Goal: Task Accomplishment & Management: Manage account settings

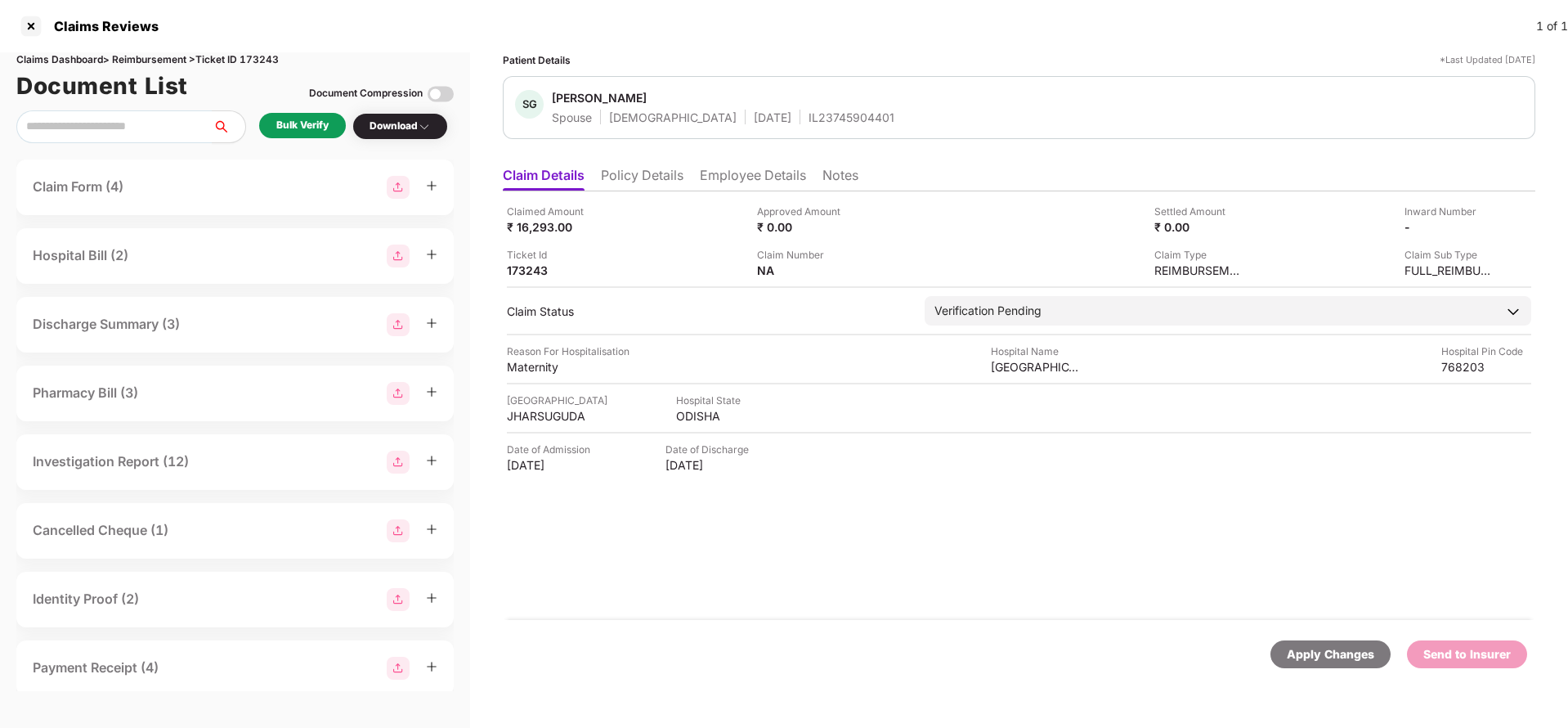
click at [634, 167] on li "Policy Details" at bounding box center [642, 178] width 83 height 24
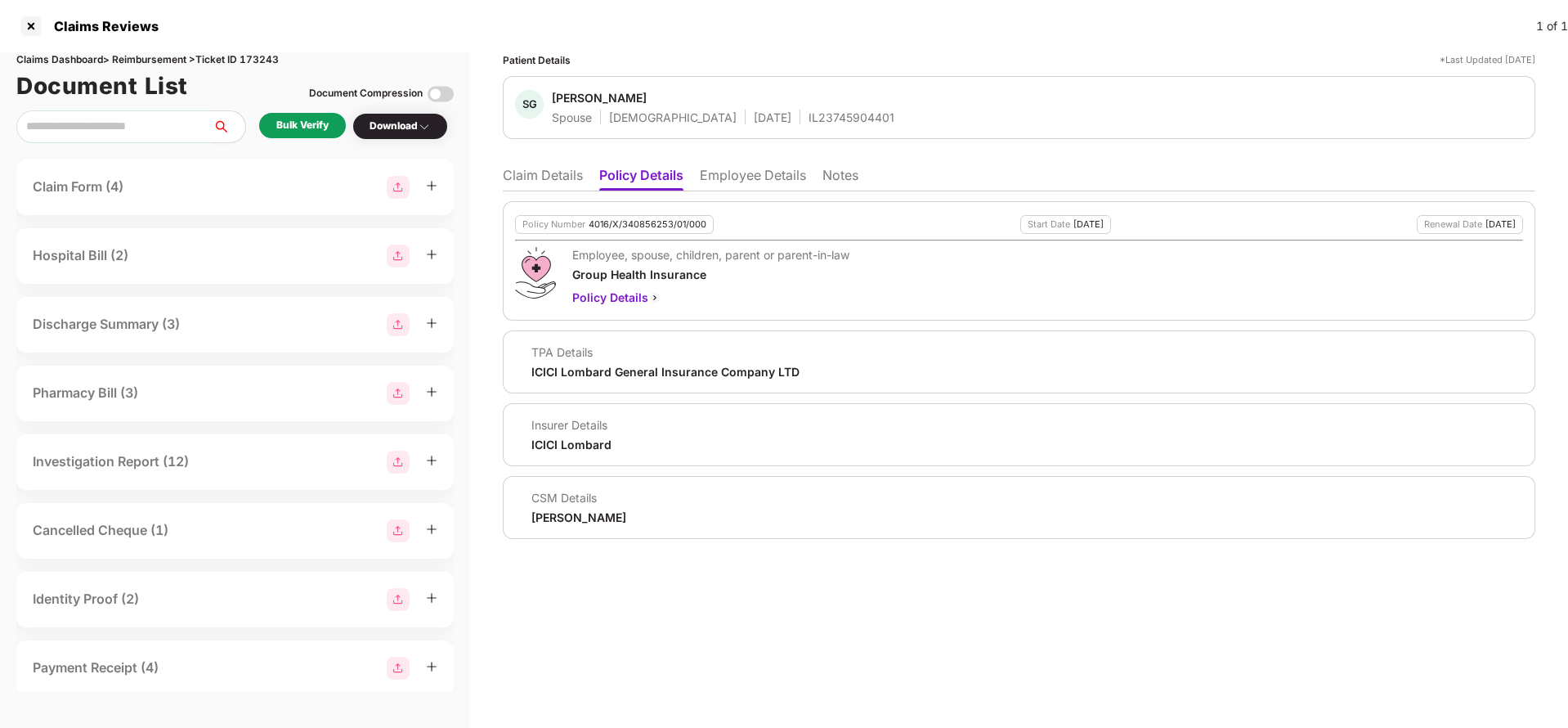
click at [651, 221] on div "4016/X/340856253/01/000" at bounding box center [647, 225] width 118 height 11
copy div "4016/X/340856253/01/000"
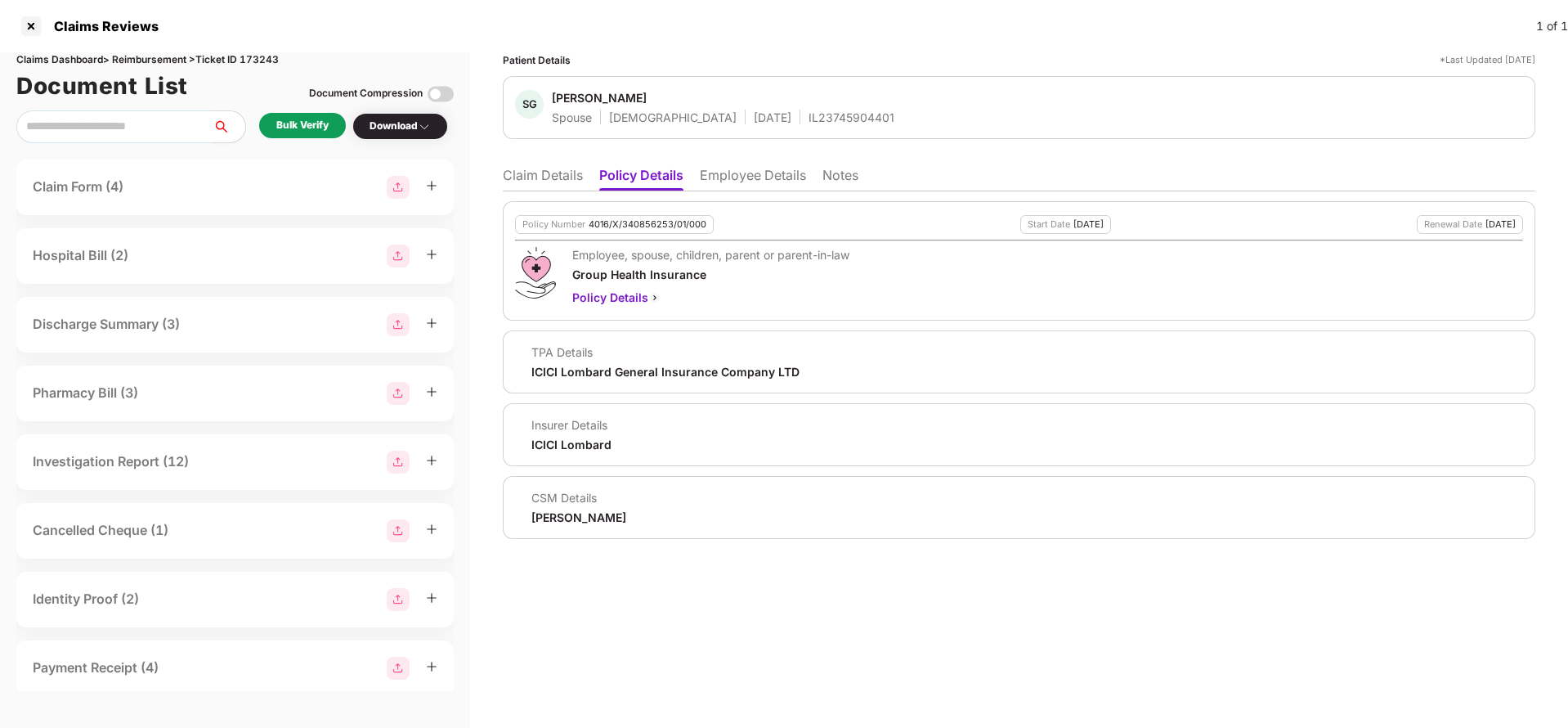
click at [806, 108] on span "Seema Giri" at bounding box center [722, 100] width 343 height 19
click at [809, 118] on div "IL23745904401" at bounding box center [851, 117] width 85 height 16
copy div "IL23745904401"
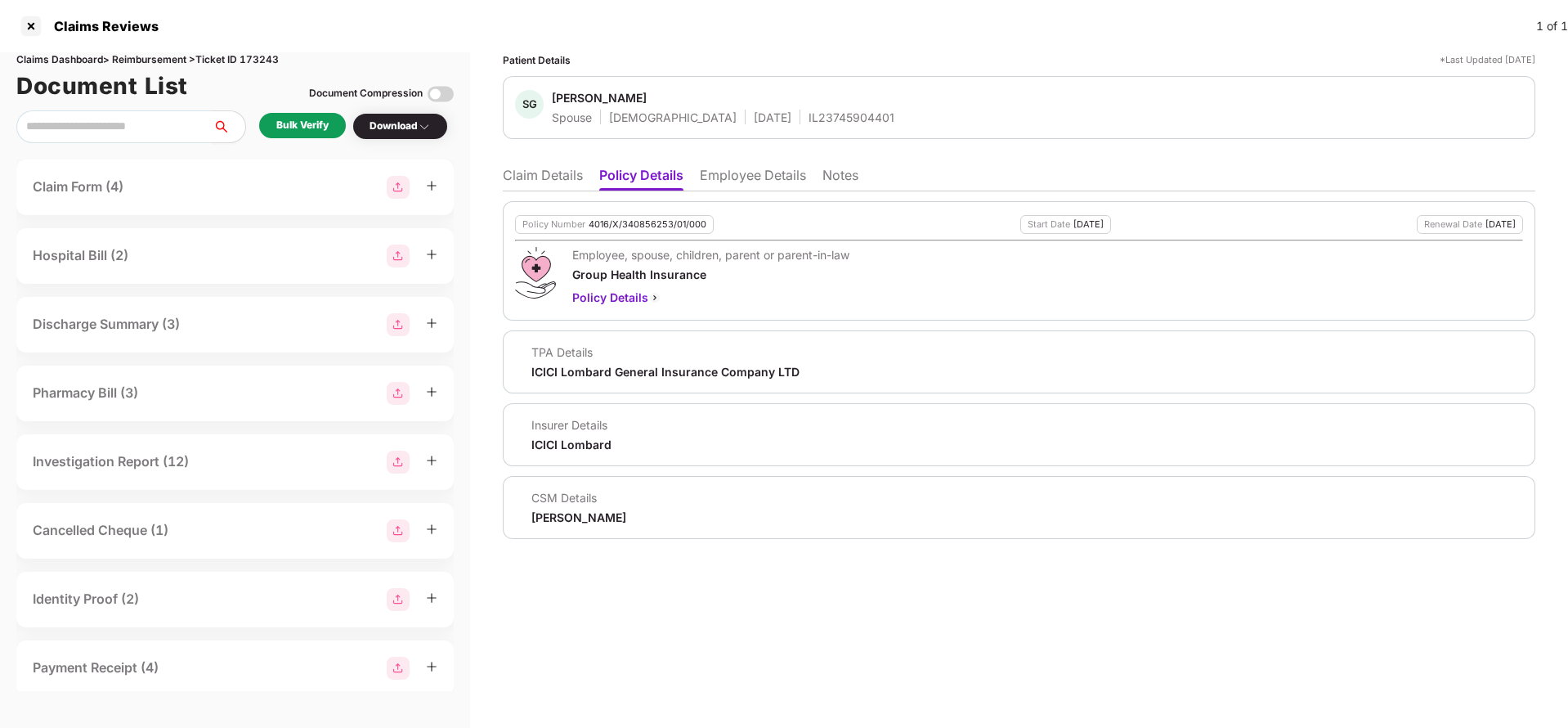
click at [796, 173] on li "Employee Details" at bounding box center [752, 178] width 107 height 24
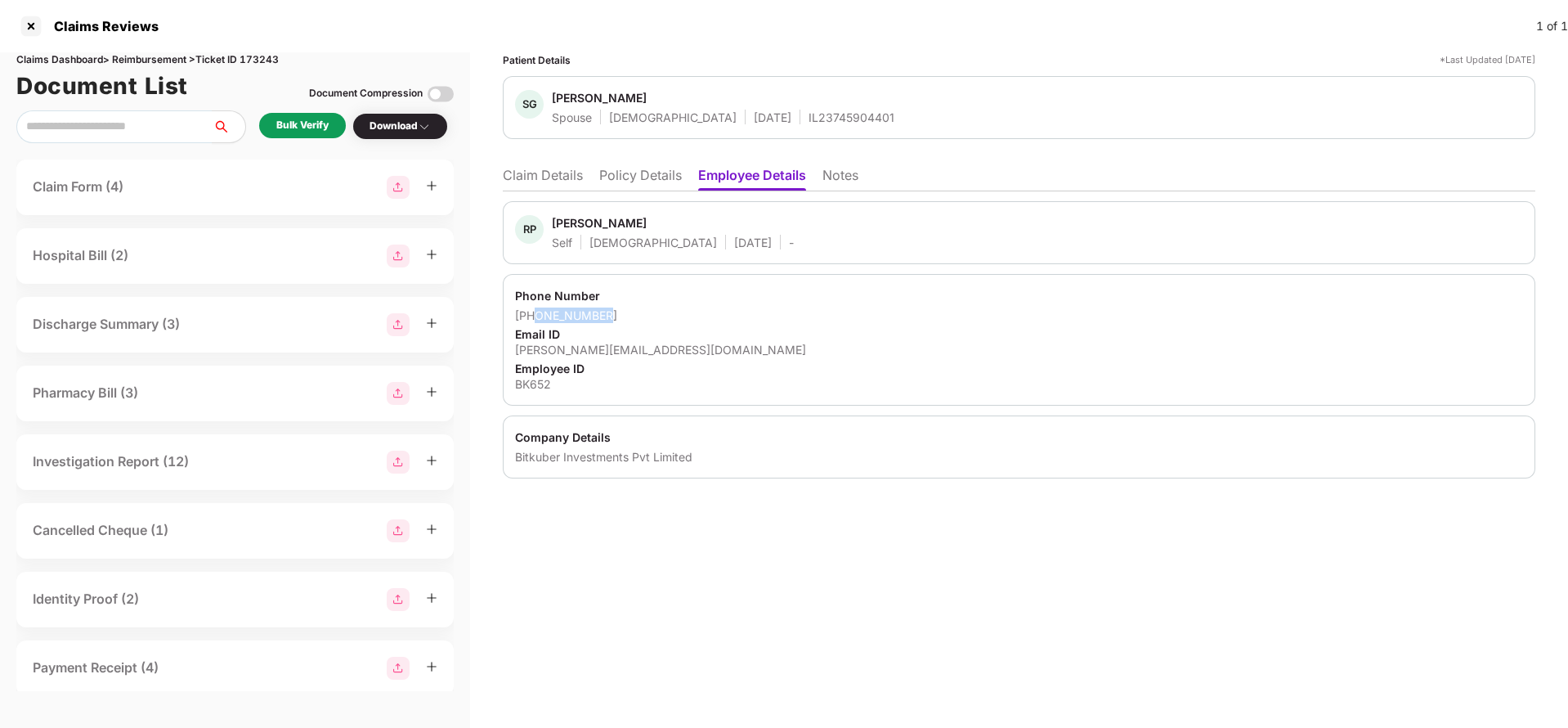
drag, startPoint x: 536, startPoint y: 311, endPoint x: 700, endPoint y: 305, distance: 164.1
click at [700, 305] on div "Phone Number +917978834125 Email ID rudraprasad.g@coinswitch.co Employee ID BK6…" at bounding box center [1019, 339] width 1032 height 131
copy div "7978834125"
click at [551, 183] on li "Claim Details" at bounding box center [543, 178] width 80 height 24
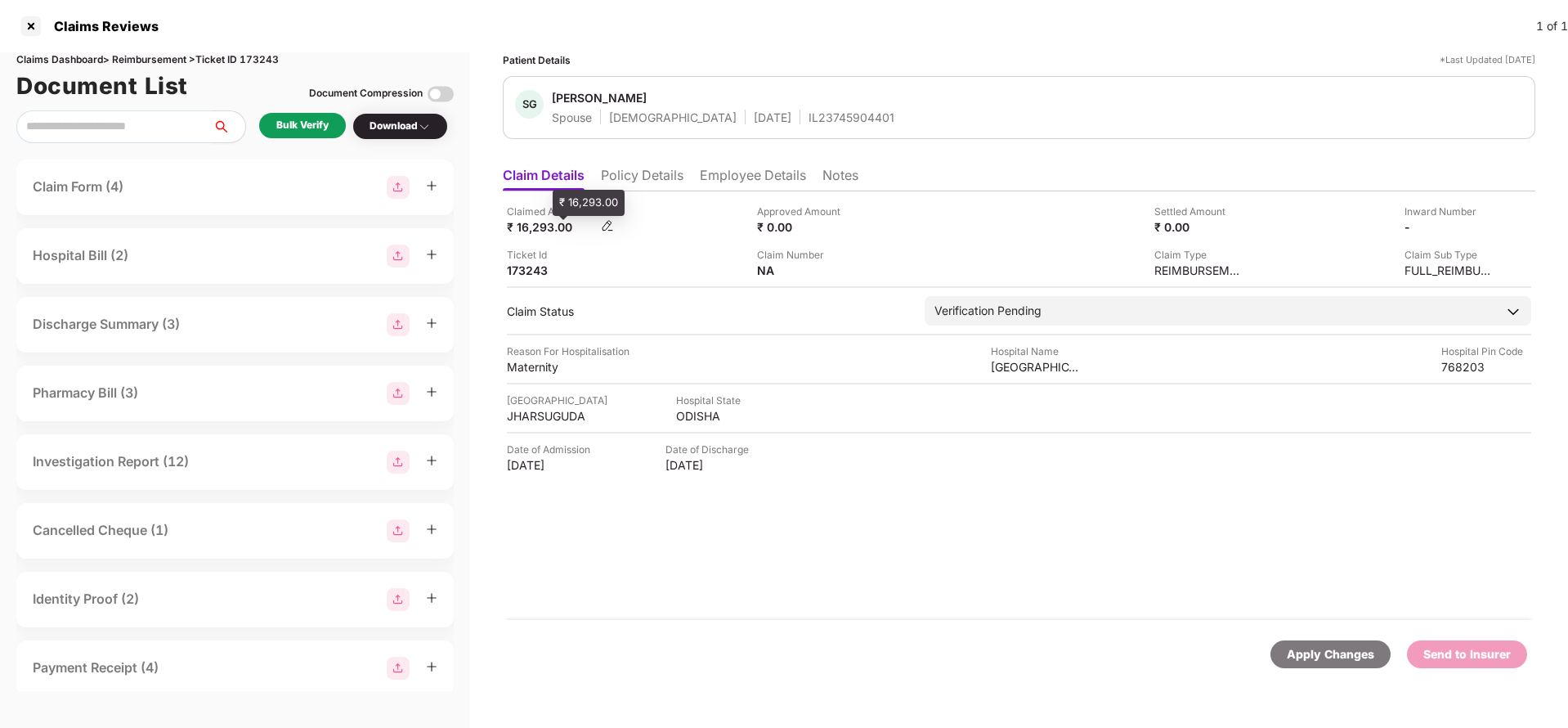
click at [529, 222] on div "₹ 16,293.00" at bounding box center [551, 227] width 90 height 16
copy div "16,293"
click at [1023, 369] on div "ST MARYS HOSPITAL" at bounding box center [1036, 367] width 90 height 16
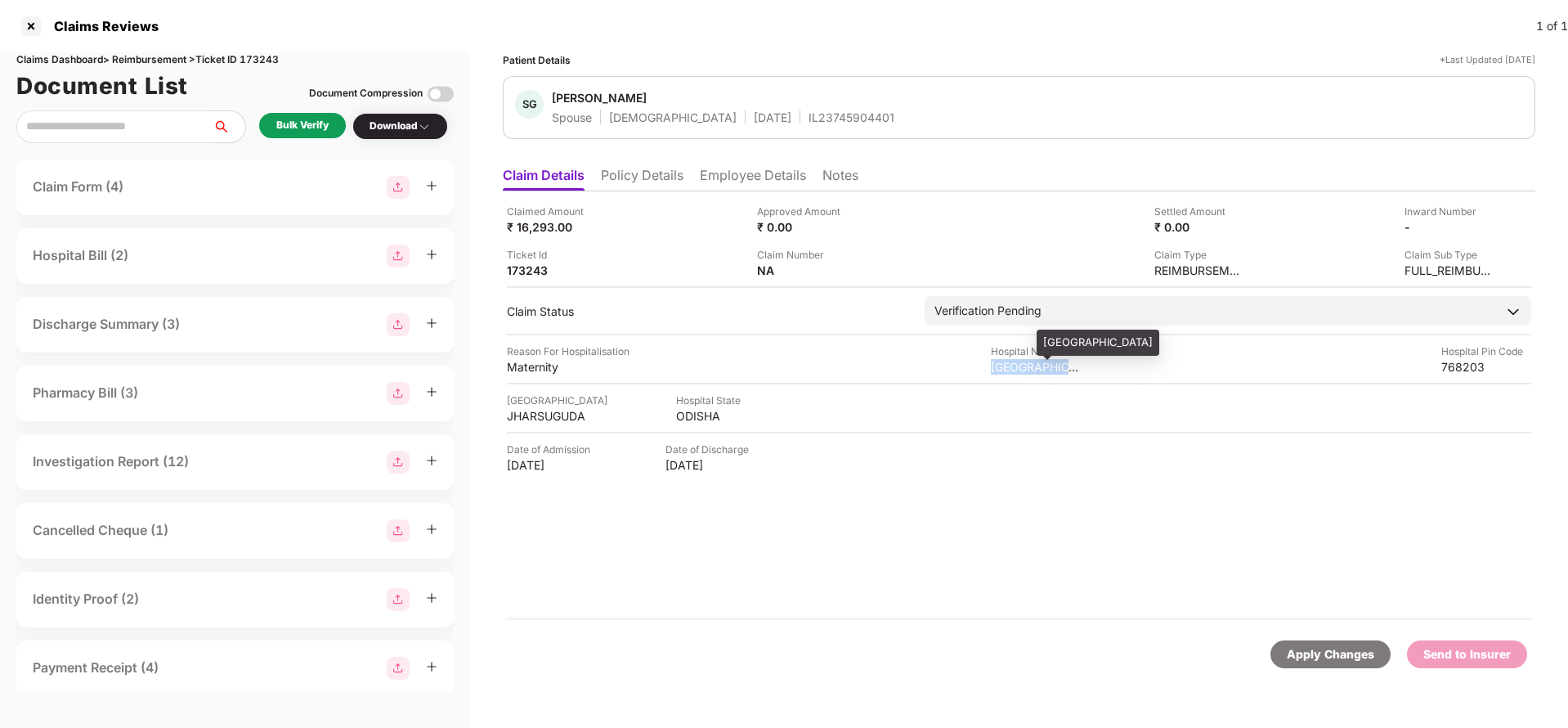
click at [1023, 369] on div "ST MARYS HOSPITAL" at bounding box center [1036, 367] width 90 height 16
copy div "ST MARYS HOSPITAL"
click at [327, 127] on div "Bulk Verify" at bounding box center [302, 126] width 52 height 16
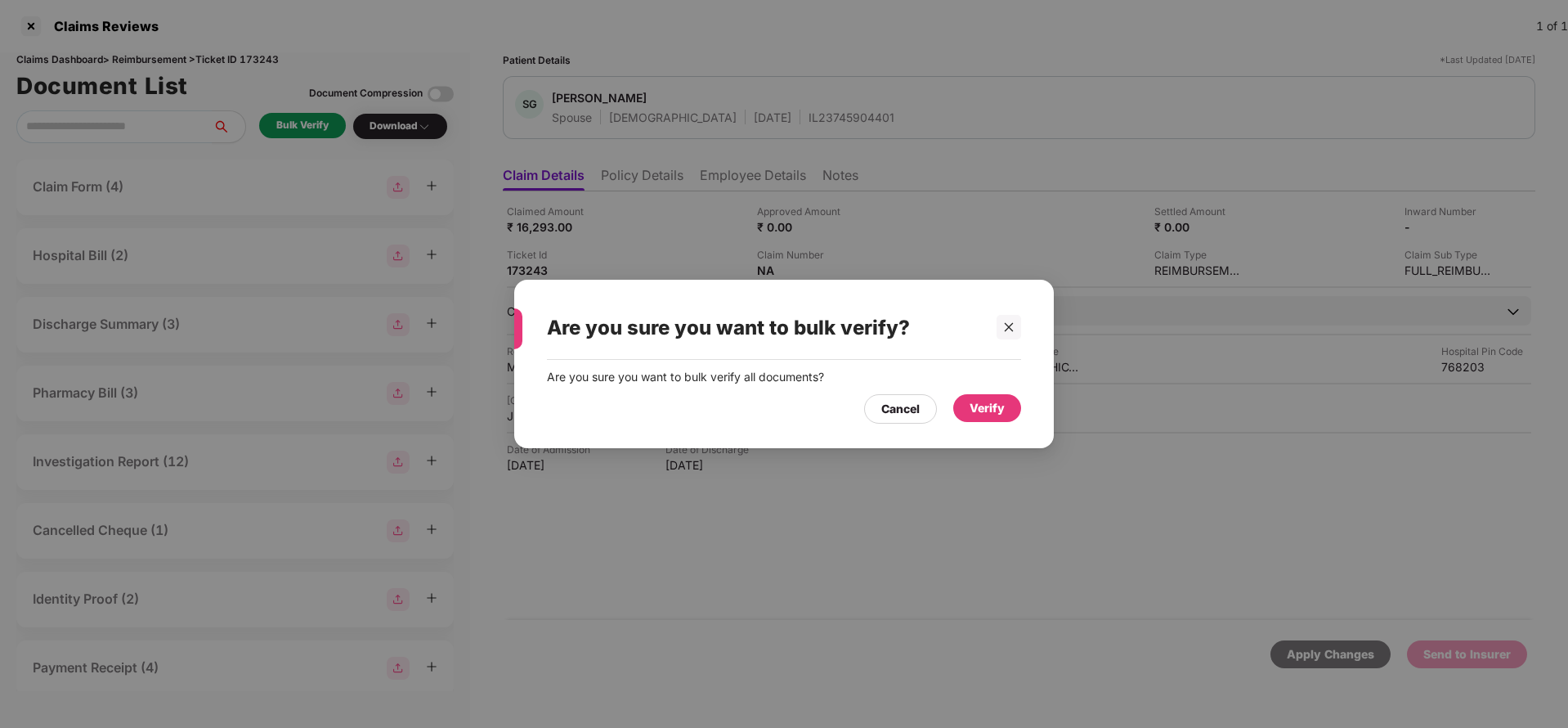
click at [1017, 400] on div "Verify" at bounding box center [987, 408] width 68 height 28
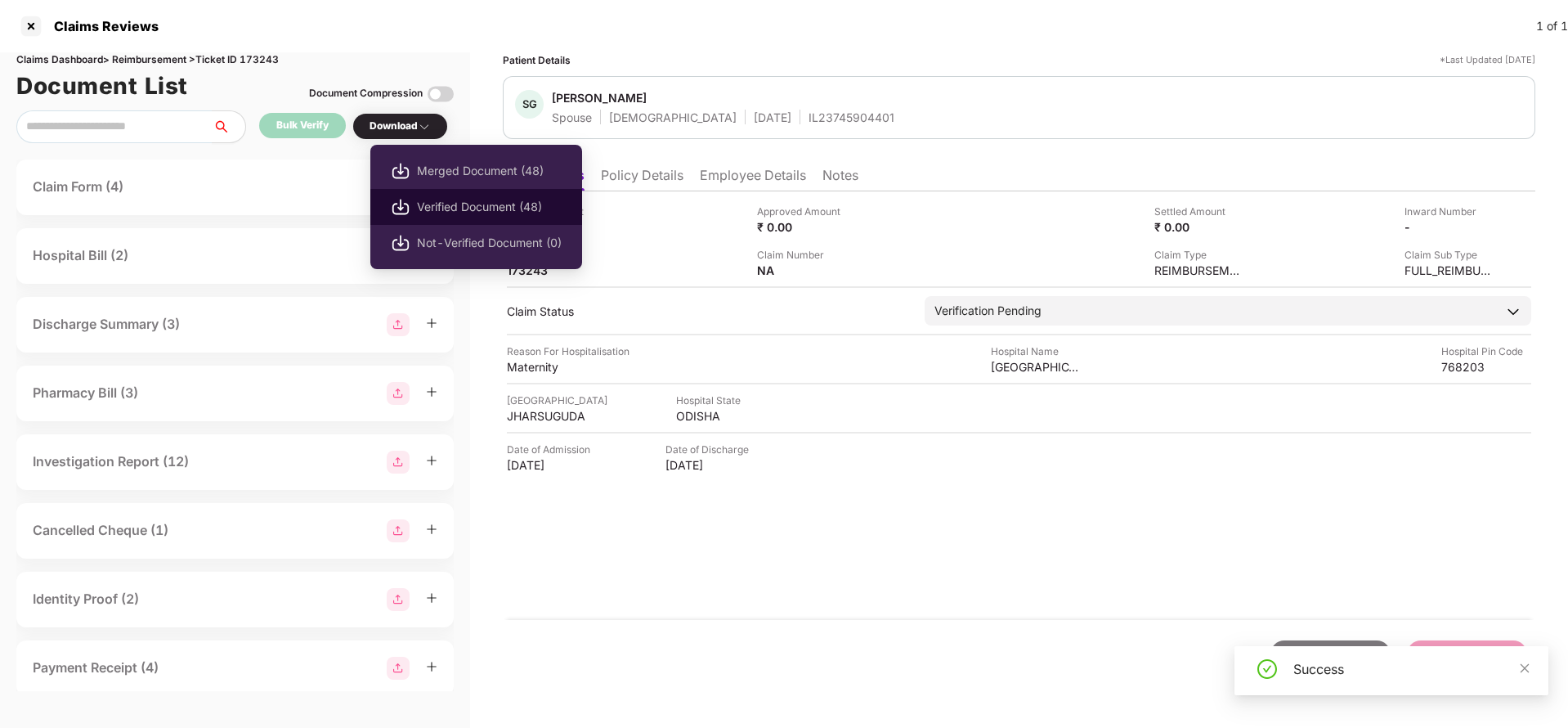
click at [442, 212] on span "Verified Document (48)" at bounding box center [489, 207] width 144 height 18
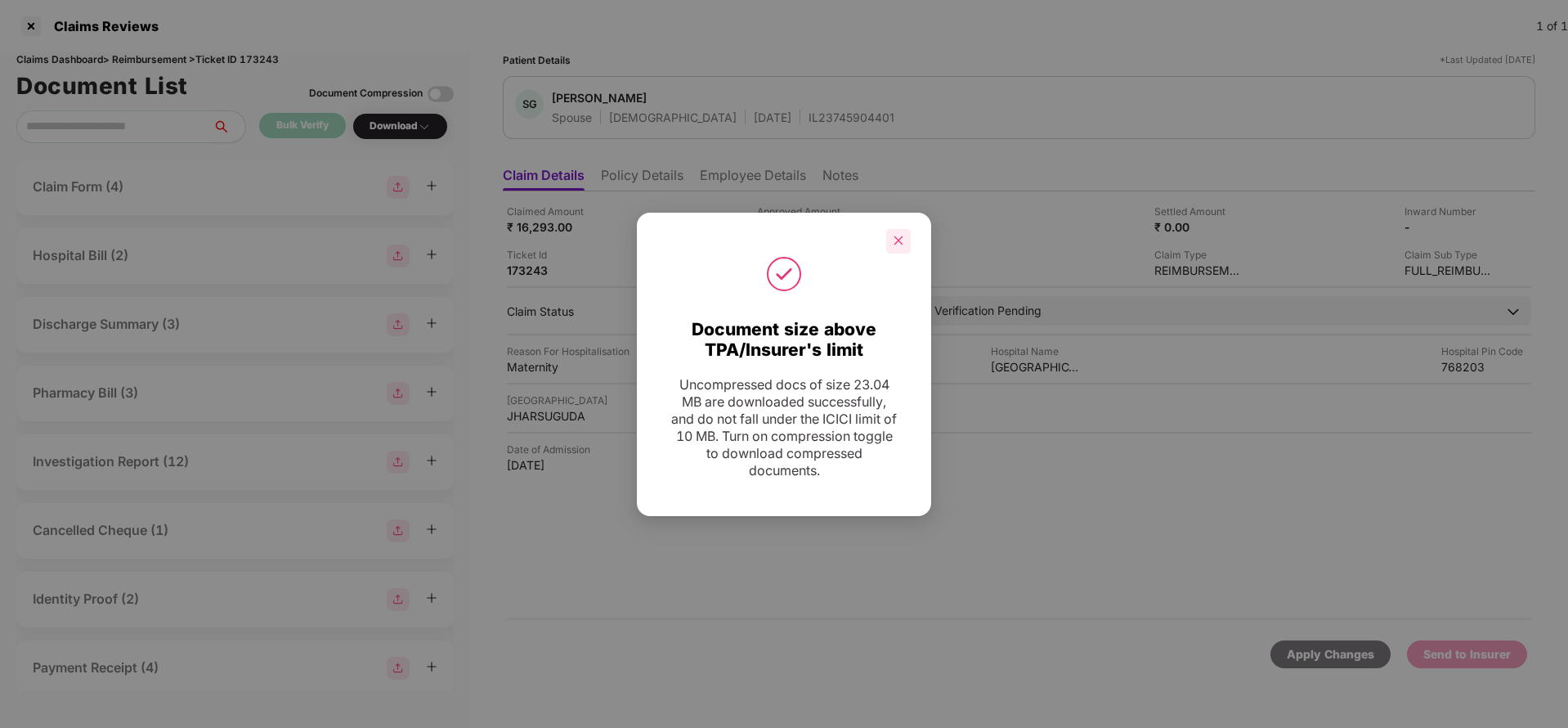
click at [903, 244] on icon "close" at bounding box center [898, 240] width 11 height 11
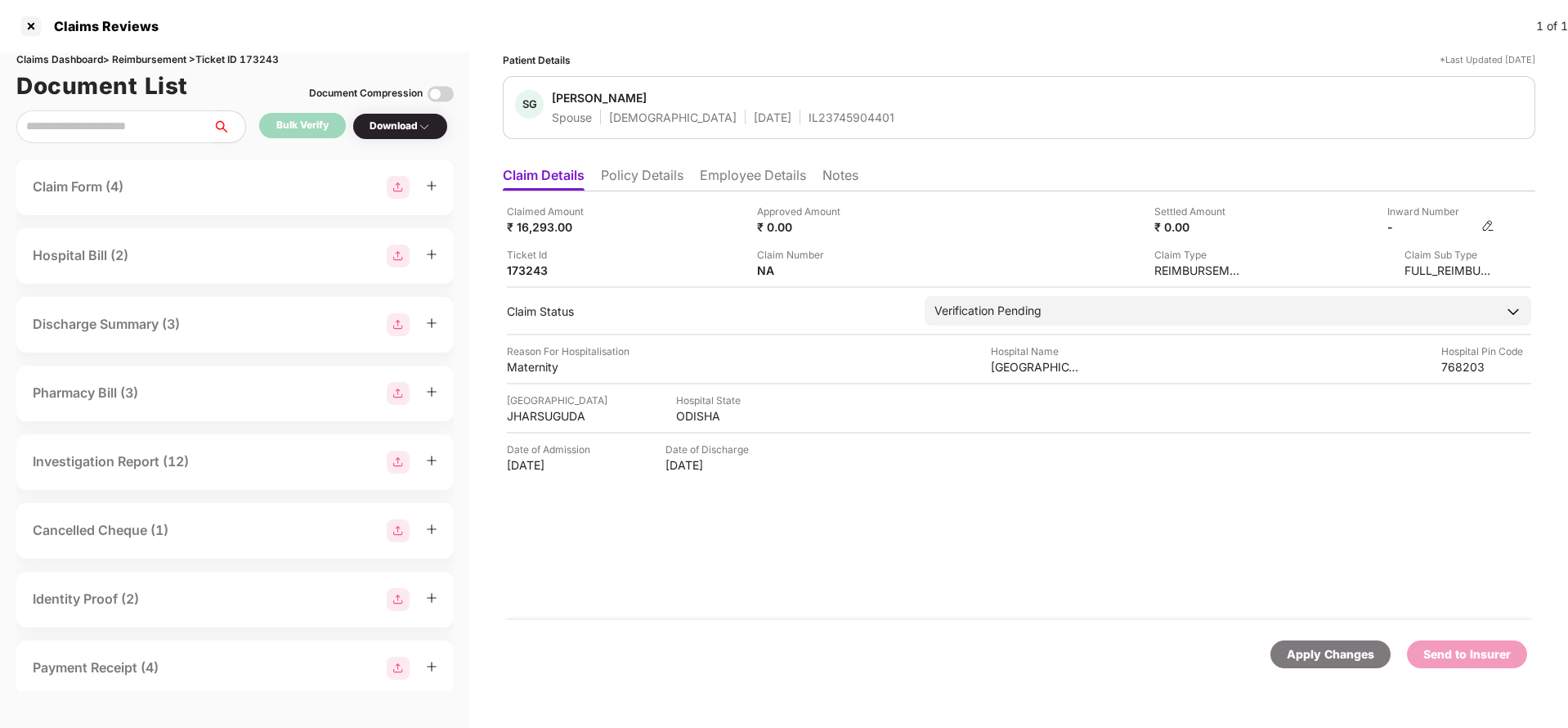
click at [1490, 224] on img at bounding box center [1488, 226] width 13 height 13
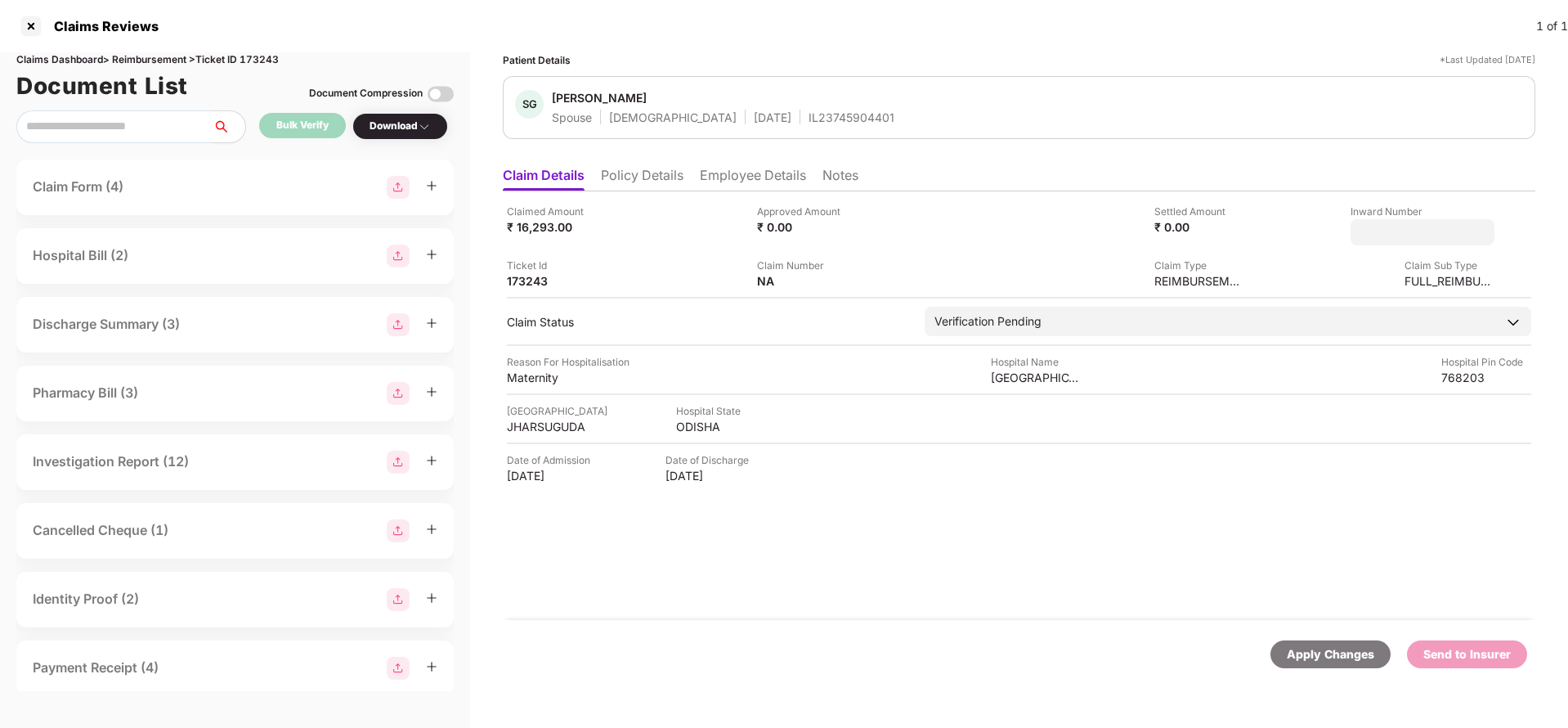
type input "**********"
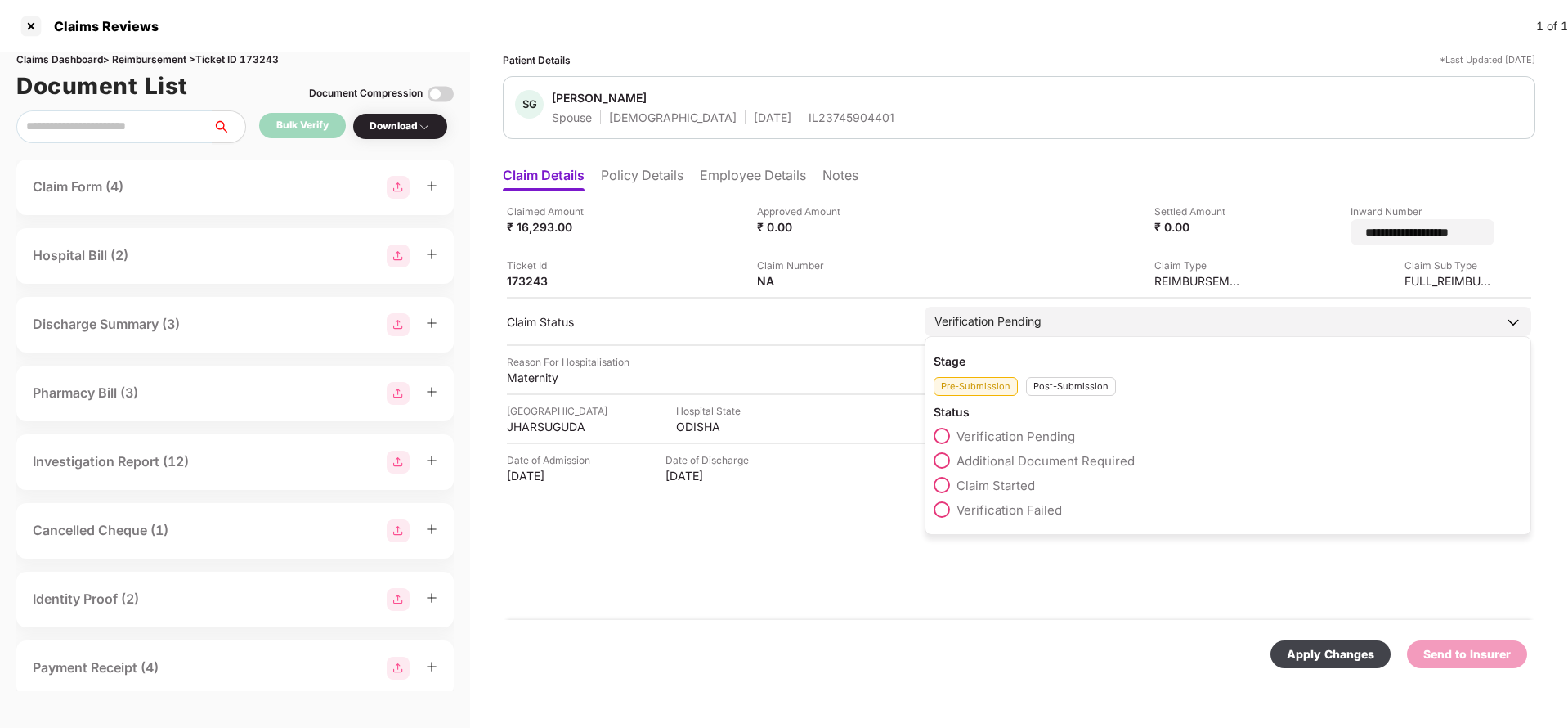
click at [1113, 318] on div "Verification Pending" at bounding box center [1228, 321] width 607 height 29
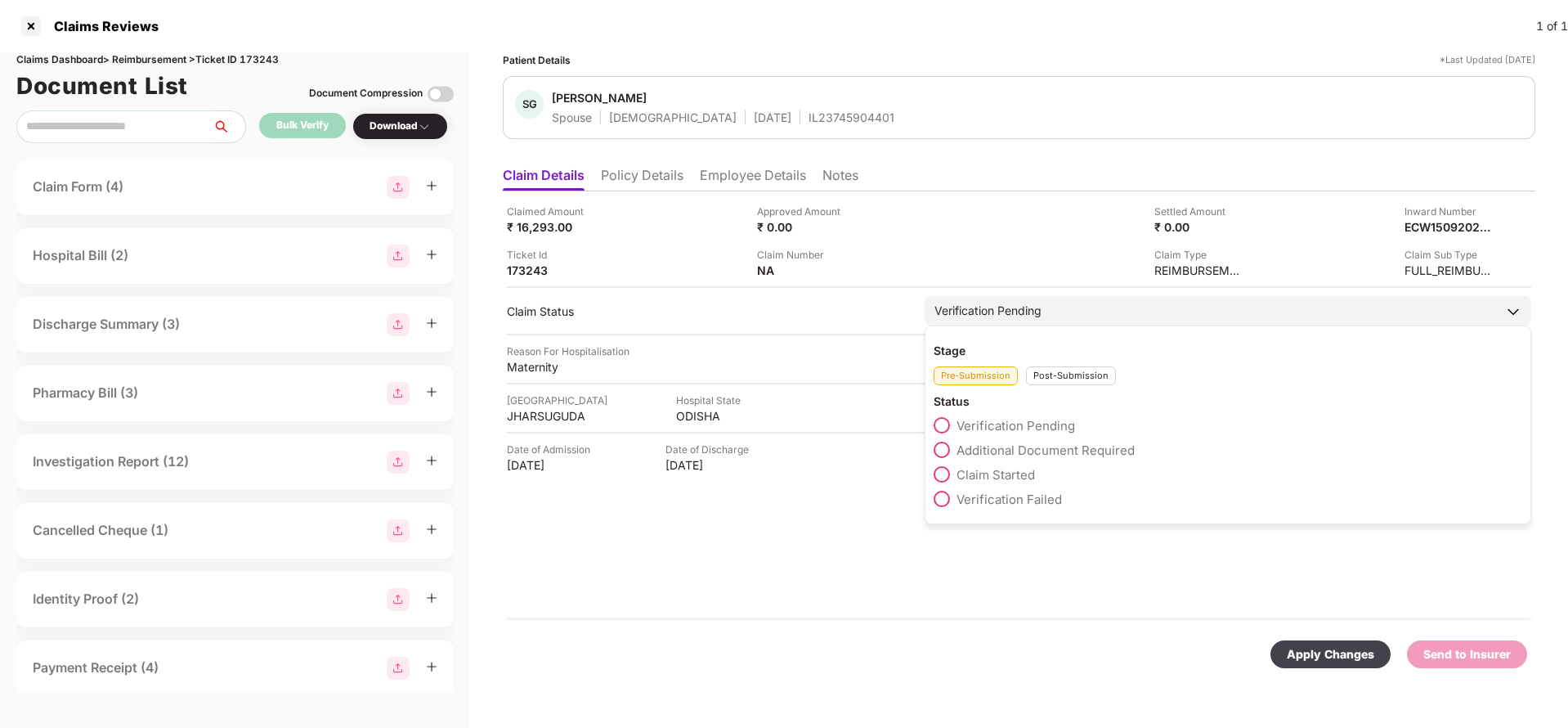
click at [1074, 374] on div "Post-Submission" at bounding box center [1071, 375] width 90 height 19
click at [1009, 455] on span "Claim Under Process" at bounding box center [1018, 450] width 123 height 16
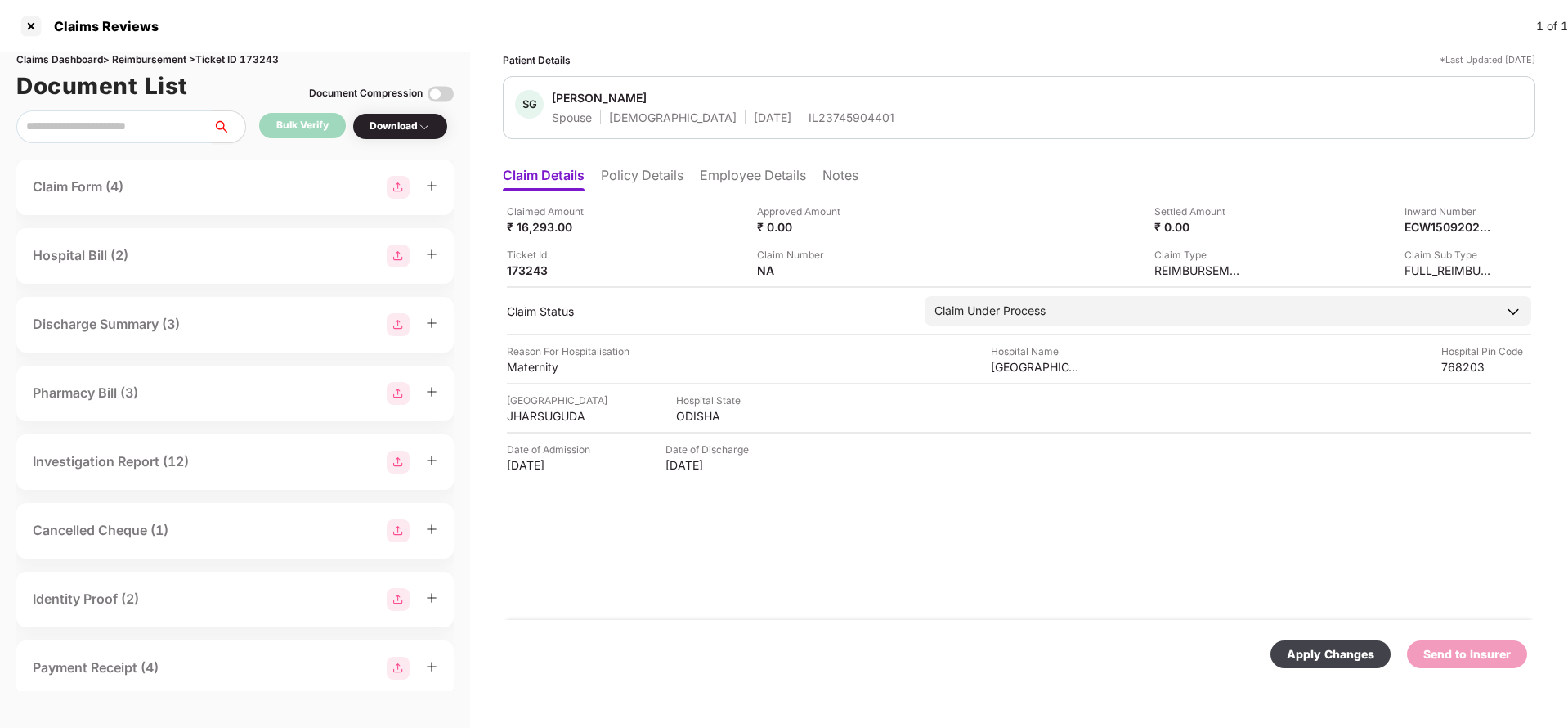
click at [1357, 664] on div "Apply Changes" at bounding box center [1330, 655] width 120 height 28
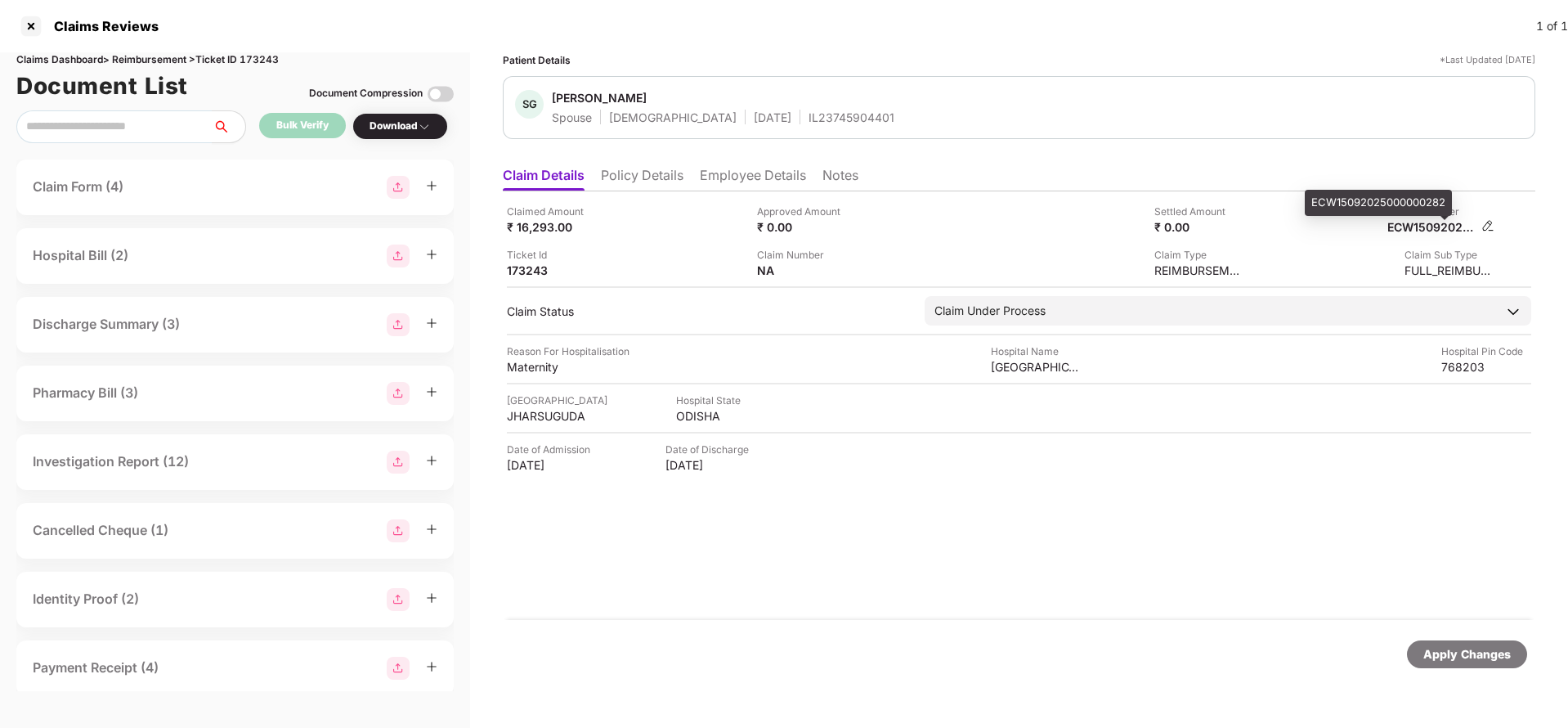
click at [1460, 233] on div "ECW15092025000000282" at bounding box center [1432, 227] width 90 height 16
copy div "ECW15092025000000282"
click at [814, 120] on div "IL23745904401" at bounding box center [851, 117] width 85 height 16
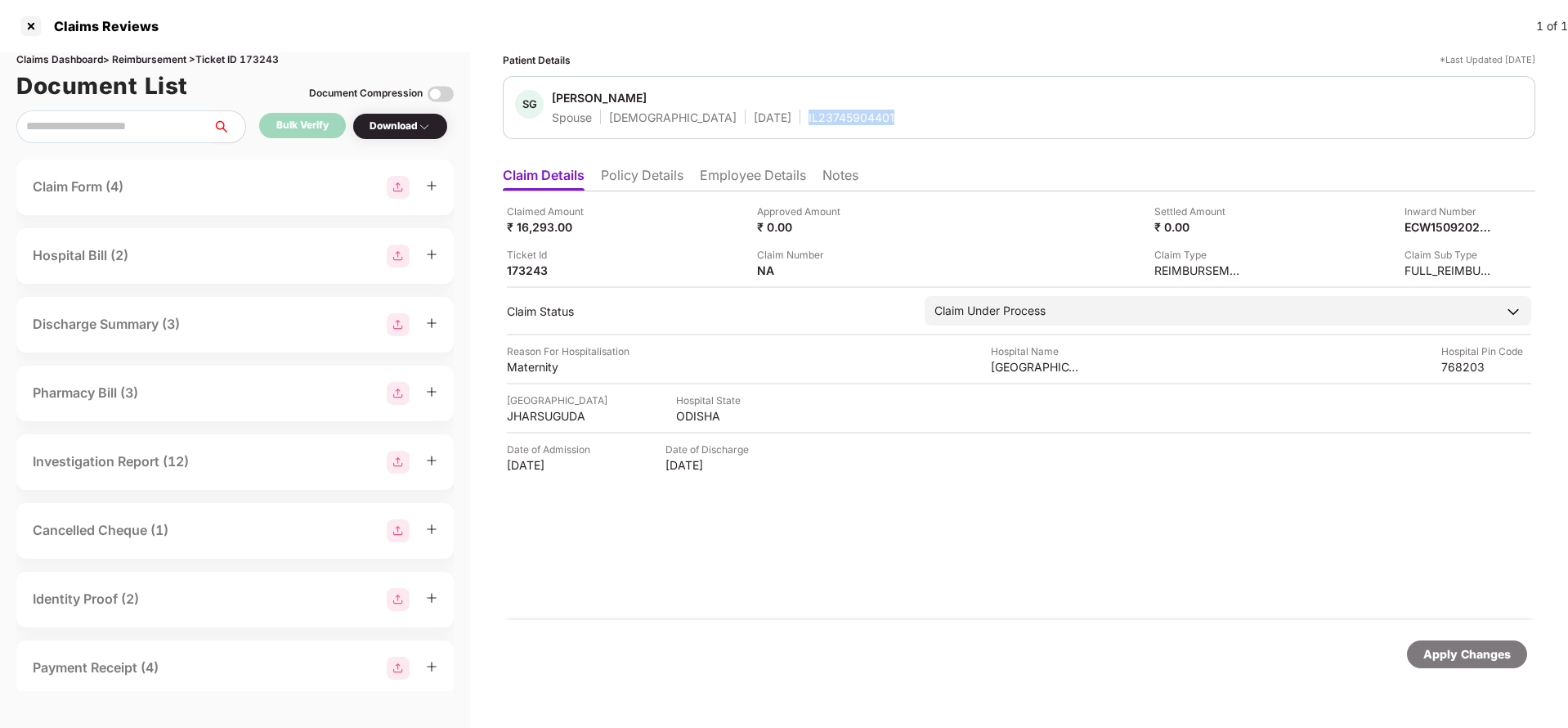
click at [814, 120] on div "IL23745904401" at bounding box center [851, 117] width 85 height 16
copy div "IL23745904401"
click at [1483, 652] on div "Apply Changes" at bounding box center [1467, 654] width 87 height 18
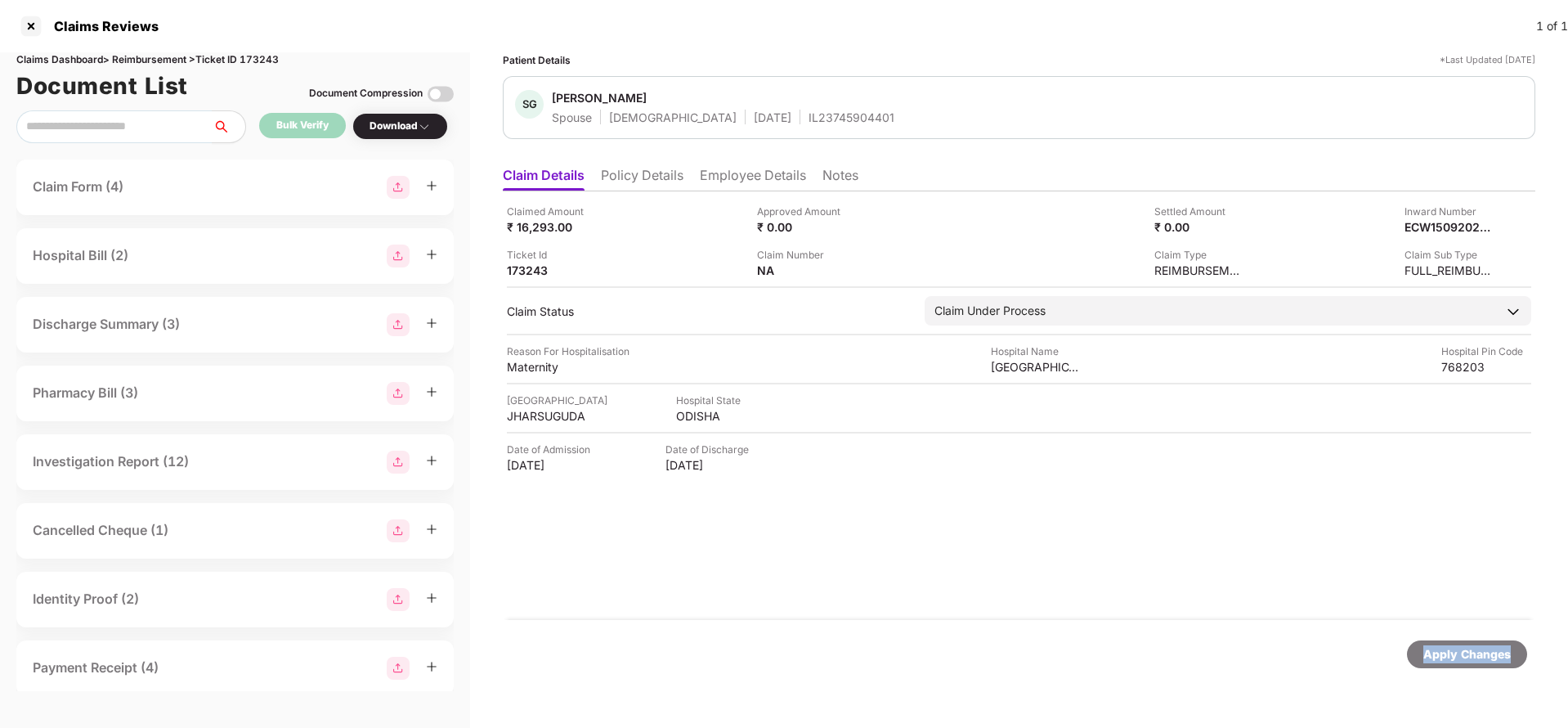
click at [1483, 652] on div "Apply Changes" at bounding box center [1467, 654] width 87 height 18
click at [278, 58] on div "Claims Dashboard > Reimbursement > Ticket ID 173243" at bounding box center [235, 60] width 437 height 16
copy div "173243"
click at [1467, 652] on div "Apply Changes" at bounding box center [1467, 654] width 87 height 18
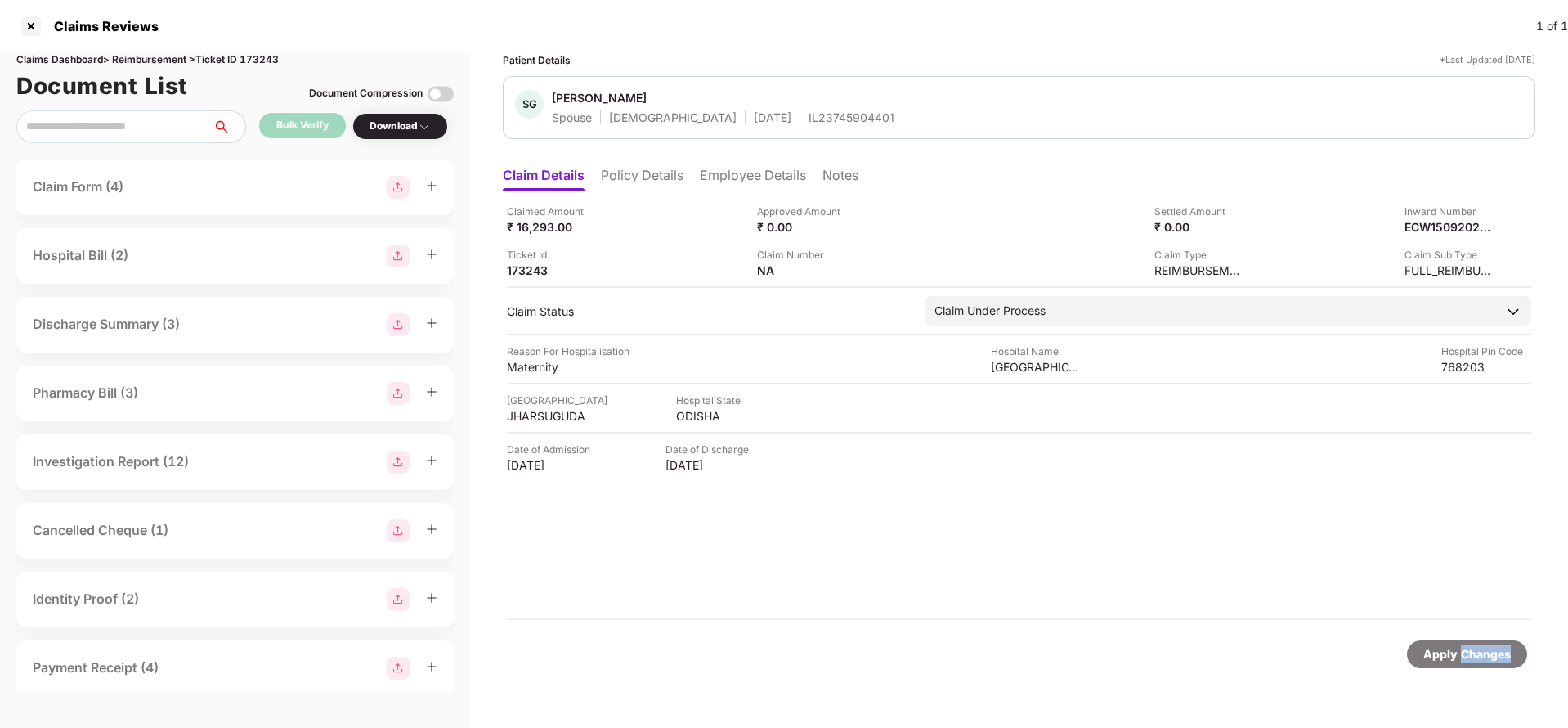
click at [1467, 652] on div "Apply Changes" at bounding box center [1467, 654] width 87 height 18
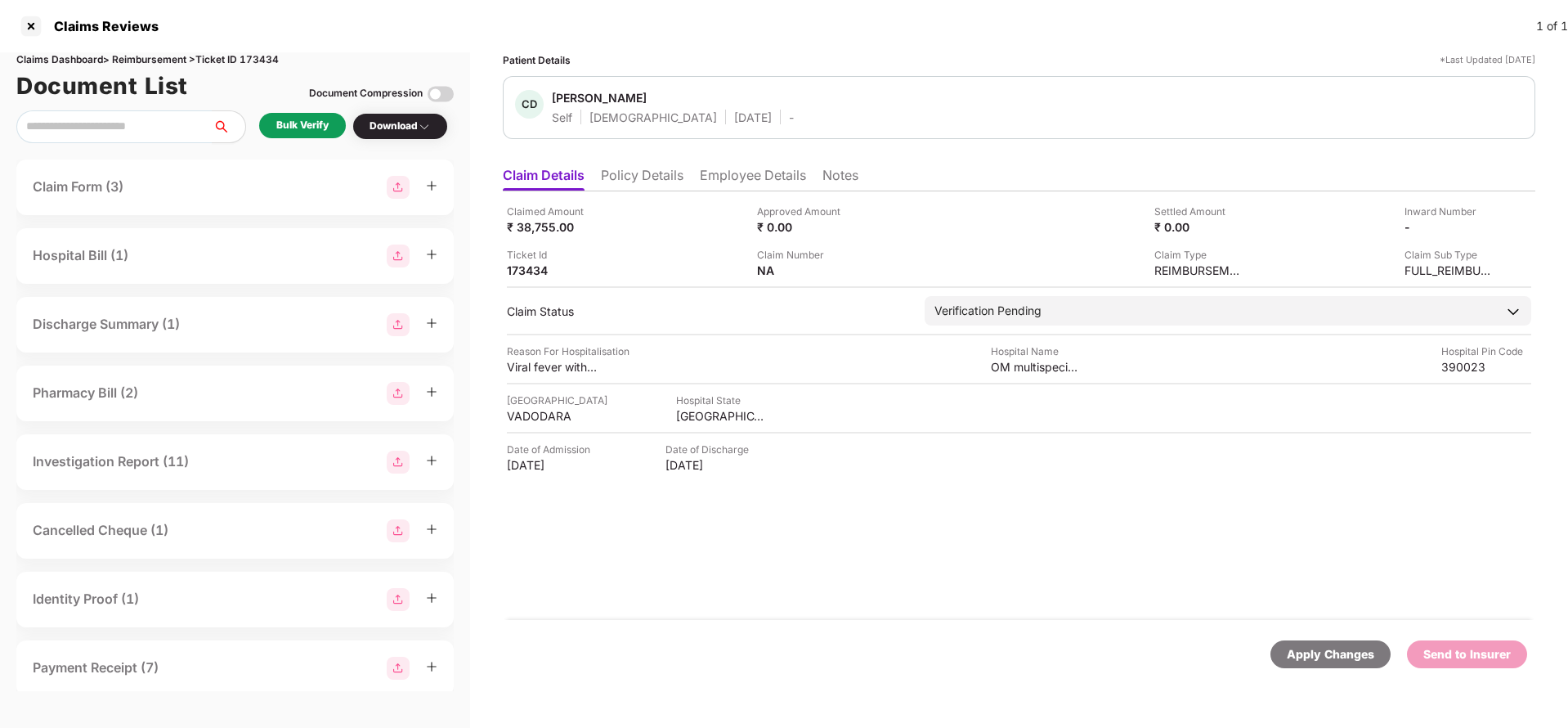
click at [655, 167] on li "Policy Details" at bounding box center [642, 178] width 83 height 24
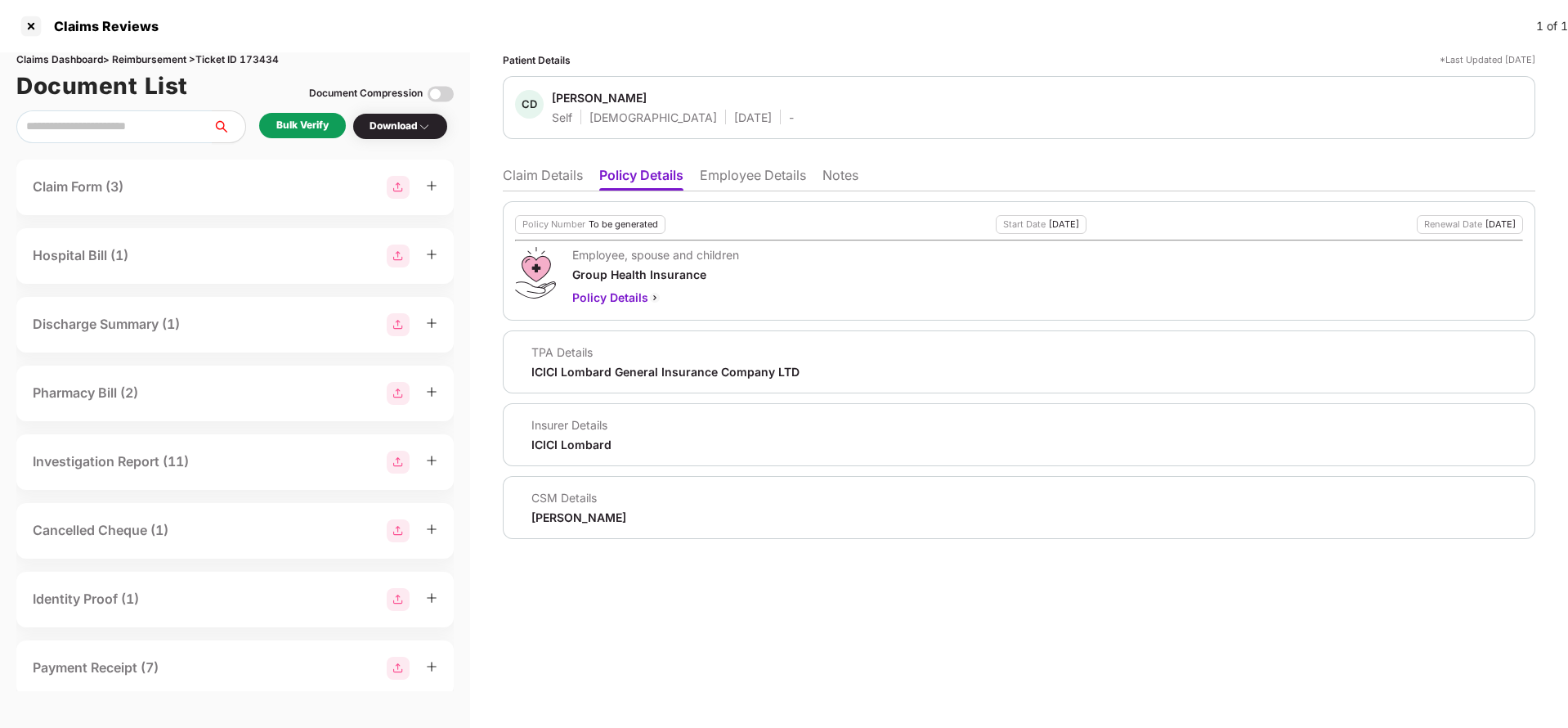
click at [774, 172] on li "Employee Details" at bounding box center [752, 178] width 107 height 24
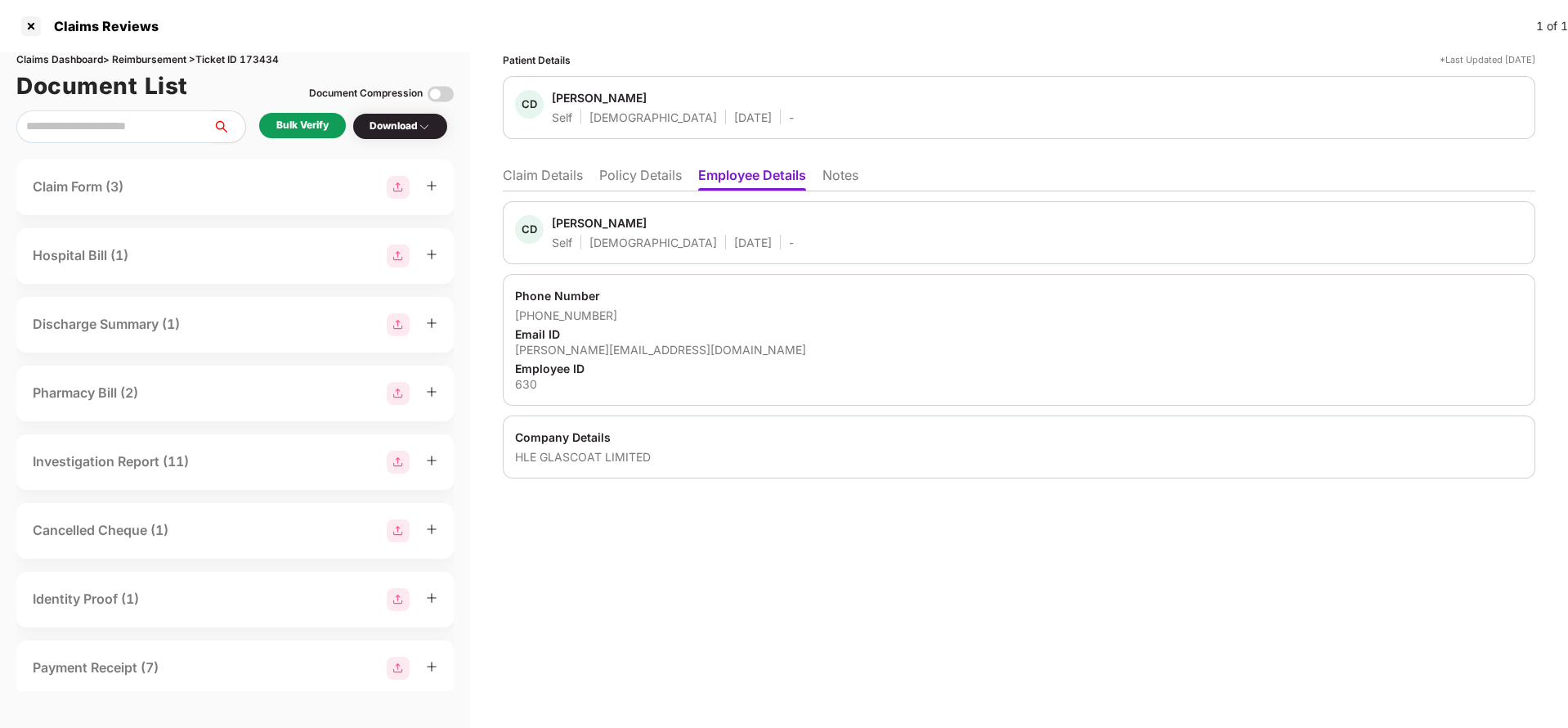
click at [557, 169] on li "Claim Details" at bounding box center [543, 178] width 80 height 24
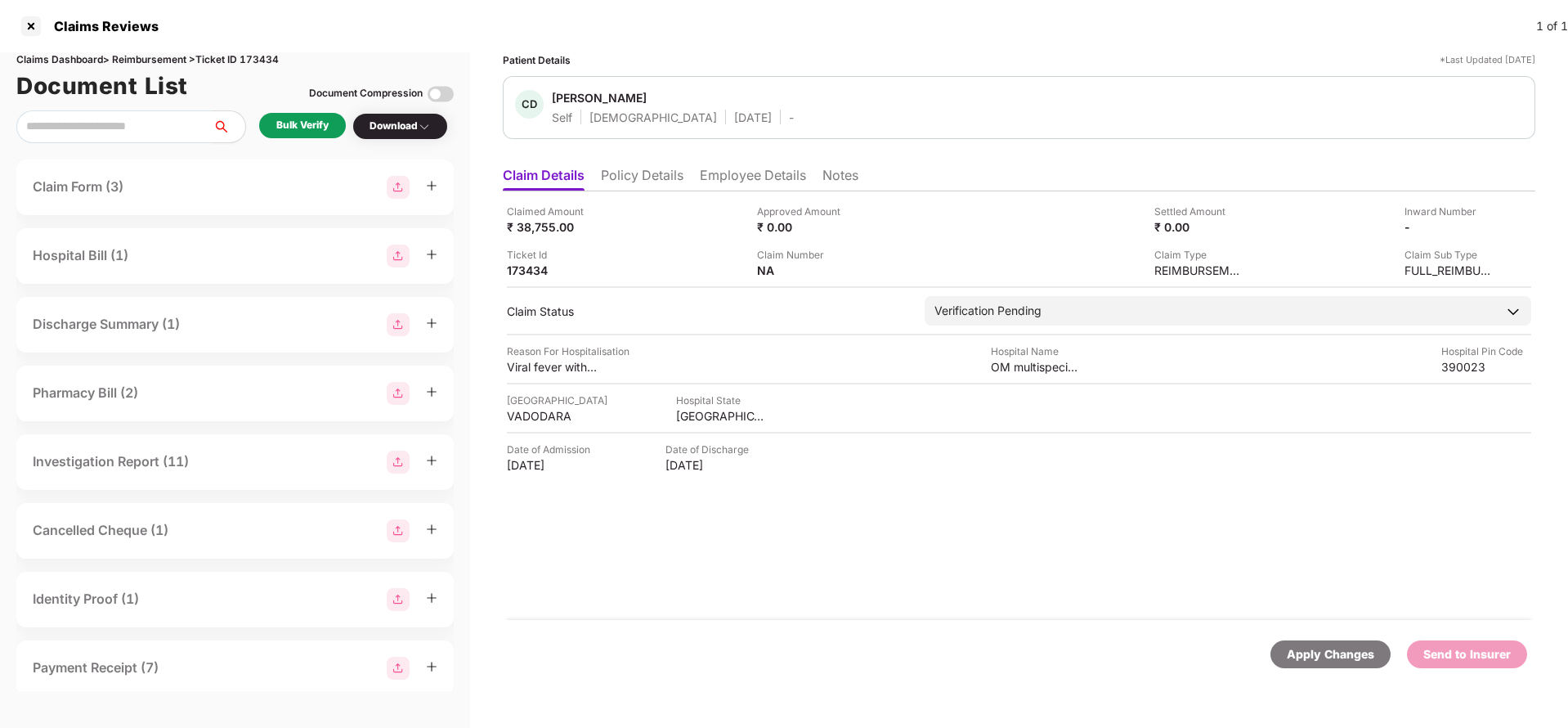
click at [653, 182] on li "Policy Details" at bounding box center [642, 178] width 83 height 24
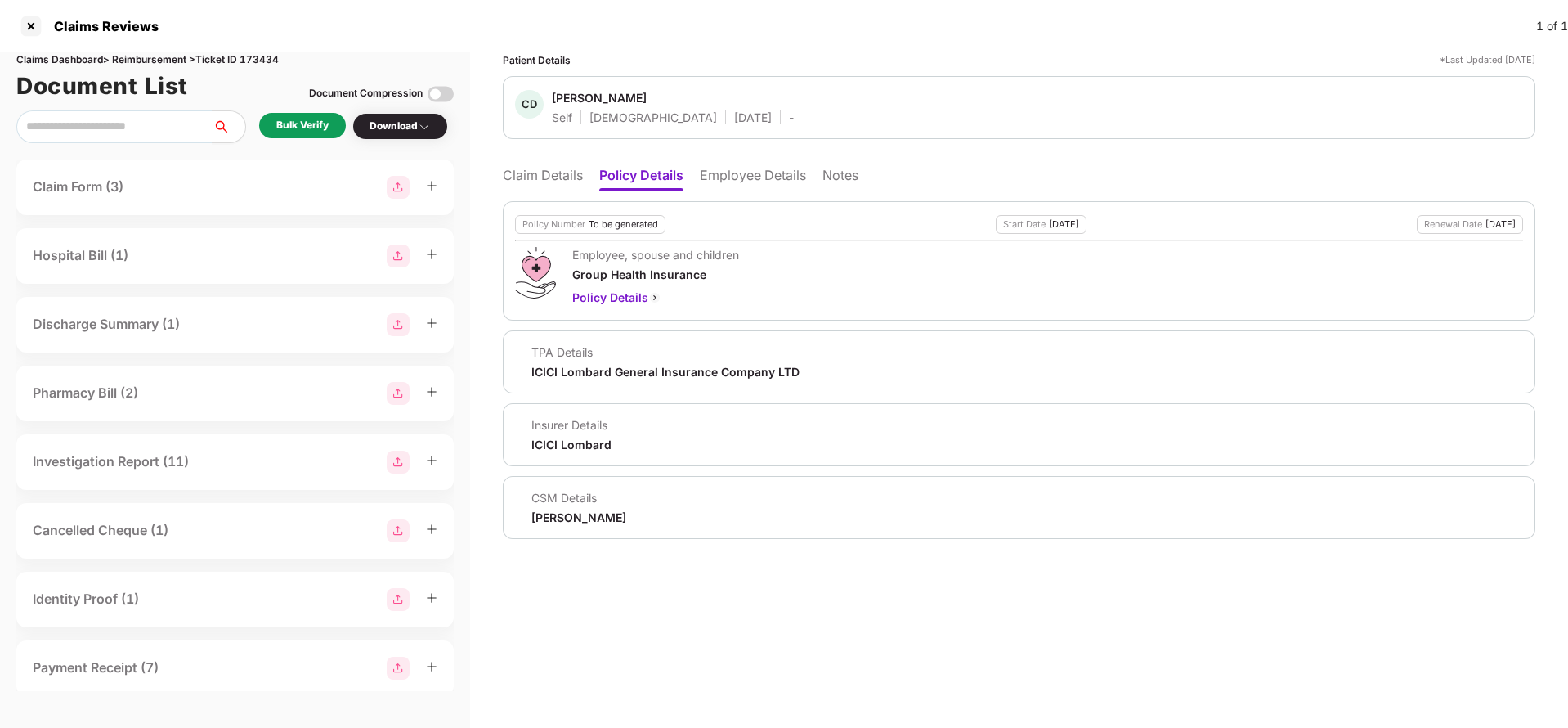
click at [551, 194] on div "Policy Number To be generated Start Date 01 Aug 2025 Renewal Date 31 Jul 2026 E…" at bounding box center [1019, 365] width 1032 height 347
click at [562, 173] on li "Claim Details" at bounding box center [543, 178] width 80 height 24
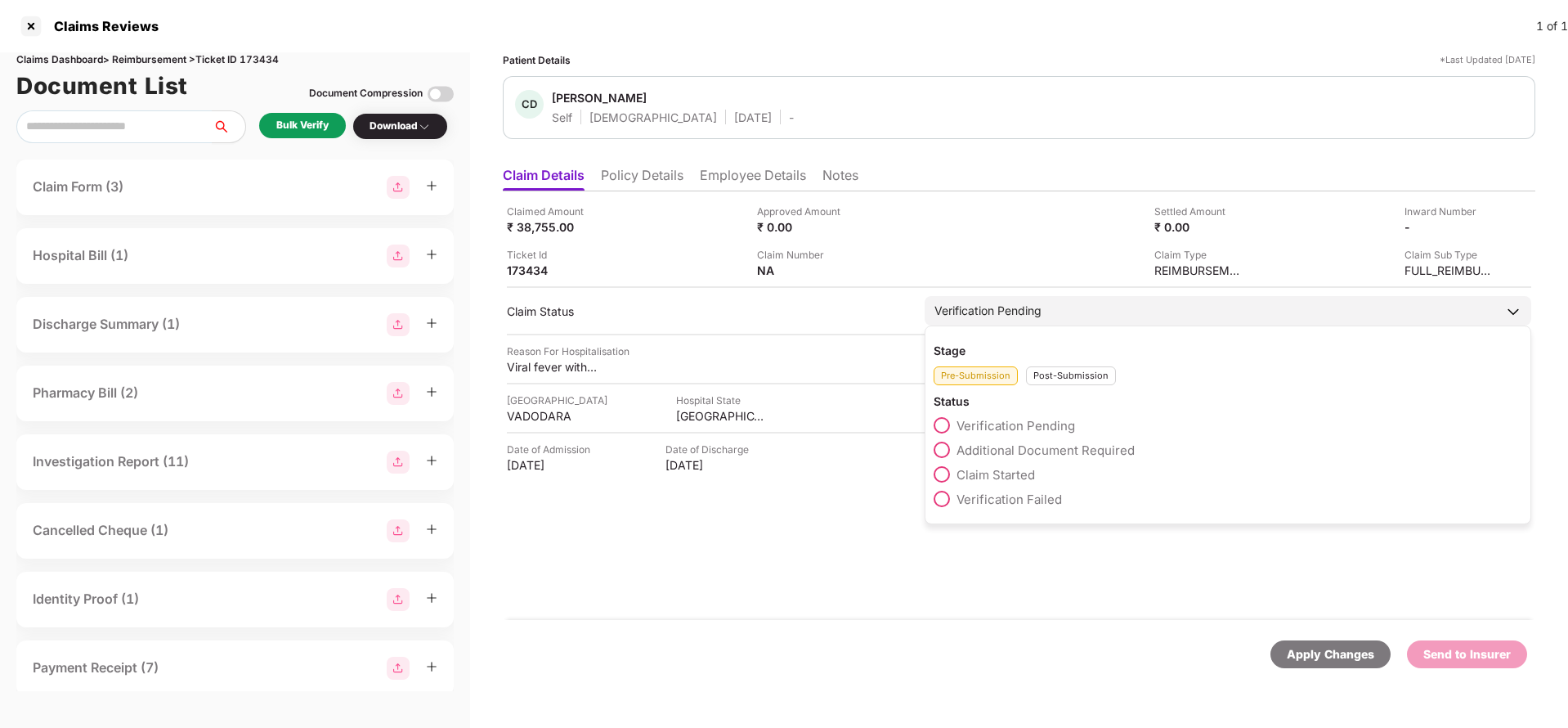
click at [971, 479] on span "Claim Started" at bounding box center [995, 475] width 78 height 16
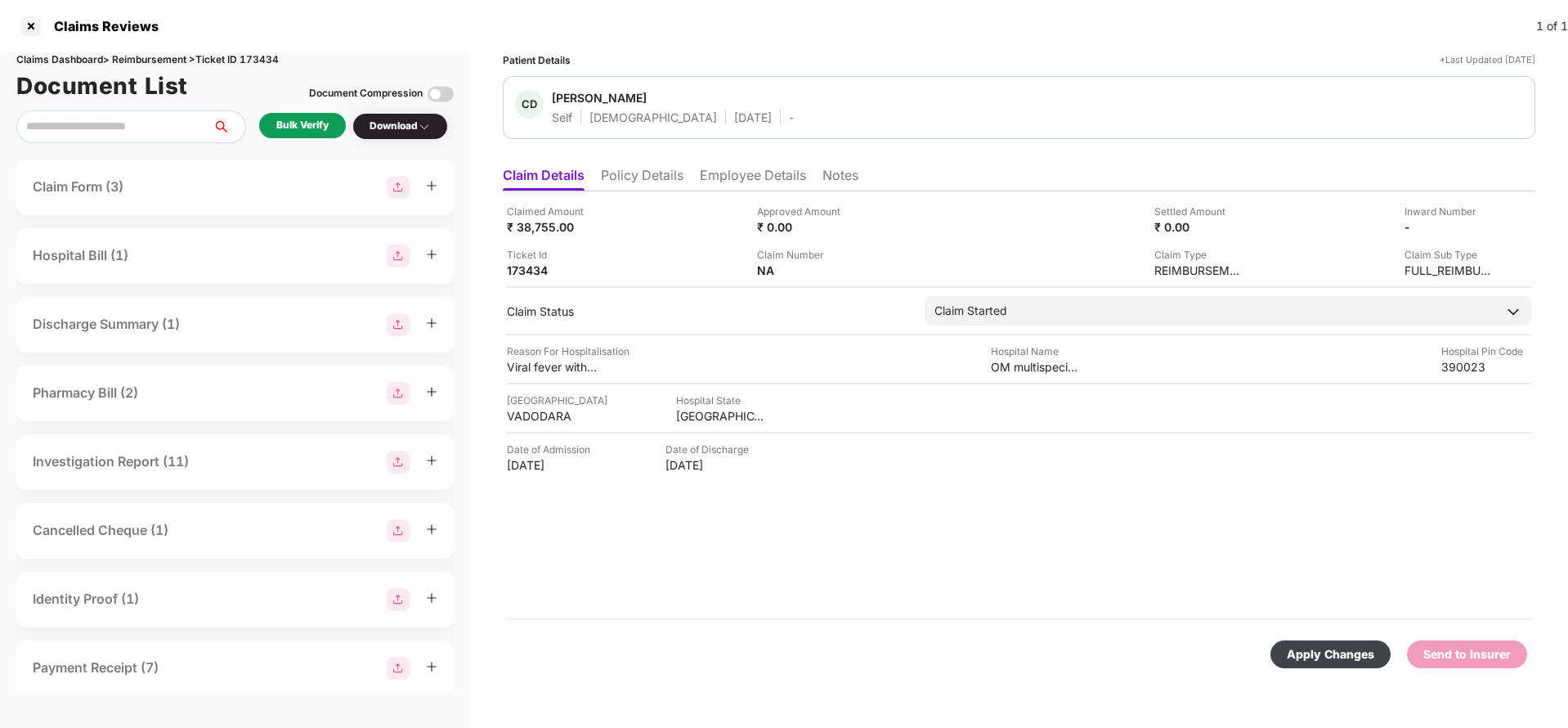
click at [1331, 659] on div "Apply Changes" at bounding box center [1330, 654] width 87 height 18
click at [641, 181] on li "Policy Details" at bounding box center [642, 178] width 83 height 24
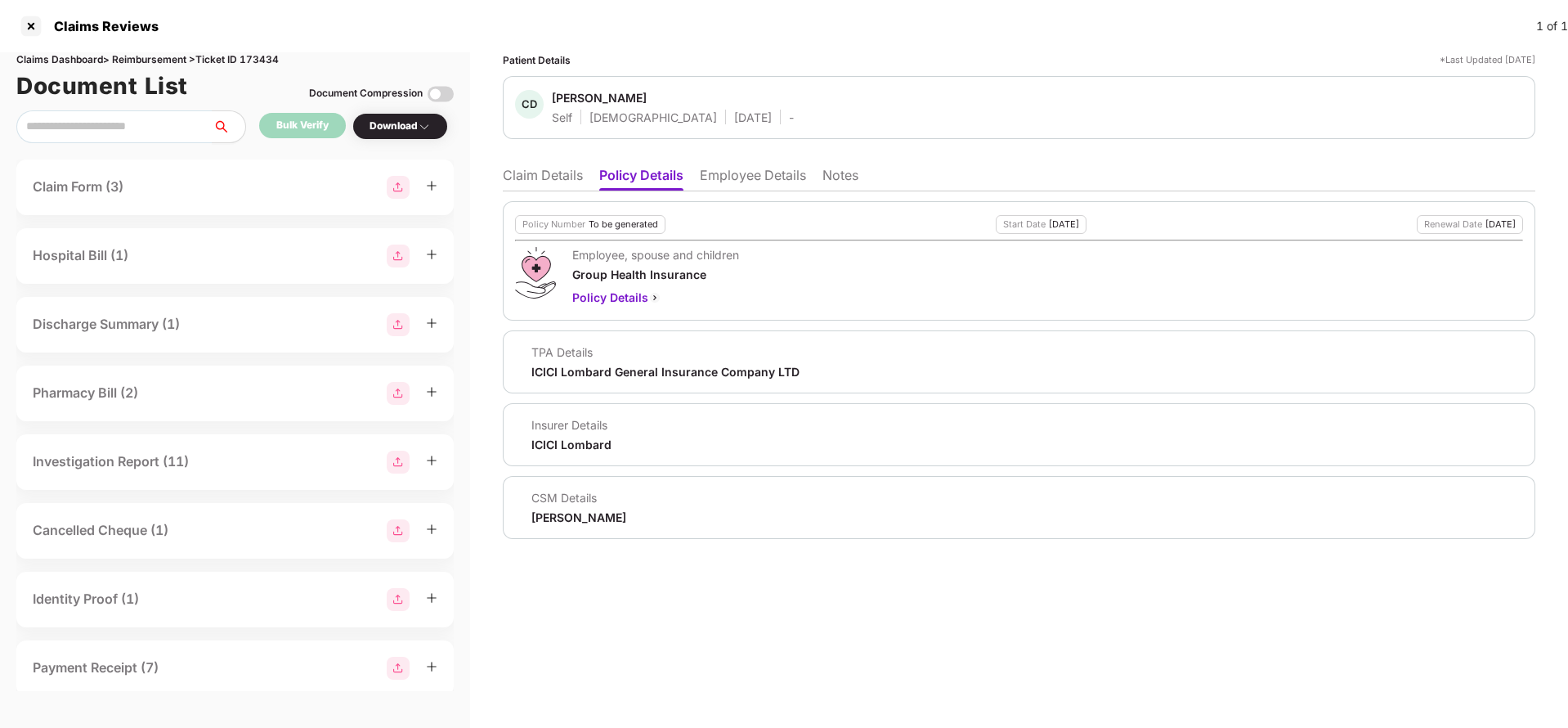
click at [566, 182] on li "Claim Details" at bounding box center [543, 178] width 80 height 24
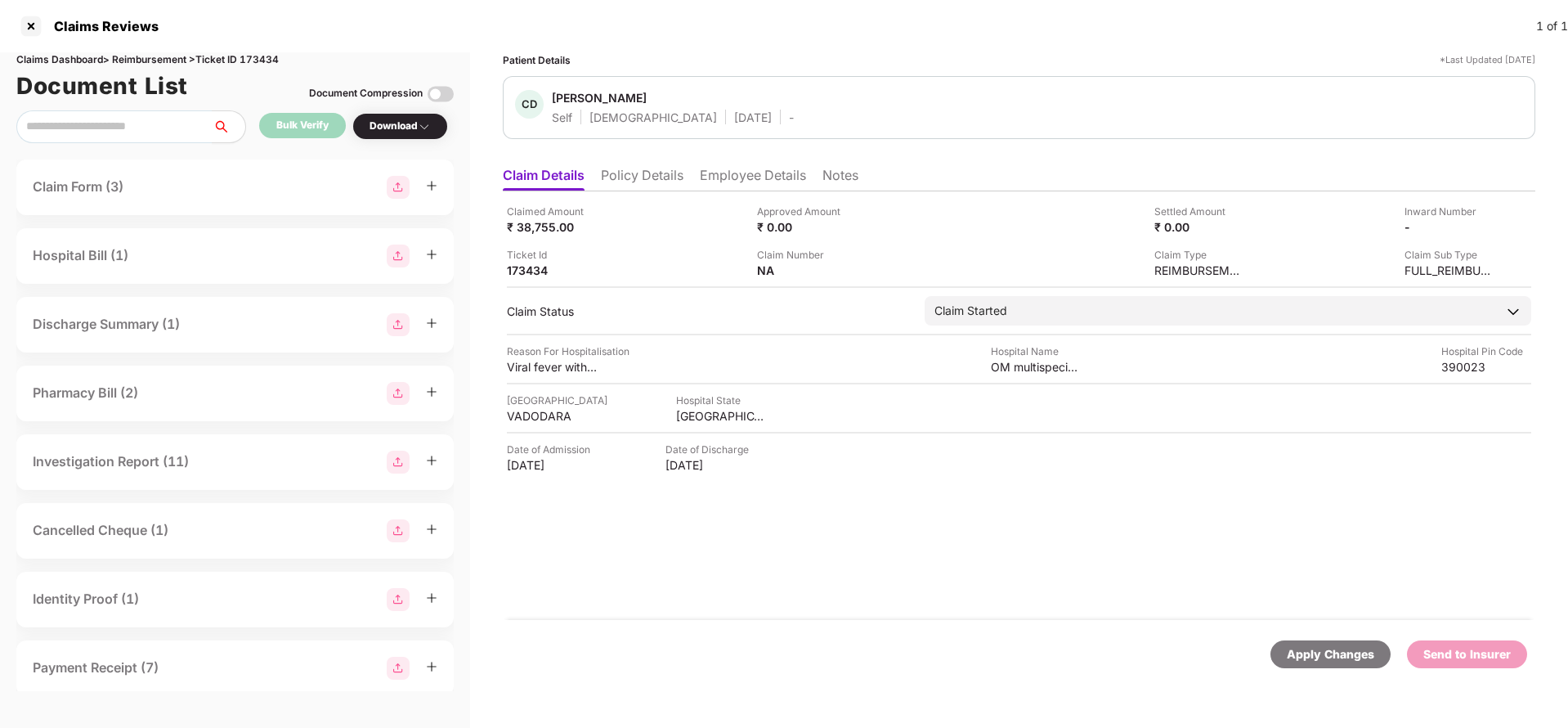
click at [621, 184] on li "Policy Details" at bounding box center [642, 178] width 83 height 24
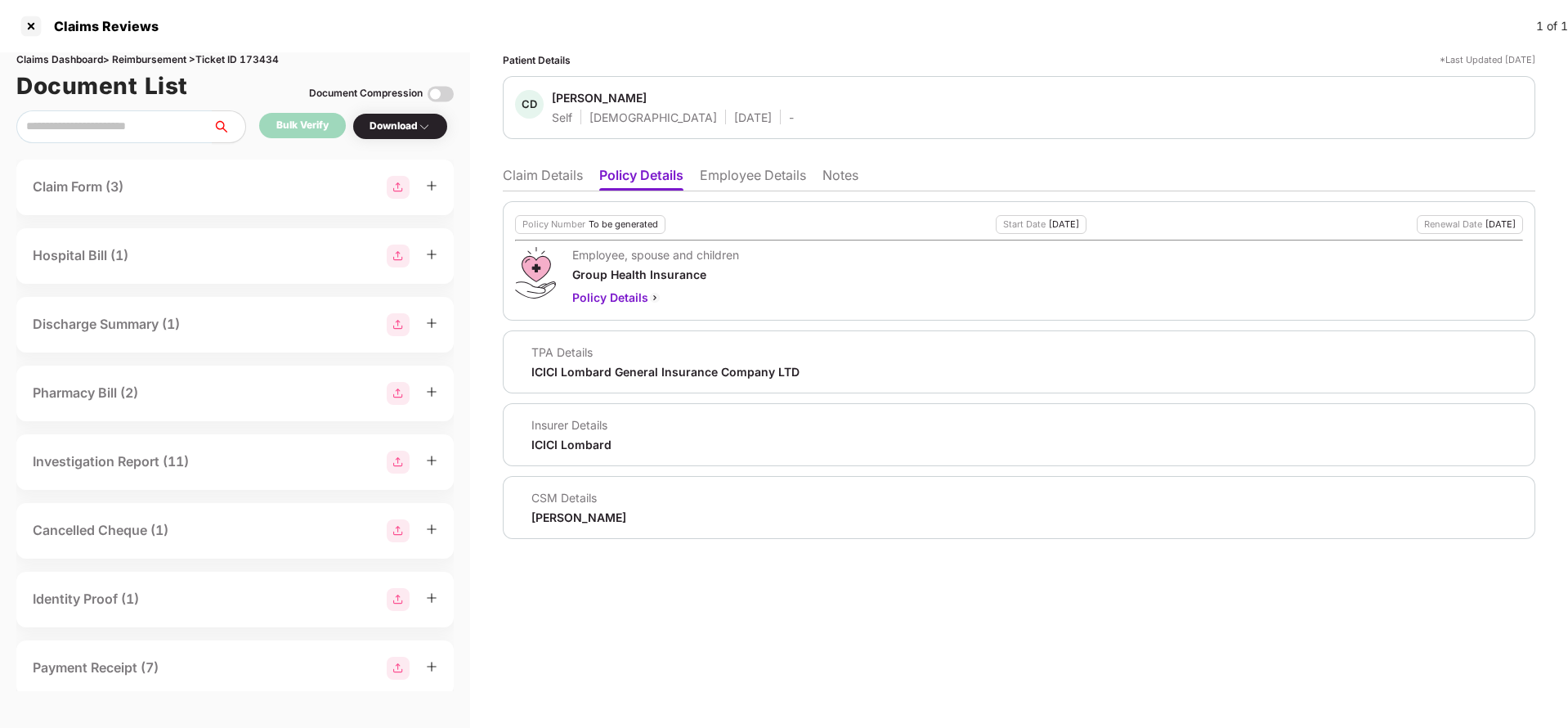
click at [593, 368] on div "ICICI Lombard General Insurance Company LTD" at bounding box center [665, 372] width 268 height 16
copy div "ICICI Lombard General Insurance Company LTD"
click at [777, 181] on li "Employee Details" at bounding box center [752, 178] width 107 height 24
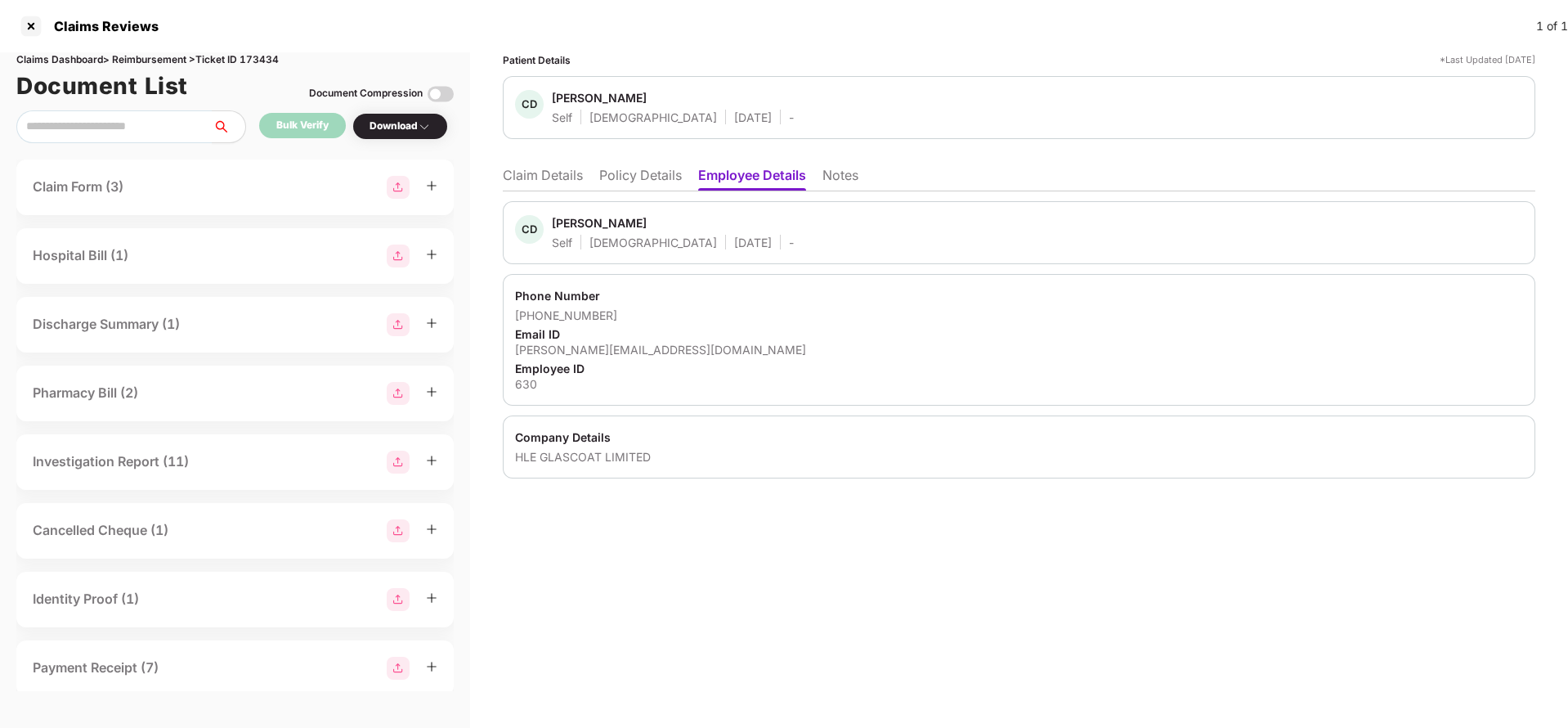
click at [540, 189] on li "Claim Details" at bounding box center [543, 178] width 80 height 24
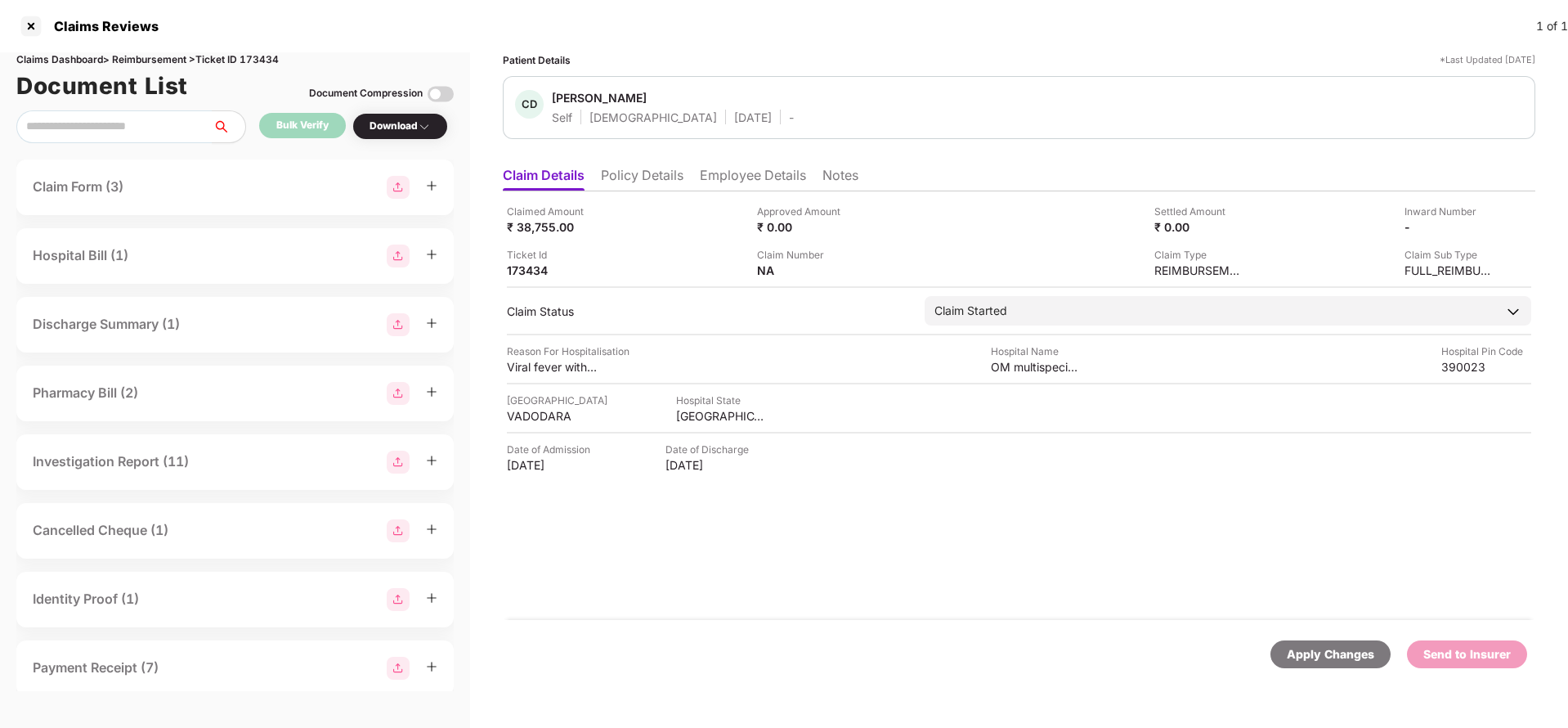
click at [1374, 661] on div "Apply Changes" at bounding box center [1330, 654] width 87 height 18
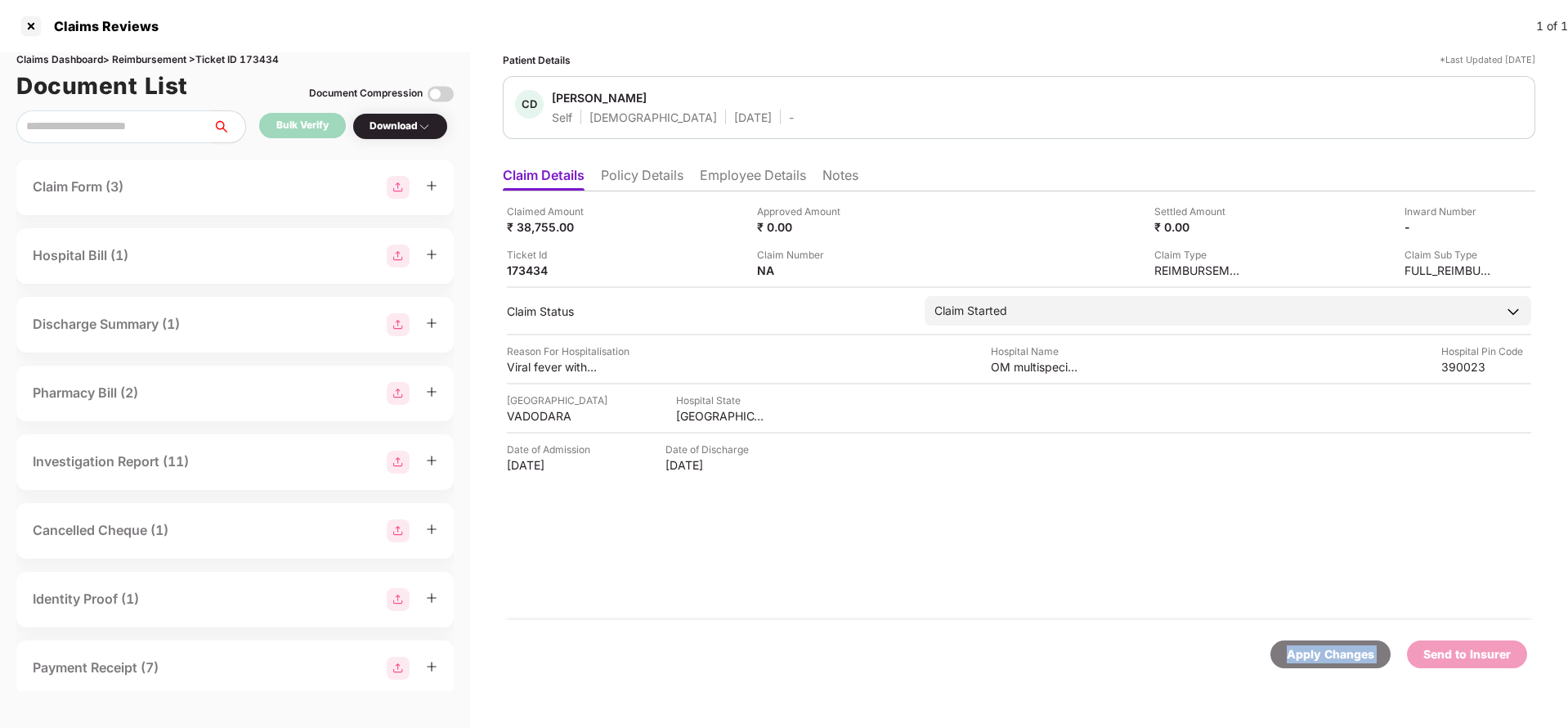
click at [1374, 661] on div "Apply Changes" at bounding box center [1330, 654] width 87 height 18
click at [263, 60] on div "Claims Dashboard > Reimbursement > Ticket ID 173434" at bounding box center [235, 60] width 437 height 16
copy div "173434"
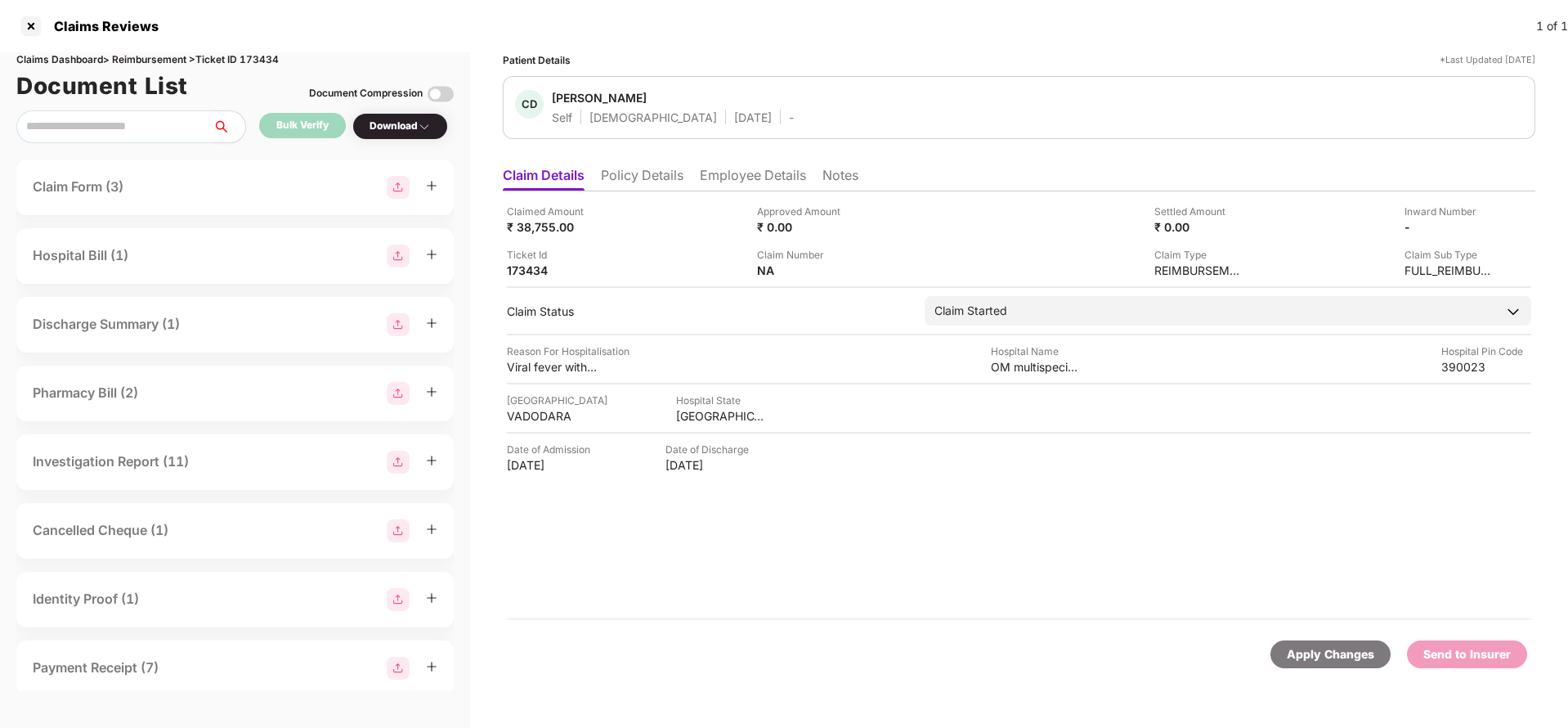
click at [1313, 649] on div "Apply Changes" at bounding box center [1330, 654] width 87 height 18
click at [618, 177] on li "Policy Details" at bounding box center [642, 178] width 83 height 24
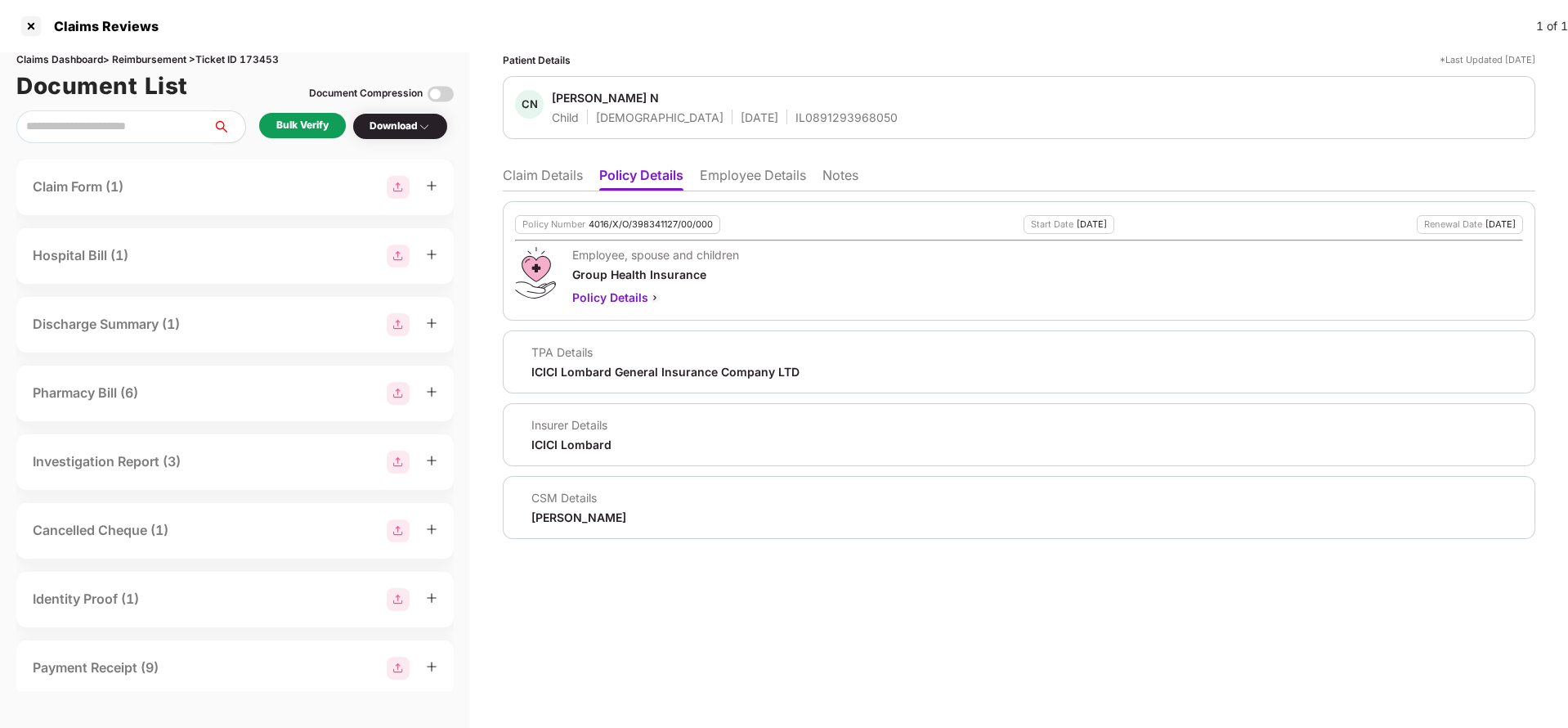
click at [663, 236] on div "Policy Number 4016/X/O/398341127/00/000 Start Date 23 Jun 2025 Renewal Date 22 …" at bounding box center [1019, 260] width 1032 height 119
click at [676, 219] on div "4016/X/O/398341127/00/000" at bounding box center [650, 225] width 124 height 11
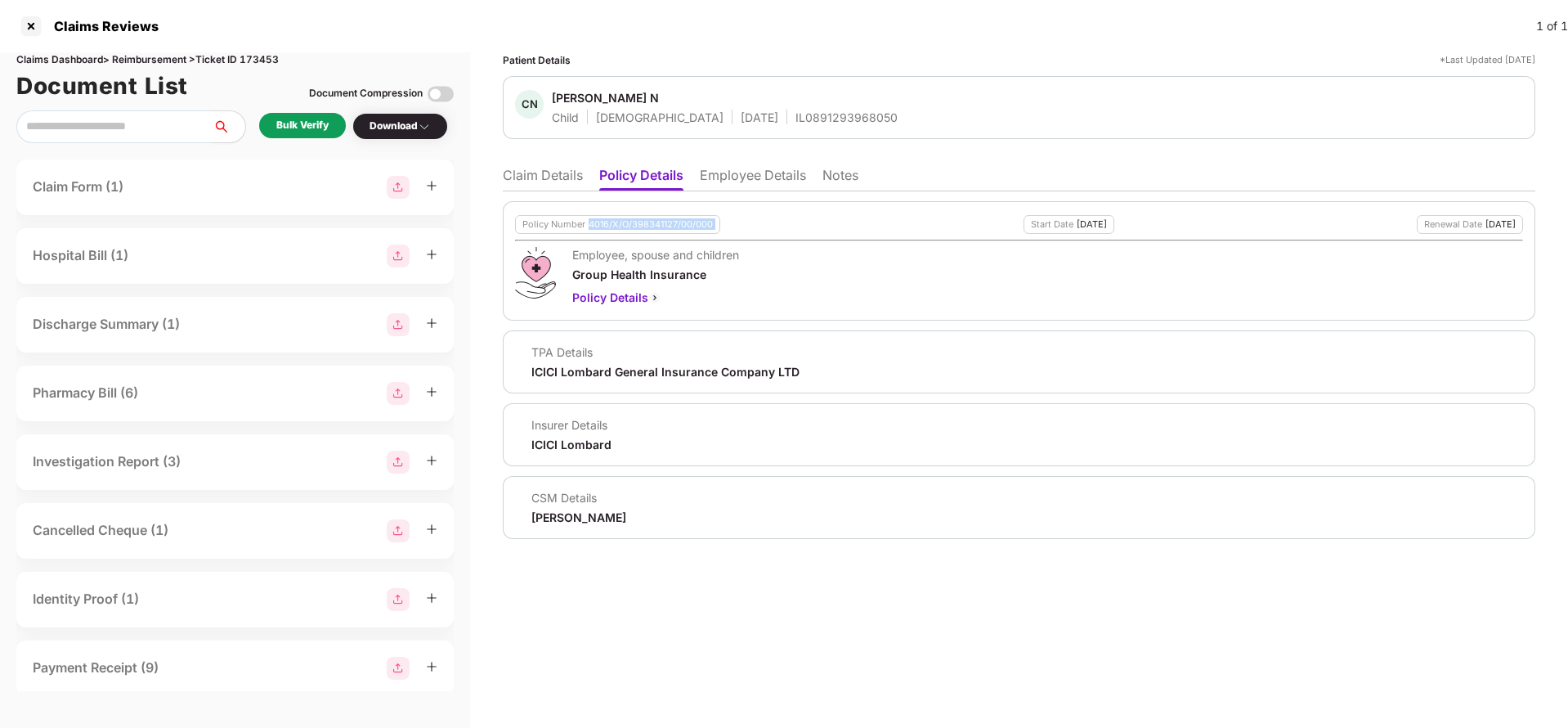
click at [676, 219] on div "4016/X/O/398341127/00/000" at bounding box center [650, 225] width 124 height 11
copy div "4016/X/O/398341127/00/000"
click at [750, 174] on li "Employee Details" at bounding box center [752, 178] width 107 height 24
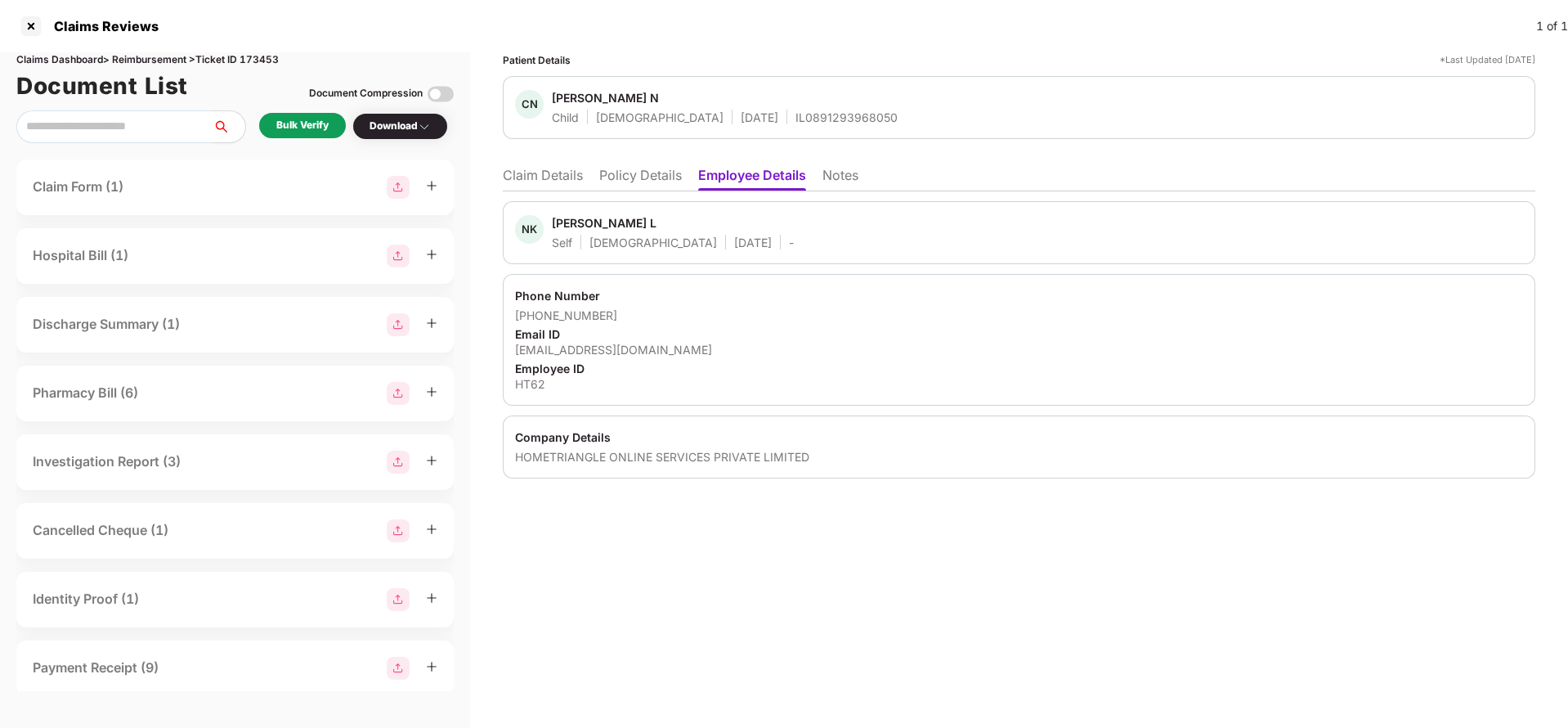
click at [648, 179] on li "Policy Details" at bounding box center [640, 178] width 83 height 24
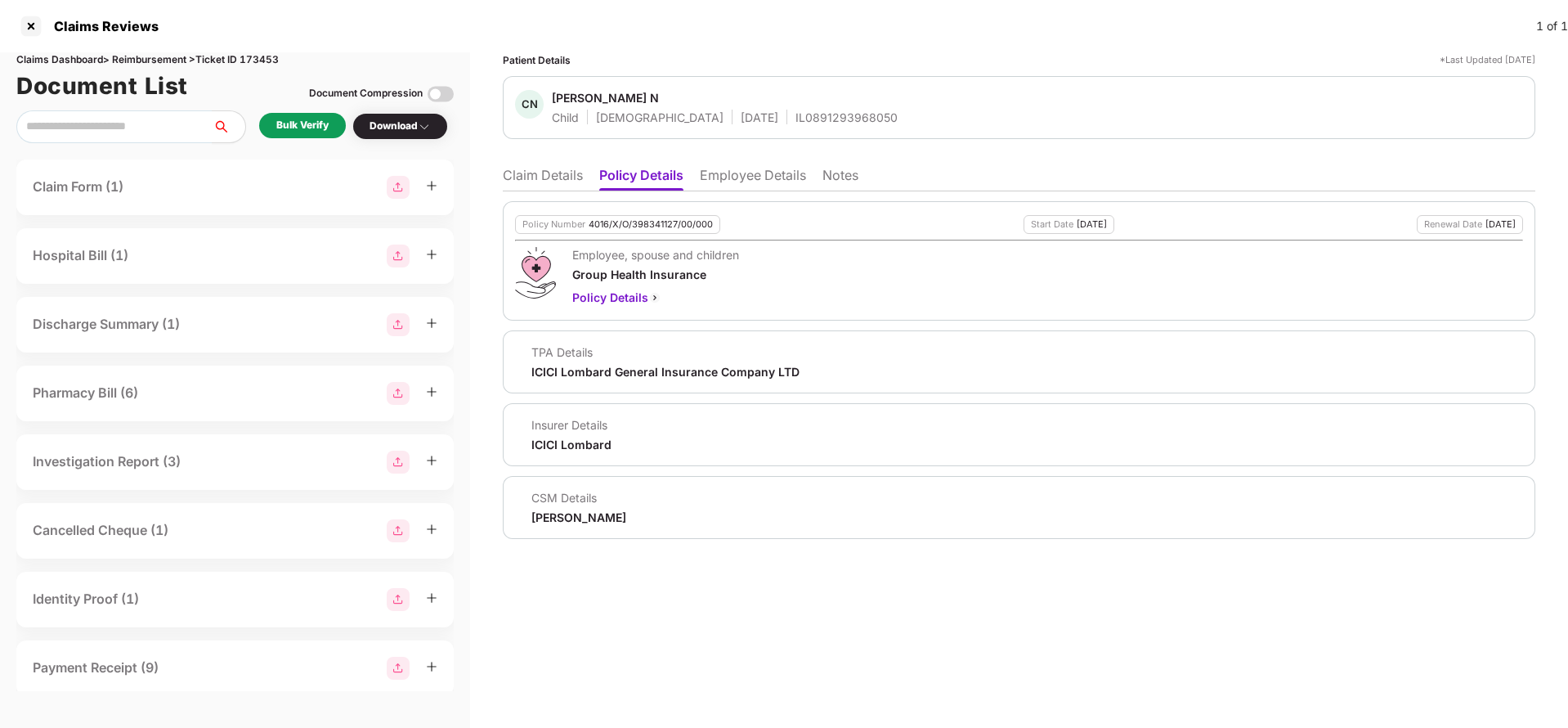
click at [536, 179] on li "Claim Details" at bounding box center [543, 178] width 80 height 24
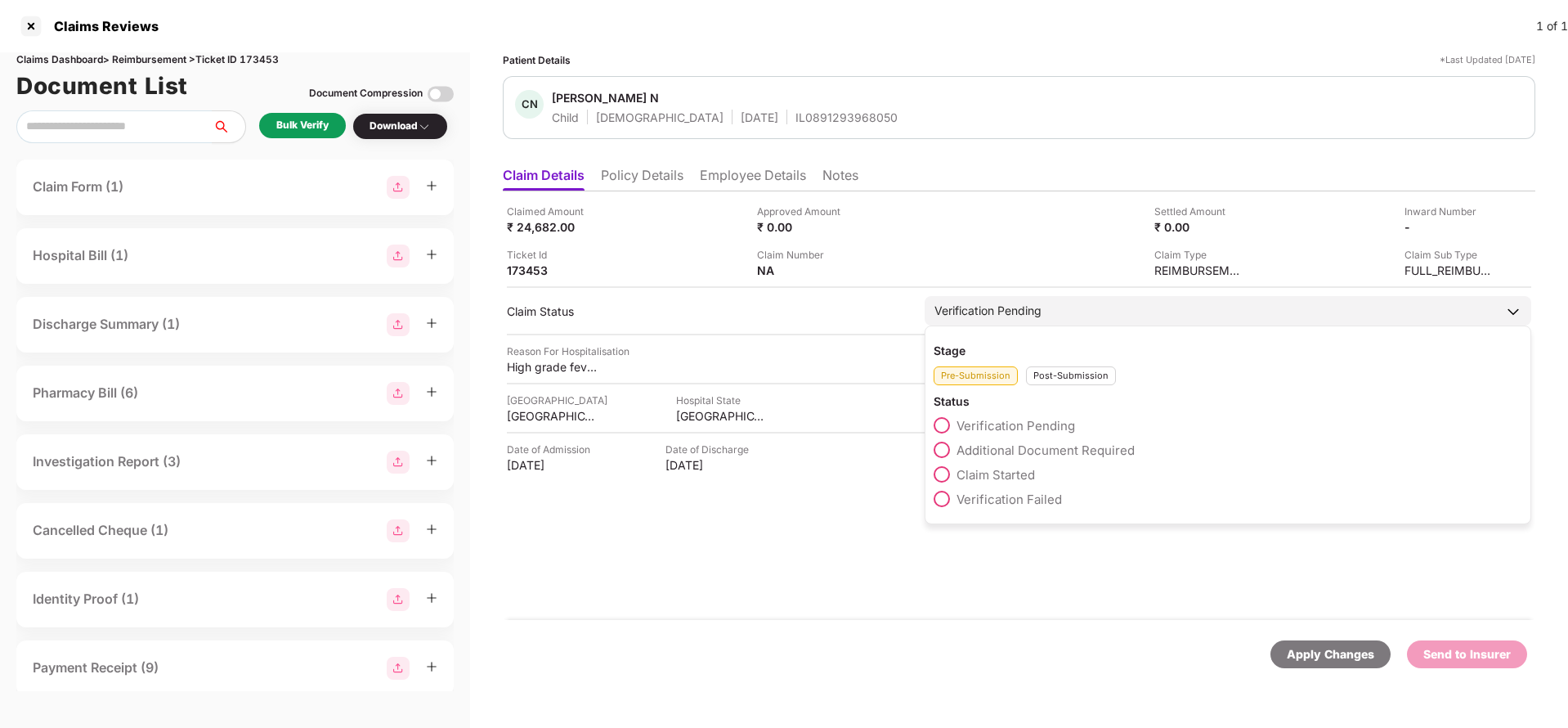
click at [1008, 476] on span "Claim Started" at bounding box center [995, 475] width 78 height 16
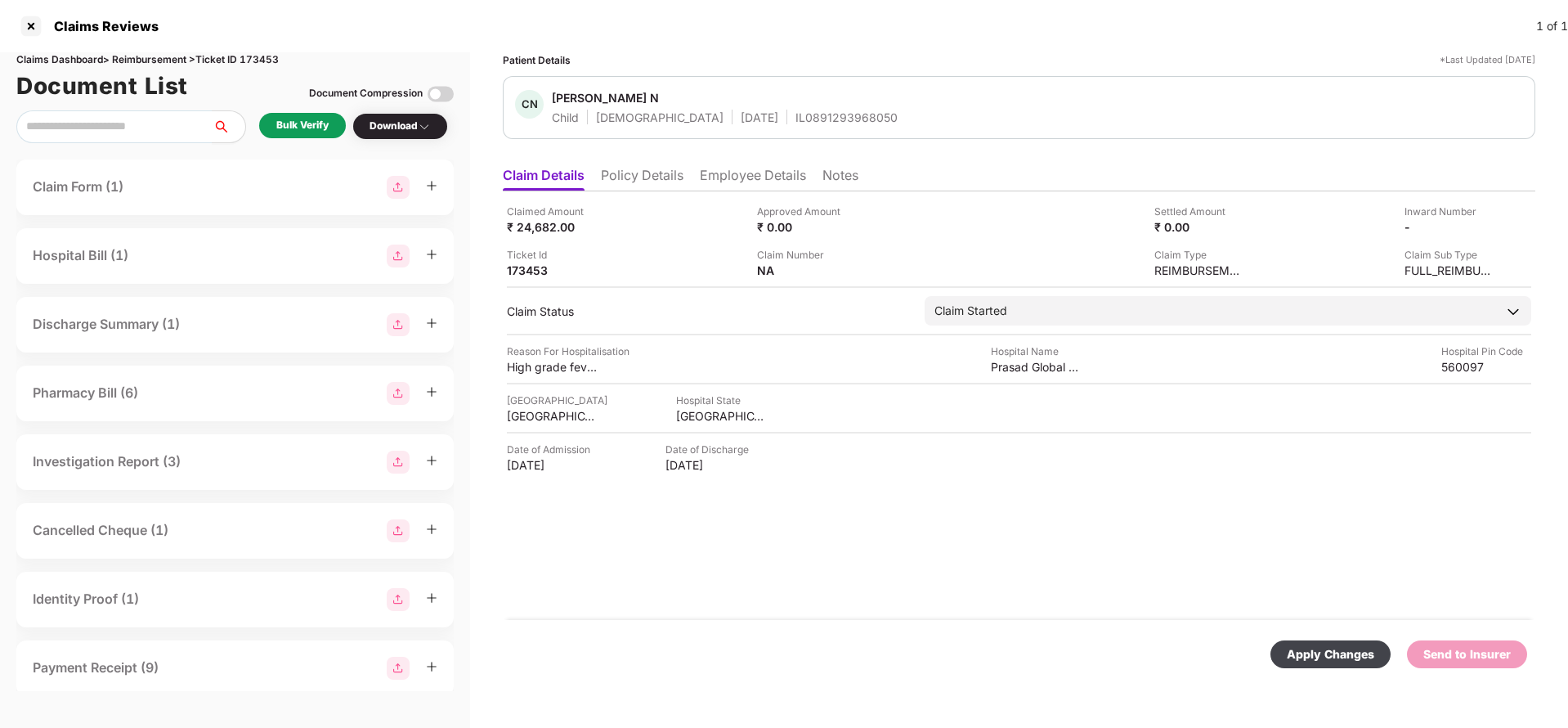
click at [1326, 655] on div "Apply Changes" at bounding box center [1330, 654] width 87 height 18
click at [775, 177] on li "Employee Details" at bounding box center [752, 178] width 107 height 24
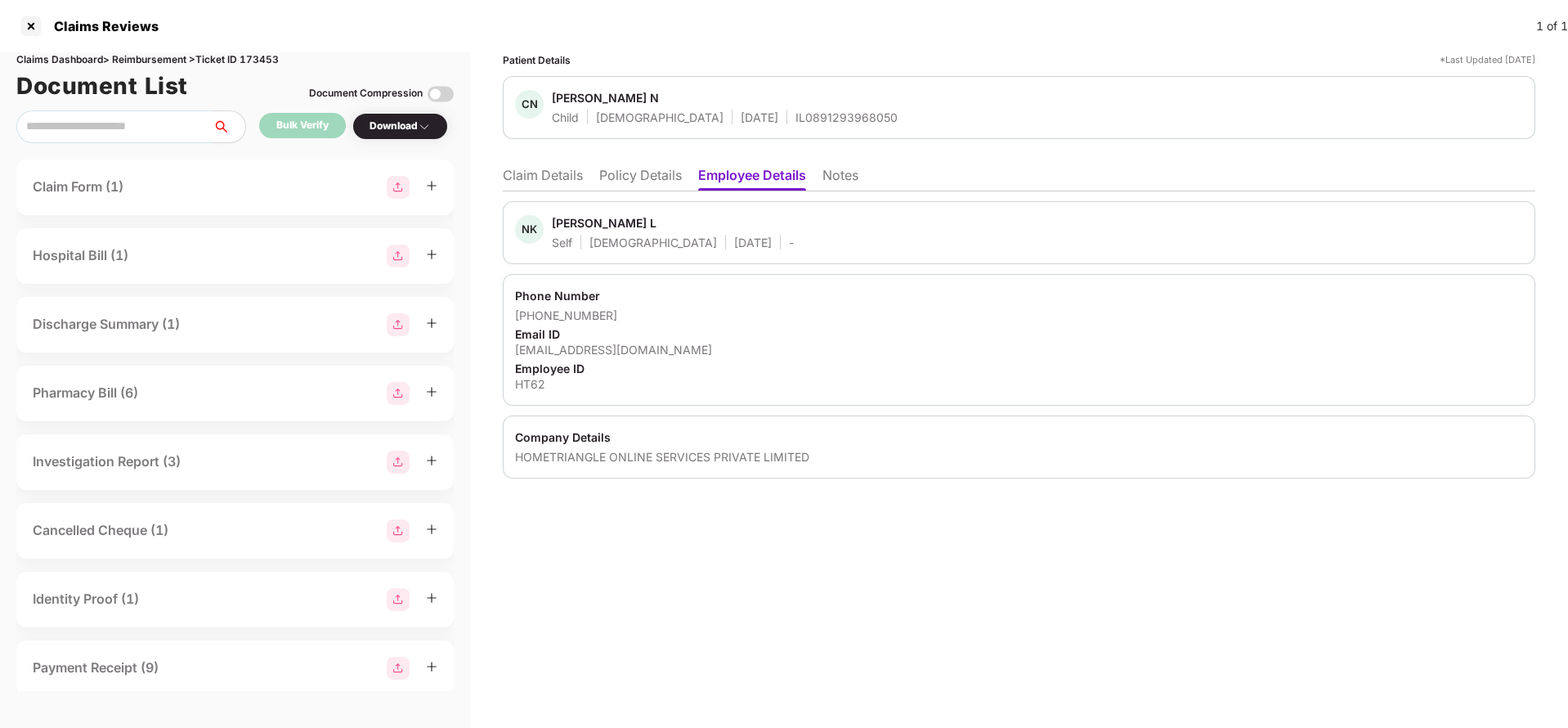
click at [553, 180] on li "Claim Details" at bounding box center [543, 178] width 80 height 24
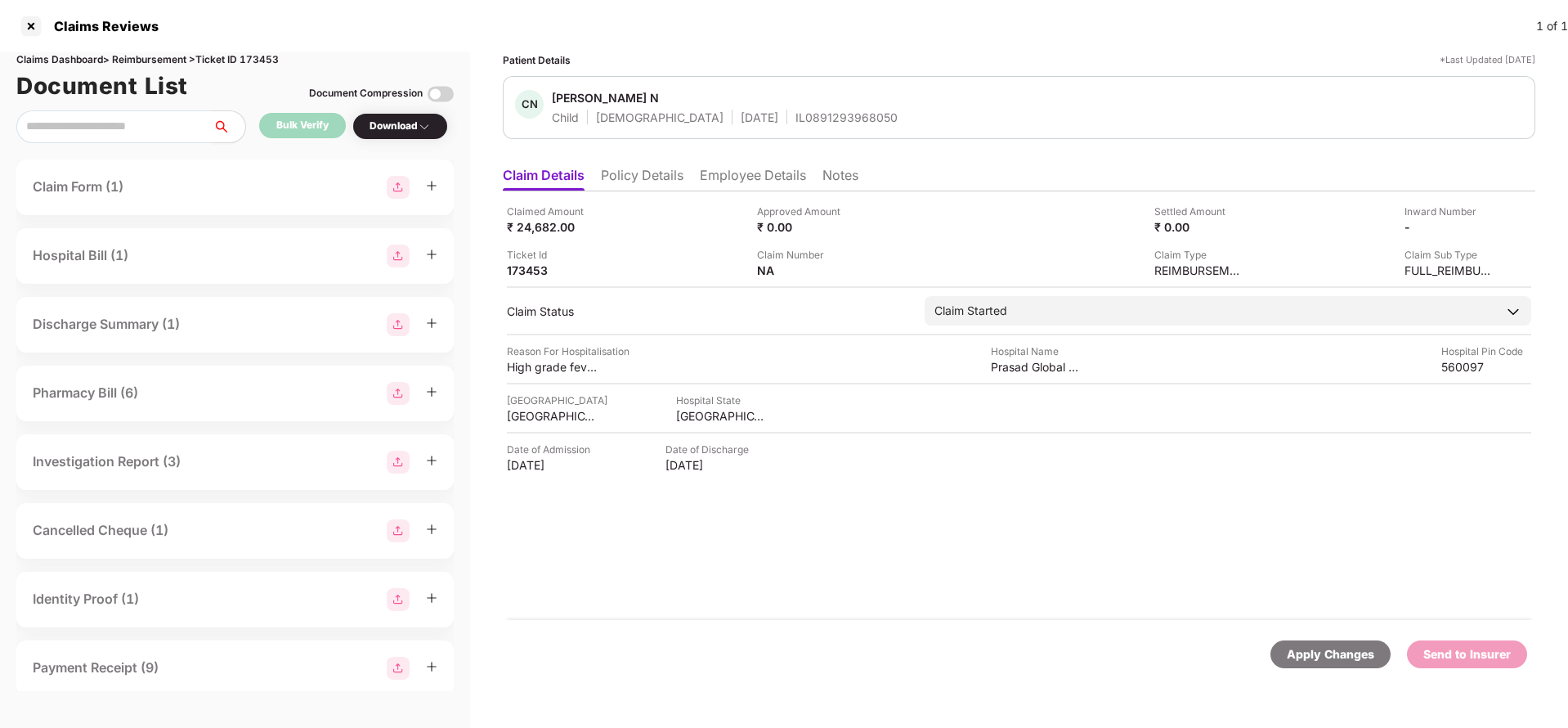
click at [1326, 655] on div "Apply Changes" at bounding box center [1330, 654] width 87 height 18
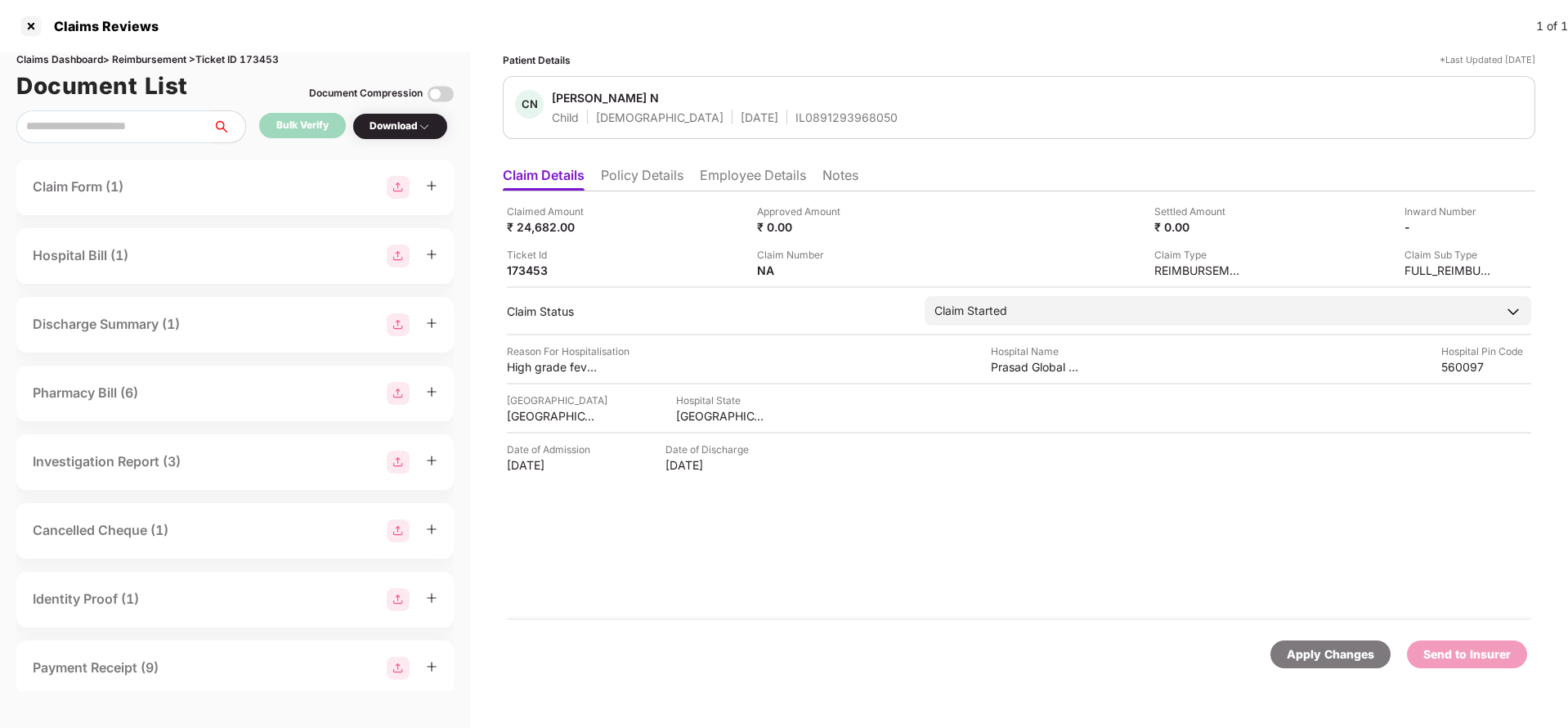
click at [271, 66] on div "Claims Dashboard > Reimbursement > Ticket ID 173453" at bounding box center [235, 60] width 437 height 16
copy div "173453"
click at [1330, 662] on div "Apply Changes" at bounding box center [1330, 654] width 87 height 18
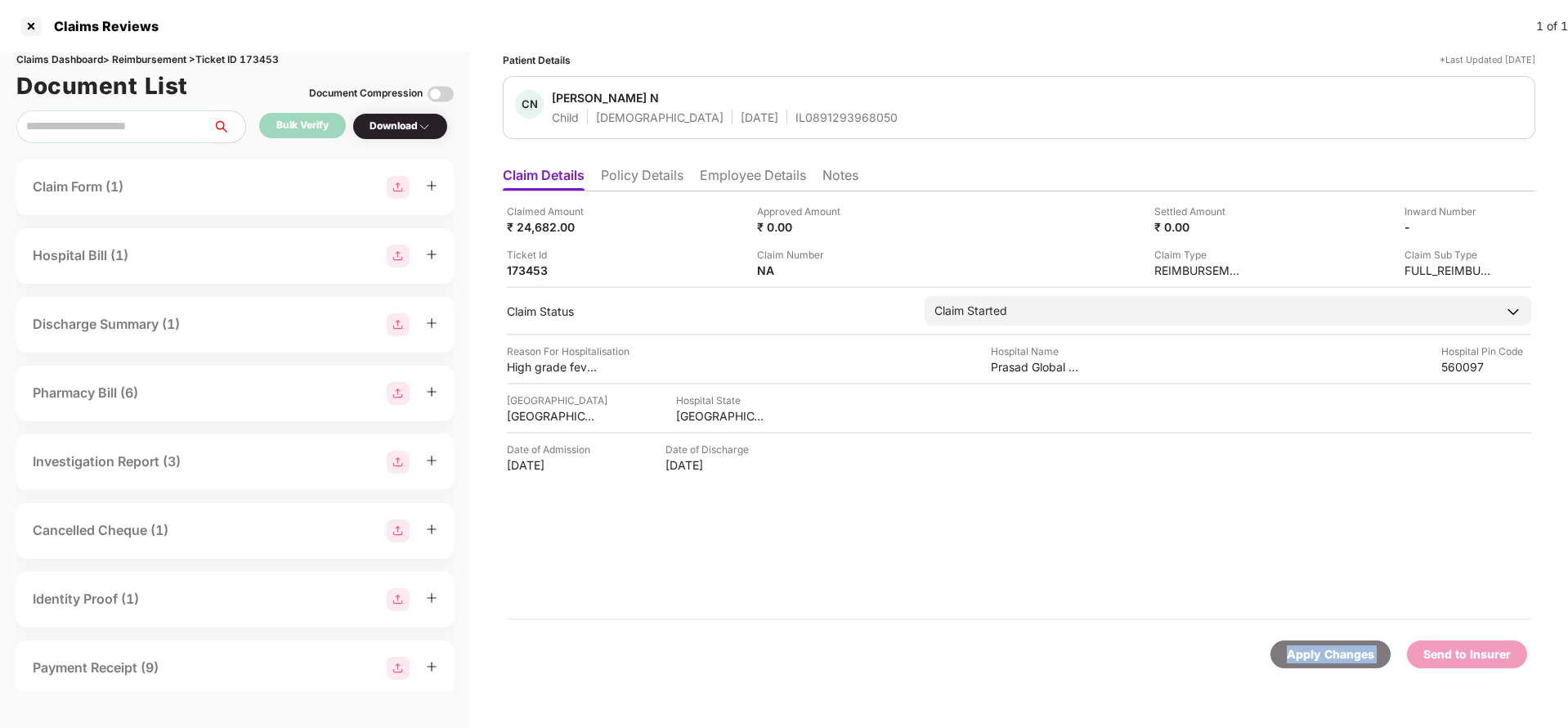
click at [1330, 662] on div "Apply Changes" at bounding box center [1330, 654] width 87 height 18
click at [610, 176] on li "Policy Details" at bounding box center [642, 178] width 83 height 24
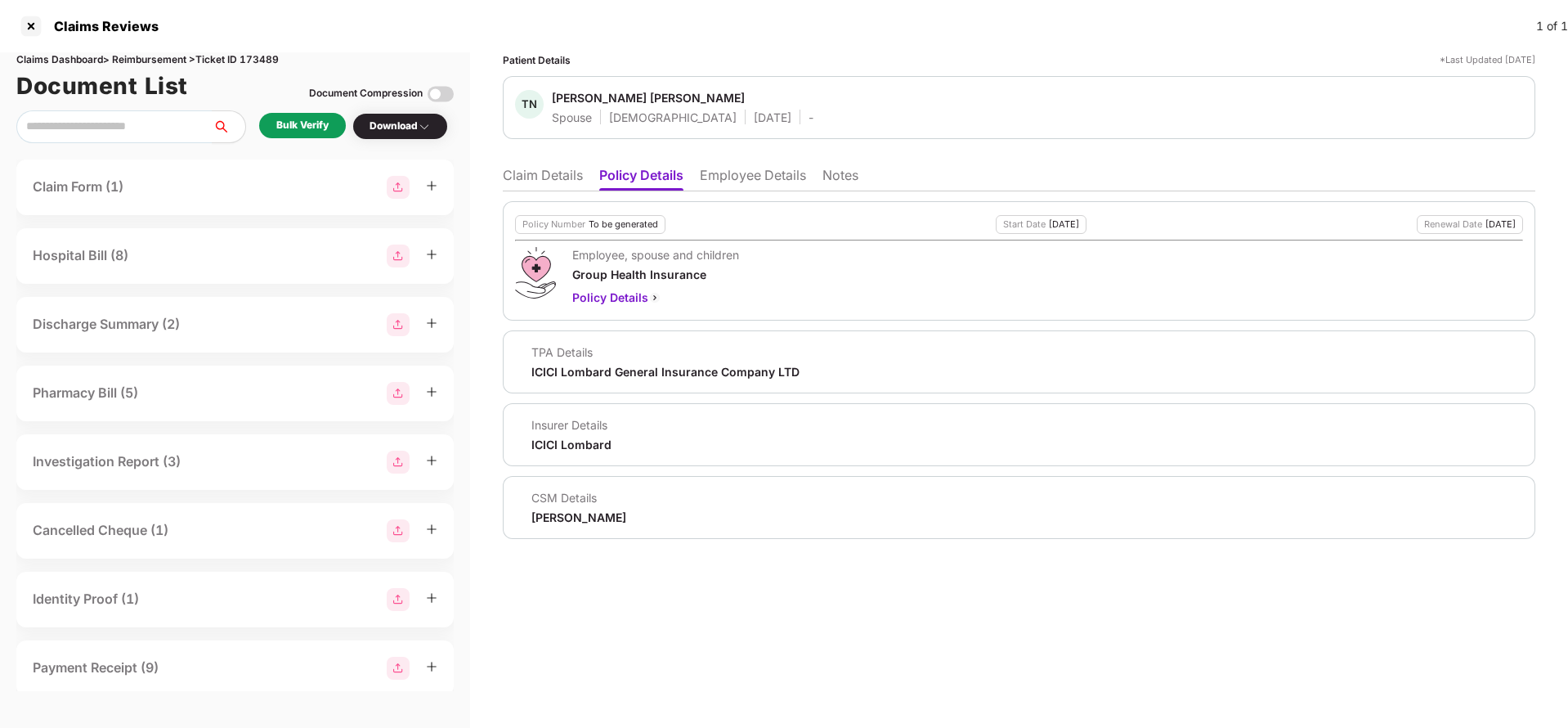
click at [726, 172] on li "Employee Details" at bounding box center [752, 178] width 107 height 24
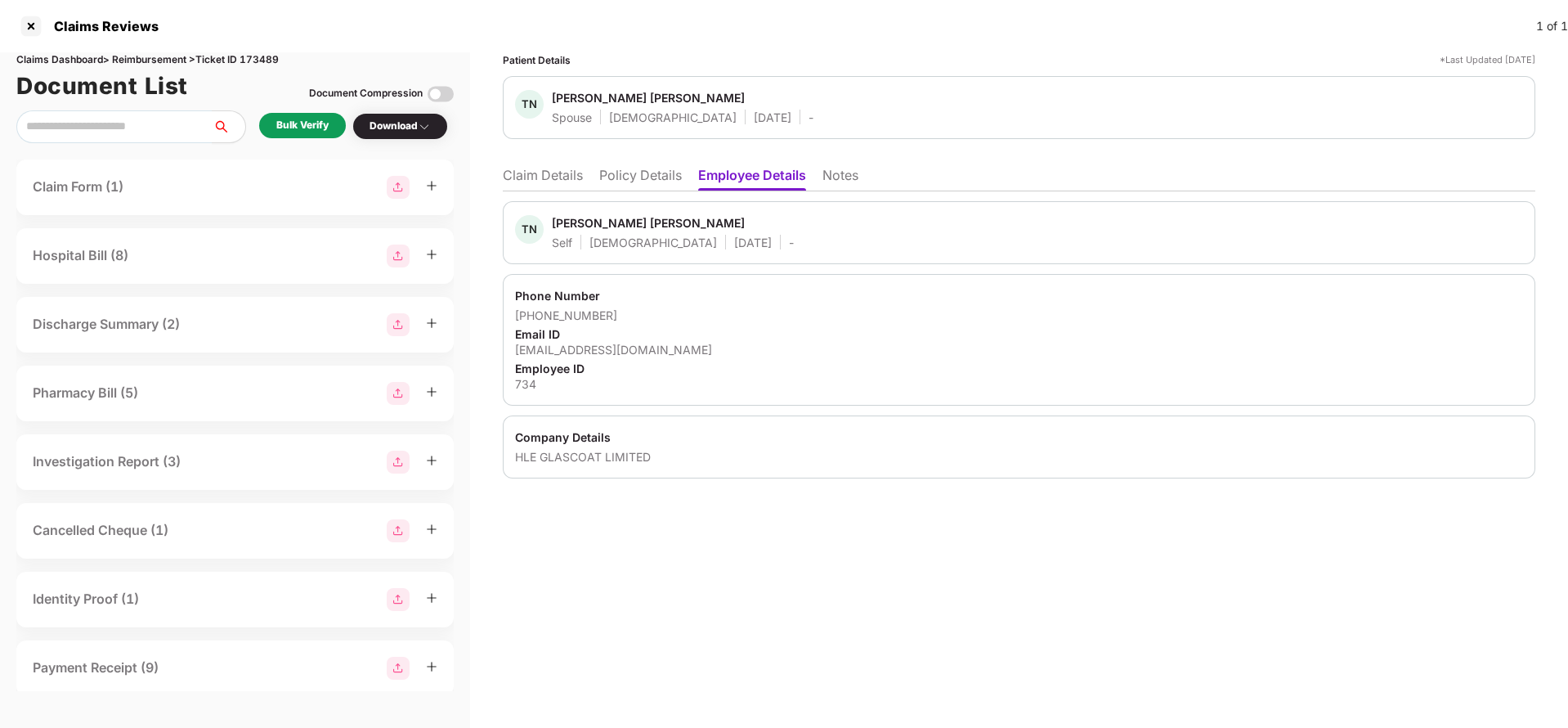
click at [569, 182] on li "Claim Details" at bounding box center [543, 178] width 80 height 24
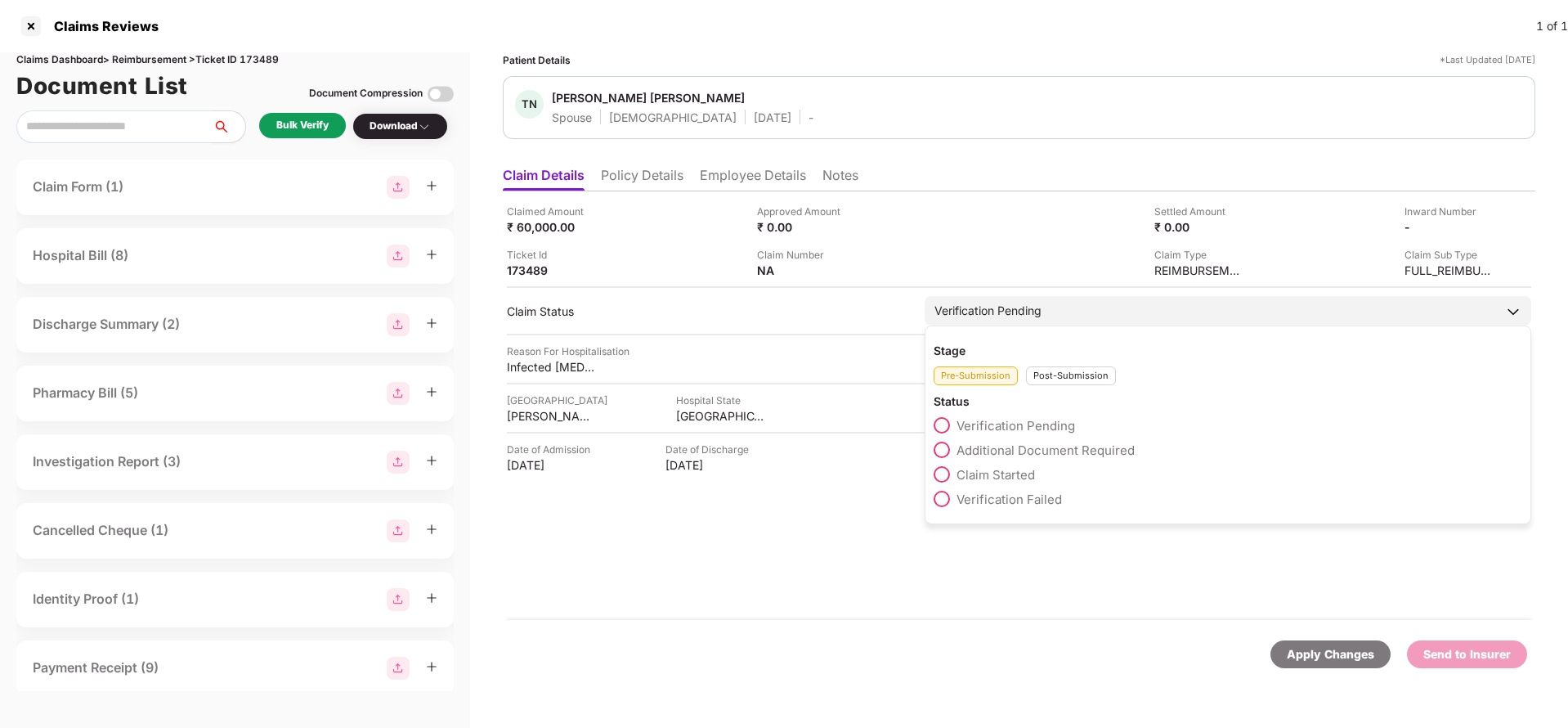
click at [1010, 474] on span "Claim Started" at bounding box center [995, 475] width 78 height 16
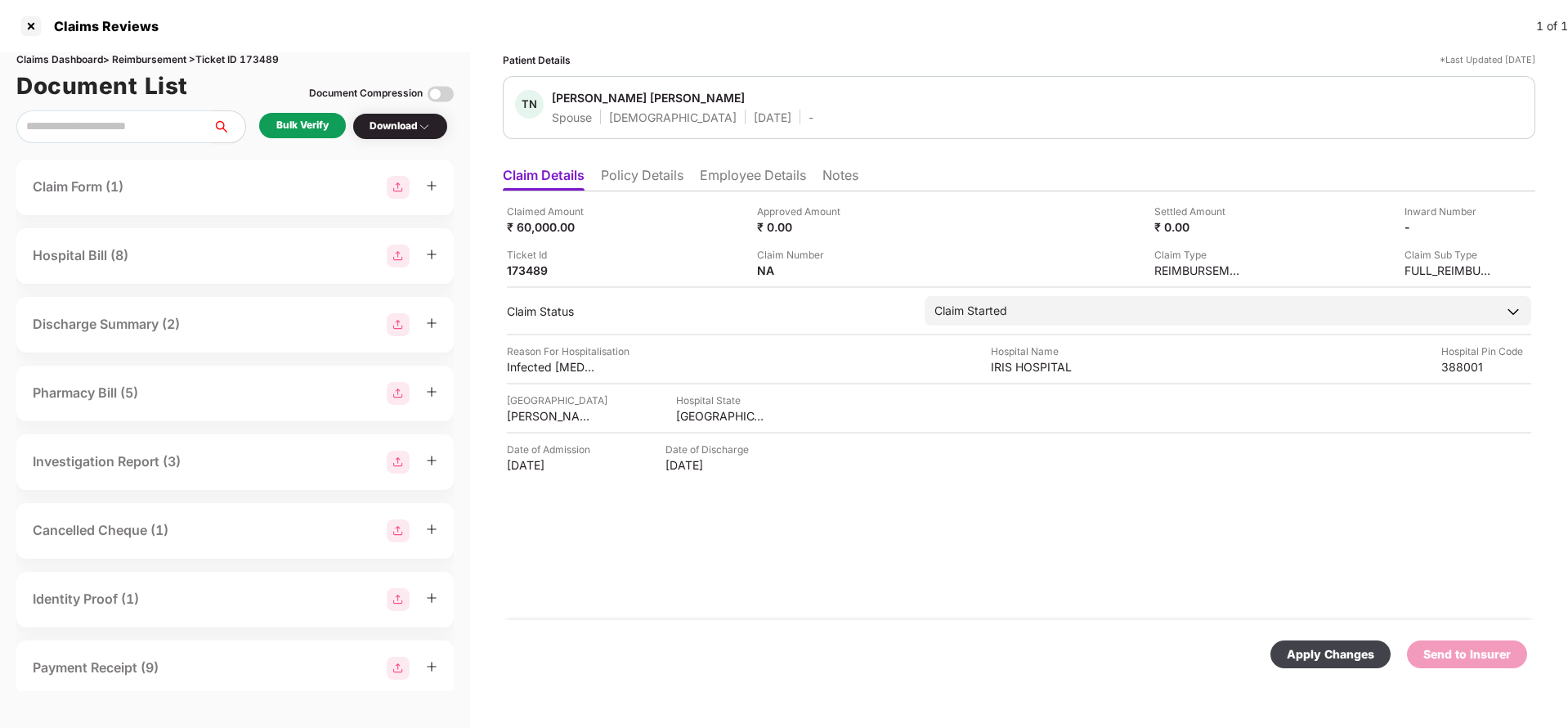
click at [1350, 641] on div "Apply Changes" at bounding box center [1330, 655] width 120 height 28
click at [624, 168] on li "Policy Details" at bounding box center [642, 178] width 83 height 24
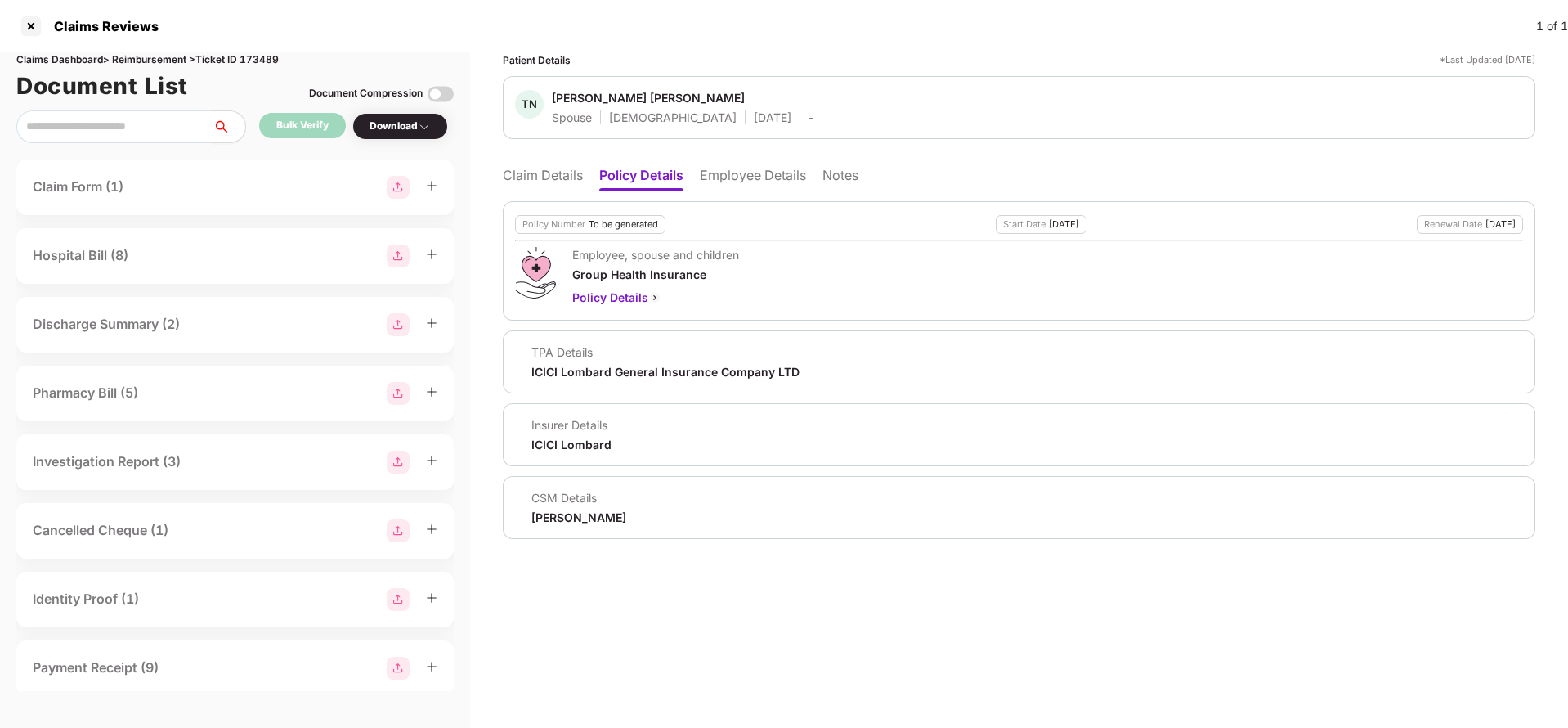
click at [556, 185] on li "Claim Details" at bounding box center [543, 178] width 80 height 24
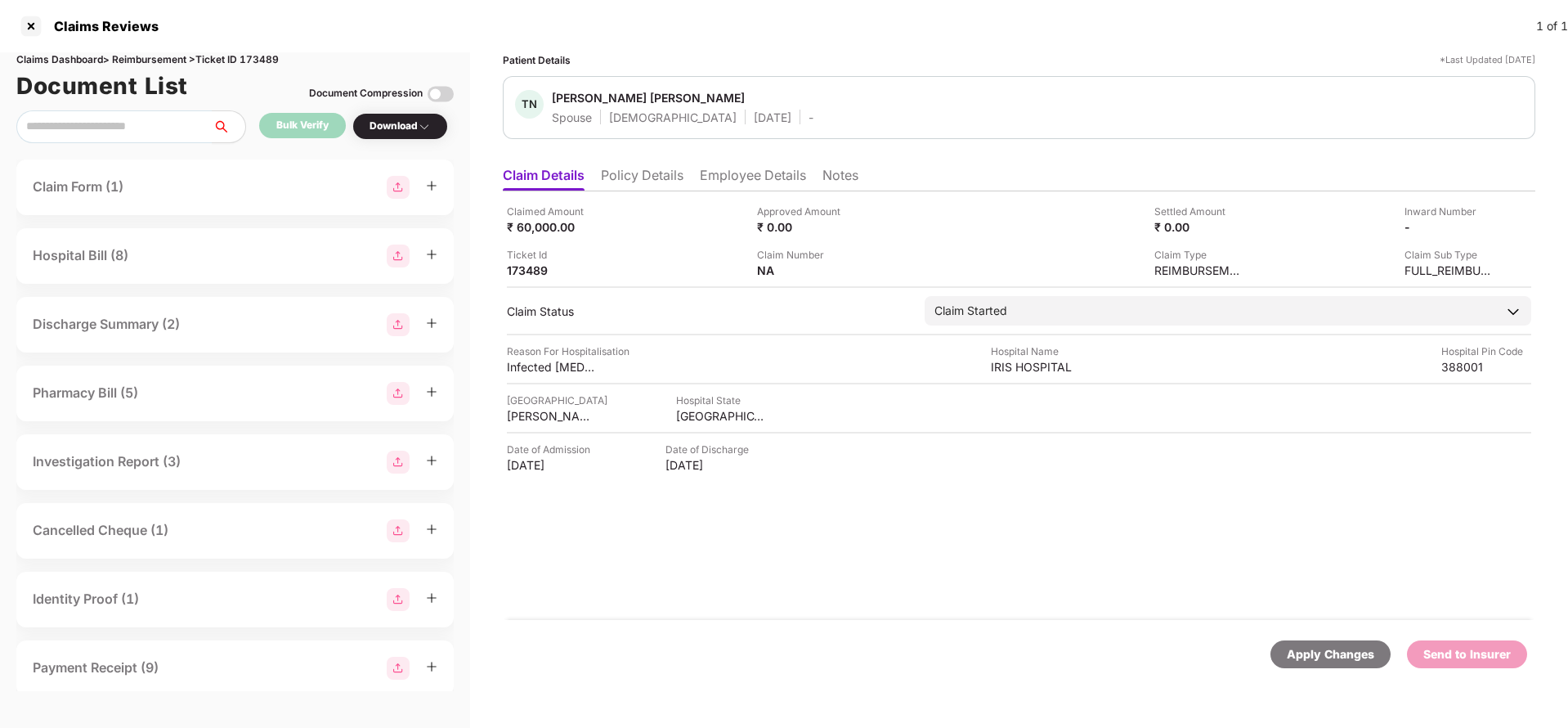
click at [663, 177] on li "Policy Details" at bounding box center [642, 178] width 83 height 24
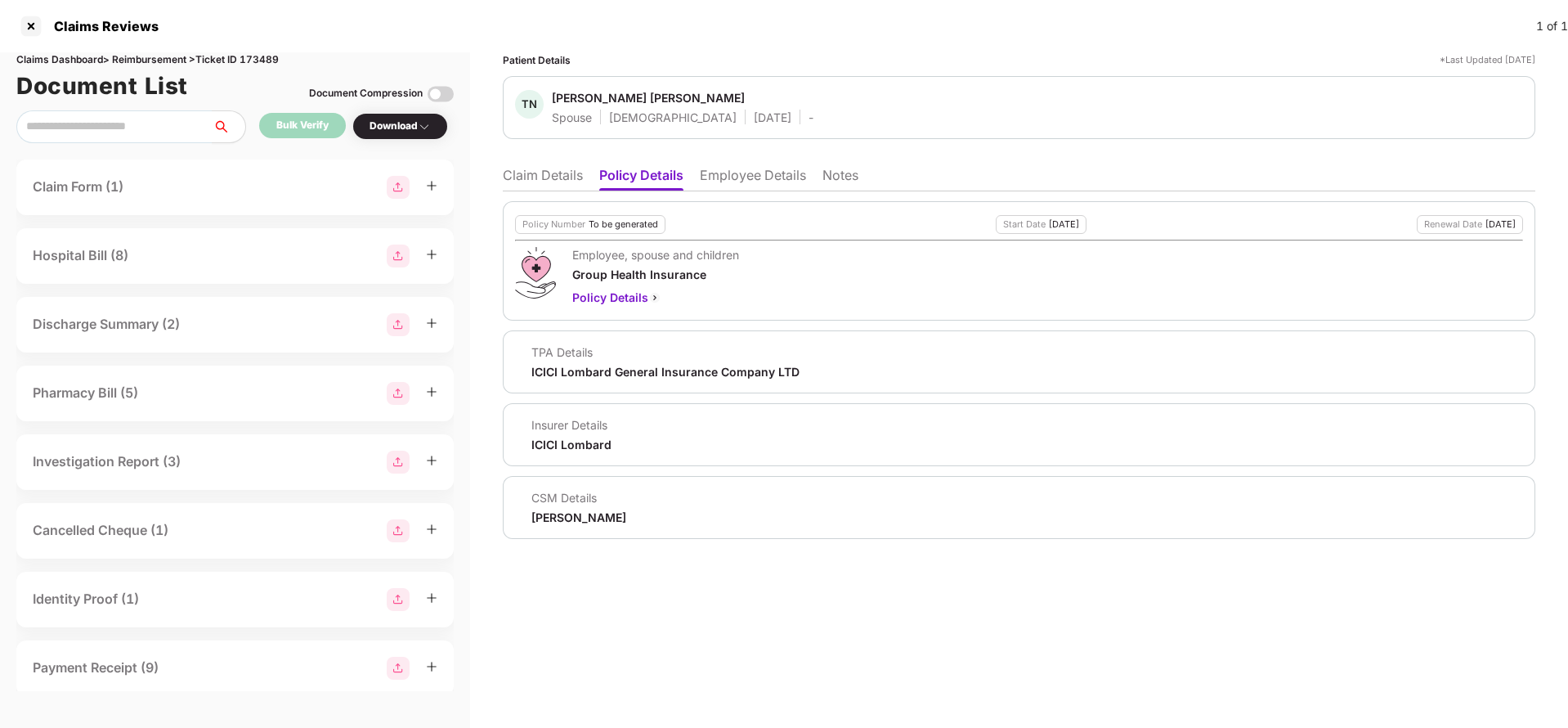
click at [627, 369] on div "ICICI Lombard General Insurance Company LTD" at bounding box center [665, 372] width 268 height 16
copy div "ICICI Lombard General Insurance Company LTD"
click at [765, 167] on li "Employee Details" at bounding box center [752, 178] width 107 height 24
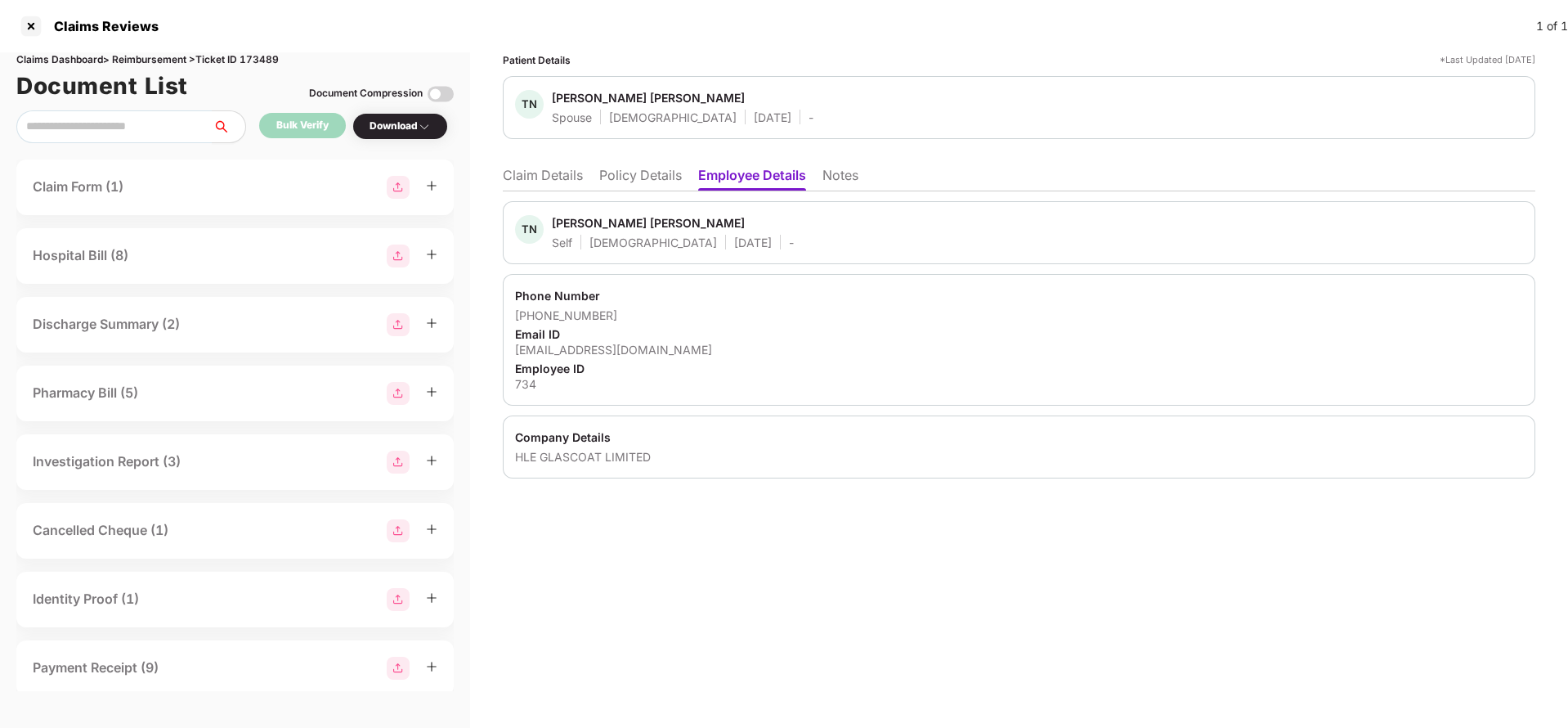
click at [575, 176] on li "Claim Details" at bounding box center [543, 178] width 80 height 24
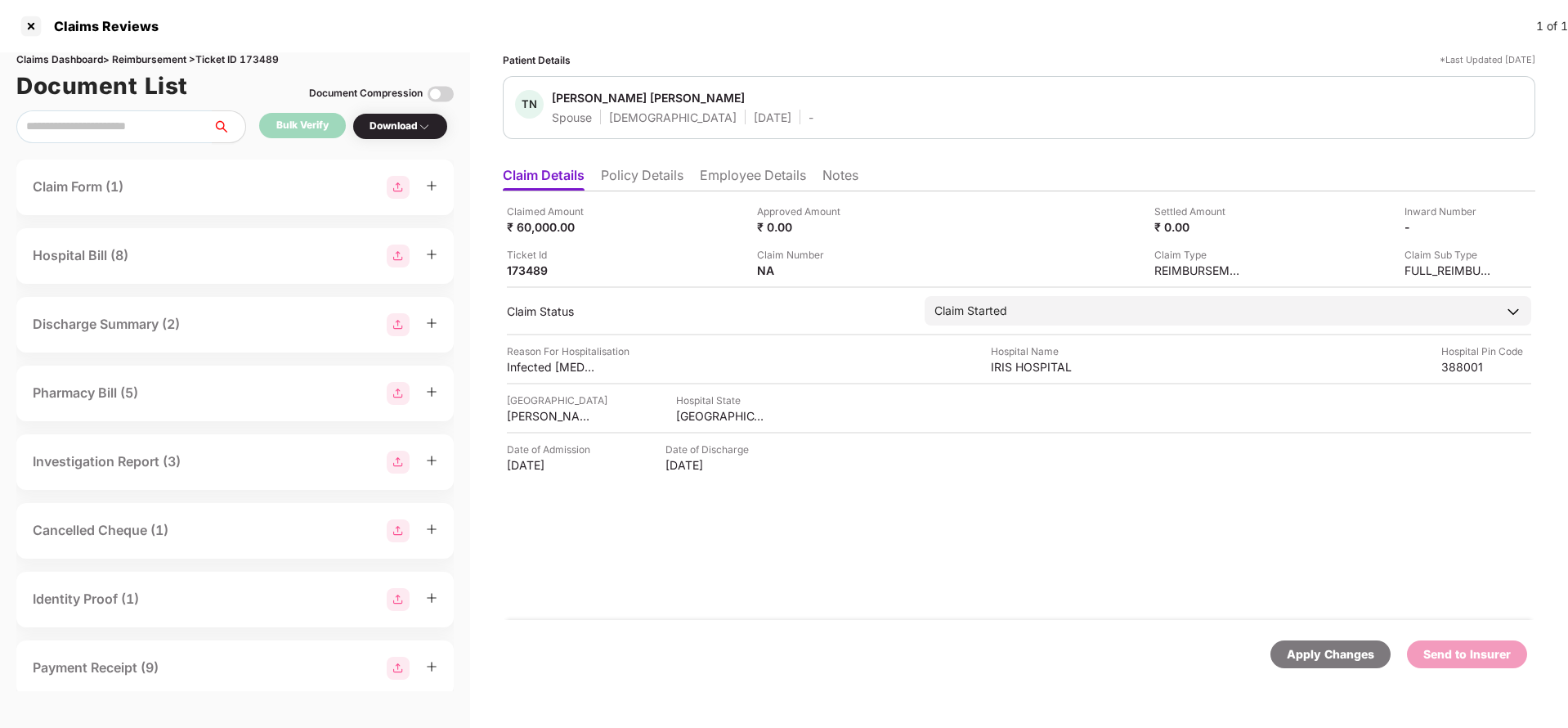
click at [1323, 657] on div "Apply Changes" at bounding box center [1330, 654] width 87 height 18
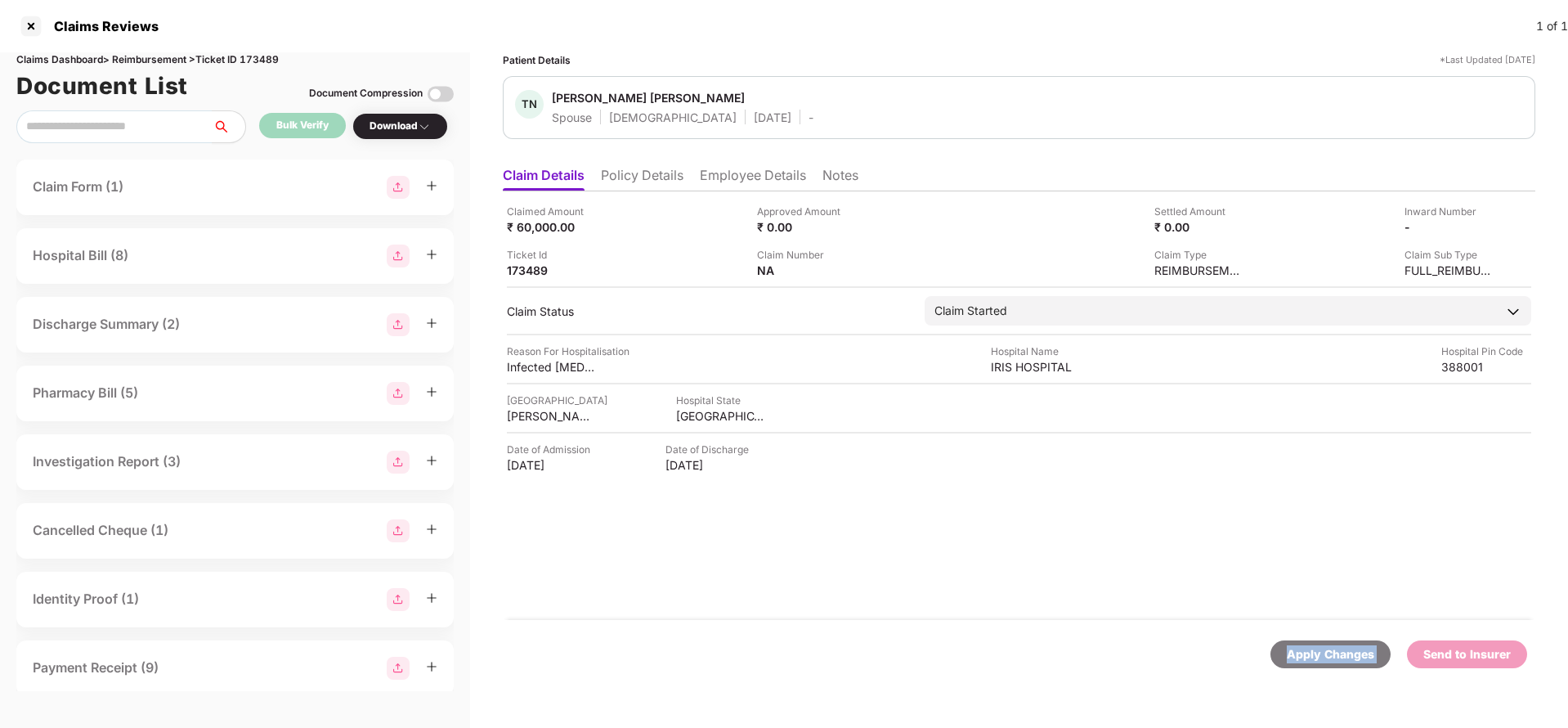
click at [1323, 657] on div "Apply Changes" at bounding box center [1330, 654] width 87 height 18
click at [265, 56] on div "Claims Dashboard > Reimbursement > Ticket ID 173489" at bounding box center [235, 60] width 437 height 16
copy div "173489"
click at [1326, 665] on div "Apply Changes" at bounding box center [1330, 655] width 120 height 28
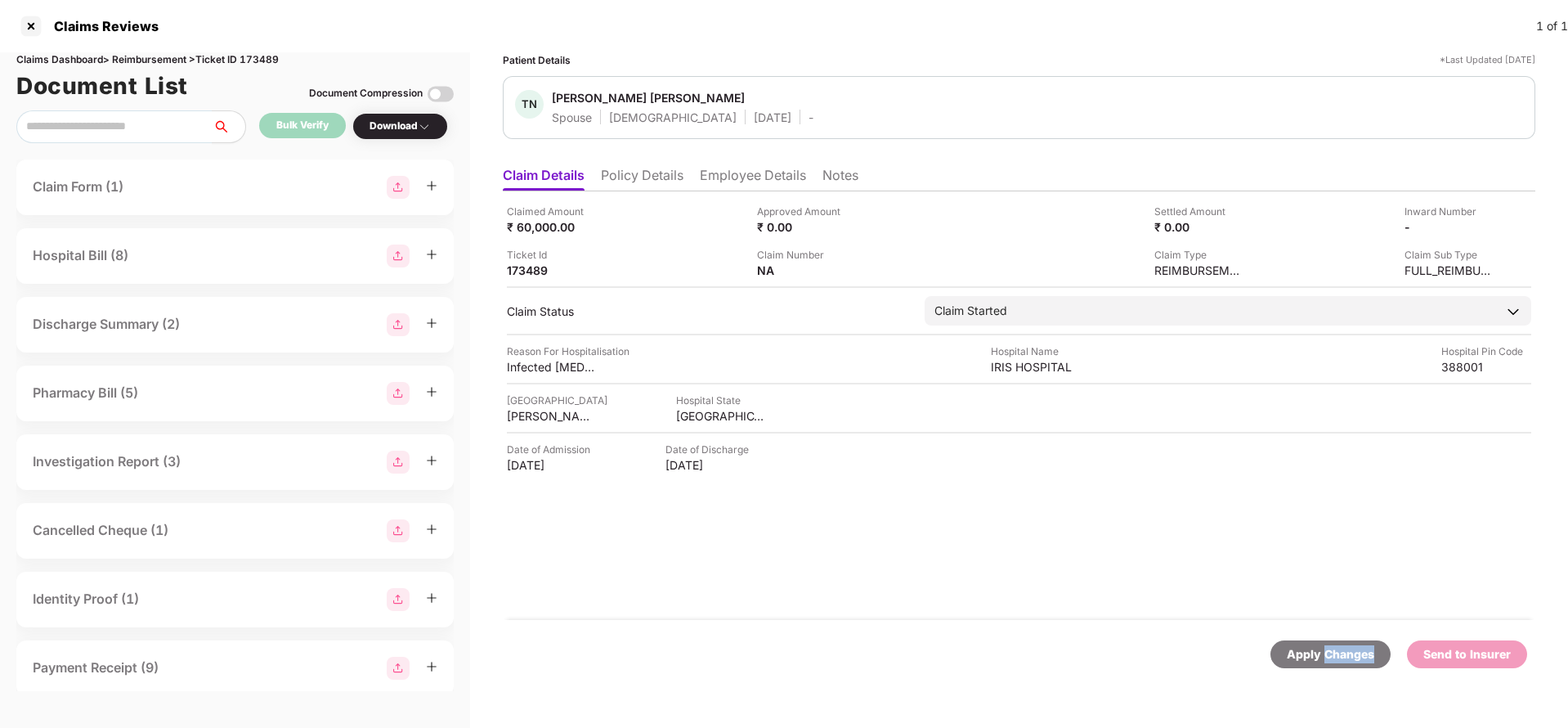
click at [1326, 665] on div "Apply Changes" at bounding box center [1330, 655] width 120 height 28
click at [641, 167] on li "Policy Details" at bounding box center [642, 178] width 83 height 24
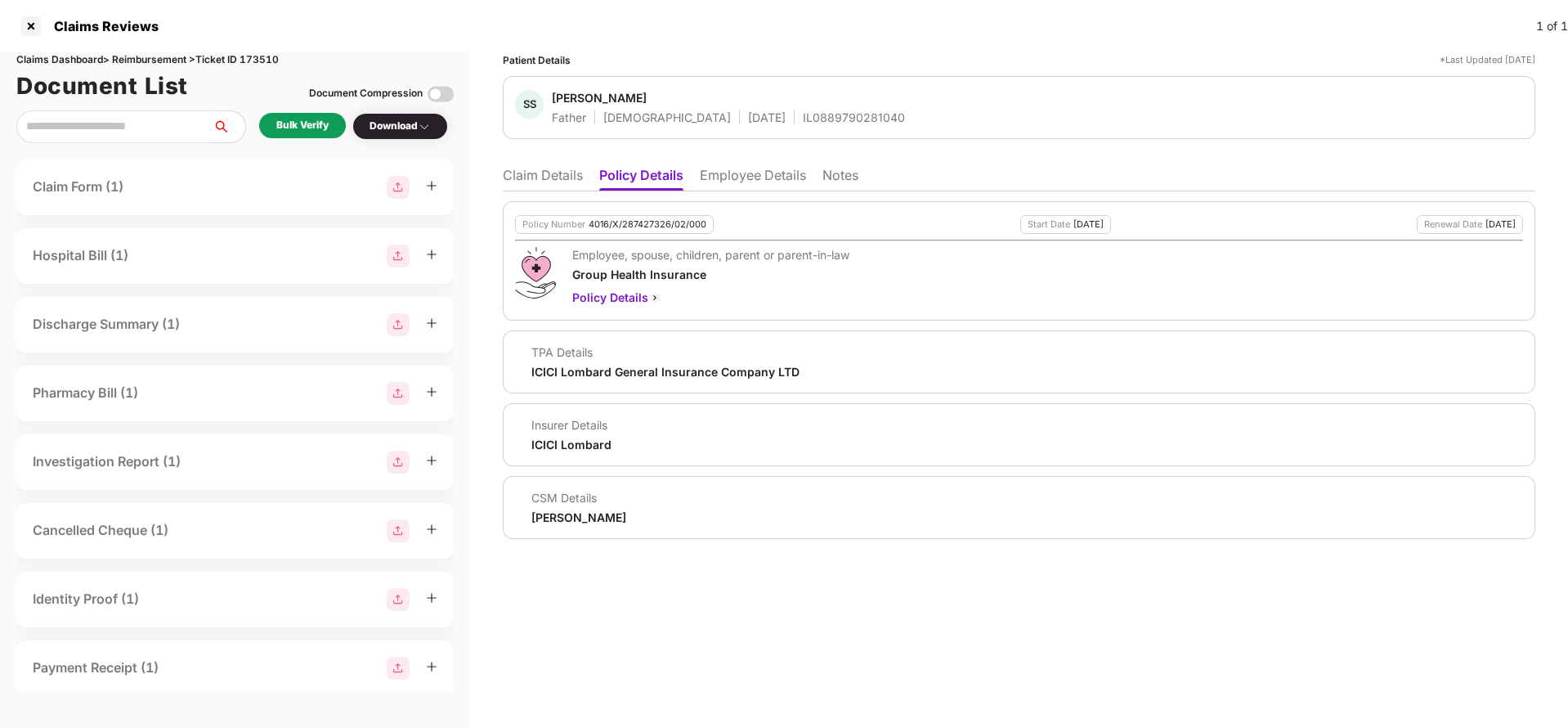
click at [647, 213] on div "Policy Number 4016/X/287427326/02/000 Start Date 02 Apr 2025 Renewal Date 01 Ap…" at bounding box center [1019, 260] width 1032 height 119
copy div "4016/X/287427326/02/000"
click at [802, 121] on div "IL0889790281040" at bounding box center [854, 117] width 102 height 16
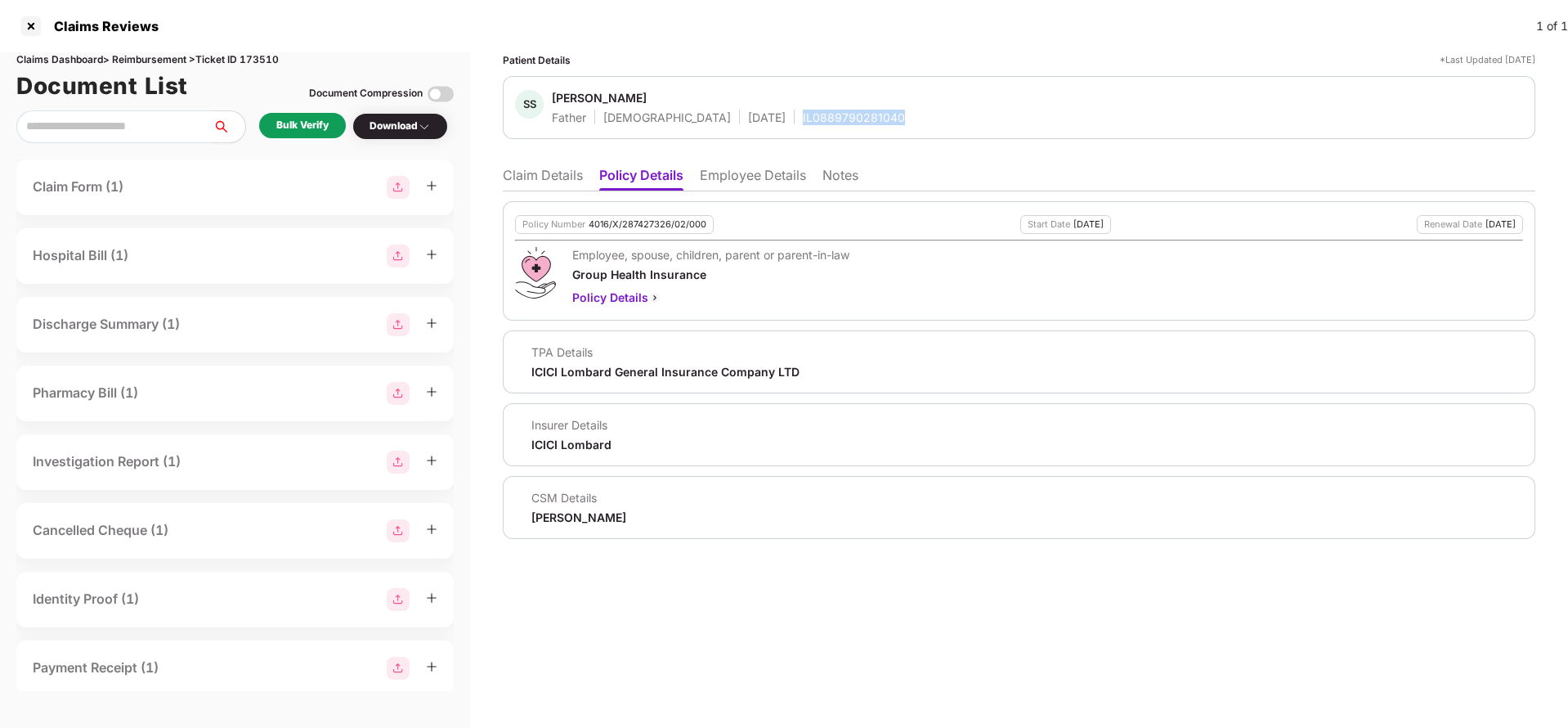
click at [802, 121] on div "IL0889790281040" at bounding box center [854, 117] width 102 height 16
copy div "IL0889790281040"
click at [743, 180] on li "Employee Details" at bounding box center [752, 178] width 107 height 24
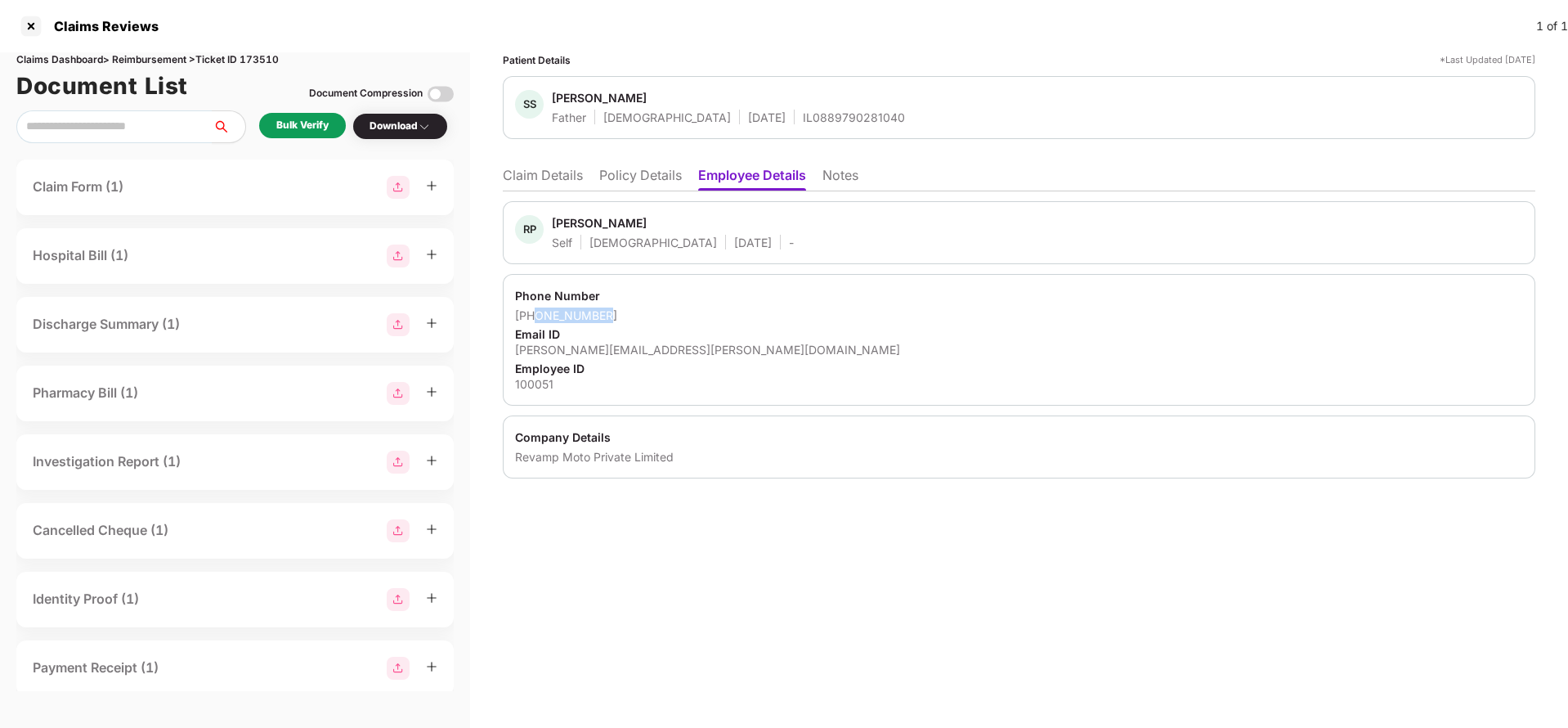
drag, startPoint x: 537, startPoint y: 312, endPoint x: 673, endPoint y: 312, distance: 136.0
click at [673, 312] on div "+919226894884" at bounding box center [1019, 316] width 1008 height 16
copy div "9226894884"
click at [539, 185] on li "Claim Details" at bounding box center [543, 178] width 80 height 24
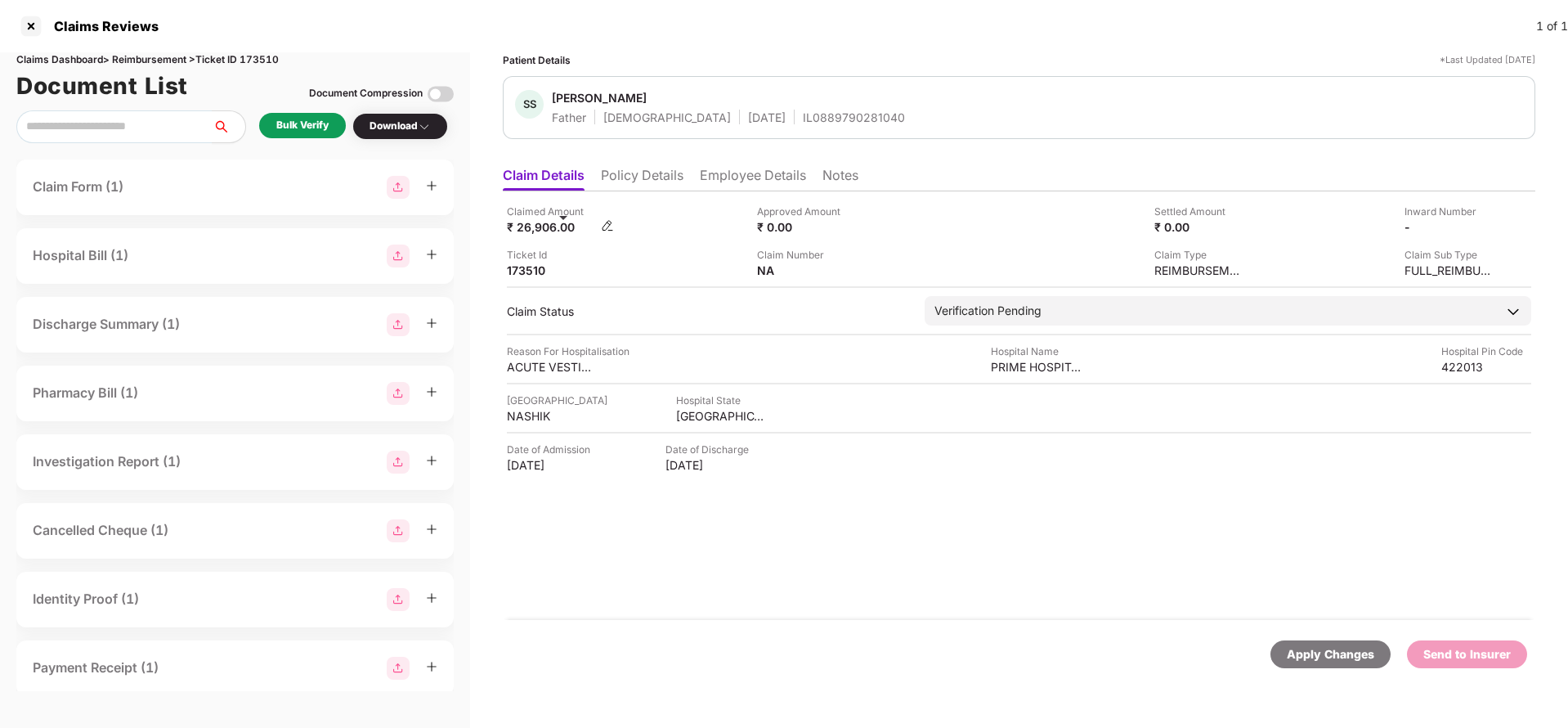
click at [551, 227] on div "₹ 26,906.00" at bounding box center [551, 227] width 90 height 16
copy div "26,906"
click at [1032, 369] on div "PRIME HOSPITAL" at bounding box center [1036, 367] width 90 height 16
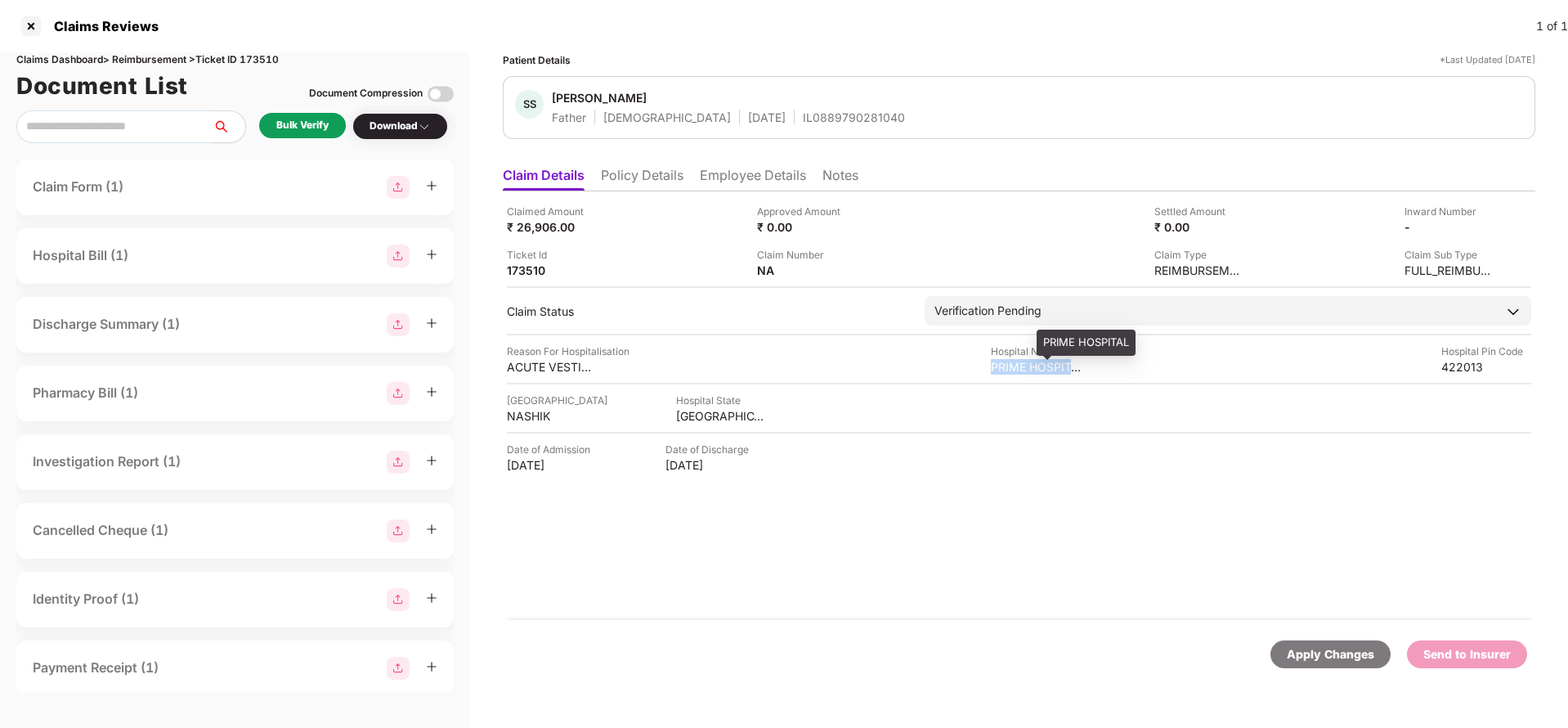
click at [1032, 369] on div "PRIME HOSPITAL" at bounding box center [1036, 367] width 90 height 16
copy div "PRIME HOSPITAL"
click at [282, 122] on div "Bulk Verify" at bounding box center [302, 126] width 52 height 16
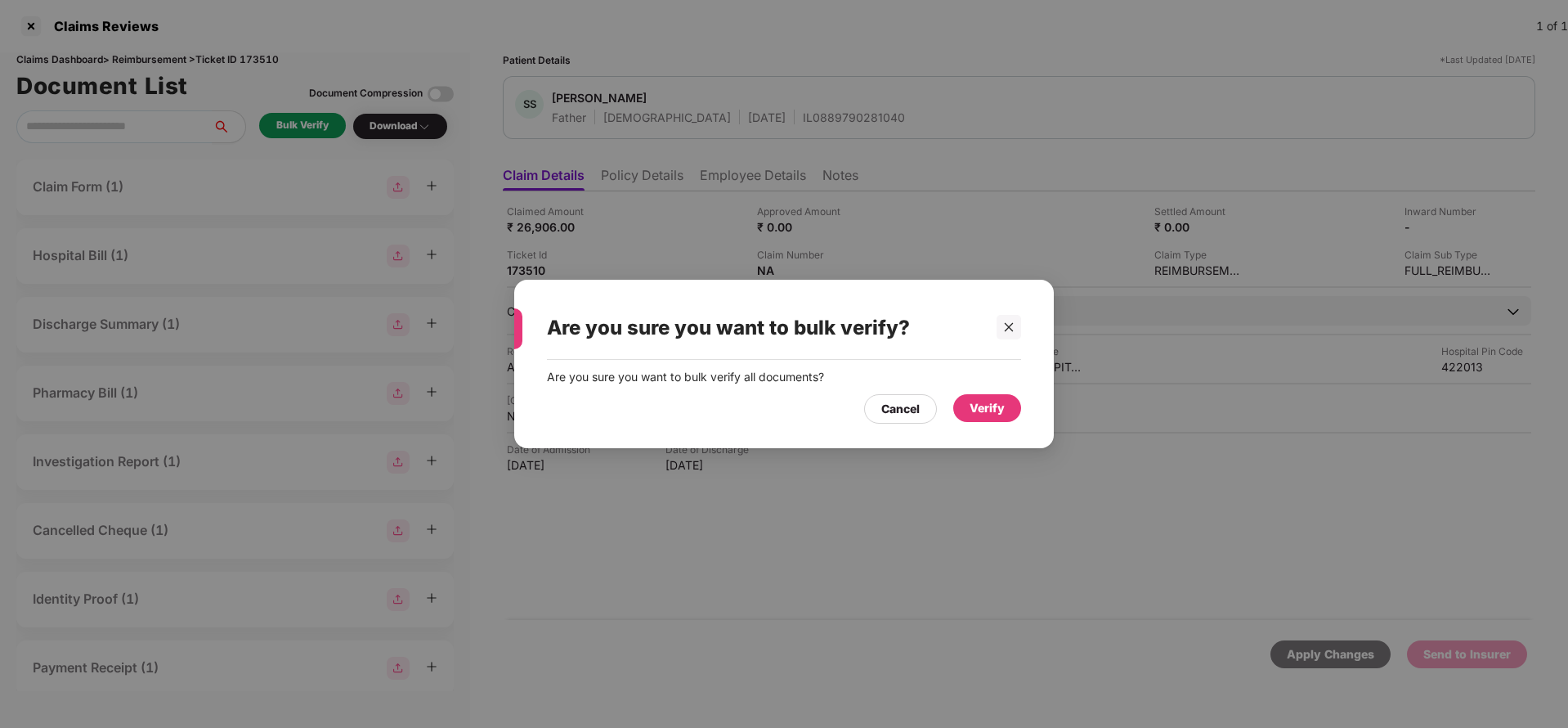
click at [973, 399] on div "Verify" at bounding box center [987, 408] width 35 height 18
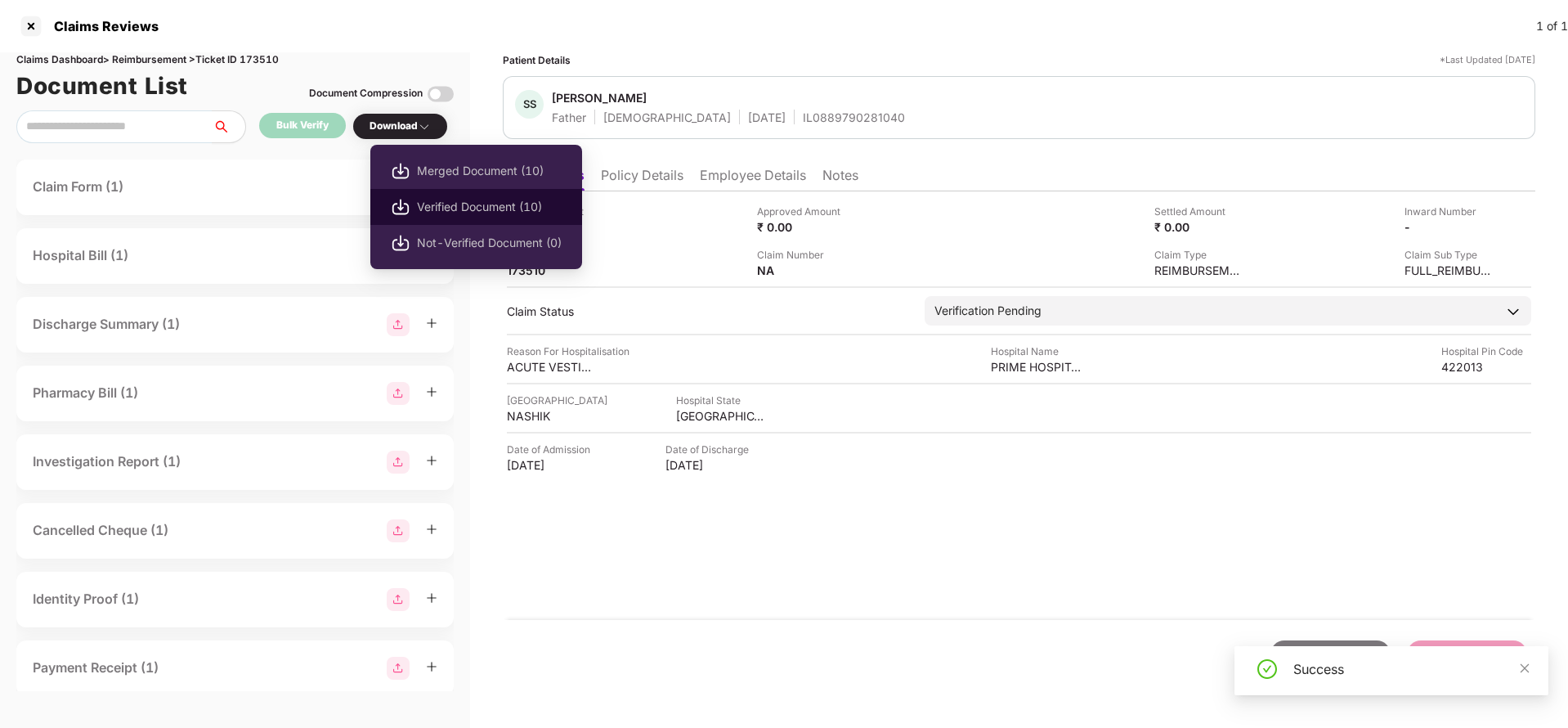
click at [476, 199] on span "Verified Document (10)" at bounding box center [489, 207] width 144 height 18
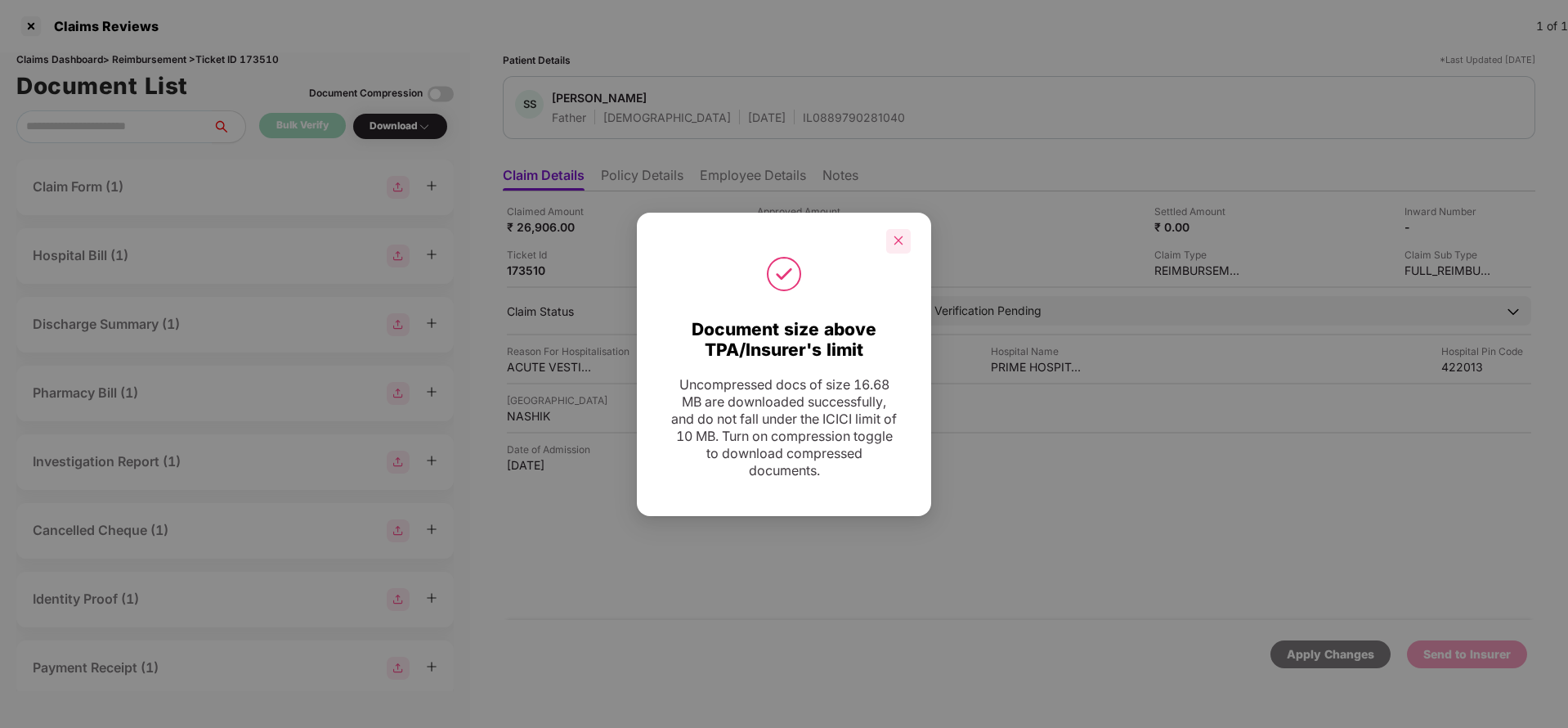
click at [891, 241] on div at bounding box center [899, 241] width 25 height 25
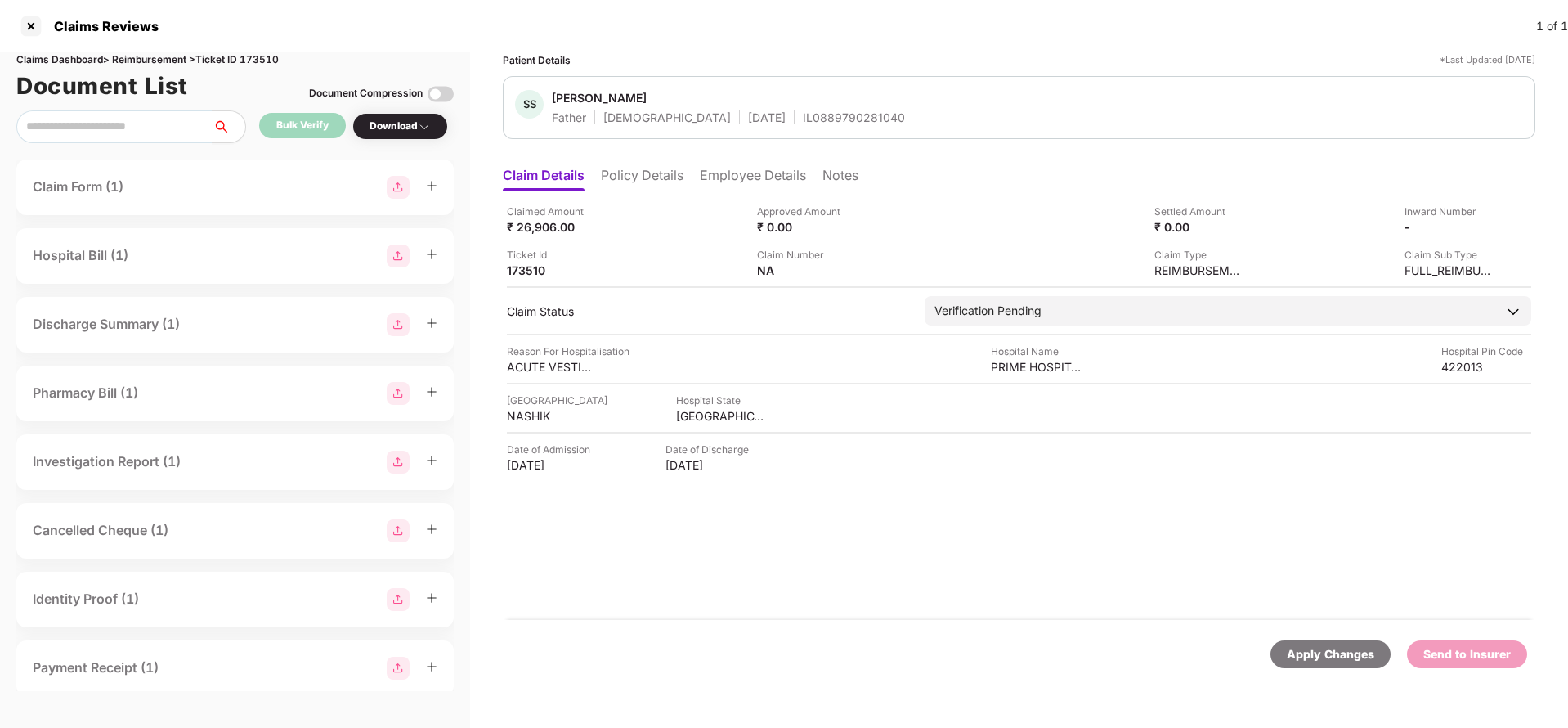
click at [147, 190] on div "Claim Form (1)" at bounding box center [234, 188] width 404 height 23
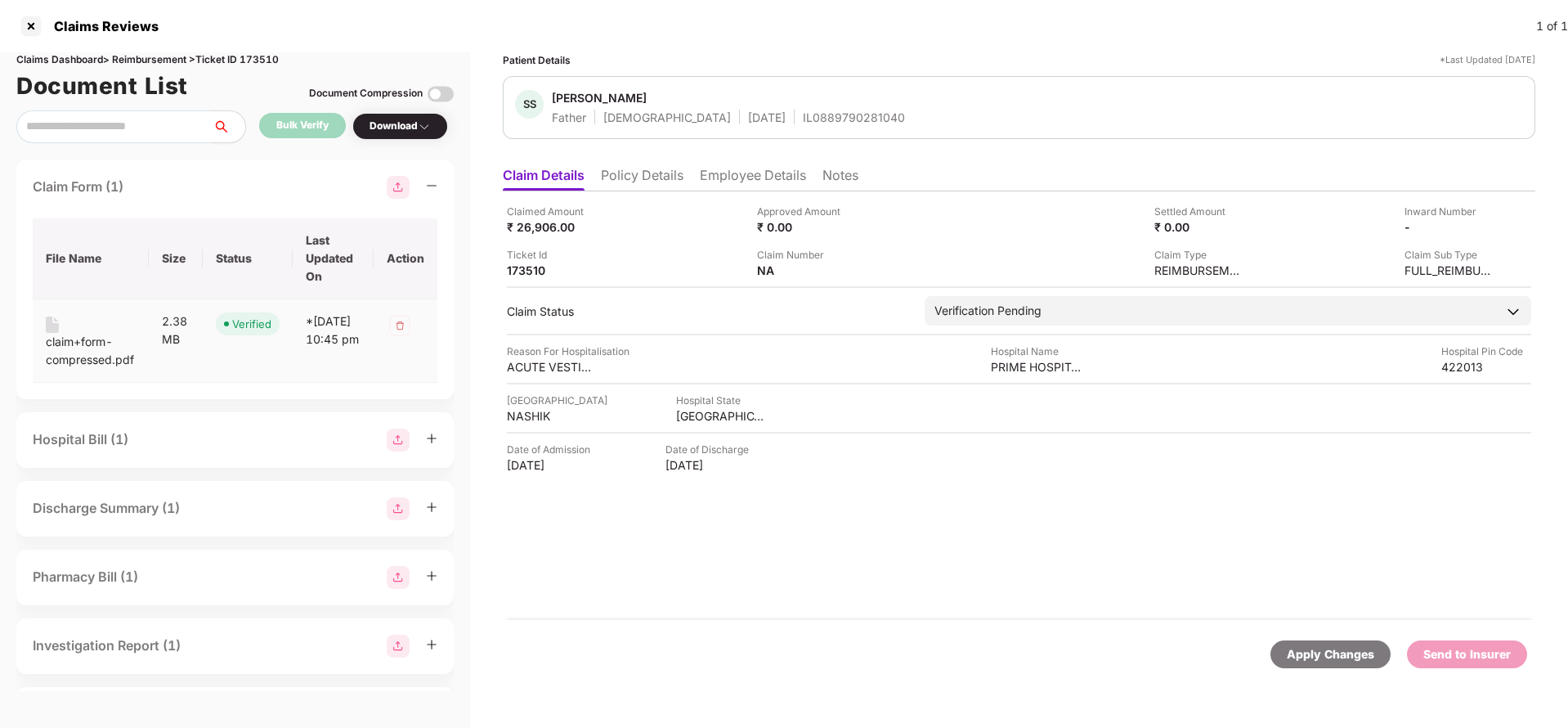
click at [65, 360] on div "claim+form-compressed.pdf" at bounding box center [91, 351] width 90 height 36
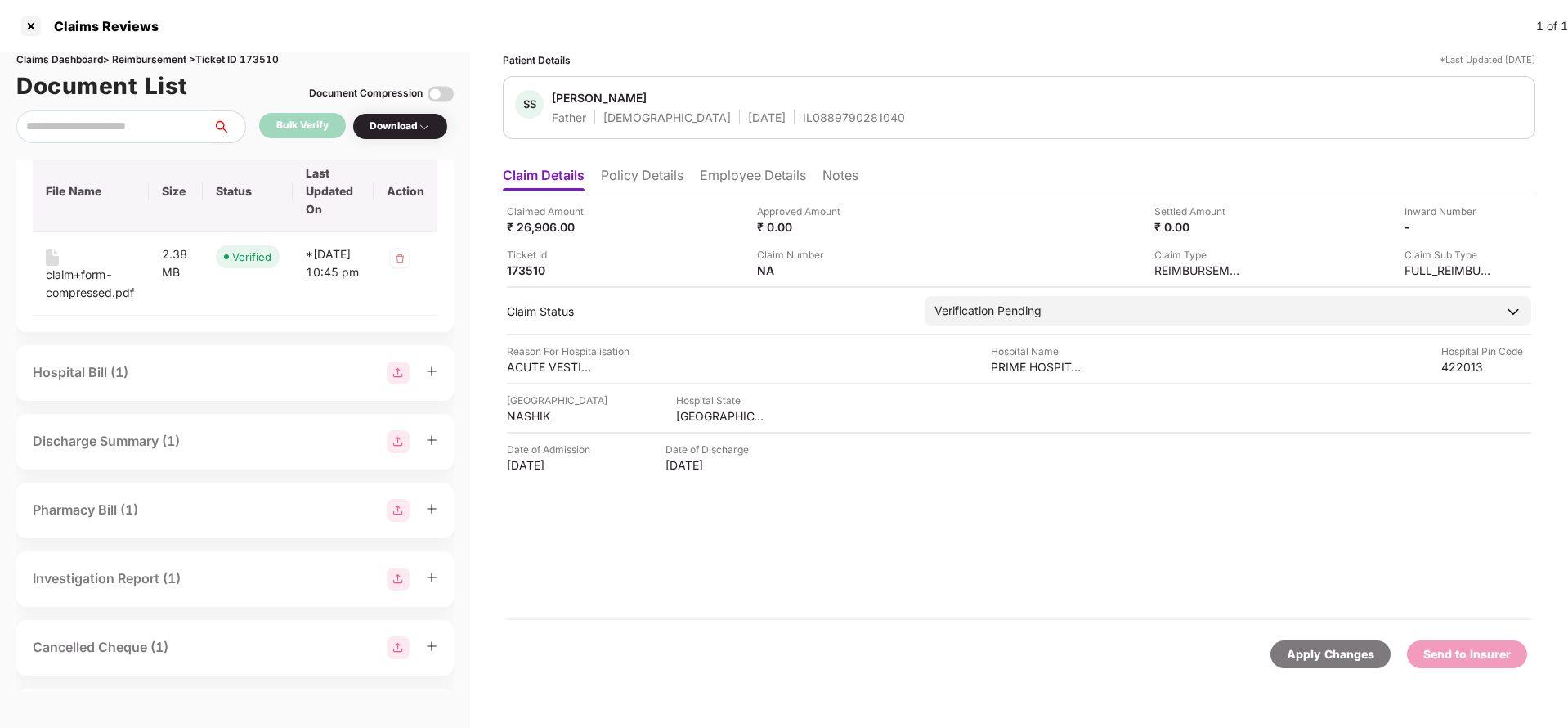
scroll to position [123, 0]
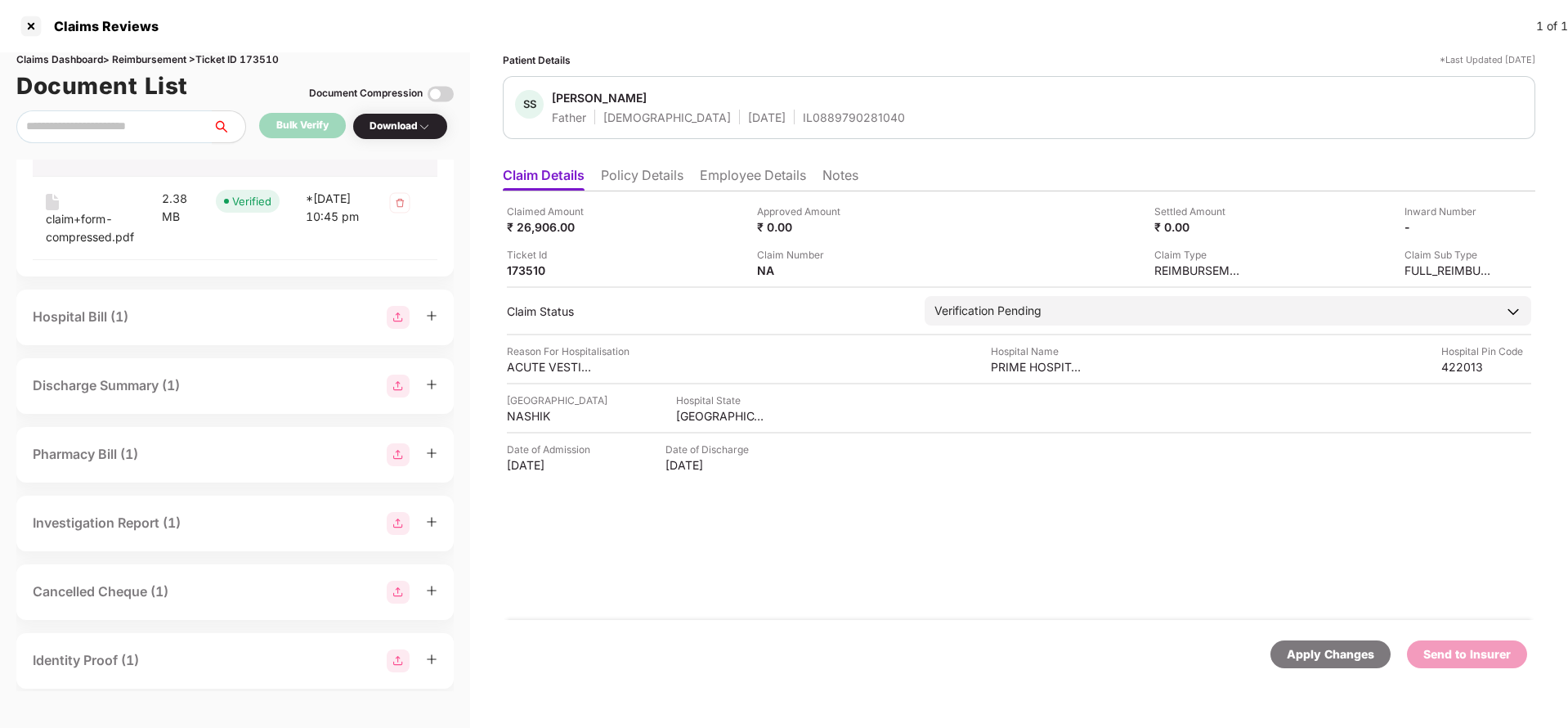
click at [196, 307] on div "Hospital Bill (1)" at bounding box center [234, 317] width 404 height 23
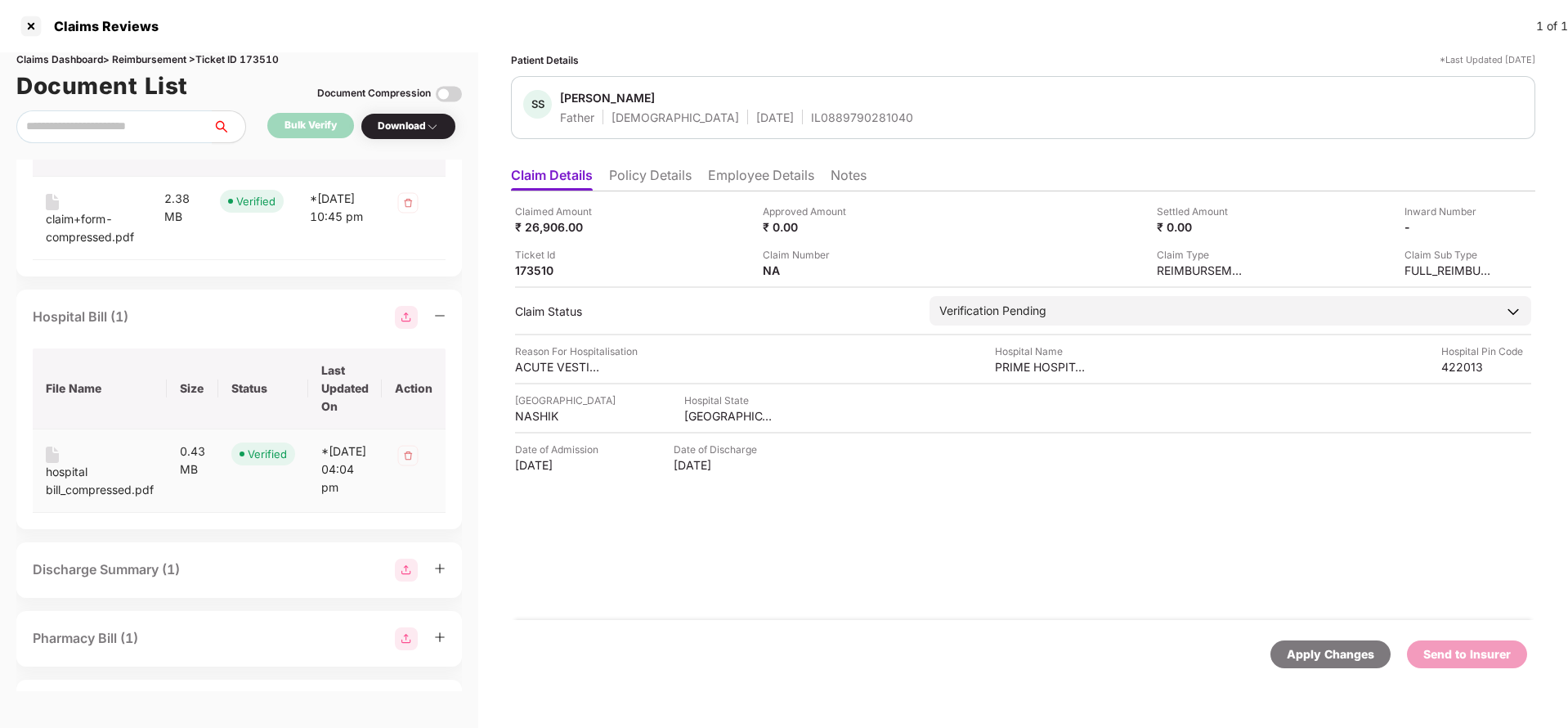
click at [64, 463] on div "hospital bill_compressed.pdf" at bounding box center [100, 480] width 107 height 36
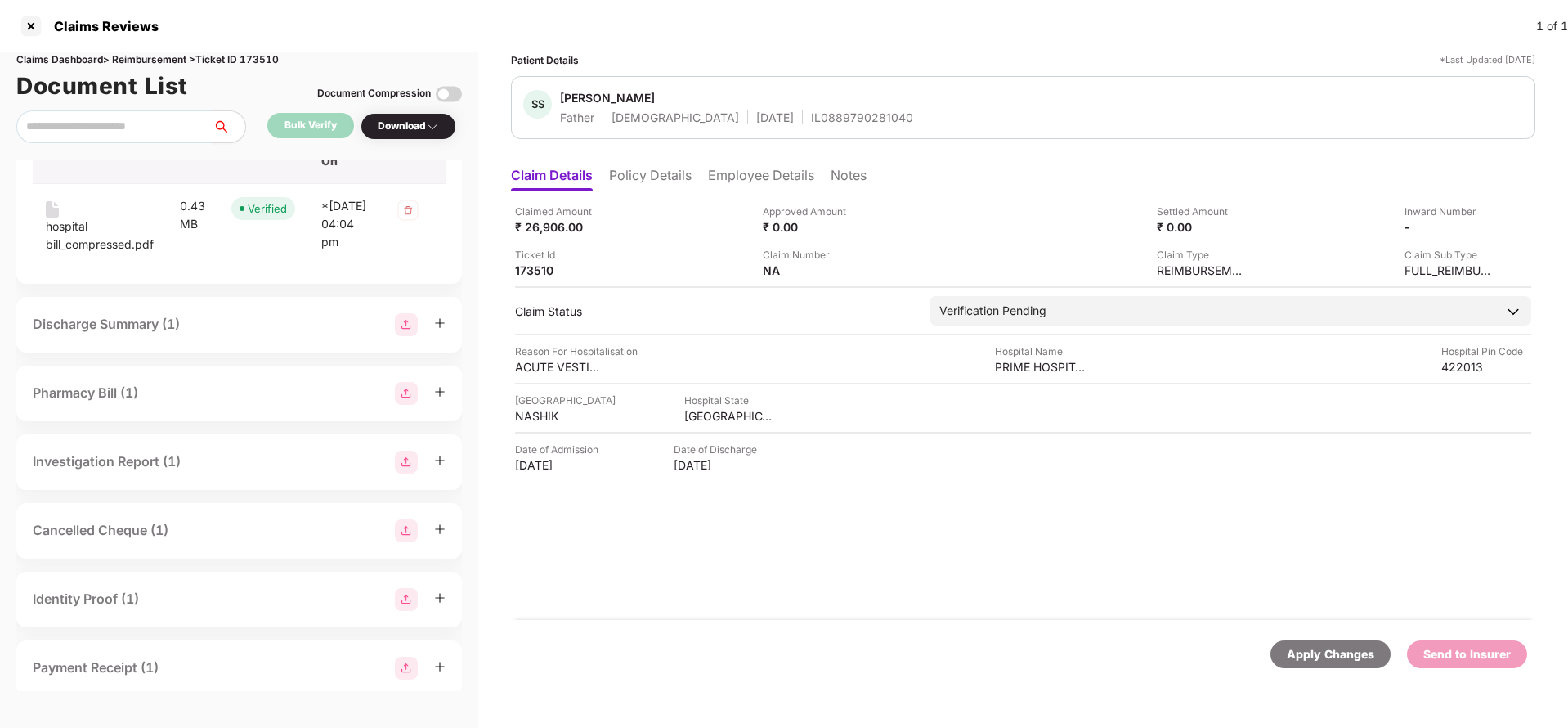
click at [221, 336] on div "Discharge Summary (1)" at bounding box center [239, 324] width 413 height 23
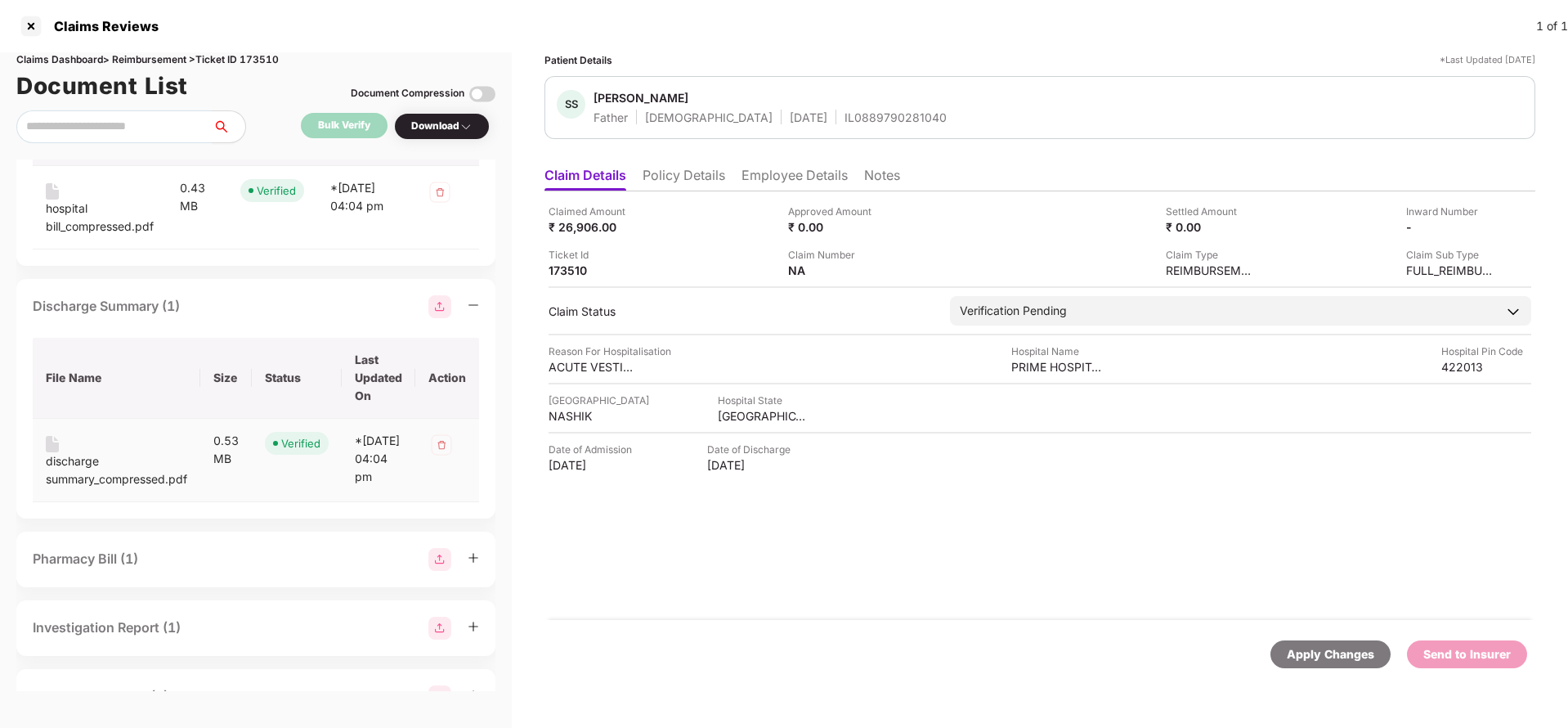
click at [78, 479] on div "discharge summary_compressed.pdf" at bounding box center [116, 470] width 142 height 36
click at [85, 469] on div "discharge summary_compressed.pdf" at bounding box center [116, 470] width 142 height 36
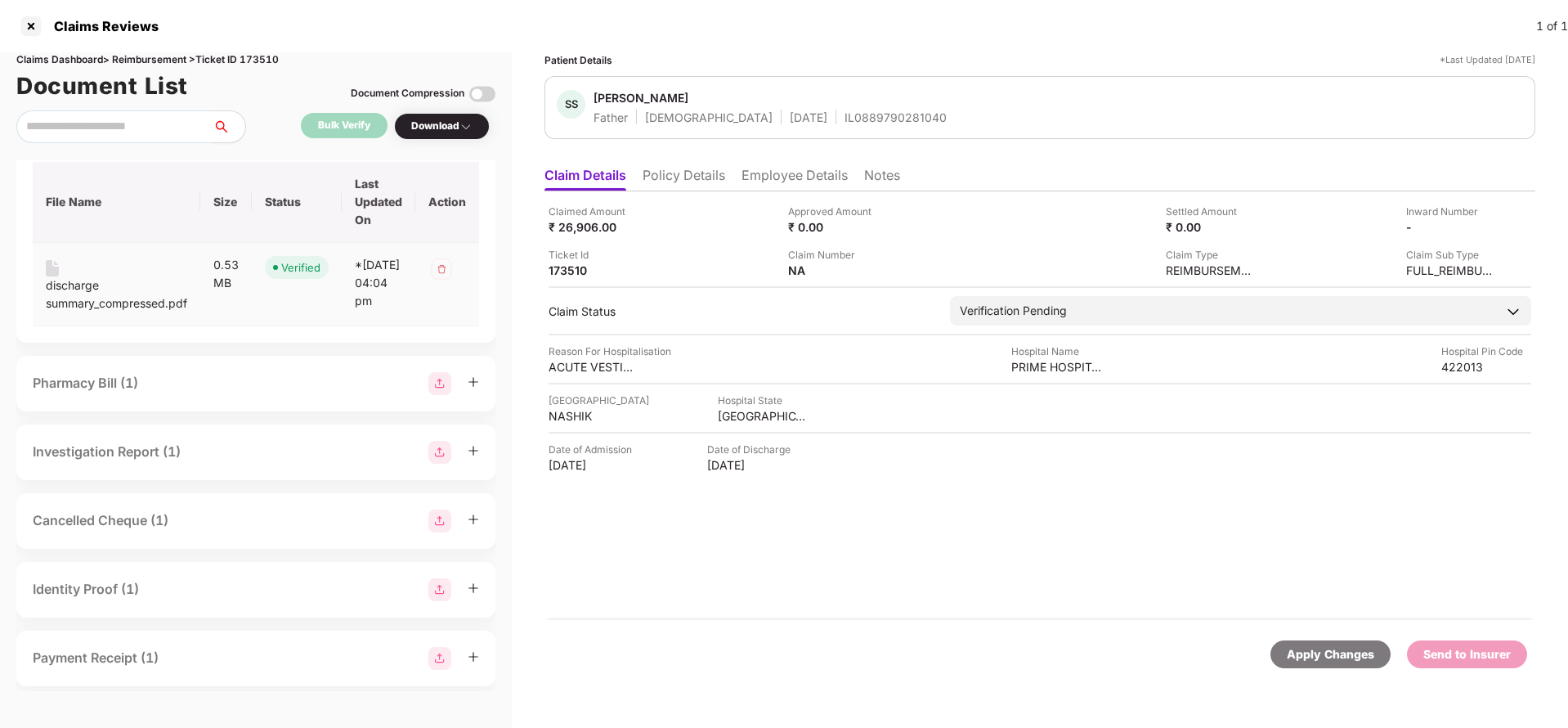
scroll to position [596, 0]
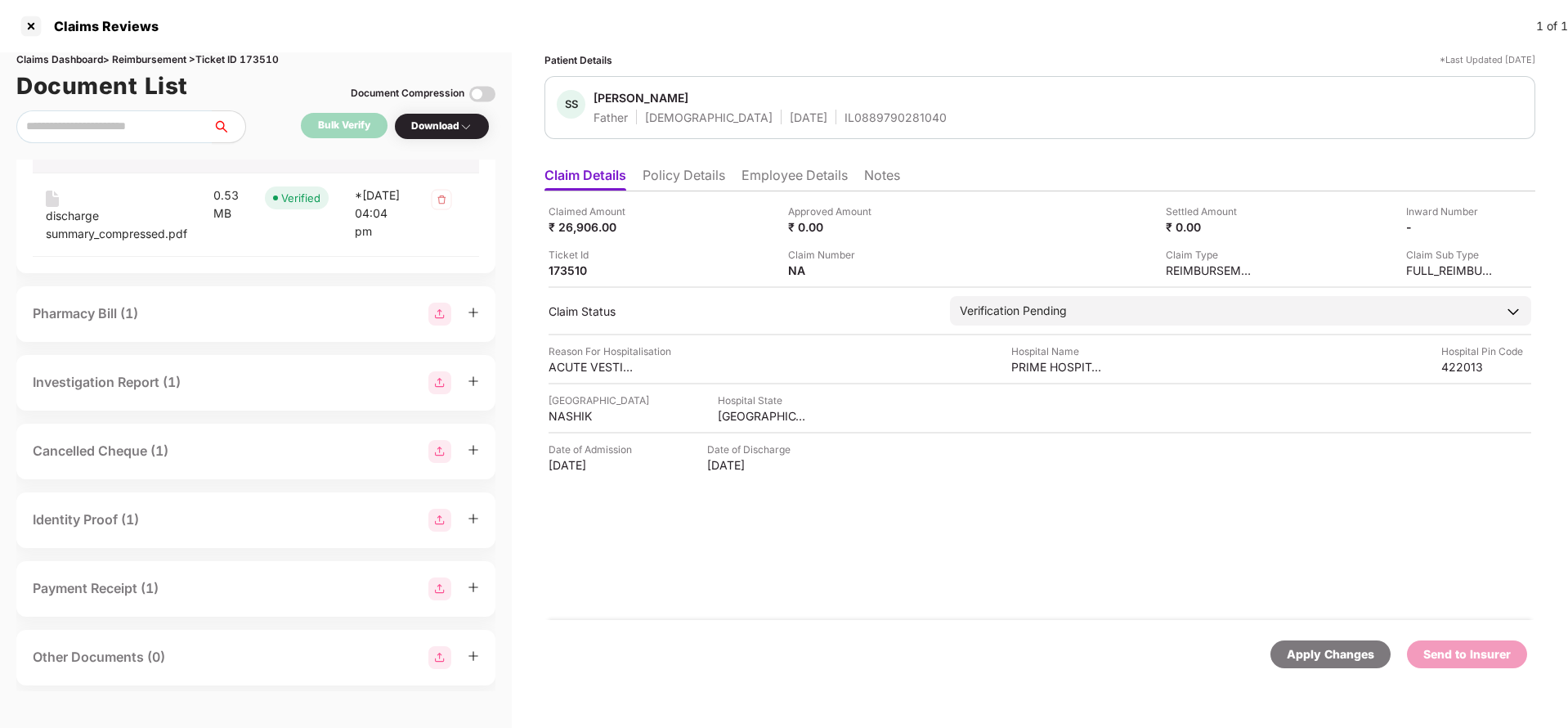
click at [164, 325] on div "Pharmacy Bill (1)" at bounding box center [255, 314] width 447 height 23
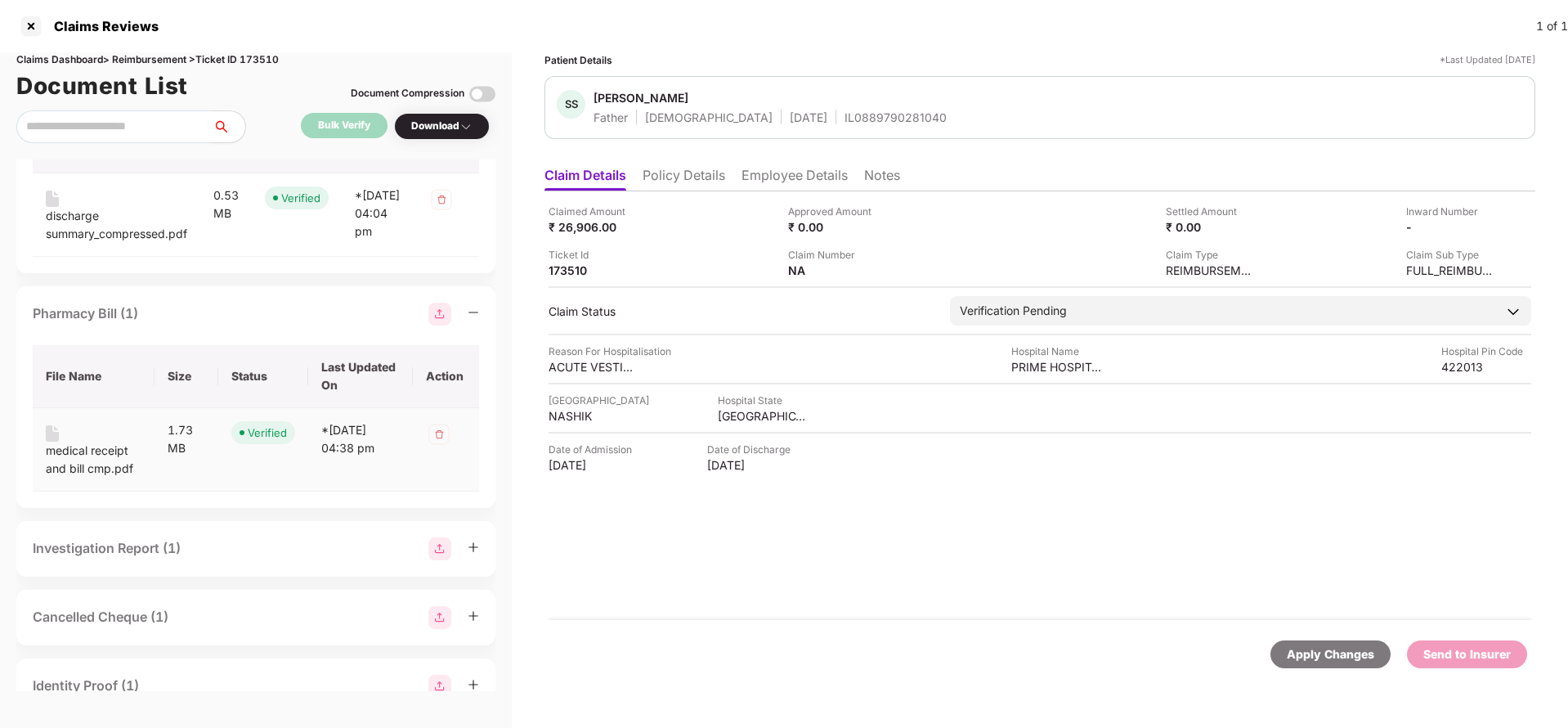
click at [102, 465] on div "medical receipt and bill cmp.pdf" at bounding box center [93, 459] width 96 height 36
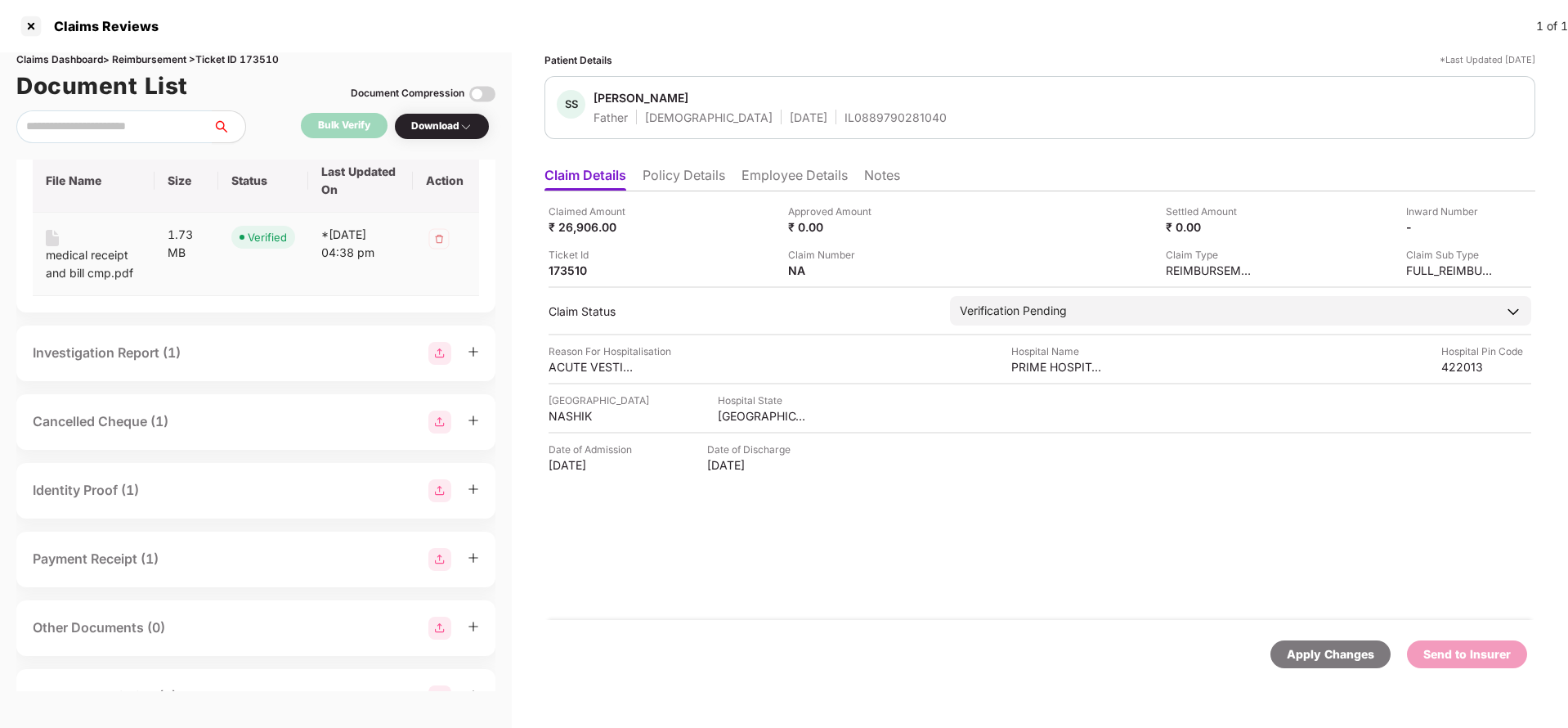
scroll to position [841, 0]
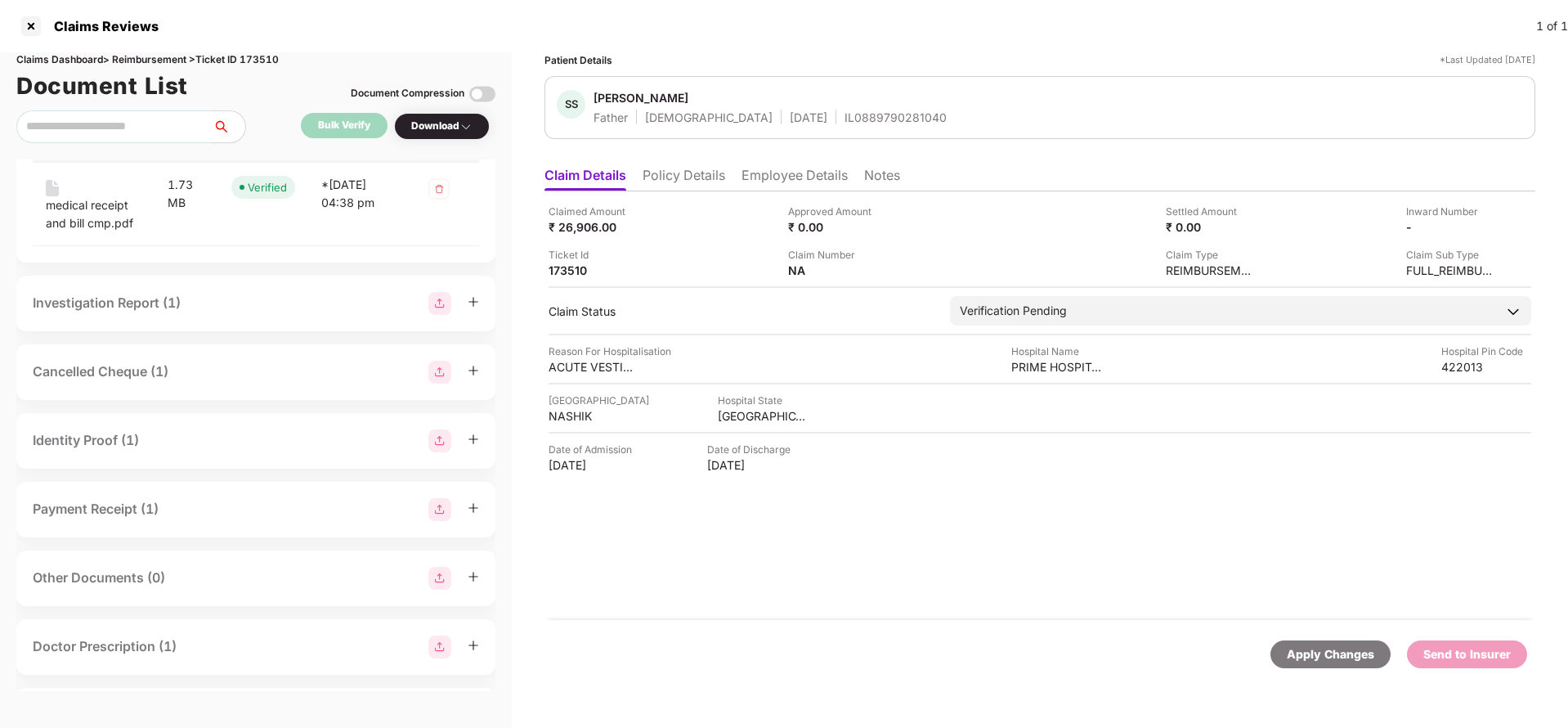
click at [227, 315] on div "Investigation Report (1)" at bounding box center [255, 303] width 447 height 23
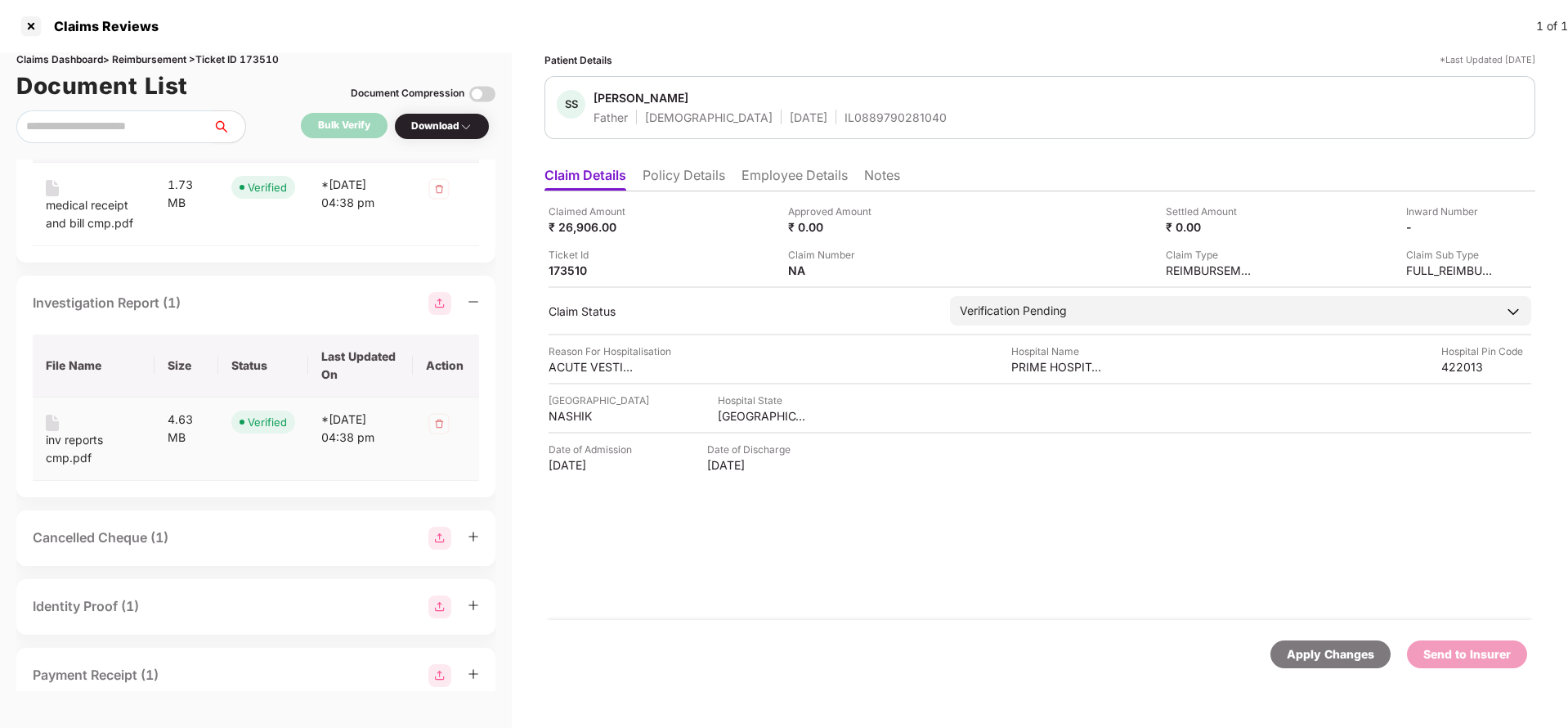
click at [81, 460] on div "inv reports cmp.pdf" at bounding box center [93, 449] width 96 height 36
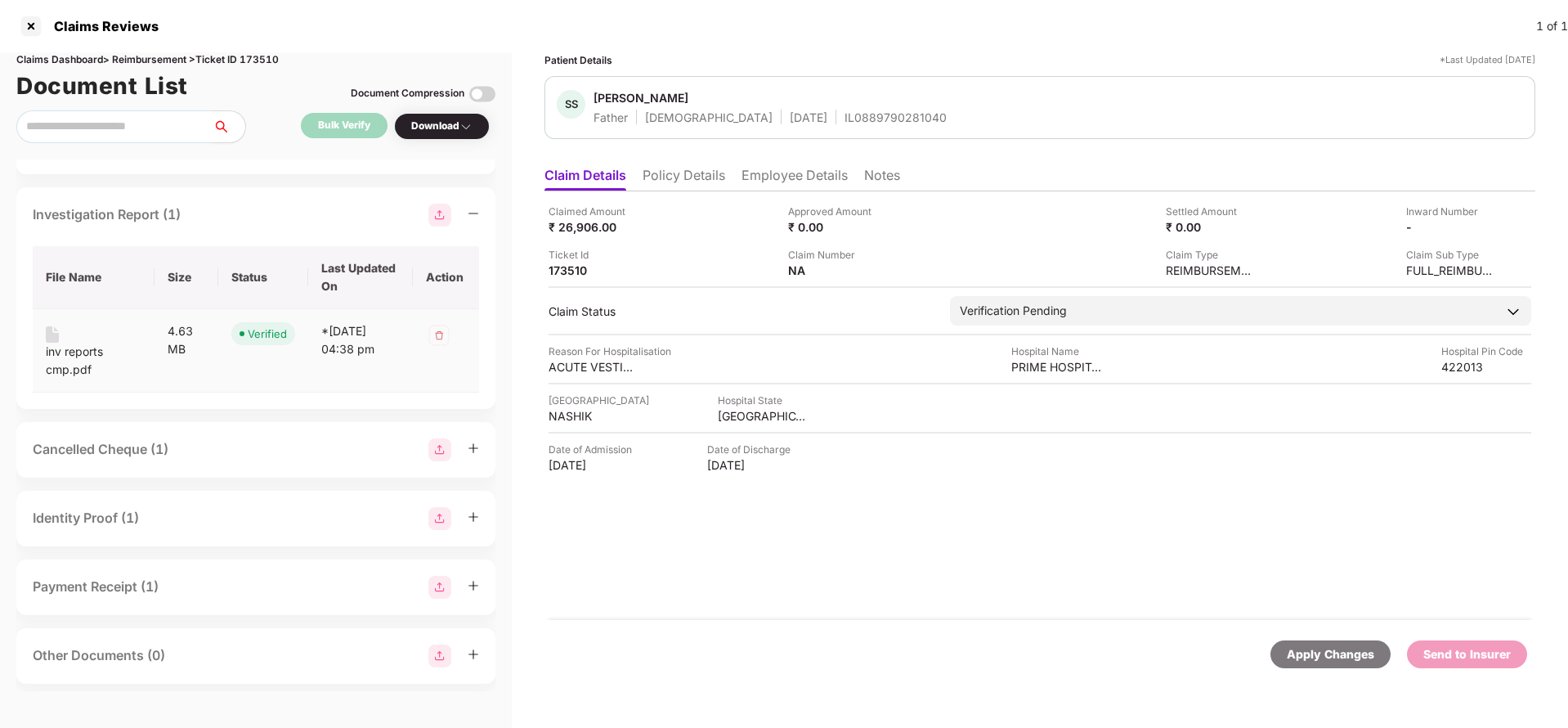
scroll to position [963, 0]
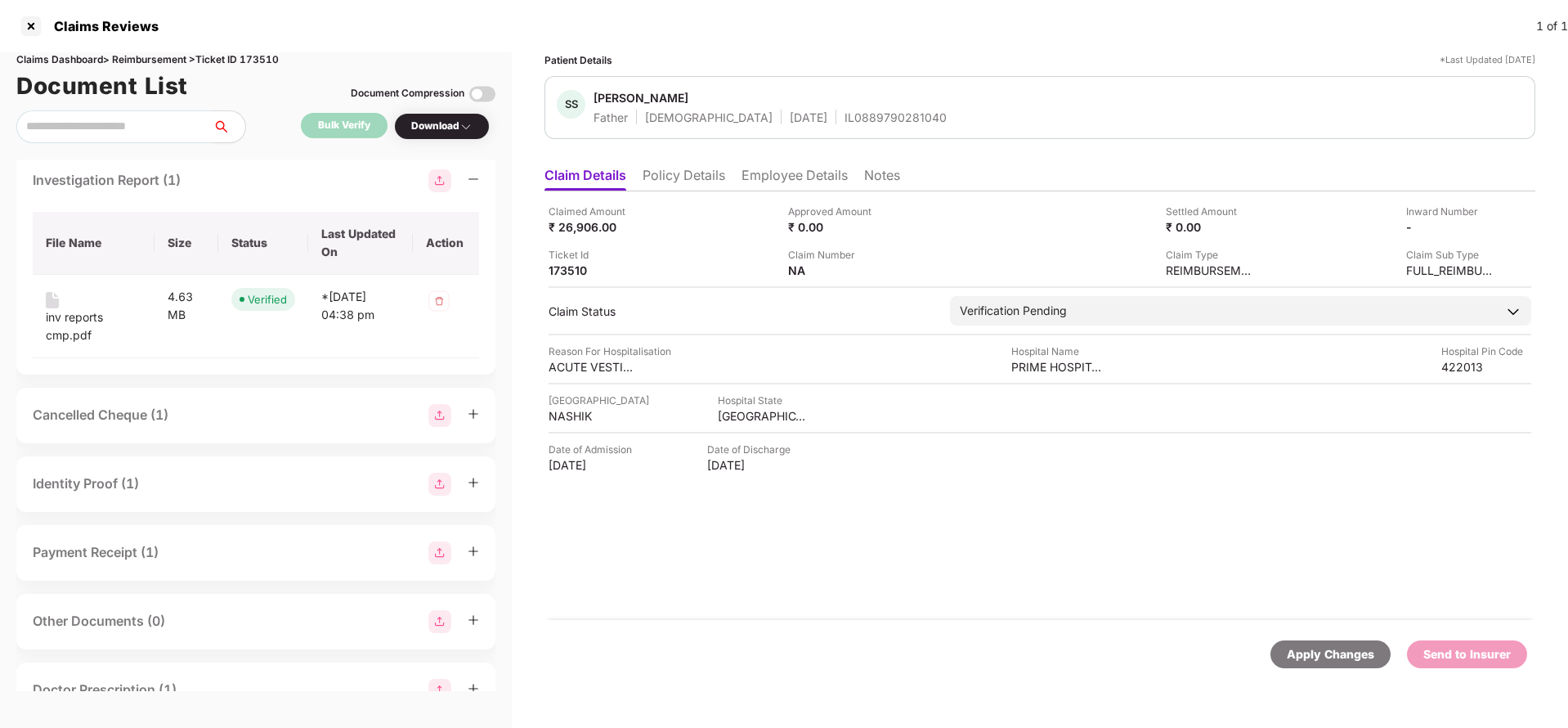
click at [205, 417] on div "Cancelled Cheque (1)" at bounding box center [256, 415] width 479 height 56
click at [212, 427] on div "Cancelled Cheque (1)" at bounding box center [255, 415] width 447 height 23
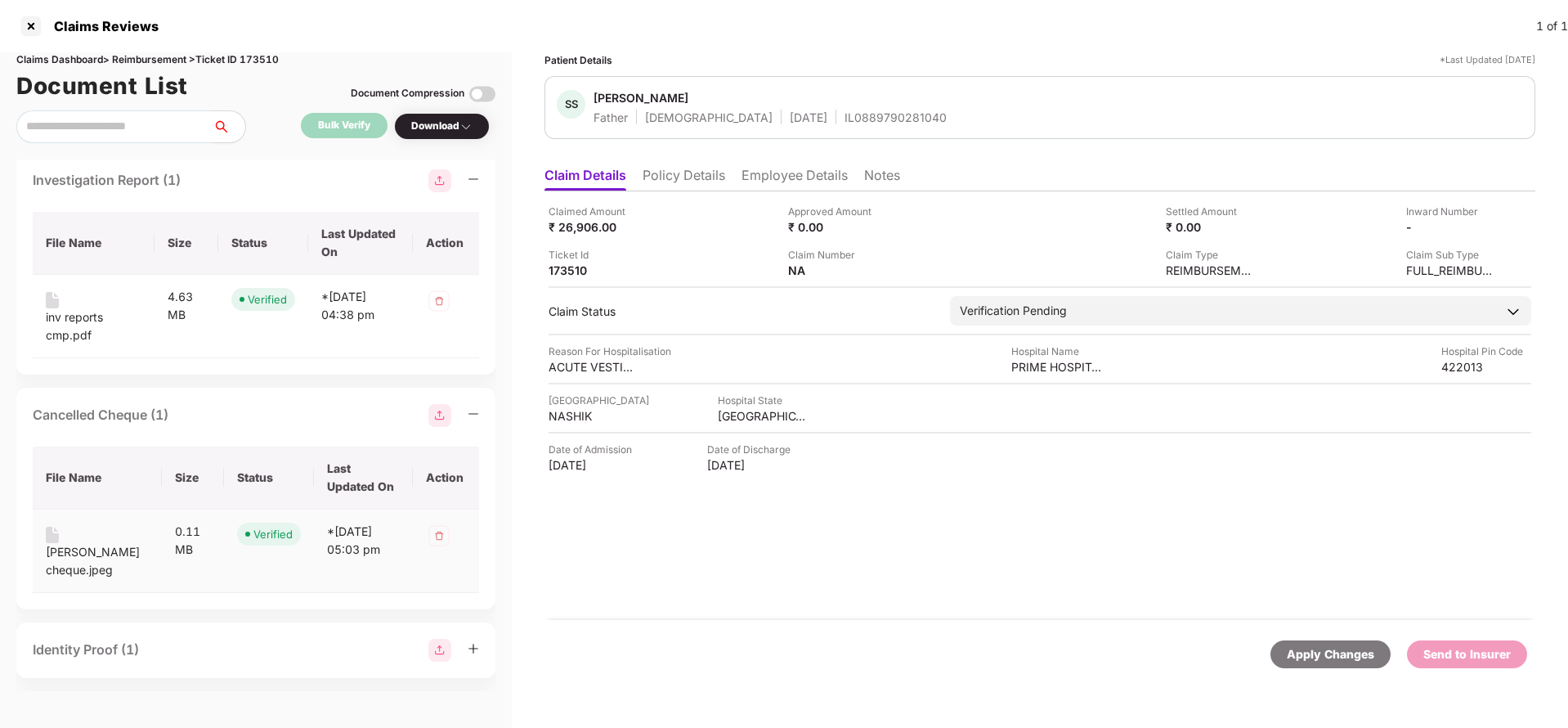
click at [55, 570] on div "ritesh cheque.jpeg" at bounding box center [97, 561] width 103 height 36
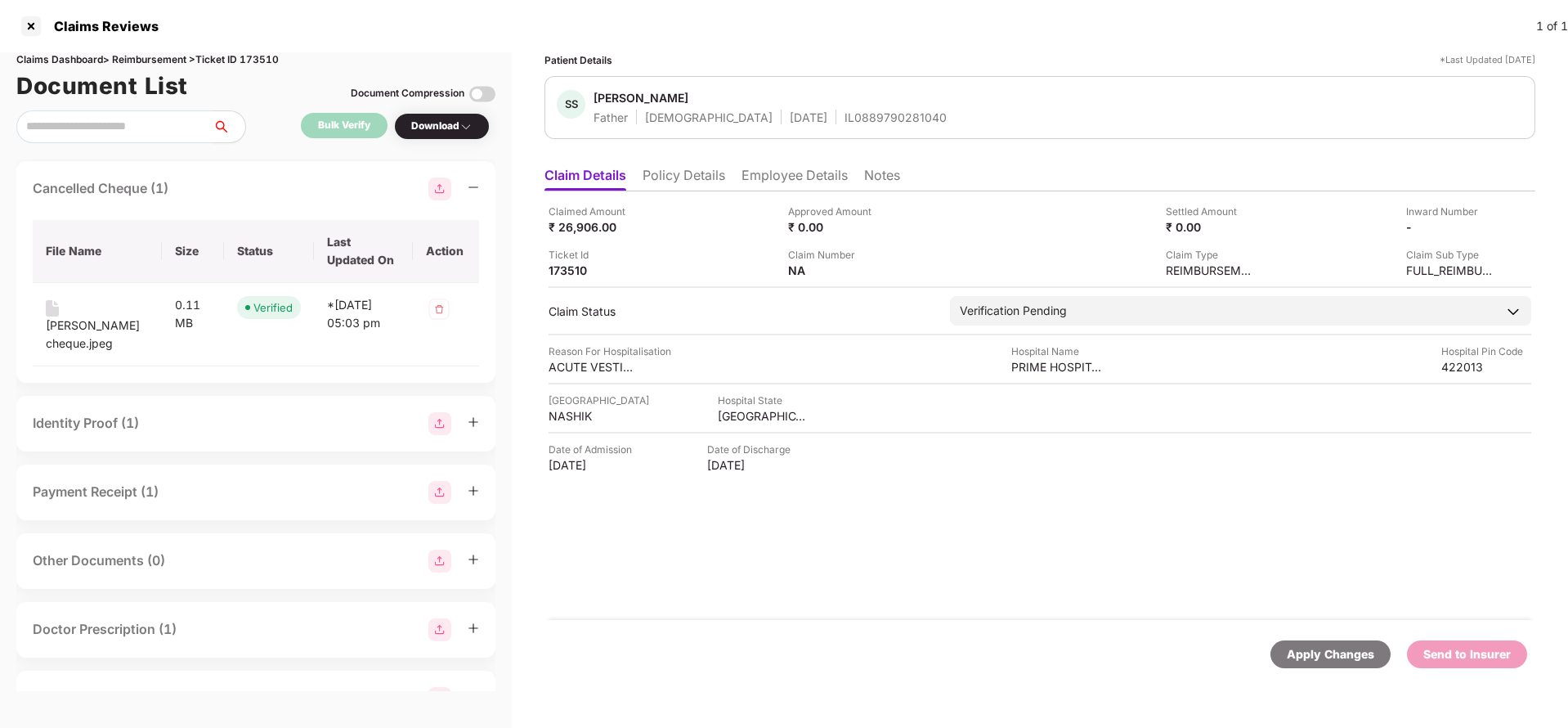
scroll to position [1209, 0]
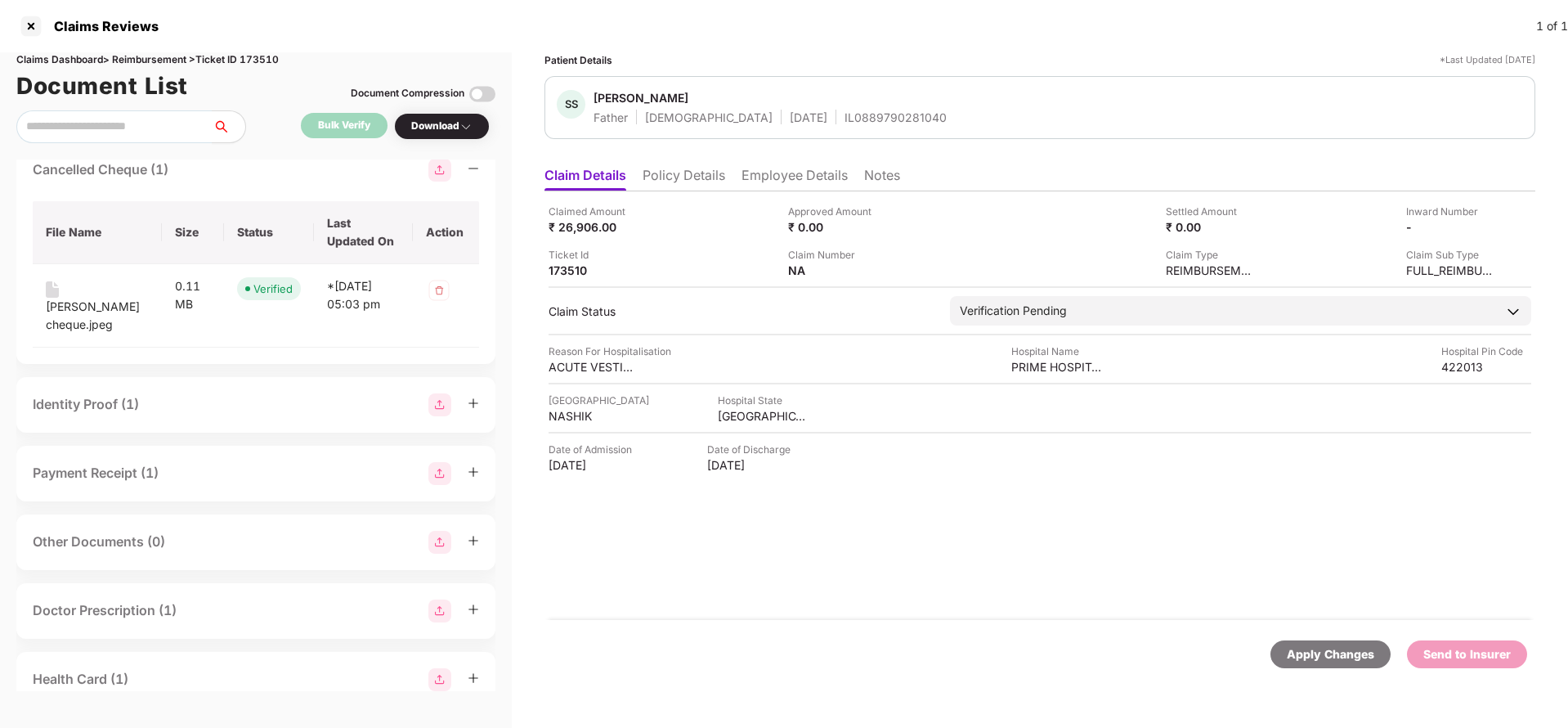
click at [203, 416] on div "Identity Proof (1)" at bounding box center [255, 405] width 447 height 23
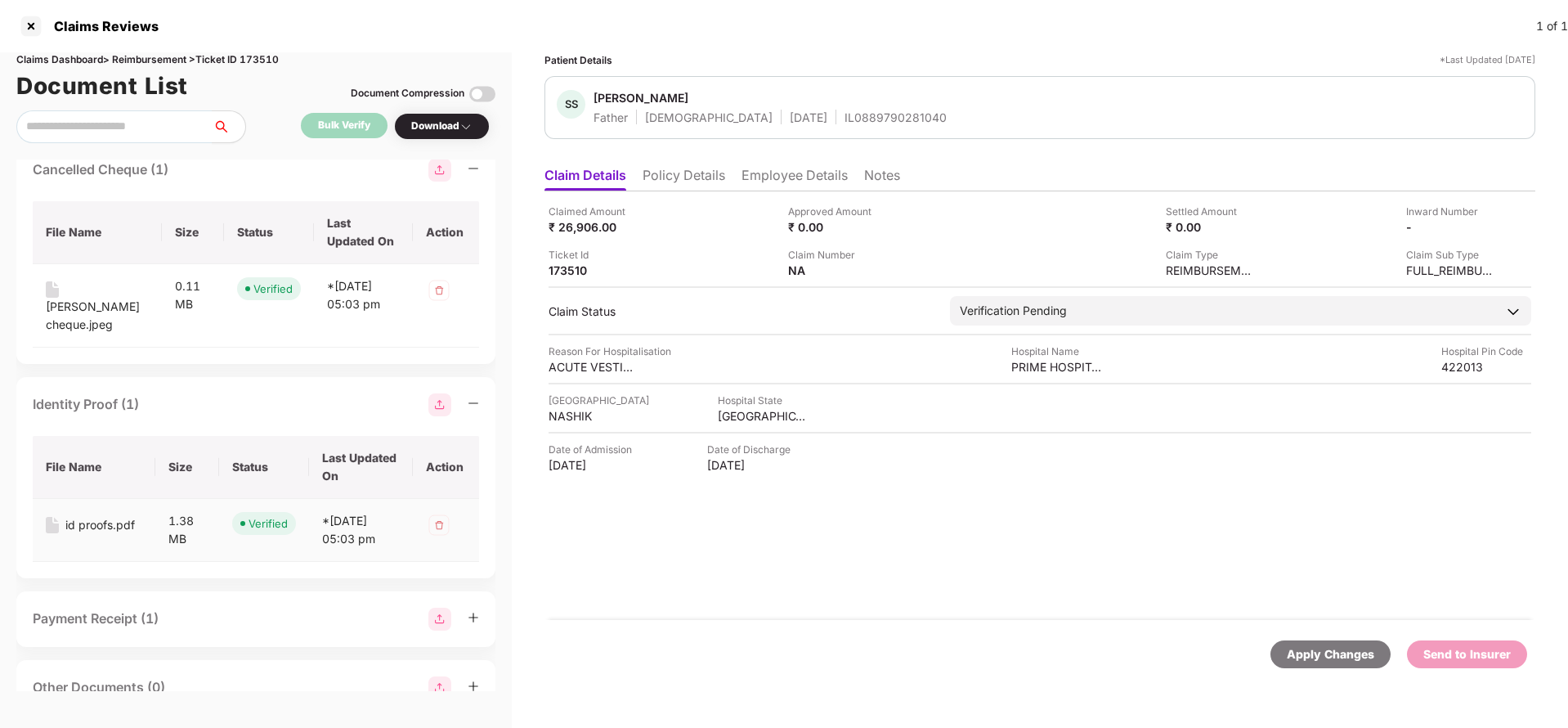
click at [70, 534] on div "id proofs.pdf" at bounding box center [100, 525] width 70 height 18
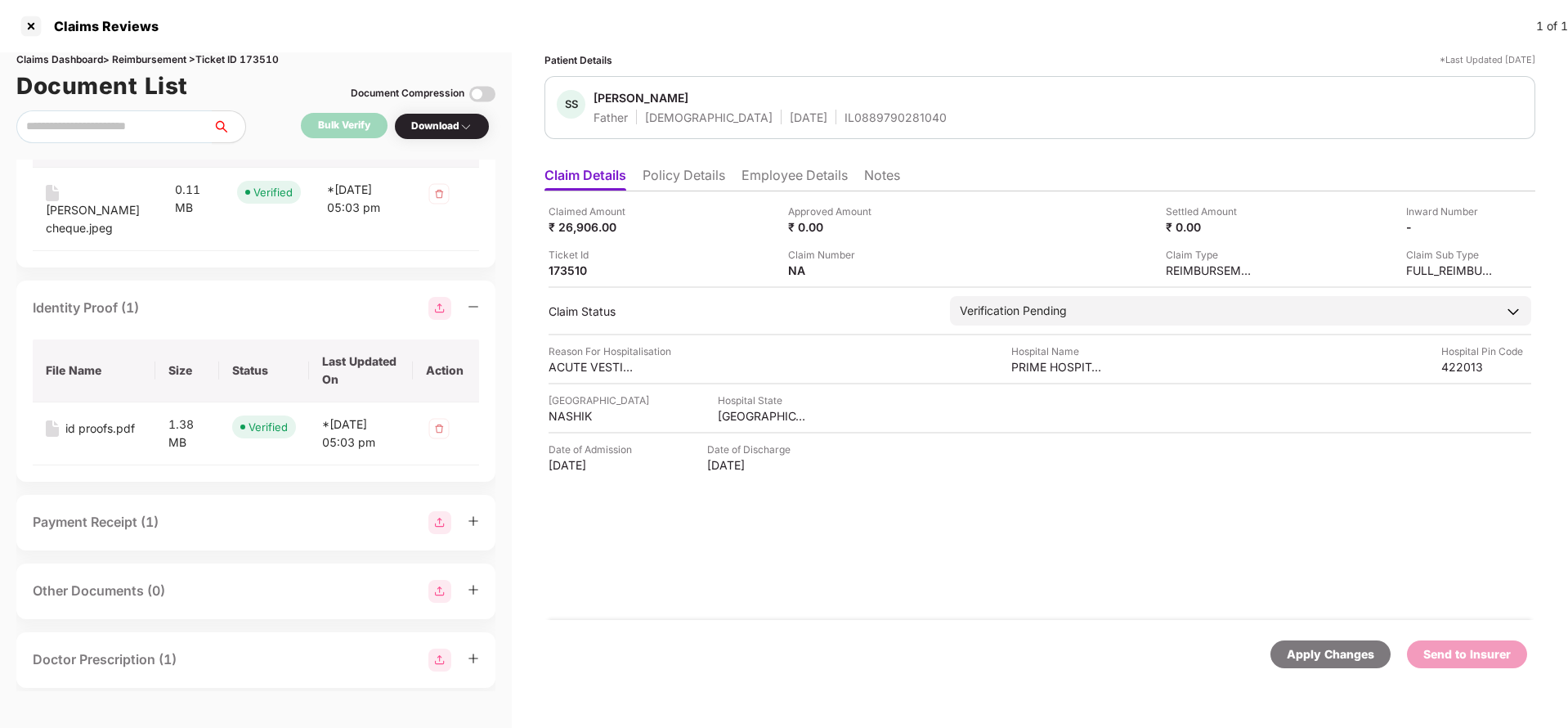
scroll to position [1417, 0]
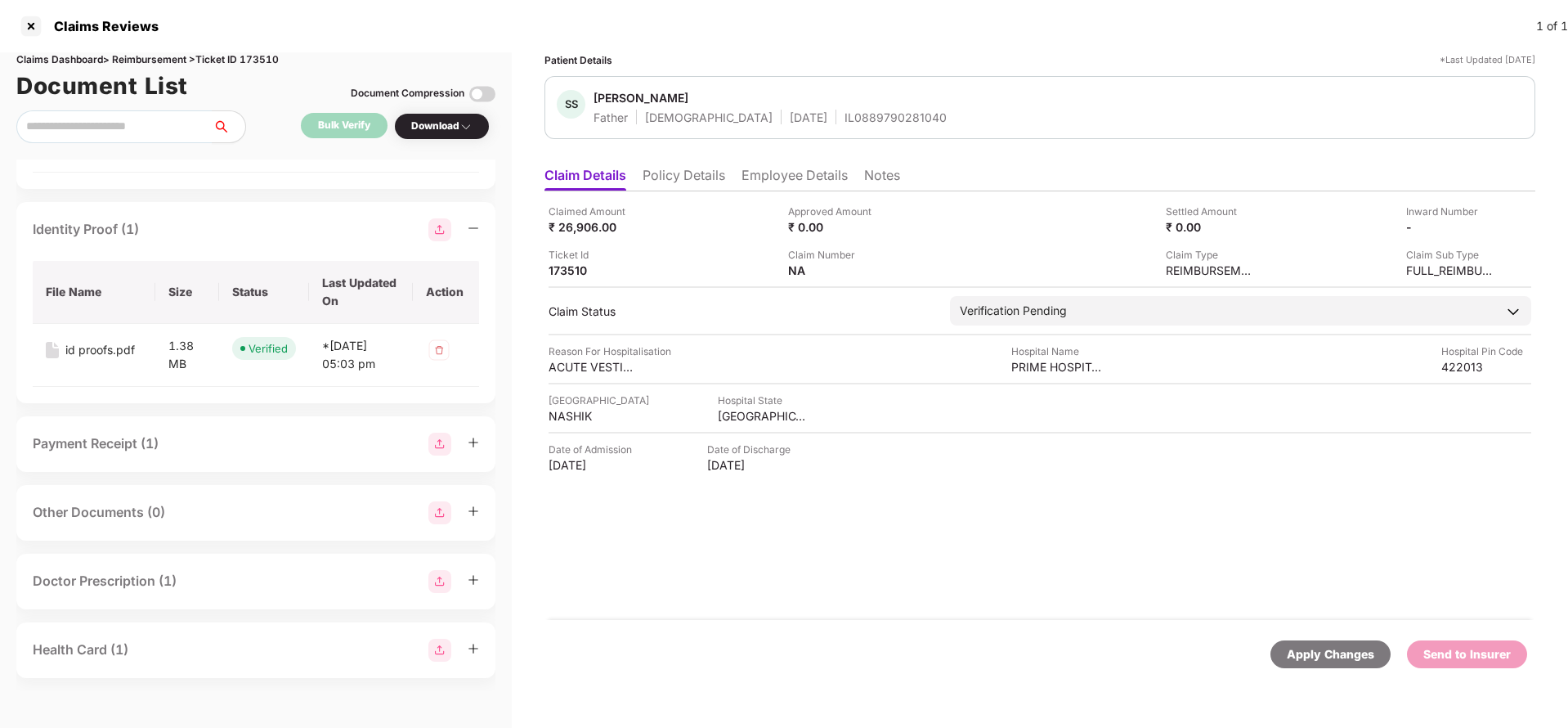
click at [225, 447] on div "Payment Receipt (1)" at bounding box center [255, 444] width 447 height 23
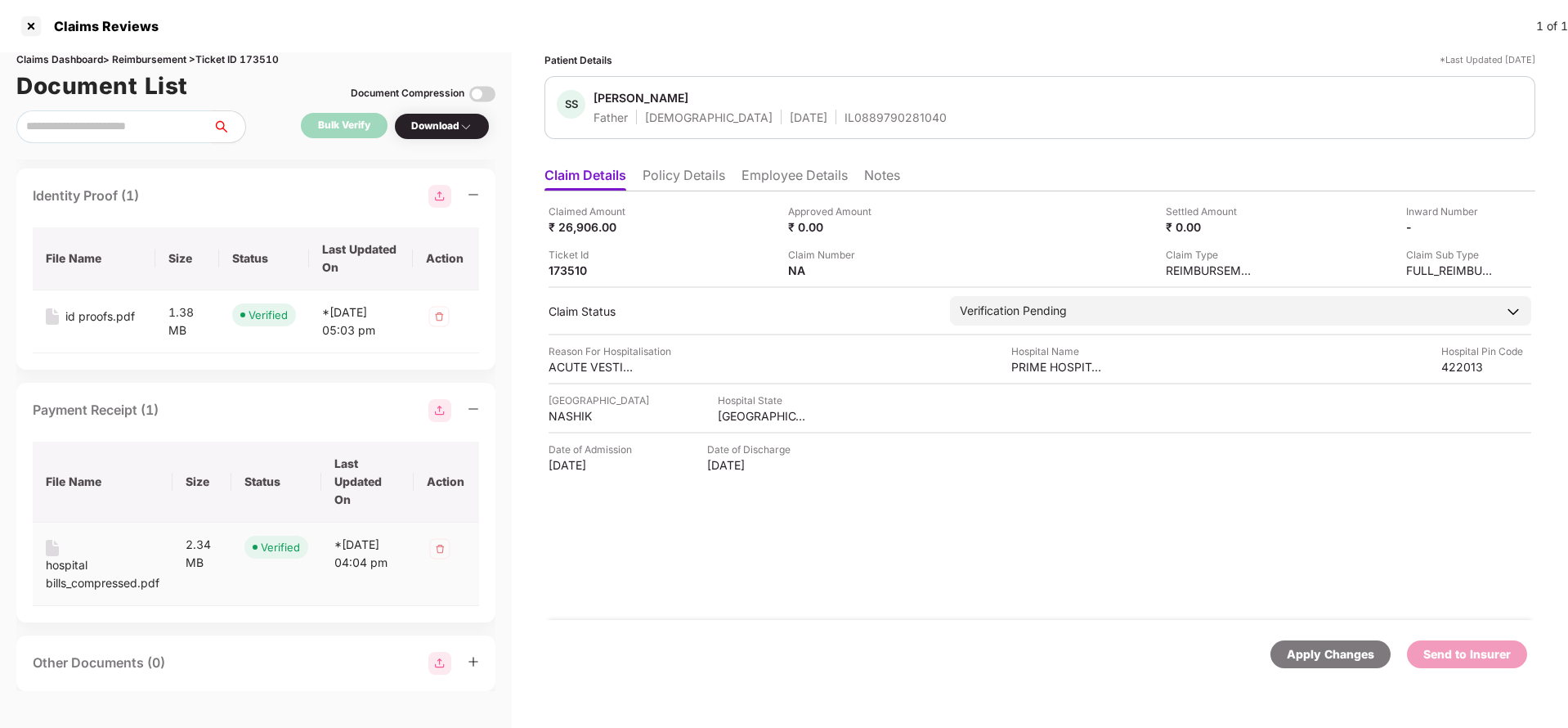
click at [94, 606] on td "hospital bills_compressed.pdf" at bounding box center [102, 564] width 140 height 84
click at [94, 592] on div "hospital bills_compressed.pdf" at bounding box center [102, 574] width 114 height 36
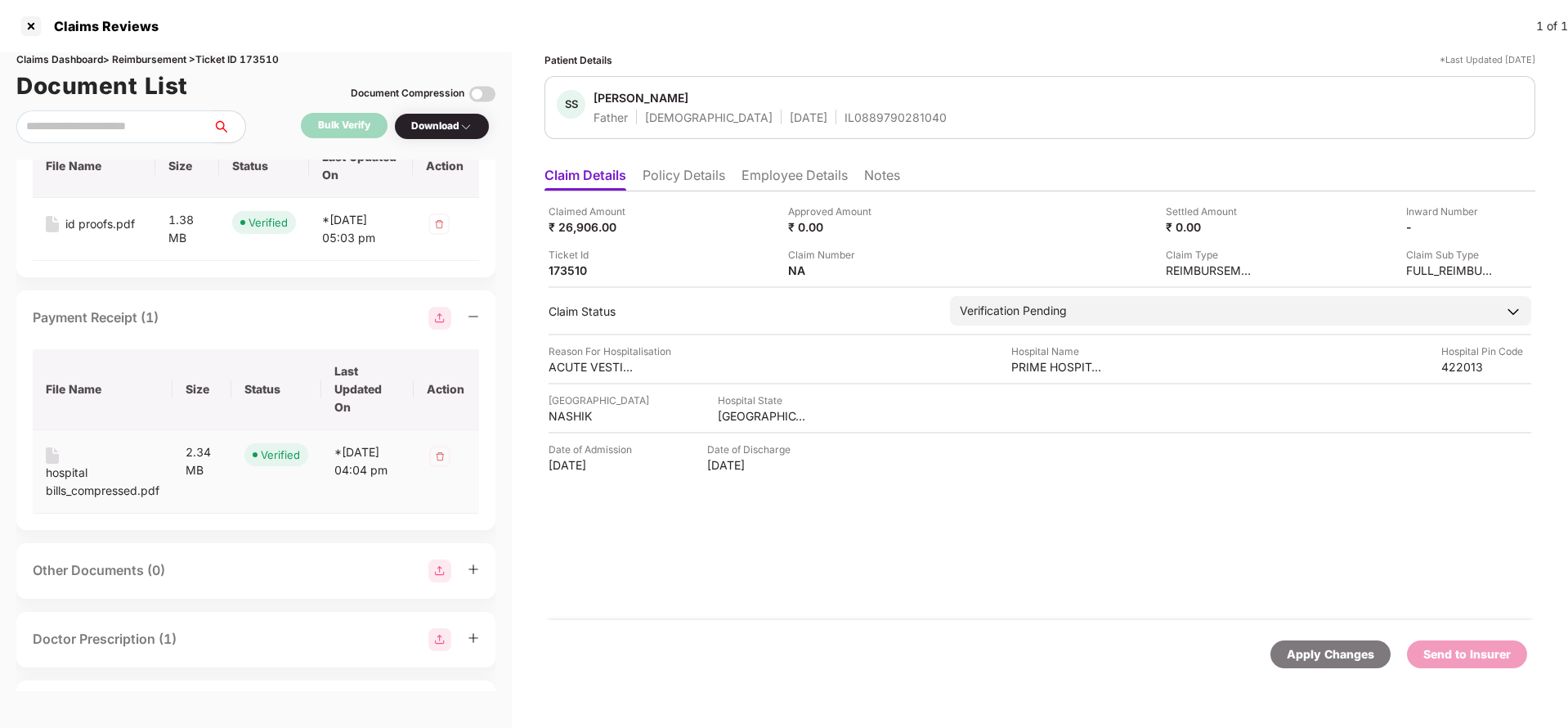
scroll to position [1601, 0]
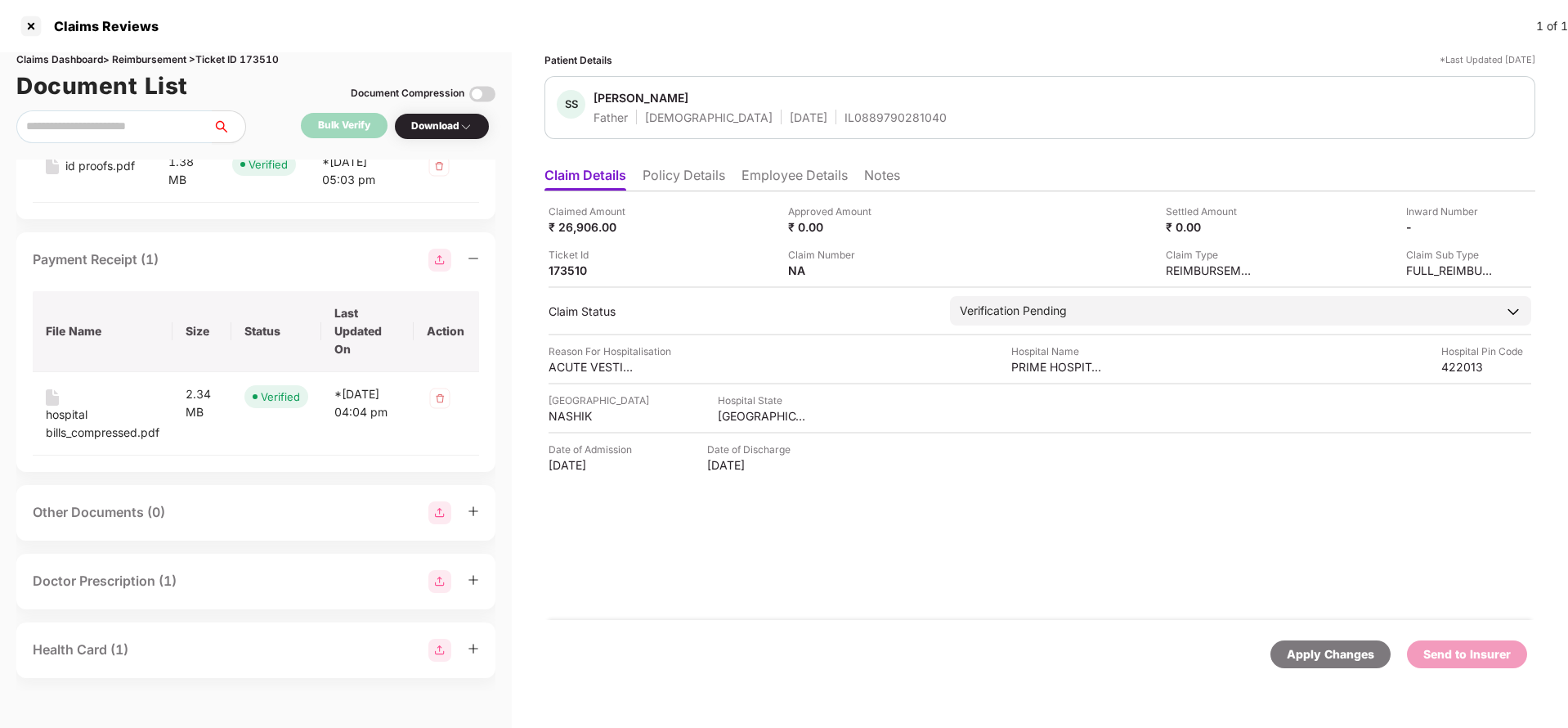
click at [226, 576] on div "Doctor Prescription (1)" at bounding box center [255, 582] width 447 height 23
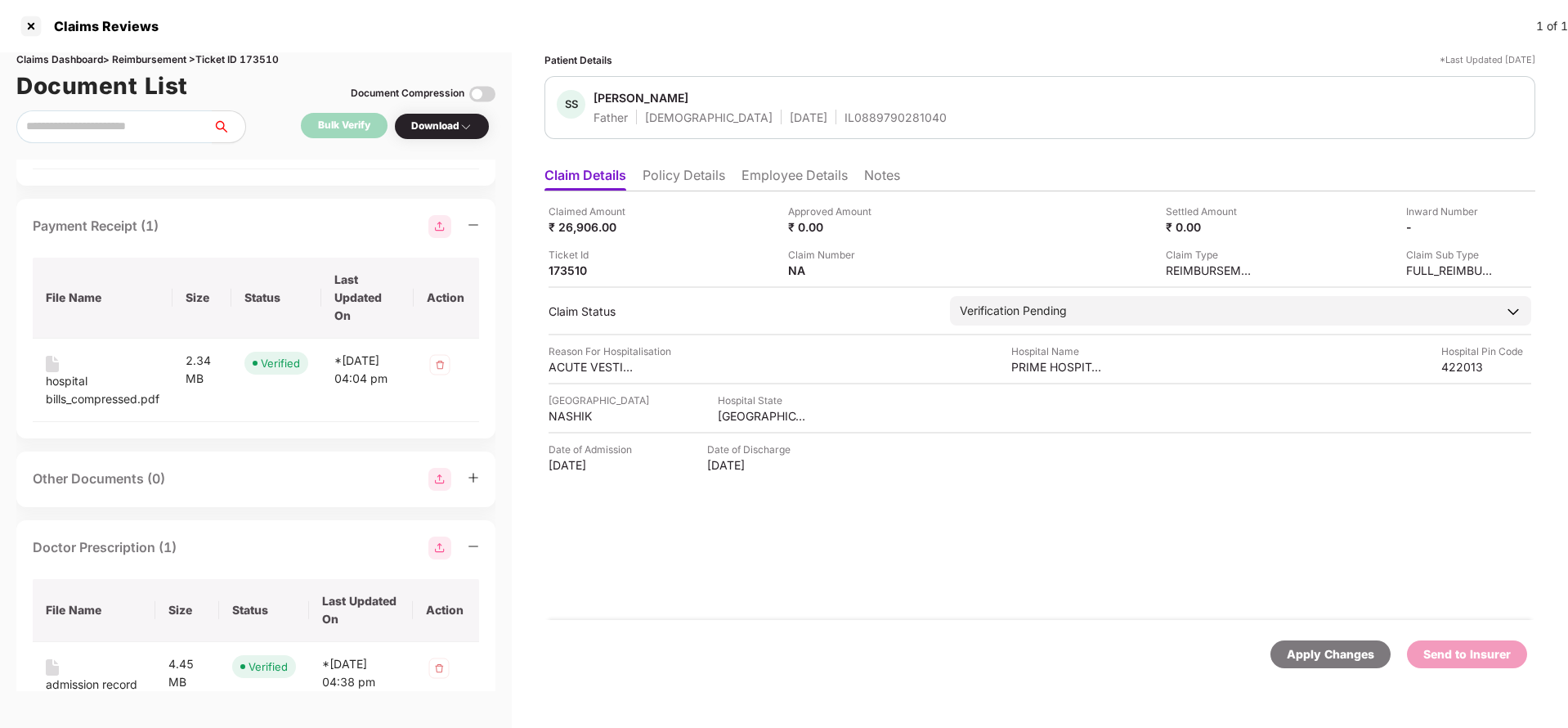
scroll to position [1767, 0]
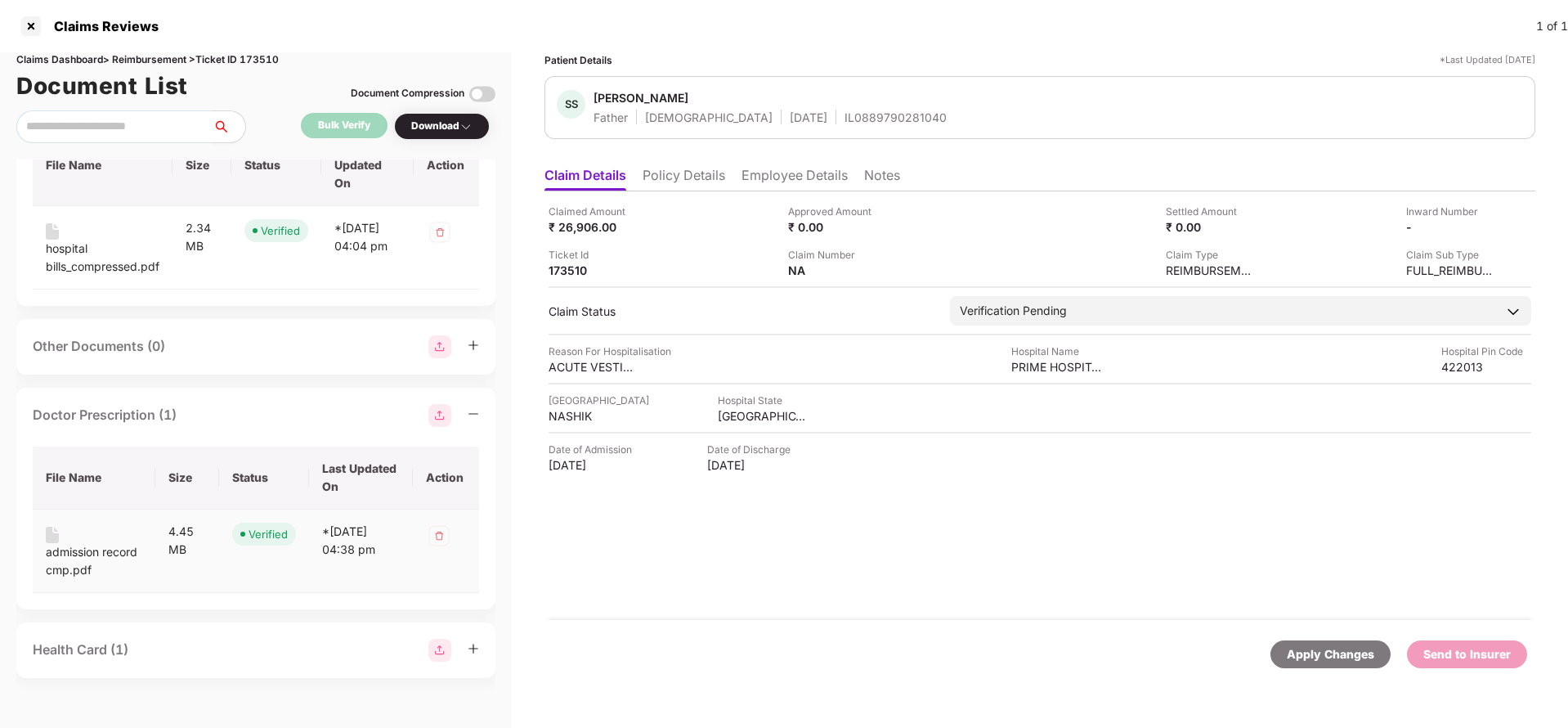
click at [82, 548] on div "admission record cmp.pdf" at bounding box center [94, 561] width 97 height 36
click at [176, 641] on div "Health Card (1)" at bounding box center [255, 650] width 447 height 23
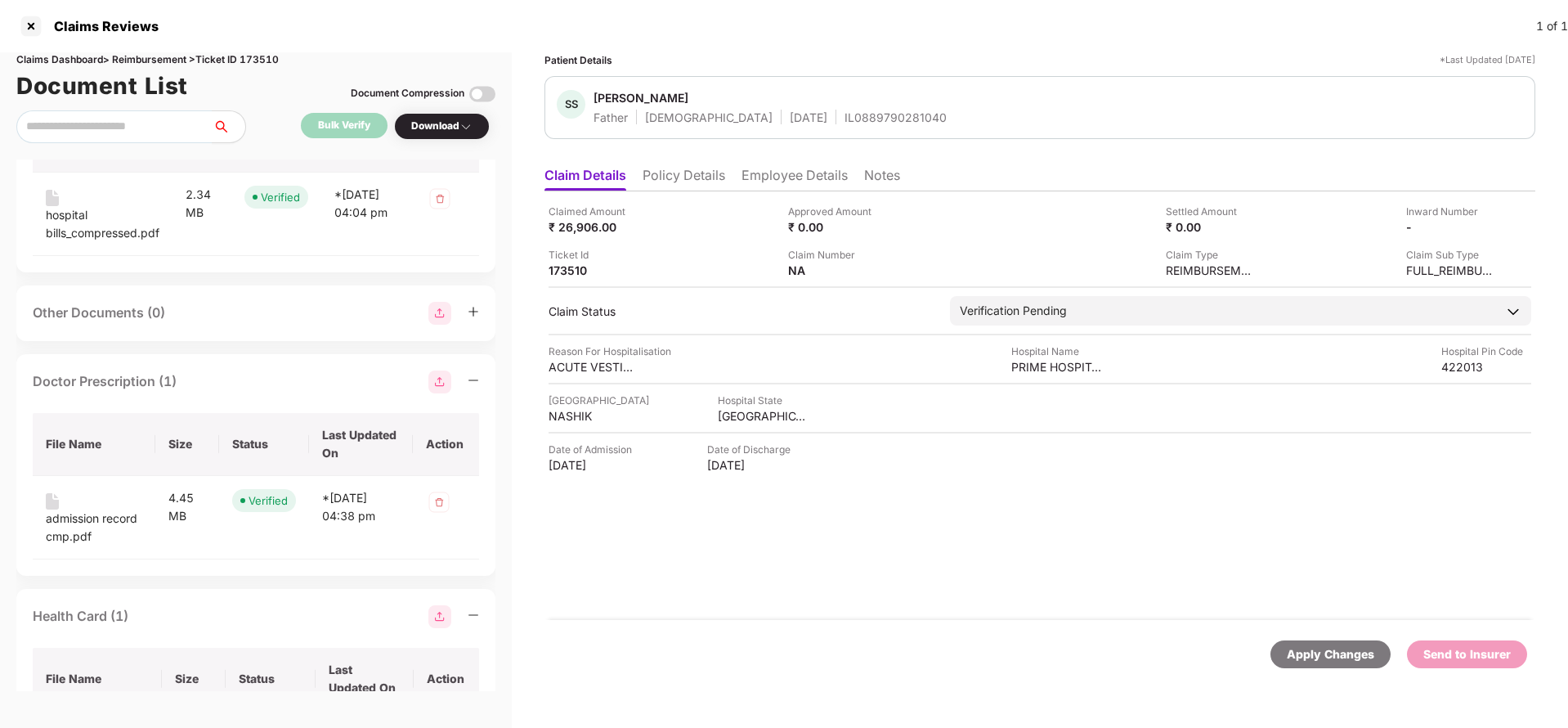
scroll to position [1934, 0]
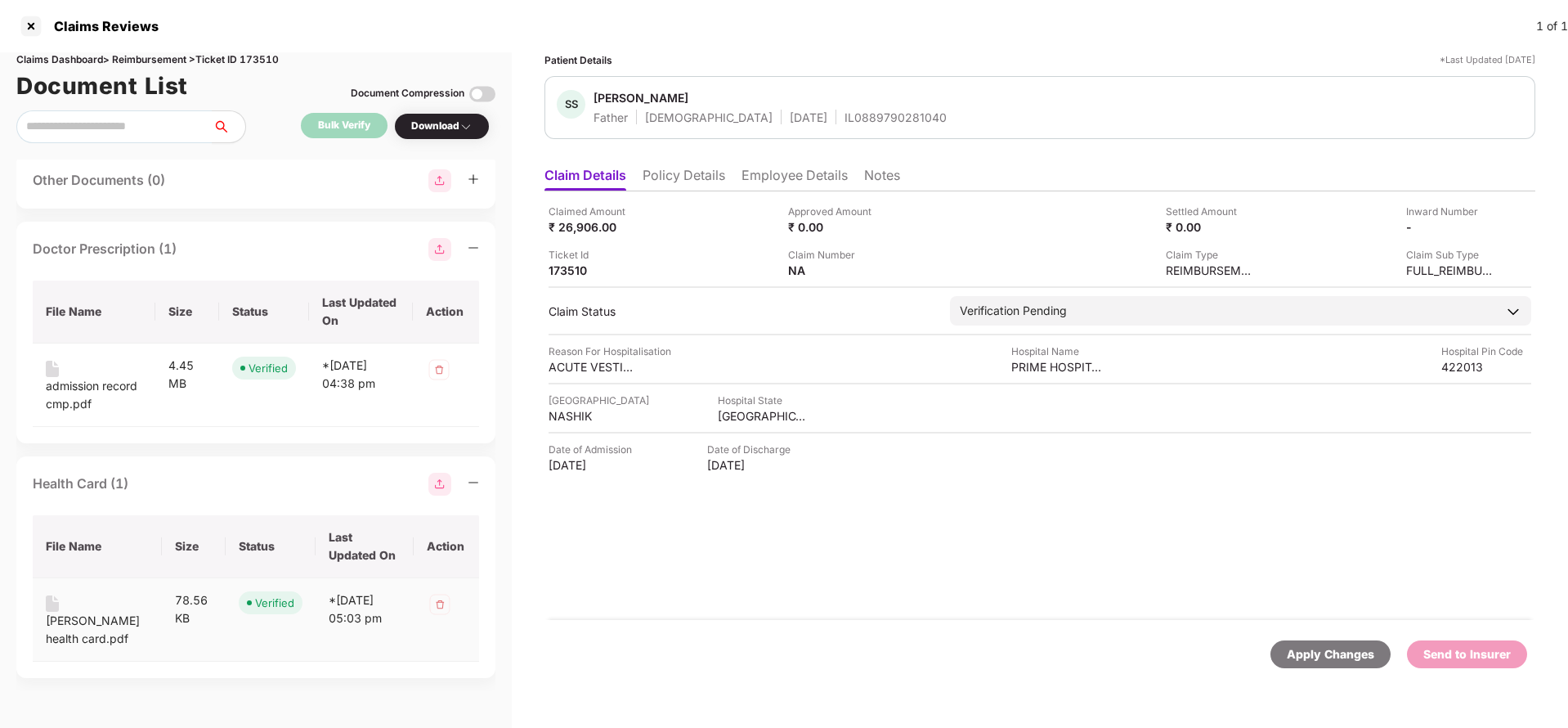
click at [98, 628] on div "sunil pardeshi health card.pdf" at bounding box center [97, 629] width 103 height 36
click at [1491, 226] on img at bounding box center [1489, 226] width 13 height 13
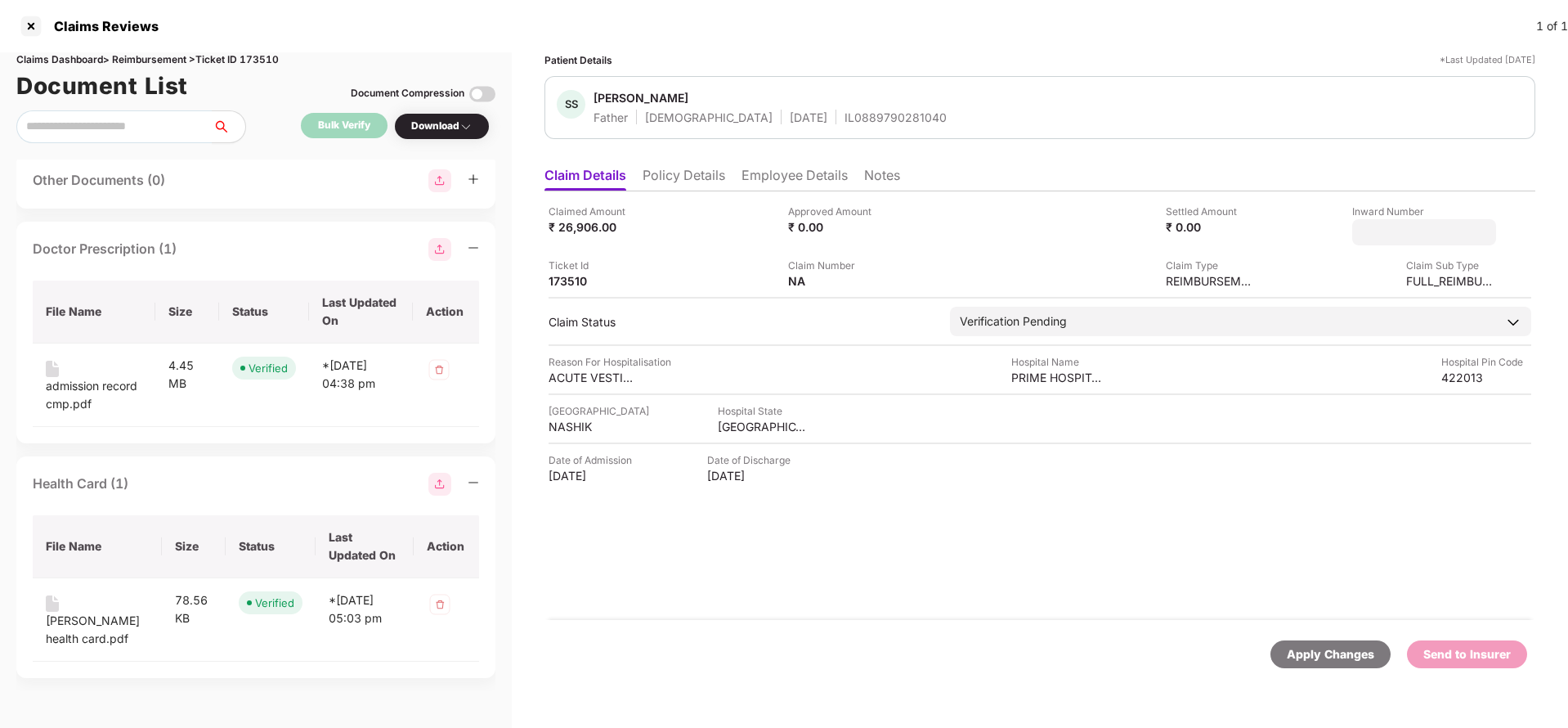
type input "**********"
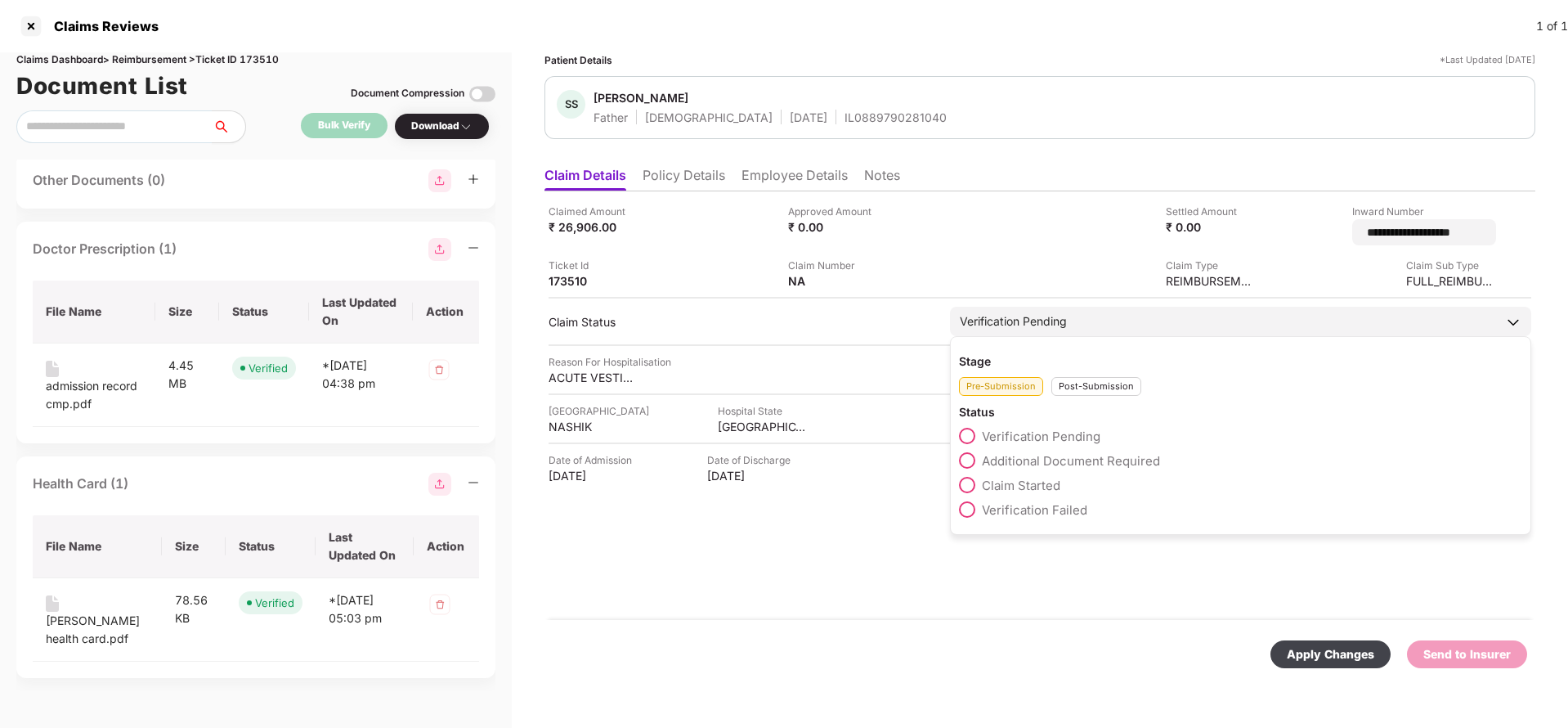
click at [1047, 323] on div "Verification Pending" at bounding box center [1240, 321] width 581 height 29
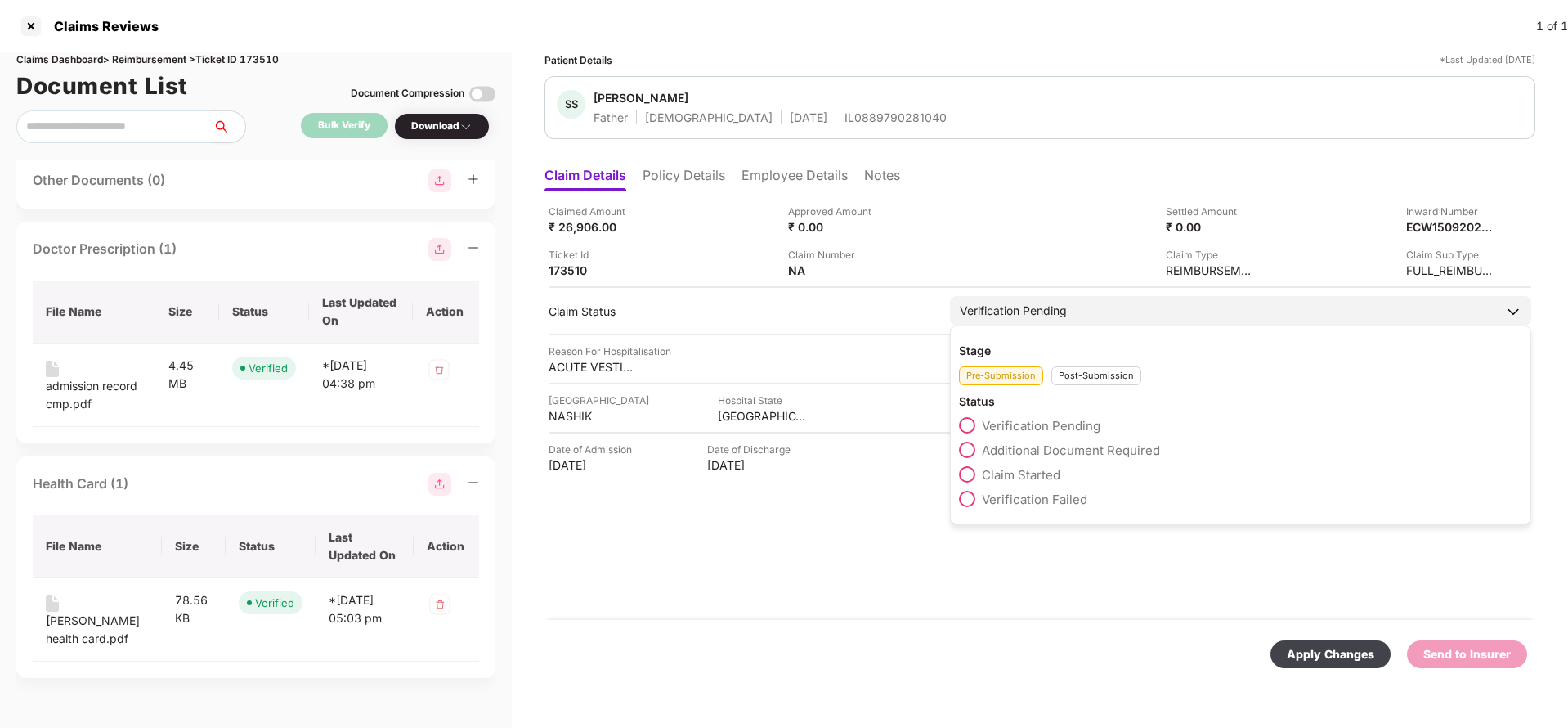
click at [1113, 380] on div "Post-Submission" at bounding box center [1096, 375] width 90 height 19
click at [1047, 454] on span "Claim Under Process" at bounding box center [1044, 450] width 123 height 16
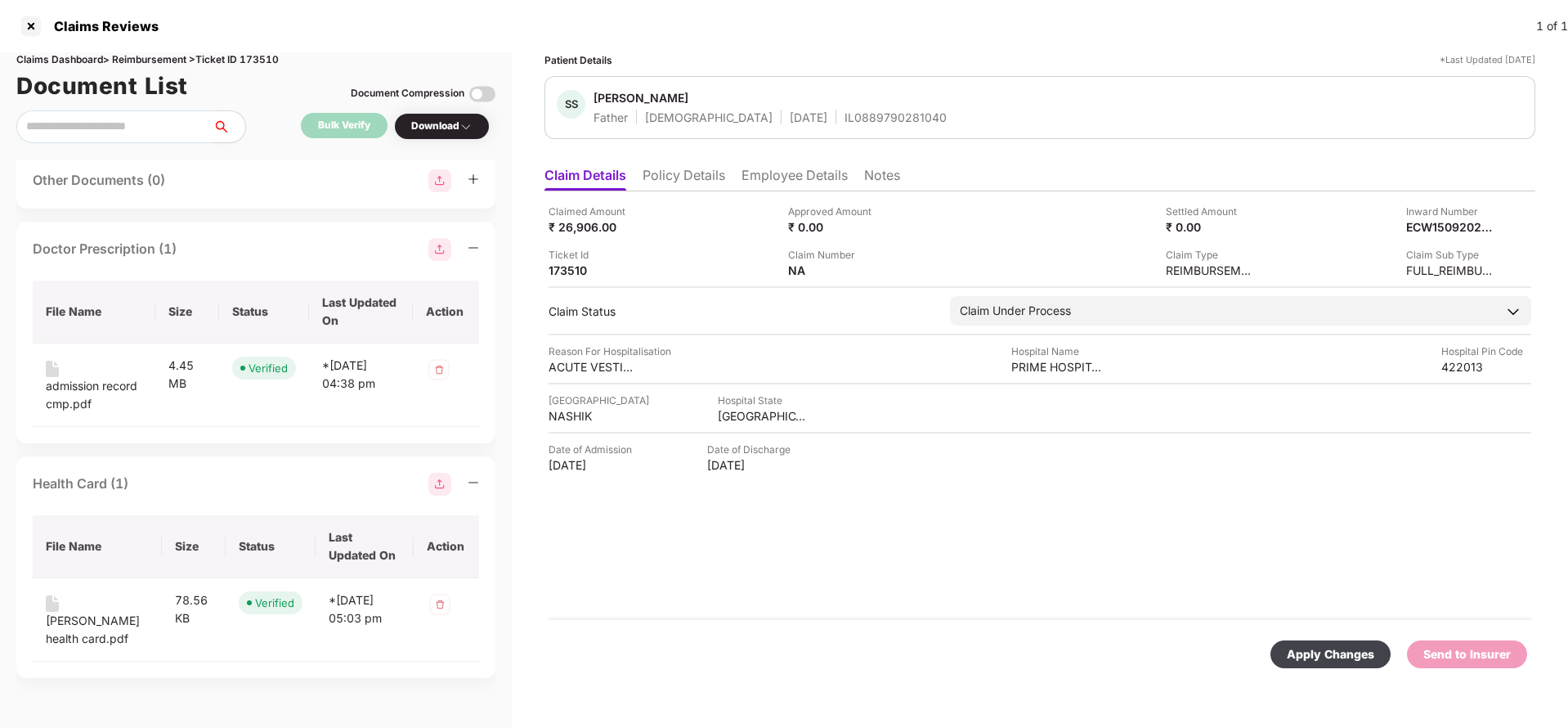
click at [1327, 650] on div "Apply Changes" at bounding box center [1330, 654] width 87 height 18
click at [1428, 216] on div "Inward Number" at bounding box center [1451, 212] width 90 height 16
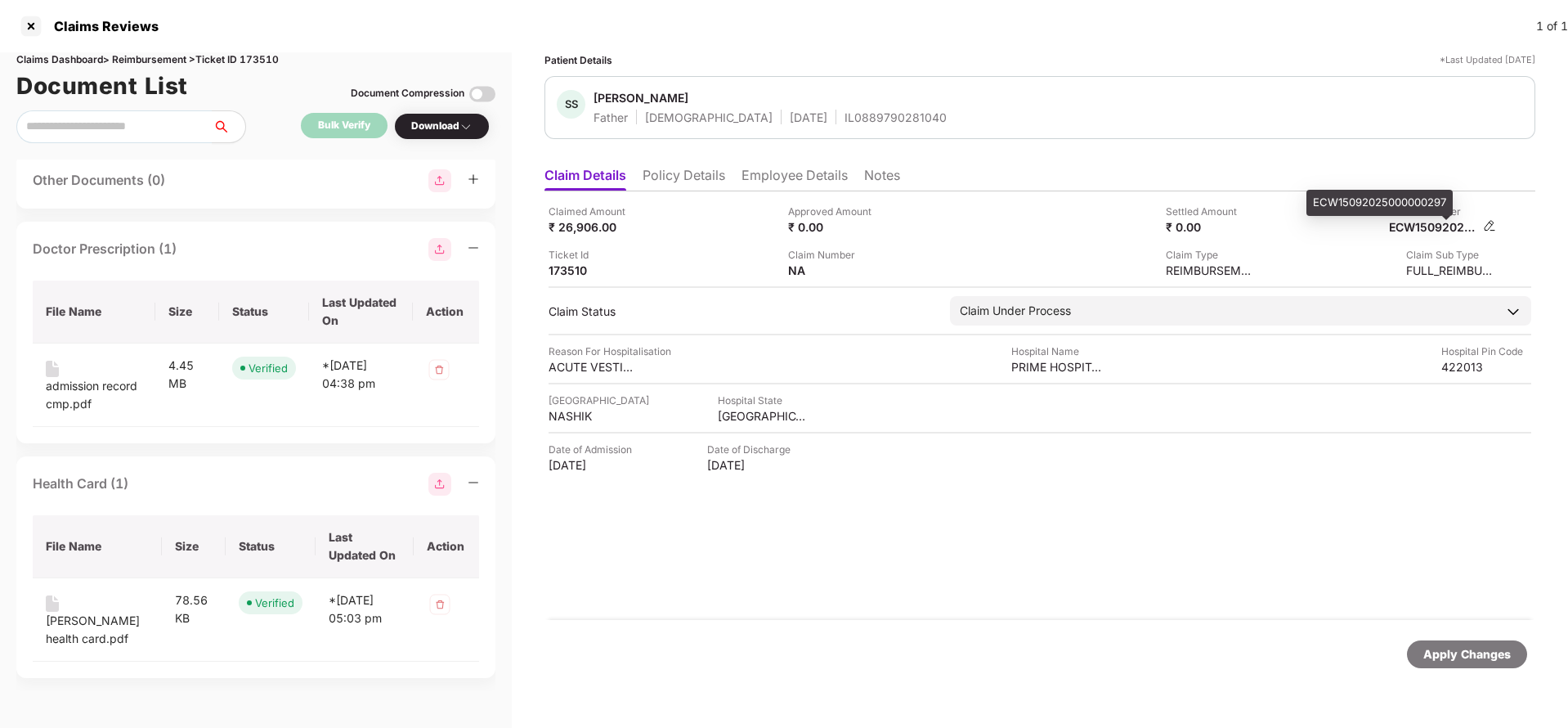
click at [1434, 219] on div "ECW15092025000000297" at bounding box center [1434, 227] width 90 height 16
copy div
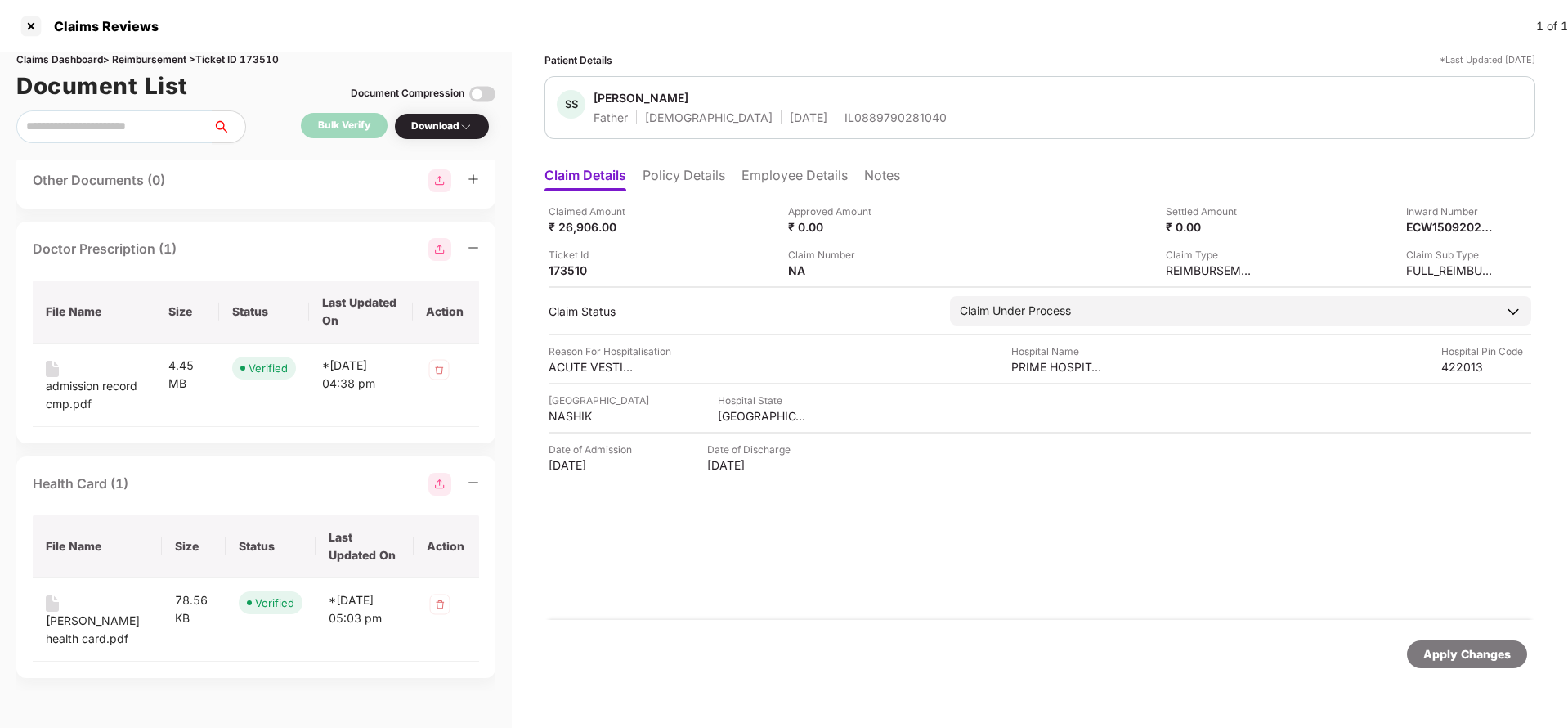
click at [845, 115] on div "IL0889790281040" at bounding box center [896, 117] width 102 height 16
copy div "IL0889790281040"
click at [1486, 655] on div "Apply Changes" at bounding box center [1467, 654] width 87 height 18
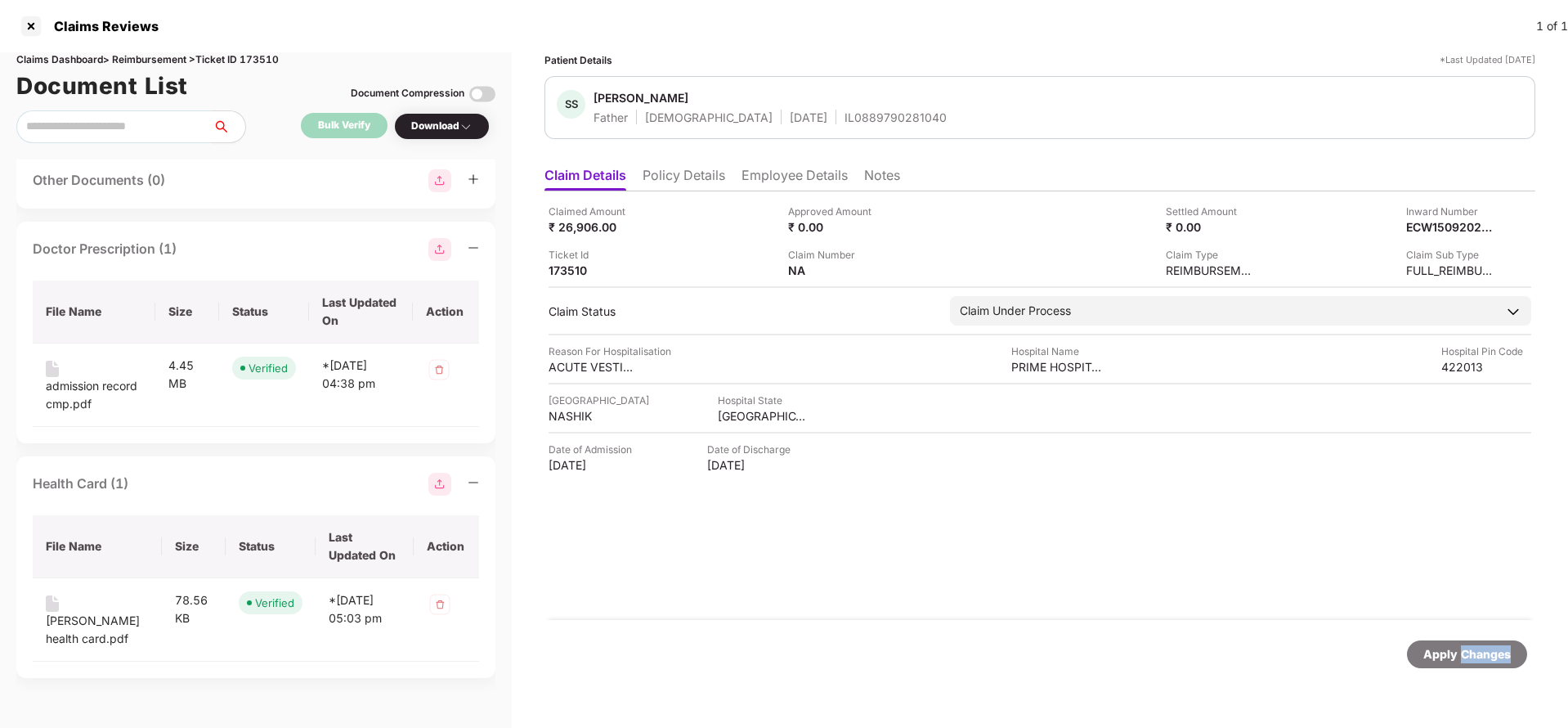
click at [1486, 655] on div "Apply Changes" at bounding box center [1467, 654] width 87 height 18
click at [268, 57] on div "Claims Dashboard > Reimbursement > Ticket ID 173510" at bounding box center [256, 60] width 479 height 16
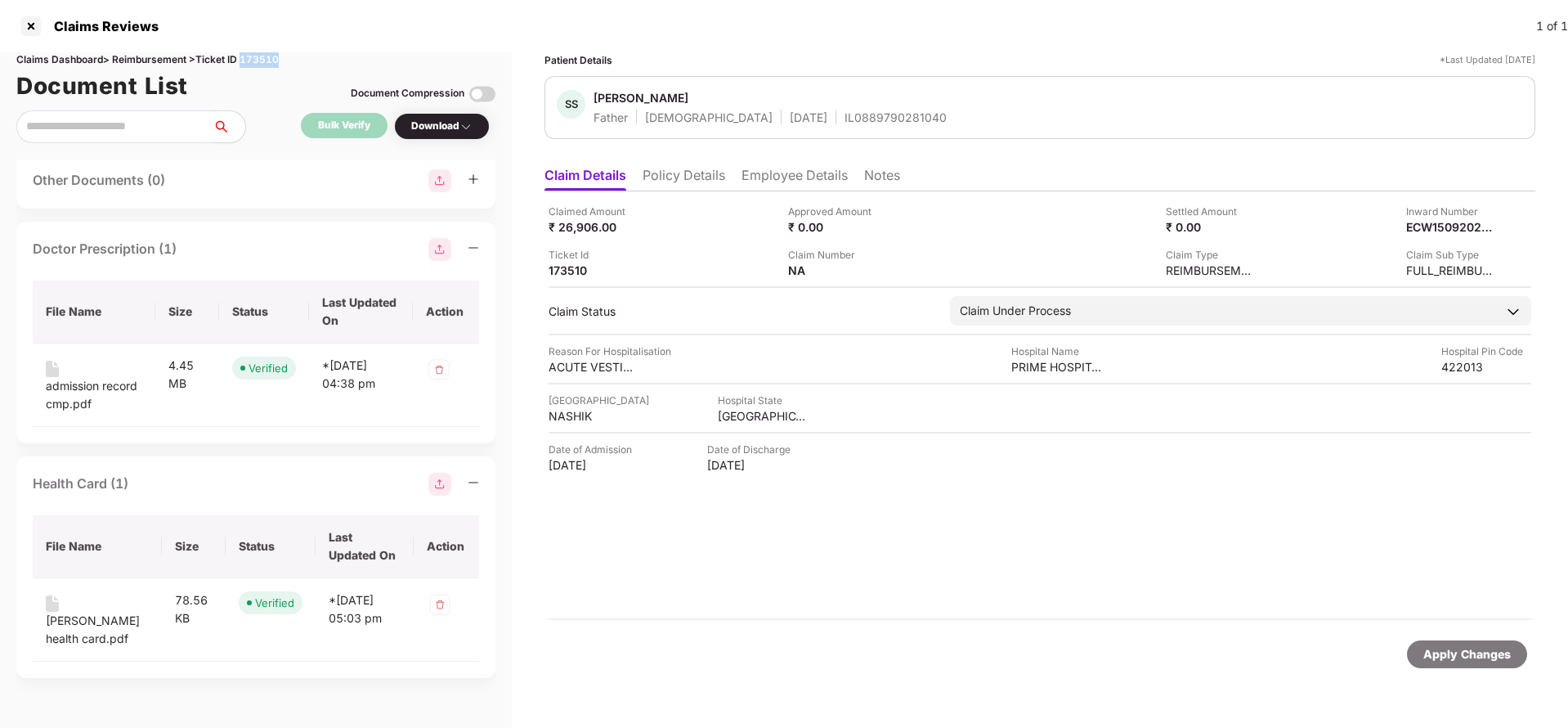
copy div "173510"
click at [1447, 658] on div "Apply Changes" at bounding box center [1467, 654] width 87 height 18
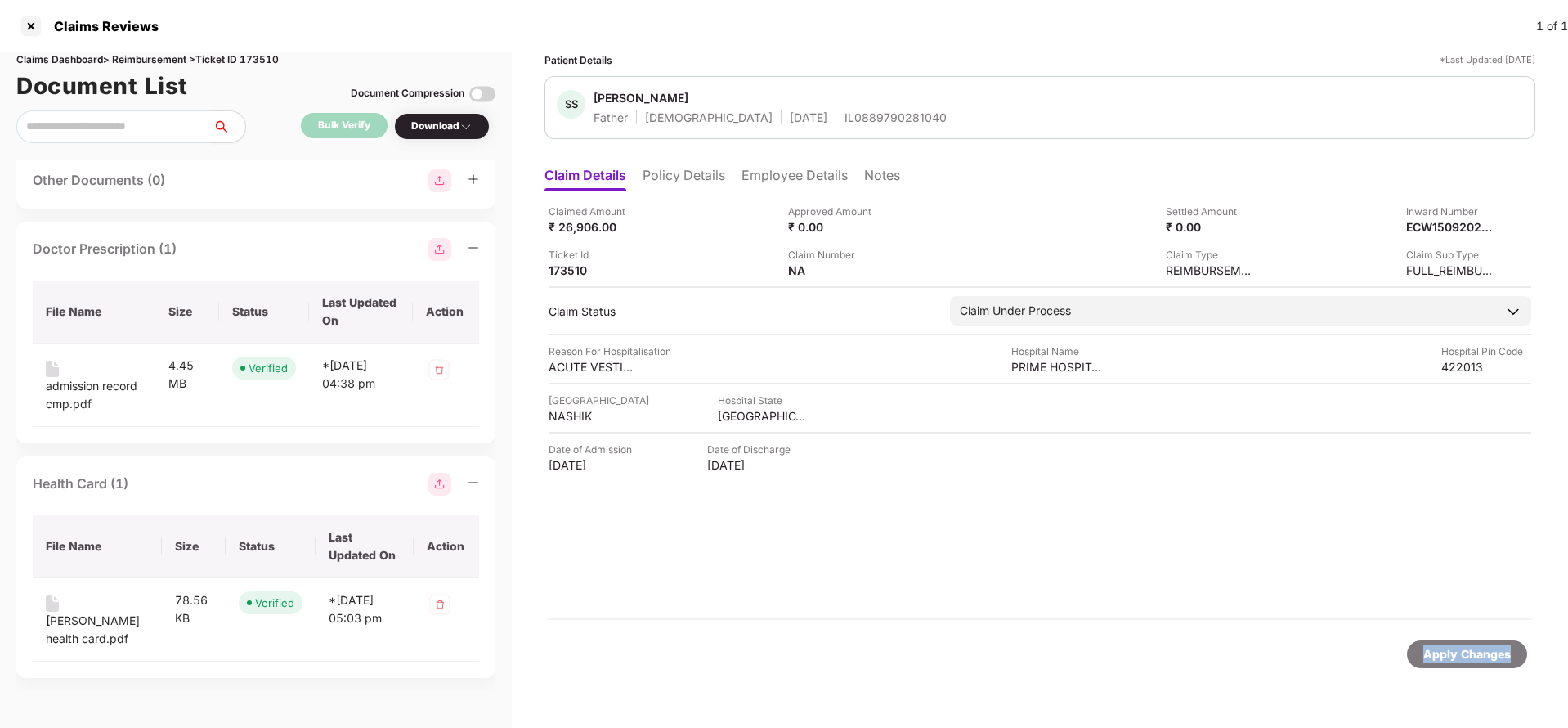
click at [1447, 658] on div "Apply Changes" at bounding box center [1467, 654] width 87 height 18
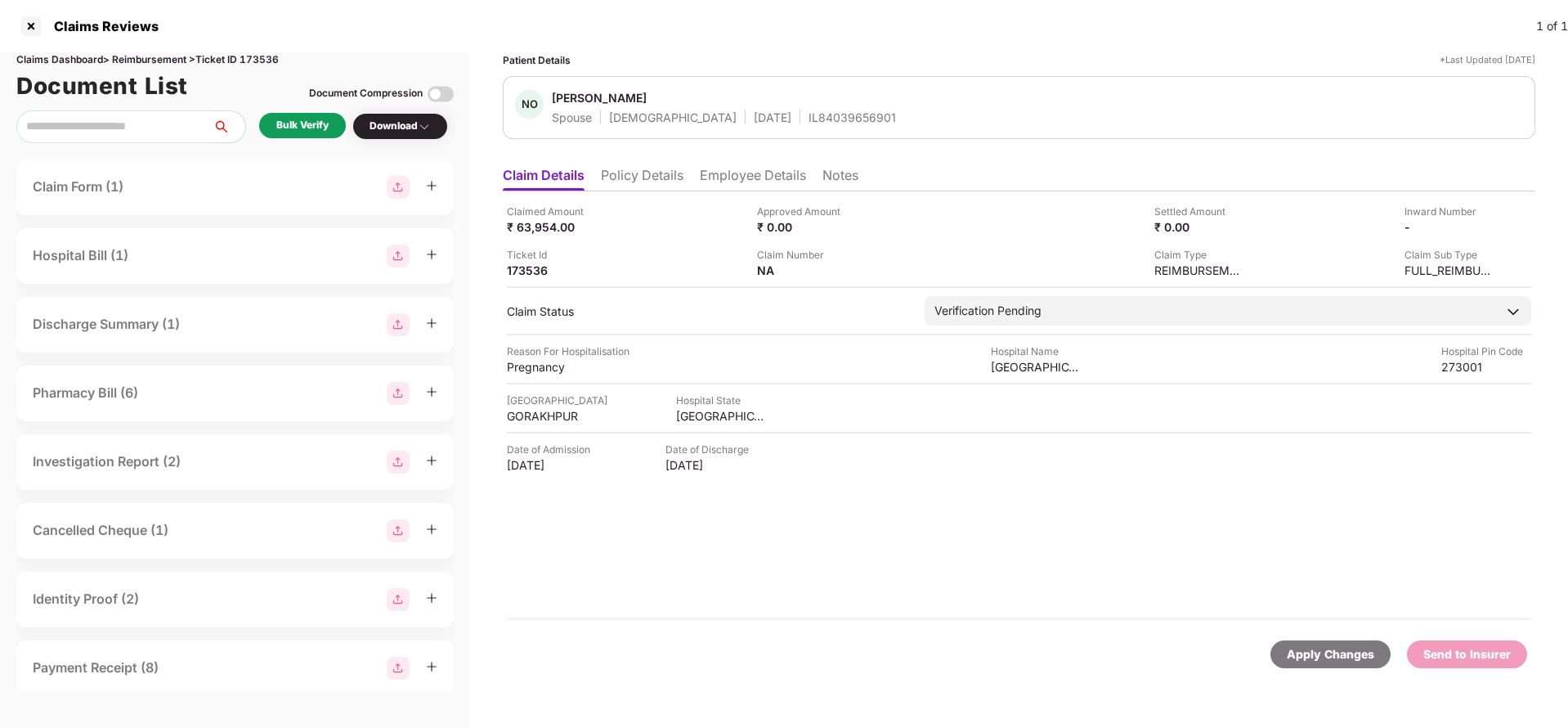
click at [643, 168] on li "Policy Details" at bounding box center [642, 178] width 83 height 24
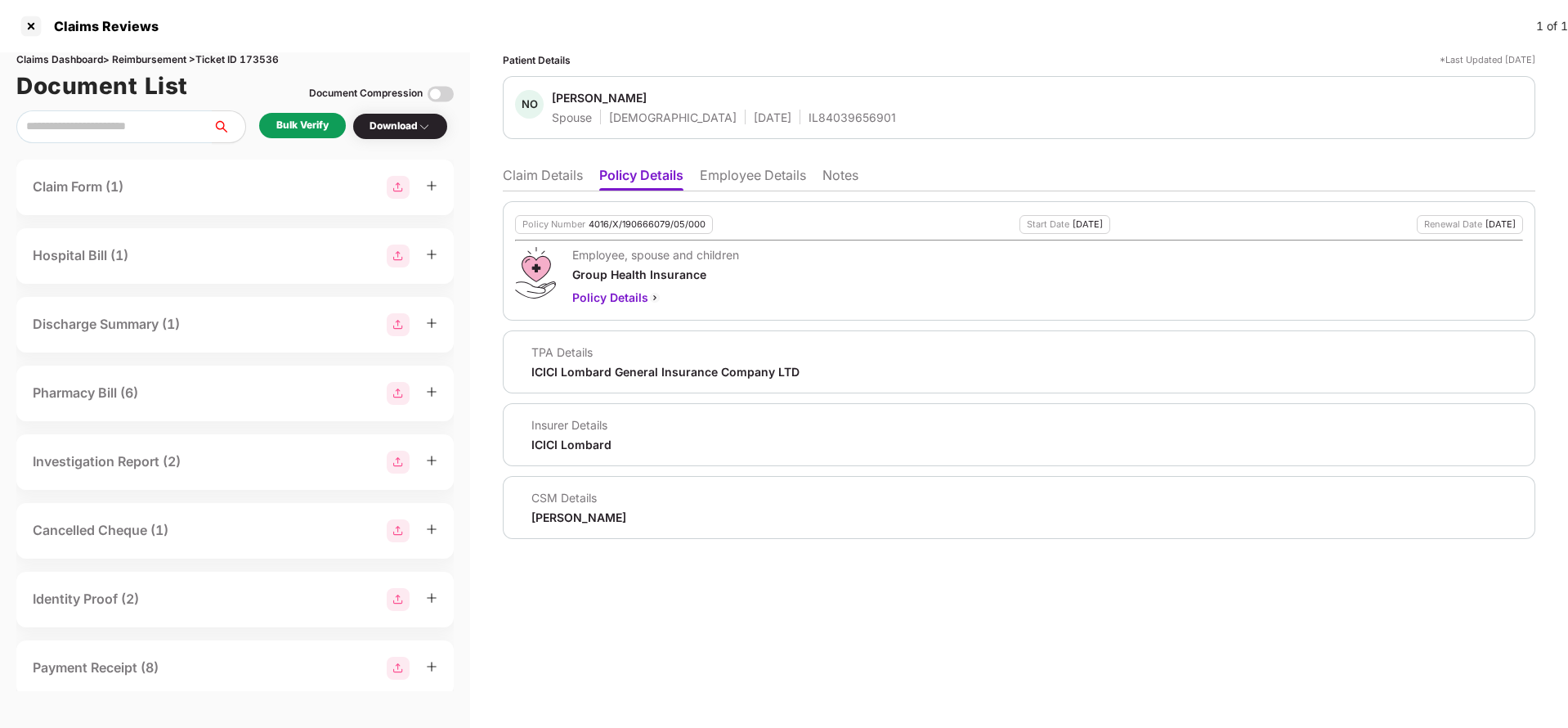
click at [753, 172] on li "Employee Details" at bounding box center [752, 178] width 107 height 24
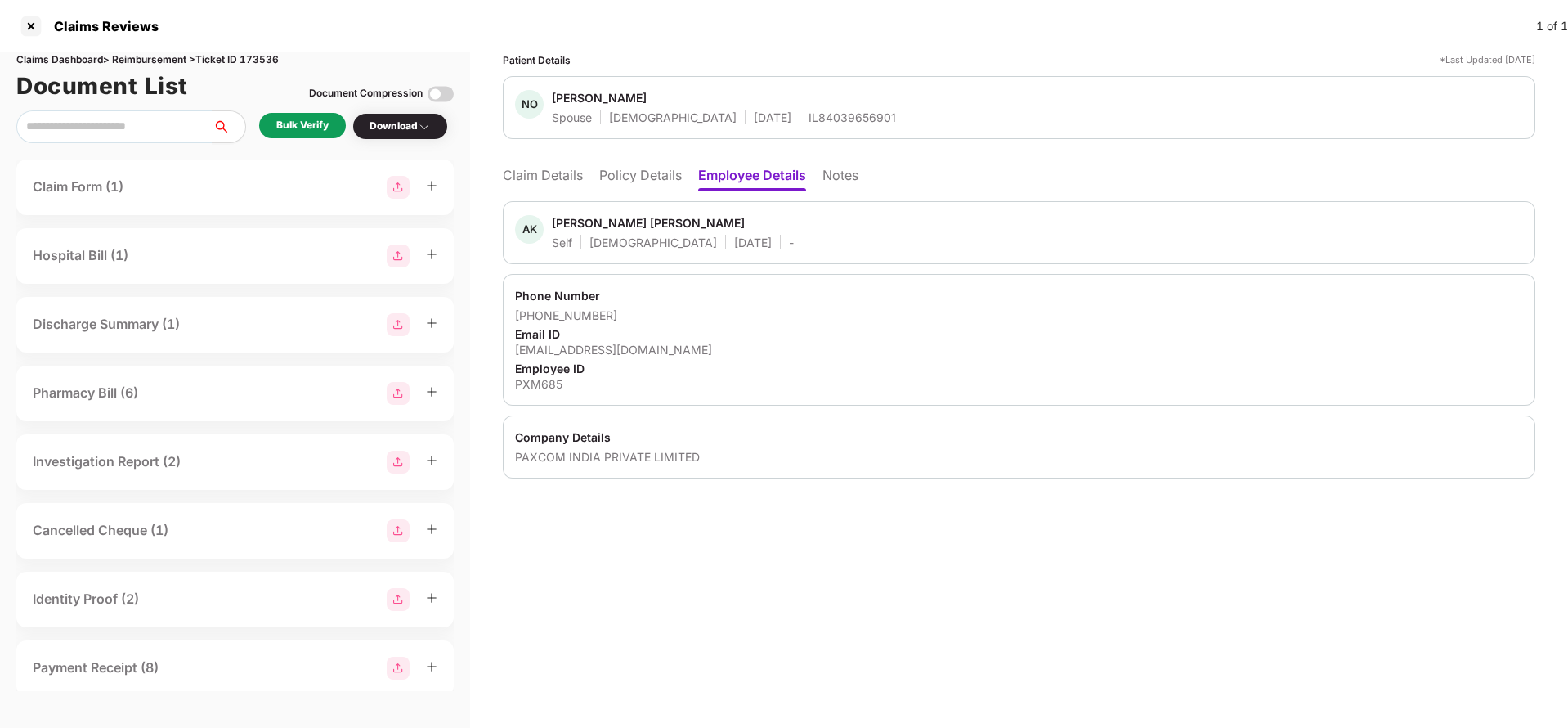
click at [571, 191] on div "AK [PERSON_NAME] [PERSON_NAME] Self [DEMOGRAPHIC_DATA] [DATE] - Phone Number [P…" at bounding box center [1019, 335] width 1032 height 287
click at [558, 176] on li "Claim Details" at bounding box center [543, 178] width 80 height 24
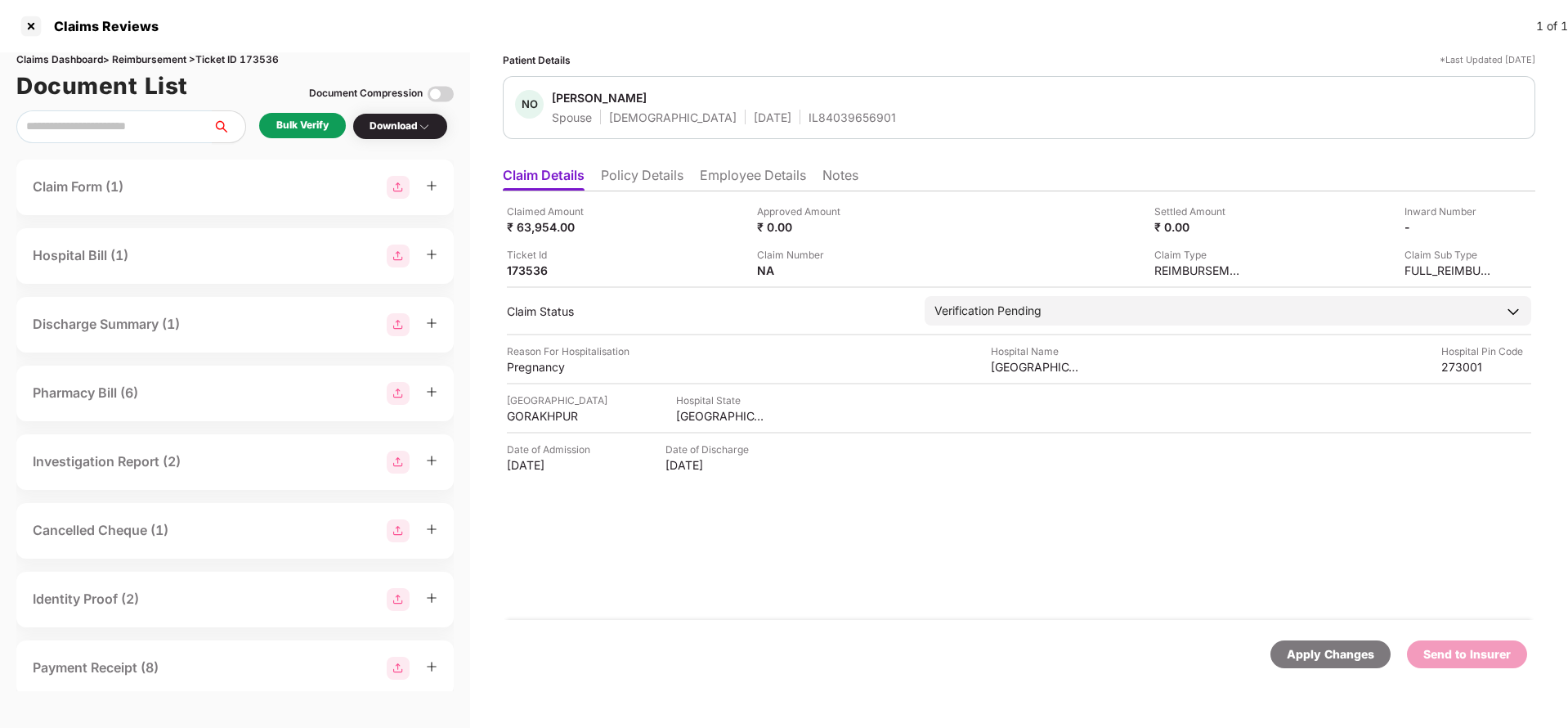
click at [628, 173] on li "Policy Details" at bounding box center [642, 178] width 83 height 24
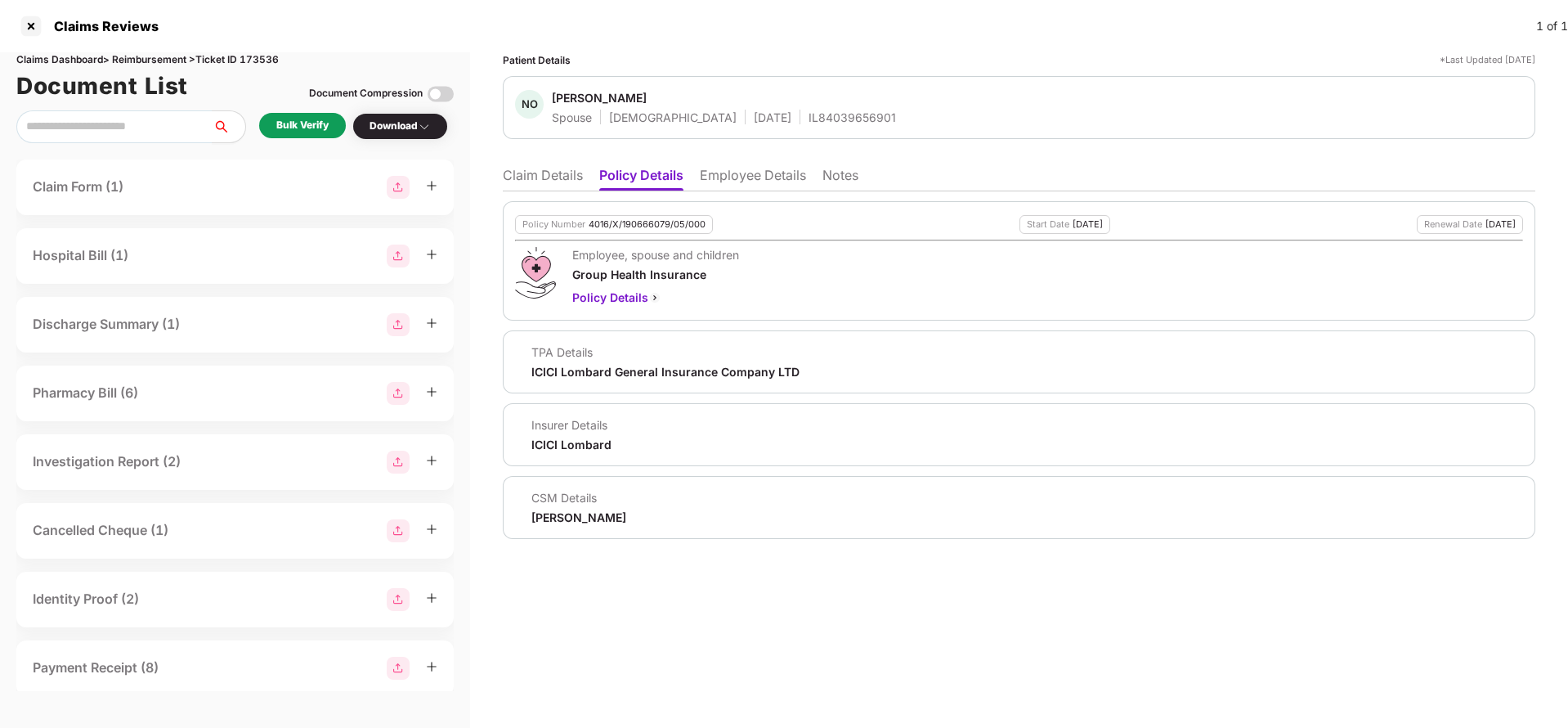
click at [630, 233] on div "Policy Number 4016/X/190666079/05/000" at bounding box center [614, 224] width 198 height 19
copy div "4016/X/190666079/05/000"
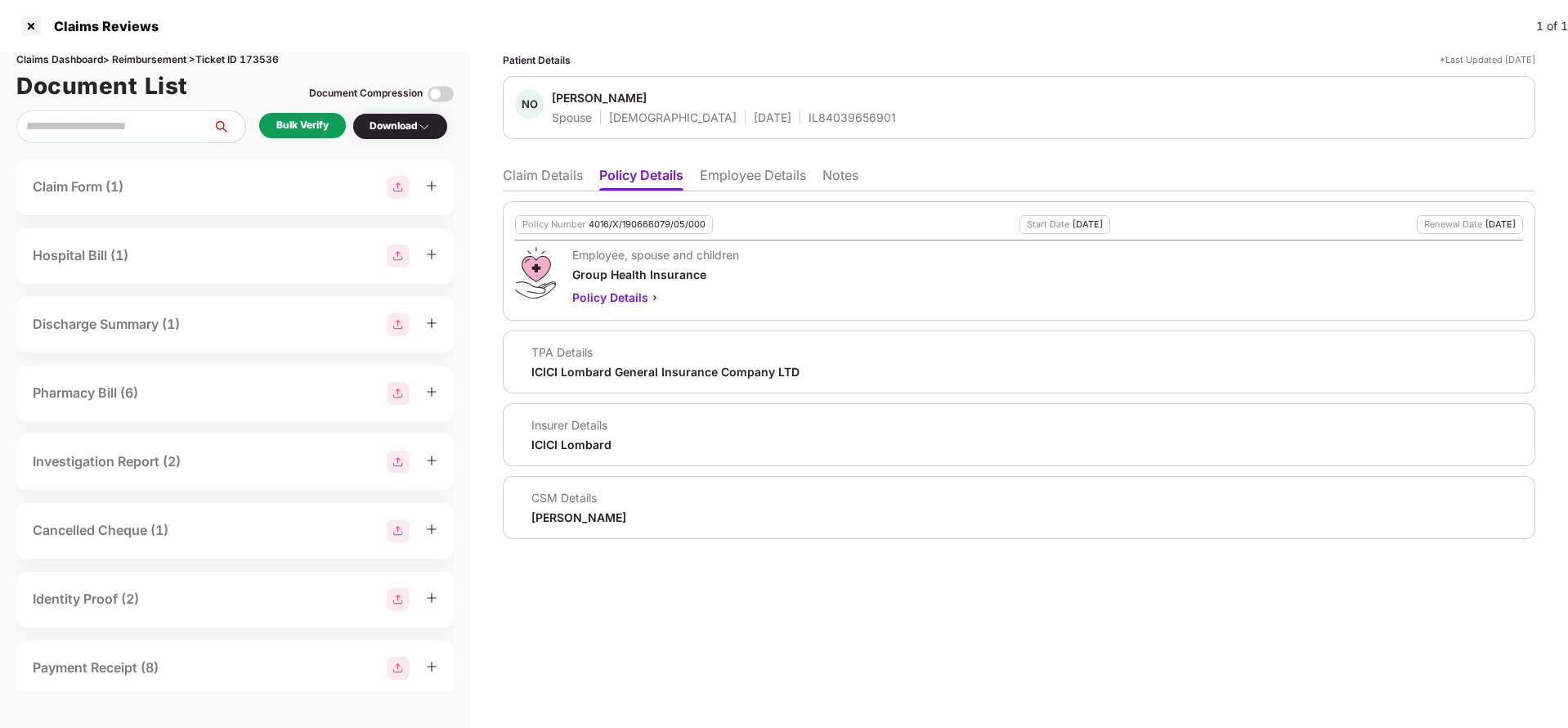
click at [775, 167] on li "Employee Details" at bounding box center [752, 178] width 107 height 24
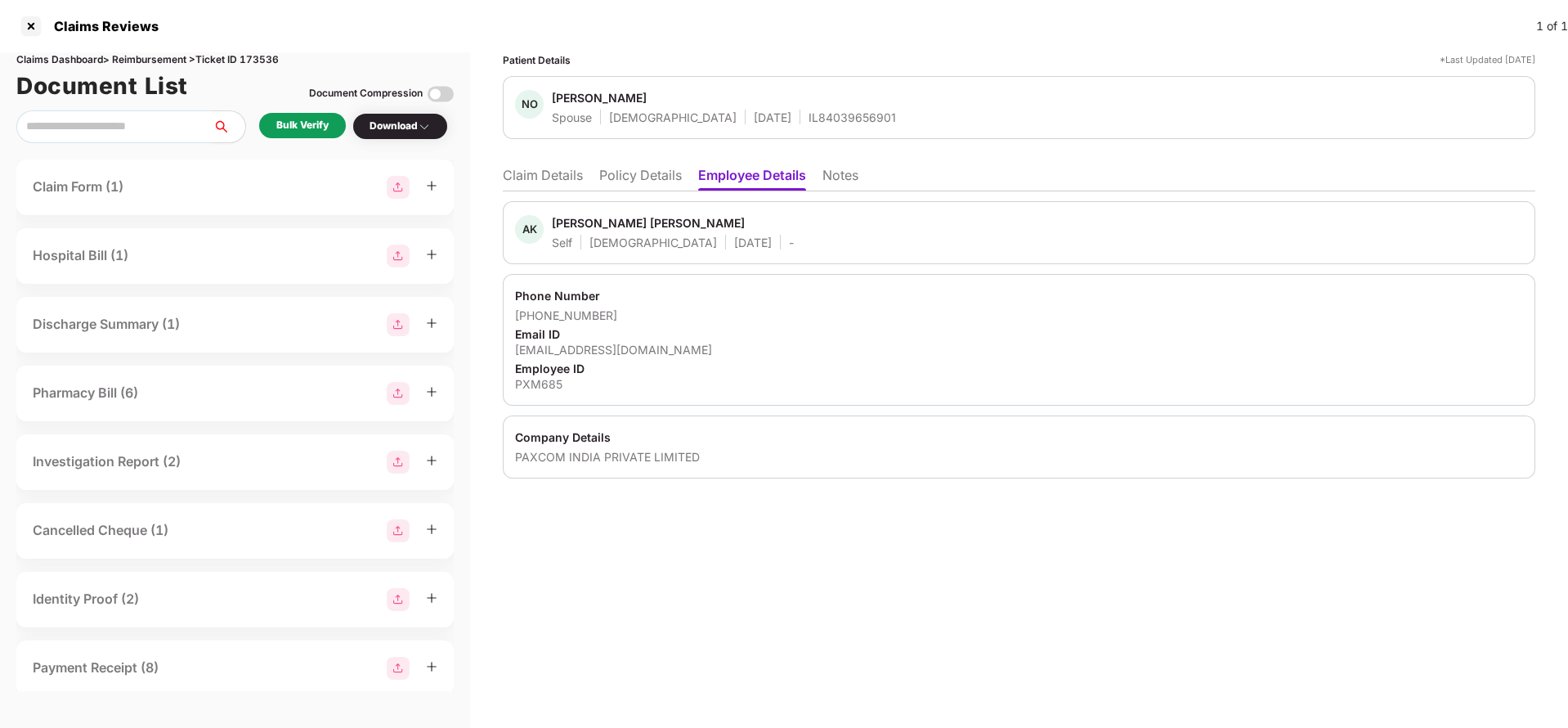
click at [543, 180] on li "Claim Details" at bounding box center [543, 178] width 80 height 24
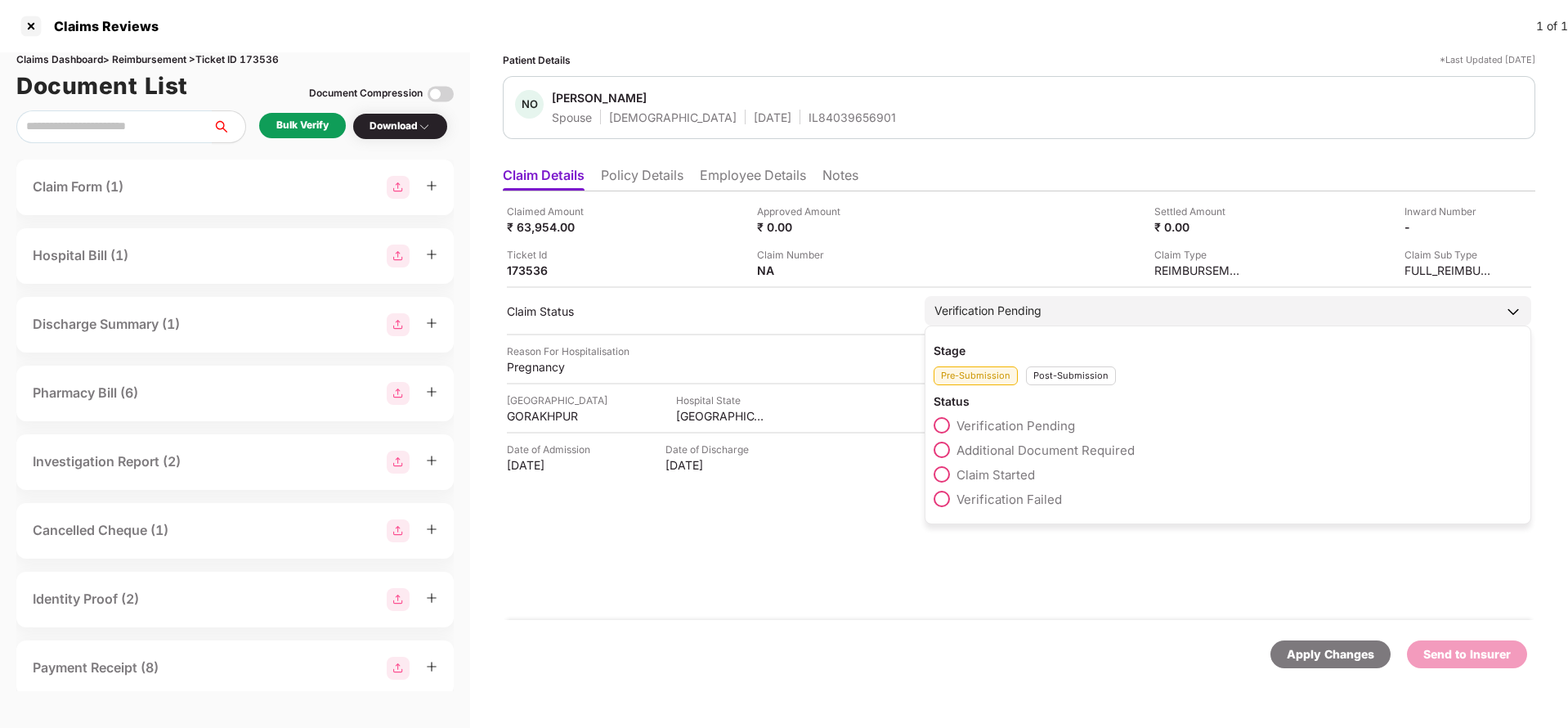
click at [1012, 472] on span "Claim Started" at bounding box center [995, 475] width 78 height 16
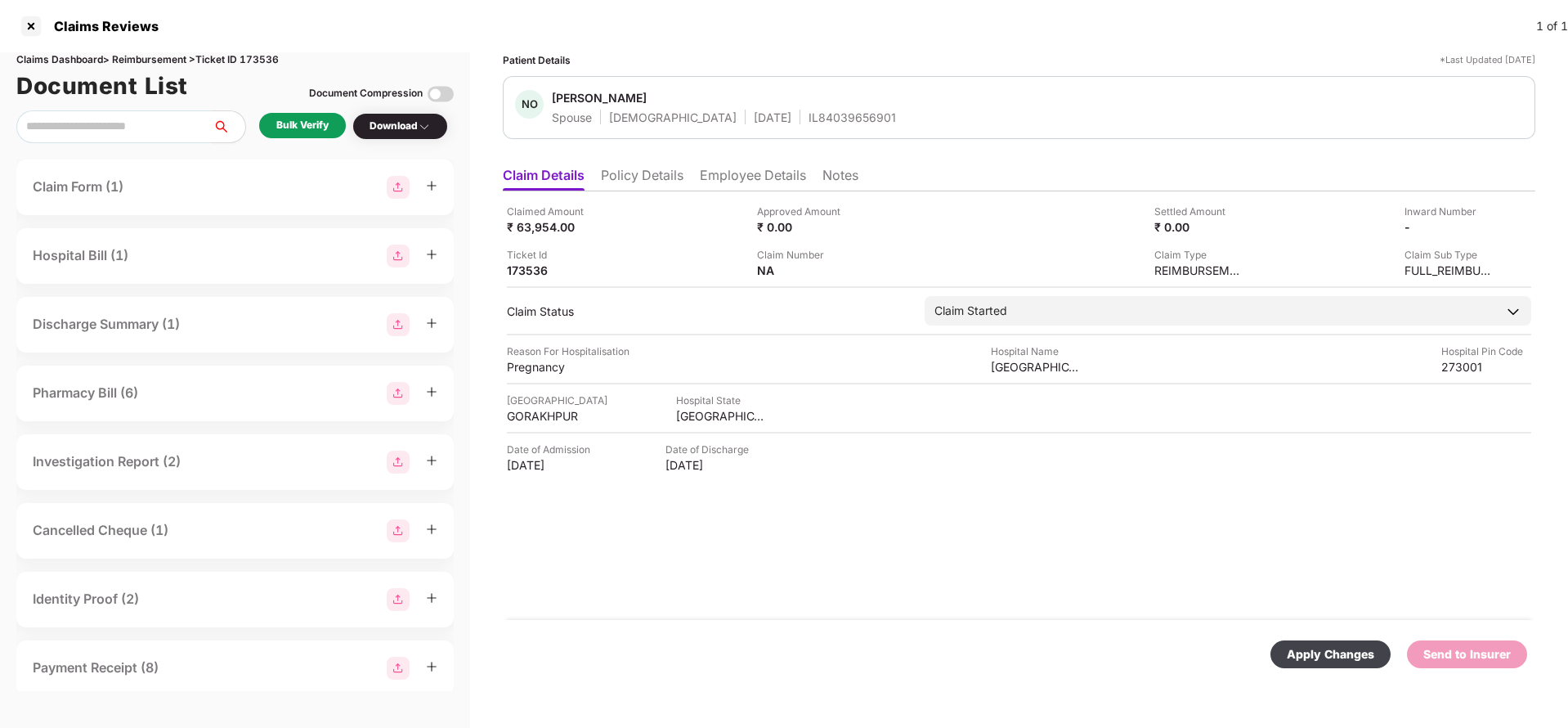
click at [1327, 659] on div "Apply Changes" at bounding box center [1330, 654] width 87 height 18
click at [634, 176] on li "Policy Details" at bounding box center [642, 178] width 83 height 24
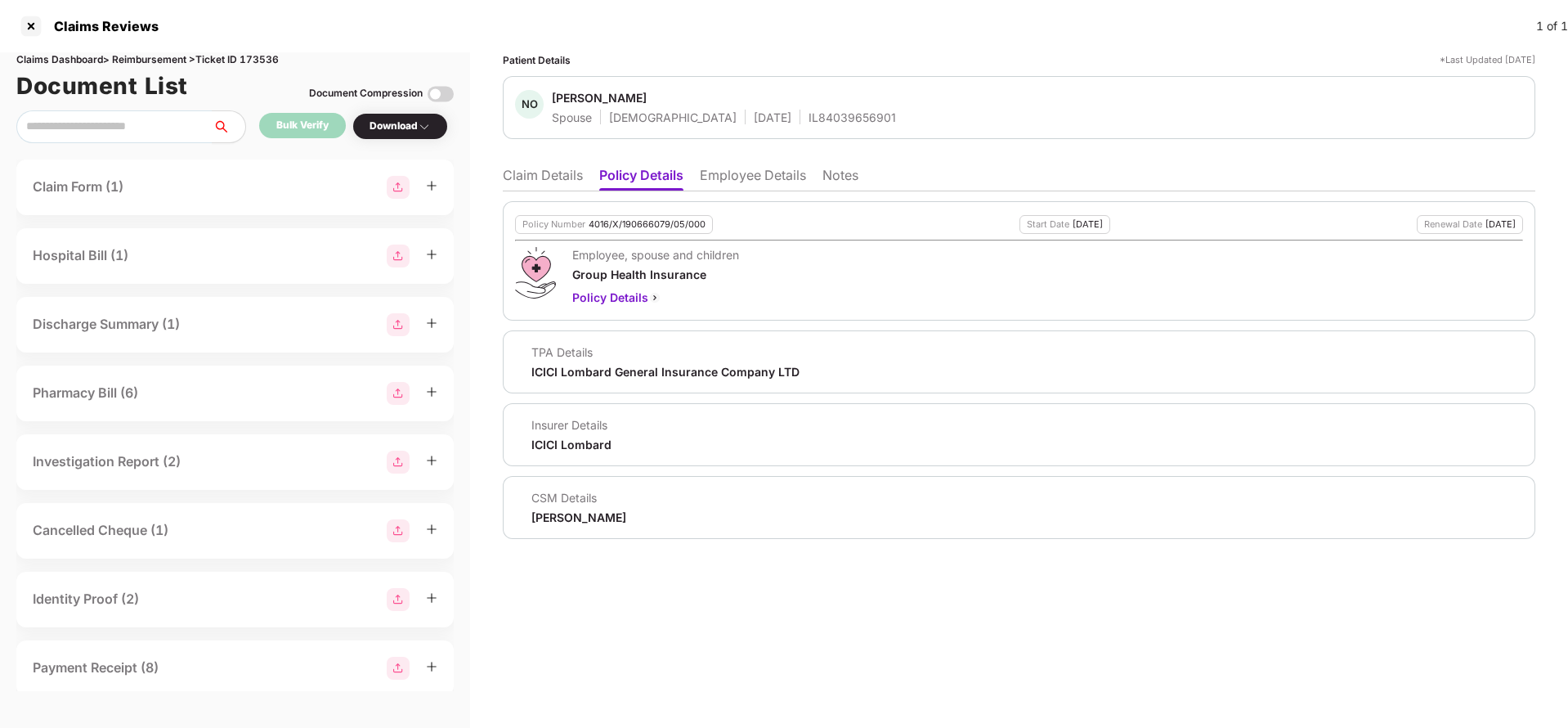
click at [565, 503] on div "CSM Details" at bounding box center [579, 498] width 95 height 16
click at [564, 517] on div "[PERSON_NAME]" at bounding box center [579, 517] width 95 height 16
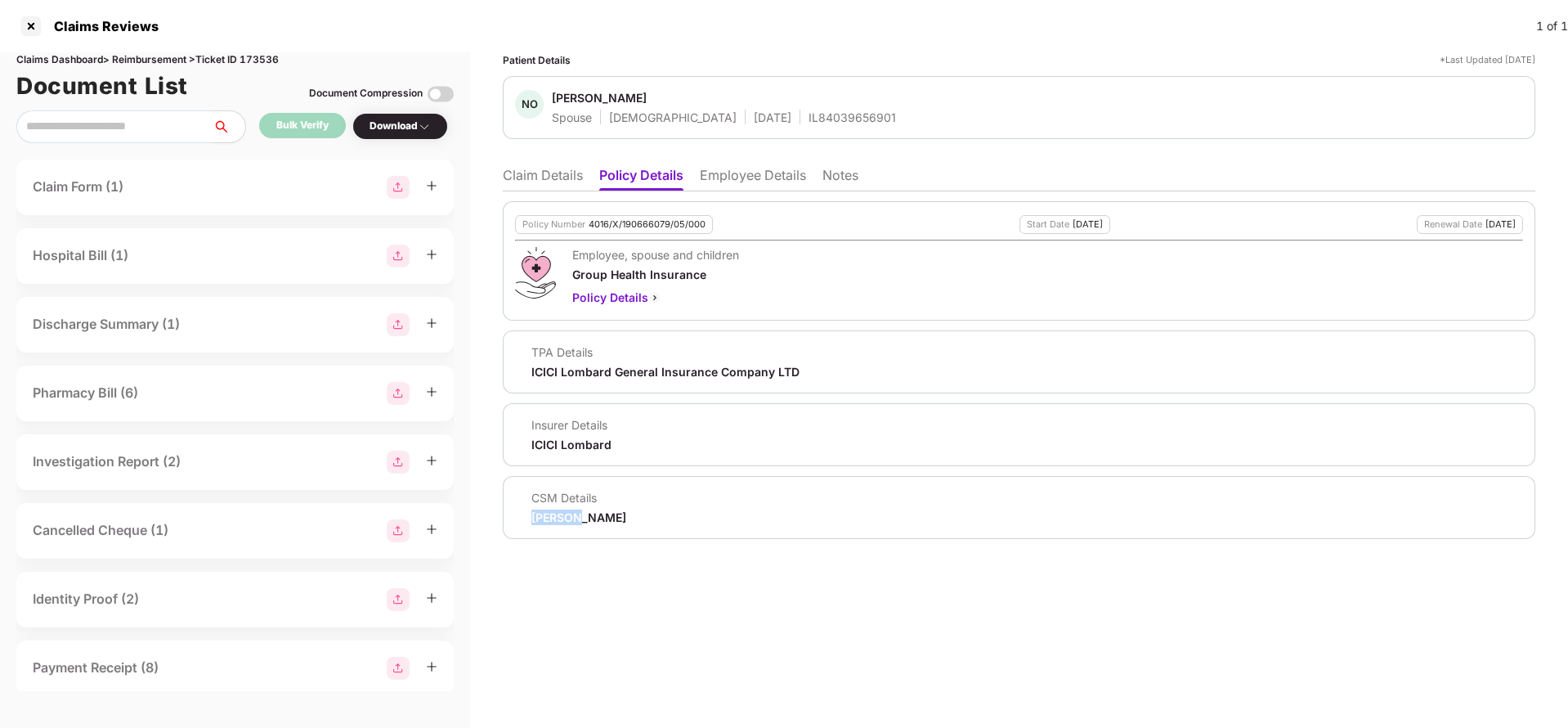
copy div "[PERSON_NAME]"
click at [647, 219] on div "4016/X/190666079/05/000" at bounding box center [647, 225] width 117 height 11
copy div "4016/X/190666079/05/000"
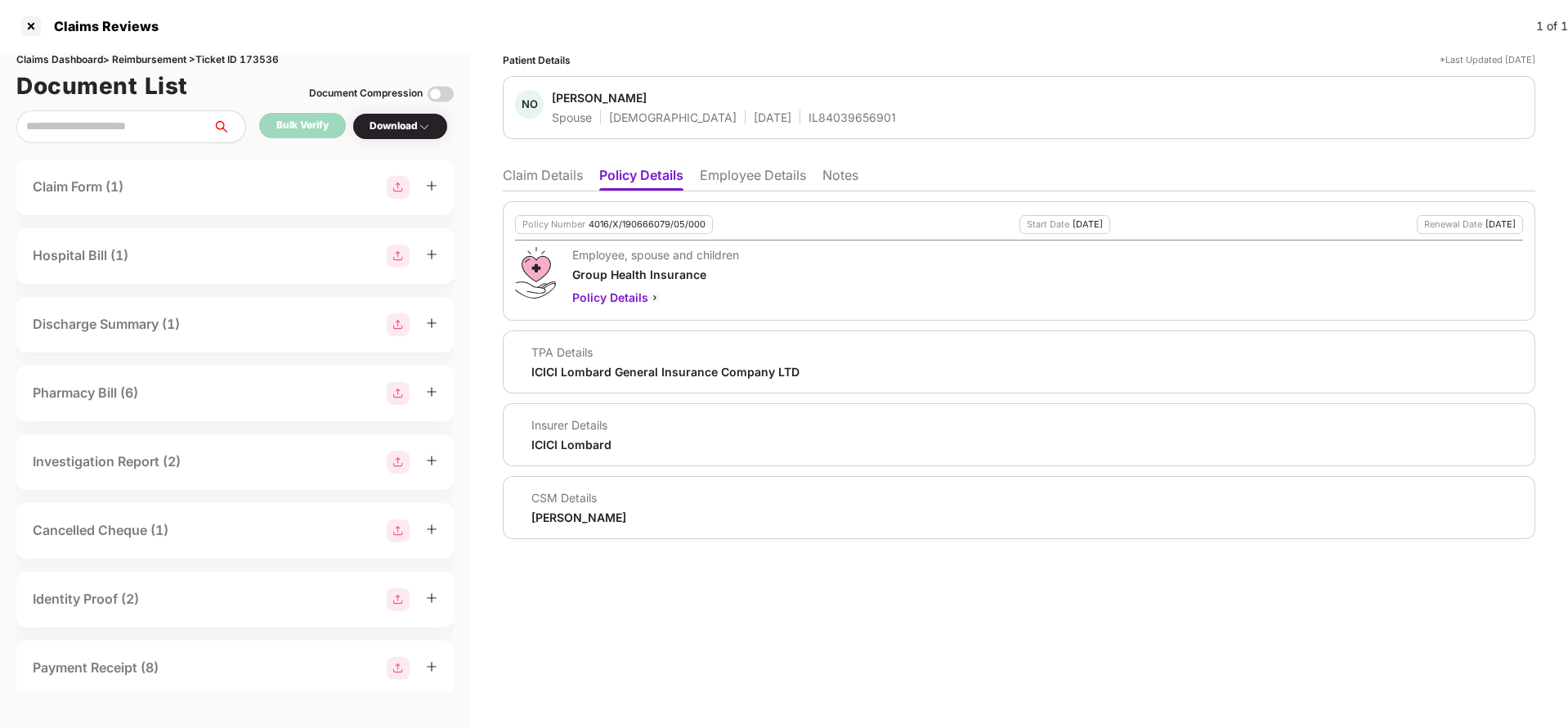
click at [731, 178] on li "Employee Details" at bounding box center [752, 178] width 107 height 24
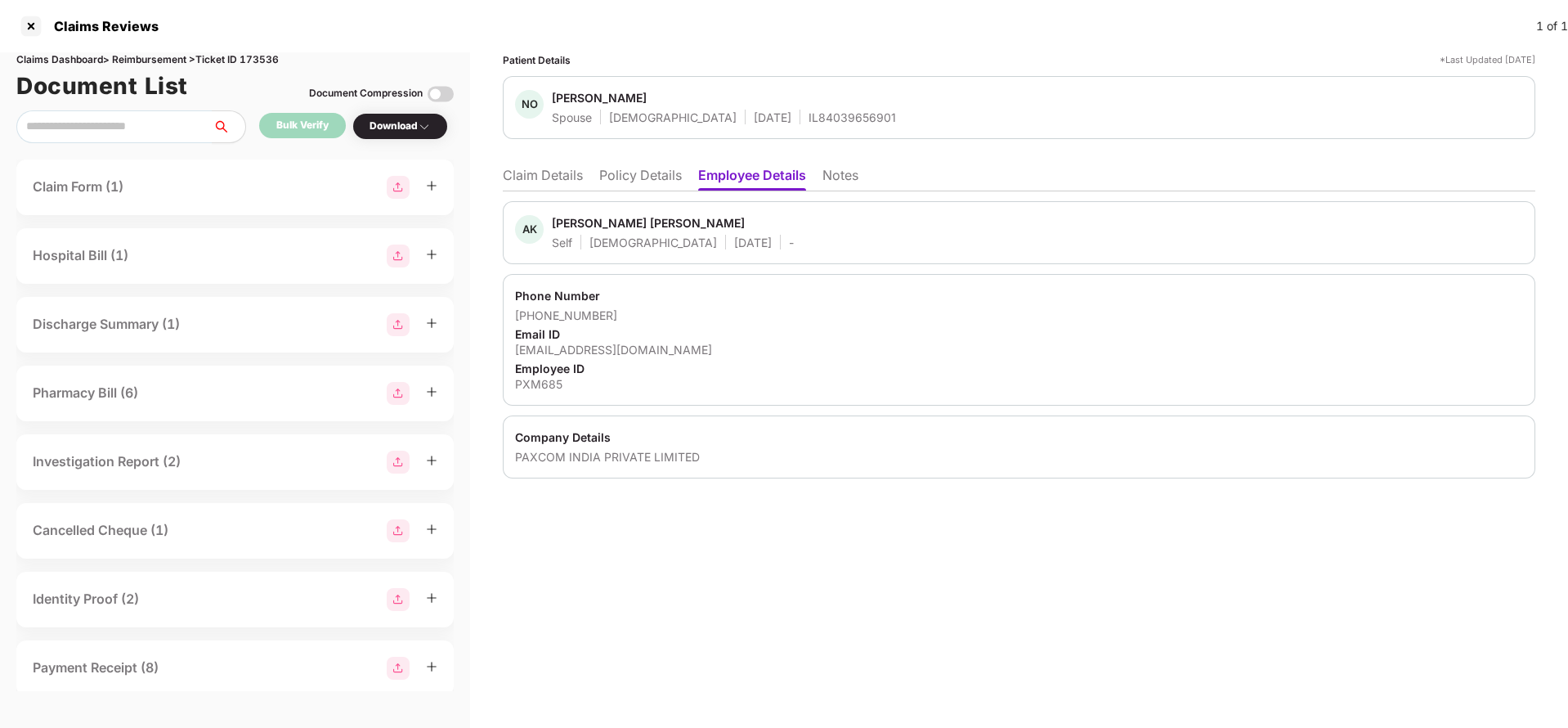
click at [536, 175] on li "Claim Details" at bounding box center [543, 178] width 80 height 24
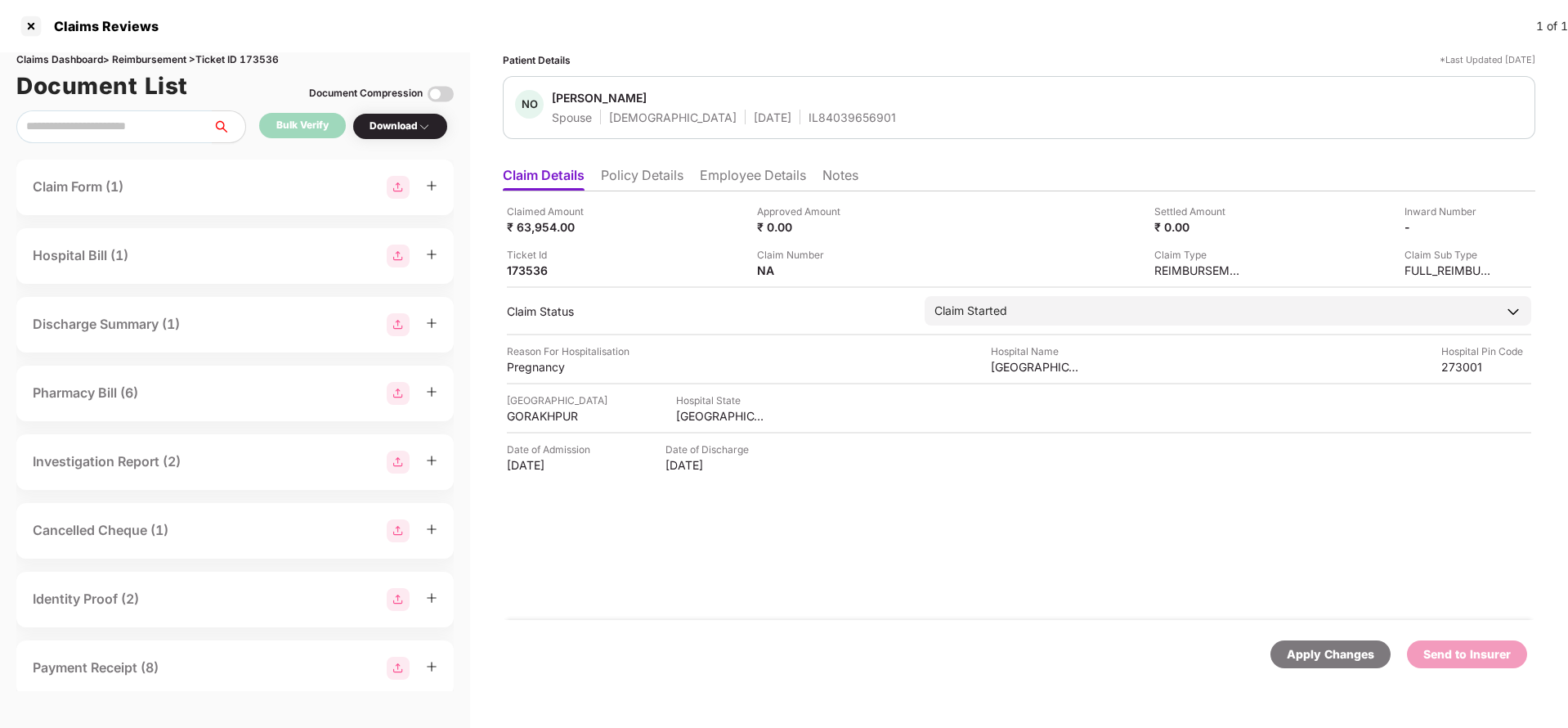
click at [1302, 654] on div "Apply Changes" at bounding box center [1330, 654] width 87 height 18
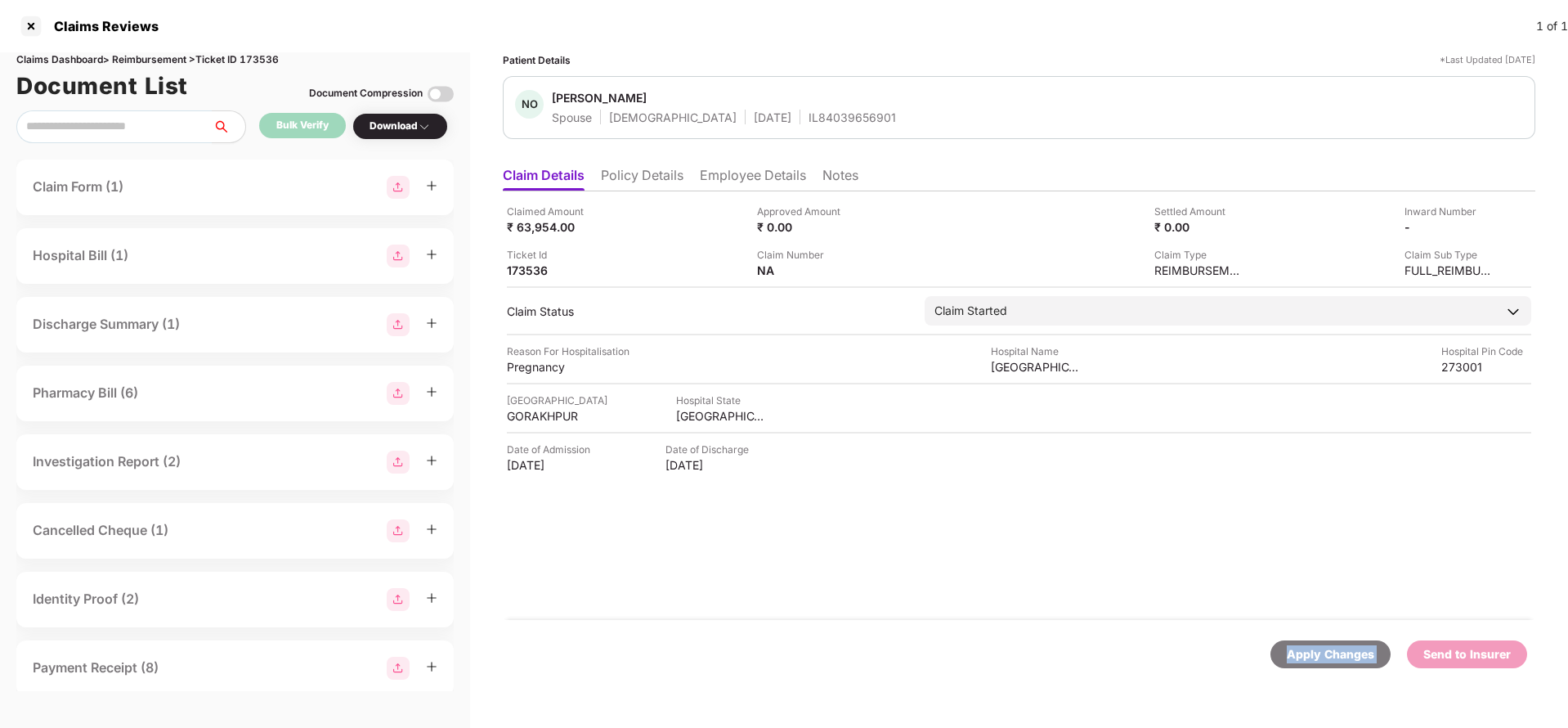
click at [1302, 654] on div "Apply Changes" at bounding box center [1330, 654] width 87 height 18
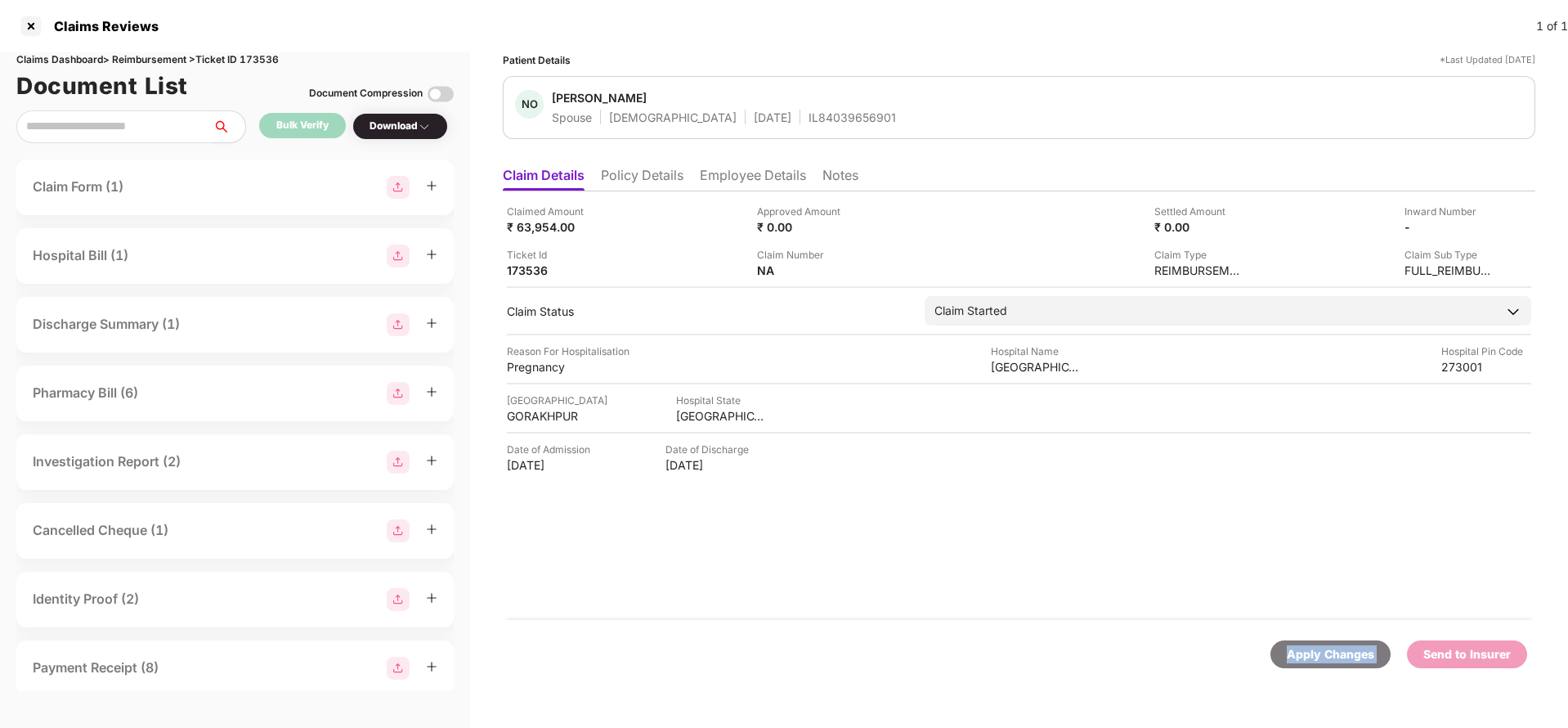
click at [1302, 654] on div "Apply Changes" at bounding box center [1330, 654] width 87 height 18
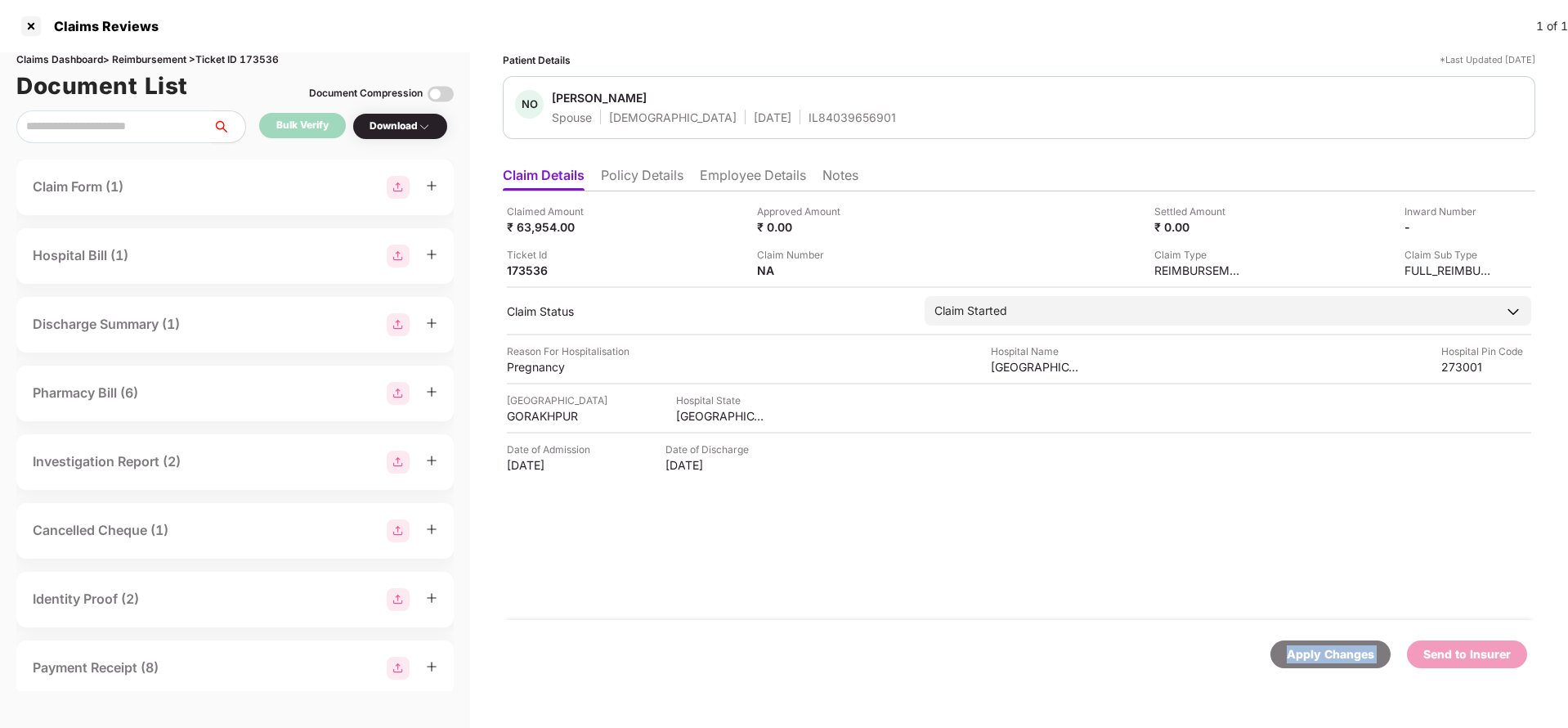
click at [1302, 654] on div "Apply Changes" at bounding box center [1330, 654] width 87 height 18
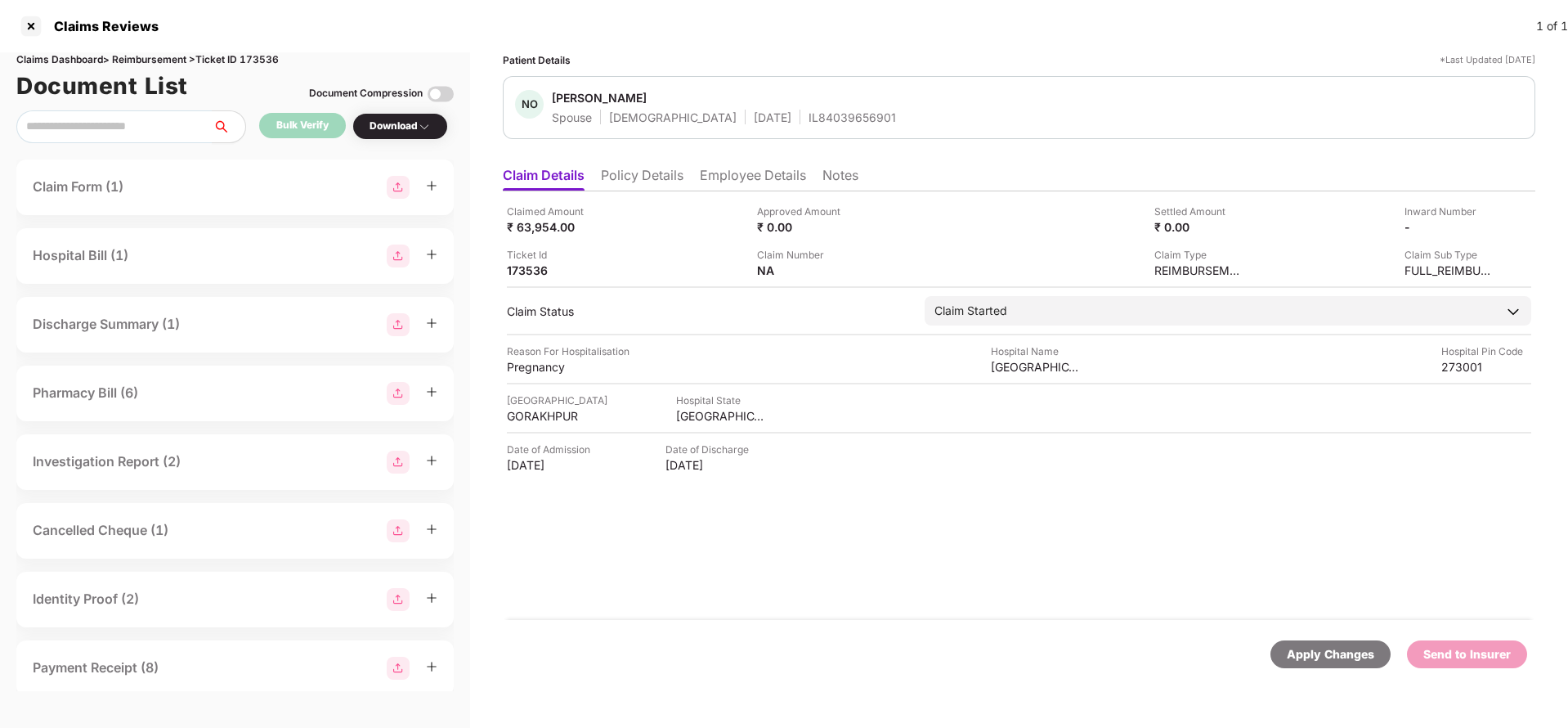
click at [278, 51] on div "Claims Reviews 1 of 1" at bounding box center [784, 26] width 1568 height 52
click at [268, 56] on div "Claims Dashboard > Reimbursement > Ticket ID 173536" at bounding box center [235, 60] width 437 height 16
copy div "173536"
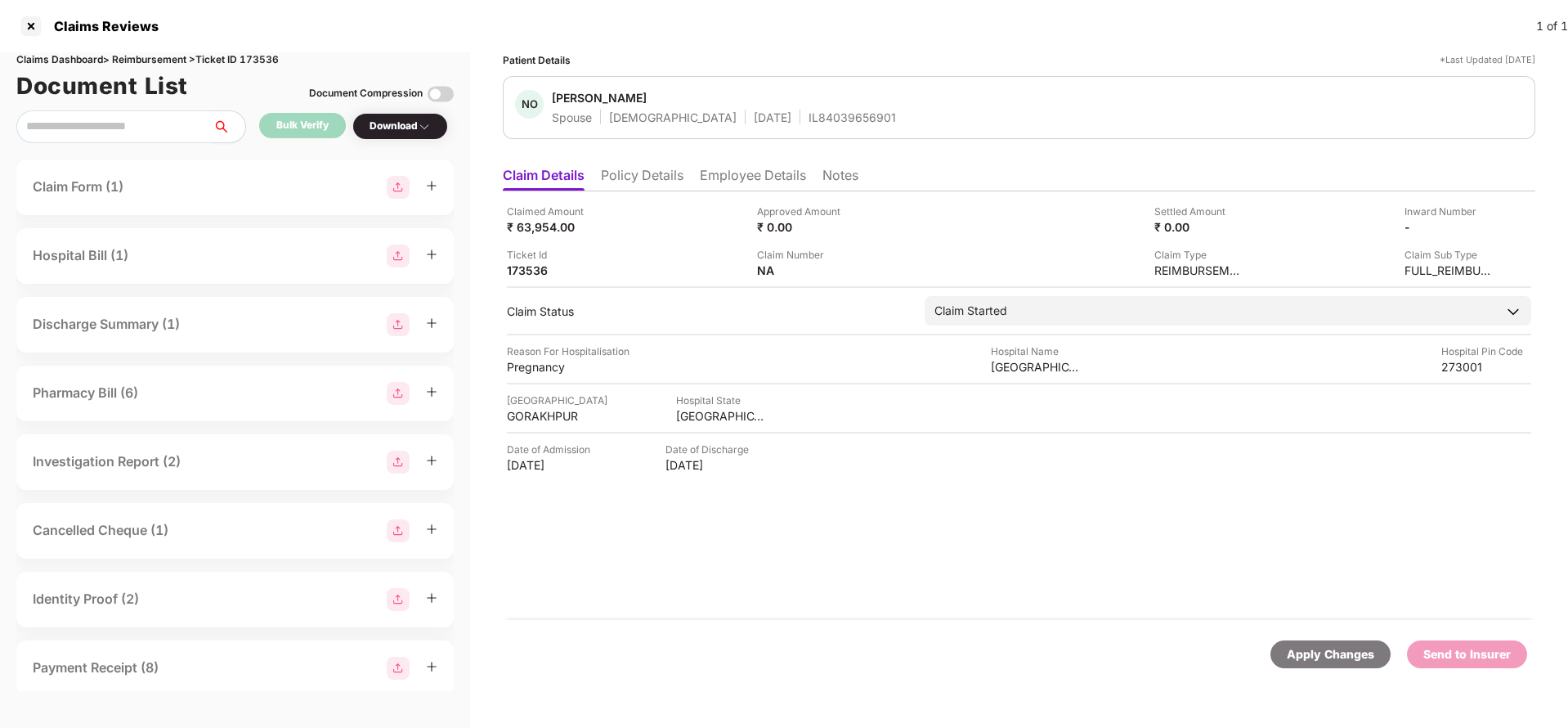
click at [1298, 665] on div "Apply Changes" at bounding box center [1330, 655] width 120 height 28
click at [653, 180] on li "Policy Details" at bounding box center [642, 178] width 83 height 24
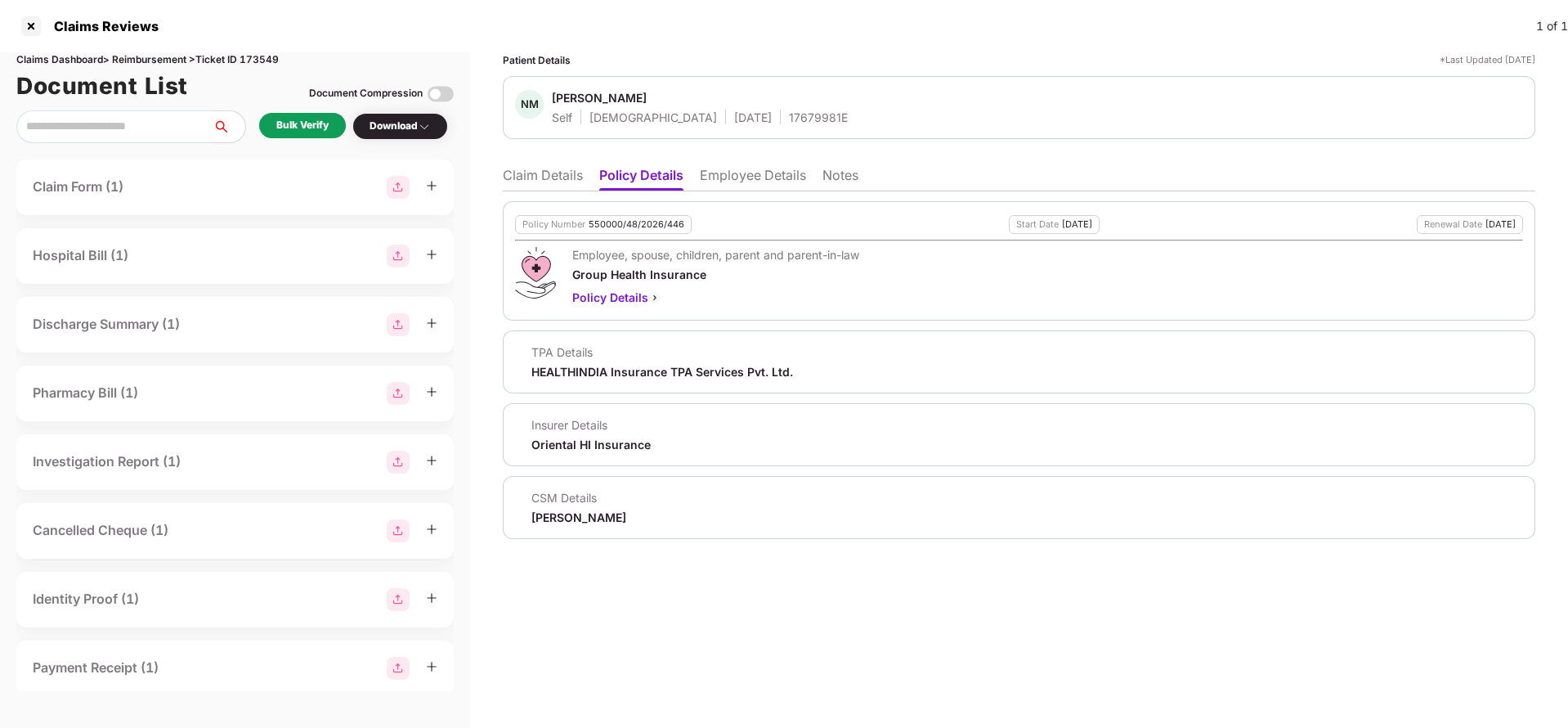
click at [289, 116] on div "Bulk Verify" at bounding box center [302, 125] width 86 height 26
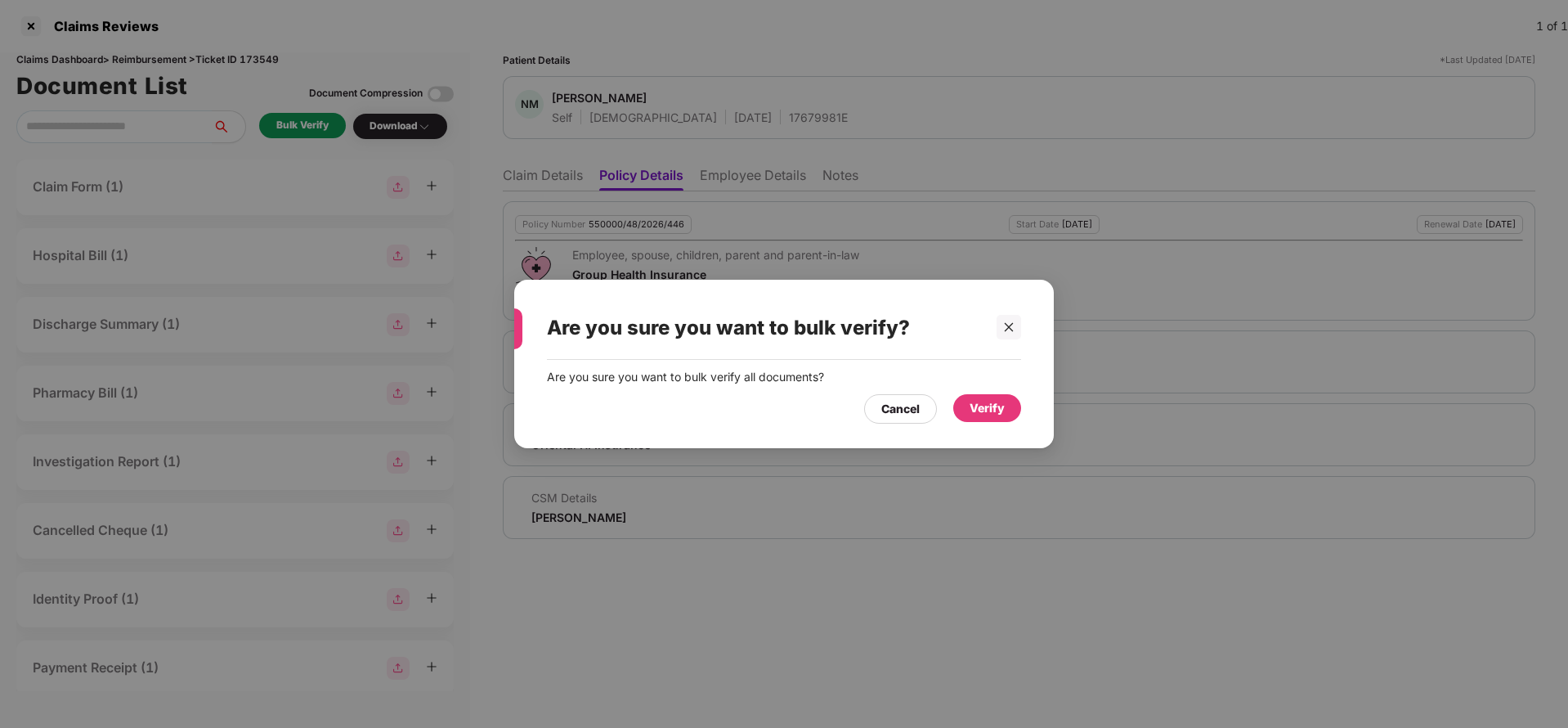
click at [1002, 415] on div "Verify" at bounding box center [987, 408] width 35 height 18
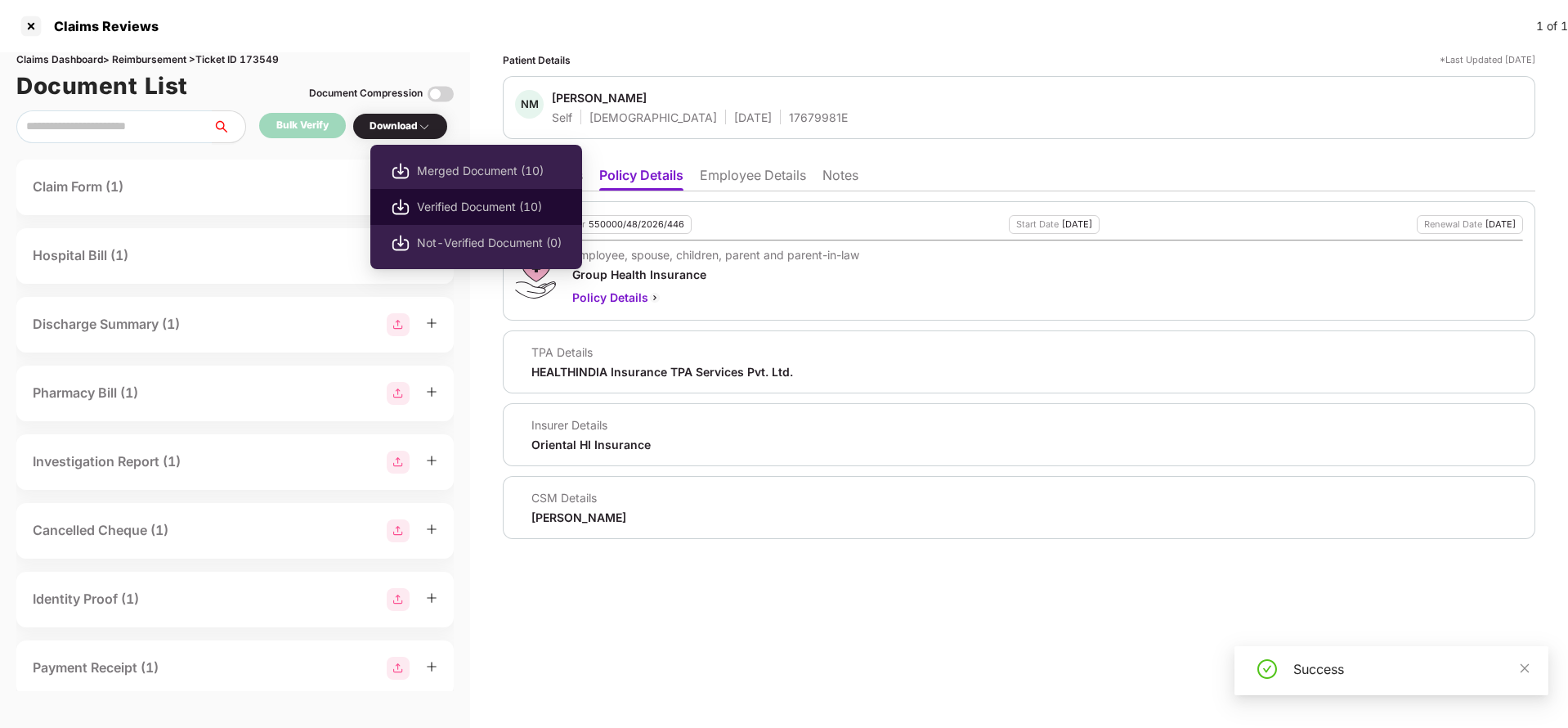
click at [424, 192] on li "Verified Document (10)" at bounding box center [476, 206] width 211 height 36
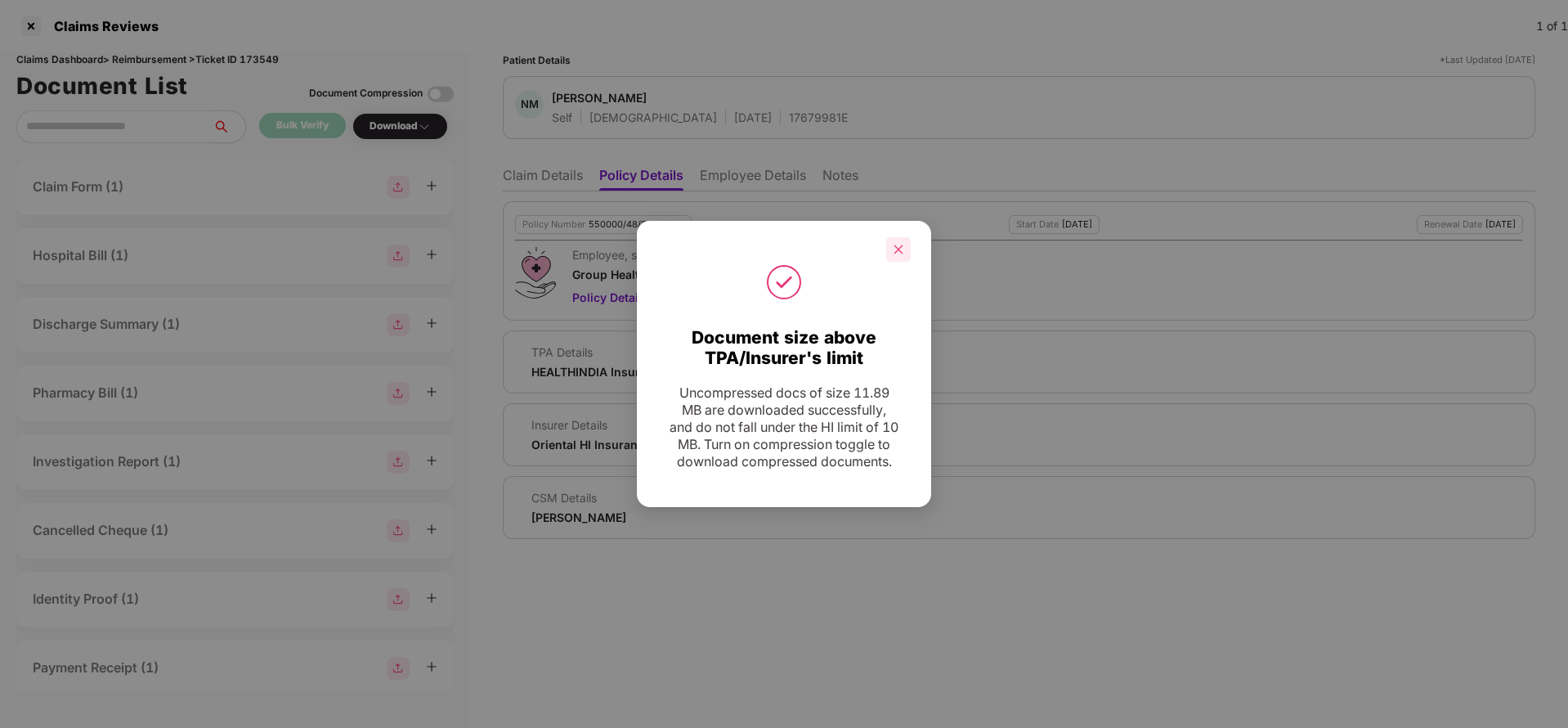
click at [897, 250] on div at bounding box center [899, 249] width 25 height 25
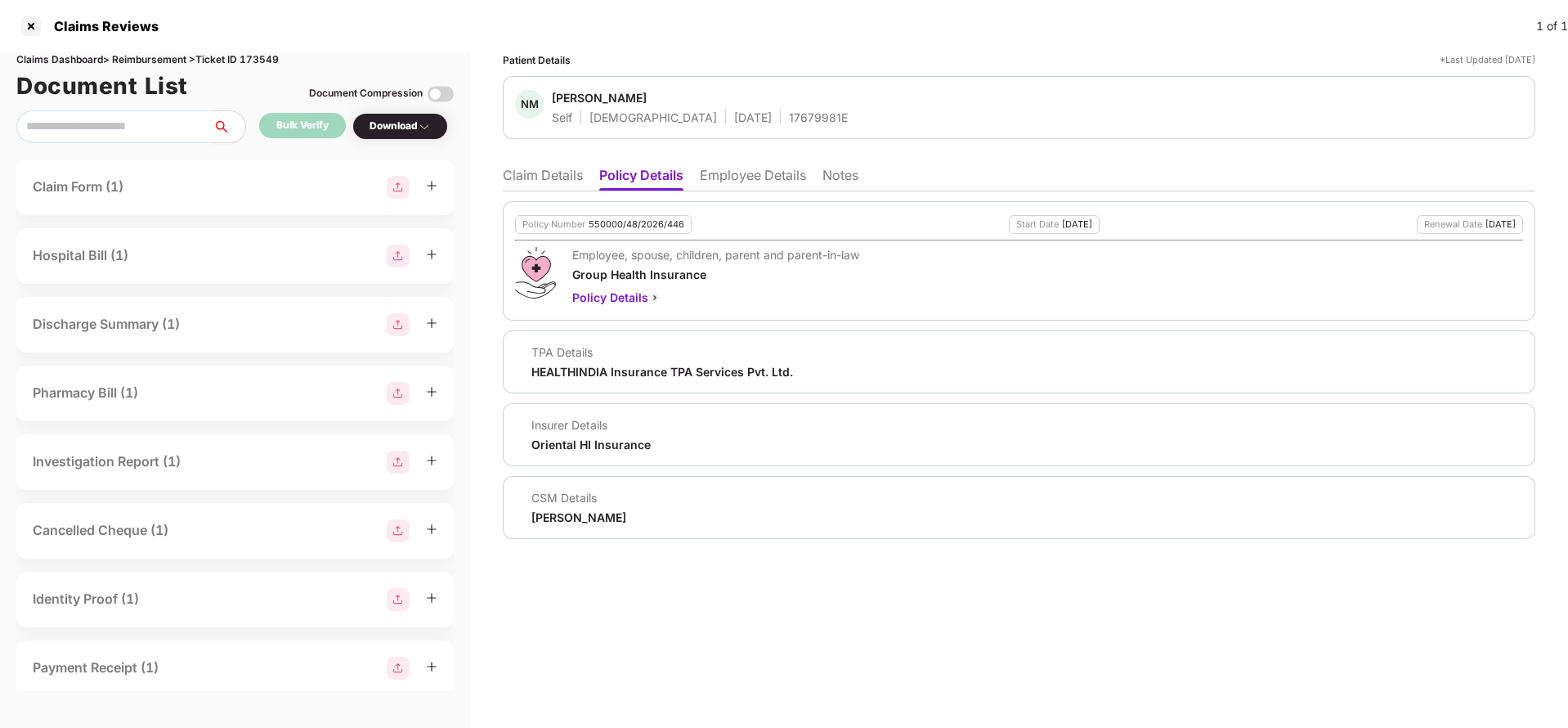
click at [567, 165] on ul "Claim Details Policy Details Employee Details Notes" at bounding box center [1019, 175] width 1032 height 33
click at [556, 163] on ul "Claim Details Policy Details Employee Details Notes" at bounding box center [1019, 175] width 1032 height 33
click at [525, 179] on li "Claim Details" at bounding box center [543, 178] width 80 height 24
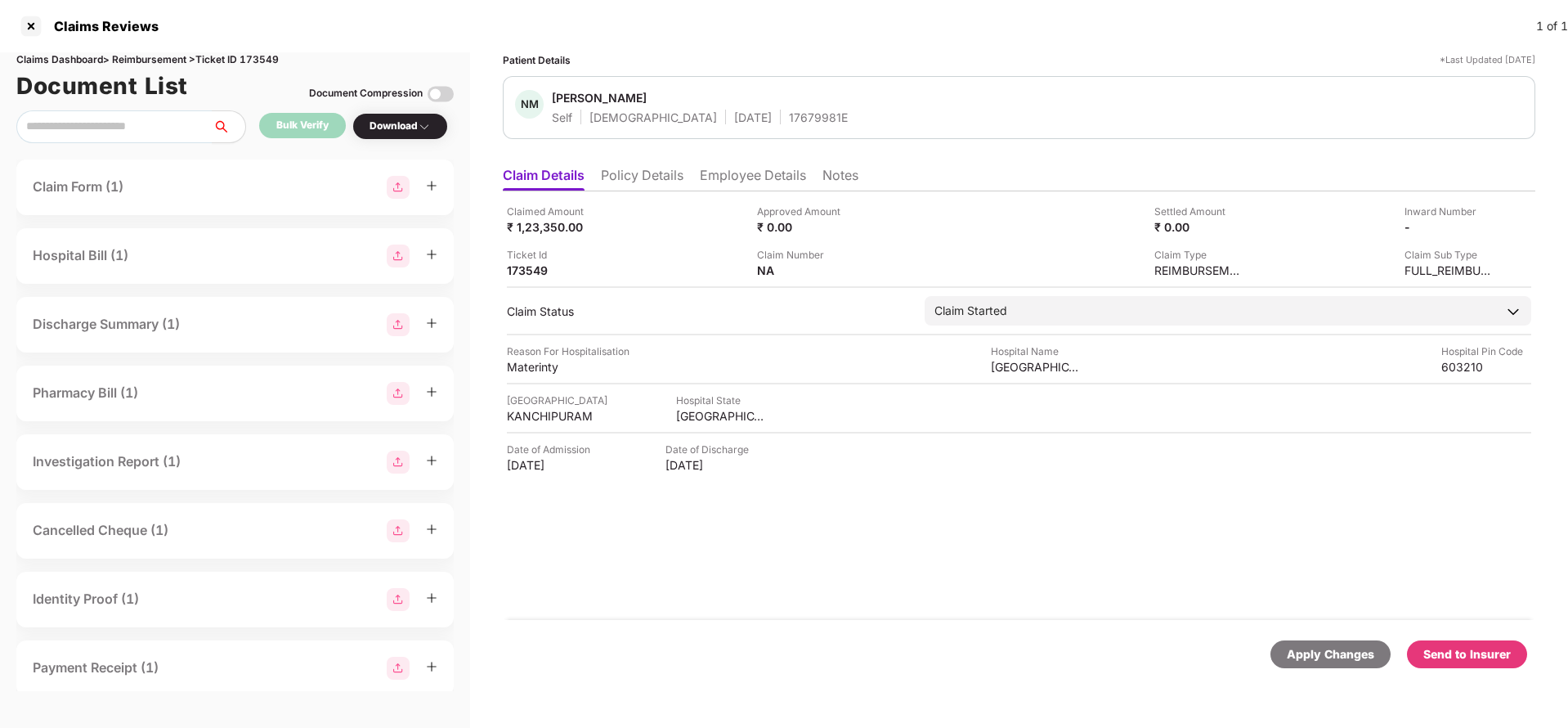
click at [1463, 654] on div "Send to Insurer" at bounding box center [1467, 654] width 87 height 18
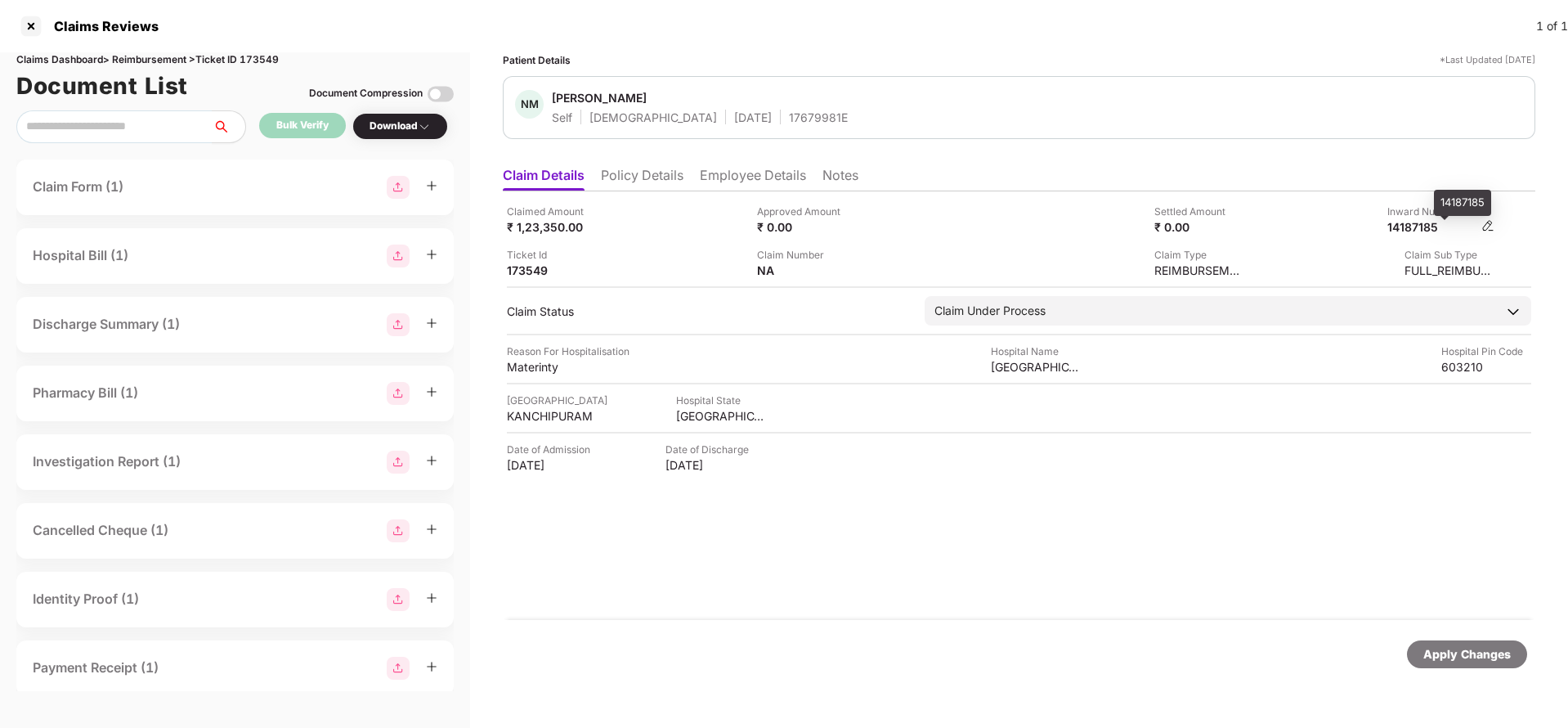
click at [1424, 232] on div "14187185" at bounding box center [1432, 227] width 90 height 16
copy div "14187185"
click at [748, 103] on span "[PERSON_NAME]" at bounding box center [699, 100] width 296 height 19
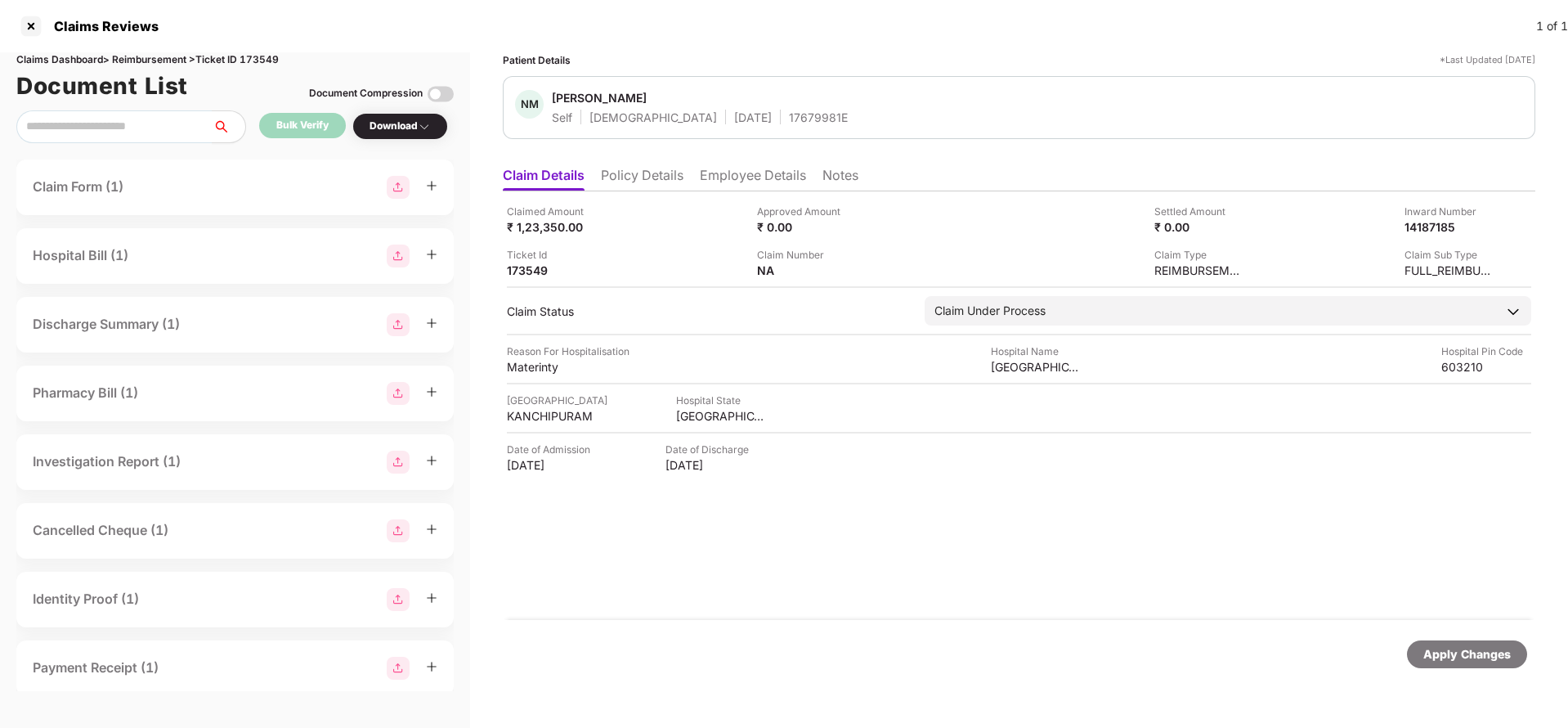
click at [747, 104] on span "[PERSON_NAME]" at bounding box center [699, 100] width 296 height 19
click at [789, 119] on div "17679981E" at bounding box center [818, 117] width 59 height 16
copy div "17679981E"
click at [1486, 660] on div "Apply Changes" at bounding box center [1467, 654] width 87 height 18
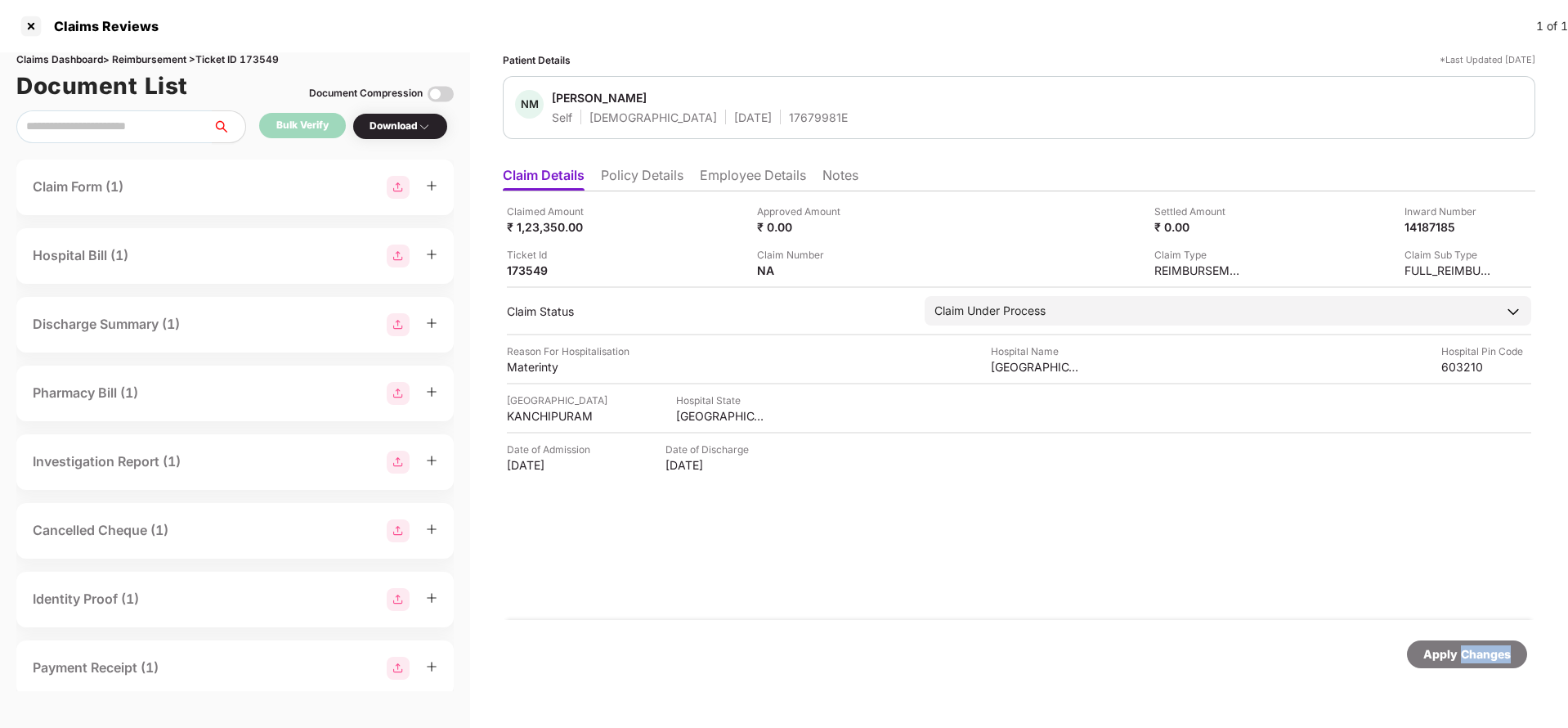
click at [1486, 660] on div "Apply Changes" at bounding box center [1467, 654] width 87 height 18
click at [267, 63] on div "Claims Dashboard > Reimbursement > Ticket ID 173549" at bounding box center [235, 60] width 437 height 16
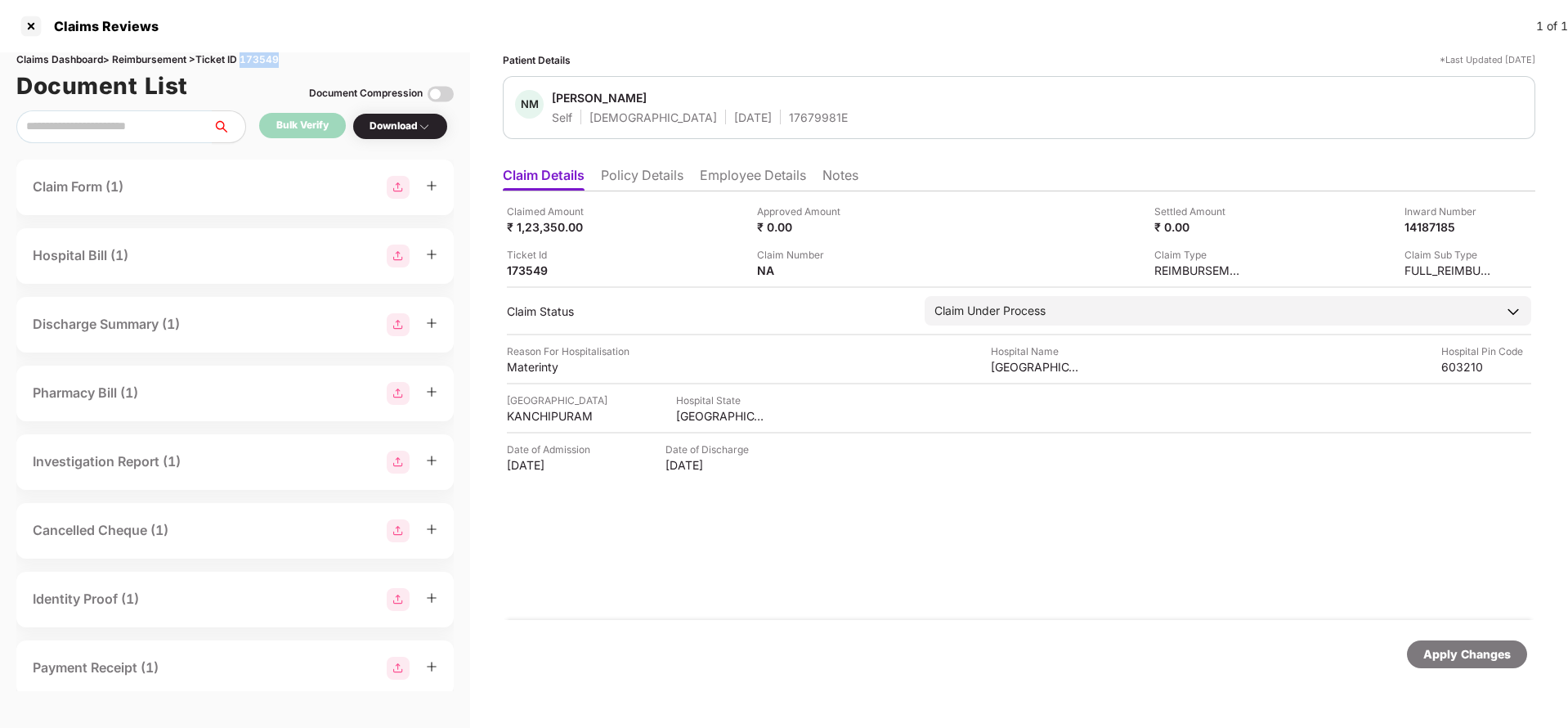
click at [267, 63] on div "Claims Dashboard > Reimbursement > Ticket ID 173549" at bounding box center [235, 60] width 437 height 16
copy div "173549"
click at [1485, 642] on div "Apply Changes" at bounding box center [1467, 655] width 120 height 28
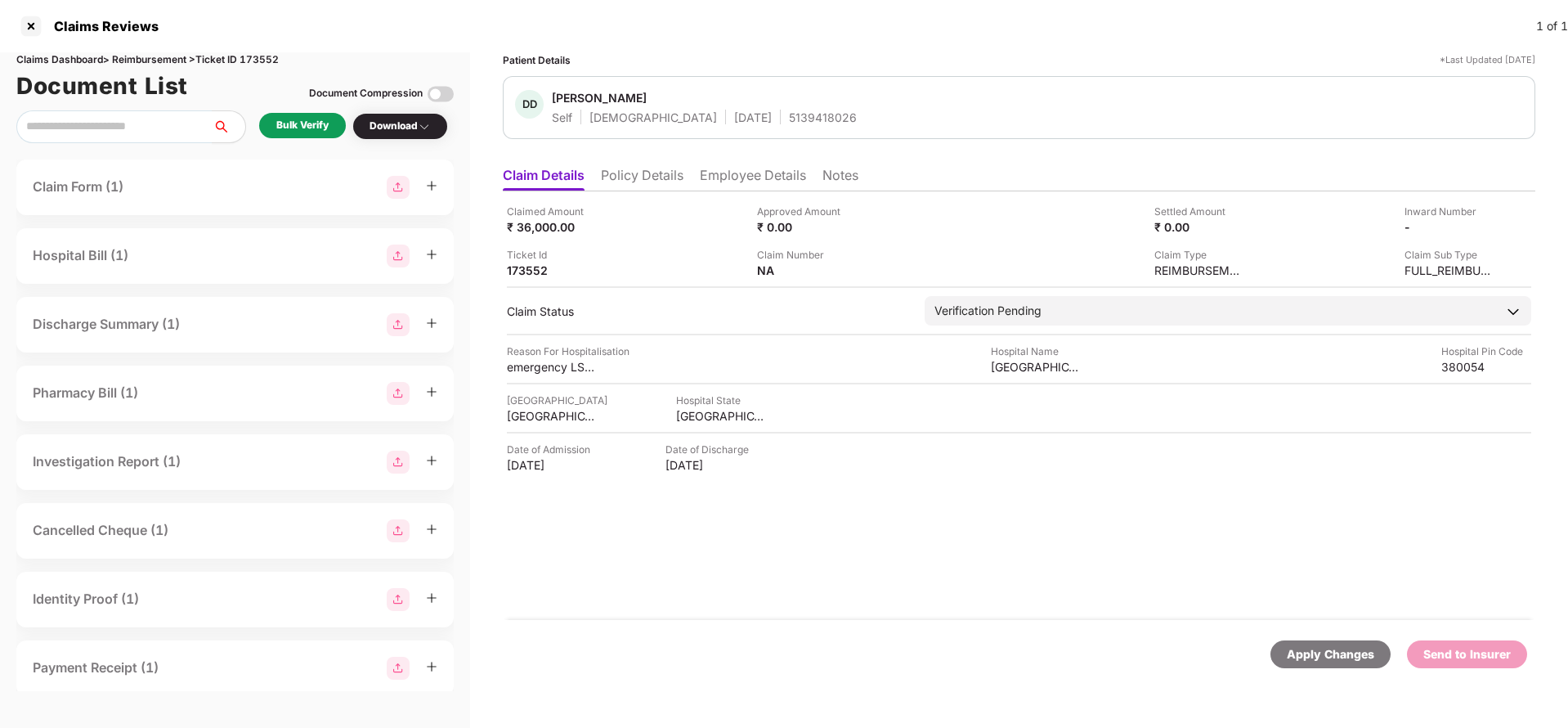
click at [630, 174] on li "Policy Details" at bounding box center [642, 178] width 83 height 24
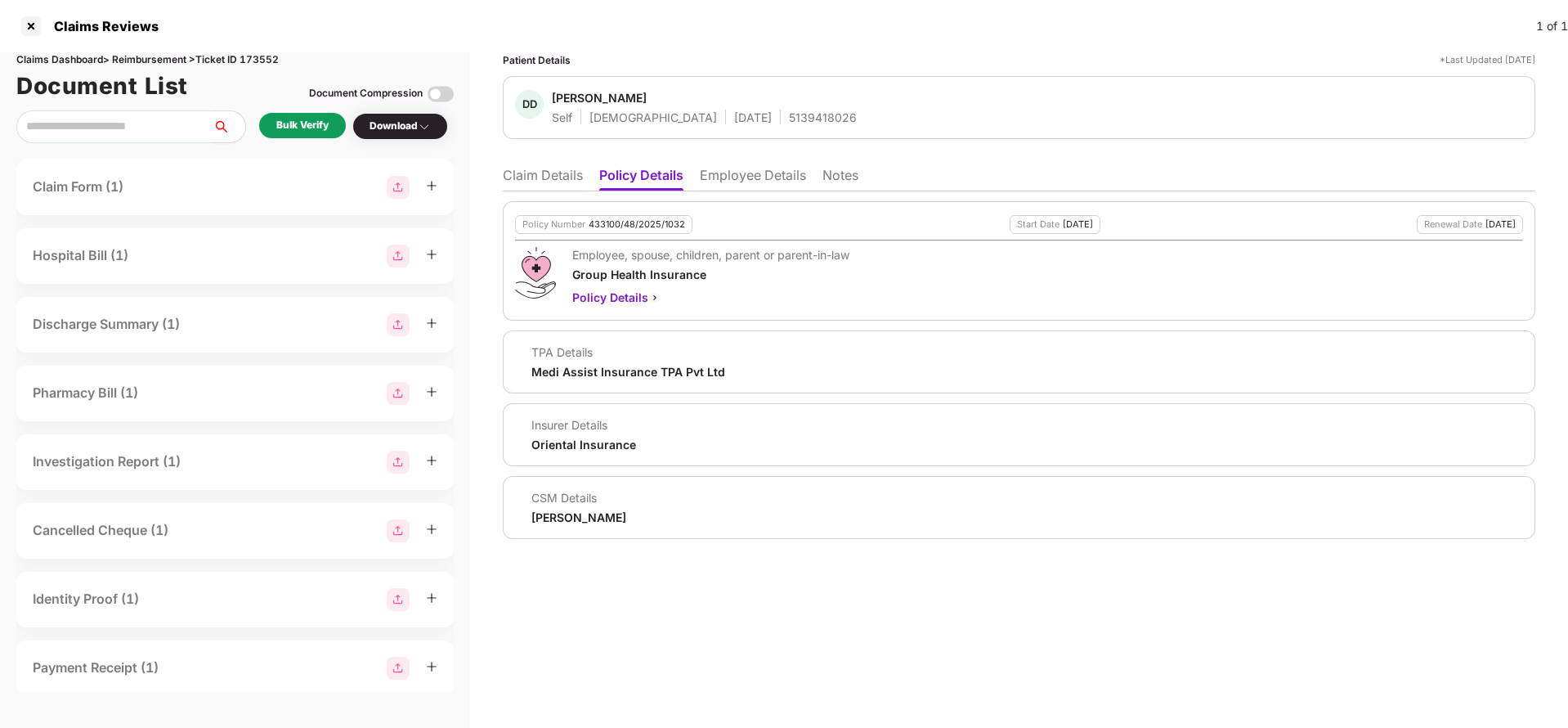
click at [766, 169] on li "Employee Details" at bounding box center [752, 178] width 107 height 24
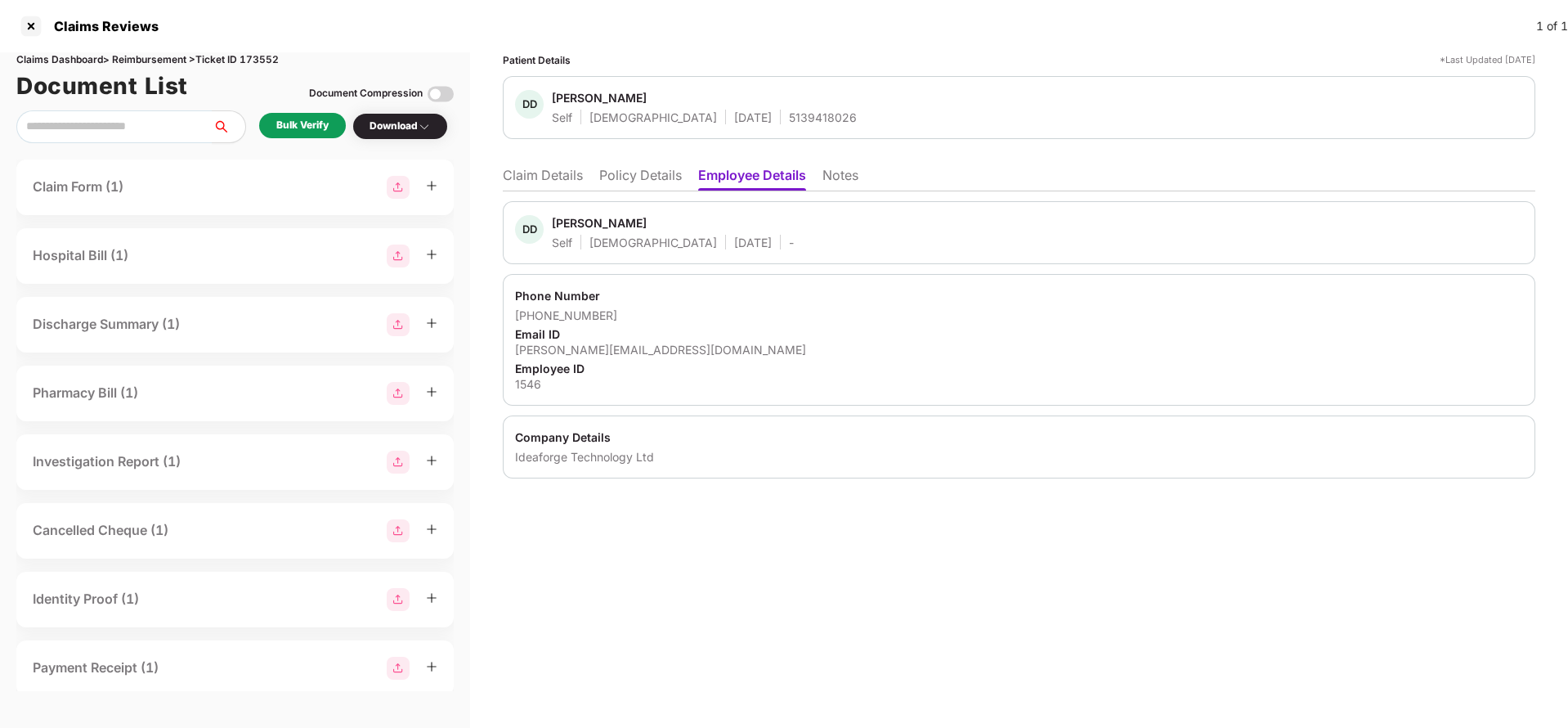
click at [558, 184] on li "Claim Details" at bounding box center [543, 178] width 80 height 24
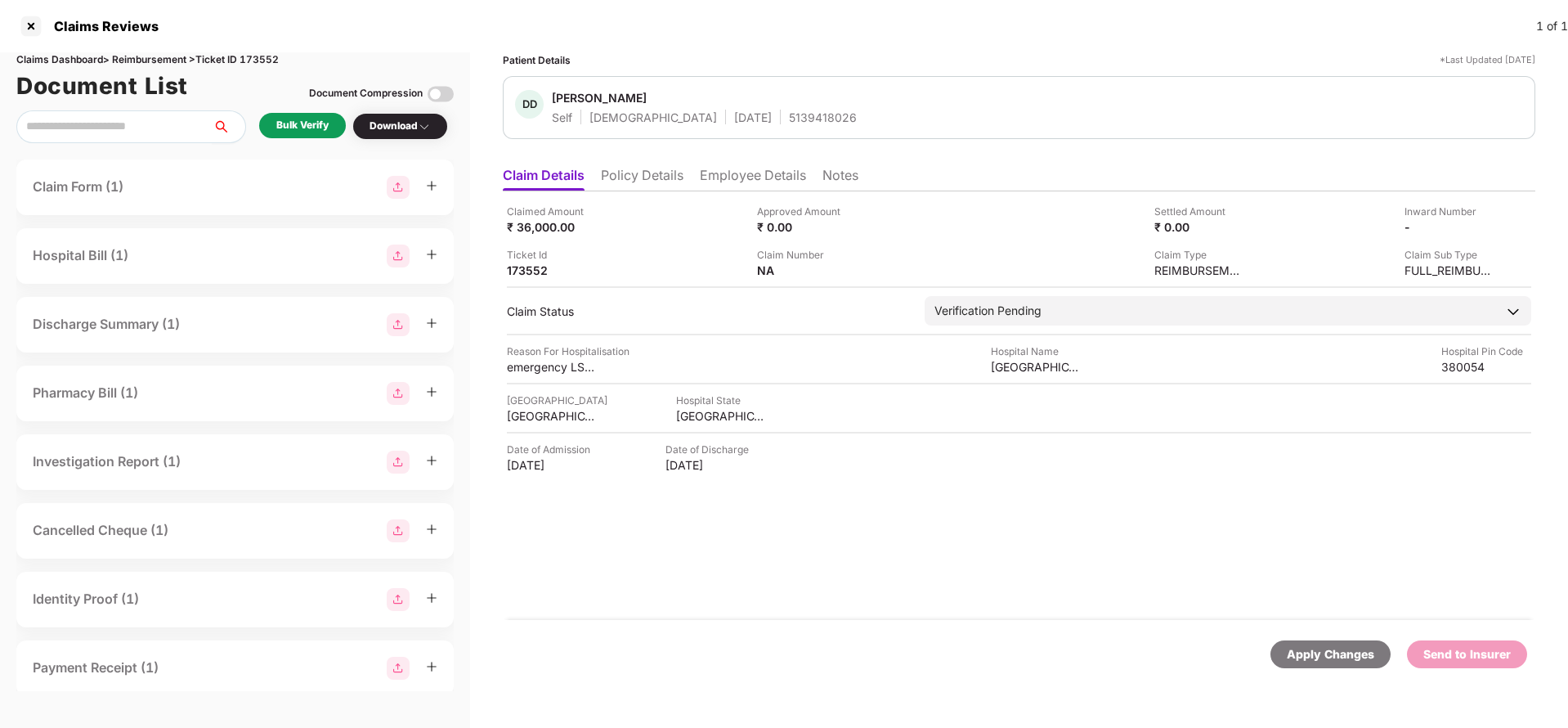
click at [226, 117] on button "button" at bounding box center [228, 126] width 34 height 33
click at [301, 129] on div "Bulk Verify" at bounding box center [302, 126] width 52 height 16
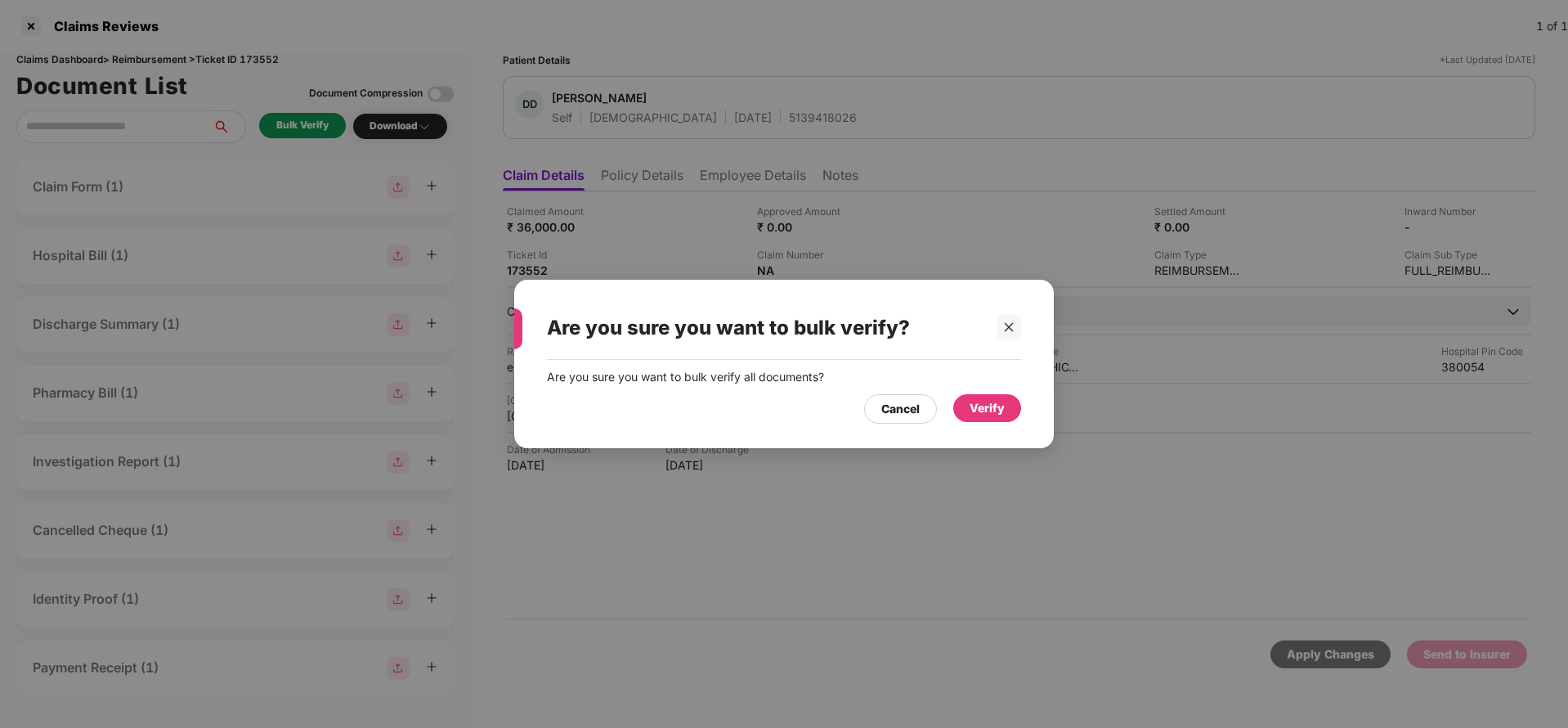
click at [986, 404] on div "Verify" at bounding box center [987, 408] width 35 height 18
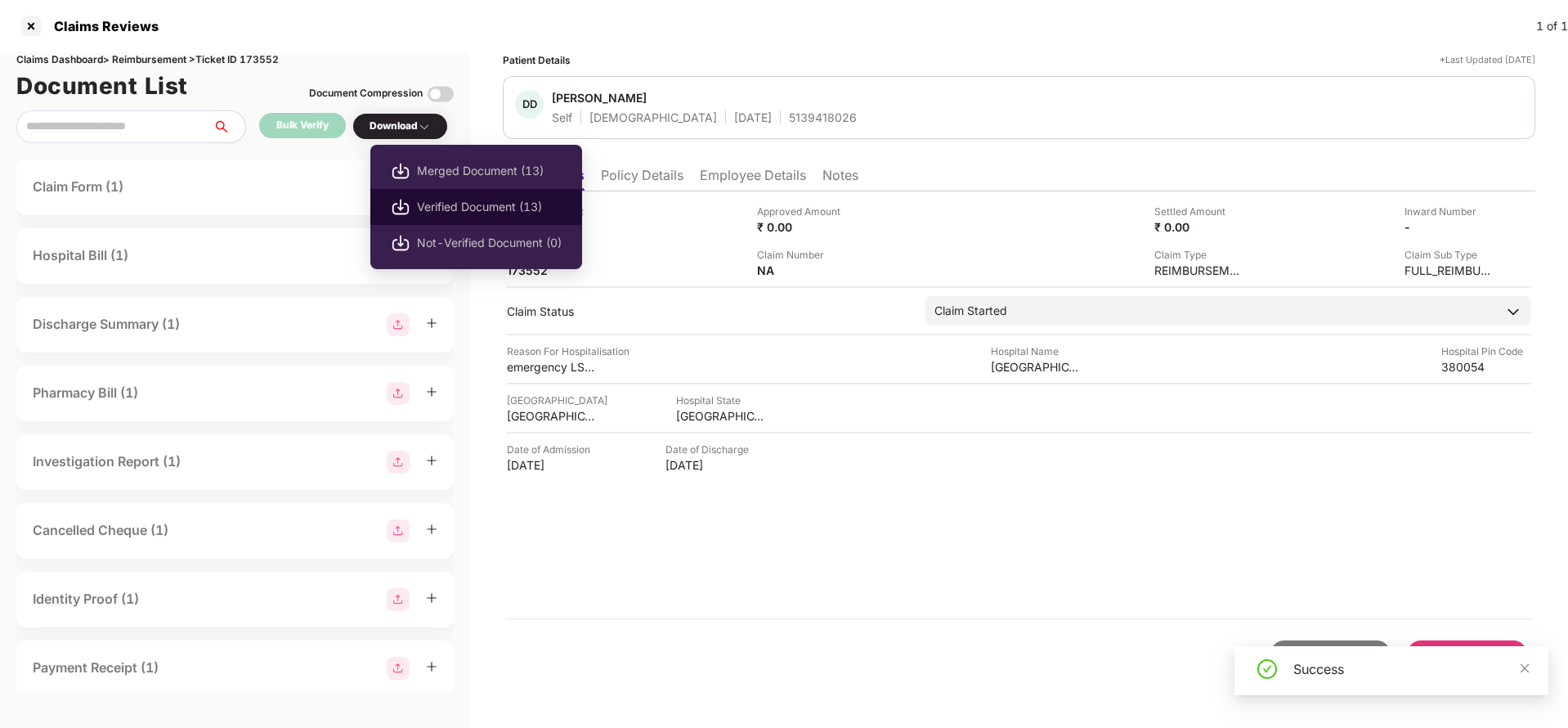
click at [469, 219] on li "Verified Document (13)" at bounding box center [476, 206] width 211 height 36
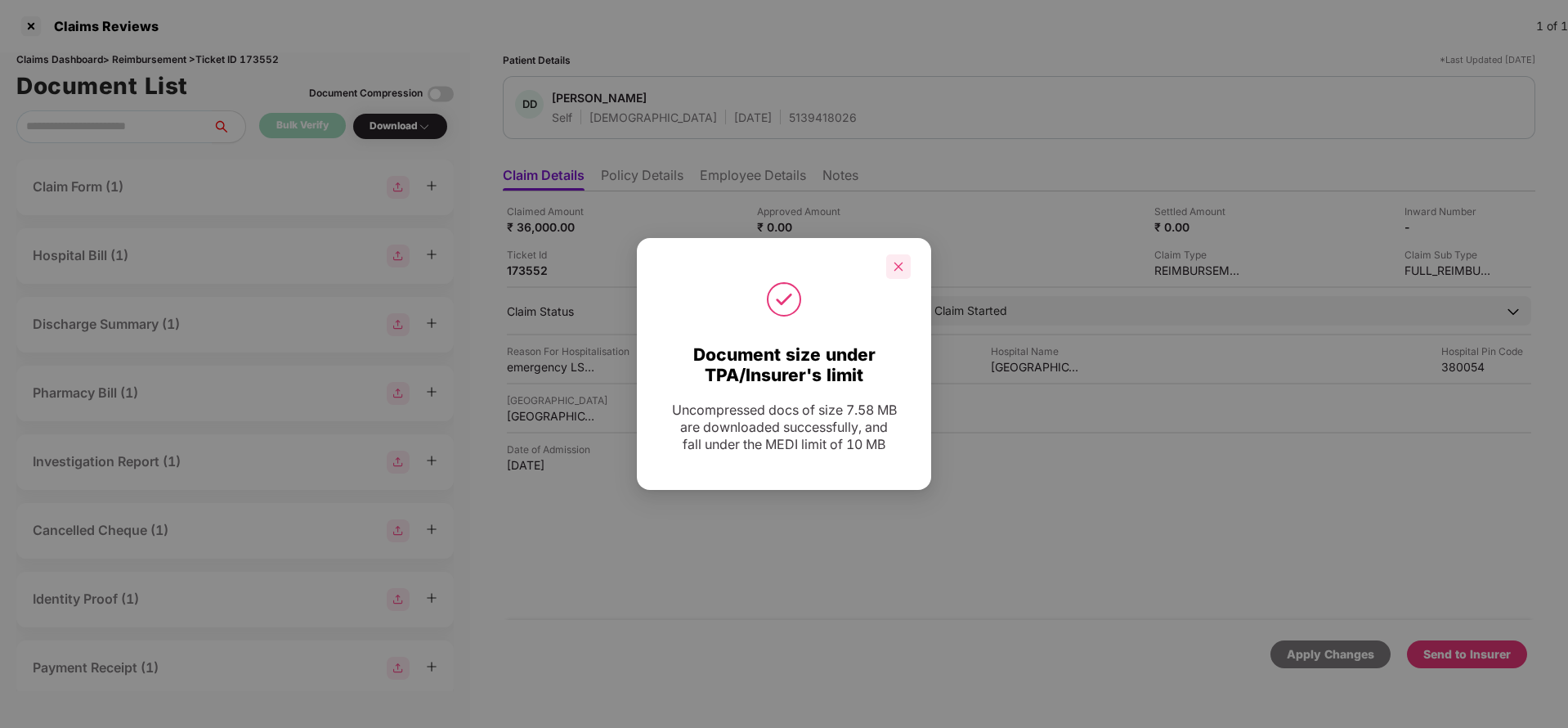
click at [898, 276] on div at bounding box center [899, 267] width 25 height 25
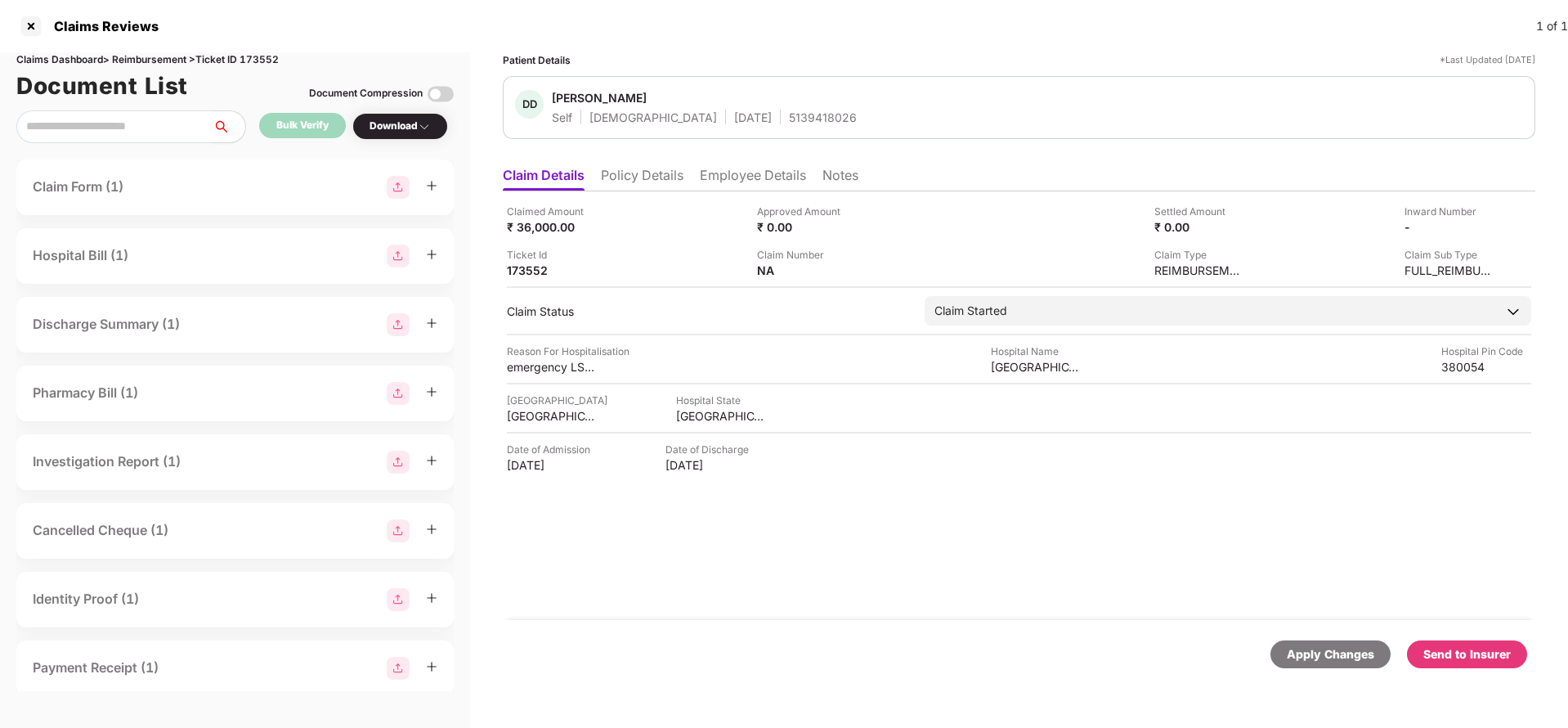
click at [1490, 648] on div "Send to Insurer" at bounding box center [1467, 654] width 87 height 18
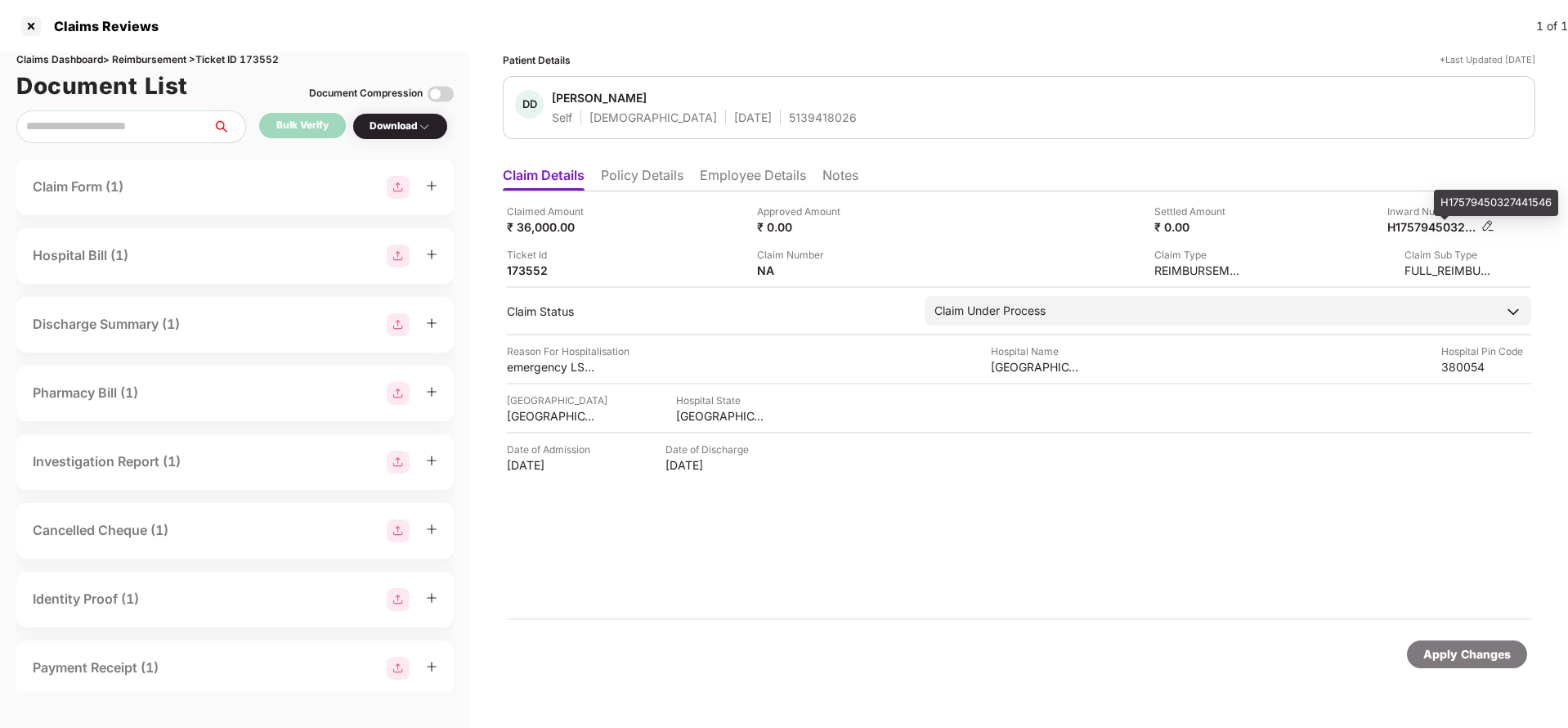
click at [1435, 229] on div "H17579450327441546" at bounding box center [1432, 227] width 90 height 16
copy div "H17579450327441546"
click at [767, 106] on span "Dhruvi Dwivedi" at bounding box center [704, 100] width 305 height 19
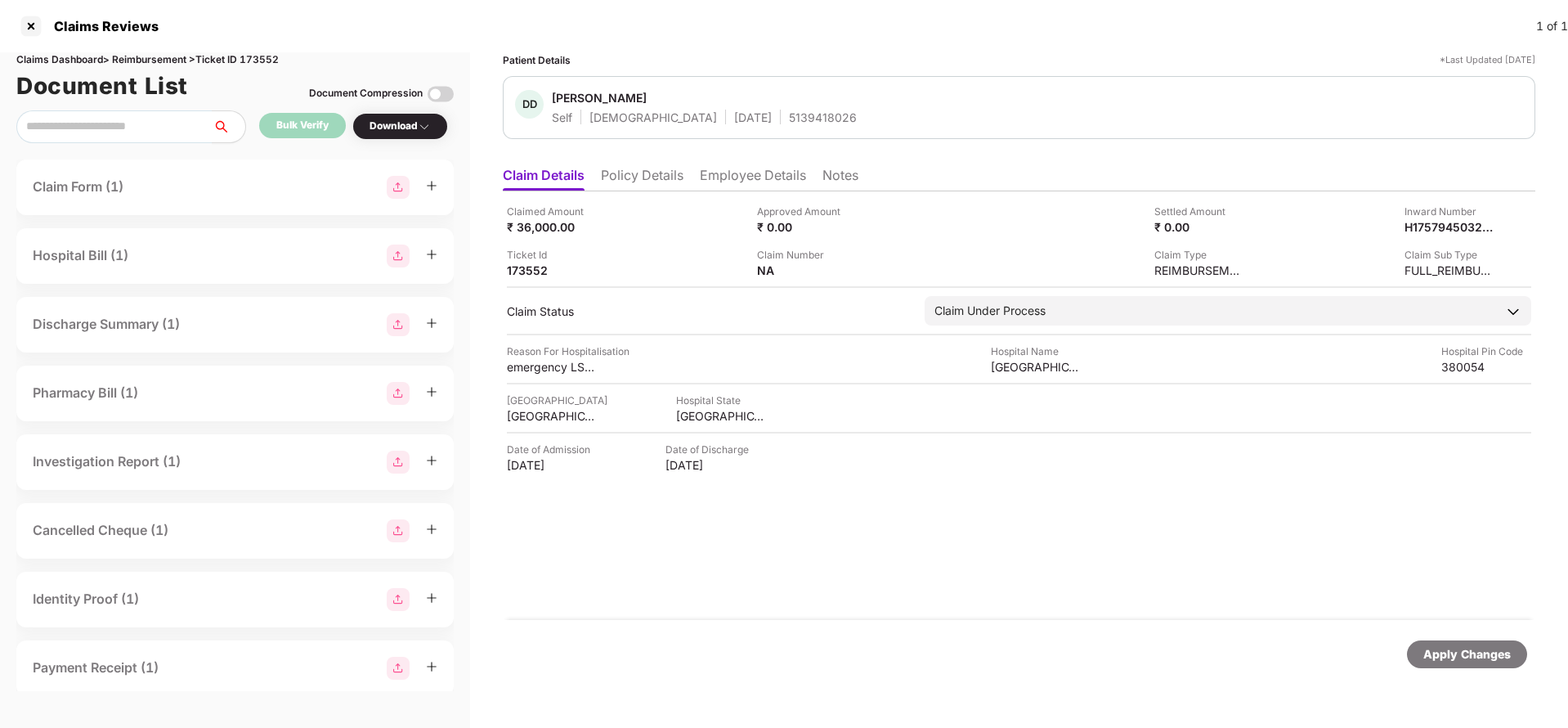
click at [789, 122] on div "5139418026" at bounding box center [823, 117] width 68 height 16
copy div "5139418026"
click at [1454, 653] on div "Apply Changes" at bounding box center [1467, 654] width 87 height 18
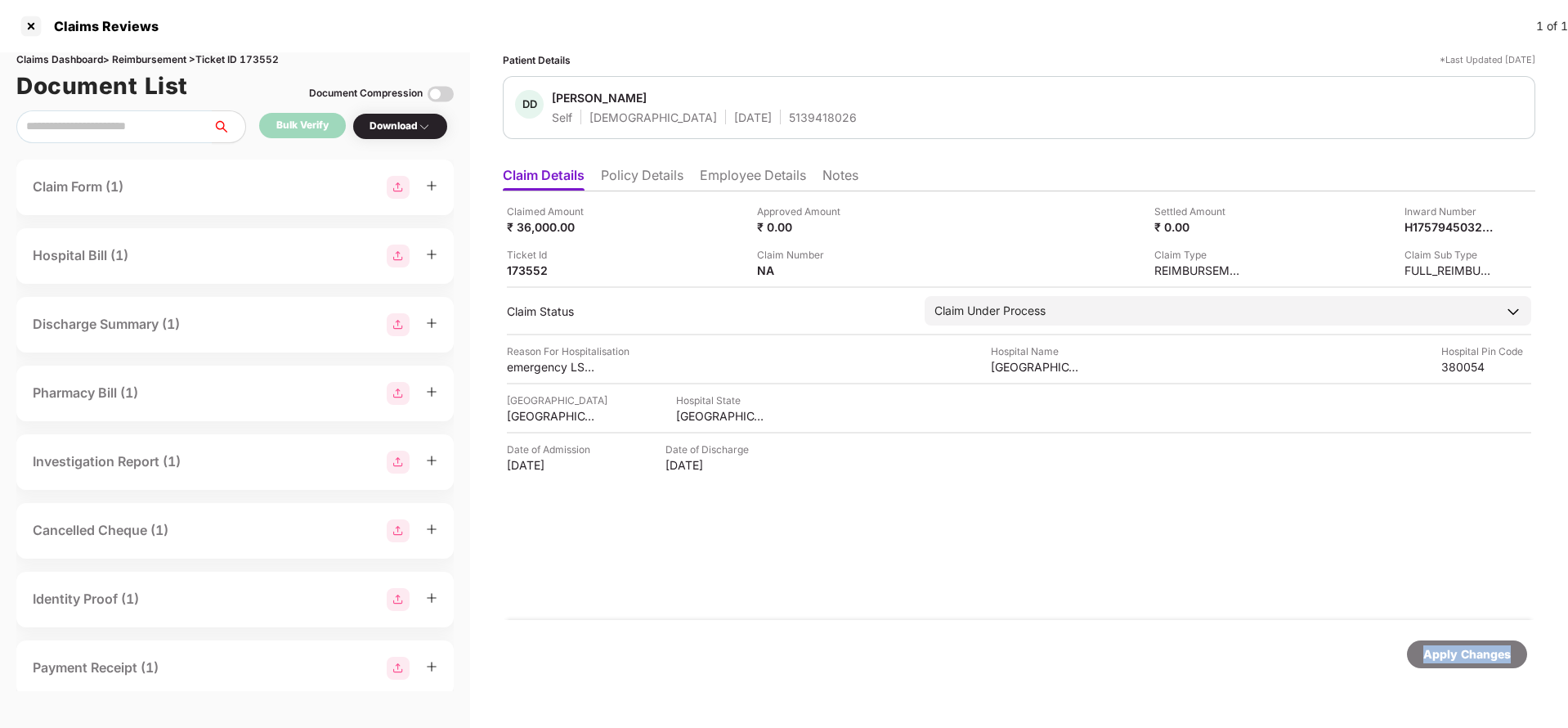
click at [1454, 653] on div "Apply Changes" at bounding box center [1467, 654] width 87 height 18
click at [254, 52] on div "Claims Dashboard > Reimbursement > Ticket ID 173552" at bounding box center [235, 60] width 437 height 16
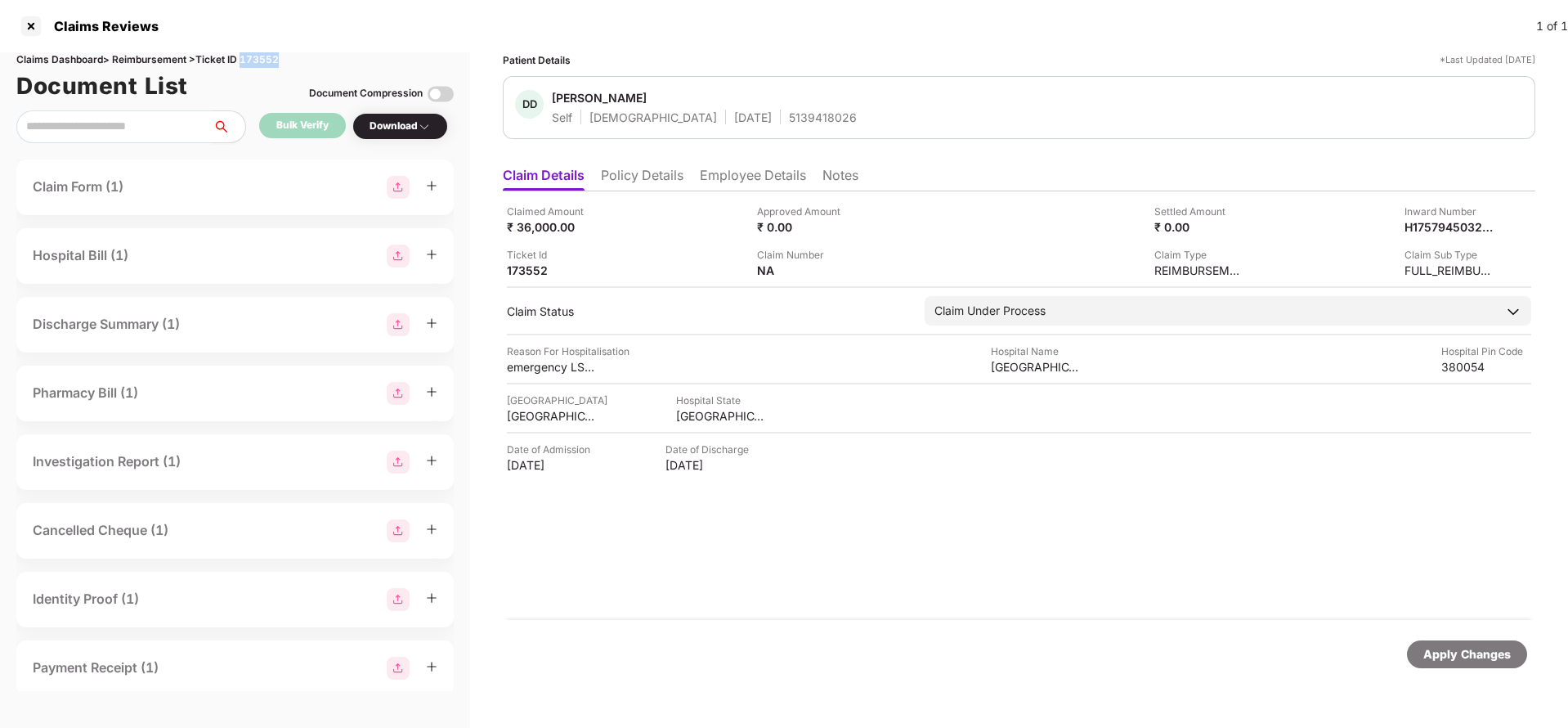
copy div "173552"
click at [1456, 661] on div "Apply Changes" at bounding box center [1467, 654] width 87 height 18
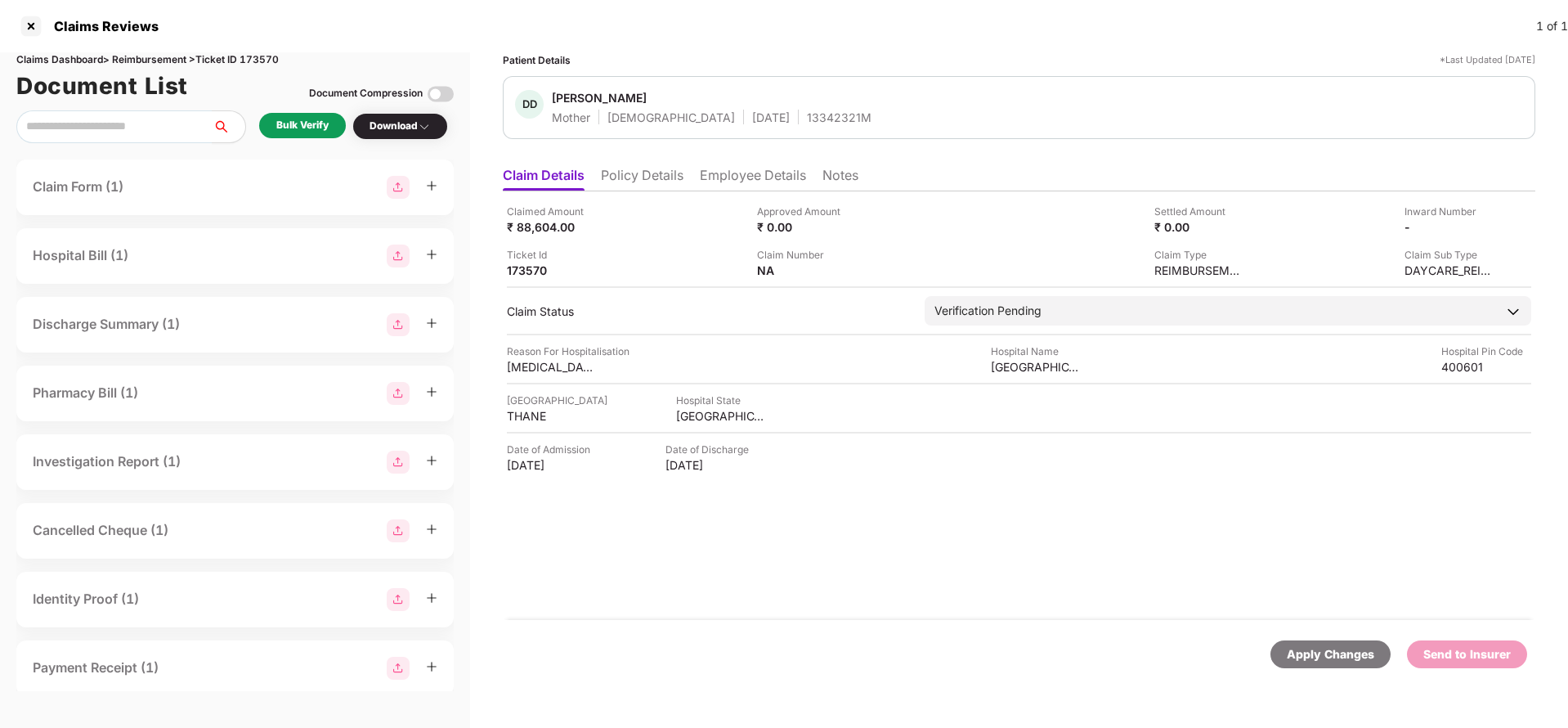
click at [653, 184] on li "Policy Details" at bounding box center [642, 178] width 83 height 24
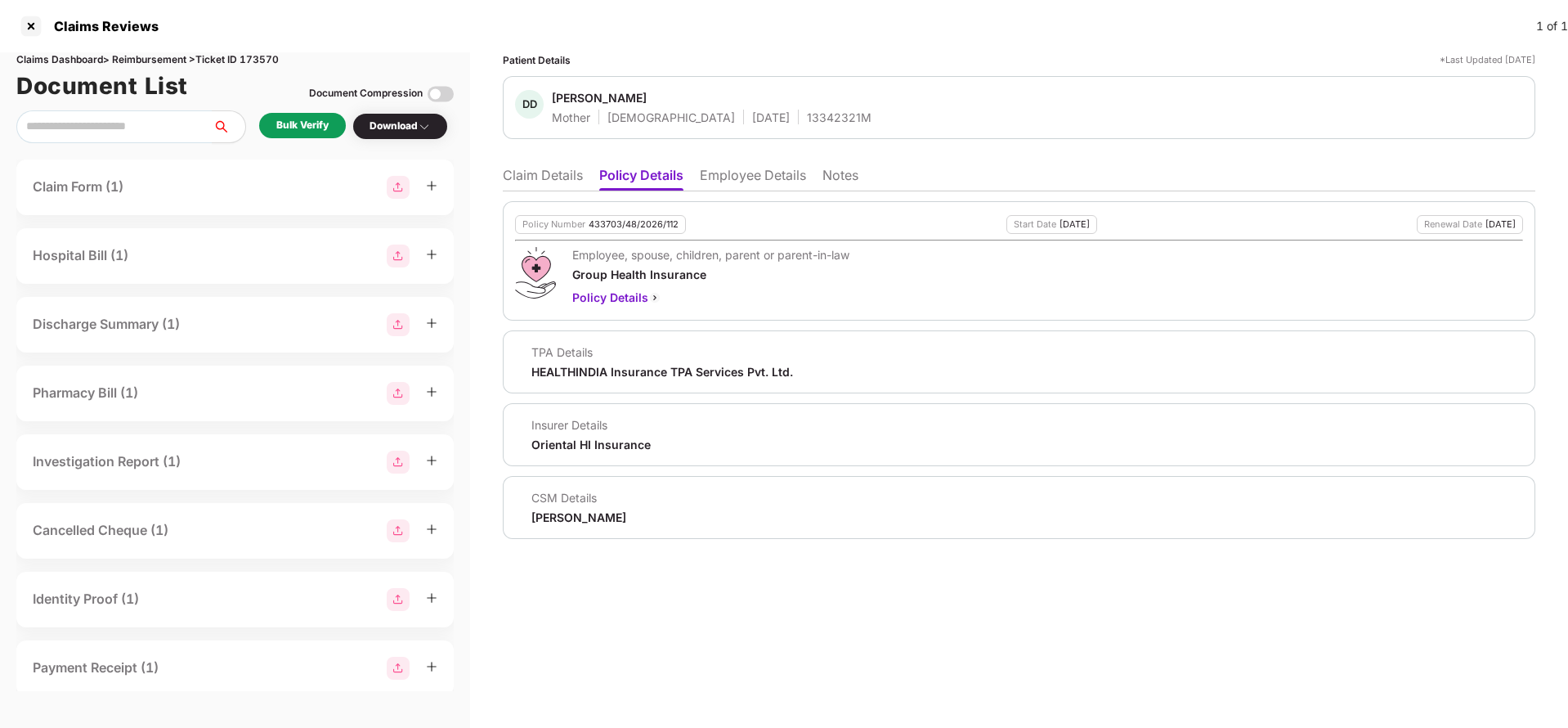
click at [746, 184] on li "Employee Details" at bounding box center [752, 178] width 107 height 24
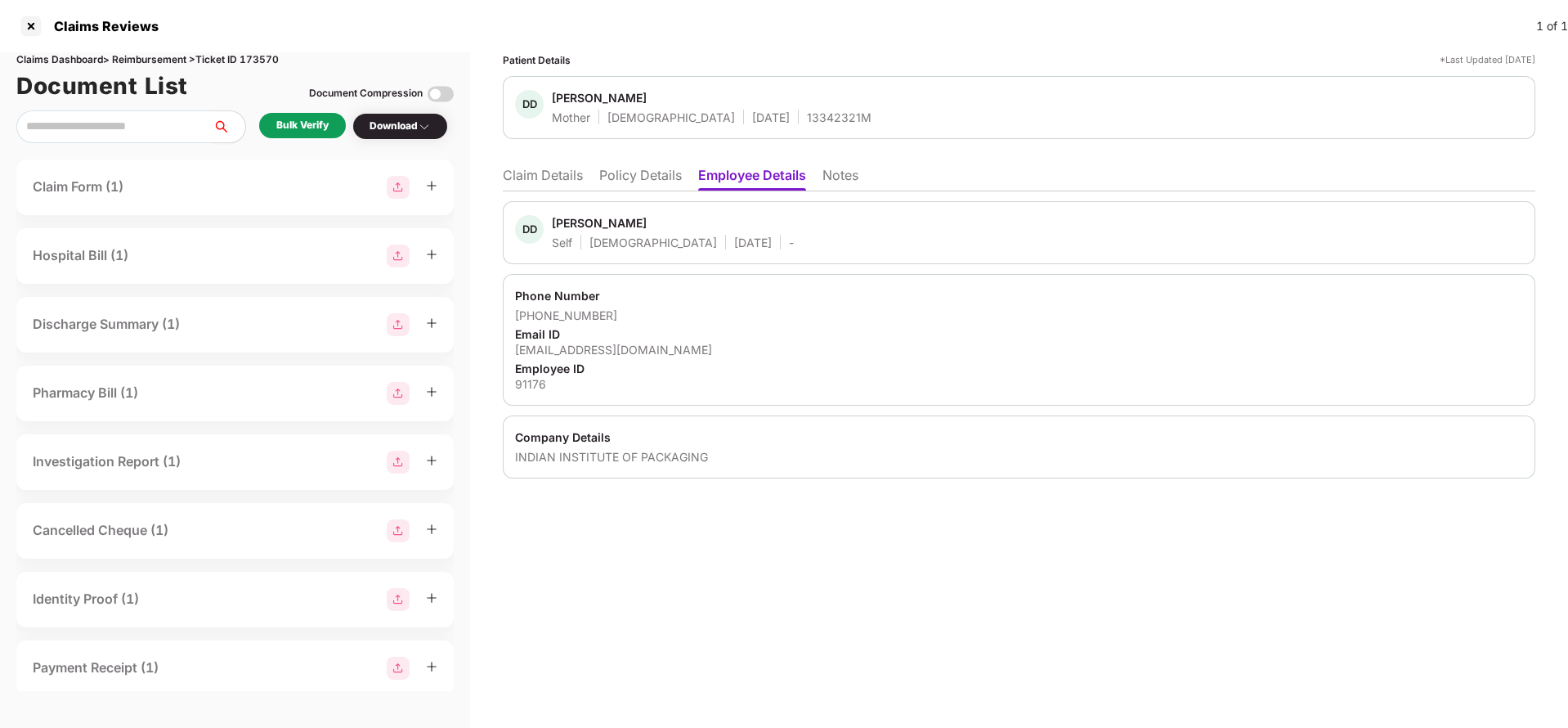
click at [665, 175] on li "Policy Details" at bounding box center [640, 178] width 83 height 24
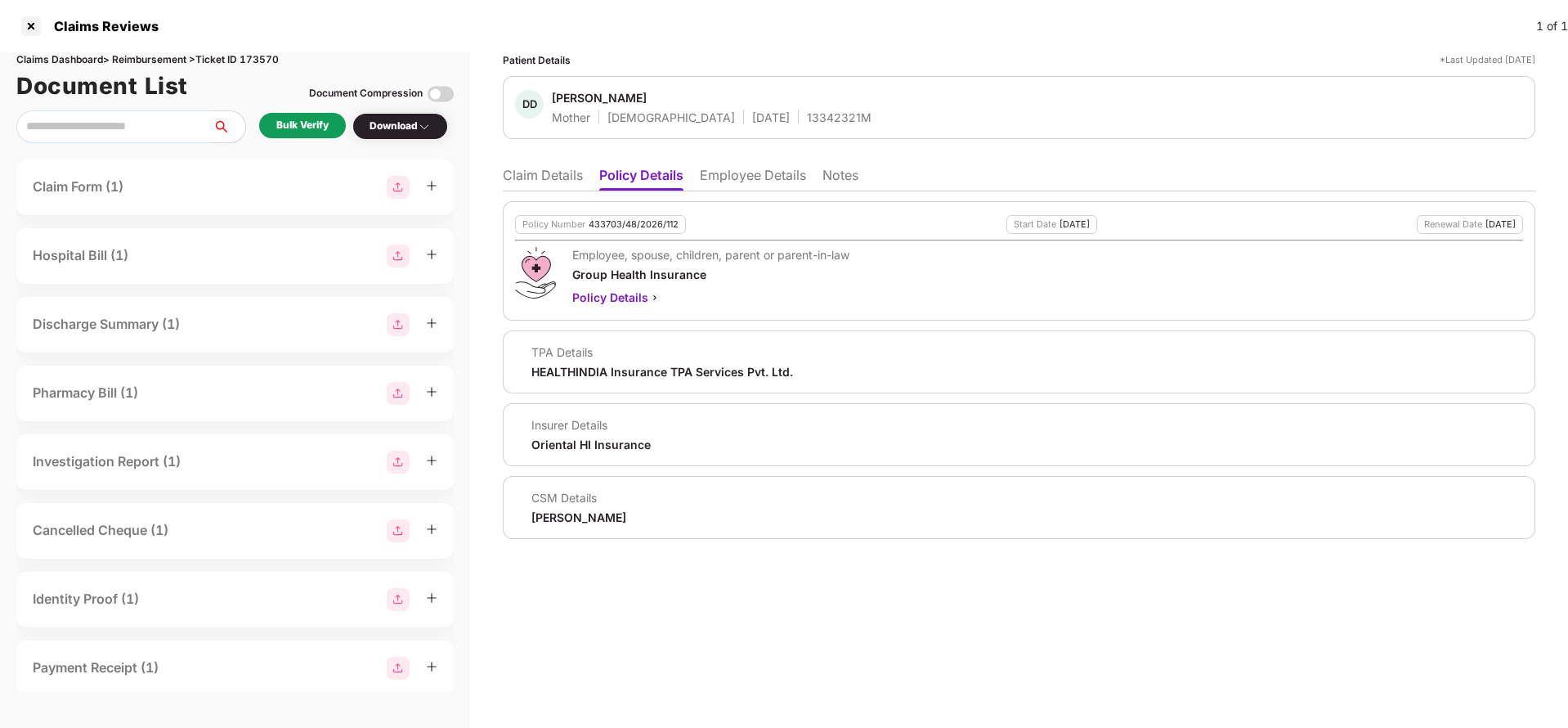
click at [555, 181] on li "Claim Details" at bounding box center [543, 178] width 80 height 24
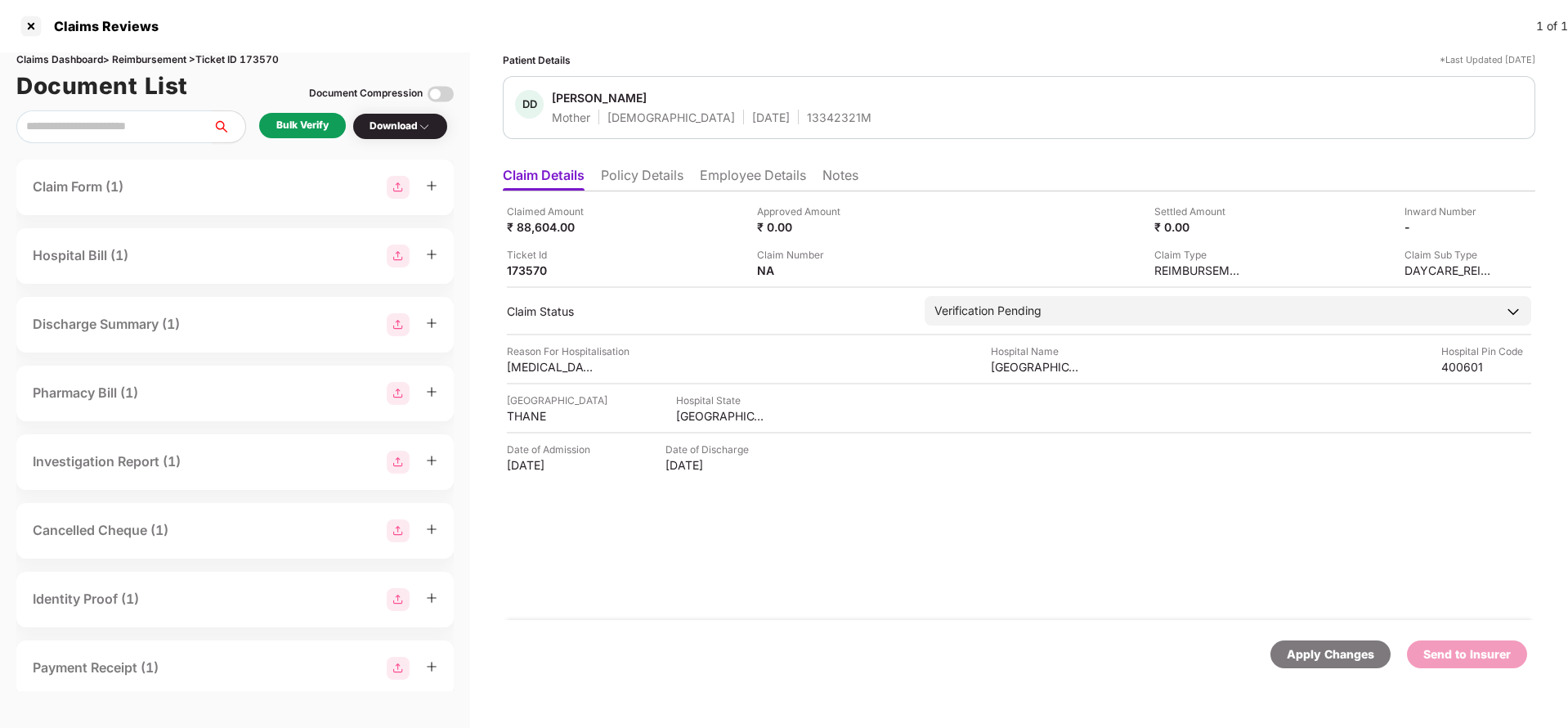
click at [300, 135] on div "Bulk Verify" at bounding box center [302, 125] width 86 height 26
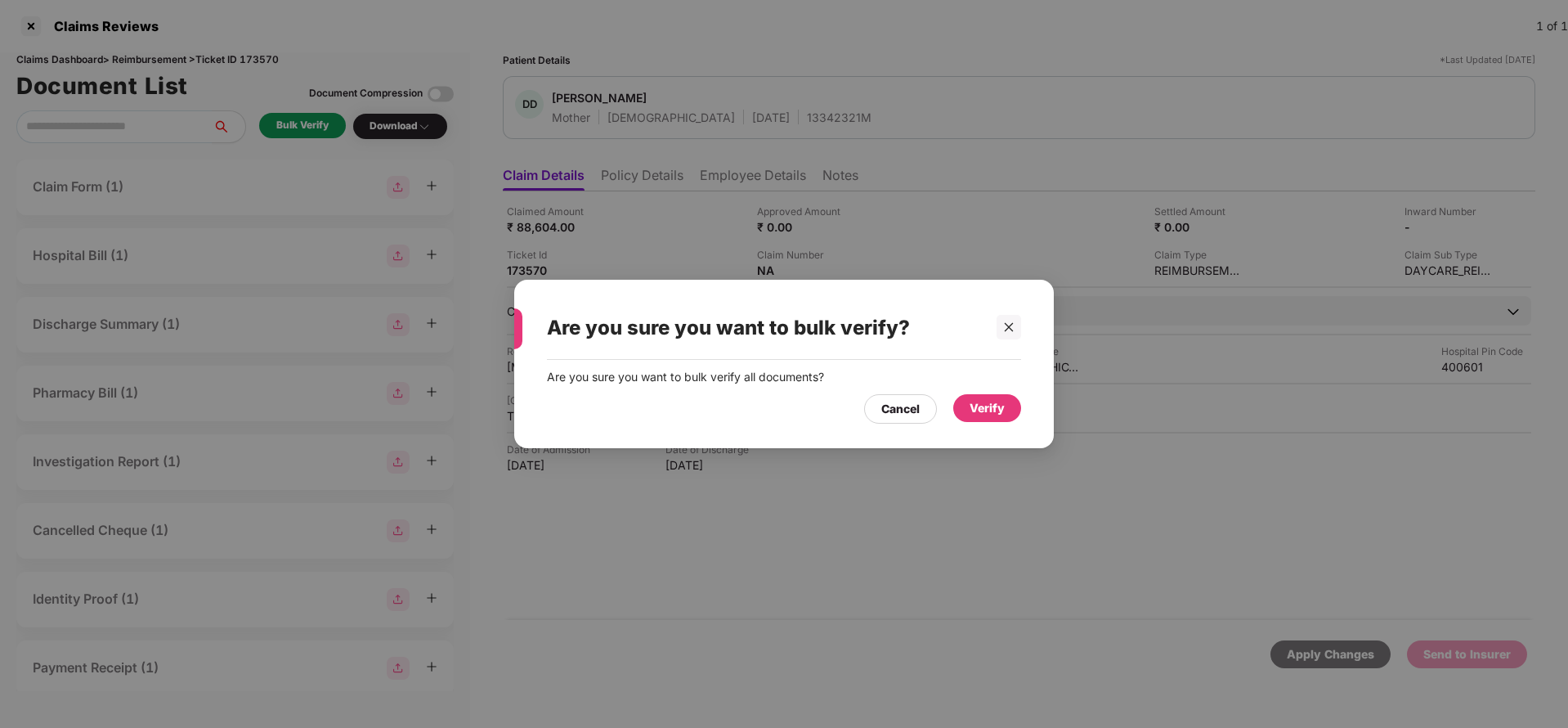
click at [996, 390] on div "Cancel Verify" at bounding box center [784, 405] width 474 height 38
click at [993, 400] on div "Verify" at bounding box center [987, 408] width 35 height 18
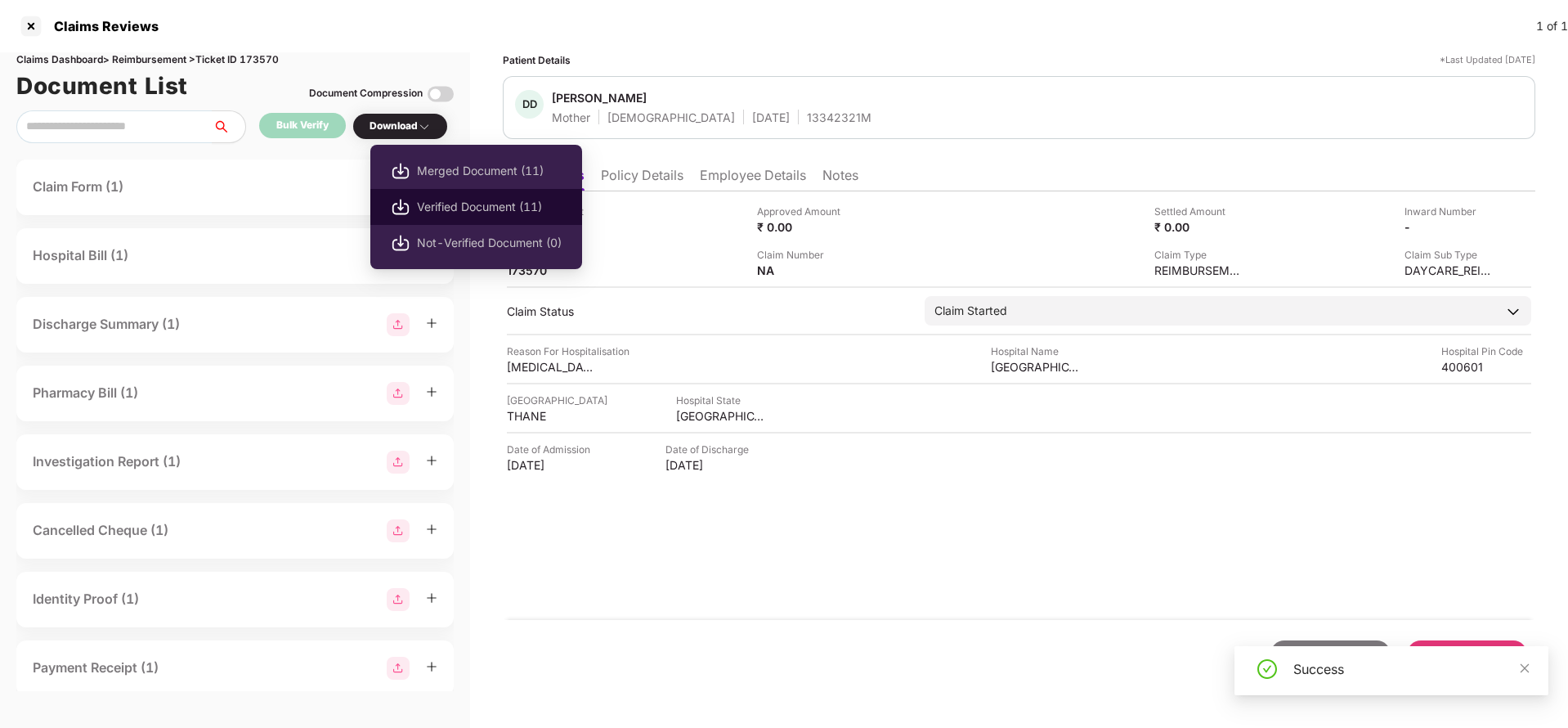
click at [468, 208] on span "Verified Document (11)" at bounding box center [489, 207] width 144 height 18
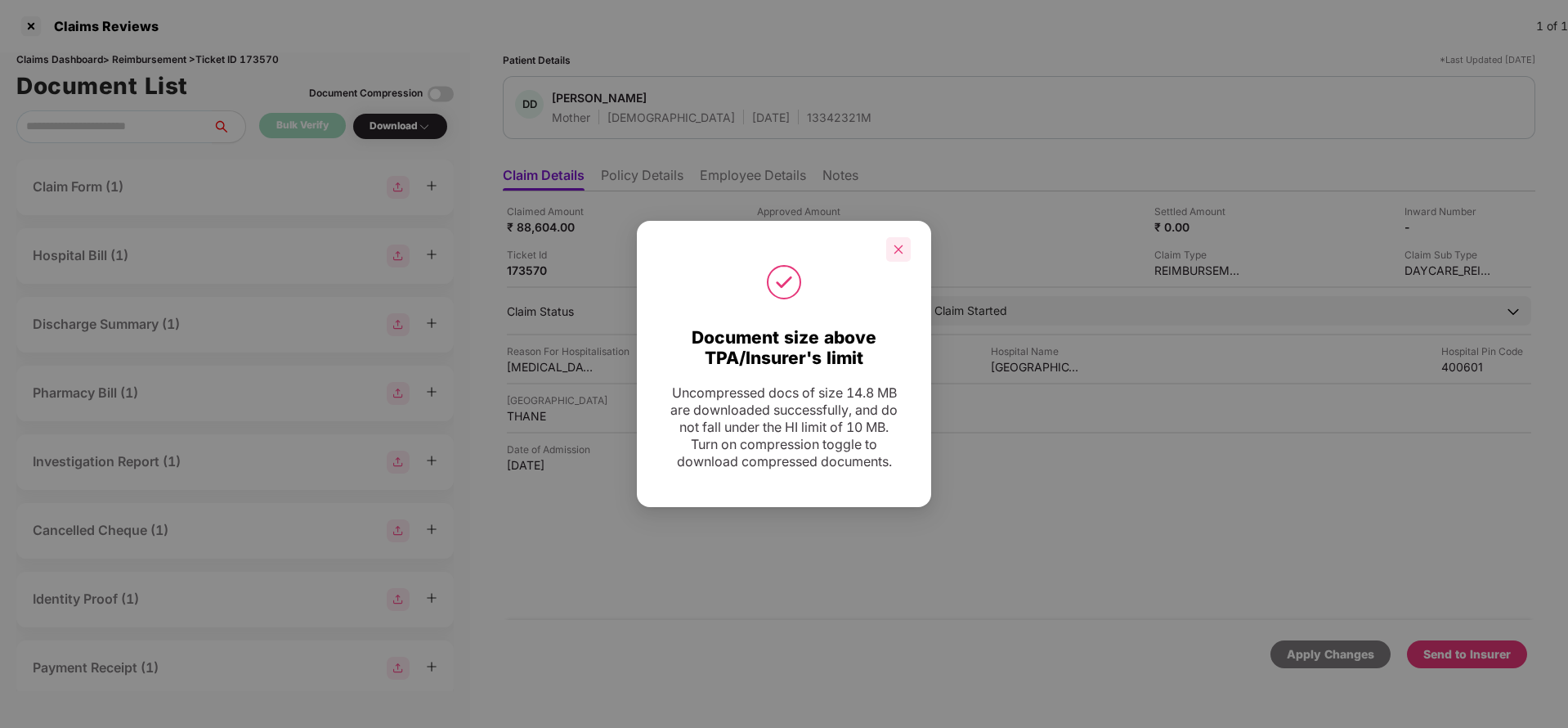
click at [898, 249] on icon "close" at bounding box center [899, 249] width 9 height 9
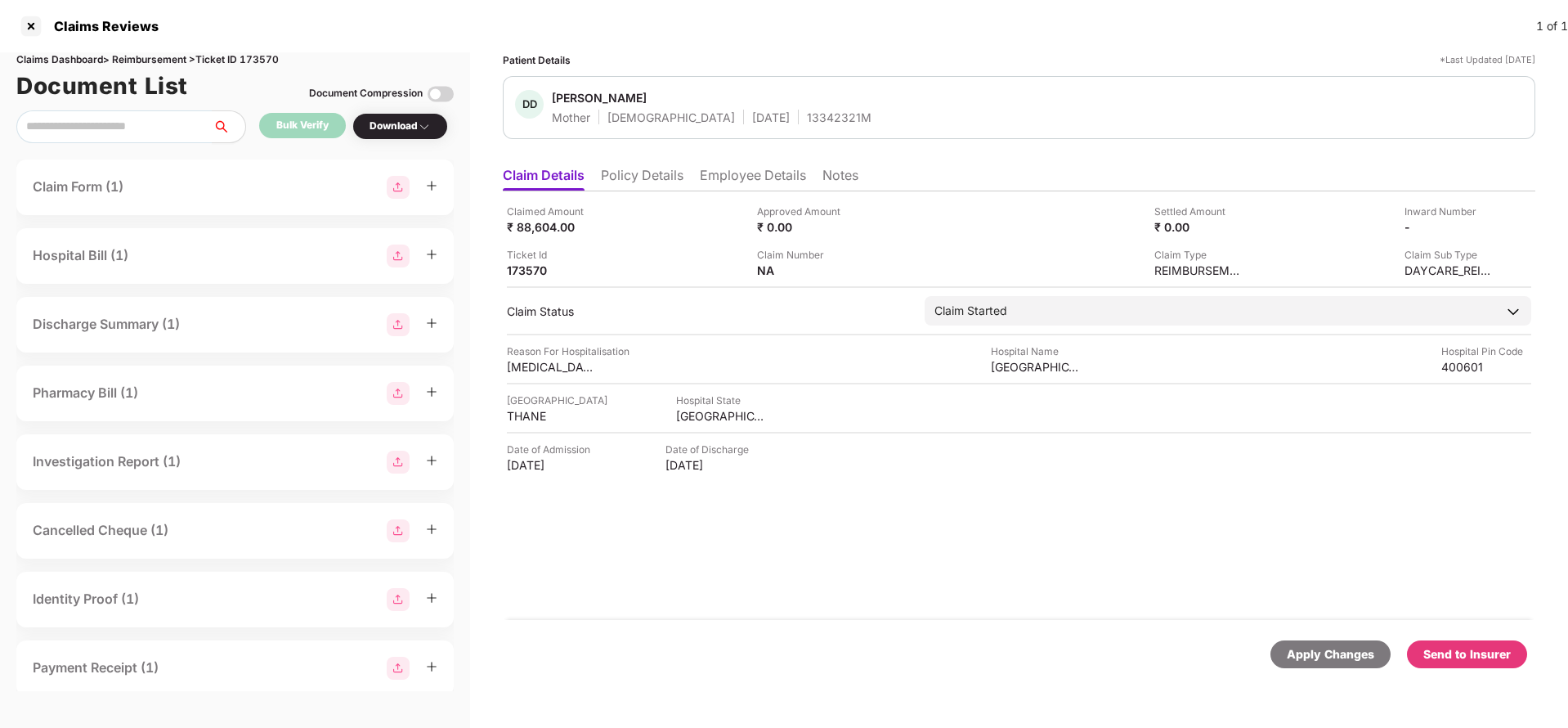
click at [1478, 658] on div "Send to Insurer" at bounding box center [1467, 654] width 87 height 18
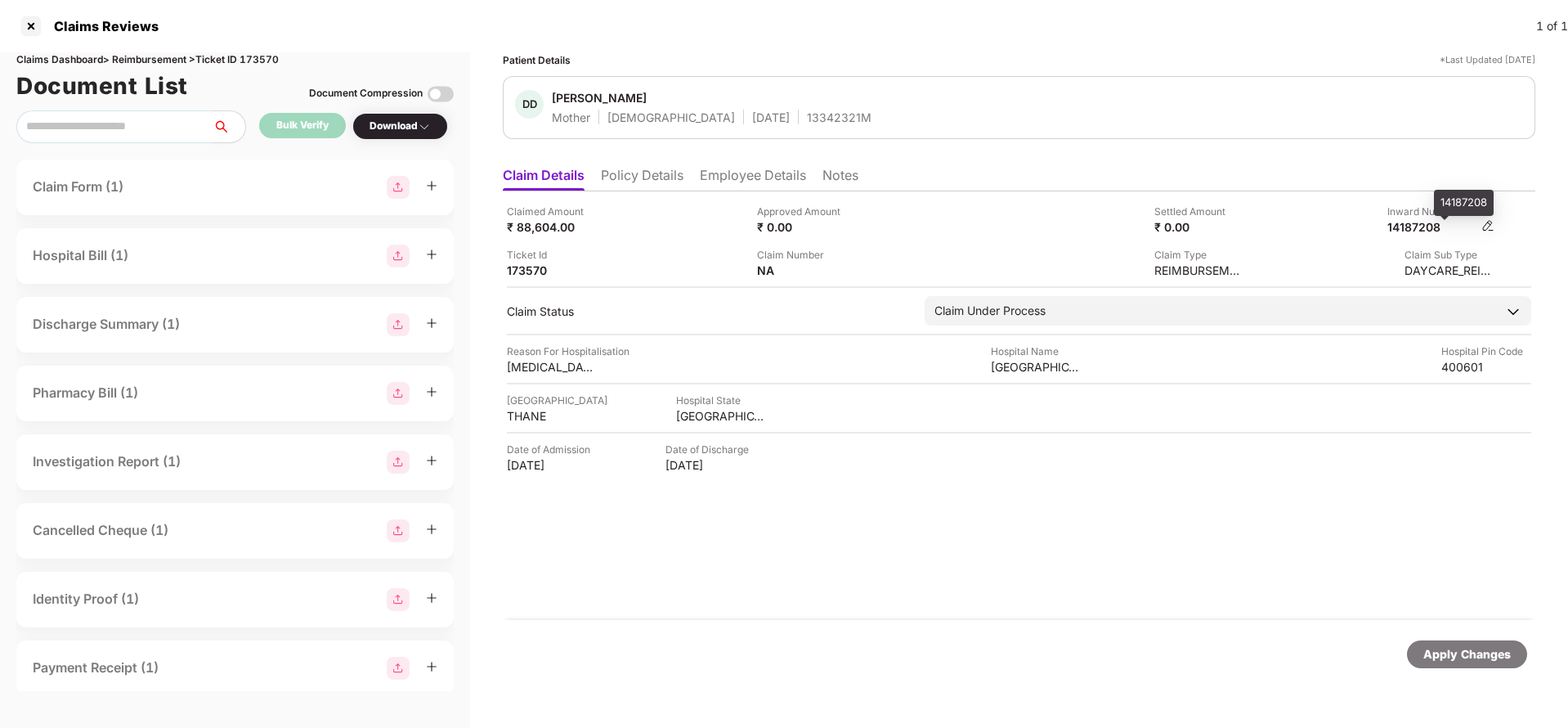
click at [1438, 227] on div "14187208" at bounding box center [1432, 227] width 90 height 16
click at [1419, 228] on div "14187208" at bounding box center [1432, 227] width 90 height 16
copy div "14187208"
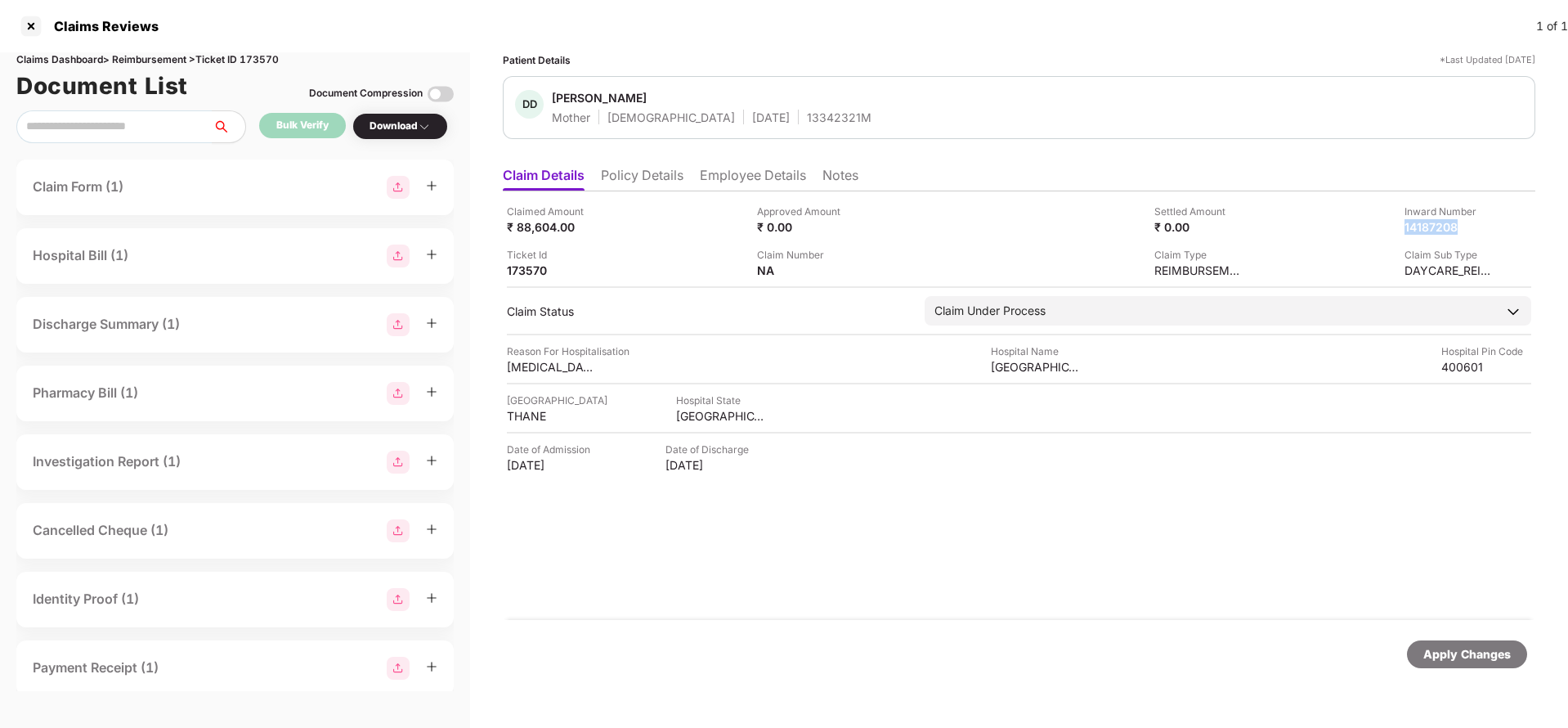
copy div "14187208"
click at [807, 110] on div "13342321M" at bounding box center [839, 117] width 64 height 16
copy div "13342321M"
click at [1468, 653] on div "Apply Changes" at bounding box center [1467, 654] width 87 height 18
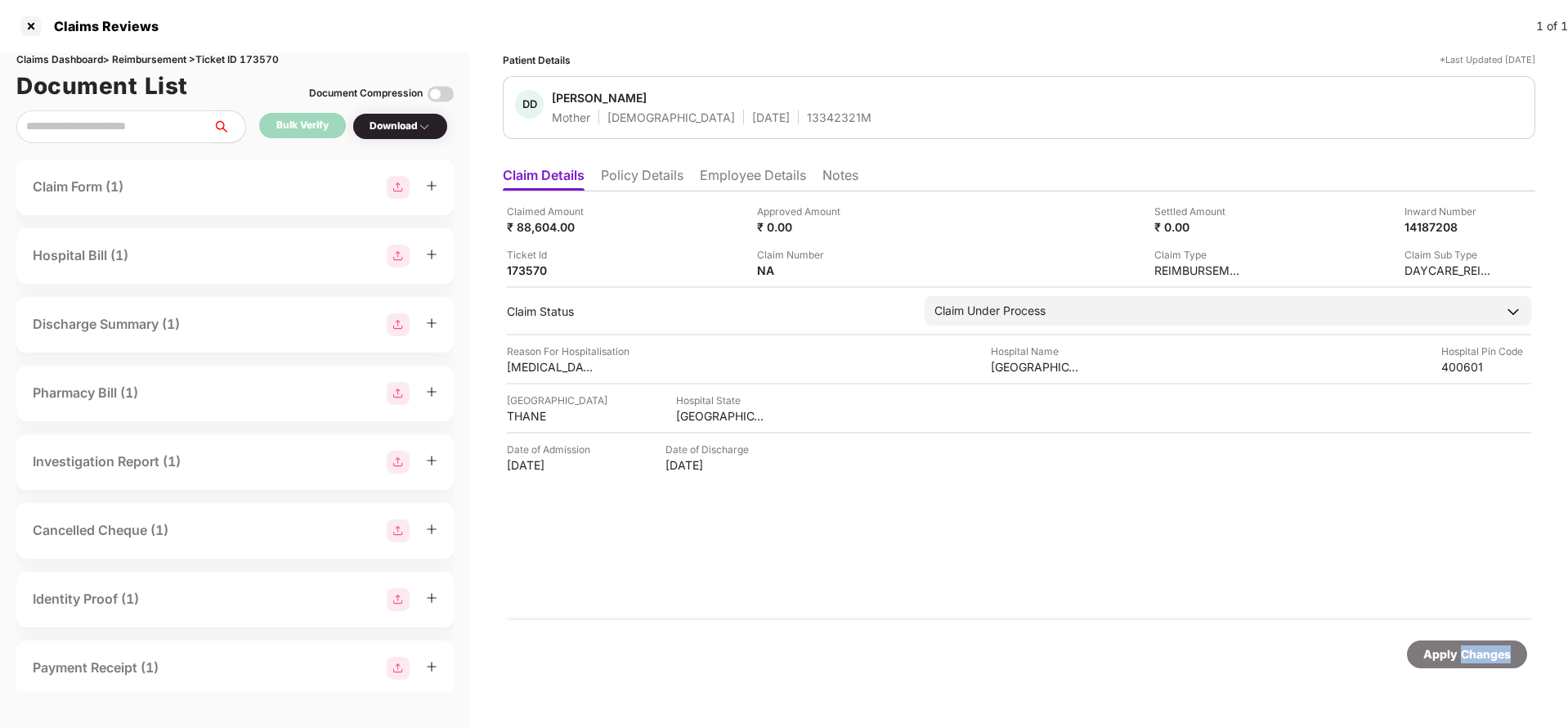
click at [1468, 653] on div "Apply Changes" at bounding box center [1467, 654] width 87 height 18
click at [259, 56] on div "Claims Dashboard > Reimbursement > Ticket ID 173570" at bounding box center [235, 60] width 437 height 16
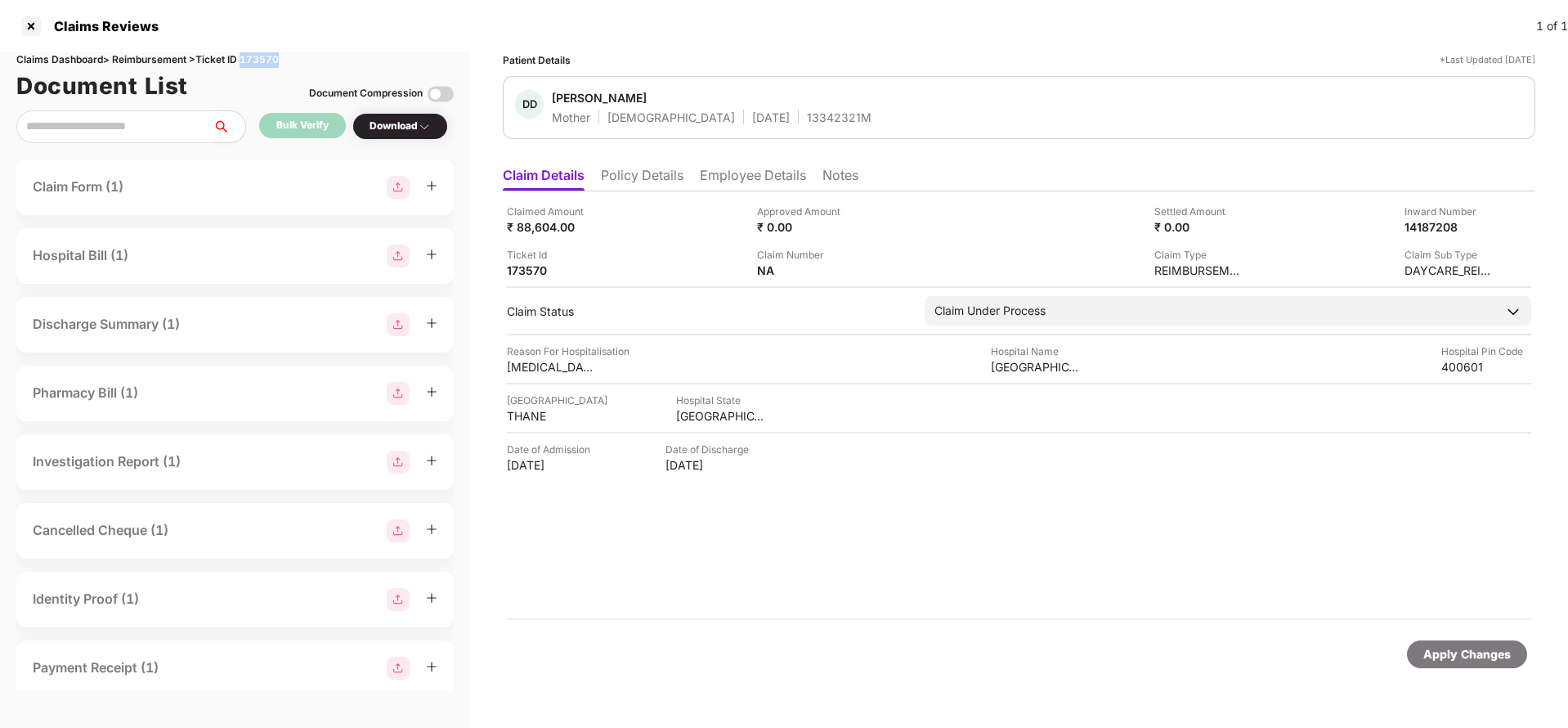
click at [259, 56] on div "Claims Dashboard > Reimbursement > Ticket ID 173570" at bounding box center [235, 60] width 437 height 16
copy div "173570"
click at [1461, 653] on div "Apply Changes" at bounding box center [1467, 654] width 87 height 18
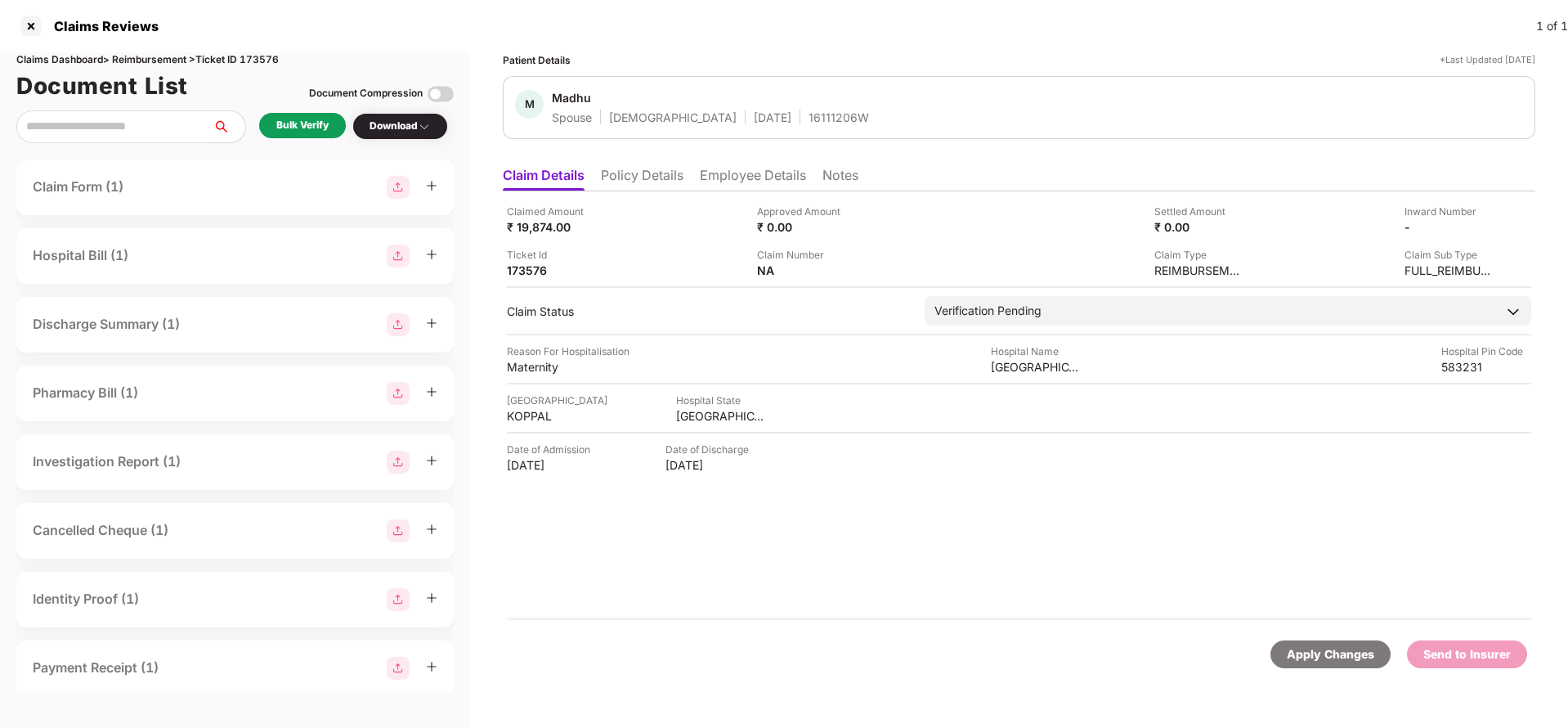
click at [659, 182] on li "Policy Details" at bounding box center [642, 178] width 83 height 24
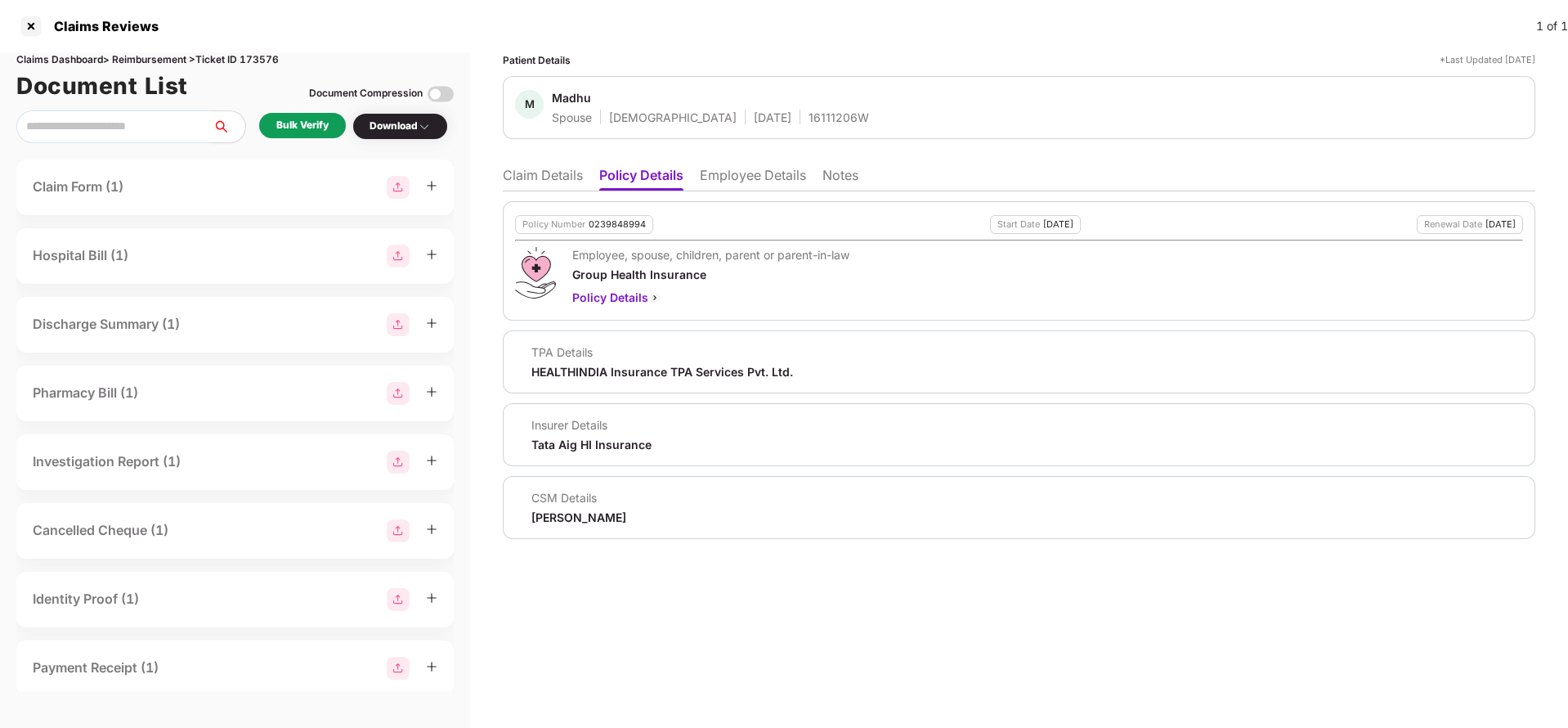
click at [749, 181] on li "Employee Details" at bounding box center [752, 178] width 107 height 24
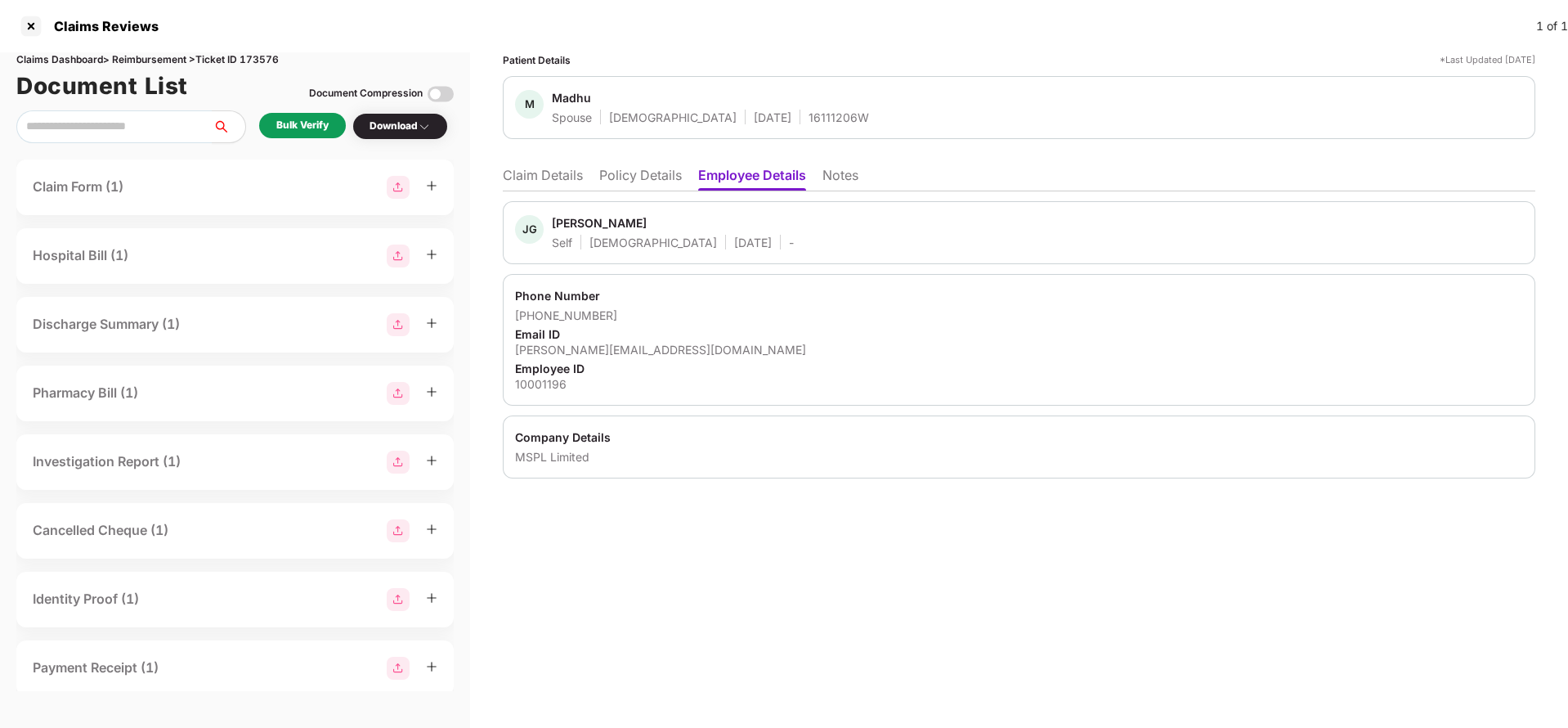
click at [570, 175] on li "Claim Details" at bounding box center [543, 178] width 80 height 24
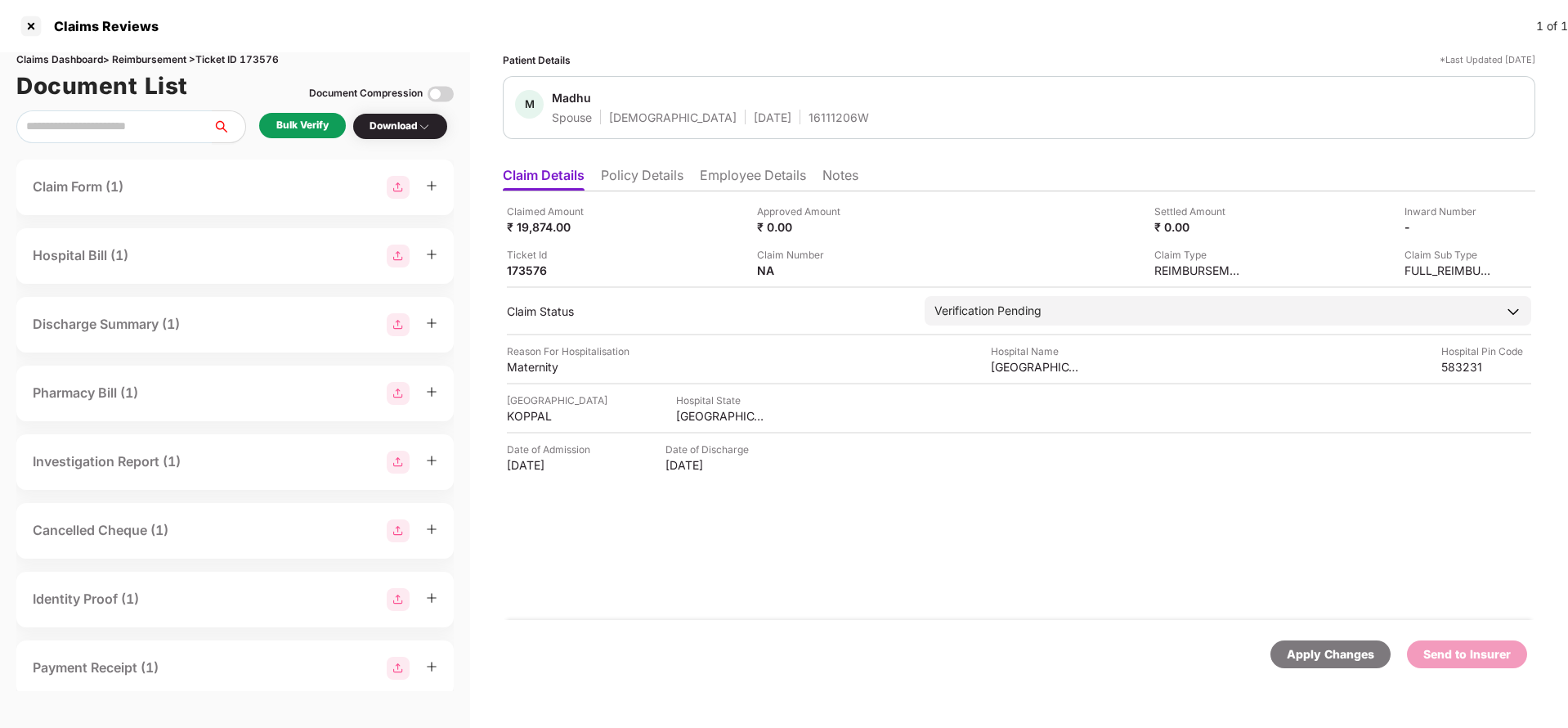
click at [319, 114] on div "Bulk Verify" at bounding box center [302, 125] width 86 height 26
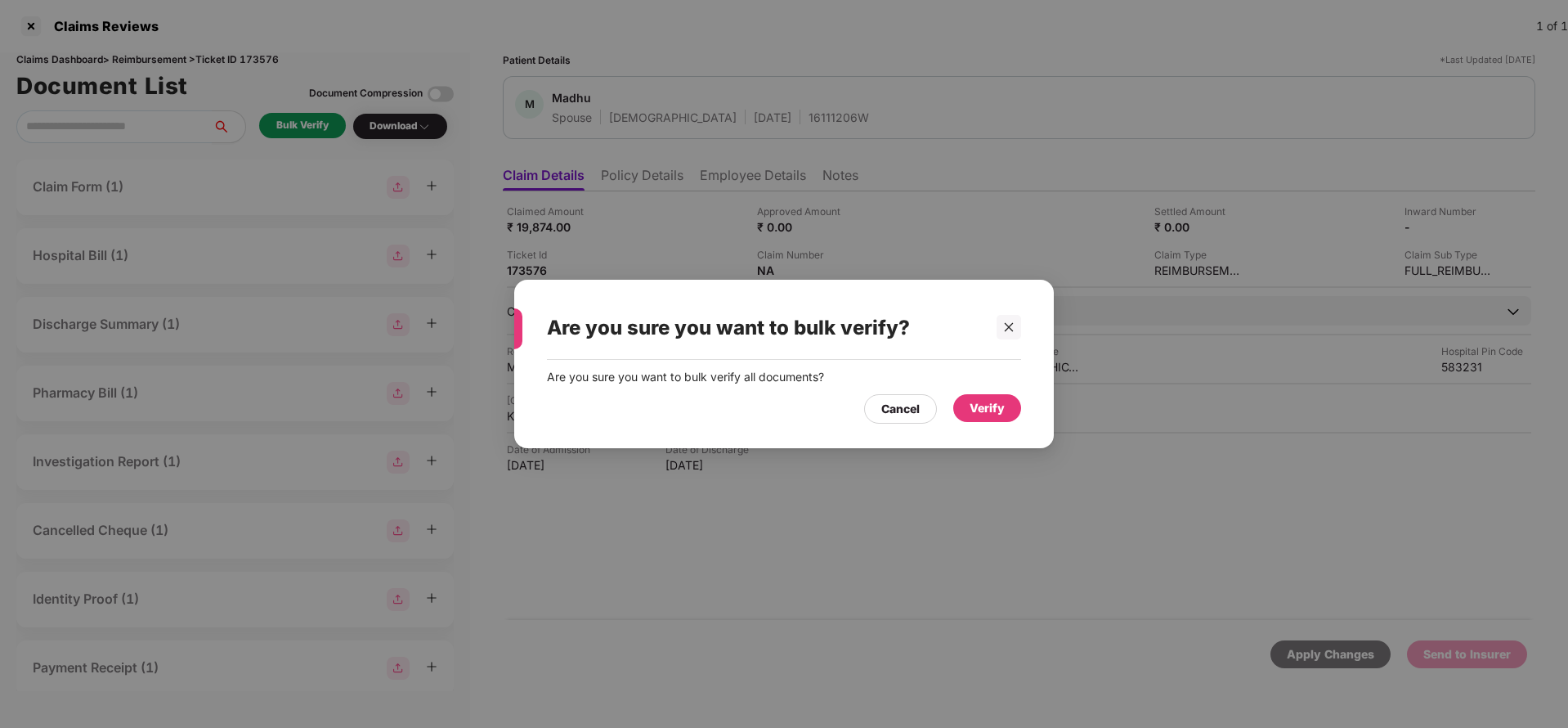
click at [1002, 405] on div "Verify" at bounding box center [987, 408] width 35 height 18
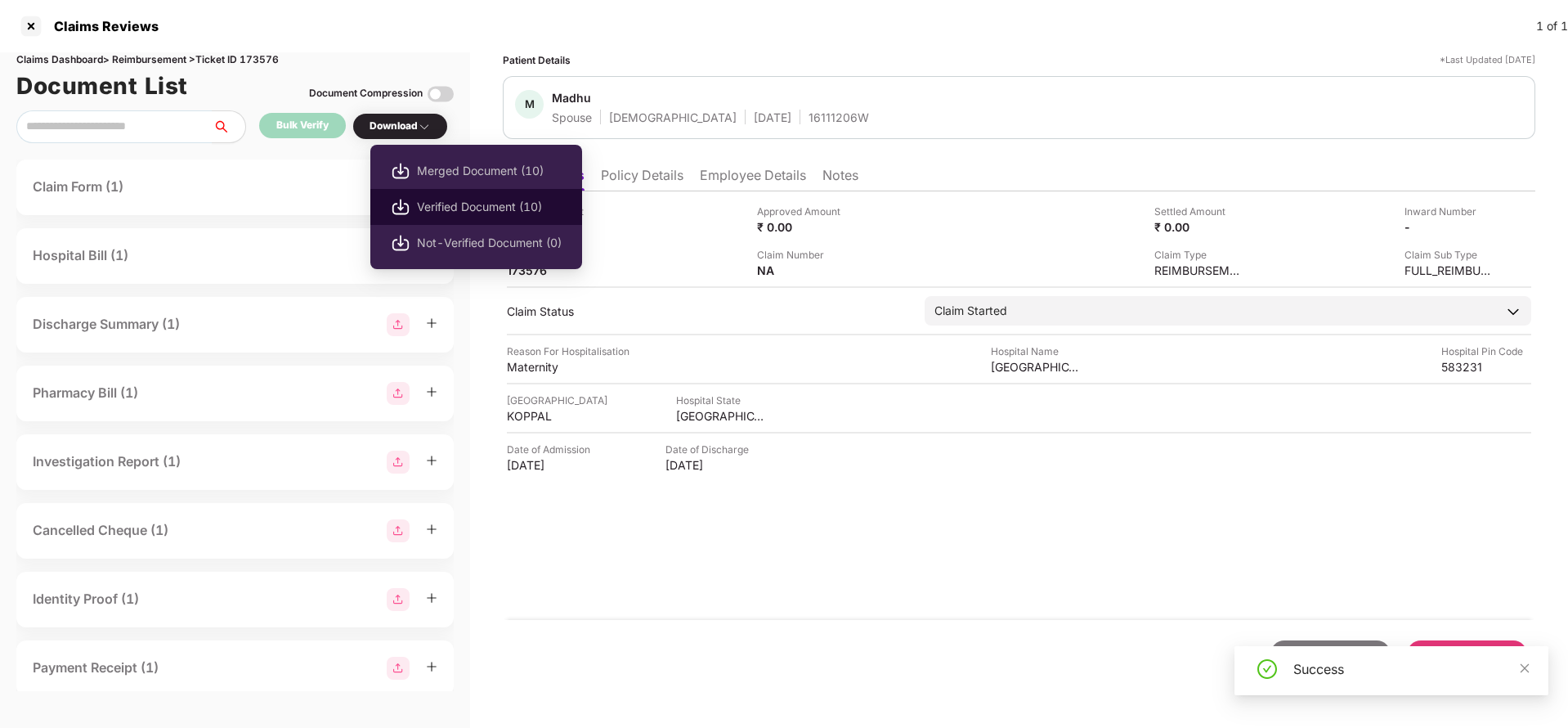
click at [421, 198] on span "Verified Document (10)" at bounding box center [489, 207] width 144 height 18
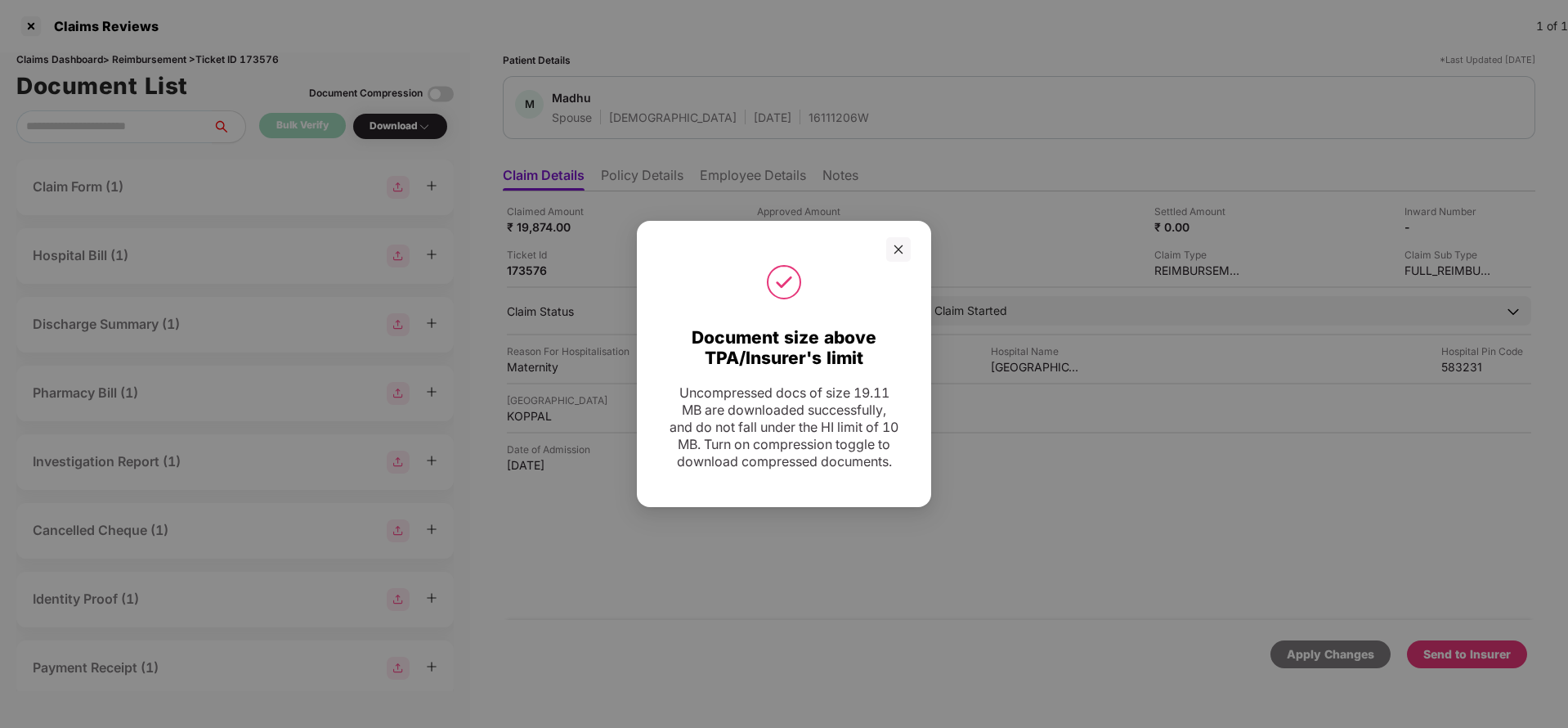
drag, startPoint x: 896, startPoint y: 236, endPoint x: 893, endPoint y: 246, distance: 10.4
click at [895, 244] on icon "close" at bounding box center [899, 249] width 9 height 9
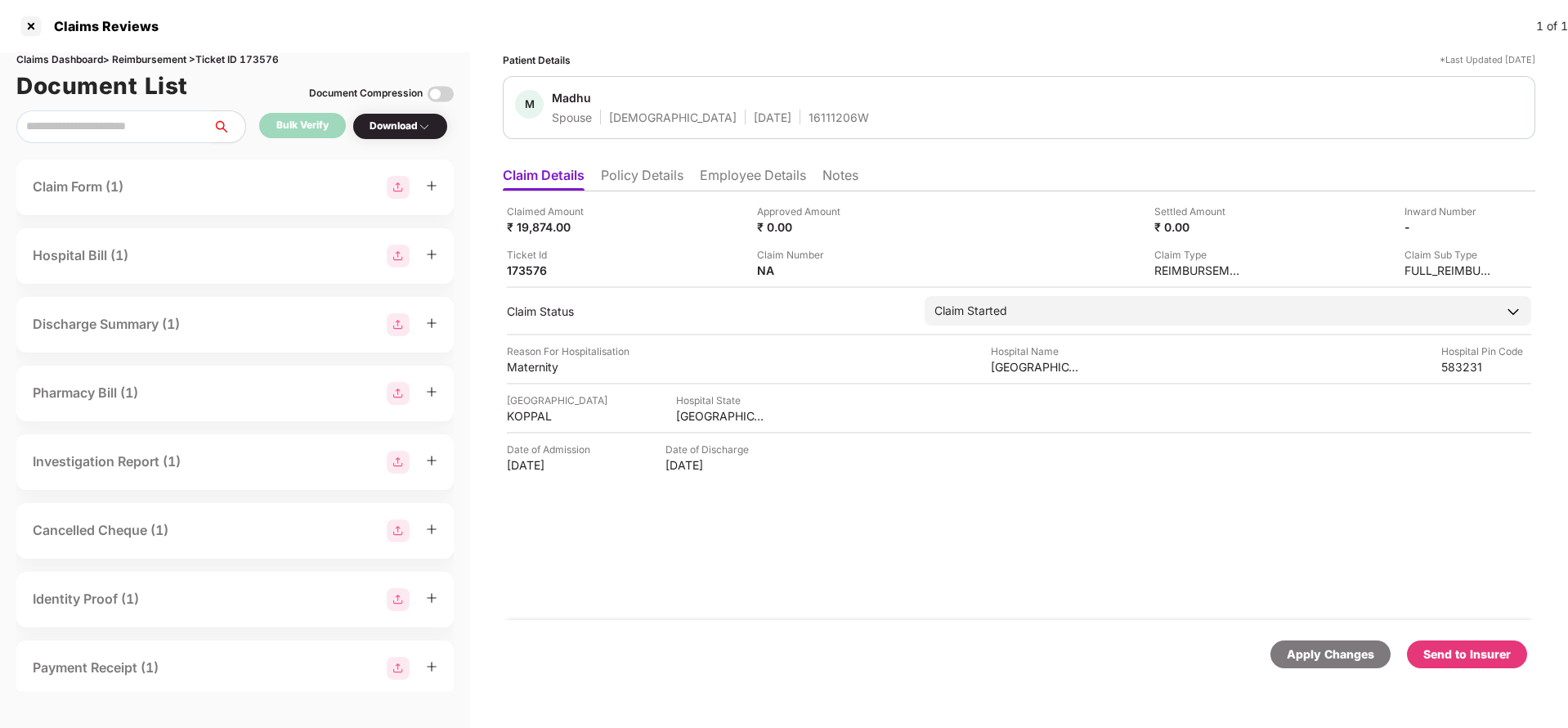
click at [1483, 645] on div "Send to Insurer" at bounding box center [1467, 654] width 87 height 18
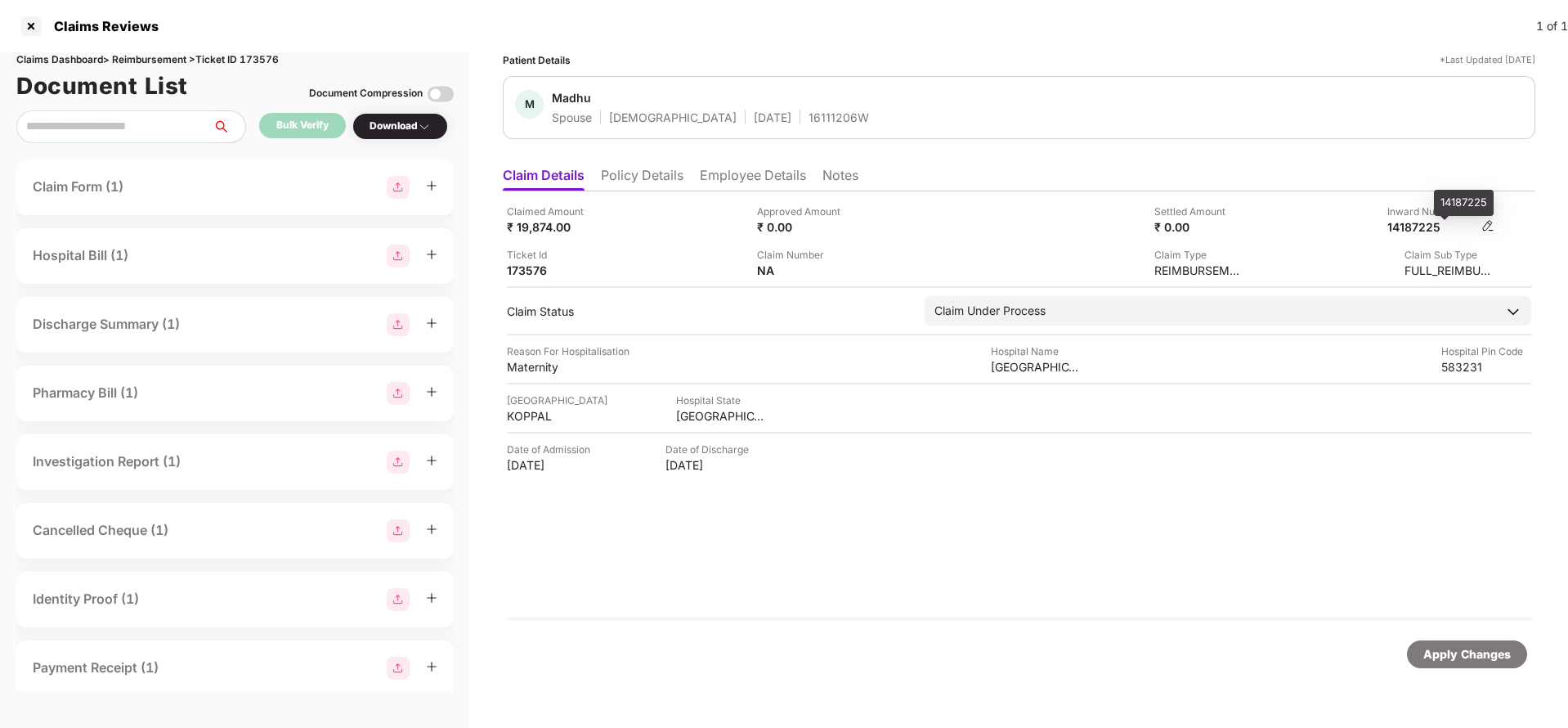
click at [1431, 228] on div "14187225" at bounding box center [1432, 227] width 90 height 16
copy div "14187225"
click at [809, 124] on div "16111206W" at bounding box center [839, 117] width 61 height 16
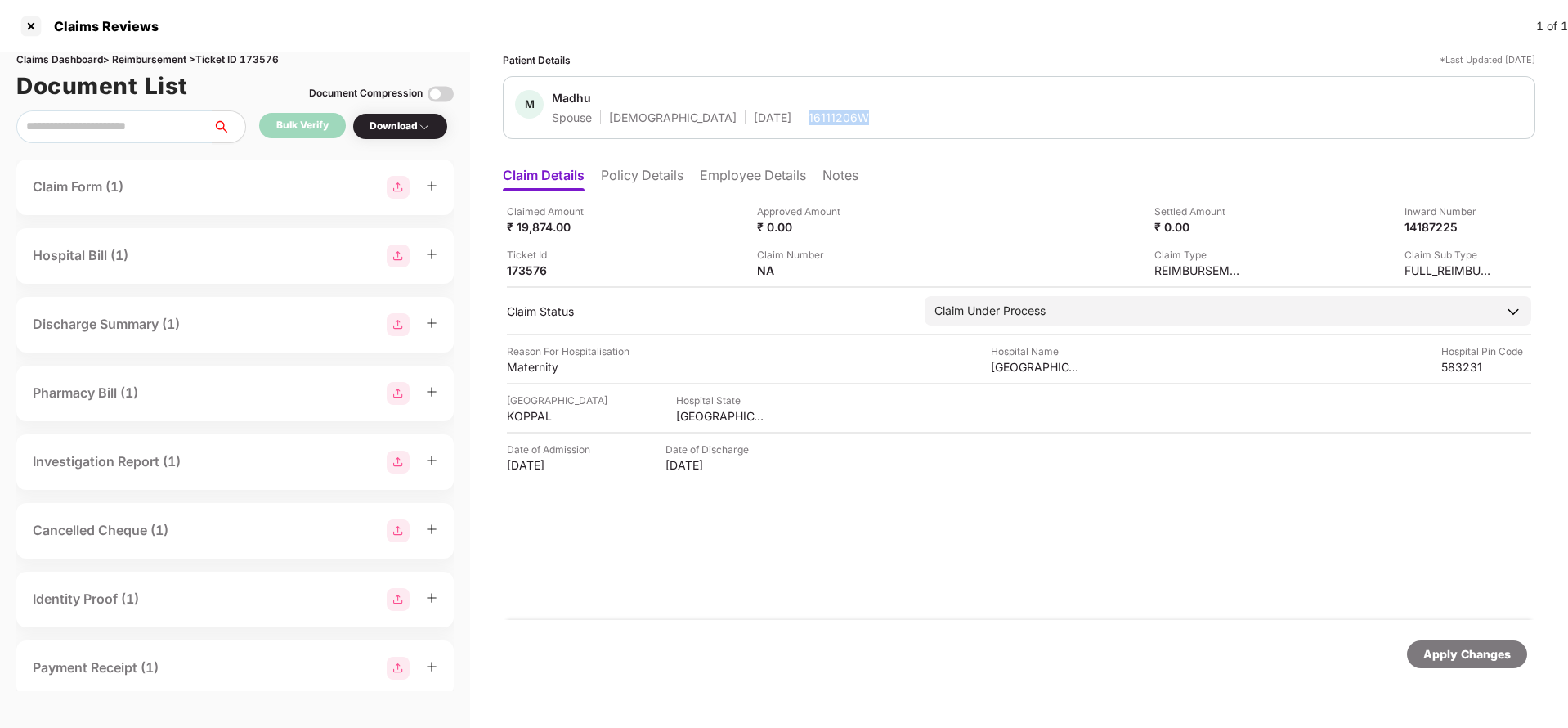
click at [809, 124] on div "16111206W" at bounding box center [839, 117] width 61 height 16
copy div "16111206W"
click at [1482, 669] on div "Apply Changes" at bounding box center [1019, 654] width 1032 height 69
click at [1475, 665] on div "Apply Changes" at bounding box center [1467, 655] width 120 height 28
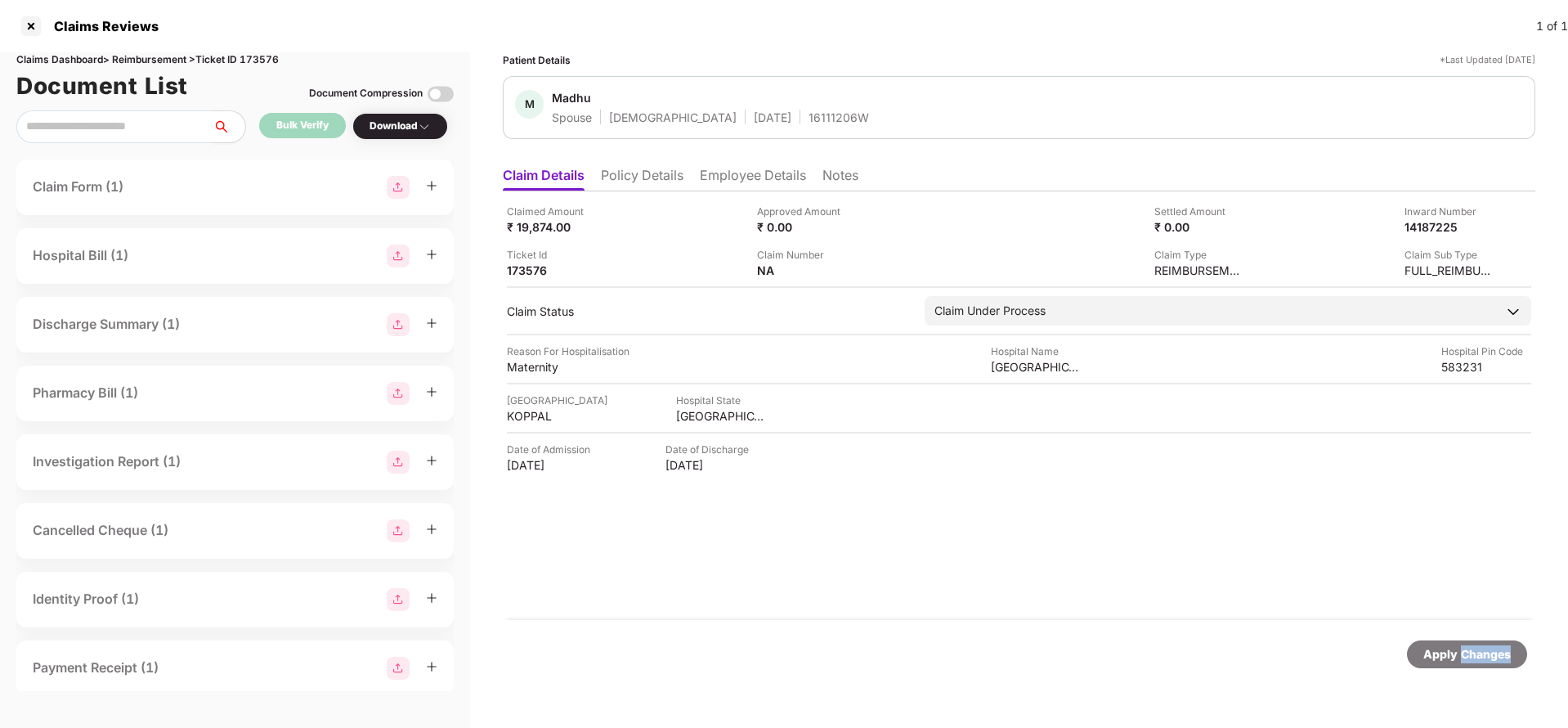
click at [1475, 665] on div "Apply Changes" at bounding box center [1467, 655] width 120 height 28
click at [270, 47] on div "Claims Reviews 1 of 1" at bounding box center [784, 26] width 1568 height 52
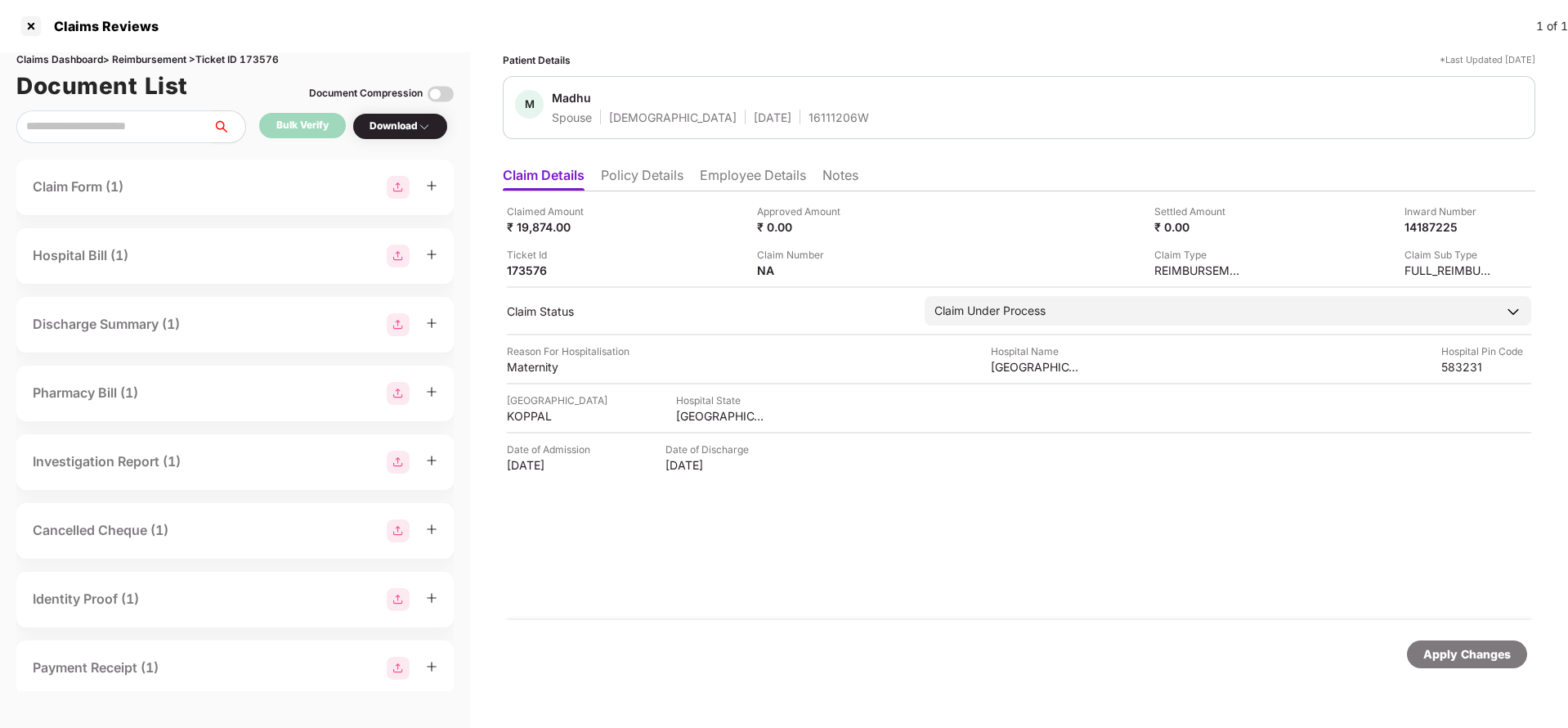
click at [271, 55] on div "Claims Dashboard > Reimbursement > Ticket ID 173576" at bounding box center [235, 60] width 437 height 16
copy div "173576"
click at [1491, 641] on div "Apply Changes" at bounding box center [1467, 655] width 120 height 28
click at [1484, 665] on div "Apply Changes" at bounding box center [1467, 655] width 120 height 28
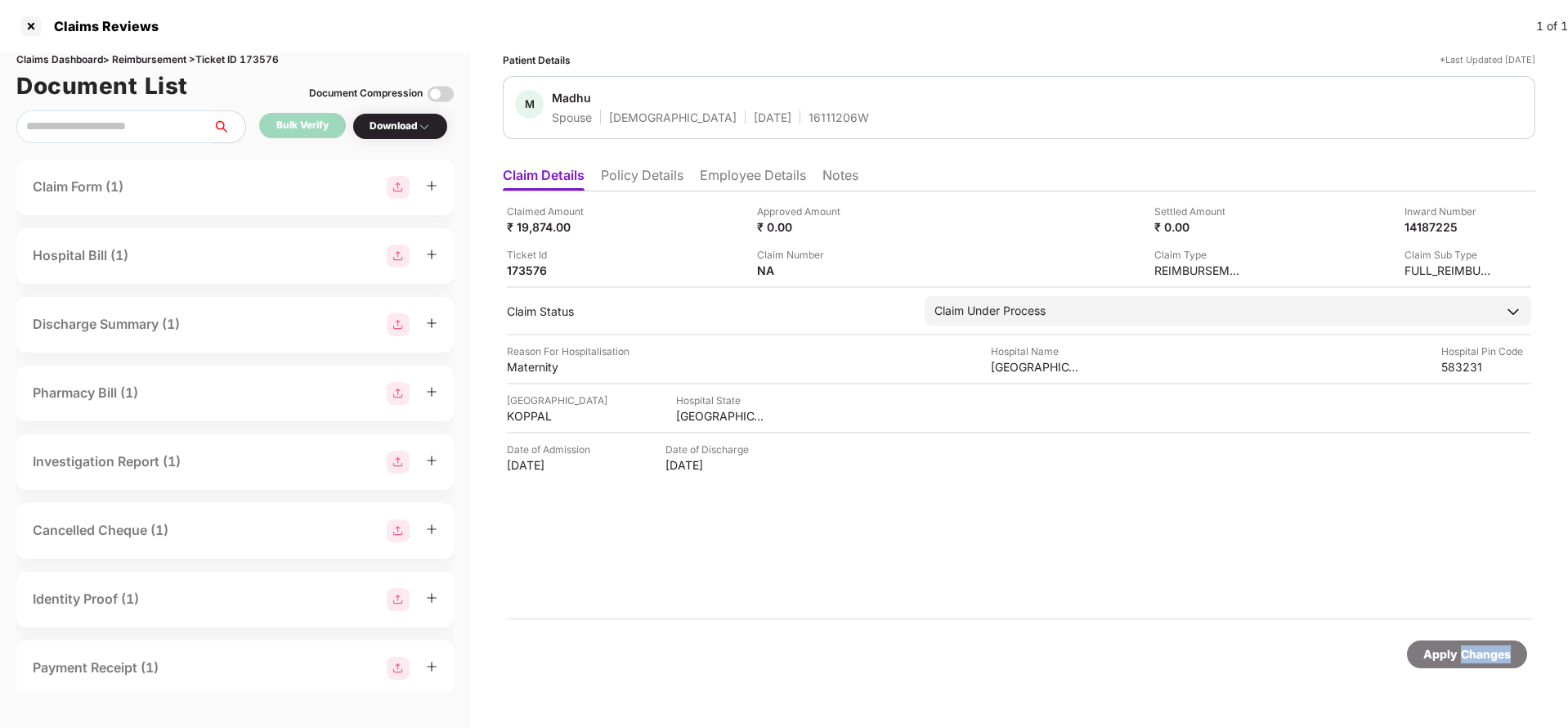
click at [1484, 665] on div "Apply Changes" at bounding box center [1467, 655] width 120 height 28
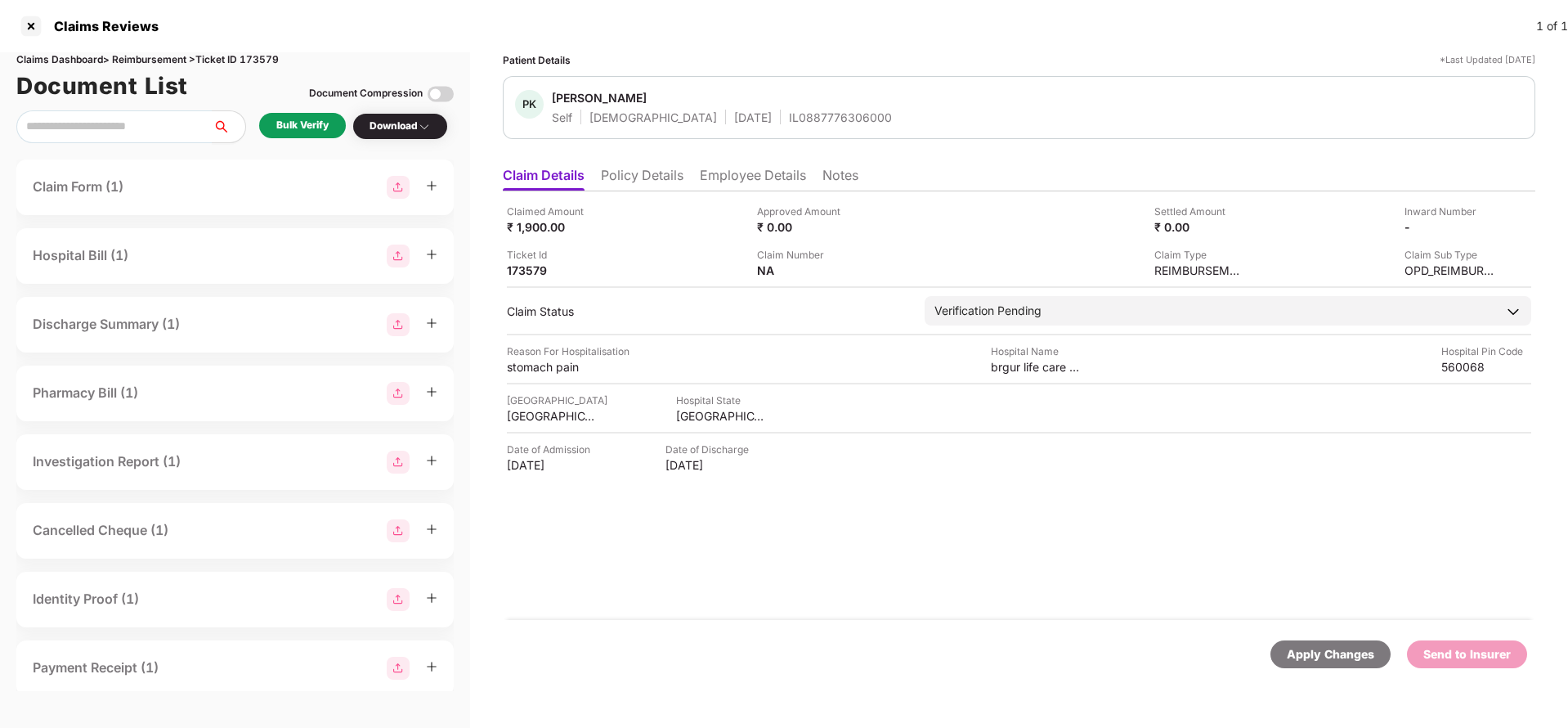
click at [670, 175] on li "Policy Details" at bounding box center [642, 178] width 83 height 24
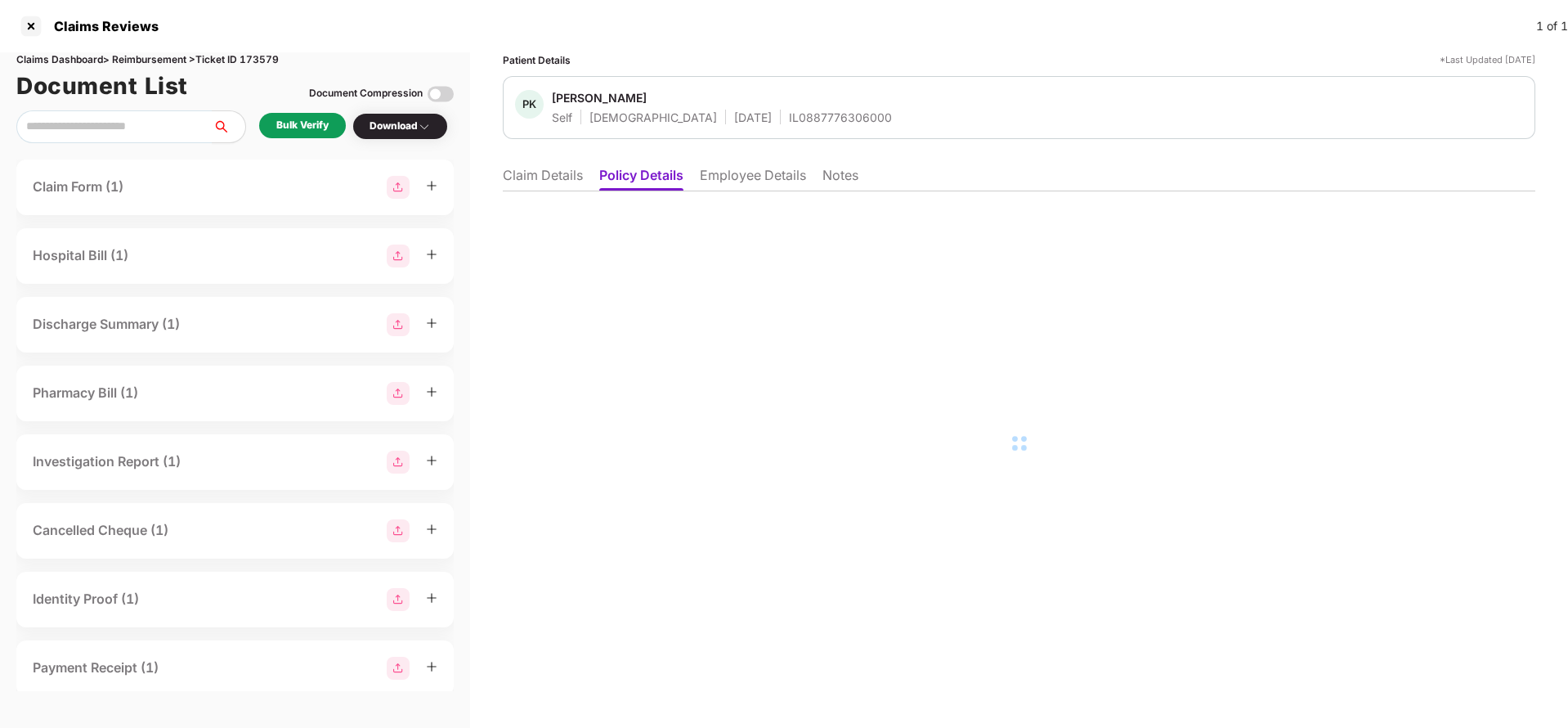
click at [753, 179] on li "Employee Details" at bounding box center [752, 178] width 107 height 24
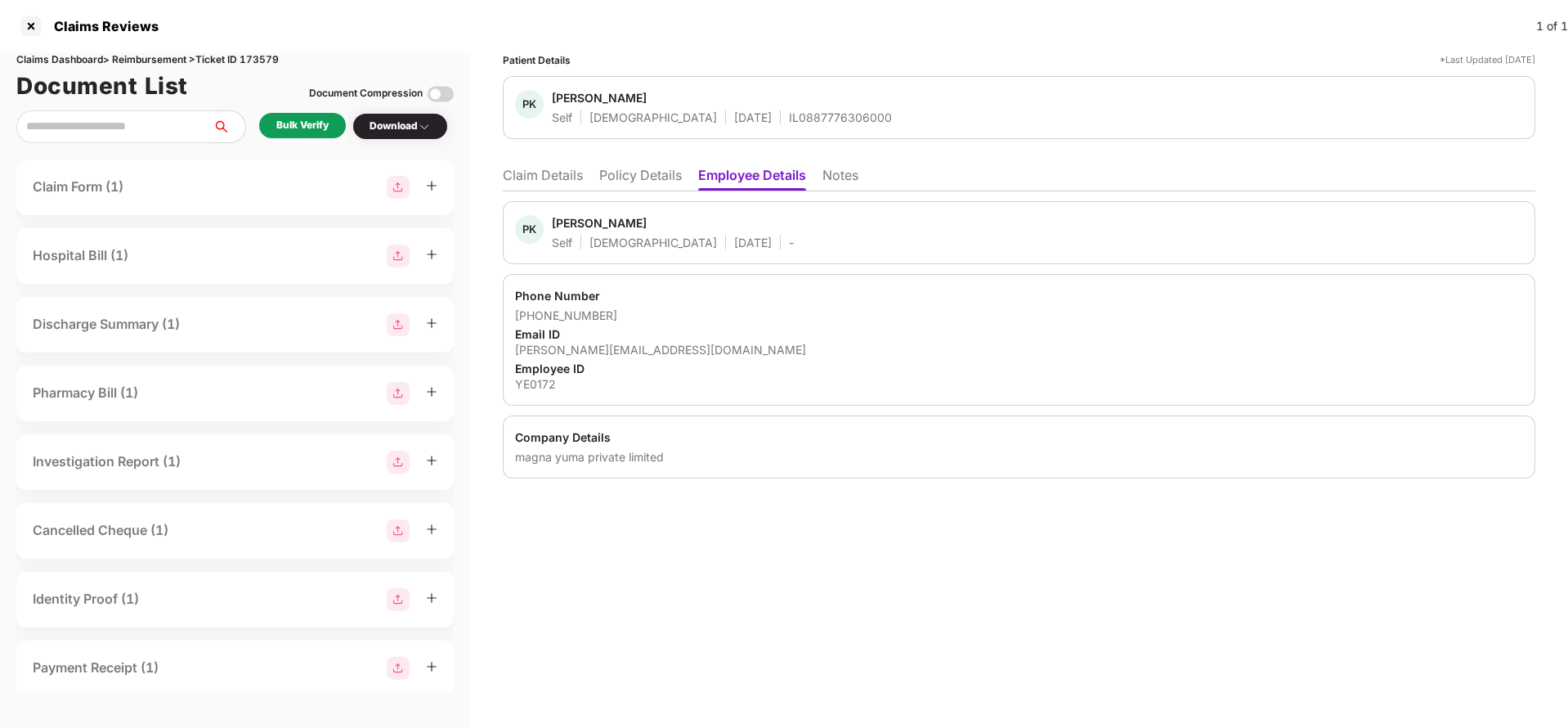
click at [557, 179] on li "Claim Details" at bounding box center [543, 178] width 80 height 24
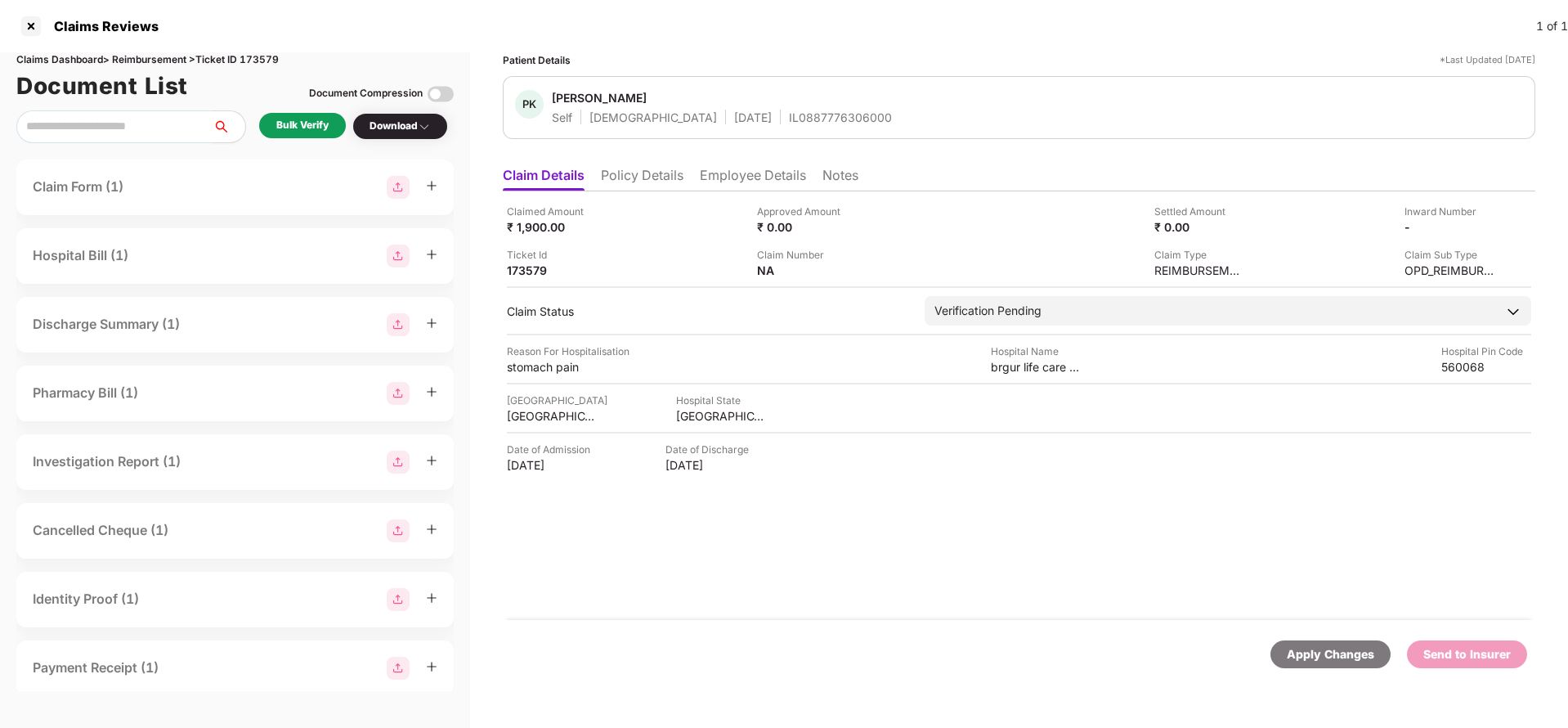
click at [788, 106] on span "Pavankumar K R" at bounding box center [721, 100] width 340 height 19
click at [790, 116] on div "IL0887776306000" at bounding box center [840, 117] width 103 height 16
copy div "IL0887776306000"
click at [750, 188] on li "Employee Details" at bounding box center [752, 178] width 107 height 24
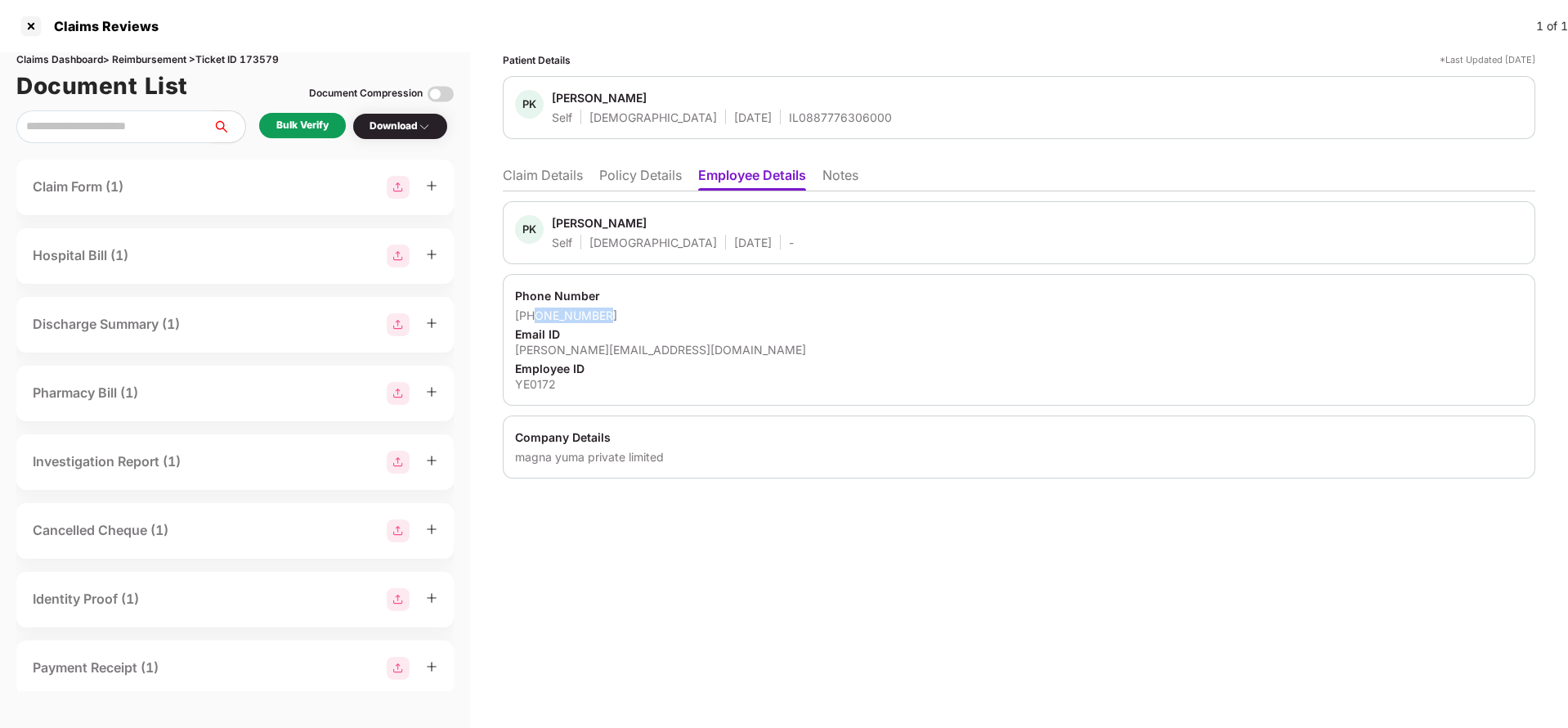
drag, startPoint x: 533, startPoint y: 312, endPoint x: 641, endPoint y: 312, distance: 108.0
click at [641, 312] on div "+917338408684" at bounding box center [1019, 316] width 1008 height 16
copy div "7338408684"
click at [610, 355] on div "pavan.kumar3@yuma.energy" at bounding box center [1019, 350] width 1008 height 16
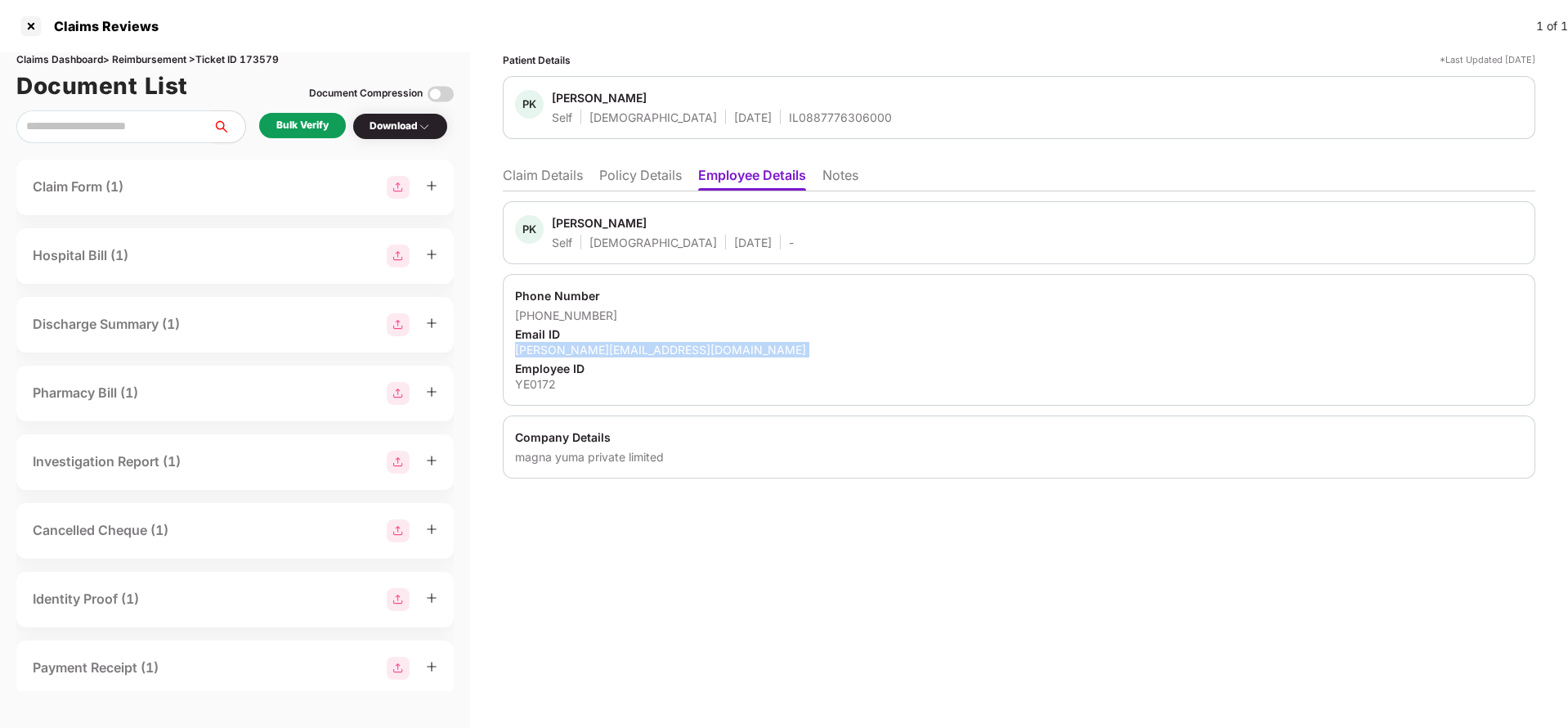
click at [610, 355] on div "pavan.kumar3@yuma.energy" at bounding box center [1019, 350] width 1008 height 16
click at [544, 197] on div "PK Pavankumar K R Self Male 04 Nov 1999 - Phone Number +917338408684 Email ID p…" at bounding box center [1019, 335] width 1032 height 287
click at [542, 182] on li "Claim Details" at bounding box center [543, 178] width 80 height 24
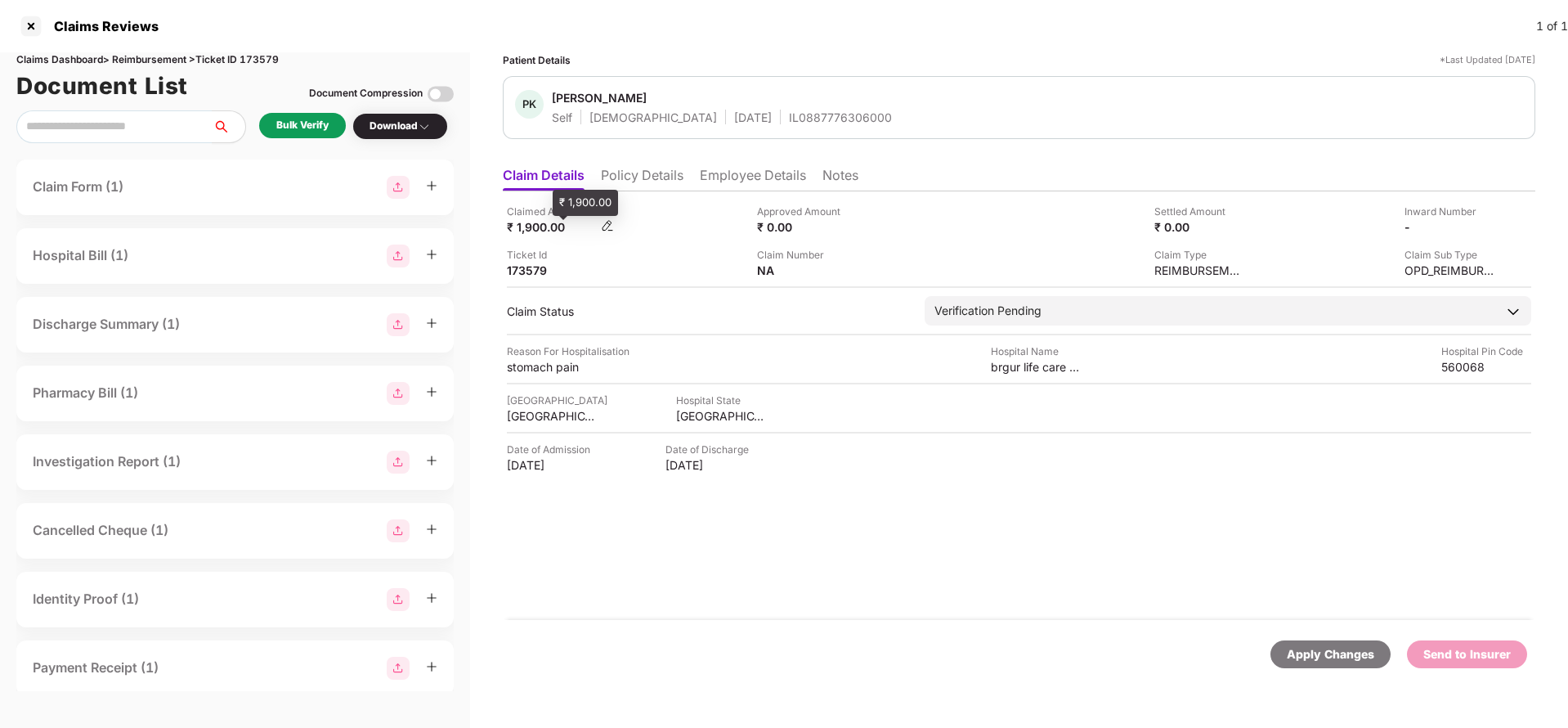
click at [539, 231] on div "₹ 1,900.00" at bounding box center [551, 227] width 90 height 16
copy div "1,900"
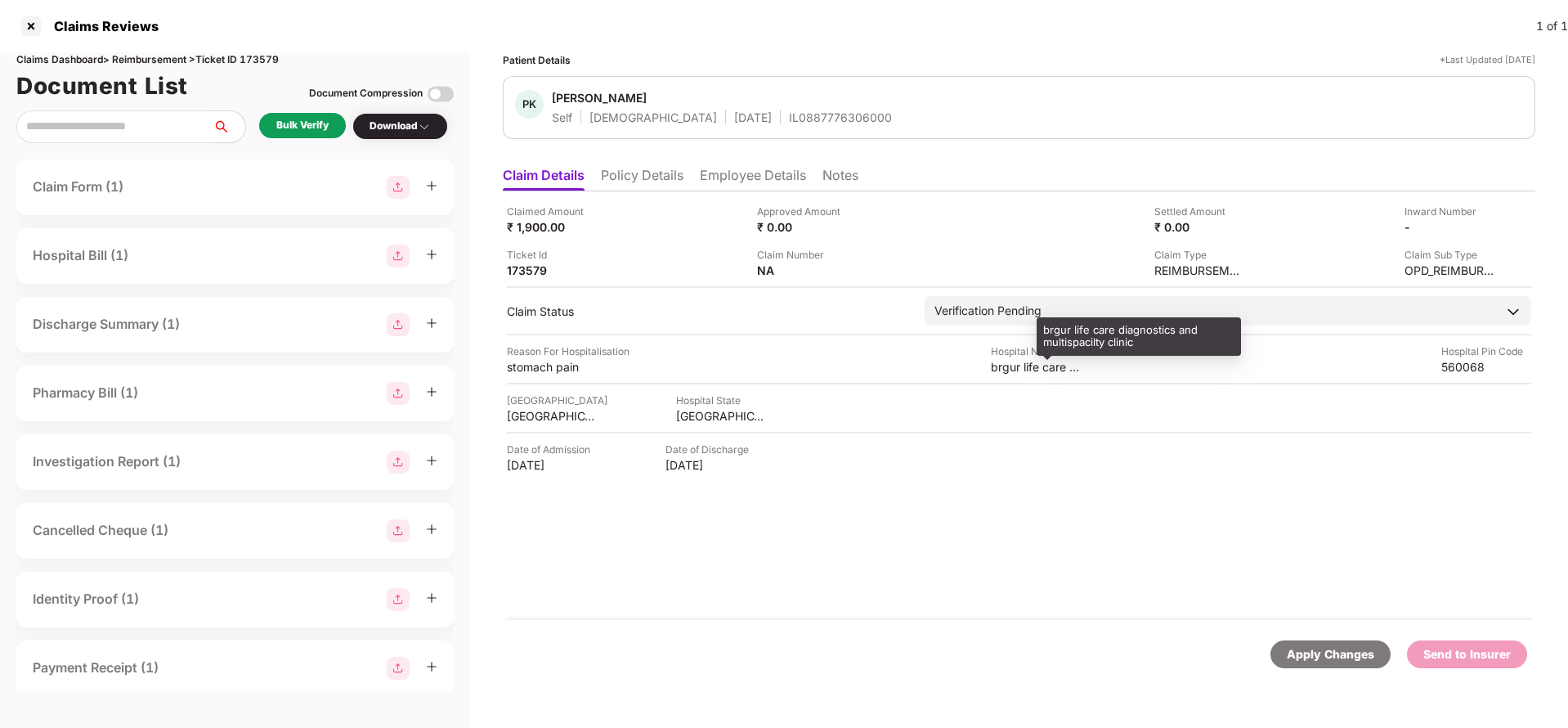
click at [1024, 368] on div "brgur life care diagnostics and multispacilty clinic" at bounding box center [1036, 367] width 90 height 16
copy div "brgur life care diagnostics and multispacilty clinic"
click at [288, 126] on div "Bulk Verify" at bounding box center [302, 126] width 52 height 16
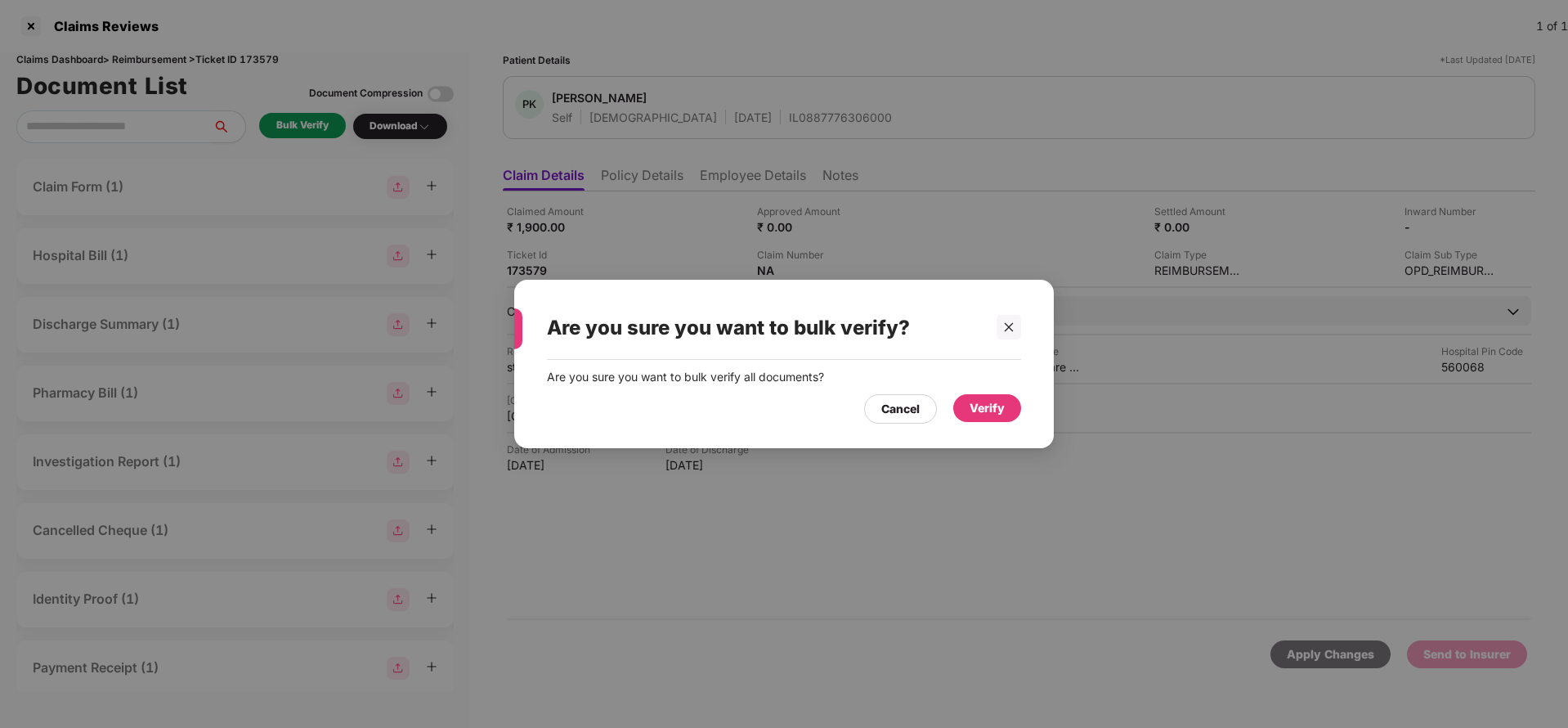
click at [1022, 405] on div "Are you sure you want to bulk verify all documents? Cancel Verify" at bounding box center [784, 396] width 539 height 72
click at [1009, 405] on div "Verify" at bounding box center [987, 408] width 68 height 28
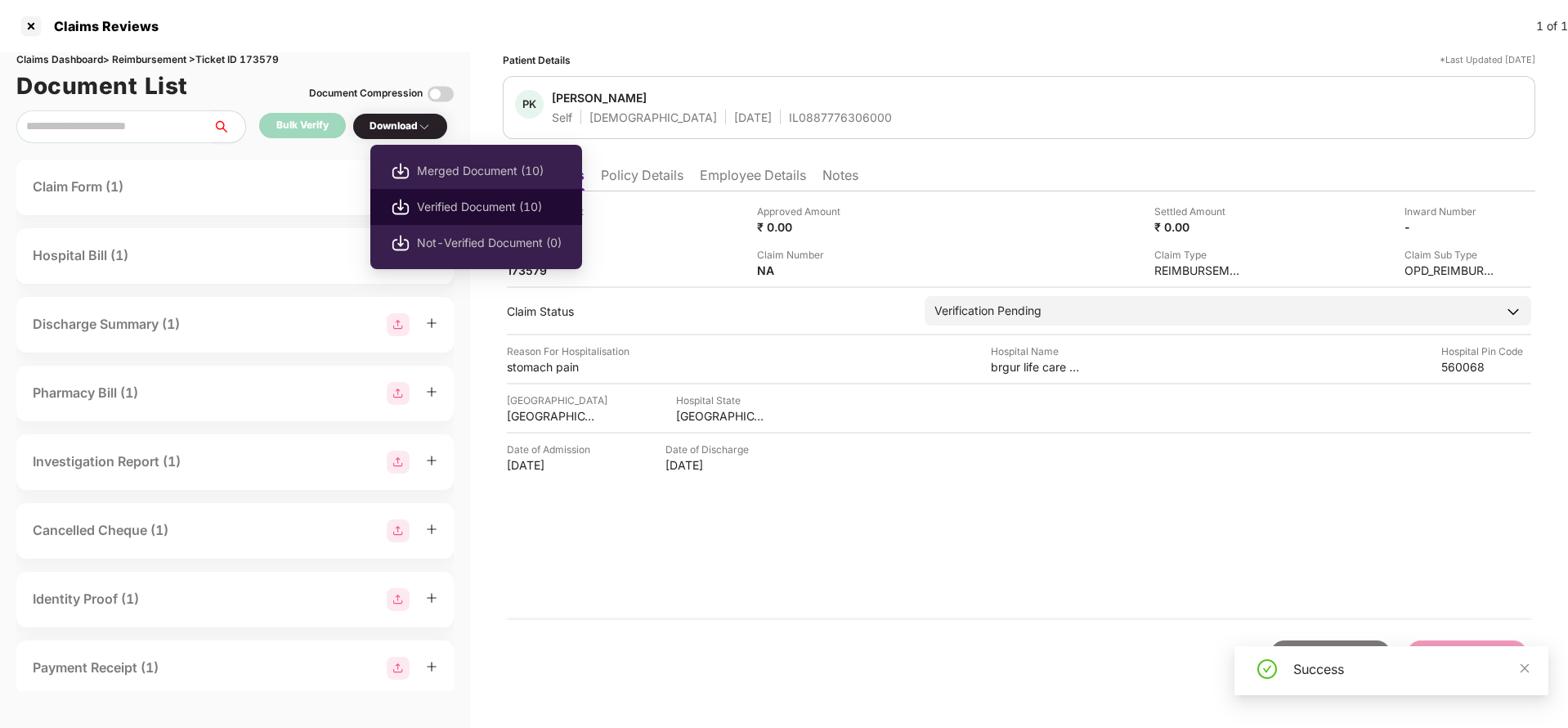
click at [434, 202] on span "Verified Document (10)" at bounding box center [489, 207] width 144 height 18
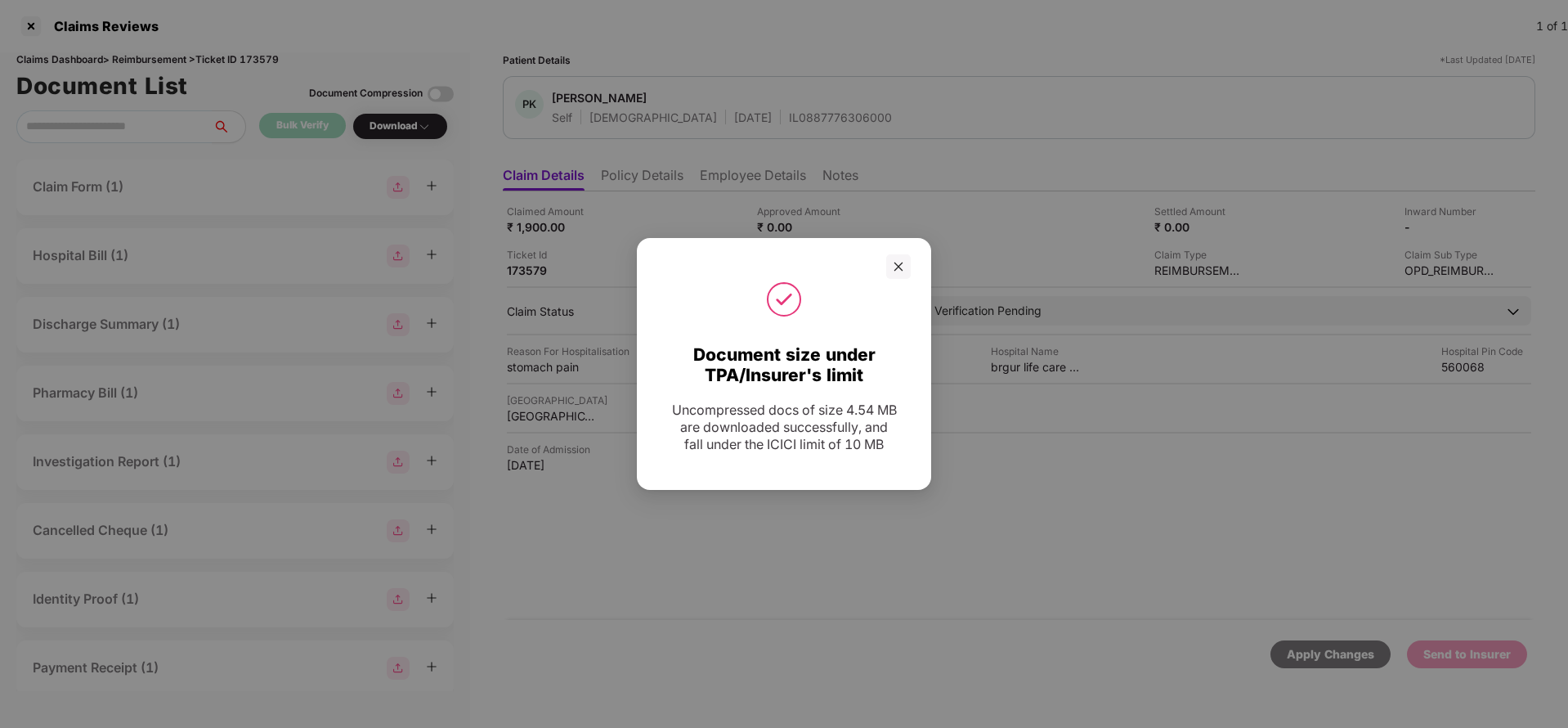
click at [894, 279] on div at bounding box center [784, 299] width 254 height 41
click at [888, 264] on div at bounding box center [899, 267] width 25 height 25
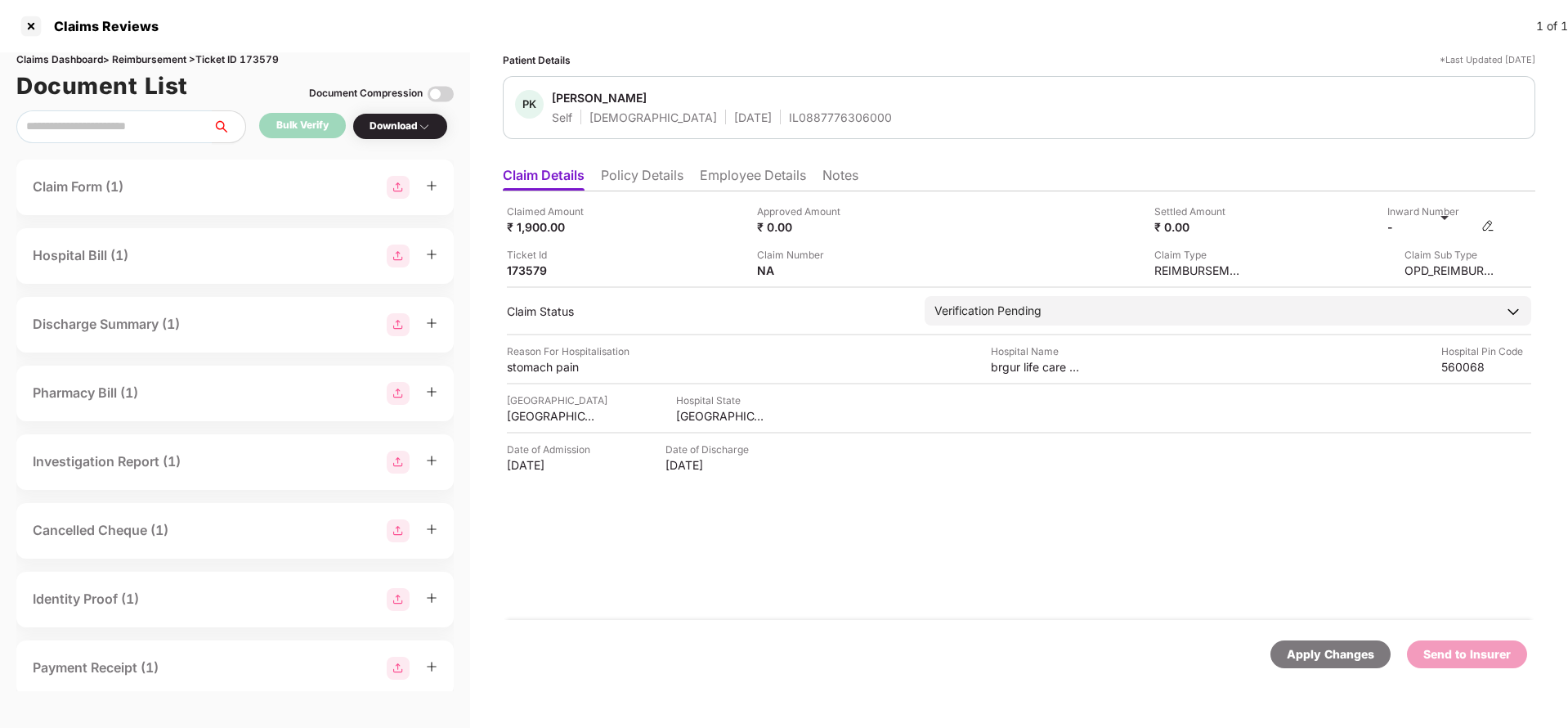
click at [1491, 224] on img at bounding box center [1488, 226] width 13 height 13
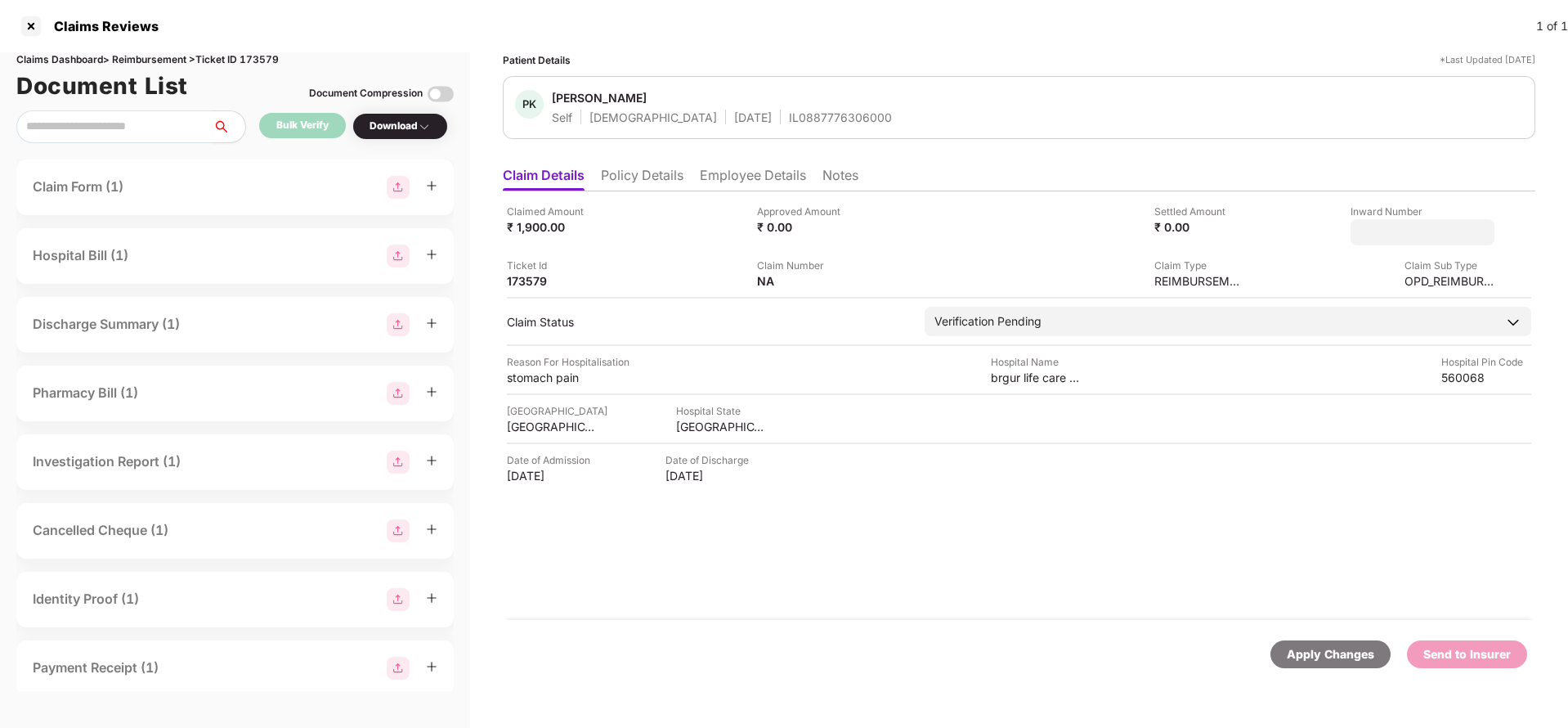
type input "**********"
click at [1086, 297] on div "**********" at bounding box center [1019, 405] width 1032 height 428
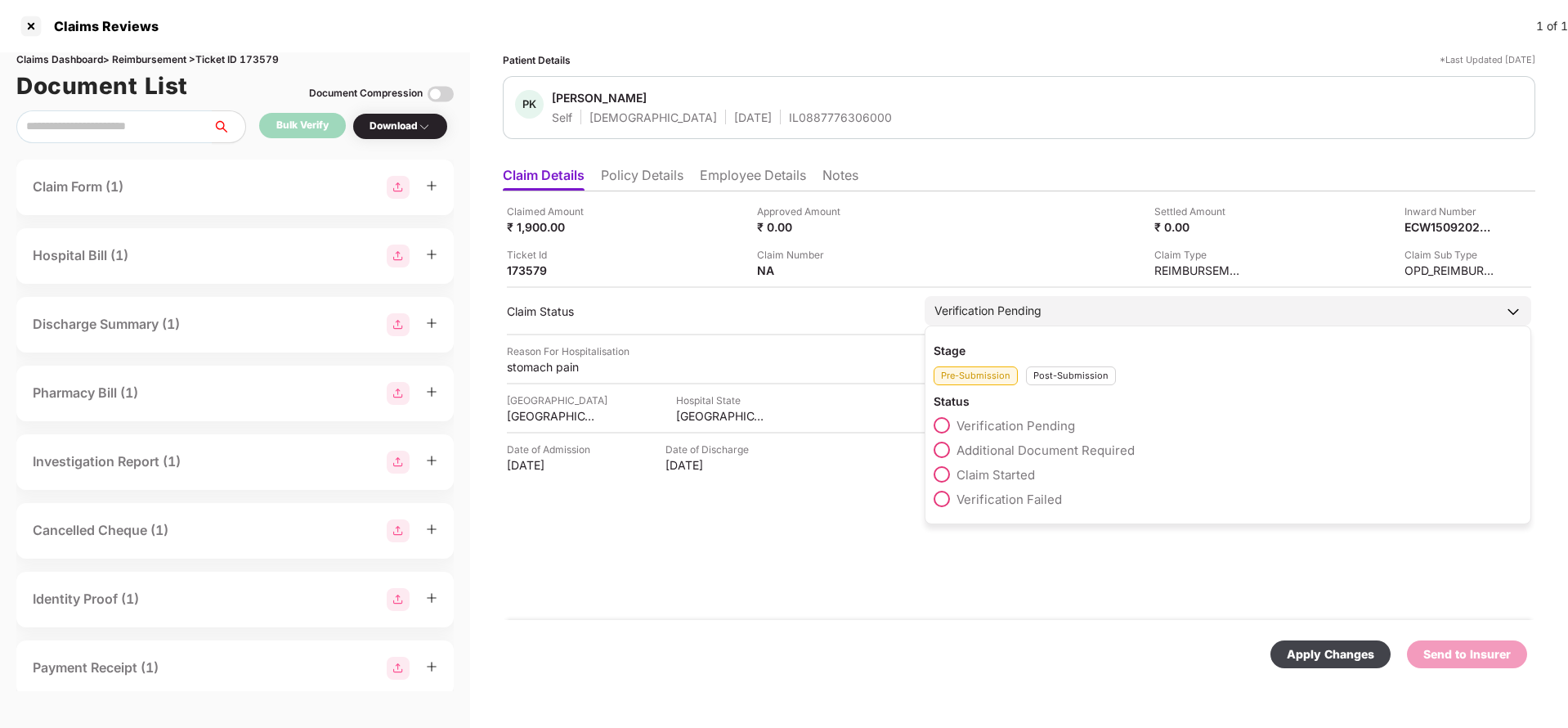
click at [1064, 382] on div "Post-Submission" at bounding box center [1071, 375] width 90 height 19
click at [1032, 455] on span "Claim Under Process" at bounding box center [1018, 450] width 123 height 16
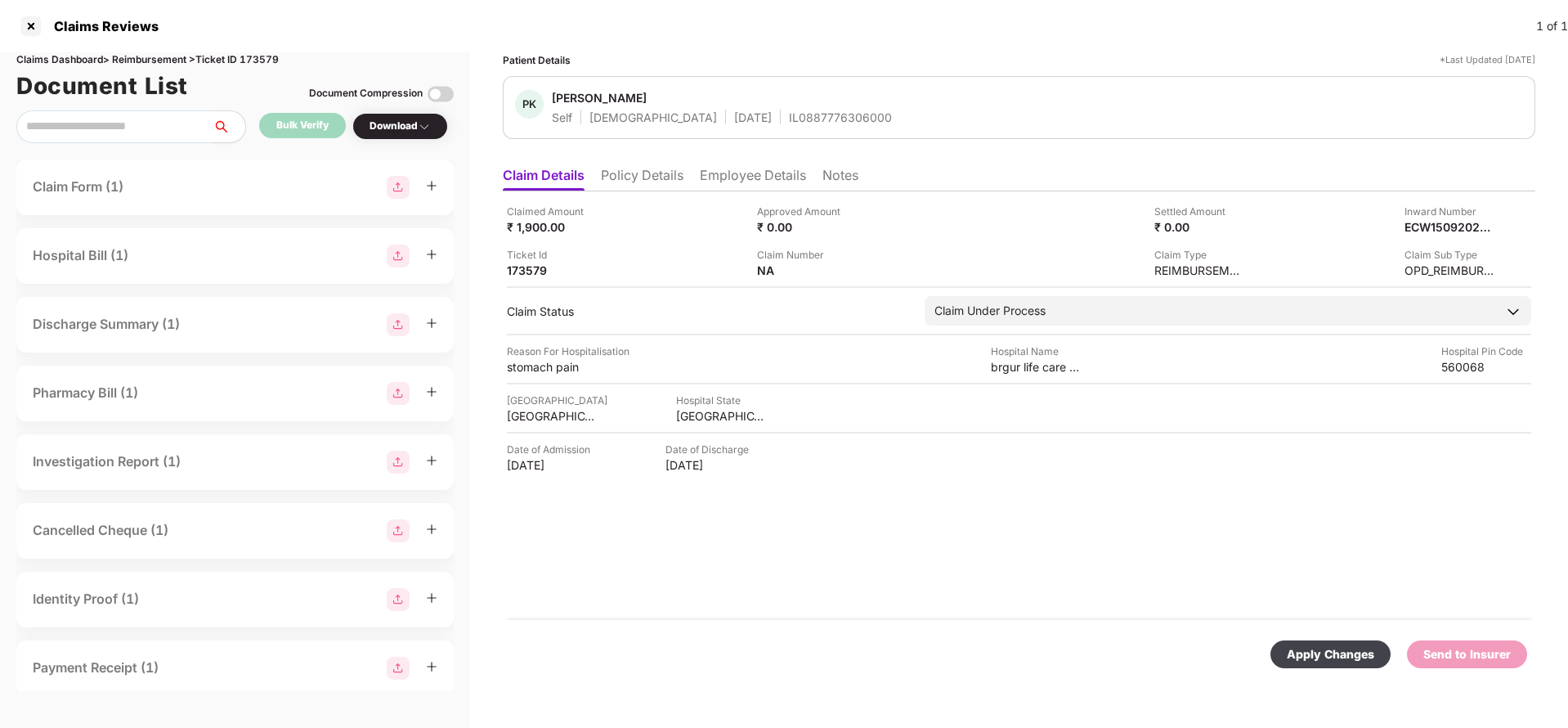
click at [1313, 659] on div "Apply Changes" at bounding box center [1330, 654] width 87 height 18
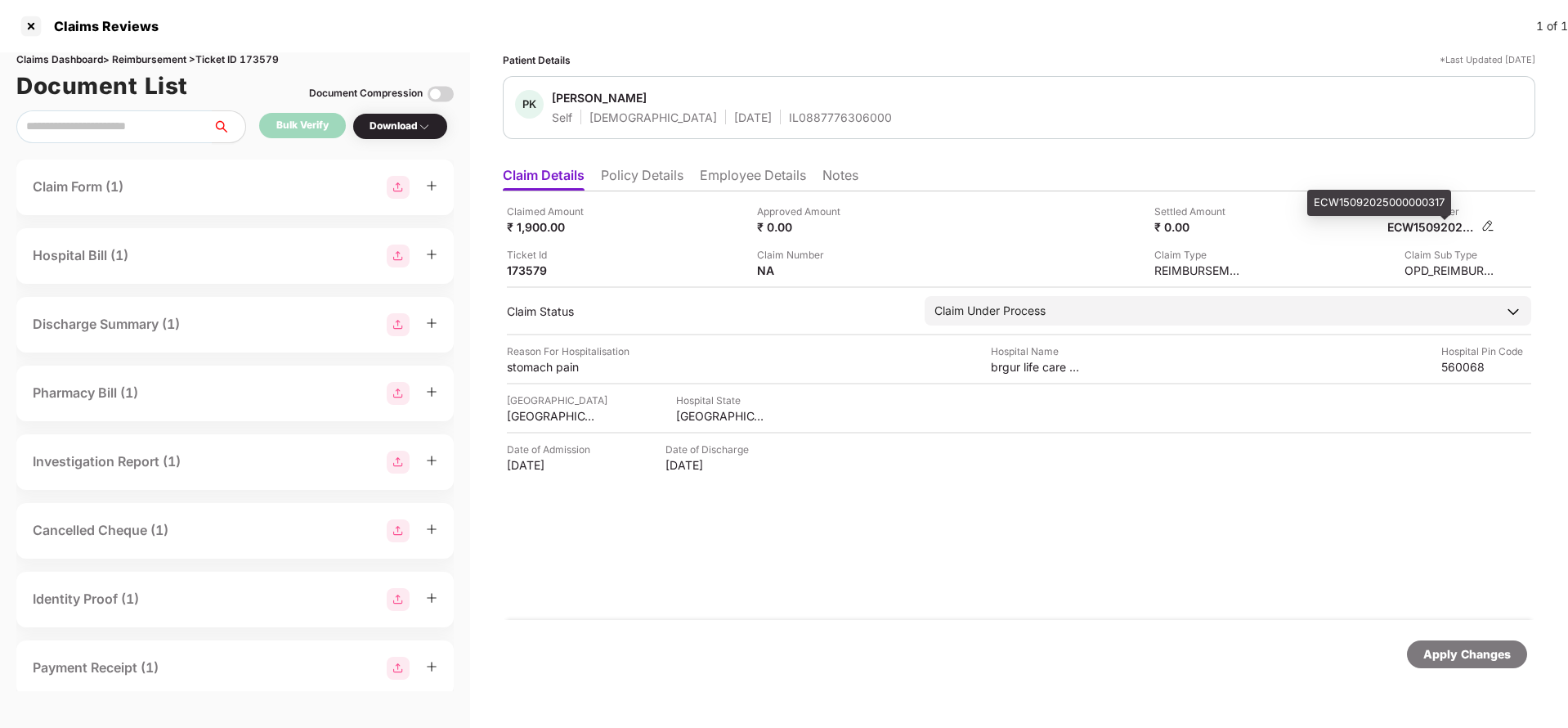
click at [1432, 226] on div "ECW15092025000000317" at bounding box center [1432, 227] width 90 height 16
copy div "ECW15092025000000317"
click at [789, 121] on div "IL0887776306000" at bounding box center [840, 117] width 103 height 16
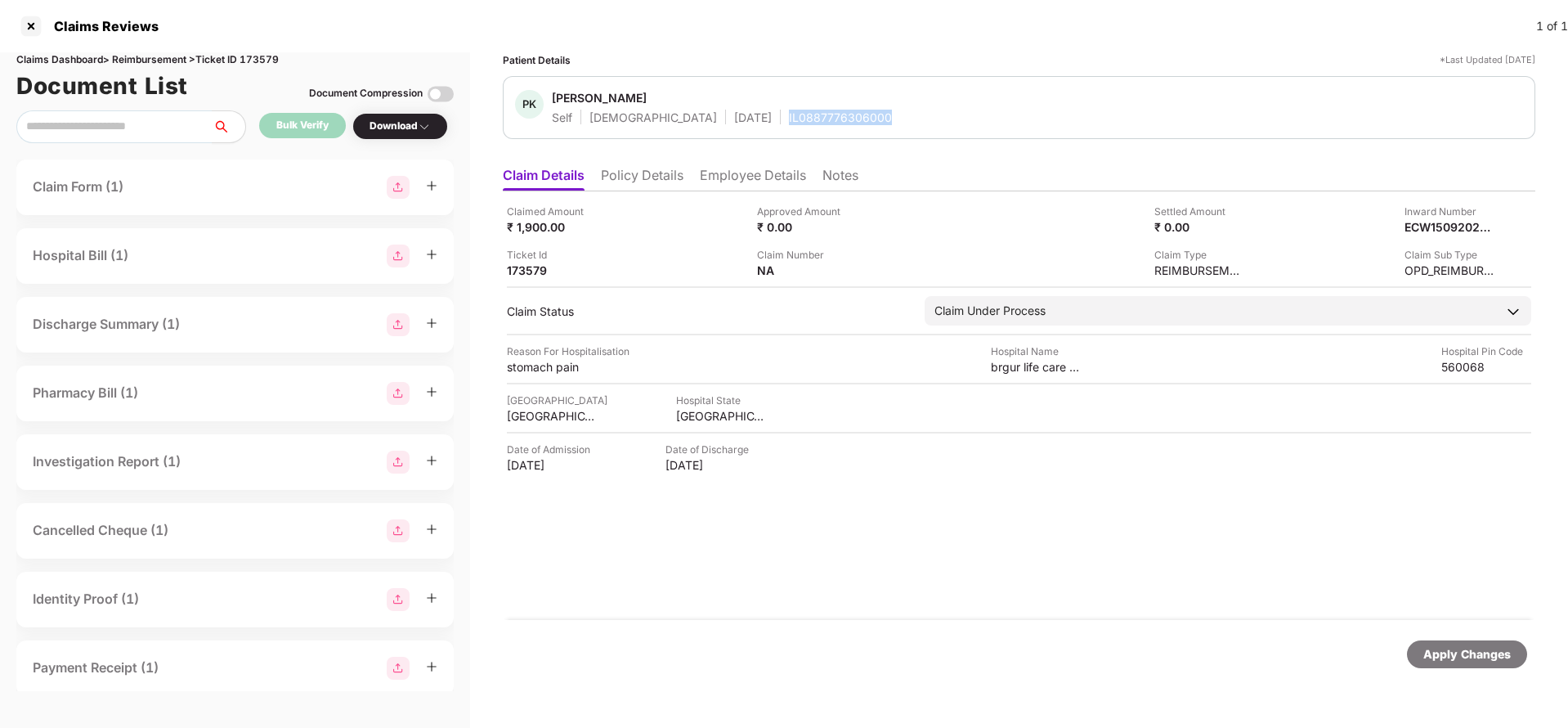
click at [789, 121] on div "IL0887776306000" at bounding box center [840, 117] width 103 height 16
copy div "IL0887776306000"
click at [1468, 654] on div "Apply Changes" at bounding box center [1467, 654] width 87 height 18
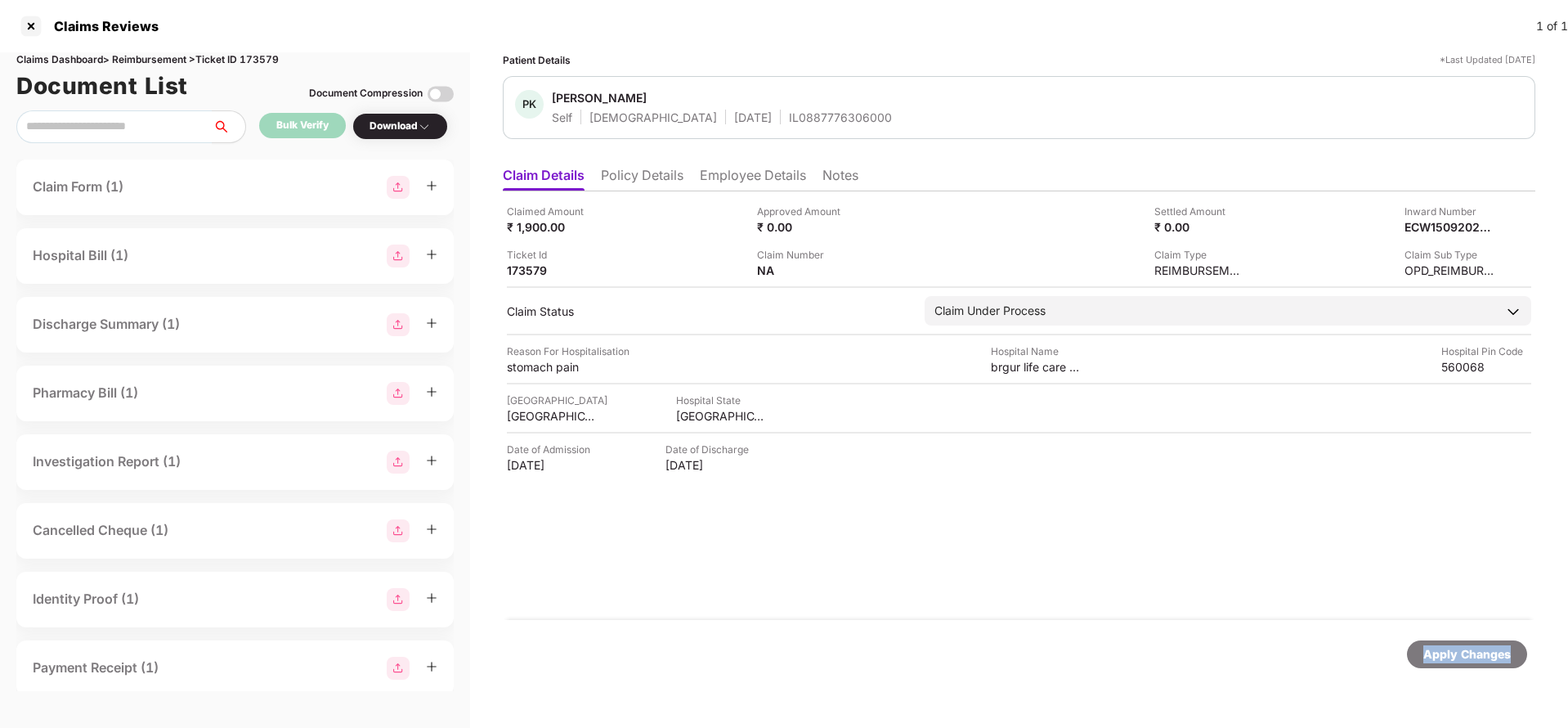
click at [1468, 654] on div "Apply Changes" at bounding box center [1467, 654] width 87 height 18
click at [274, 60] on div "Claims Dashboard > Reimbursement > Ticket ID 173579" at bounding box center [235, 60] width 437 height 16
copy div "173579"
click at [1442, 652] on div "Apply Changes" at bounding box center [1467, 654] width 87 height 18
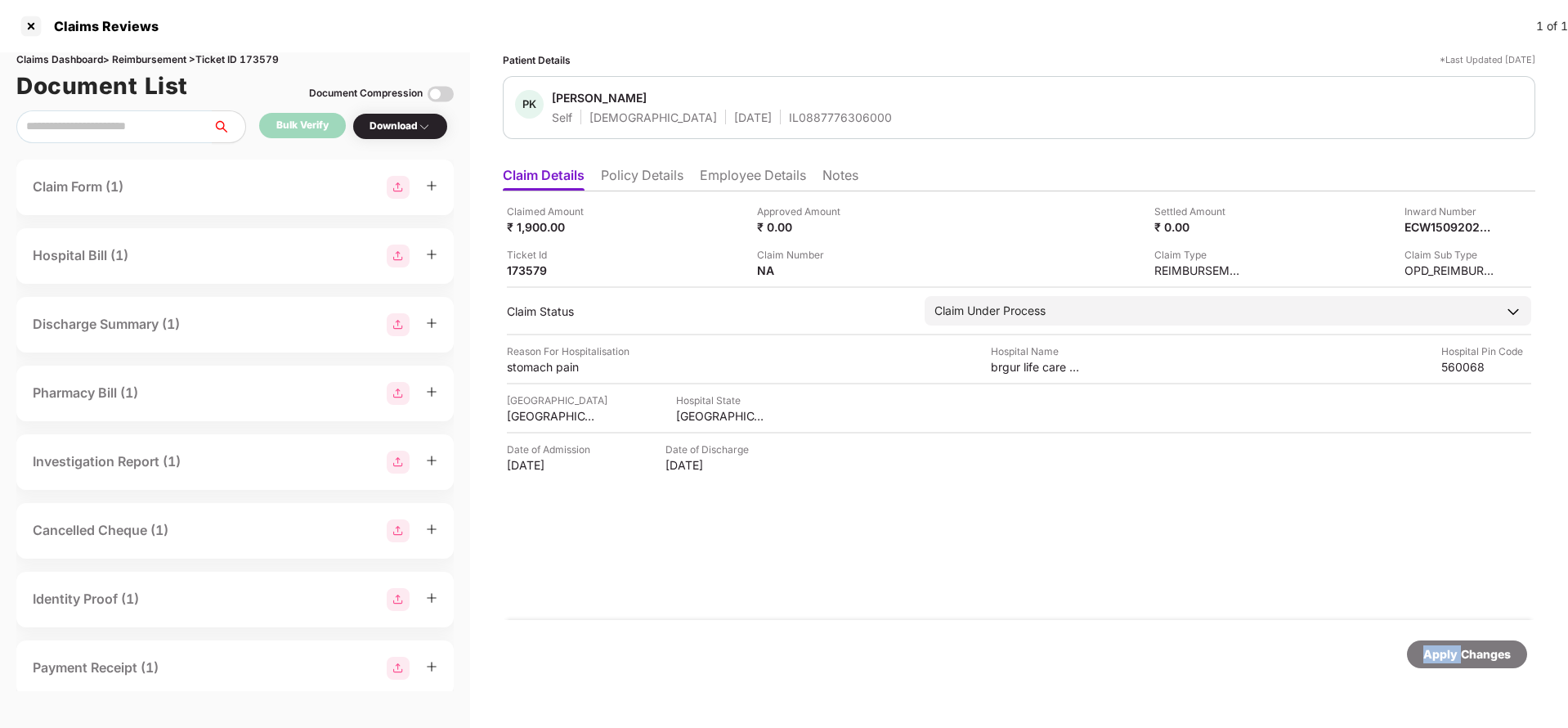
click at [1442, 652] on div "Apply Changes" at bounding box center [1467, 654] width 87 height 18
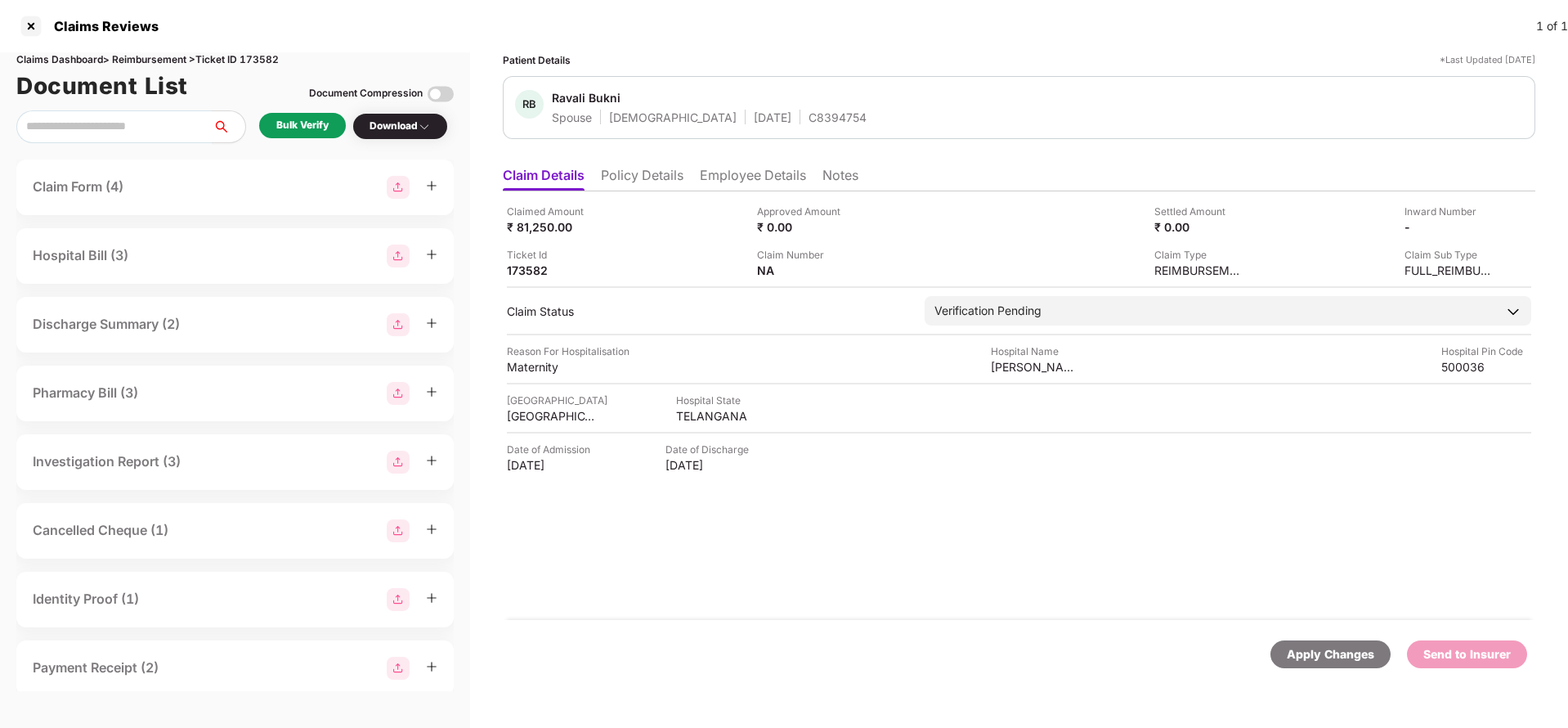
click at [639, 165] on ul "Claim Details Policy Details Employee Details Notes" at bounding box center [1019, 175] width 1032 height 33
click at [646, 179] on li "Policy Details" at bounding box center [642, 178] width 83 height 24
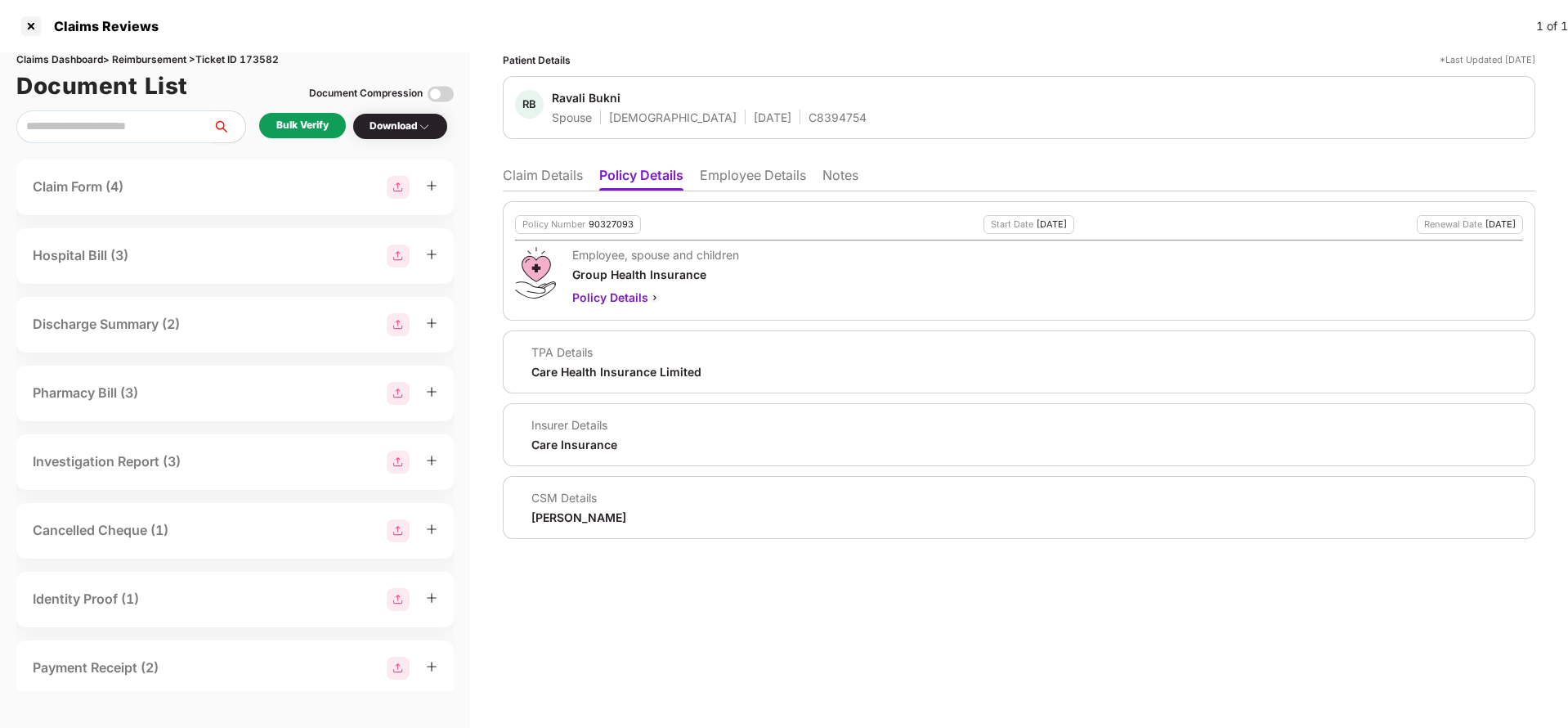
click at [738, 182] on li "Employee Details" at bounding box center [752, 178] width 107 height 24
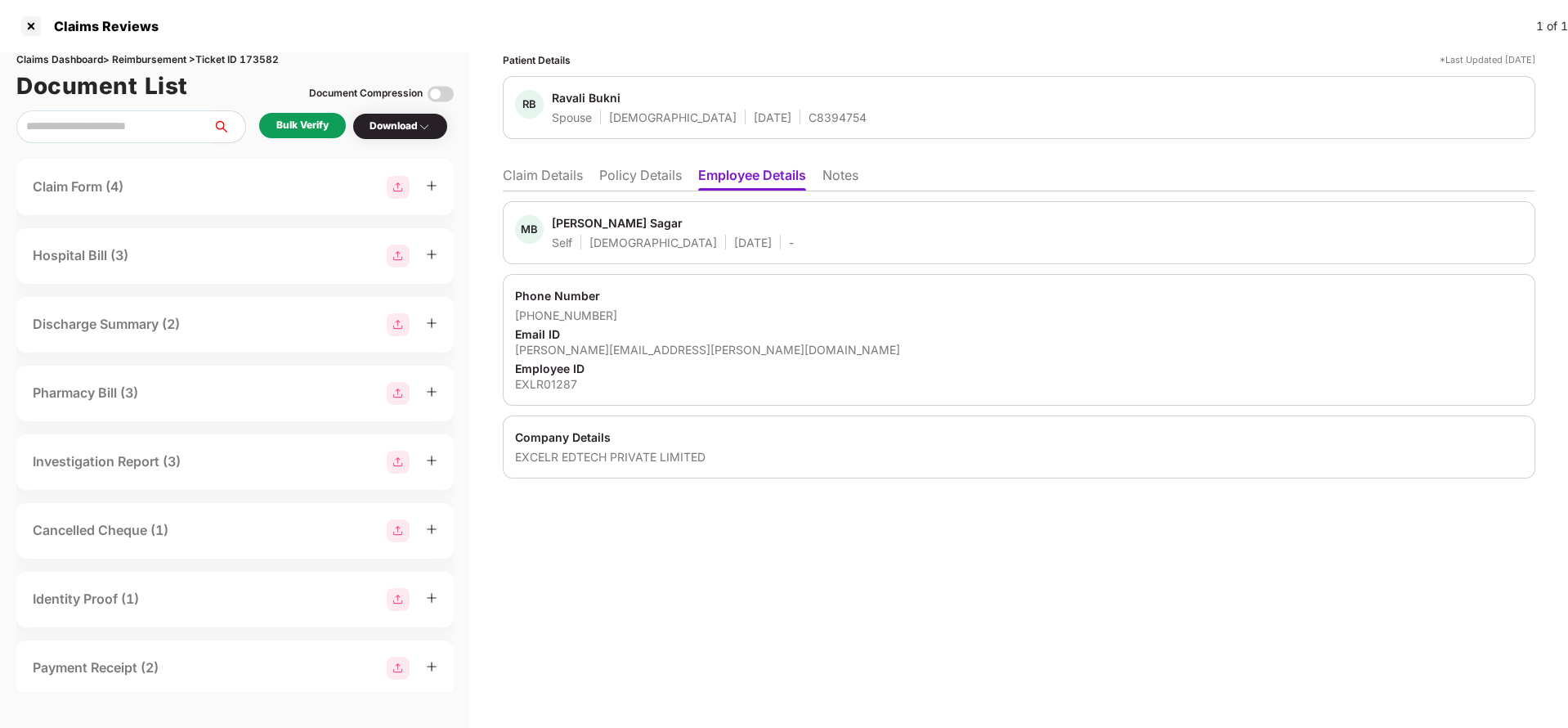
click at [567, 176] on li "Claim Details" at bounding box center [543, 178] width 80 height 24
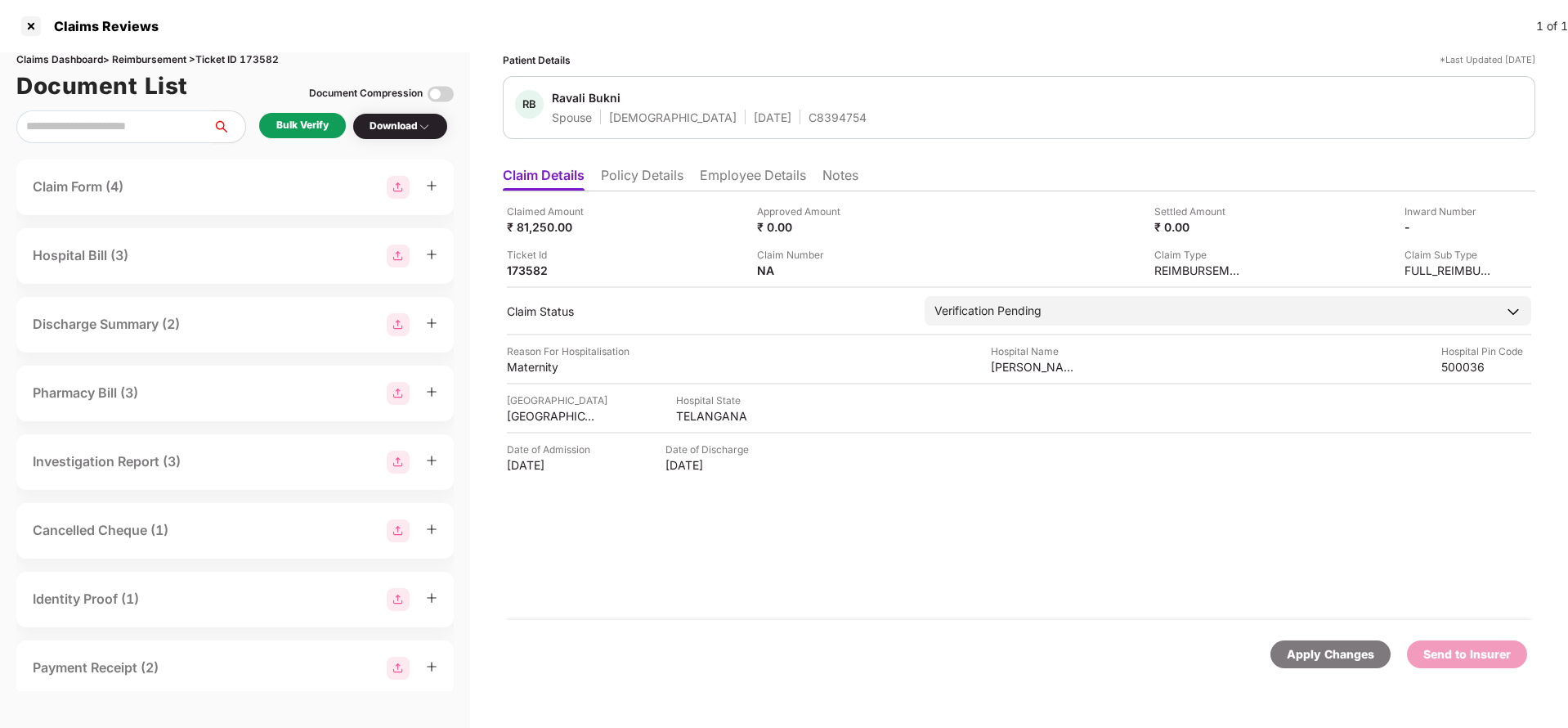
click at [276, 120] on div "Bulk Verify" at bounding box center [302, 125] width 86 height 26
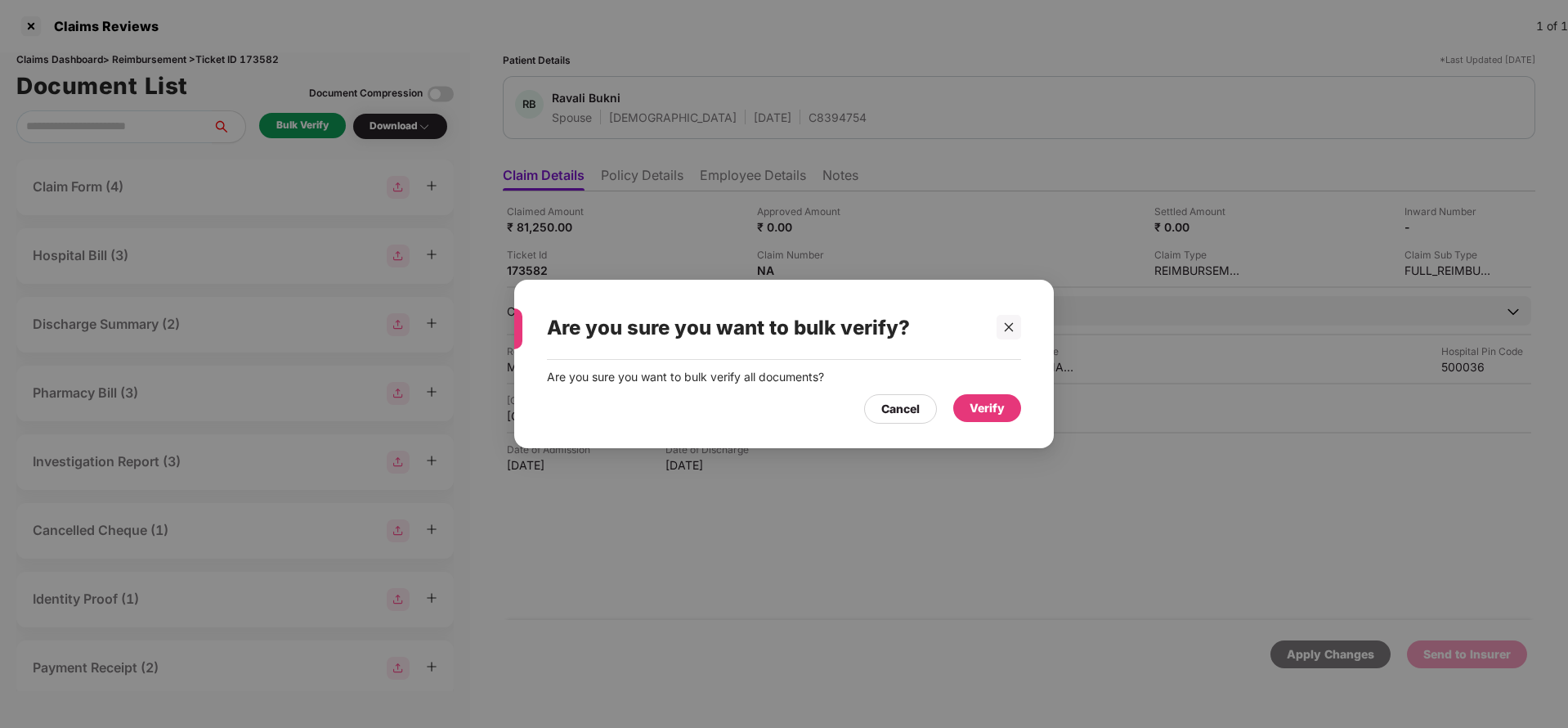
click at [994, 420] on div "Verify" at bounding box center [987, 408] width 68 height 28
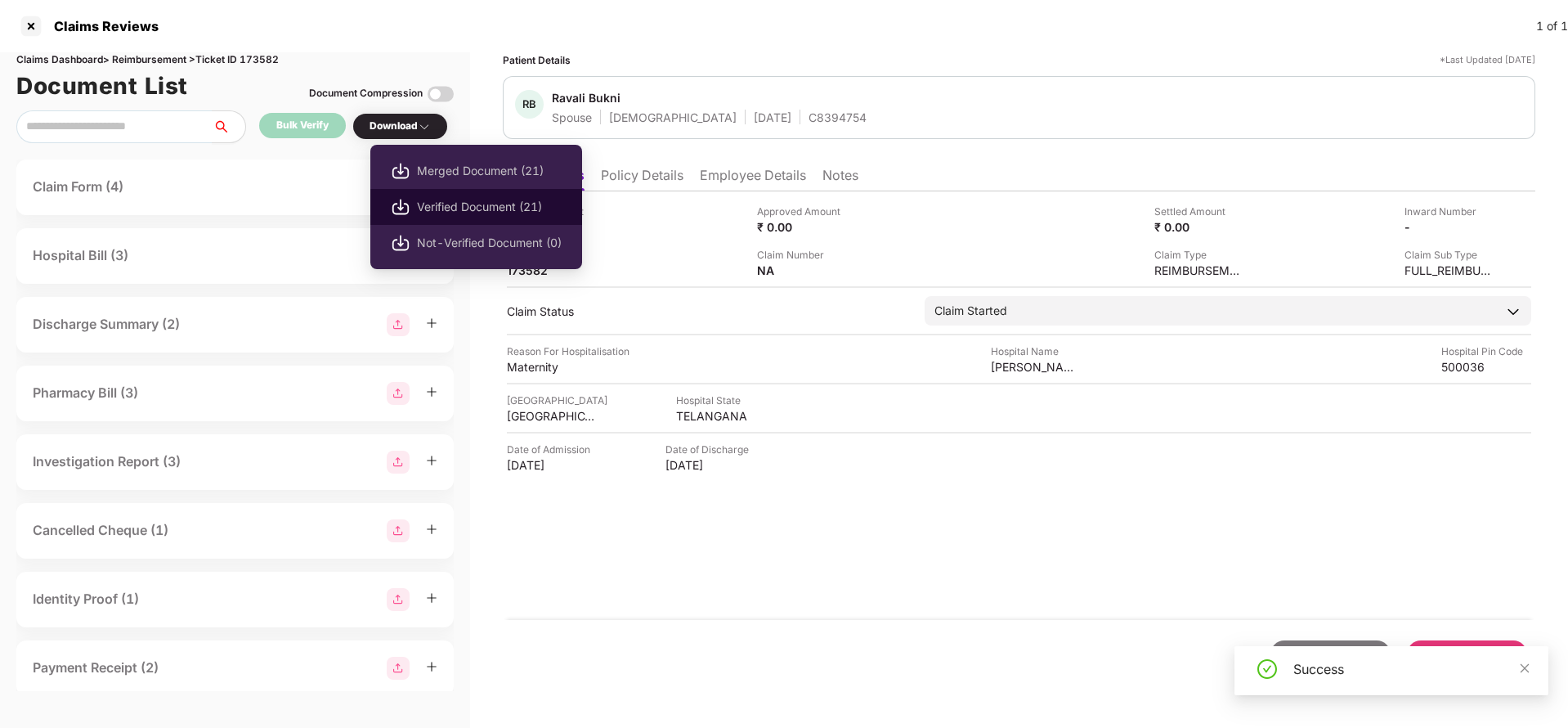
click at [441, 215] on span "Verified Document (21)" at bounding box center [489, 207] width 144 height 18
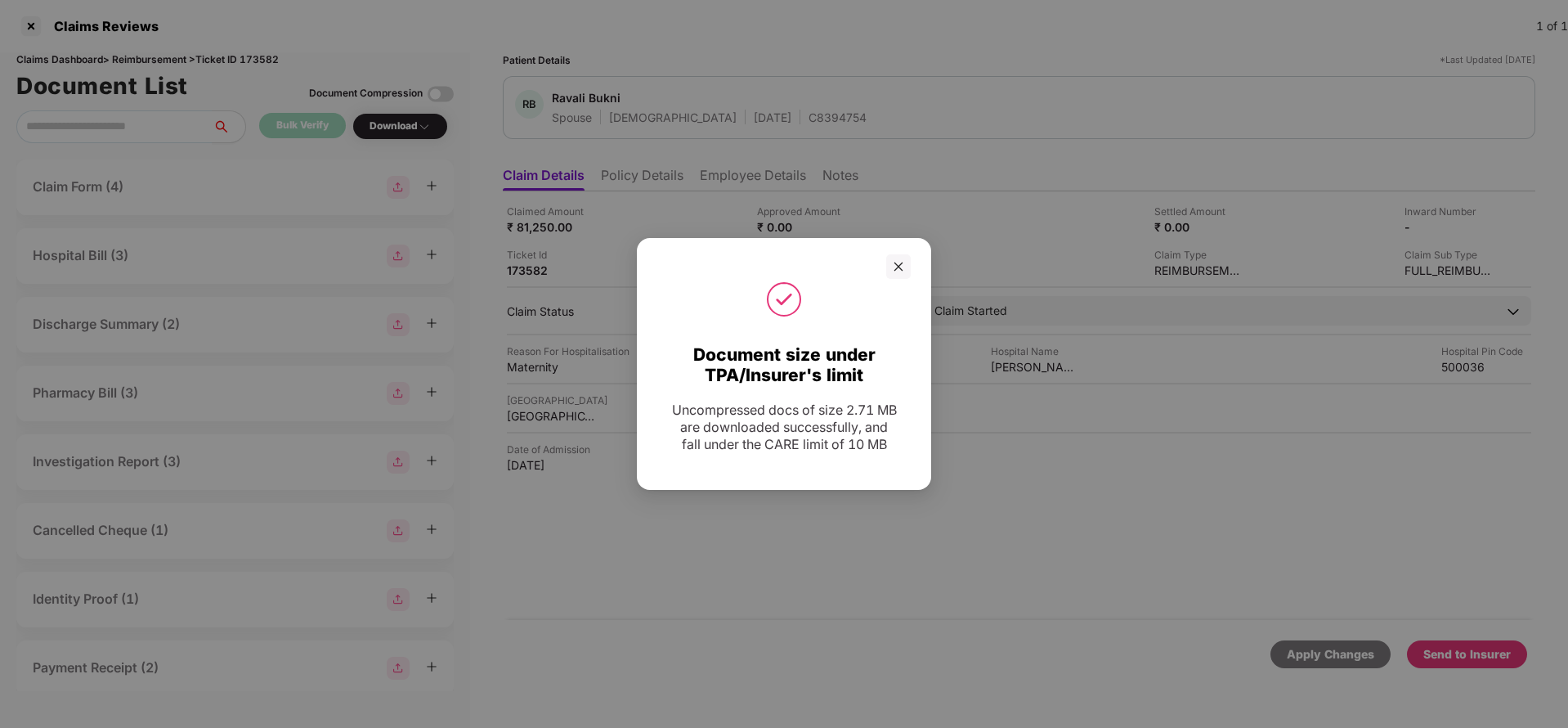
click at [888, 266] on div at bounding box center [899, 267] width 25 height 25
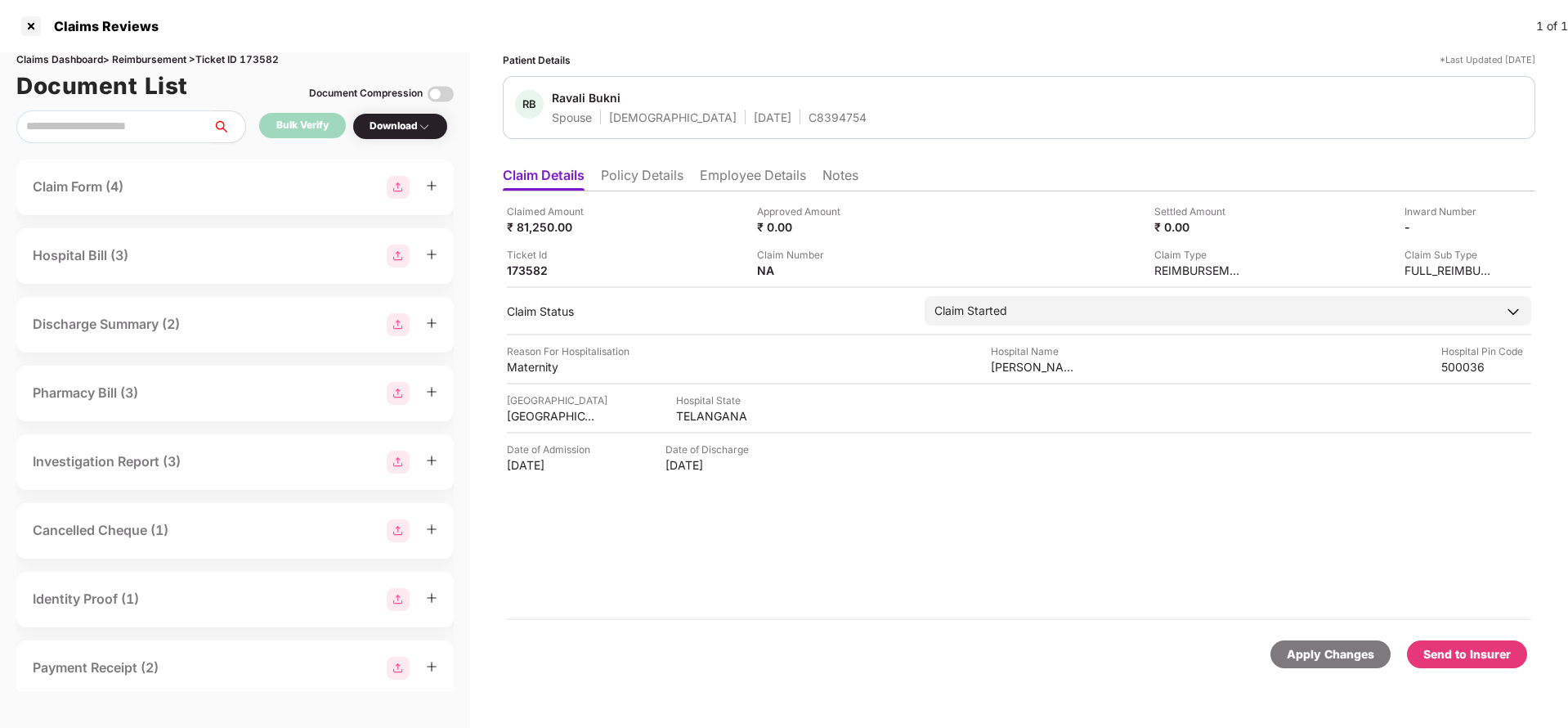
click at [1474, 653] on div "Send to Insurer" at bounding box center [1467, 654] width 87 height 18
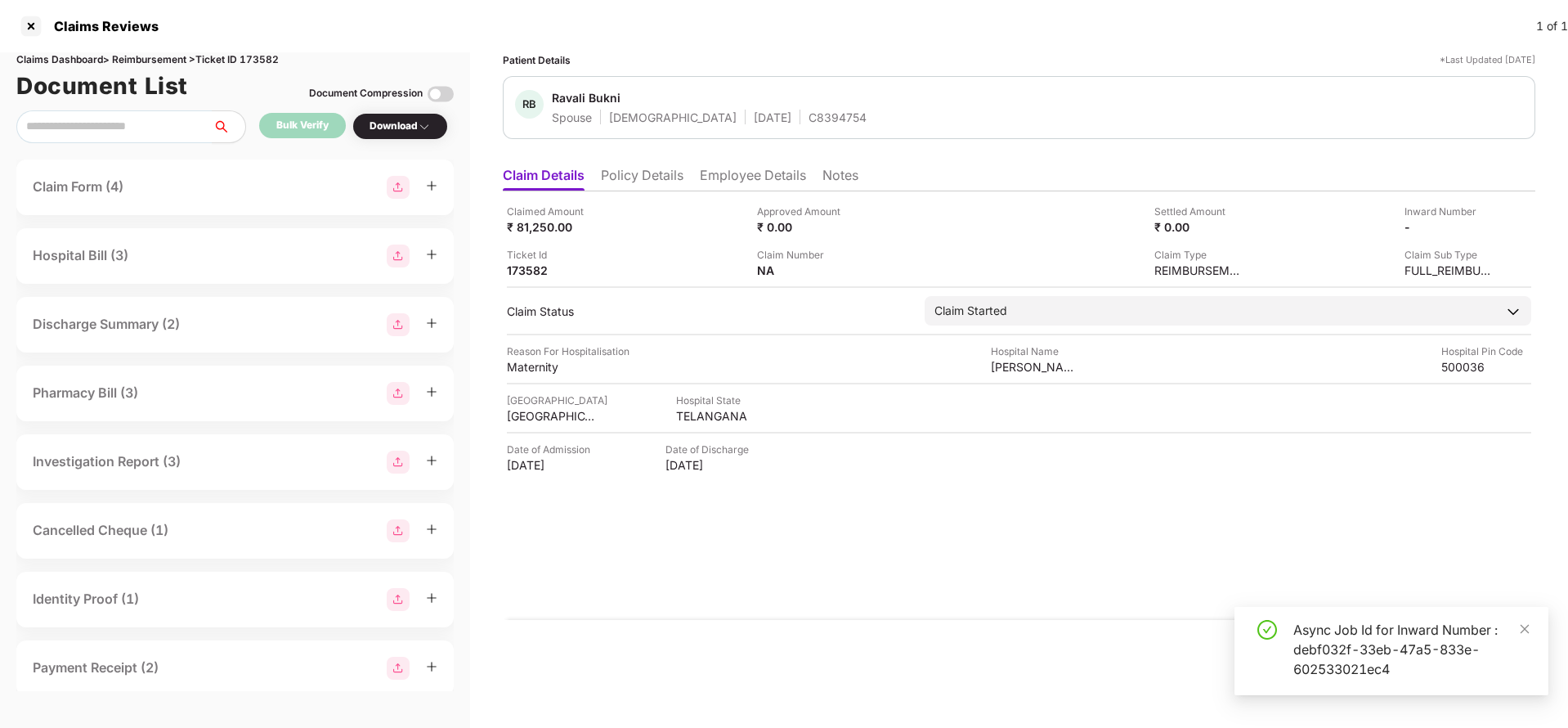
click at [769, 192] on div "Claimed Amount ₹ 81,250.00 Approved Amount ₹ 0.00 Settled Amount ₹ 0.00 Inward …" at bounding box center [1019, 405] width 1032 height 428
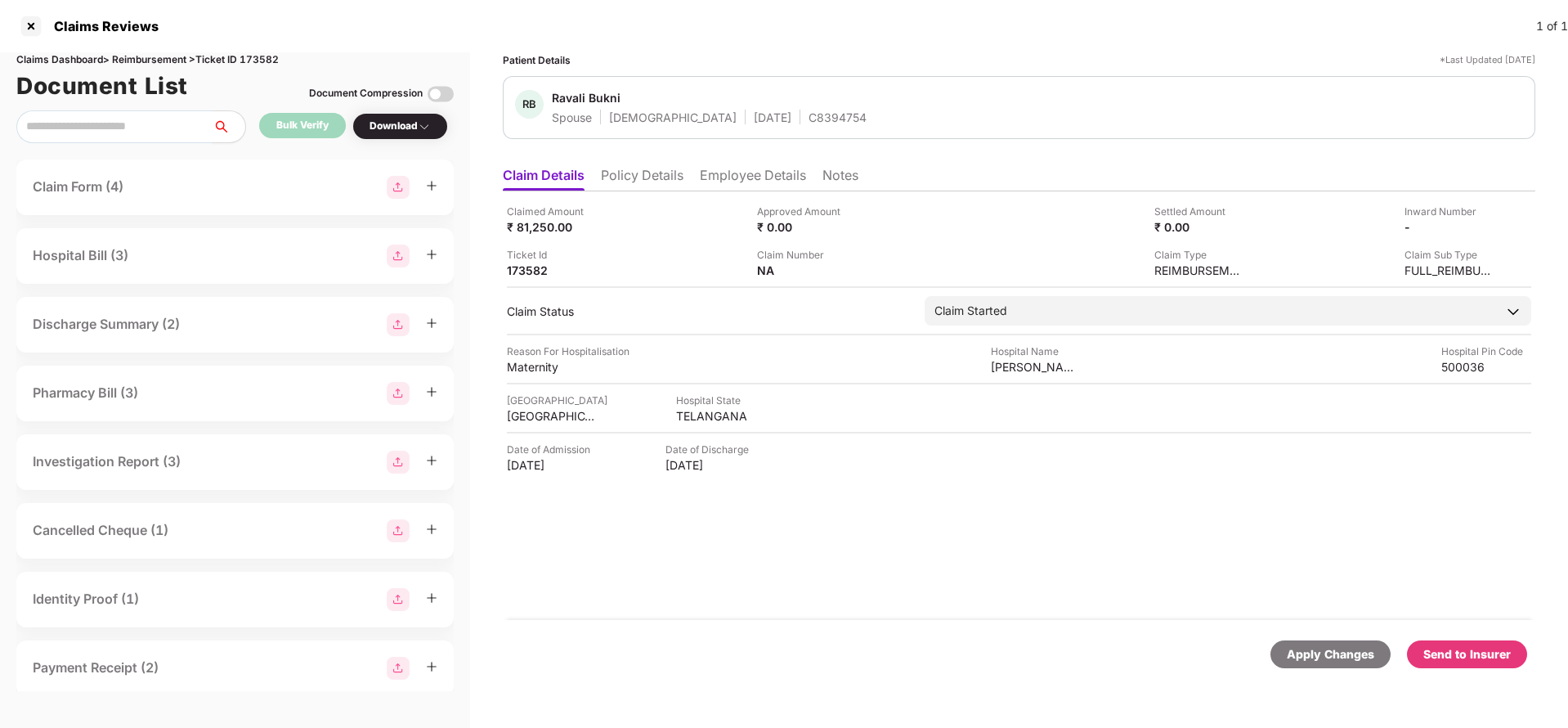
click at [766, 178] on li "Employee Details" at bounding box center [752, 178] width 107 height 24
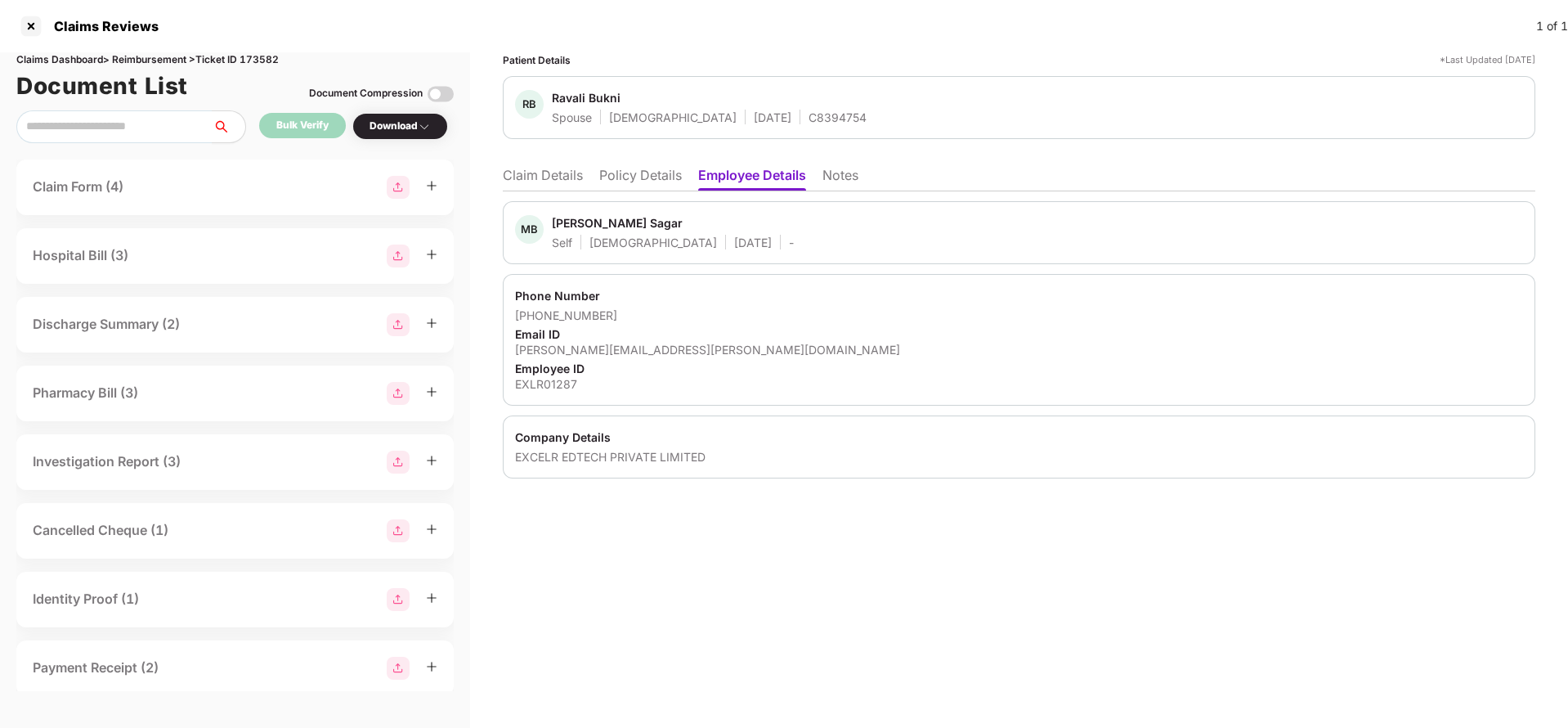
click at [560, 189] on li "Claim Details" at bounding box center [543, 178] width 80 height 24
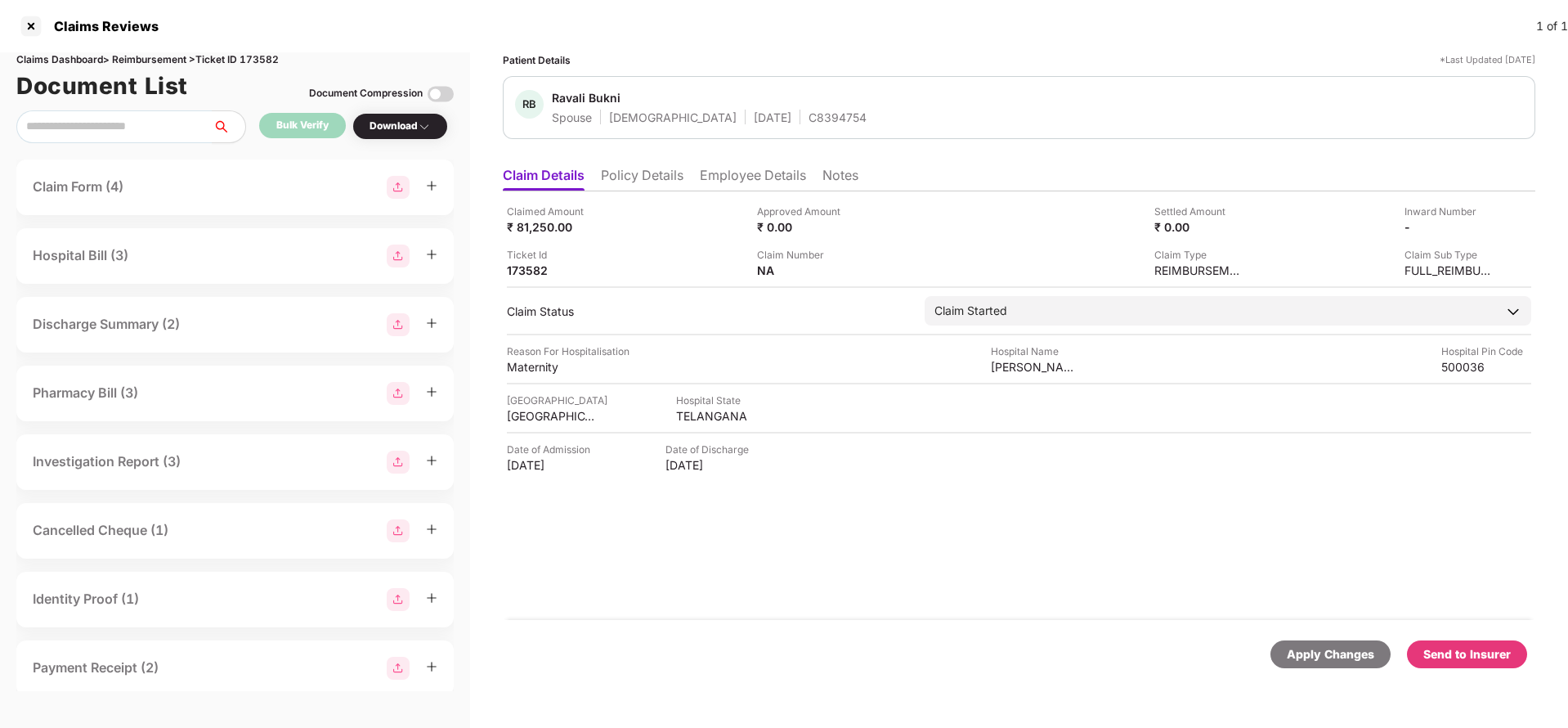
click at [1468, 648] on div "Send to Insurer" at bounding box center [1467, 654] width 87 height 18
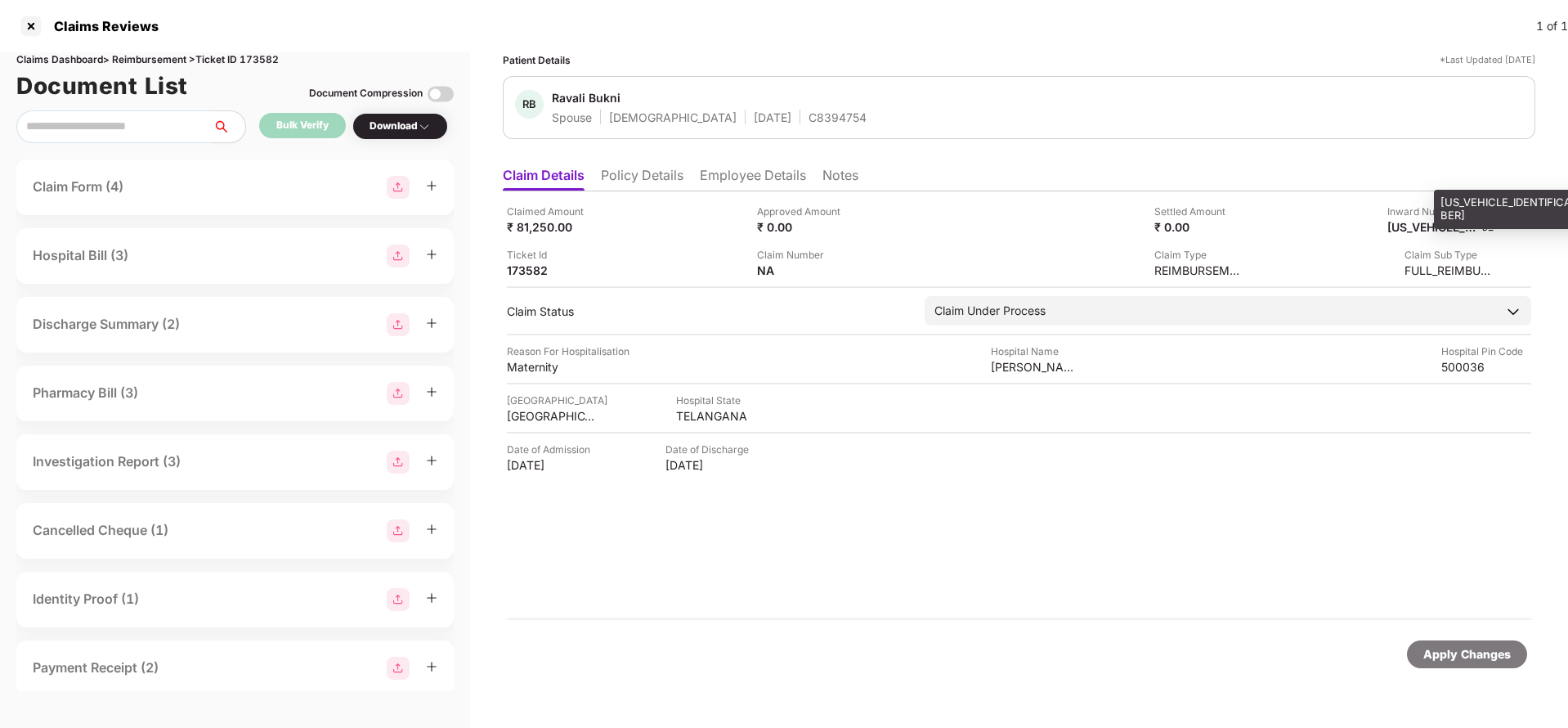
click at [1459, 222] on div "[US_VEHICLE_IDENTIFICATION_NUMBER]" at bounding box center [1432, 227] width 90 height 16
copy div "[US_VEHICLE_IDENTIFICATION_NUMBER]"
click at [1443, 651] on div "Apply Changes" at bounding box center [1467, 654] width 87 height 18
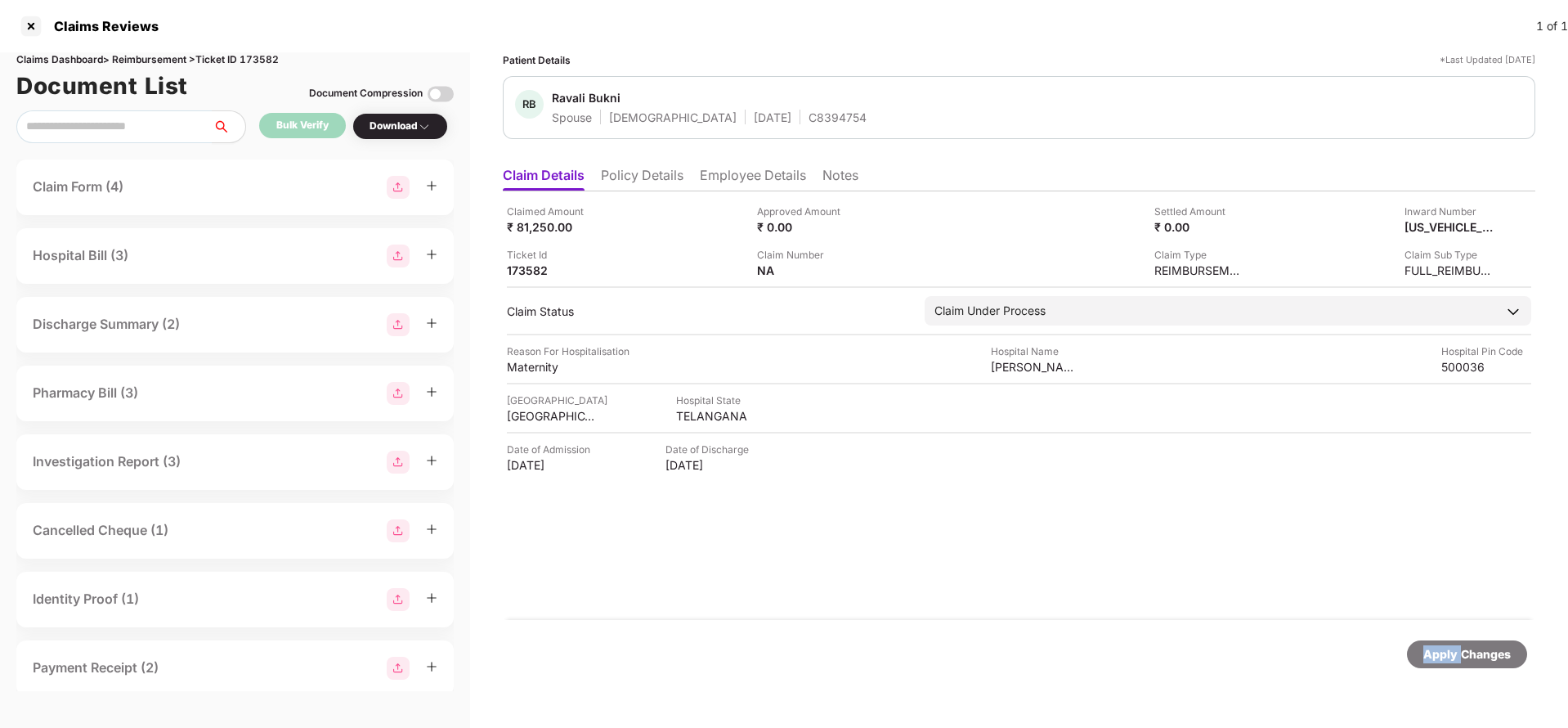
click at [1443, 651] on div "Apply Changes" at bounding box center [1467, 654] width 87 height 18
click at [259, 52] on div "Claims Dashboard > Reimbursement > Ticket ID 173582" at bounding box center [235, 60] width 437 height 16
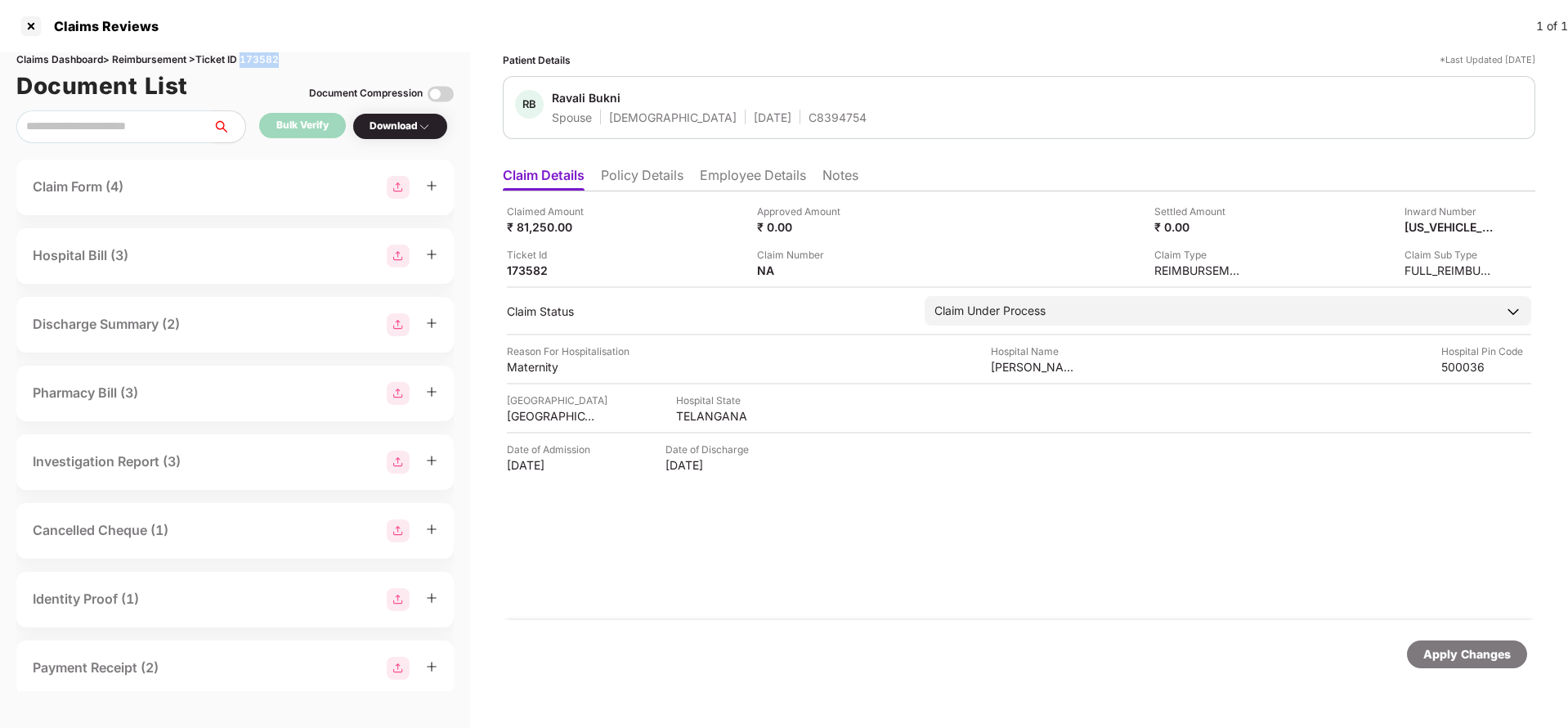
click at [259, 52] on div "Claims Dashboard > Reimbursement > Ticket ID 173582" at bounding box center [235, 60] width 437 height 16
copy div "173582"
click at [1474, 647] on div "Apply Changes" at bounding box center [1467, 654] width 87 height 18
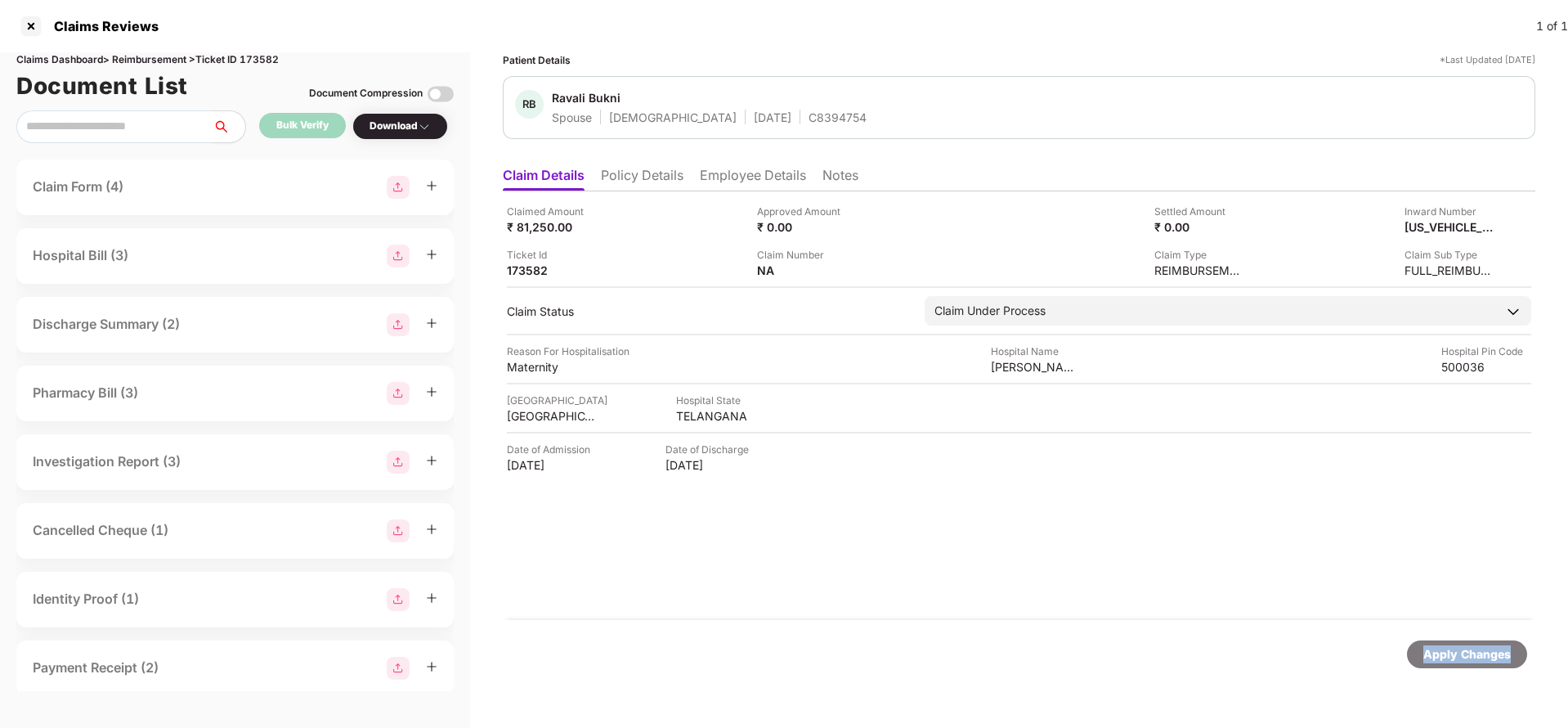
click at [1474, 647] on div "Apply Changes" at bounding box center [1467, 654] width 87 height 18
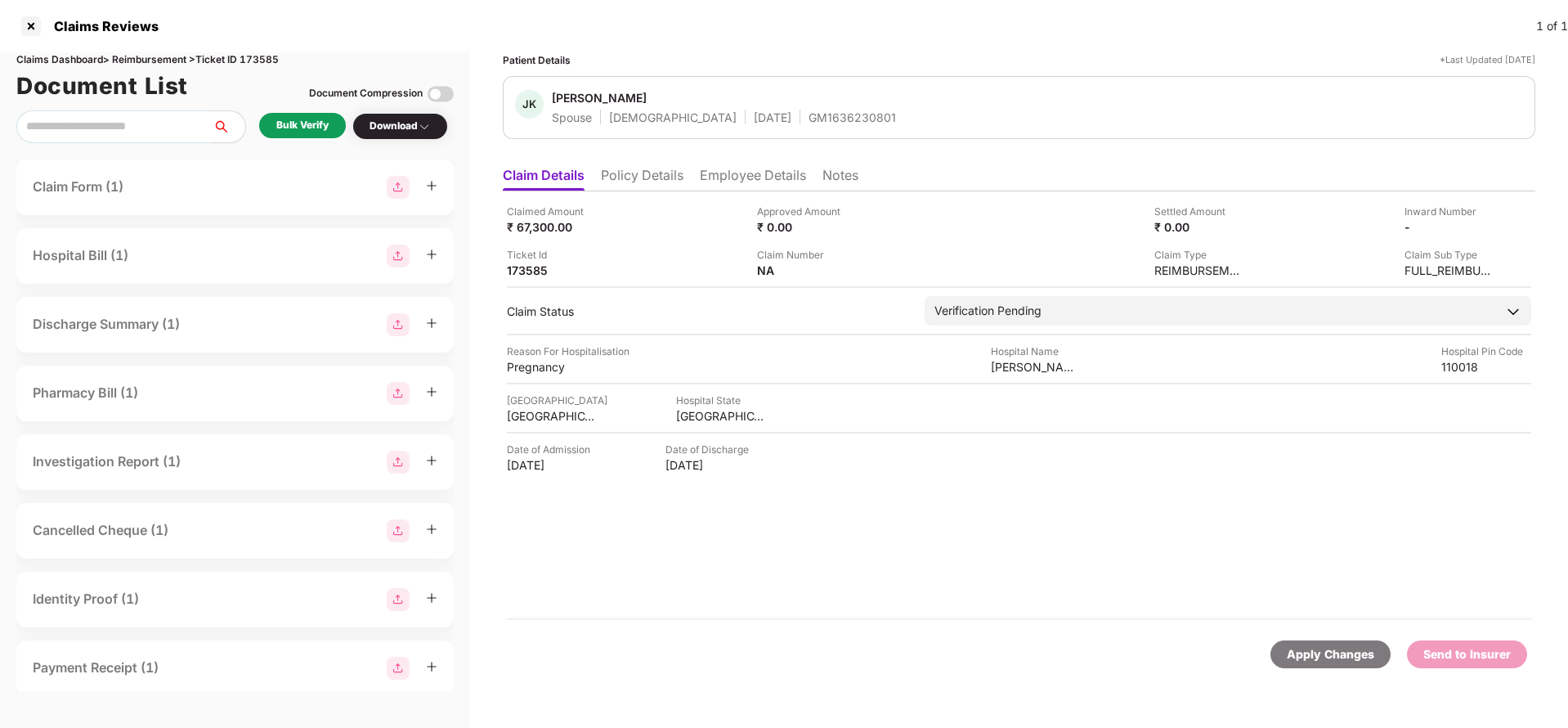
click at [651, 168] on li "Policy Details" at bounding box center [642, 178] width 83 height 24
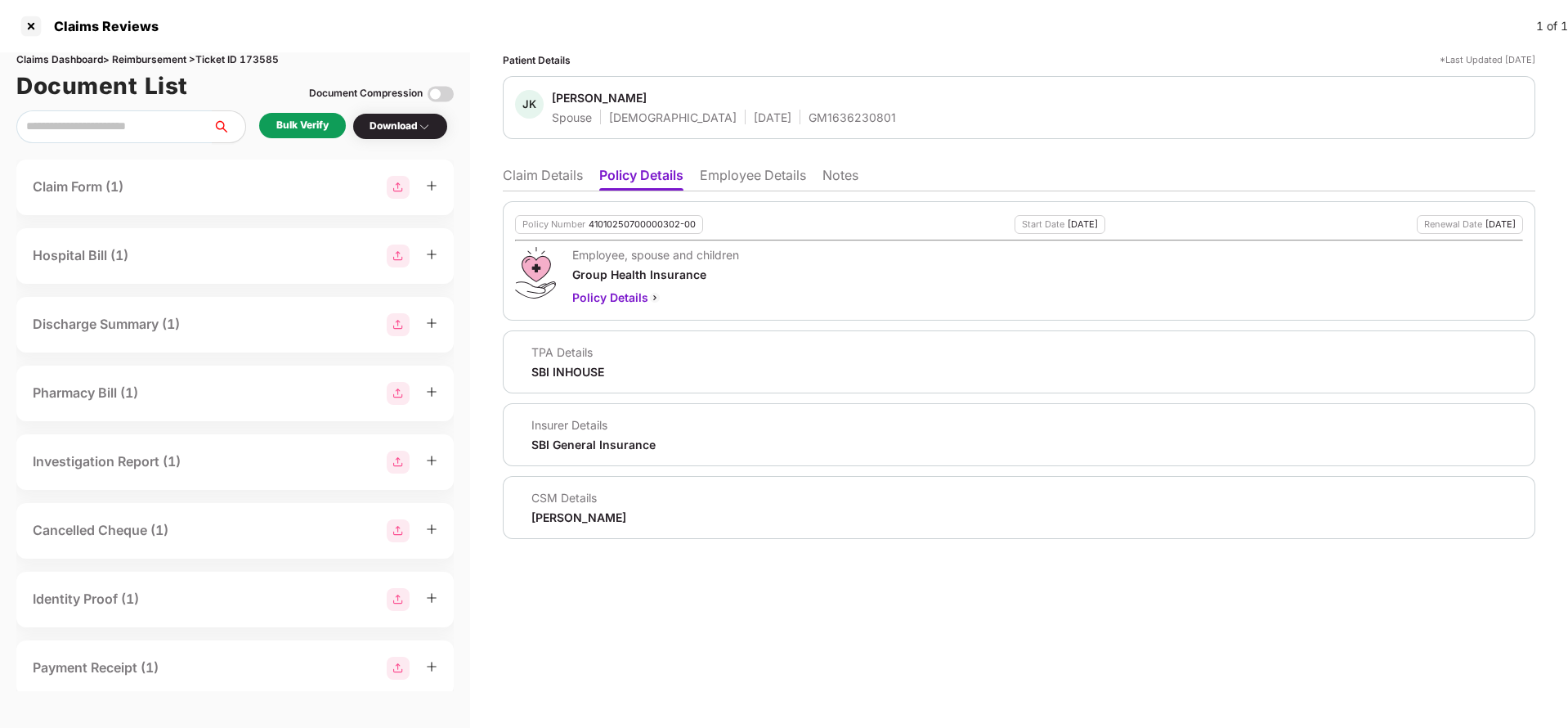
click at [744, 187] on li "Employee Details" at bounding box center [752, 178] width 107 height 24
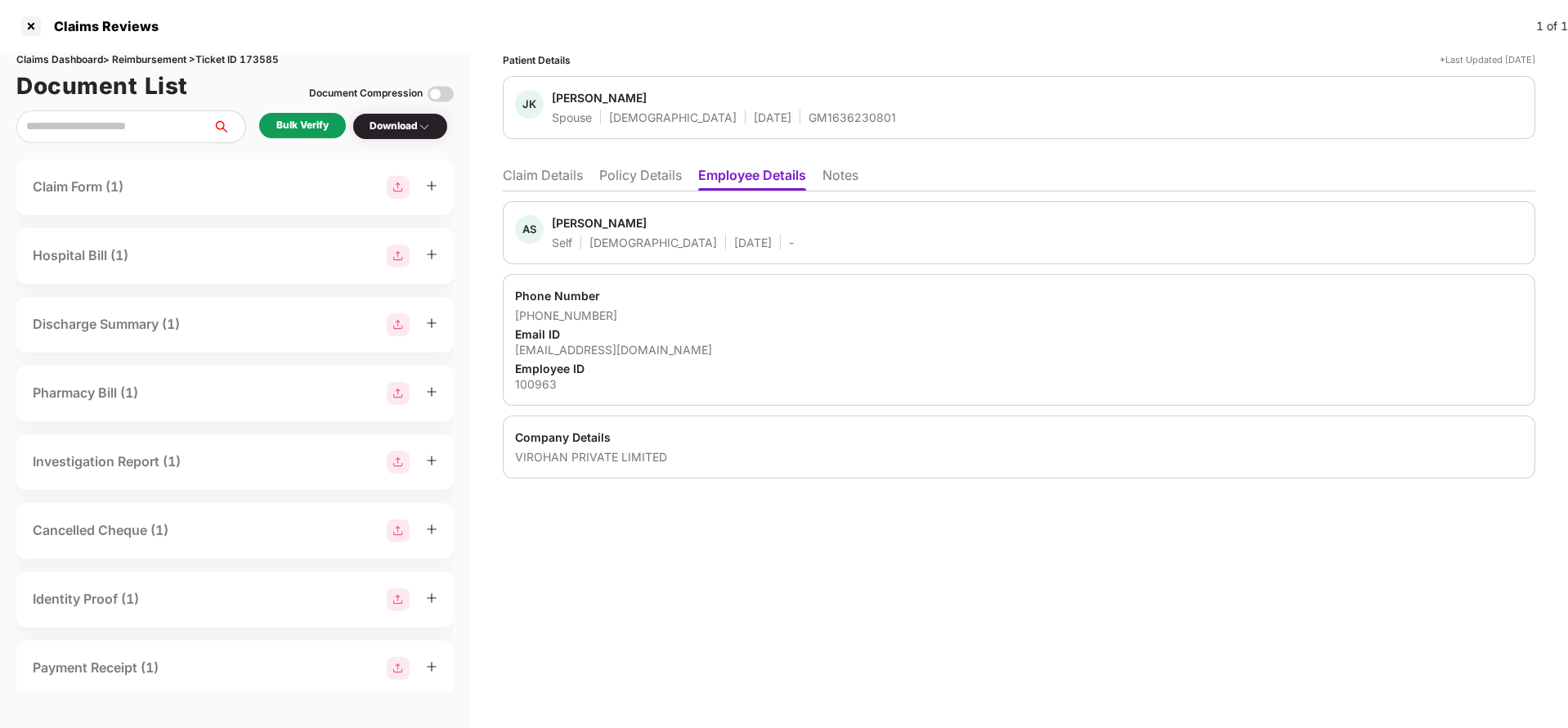
click at [554, 188] on li "Claim Details" at bounding box center [543, 178] width 80 height 24
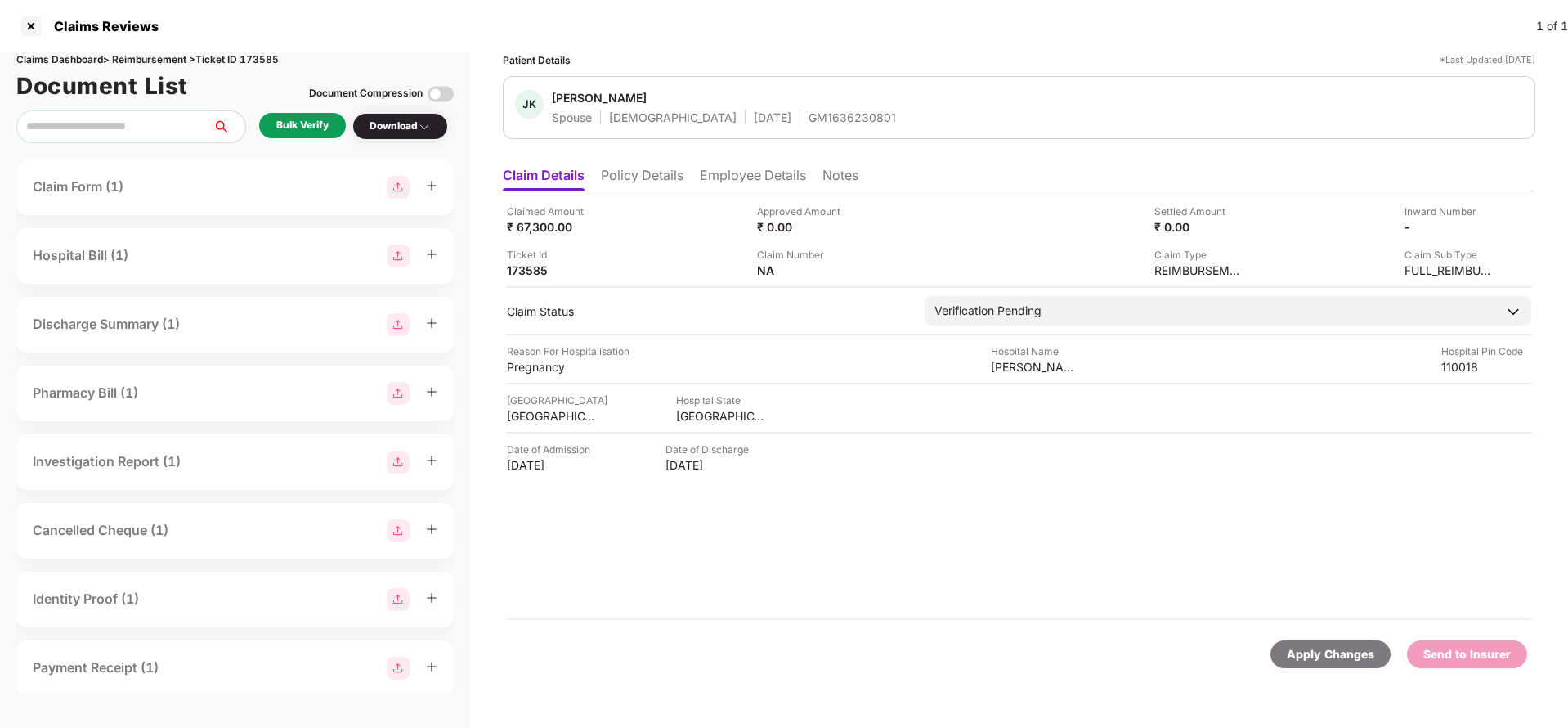
click at [640, 174] on li "Policy Details" at bounding box center [642, 178] width 83 height 24
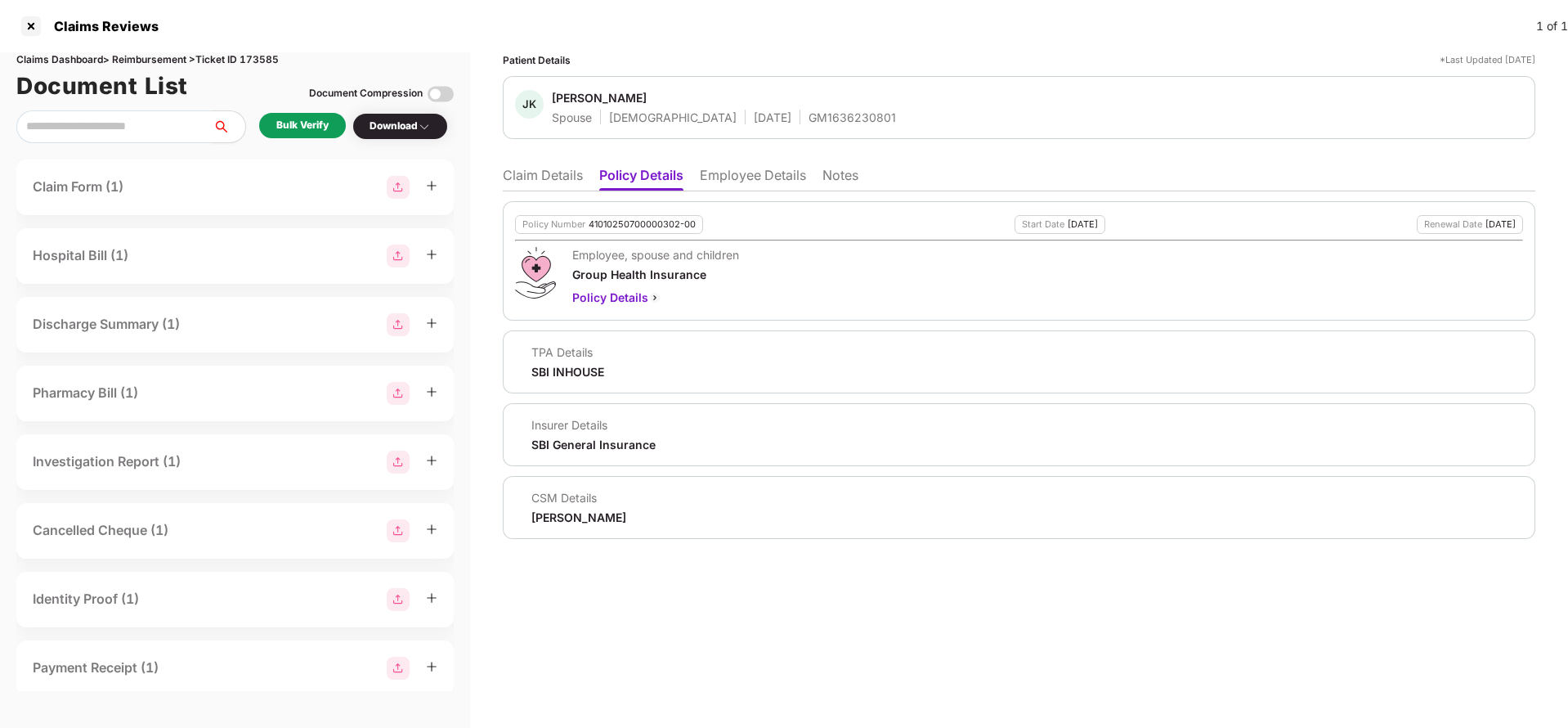
click at [752, 182] on li "Employee Details" at bounding box center [752, 178] width 107 height 24
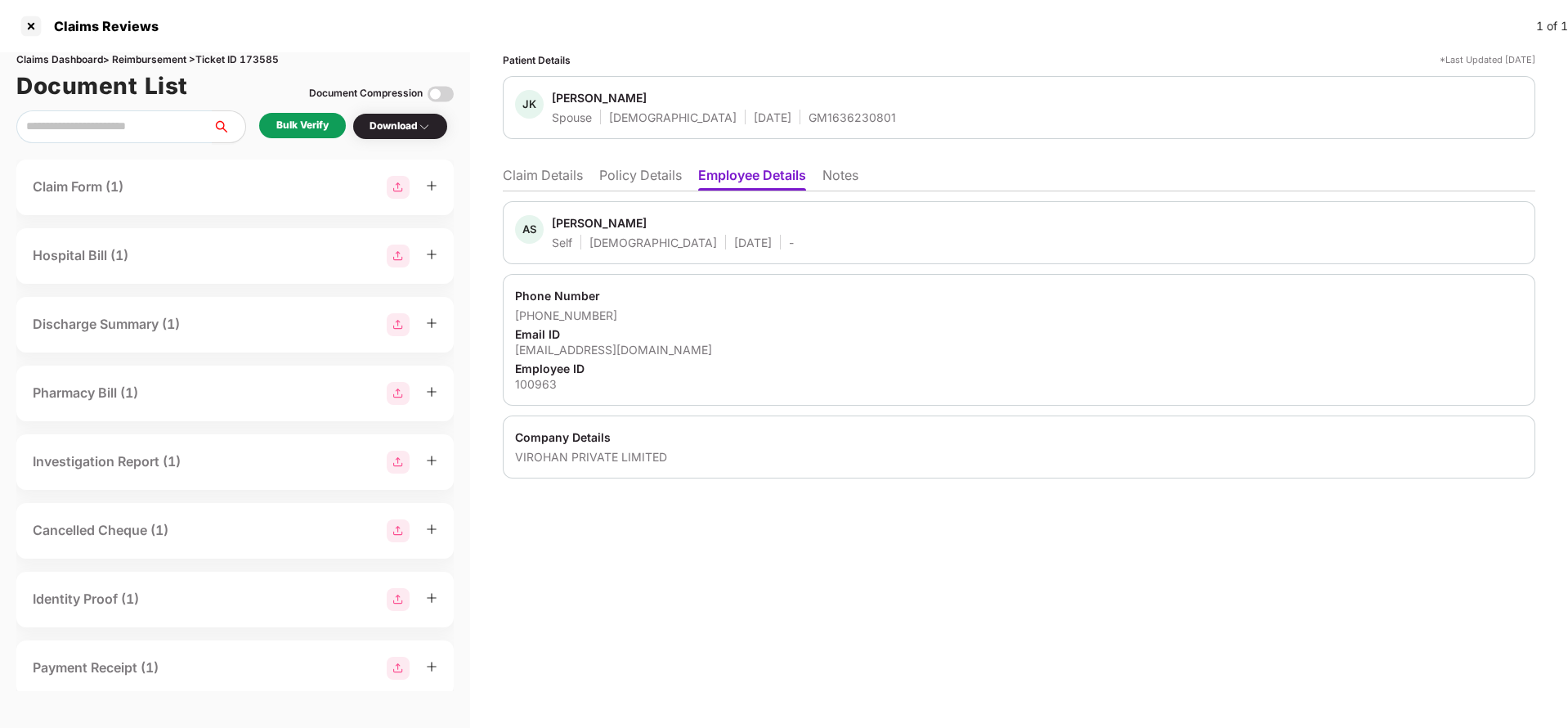
click at [539, 383] on div "100963" at bounding box center [1019, 384] width 1008 height 16
copy div "100963"
click at [552, 185] on li "Claim Details" at bounding box center [543, 178] width 80 height 24
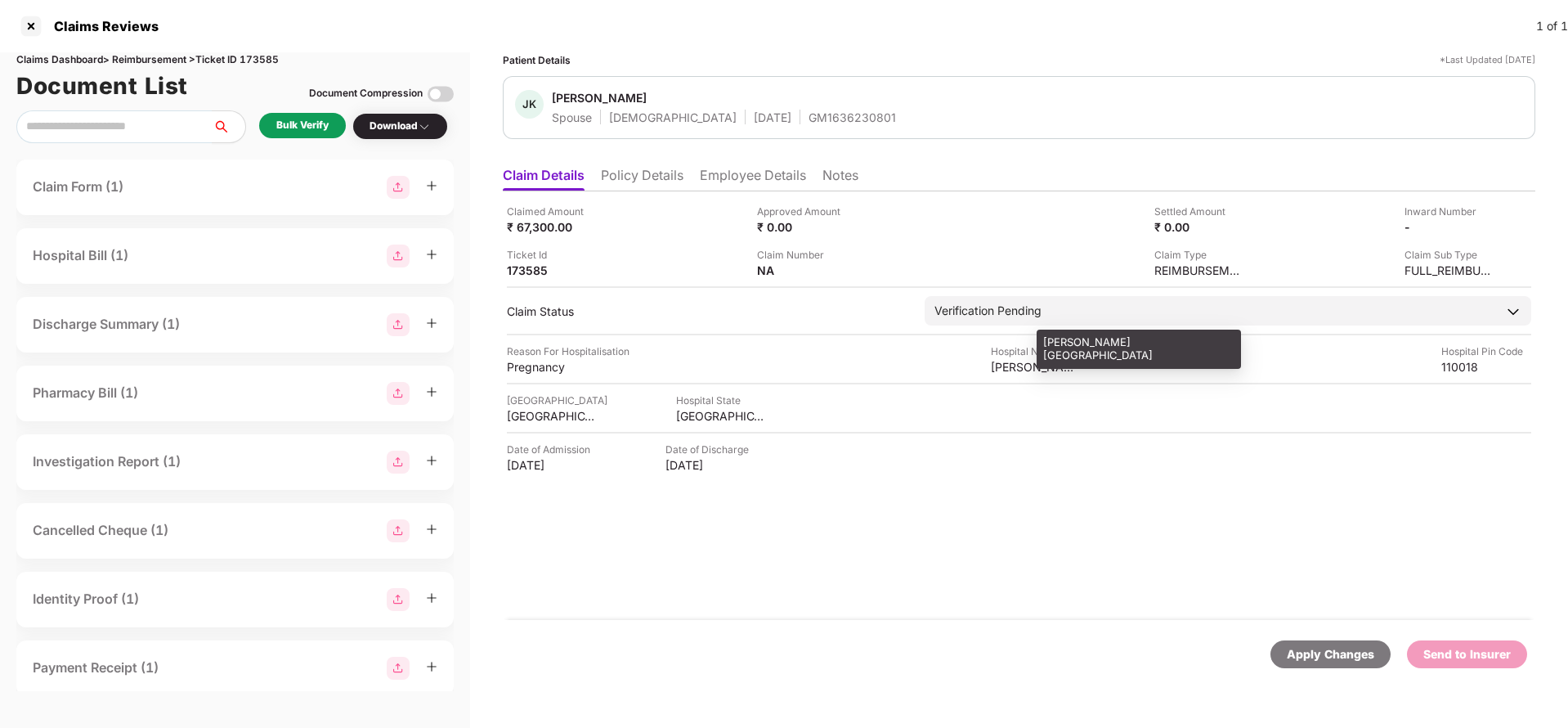
click at [1026, 362] on div "Gujral Medical Center" at bounding box center [1036, 367] width 90 height 16
copy div "Gujral Medical Center"
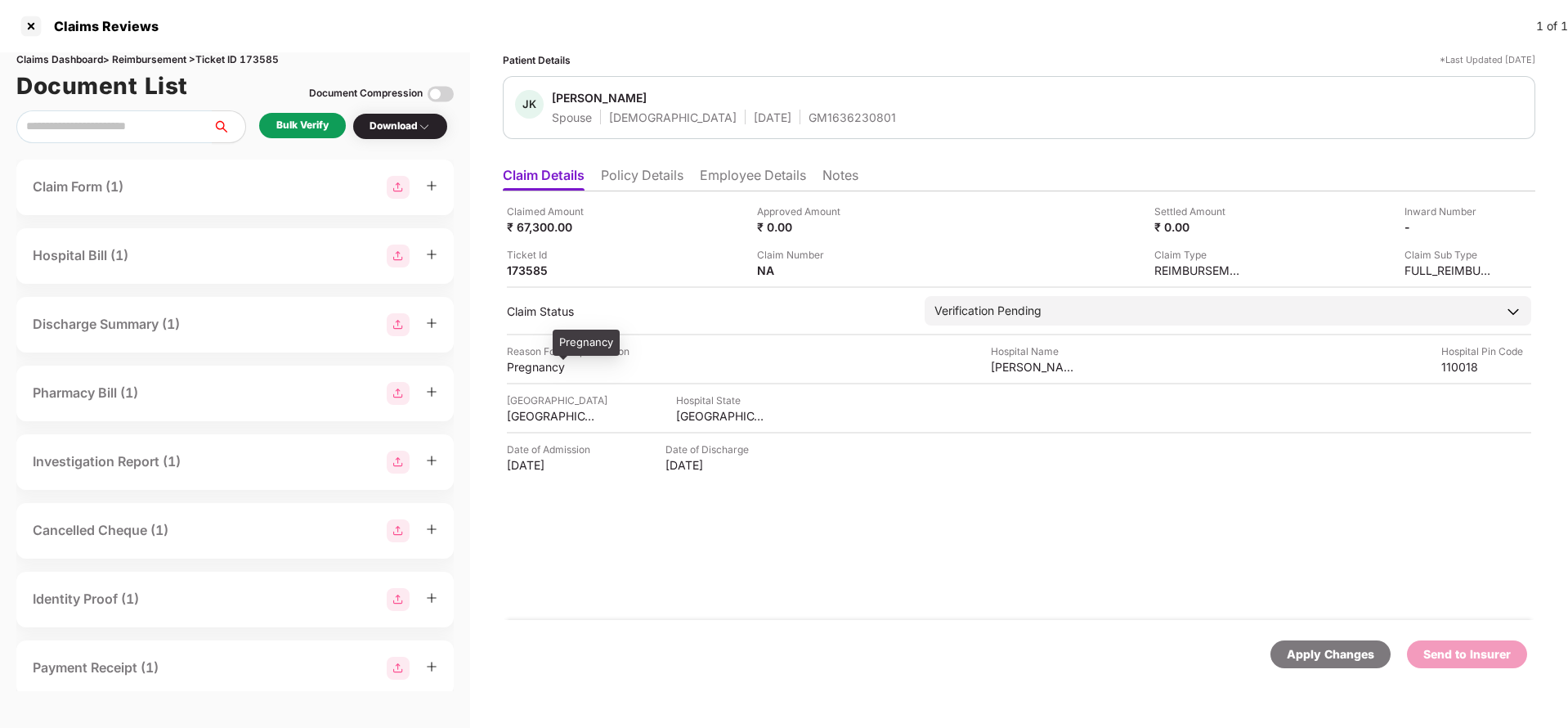
click at [551, 372] on div "Pregnancy" at bounding box center [551, 367] width 90 height 16
copy div "Pregnancy"
click at [291, 115] on div "Bulk Verify" at bounding box center [302, 125] width 86 height 26
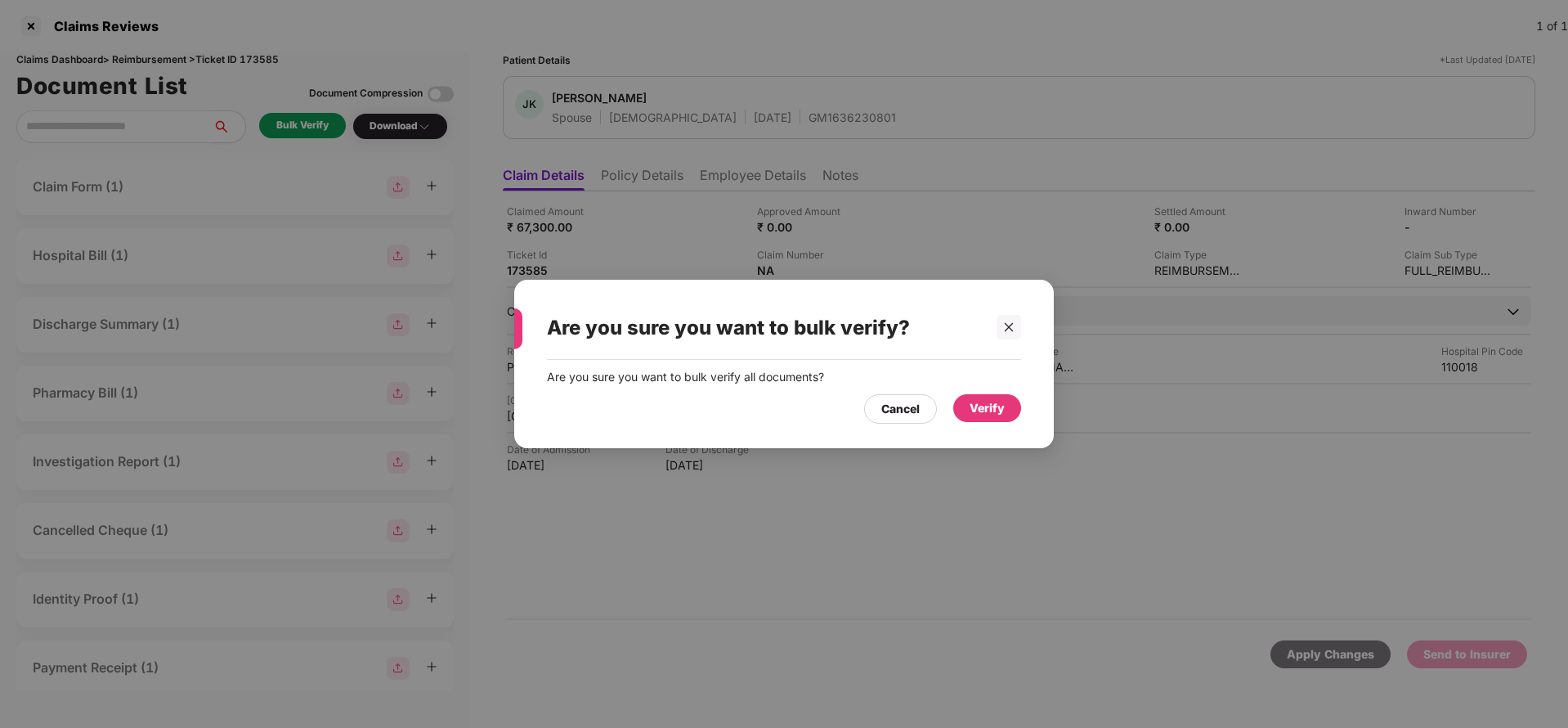
click at [989, 412] on div "Verify" at bounding box center [987, 408] width 35 height 18
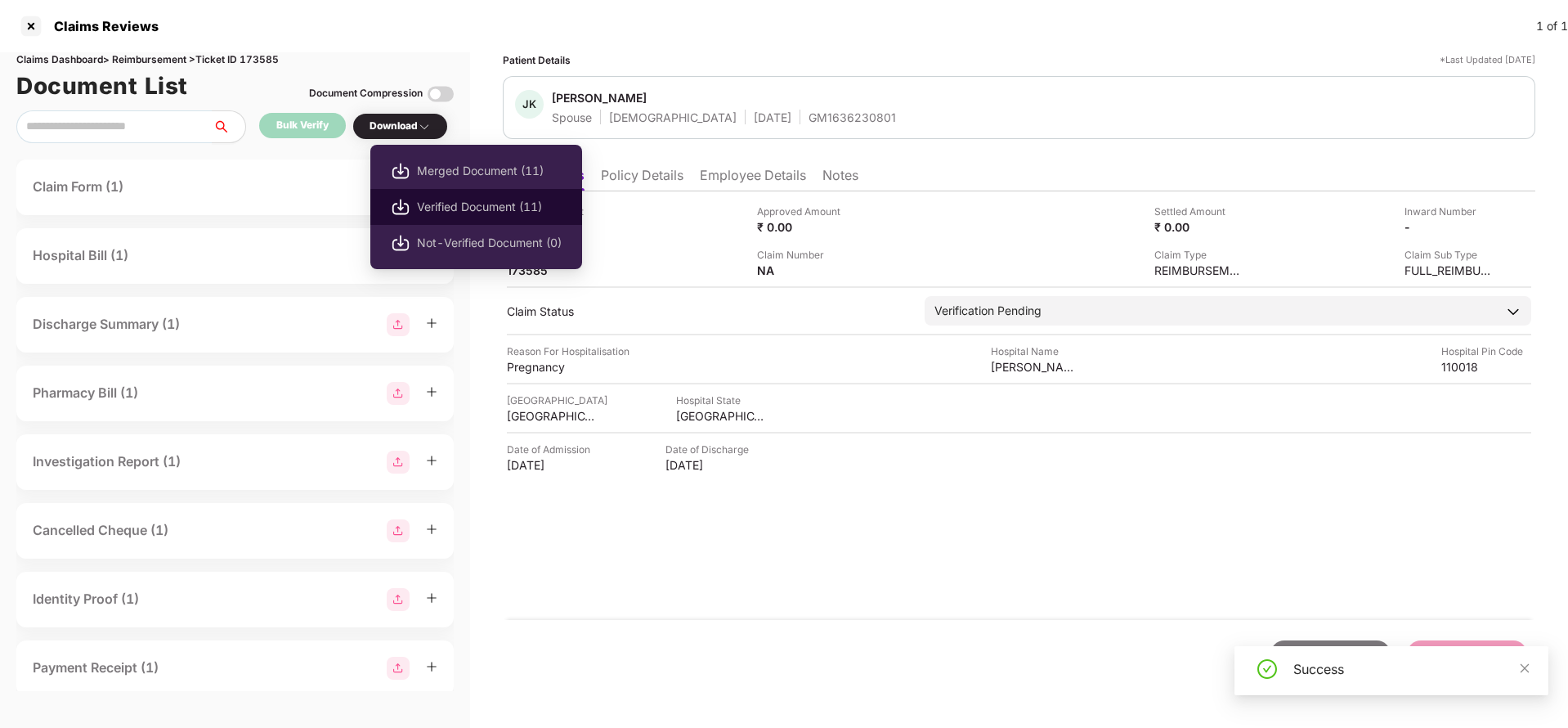
click at [458, 201] on span "Verified Document (11)" at bounding box center [489, 207] width 144 height 18
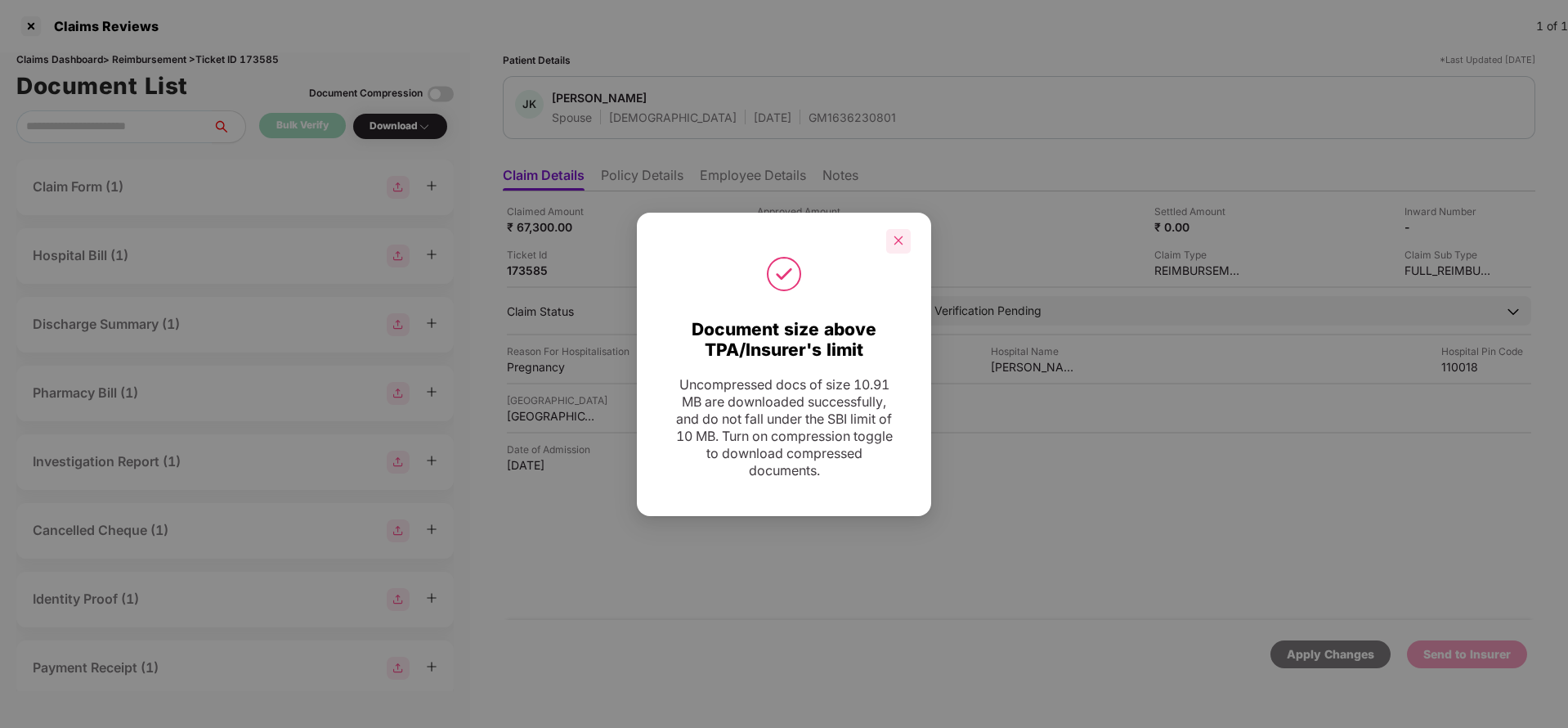
click at [901, 241] on icon "close" at bounding box center [898, 240] width 11 height 11
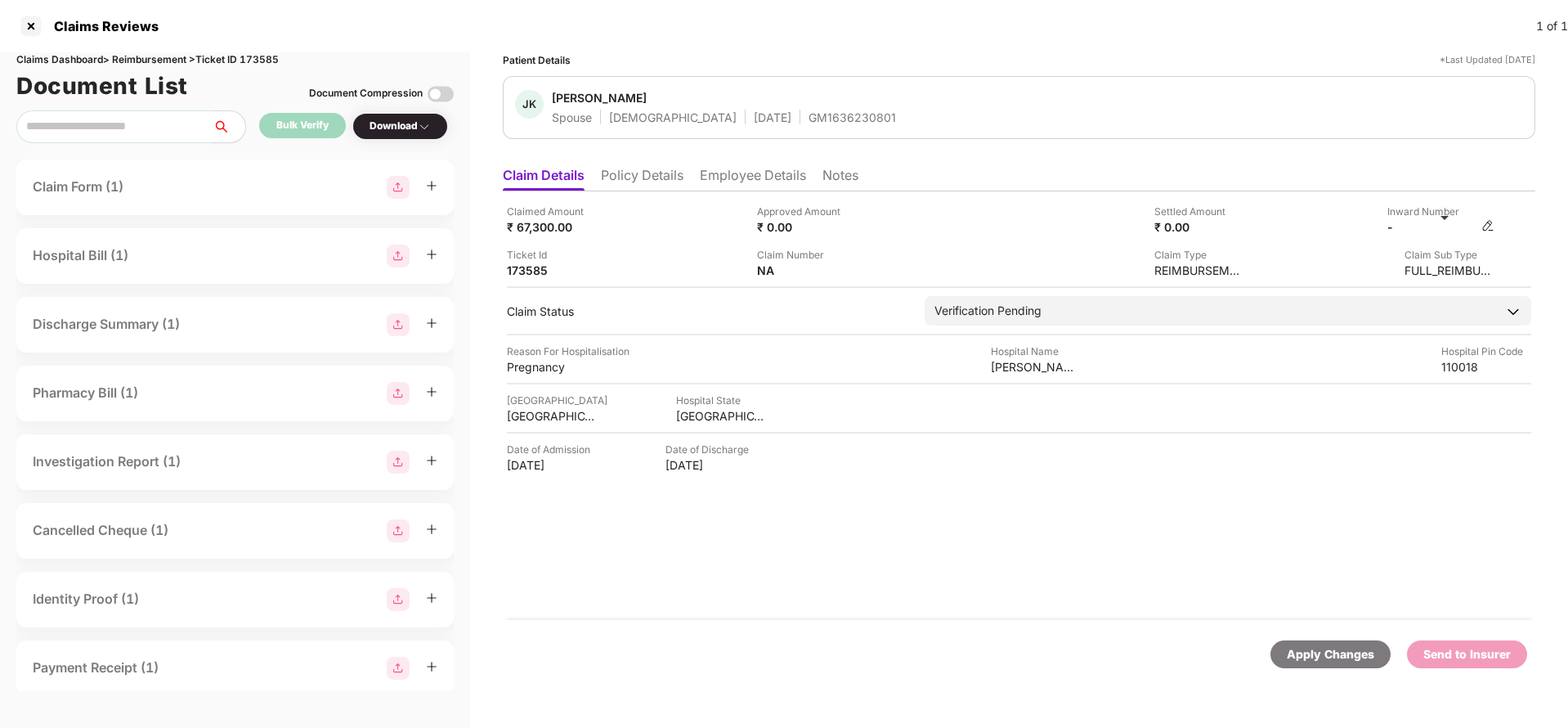
click at [1492, 221] on img at bounding box center [1488, 226] width 13 height 13
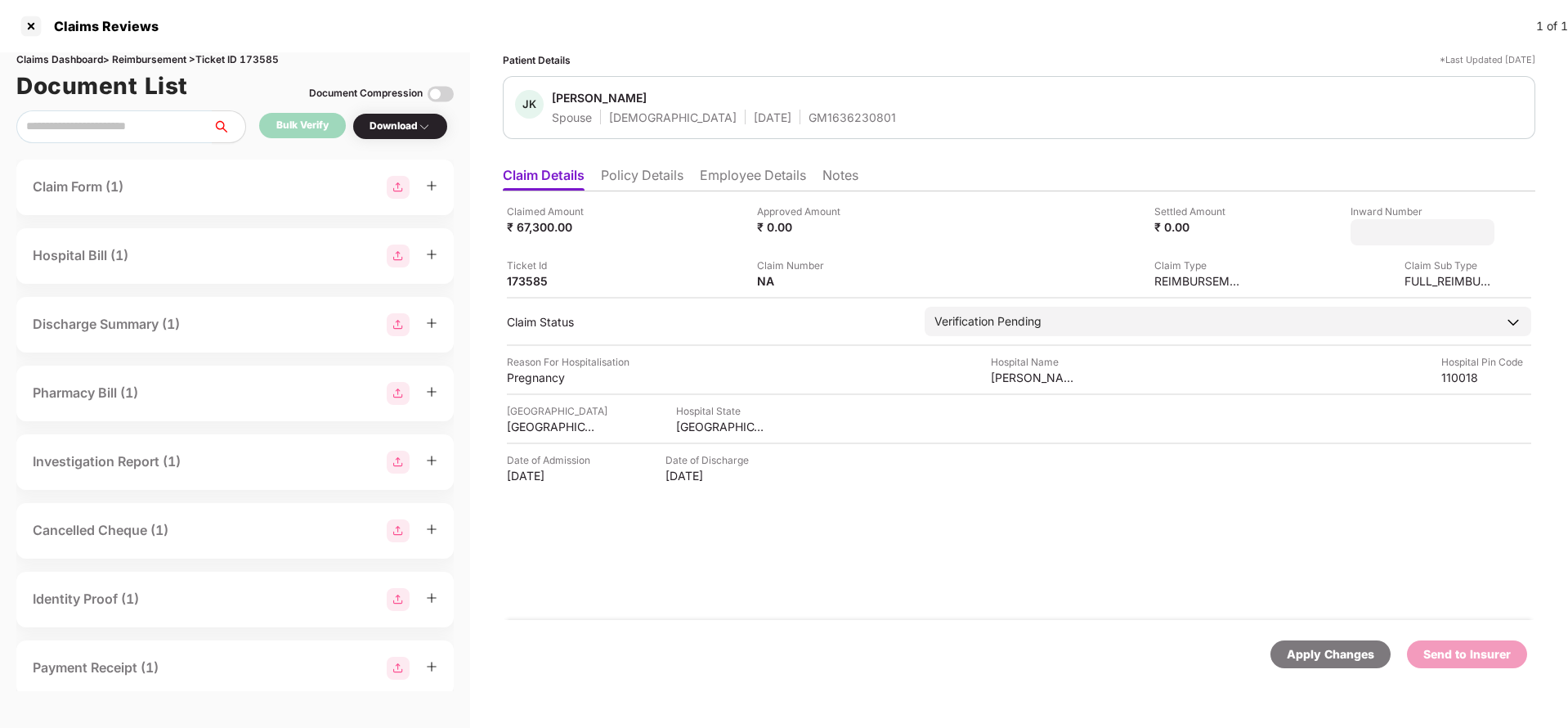
type input "**********"
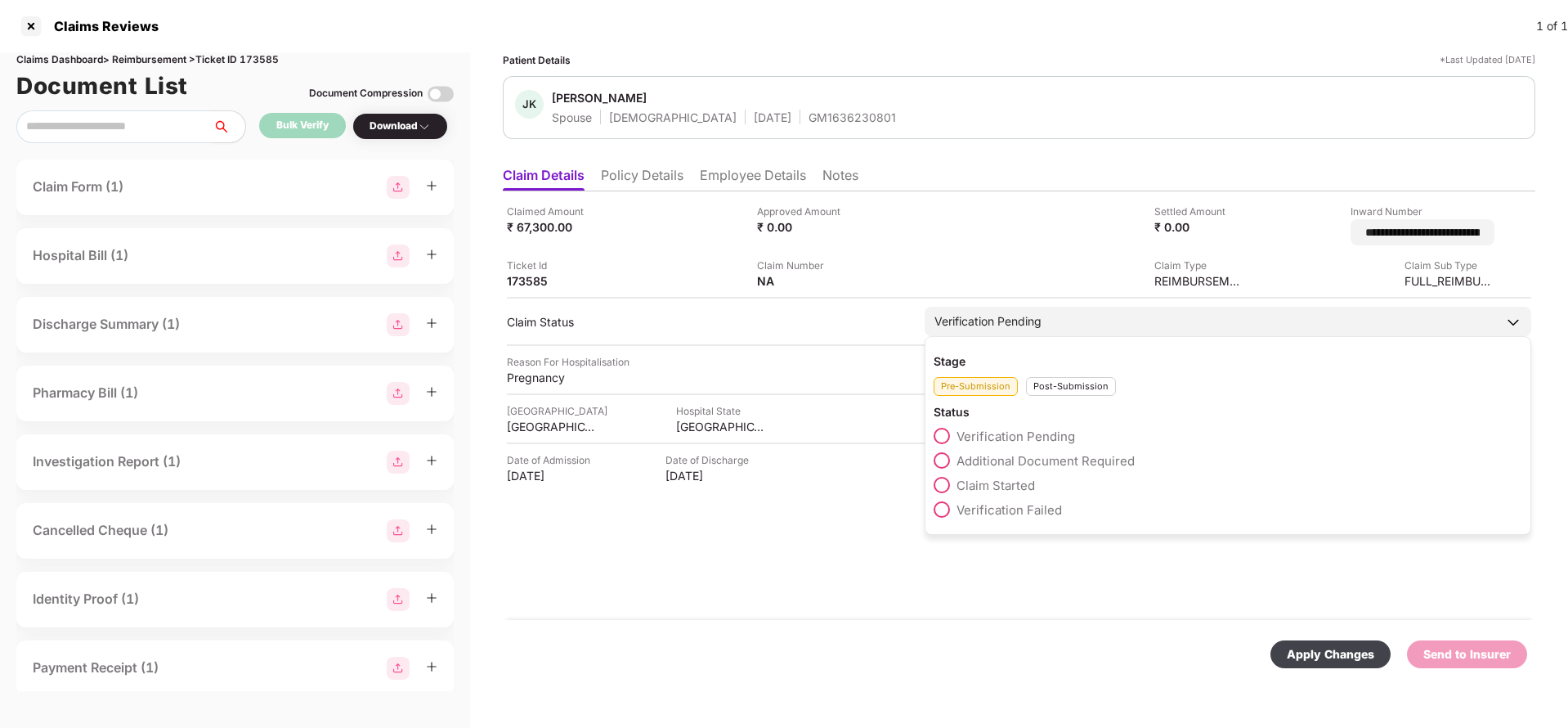
click at [1164, 319] on div "Verification Pending" at bounding box center [1228, 321] width 607 height 29
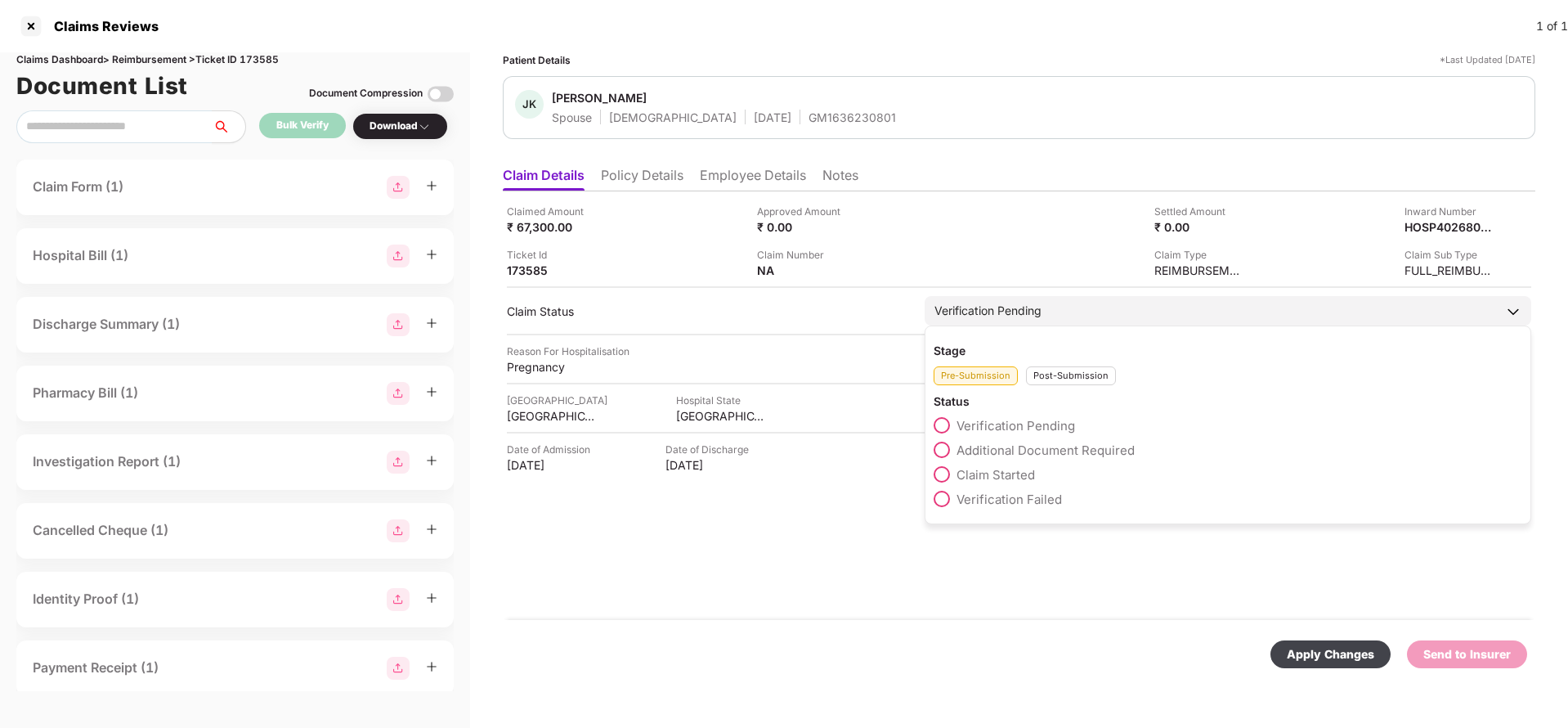
click at [1087, 372] on div "Post-Submission" at bounding box center [1071, 375] width 90 height 19
click at [1015, 455] on span "Claim Under Process" at bounding box center [1018, 450] width 123 height 16
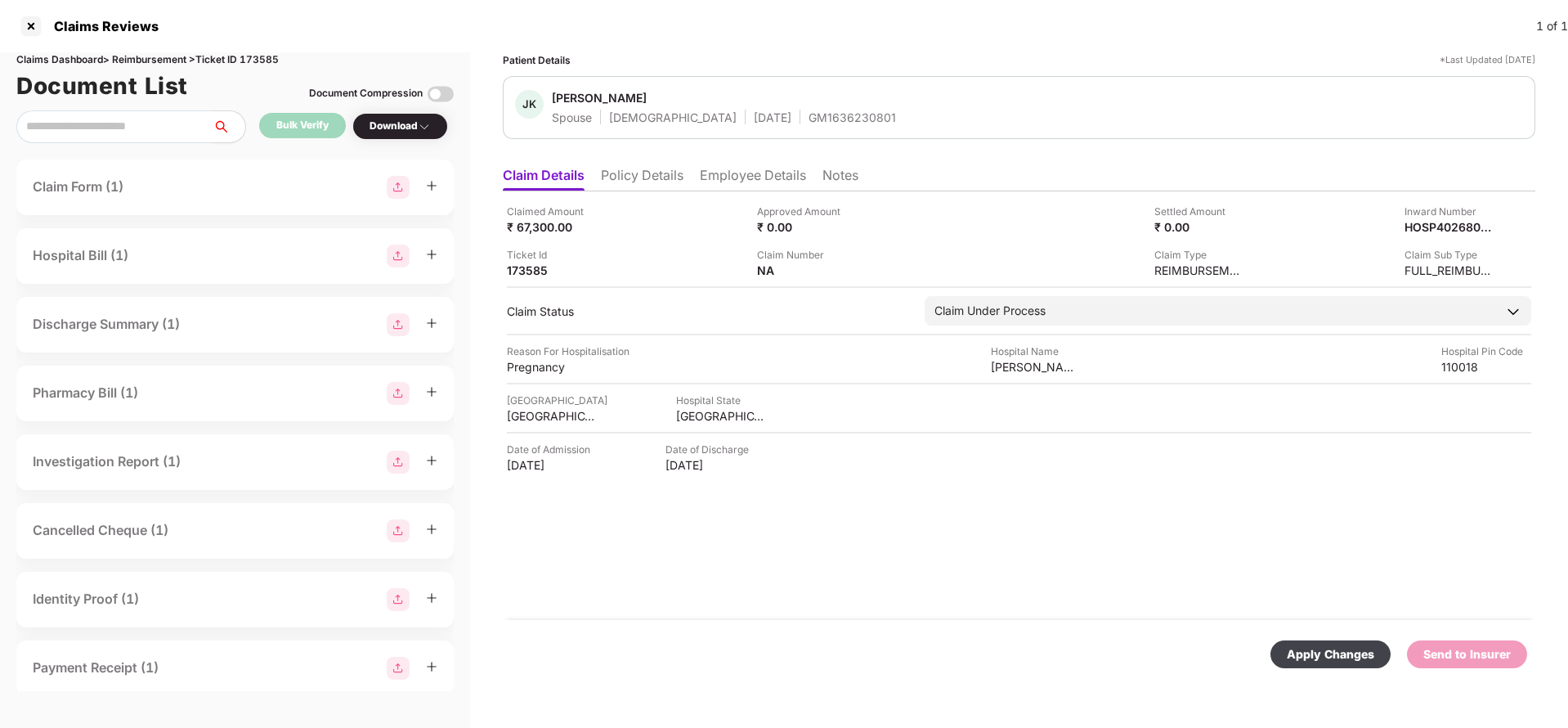
click at [1314, 645] on div "Apply Changes" at bounding box center [1330, 654] width 87 height 18
click at [653, 173] on li "Policy Details" at bounding box center [642, 178] width 83 height 24
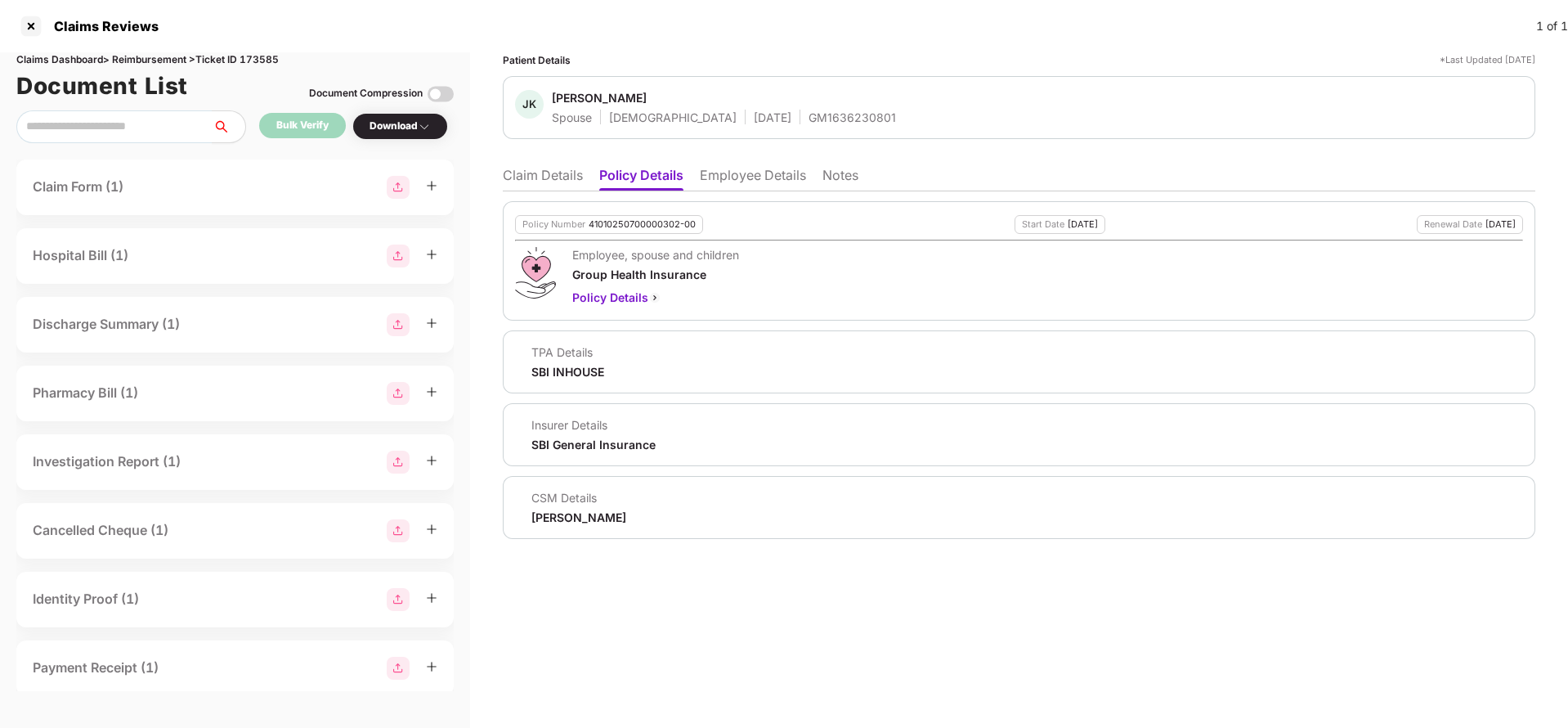
click at [752, 197] on div "Policy Number 41010250700000302-00 Start Date 19 Jul 2025 Renewal Date 18 Jul 2…" at bounding box center [1019, 365] width 1032 height 347
click at [755, 188] on li "Employee Details" at bounding box center [752, 178] width 107 height 24
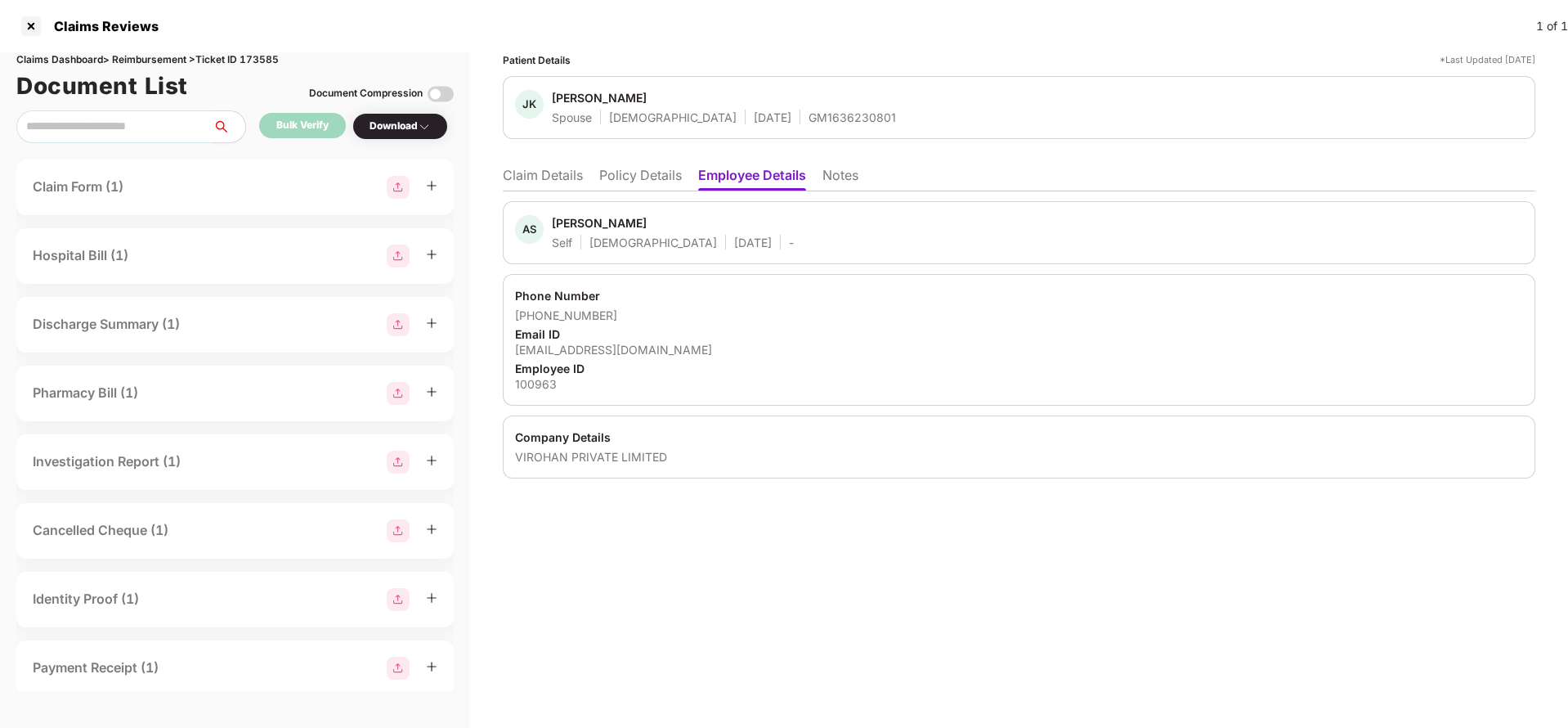
click at [756, 176] on li "Employee Details" at bounding box center [752, 178] width 107 height 24
click at [554, 183] on li "Claim Details" at bounding box center [543, 178] width 80 height 24
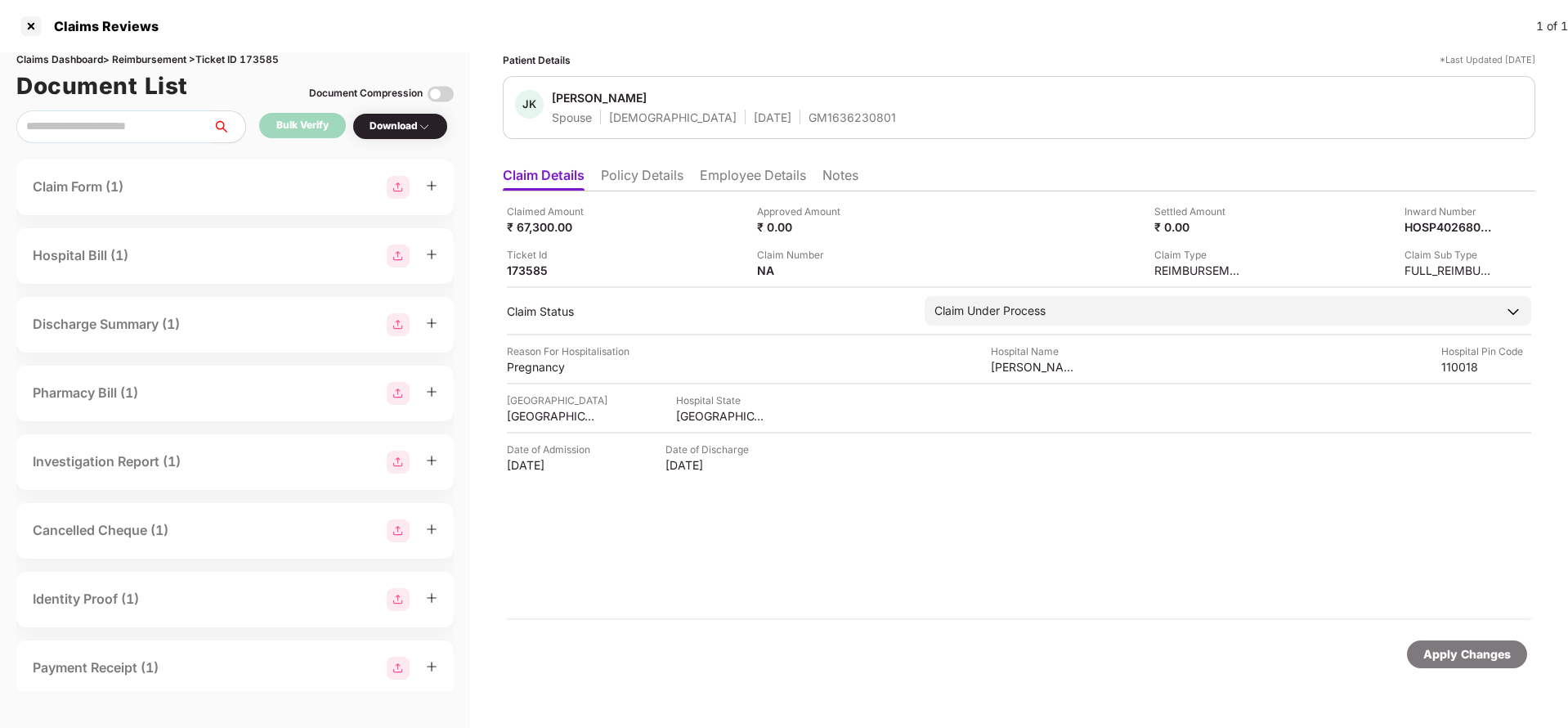
click at [743, 177] on li "Employee Details" at bounding box center [752, 178] width 107 height 24
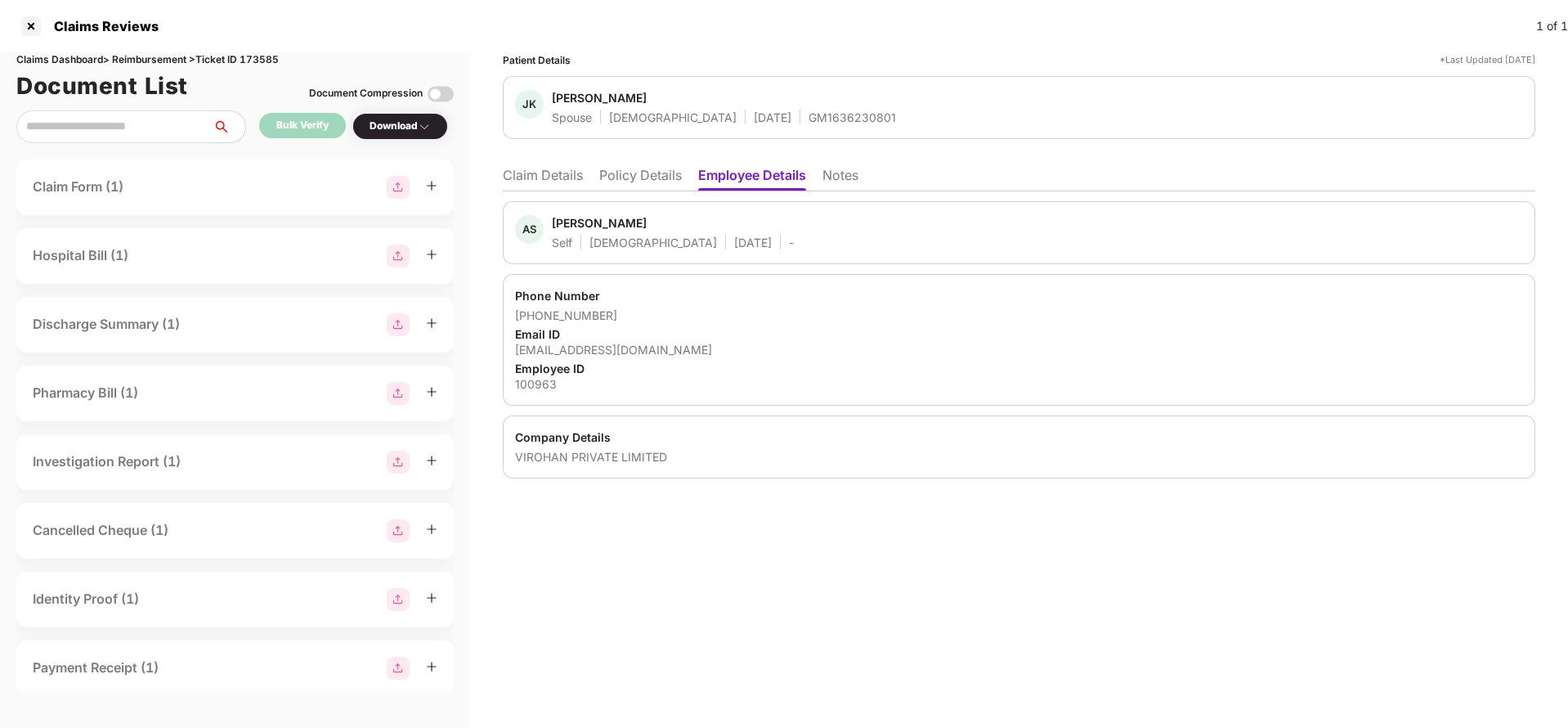
click at [543, 176] on li "Claim Details" at bounding box center [543, 178] width 80 height 24
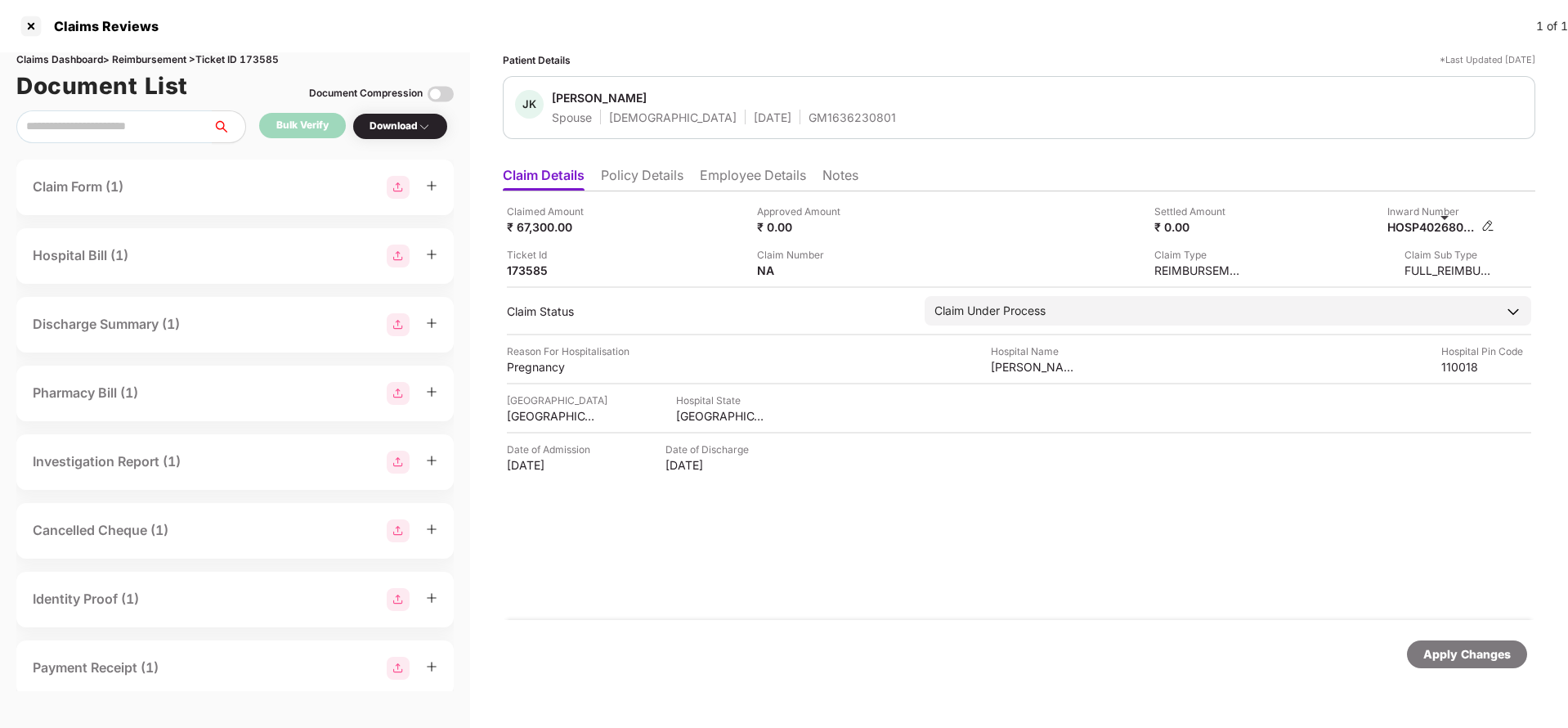
click at [1439, 229] on div "HOSP4026801830_15092025142916" at bounding box center [1432, 227] width 90 height 16
copy div
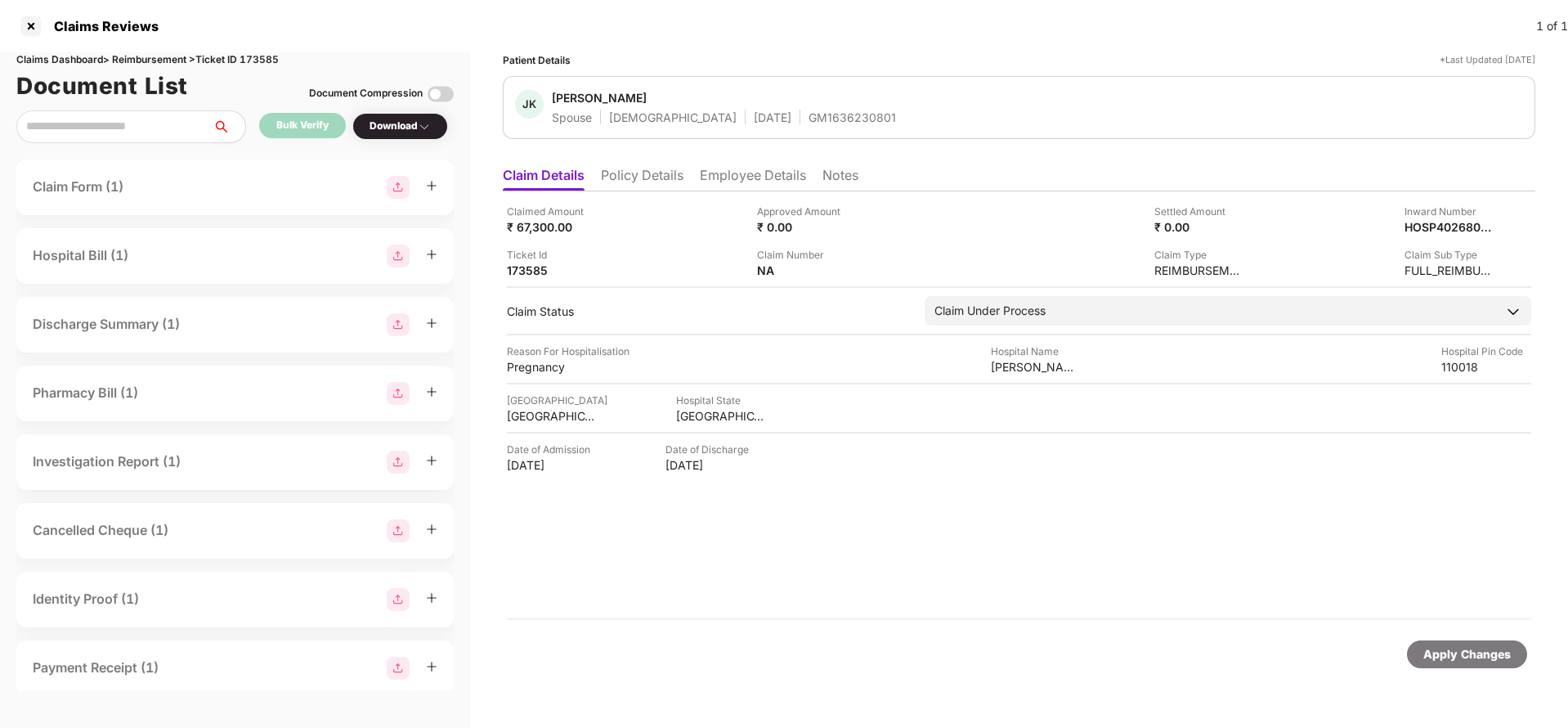
click at [751, 174] on li "Employee Details" at bounding box center [752, 178] width 107 height 24
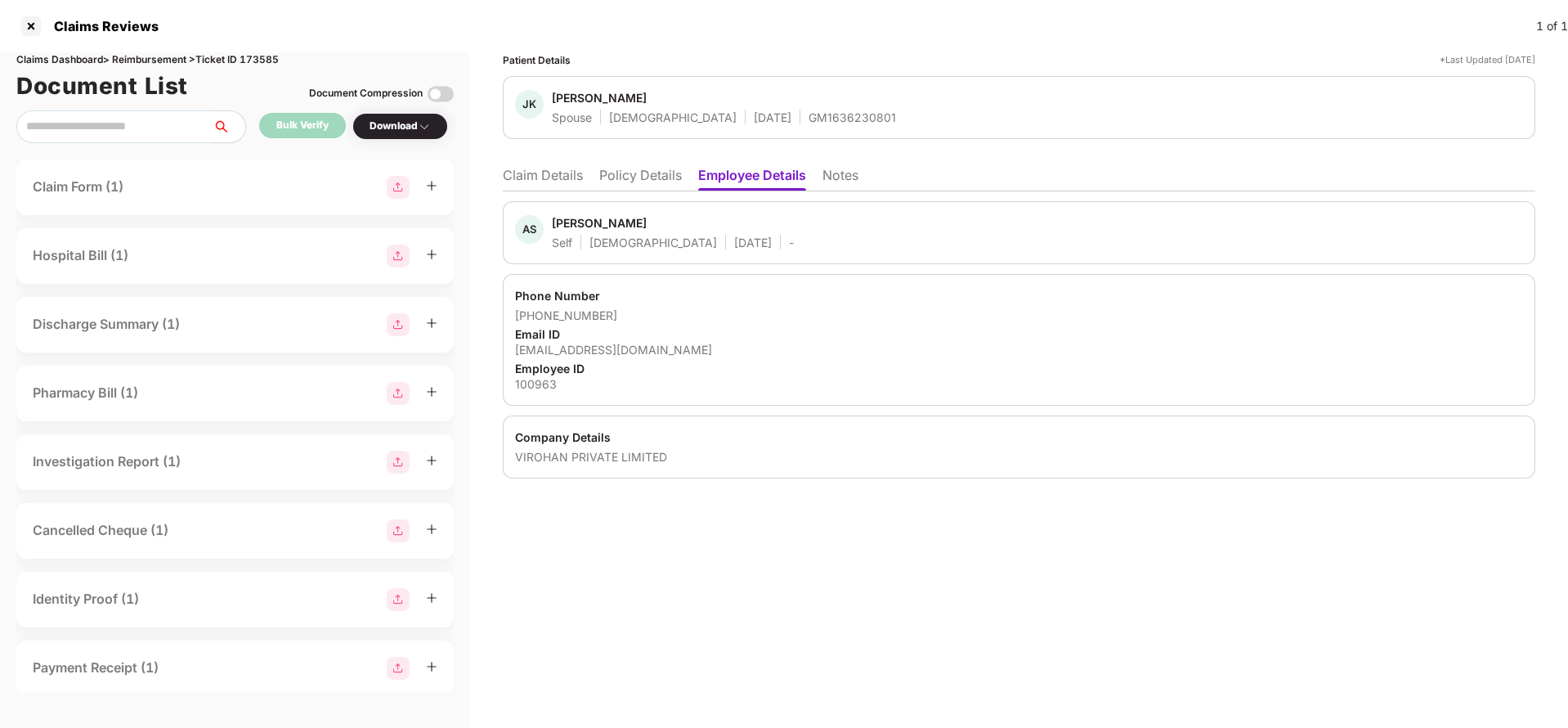
click at [527, 182] on li "Claim Details" at bounding box center [543, 178] width 80 height 24
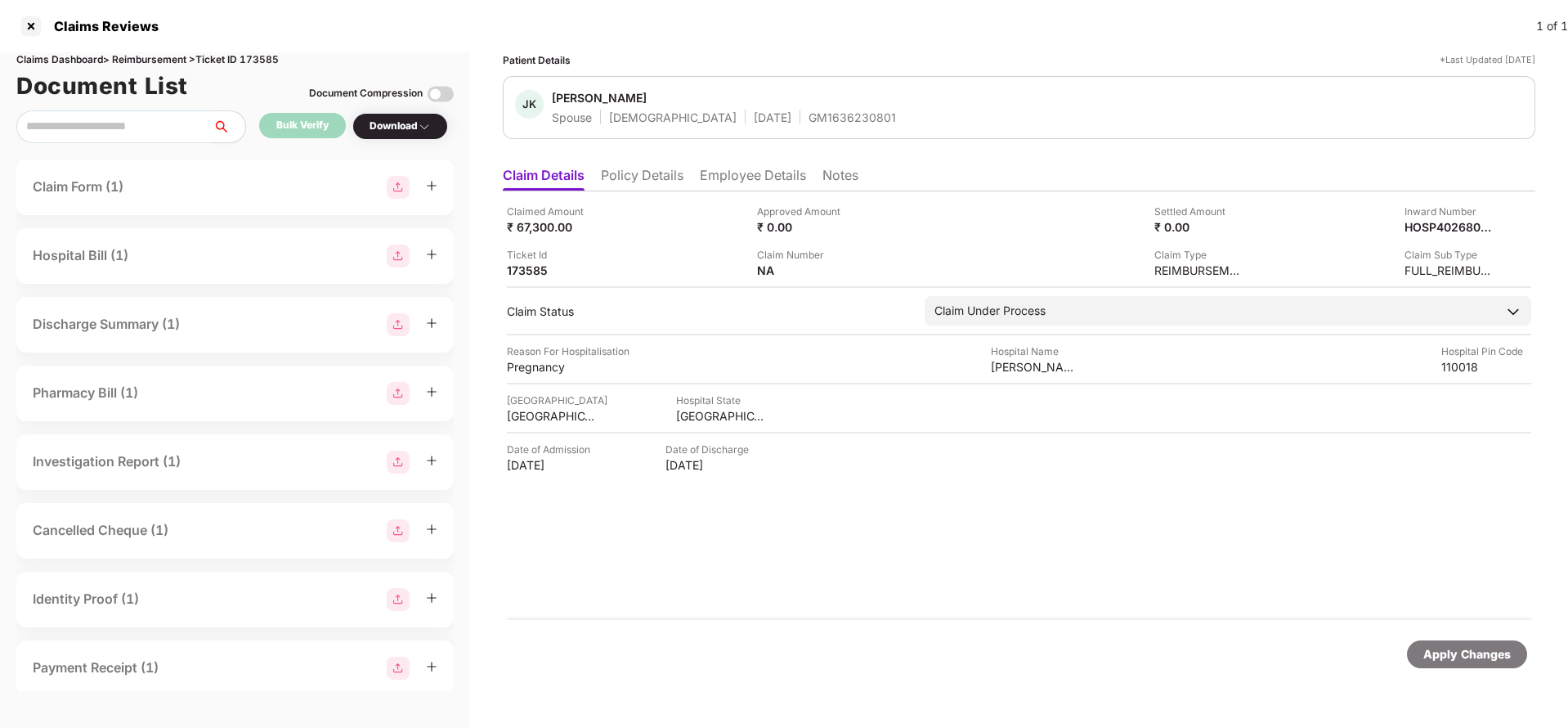
click at [1462, 645] on div "Apply Changes" at bounding box center [1467, 654] width 87 height 18
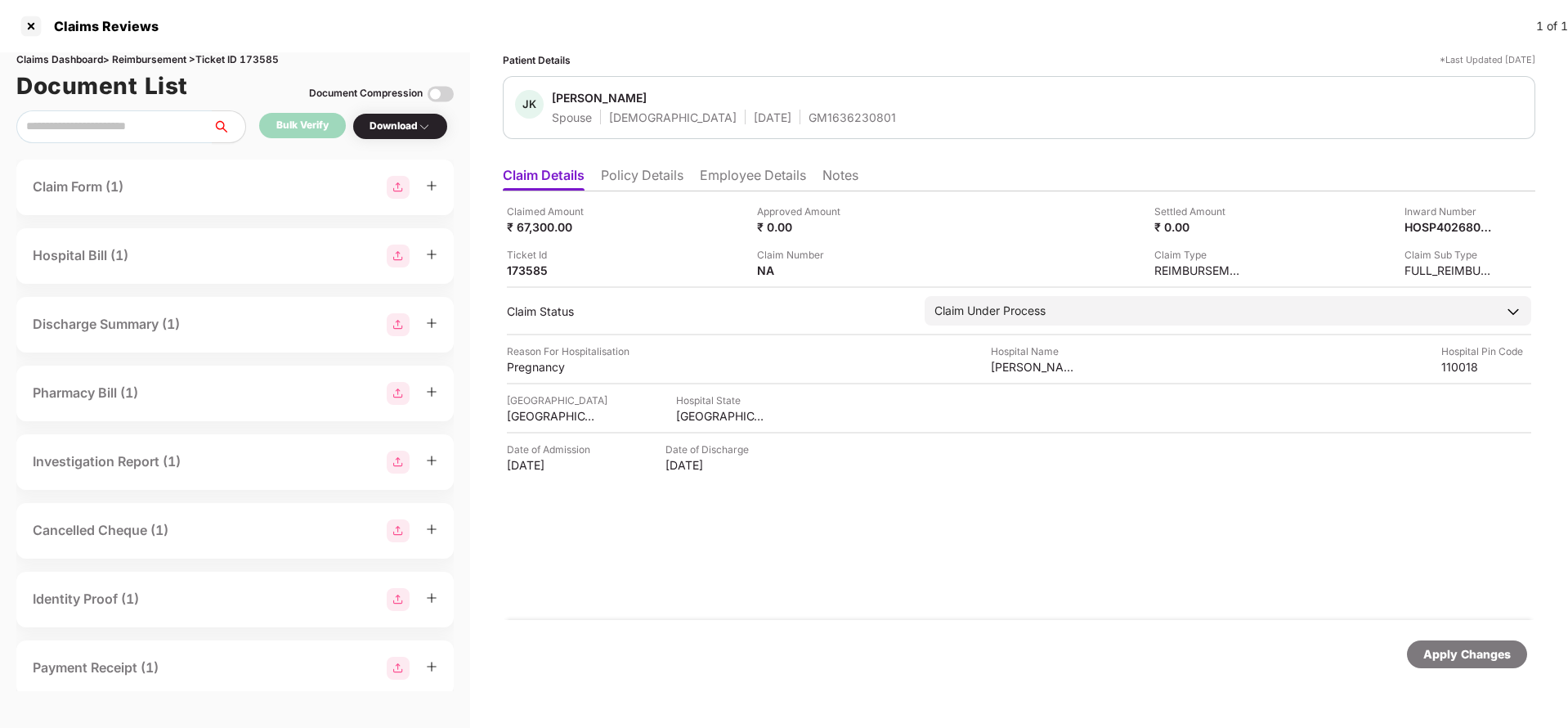
click at [262, 46] on div "Claims Reviews 1 of 1" at bounding box center [784, 26] width 1568 height 52
click at [262, 49] on div "Claims Reviews 1 of 1" at bounding box center [784, 26] width 1568 height 52
click at [265, 53] on div "Claims Dashboard > Reimbursement > Ticket ID 173585" at bounding box center [235, 60] width 437 height 16
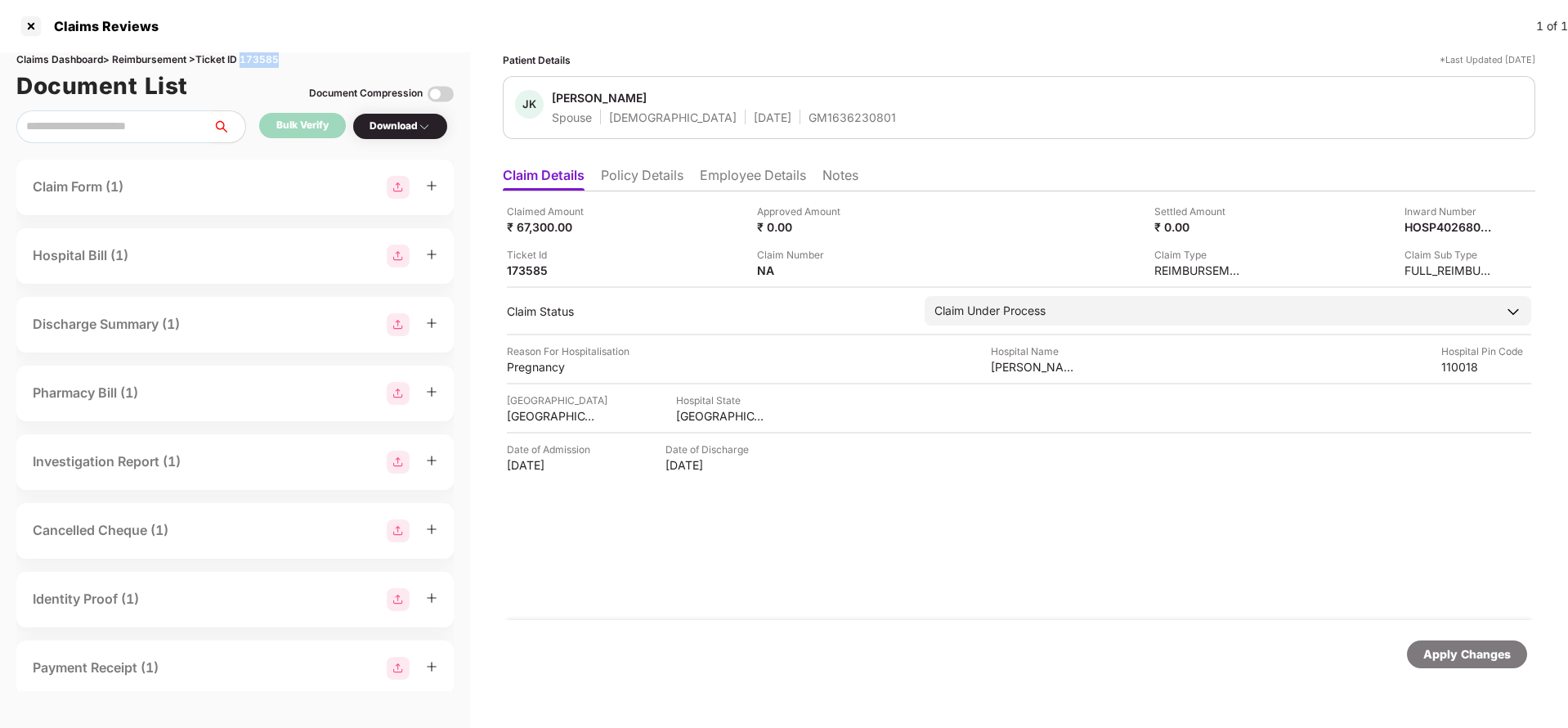
copy div "173585"
click at [1469, 659] on div "Apply Changes" at bounding box center [1467, 654] width 87 height 18
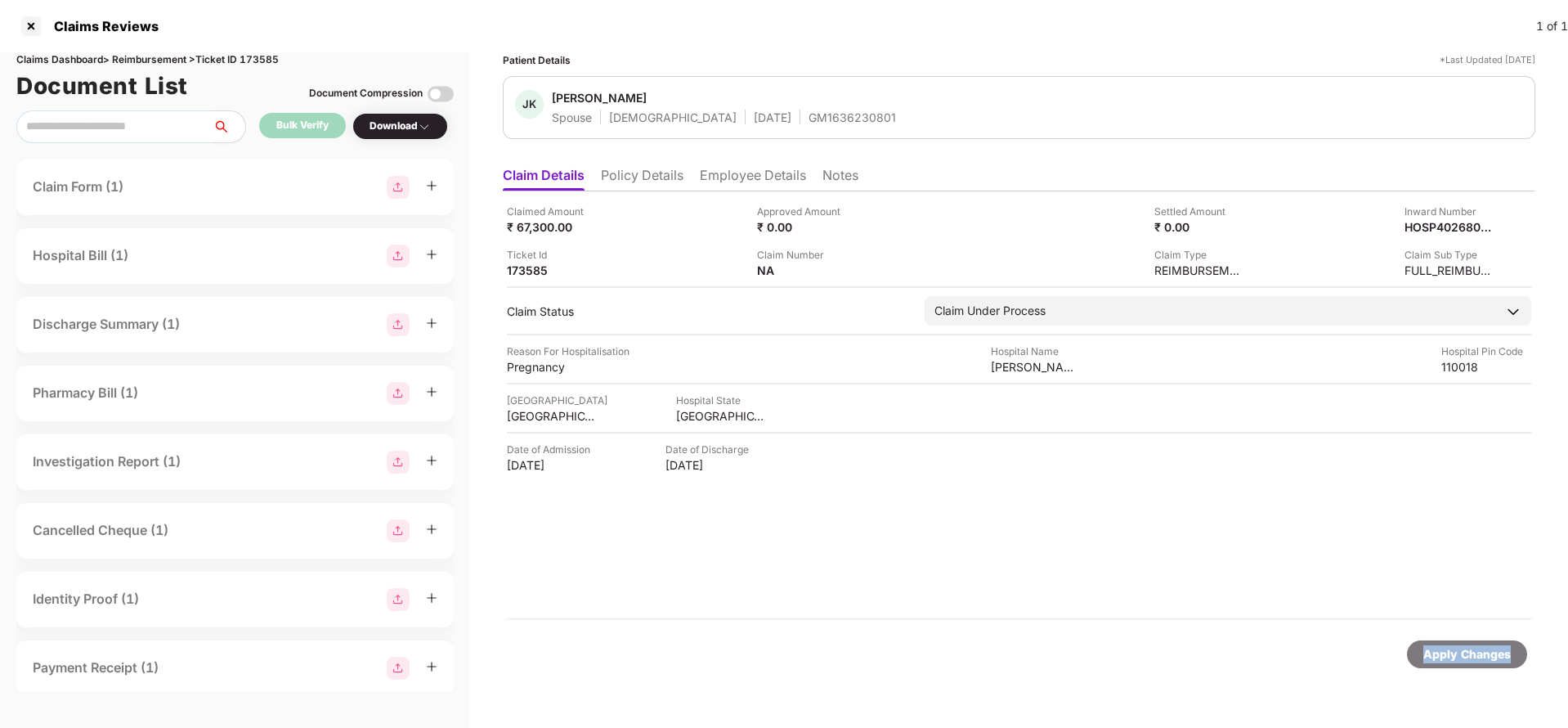
click at [1469, 659] on div "Apply Changes" at bounding box center [1467, 654] width 87 height 18
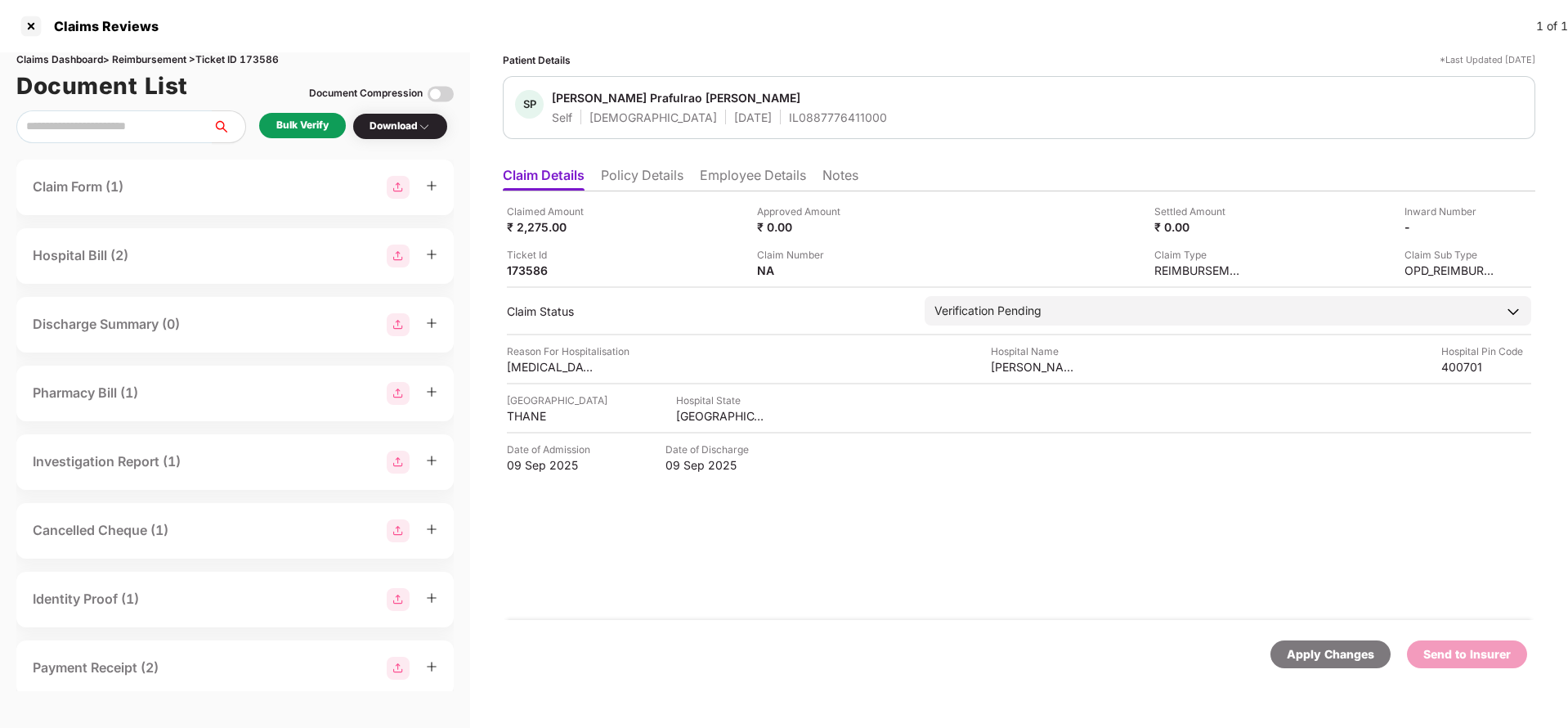
click at [649, 175] on li "Policy Details" at bounding box center [642, 178] width 83 height 24
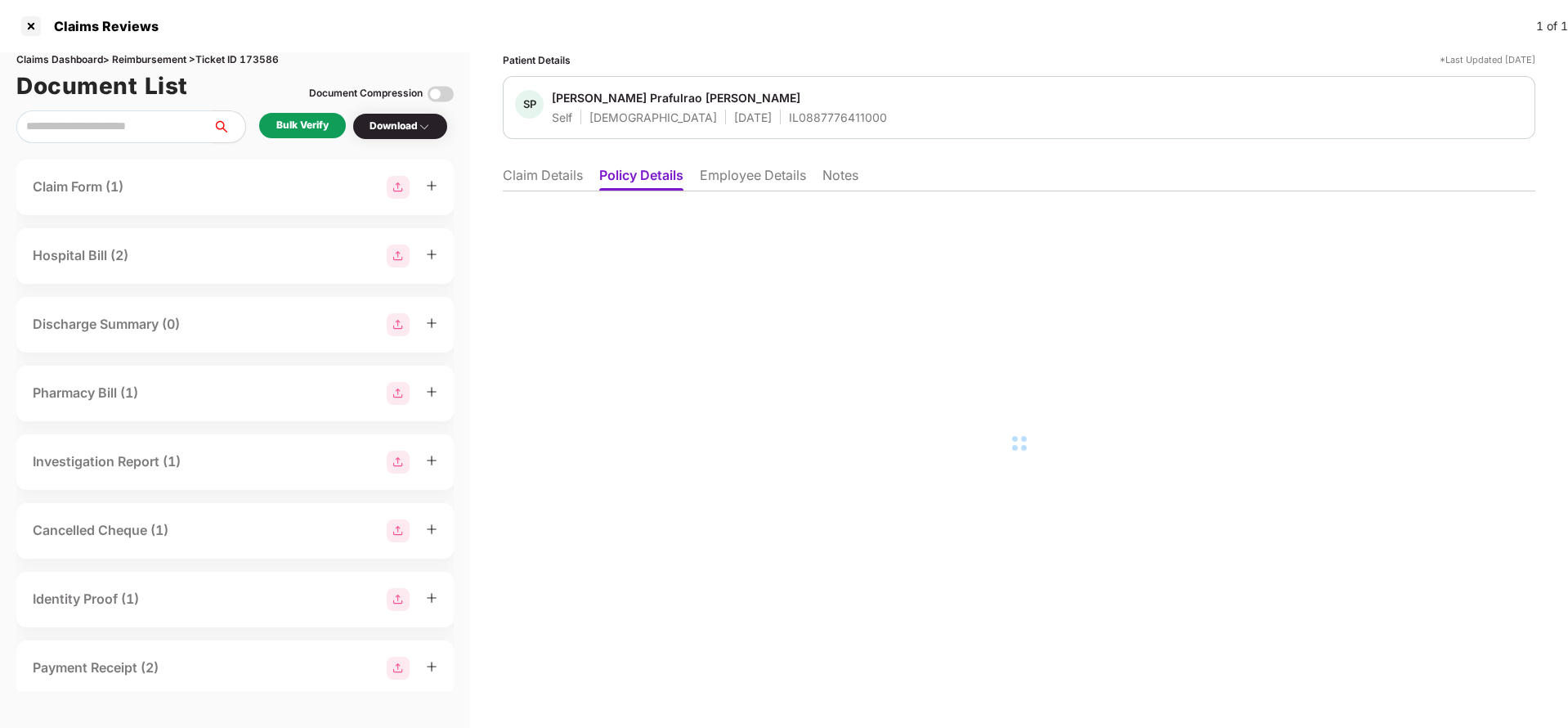
click at [723, 169] on li "Employee Details" at bounding box center [752, 178] width 107 height 24
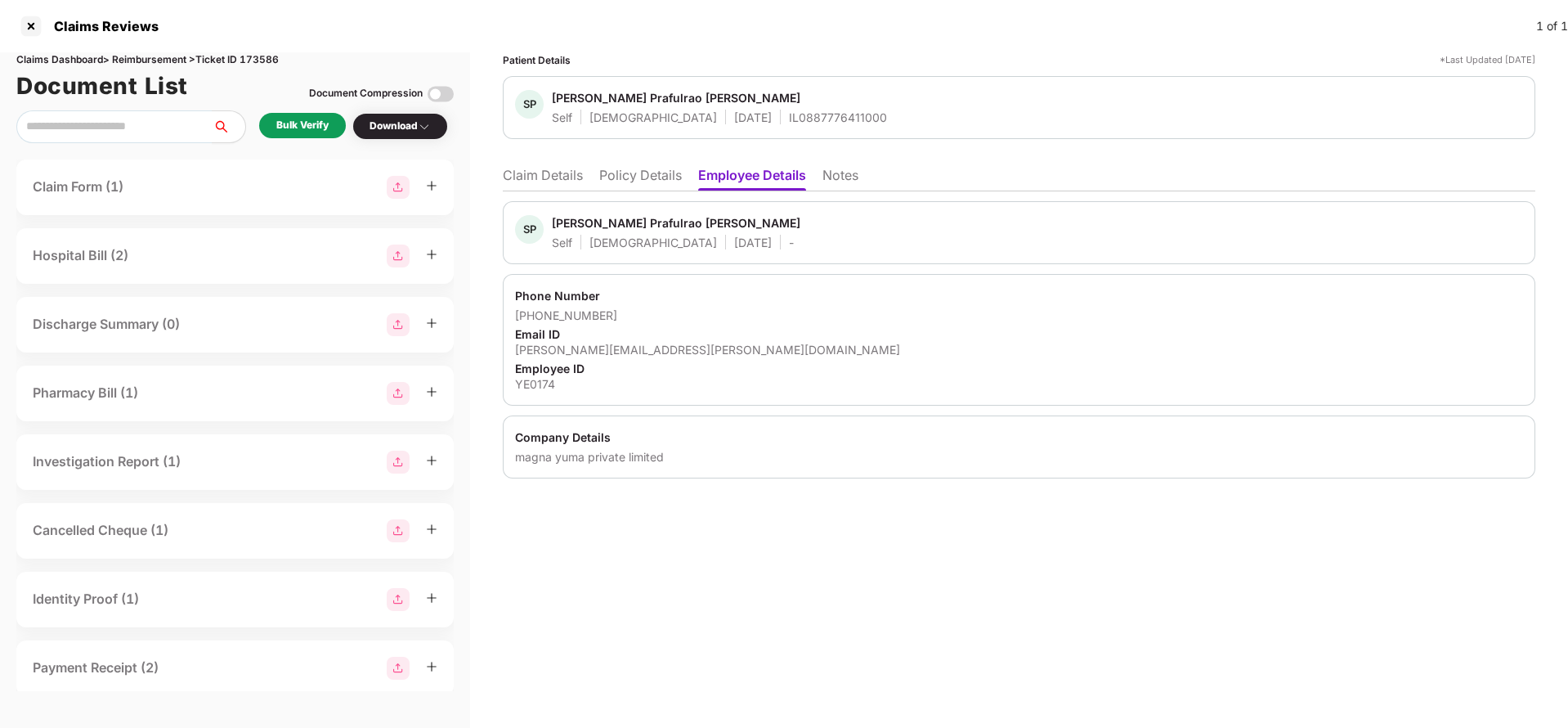
click at [574, 179] on li "Claim Details" at bounding box center [543, 178] width 80 height 24
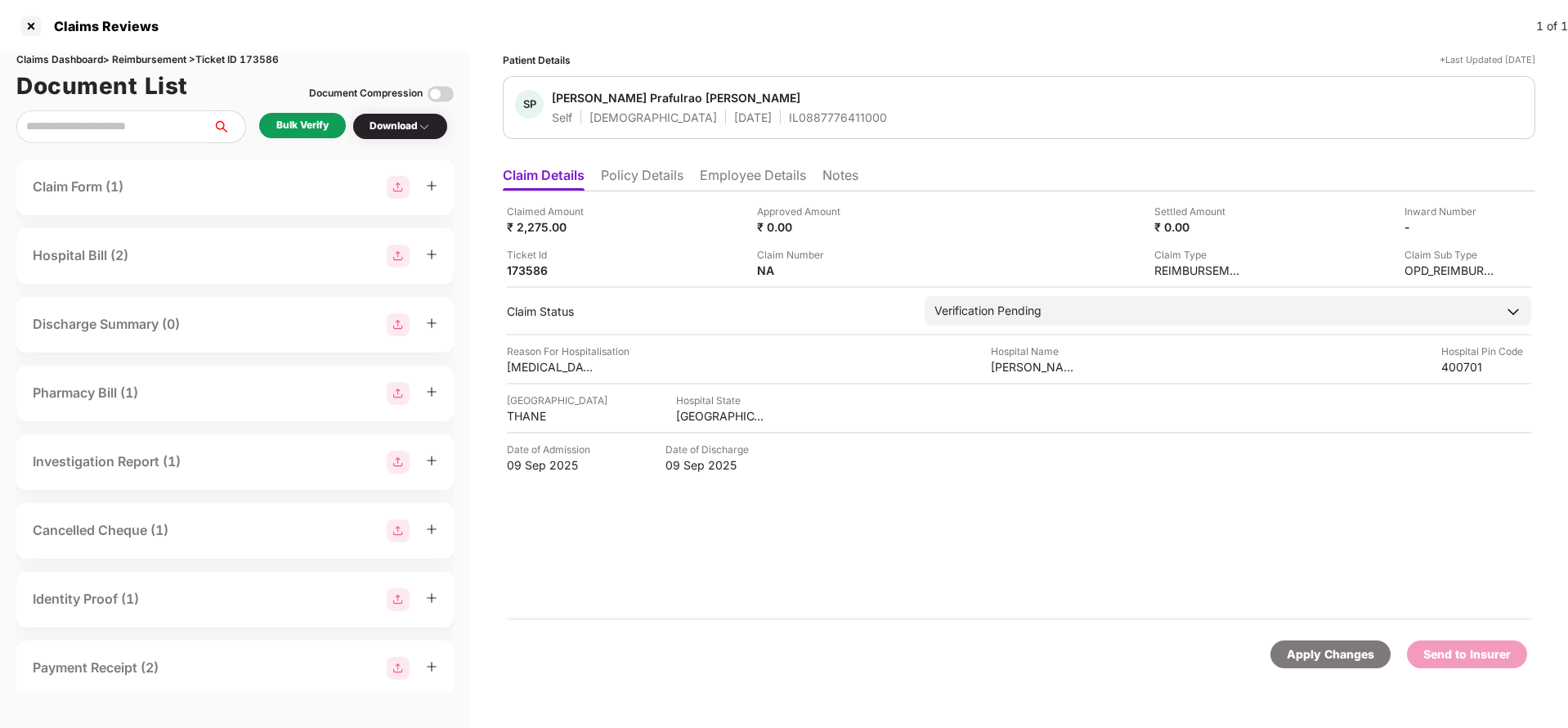
click at [767, 125] on div "SP [PERSON_NAME] Prafulrao [PERSON_NAME] Self [DEMOGRAPHIC_DATA] [DATE] IL08877…" at bounding box center [1019, 107] width 1032 height 63
copy div "IL0887776411000"
click at [767, 196] on div "Claimed Amount ₹ 2,275.00 Approved Amount ₹ 0.00 Settled Amount ₹ 0.00 Inward N…" at bounding box center [1019, 405] width 1032 height 428
click at [766, 191] on div "Claimed Amount ₹ 2,275.00 Approved Amount ₹ 0.00 Settled Amount ₹ 0.00 Inward N…" at bounding box center [1019, 405] width 1032 height 428
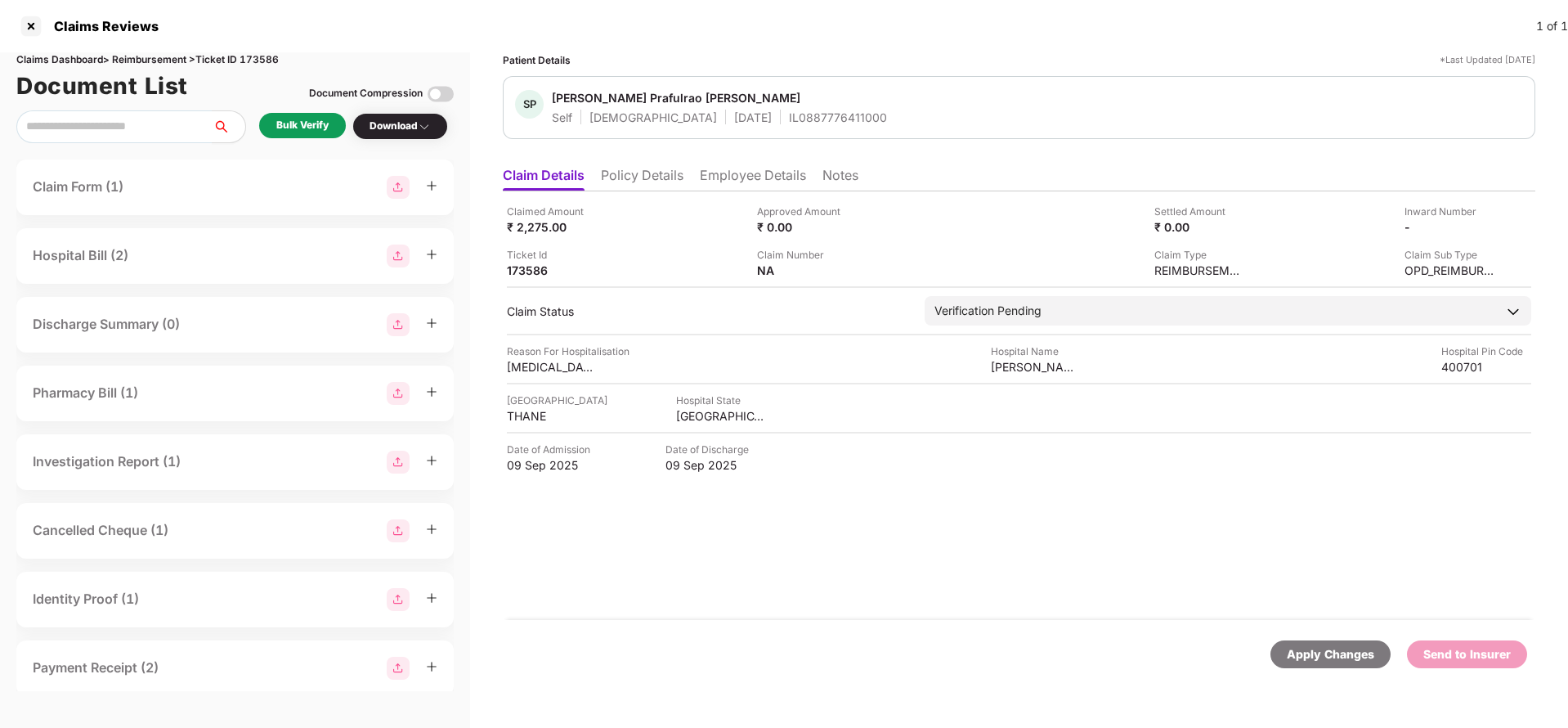
click at [745, 178] on li "Employee Details" at bounding box center [752, 178] width 107 height 24
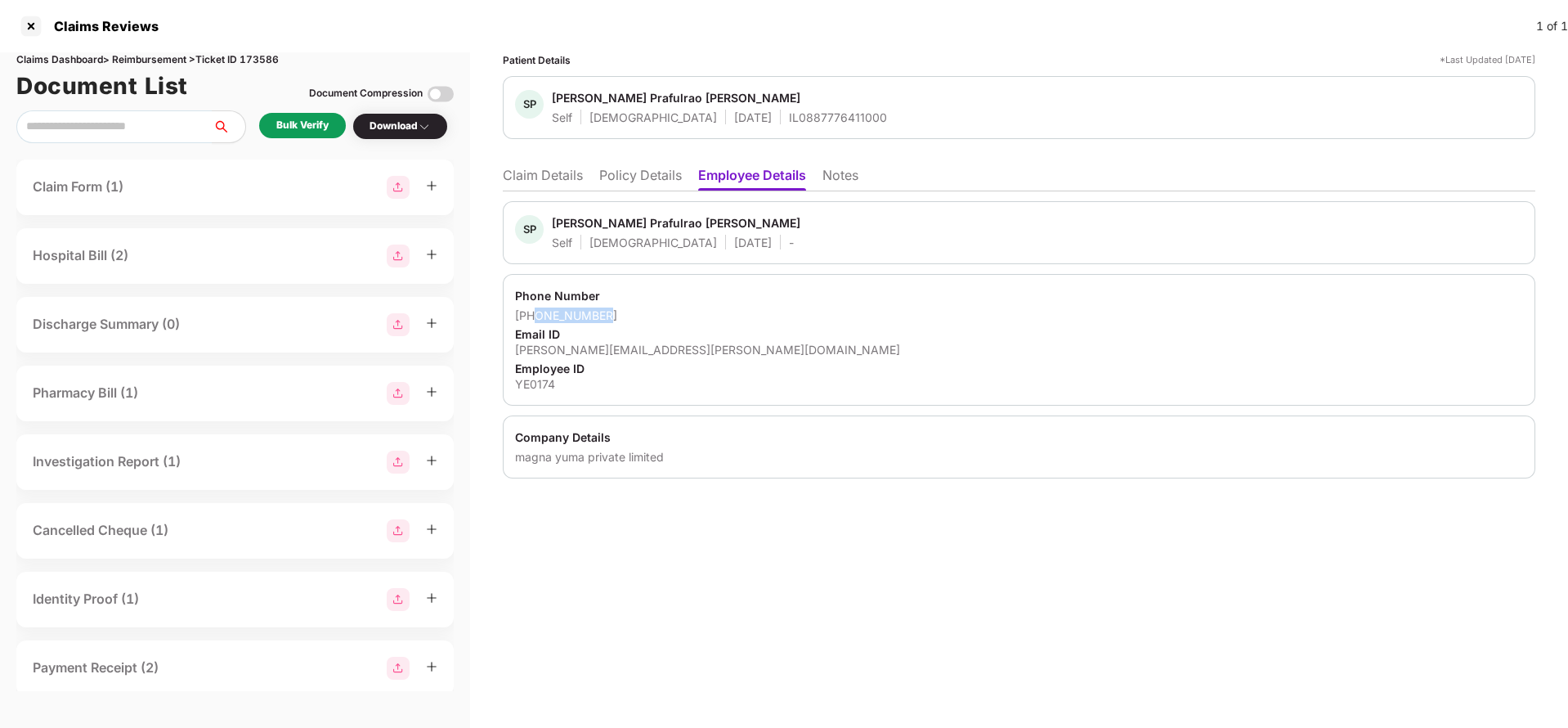
drag, startPoint x: 536, startPoint y: 318, endPoint x: 671, endPoint y: 318, distance: 135.0
click at [671, 318] on div "[PHONE_NUMBER]" at bounding box center [1019, 316] width 1008 height 16
copy div "8600894081"
click at [538, 174] on li "Claim Details" at bounding box center [543, 178] width 80 height 24
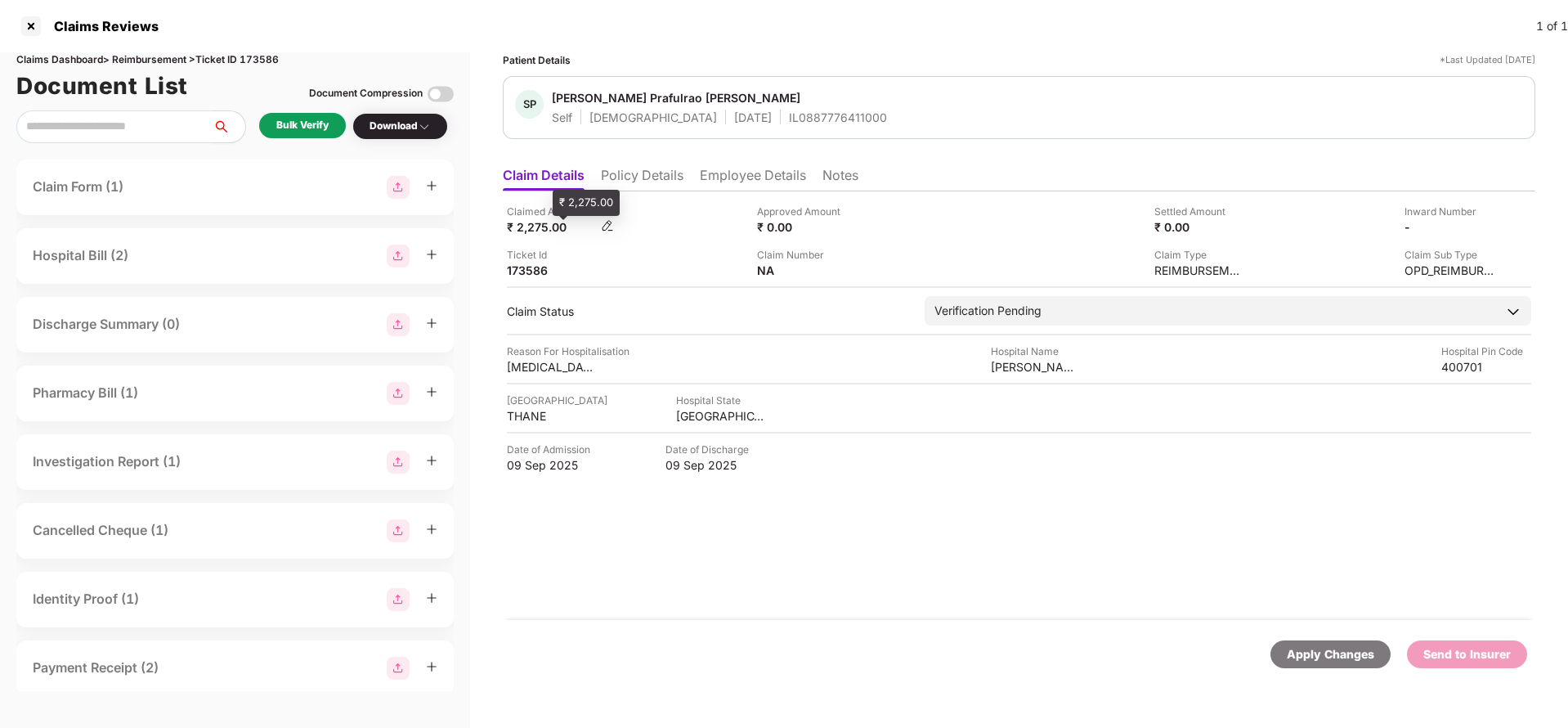
click at [523, 229] on div "₹ 2,275.00" at bounding box center [551, 227] width 90 height 16
copy div "2,275"
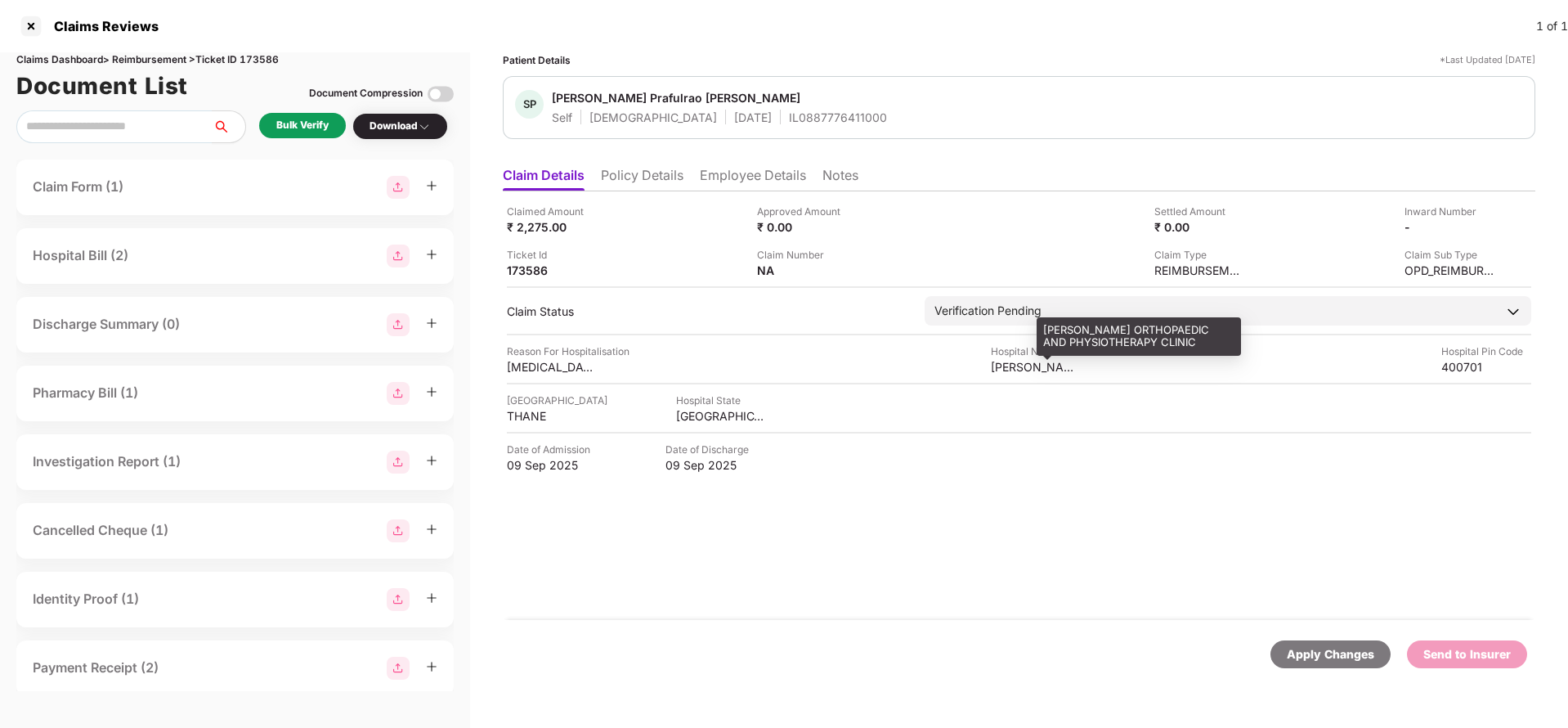
click at [1054, 368] on div "[PERSON_NAME] ORTHOPAEDIC AND PHYSIOTHERAPY CLINIC" at bounding box center [1036, 367] width 90 height 16
copy div "HARIKRUSHNA ORTHOPAEDIC AND PHYSIOTHERAPY CLINIC"
click at [297, 126] on div "Bulk Verify" at bounding box center [302, 126] width 52 height 16
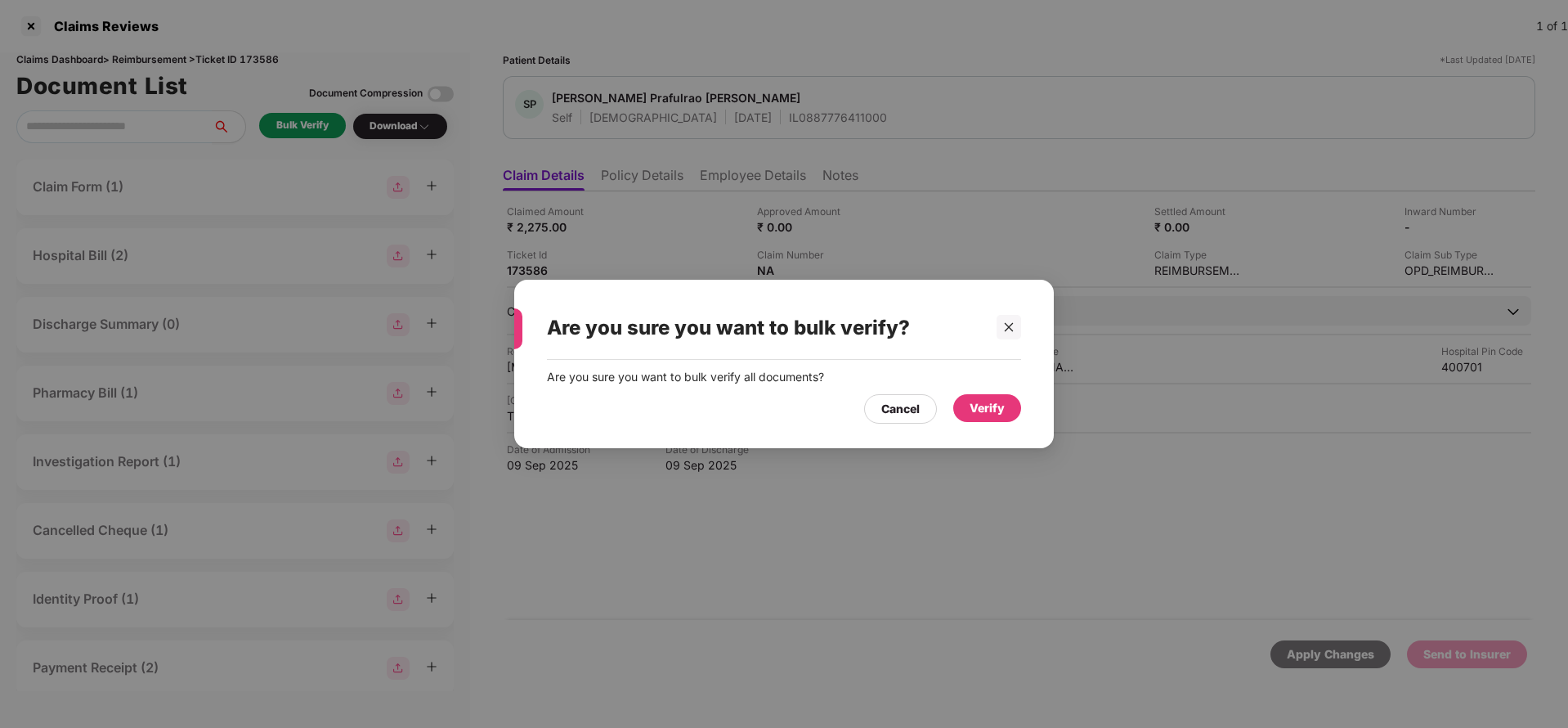
click at [1004, 404] on div "Verify" at bounding box center [987, 408] width 35 height 18
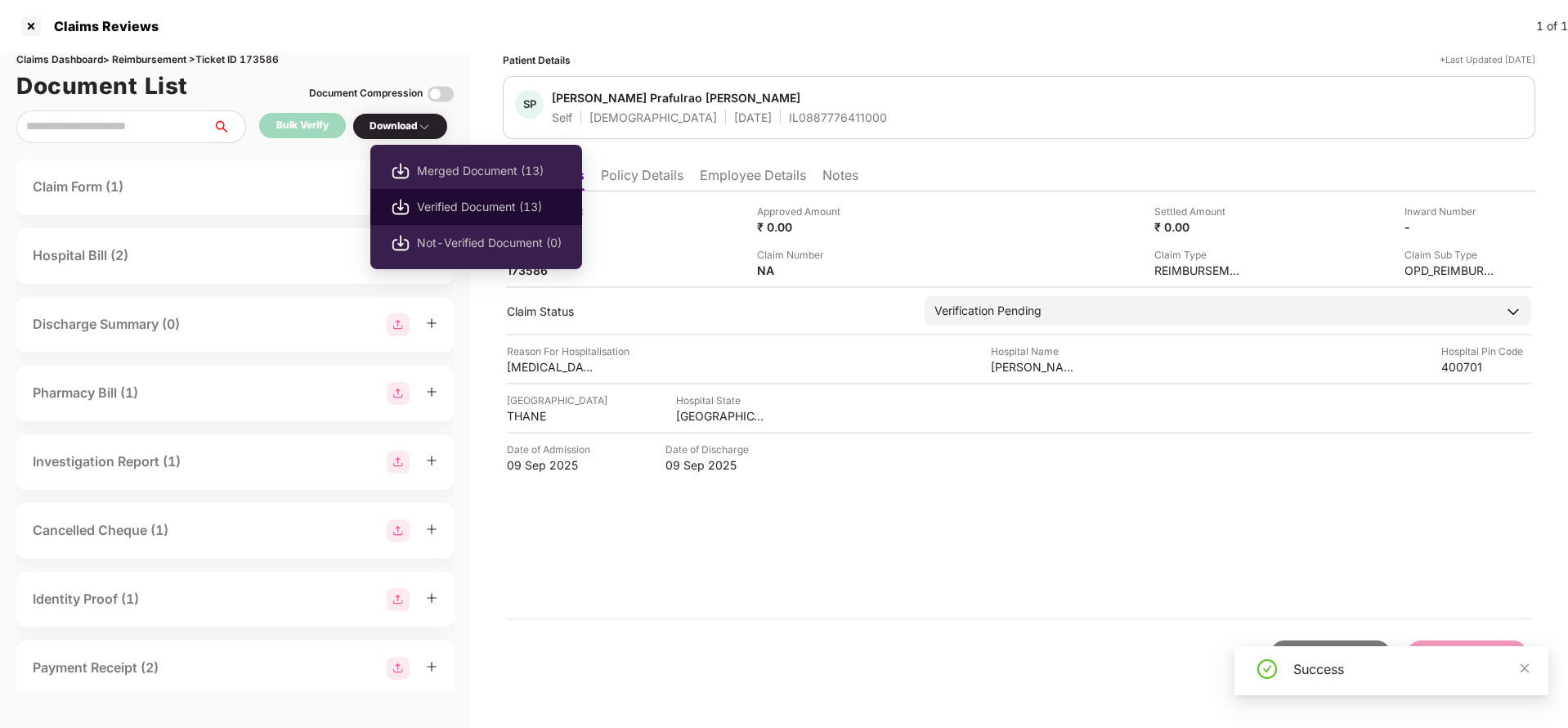
click at [454, 200] on span "Verified Document (13)" at bounding box center [489, 207] width 144 height 18
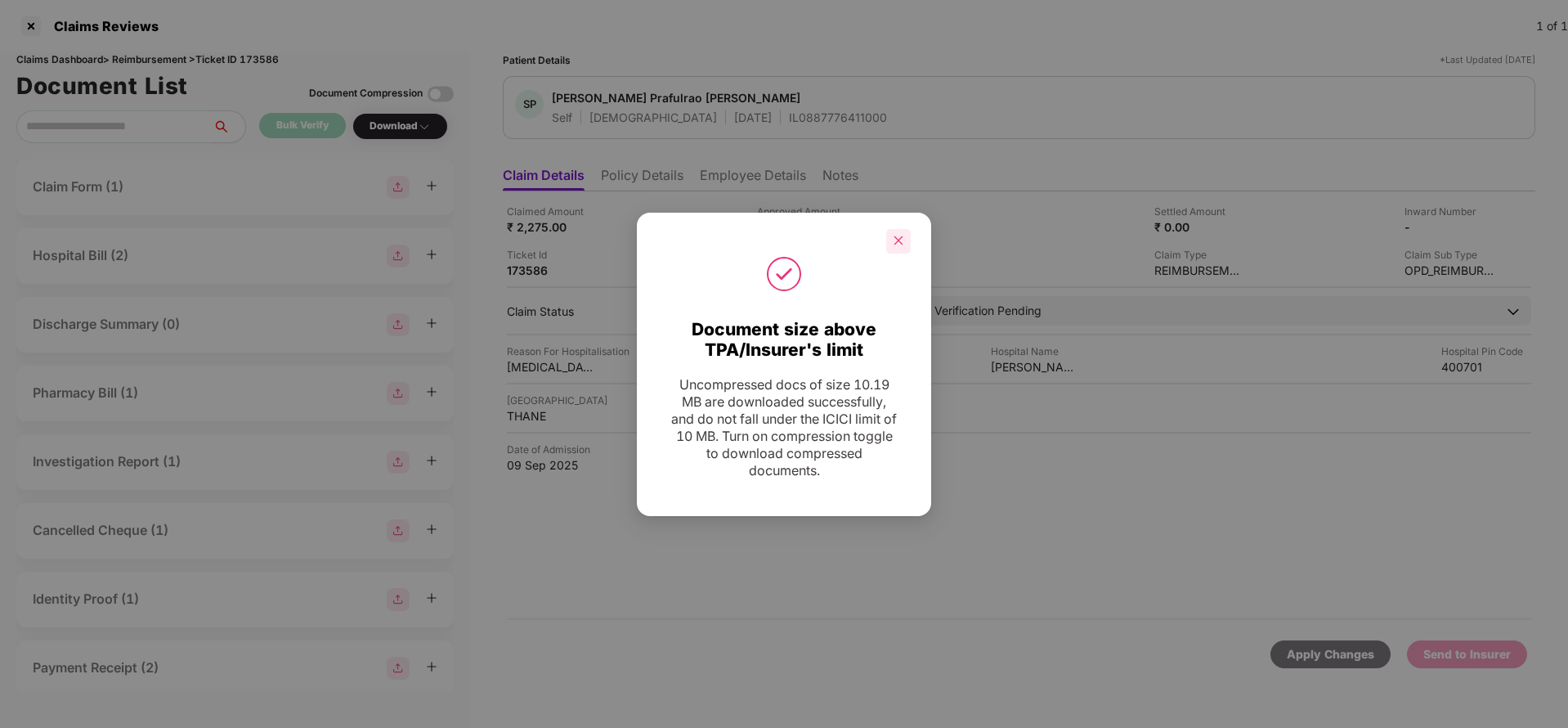
click at [891, 241] on div at bounding box center [899, 241] width 25 height 25
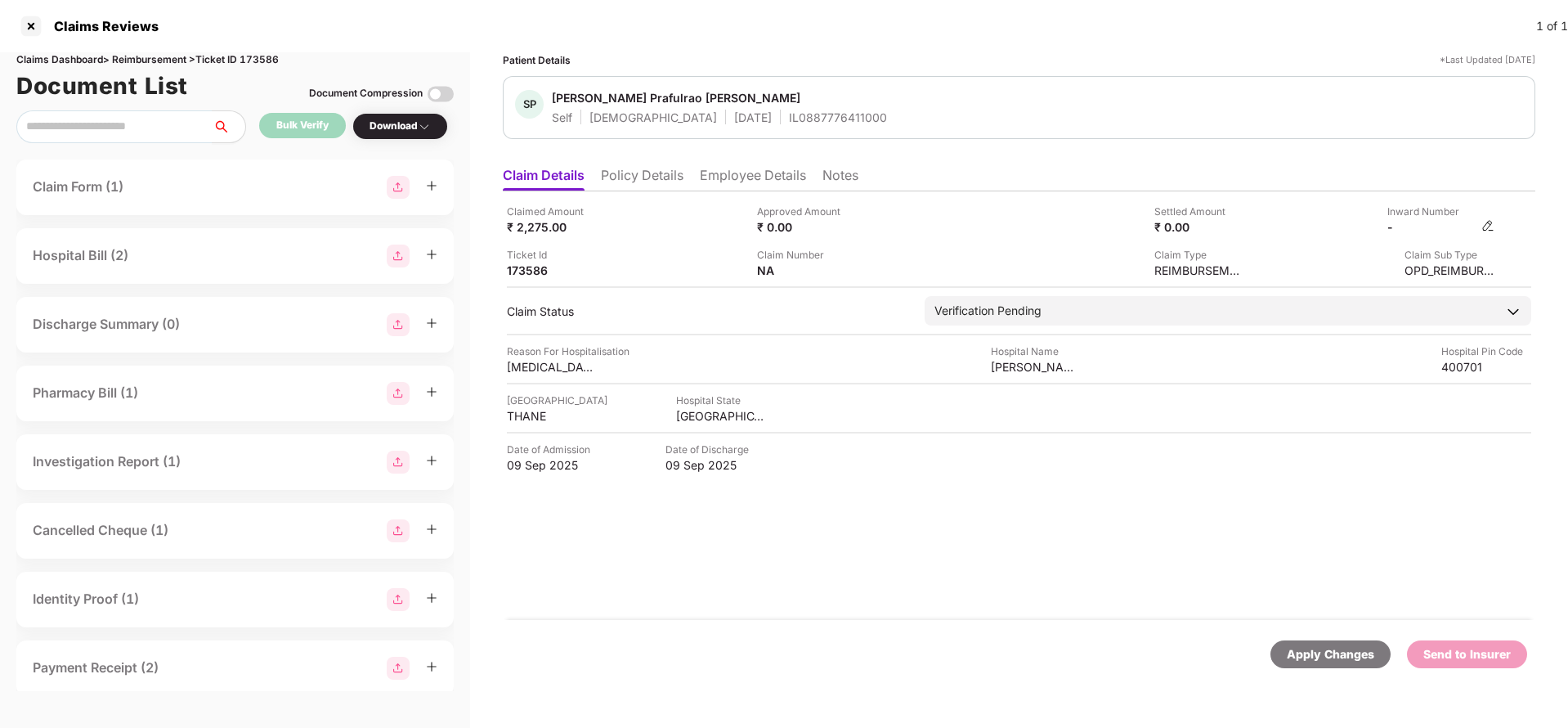
click at [1490, 231] on img at bounding box center [1488, 226] width 13 height 13
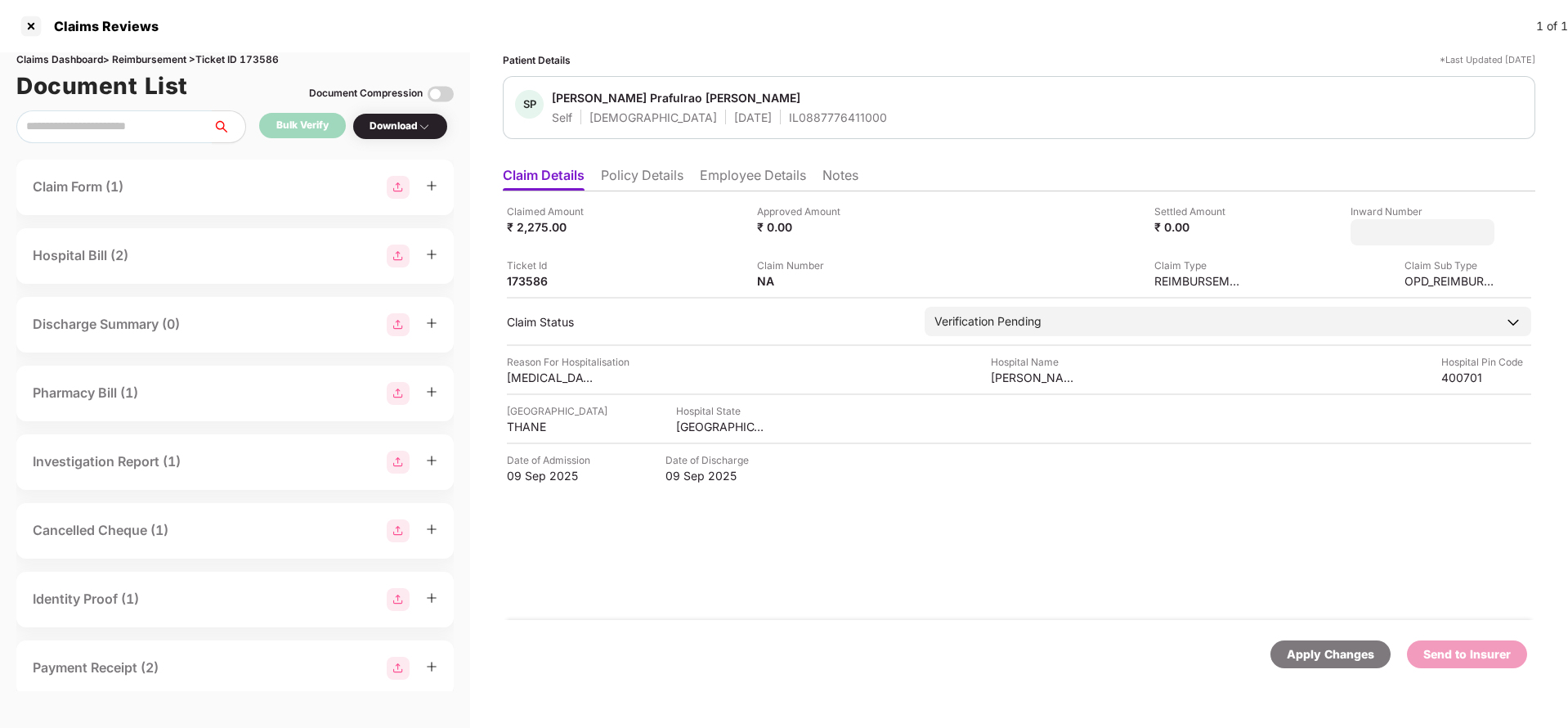
type input "**********"
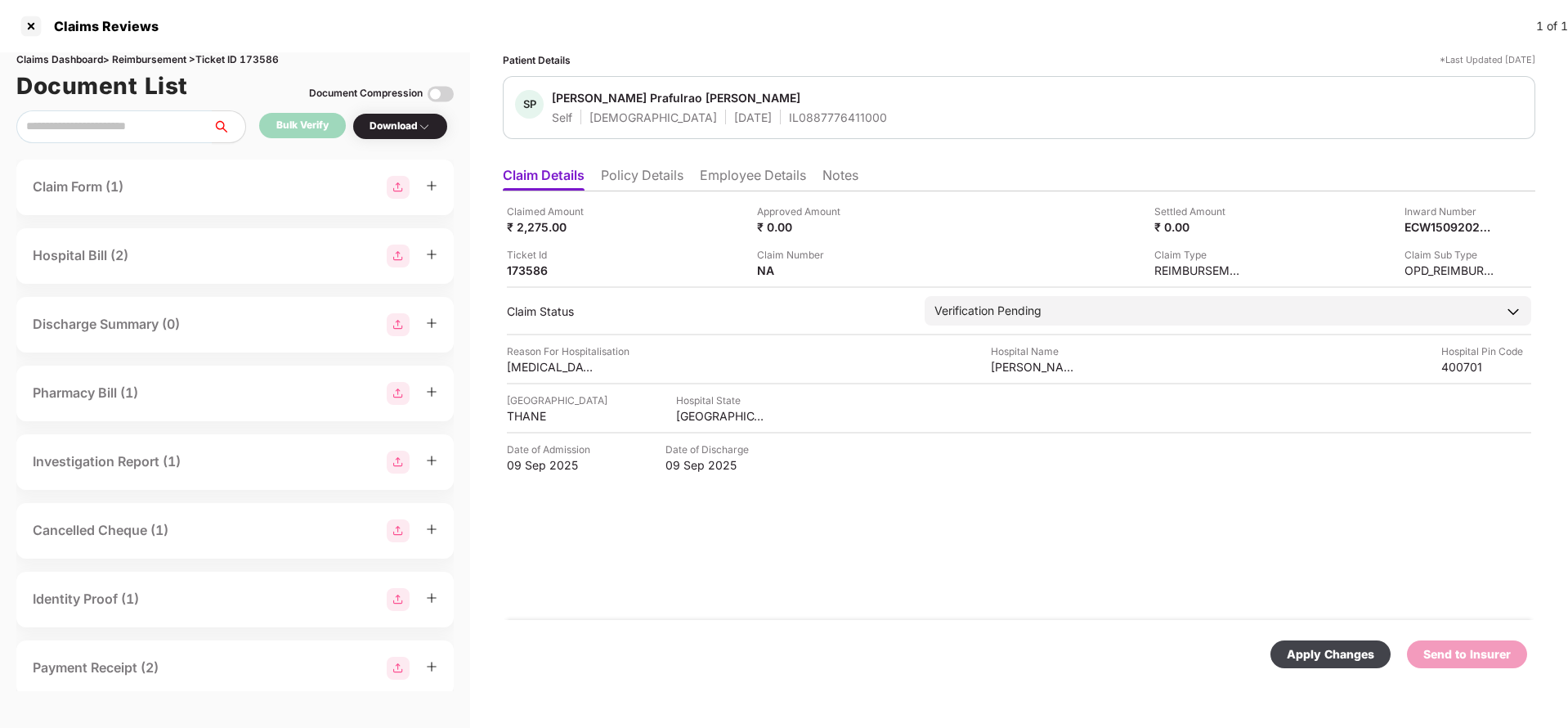
click at [1169, 297] on div "Claimed Amount ₹ 2,275.00 Approved Amount ₹ 0.00 Settled Amount ₹ 0.00 Inward N…" at bounding box center [1019, 405] width 1032 height 428
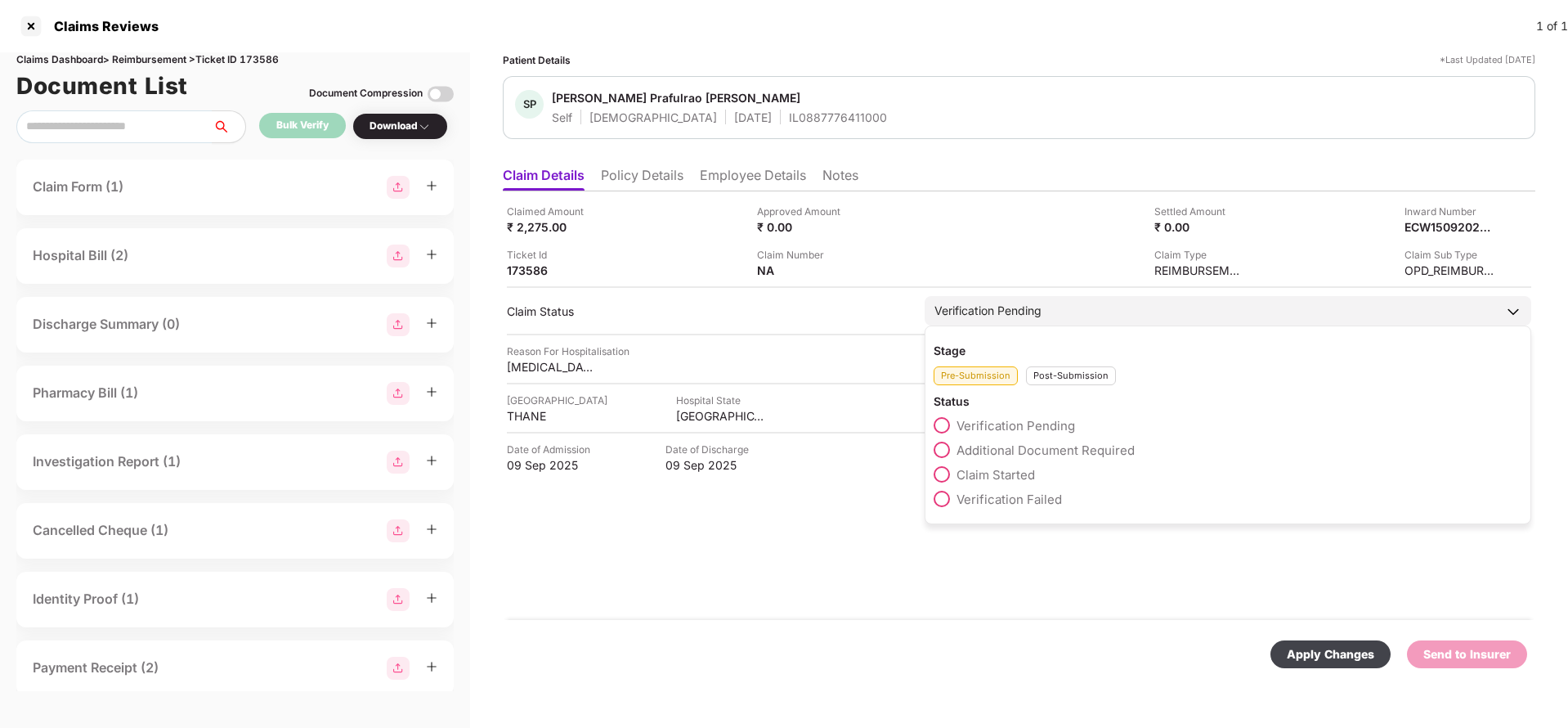
click at [1054, 386] on div "Stage Pre-Submission Post-Submission Status Verification Pending Additional Doc…" at bounding box center [1228, 425] width 607 height 199
click at [1061, 371] on div "Post-Submission" at bounding box center [1071, 375] width 90 height 19
click at [1021, 460] on div "Claim Under Process" at bounding box center [1228, 454] width 588 height 25
click at [1027, 448] on span "Claim Under Process" at bounding box center [1018, 450] width 123 height 16
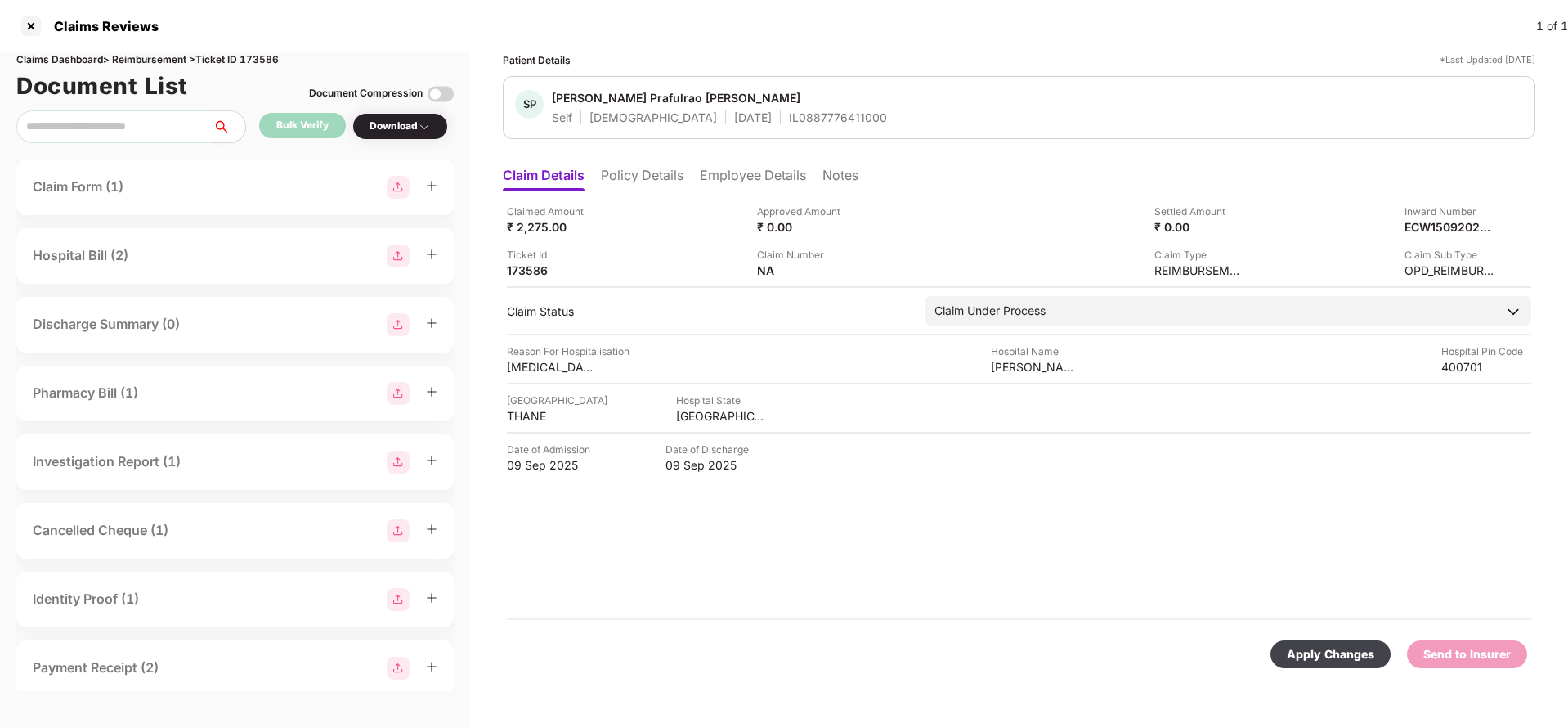
click at [1320, 664] on div "Apply Changes" at bounding box center [1330, 655] width 120 height 28
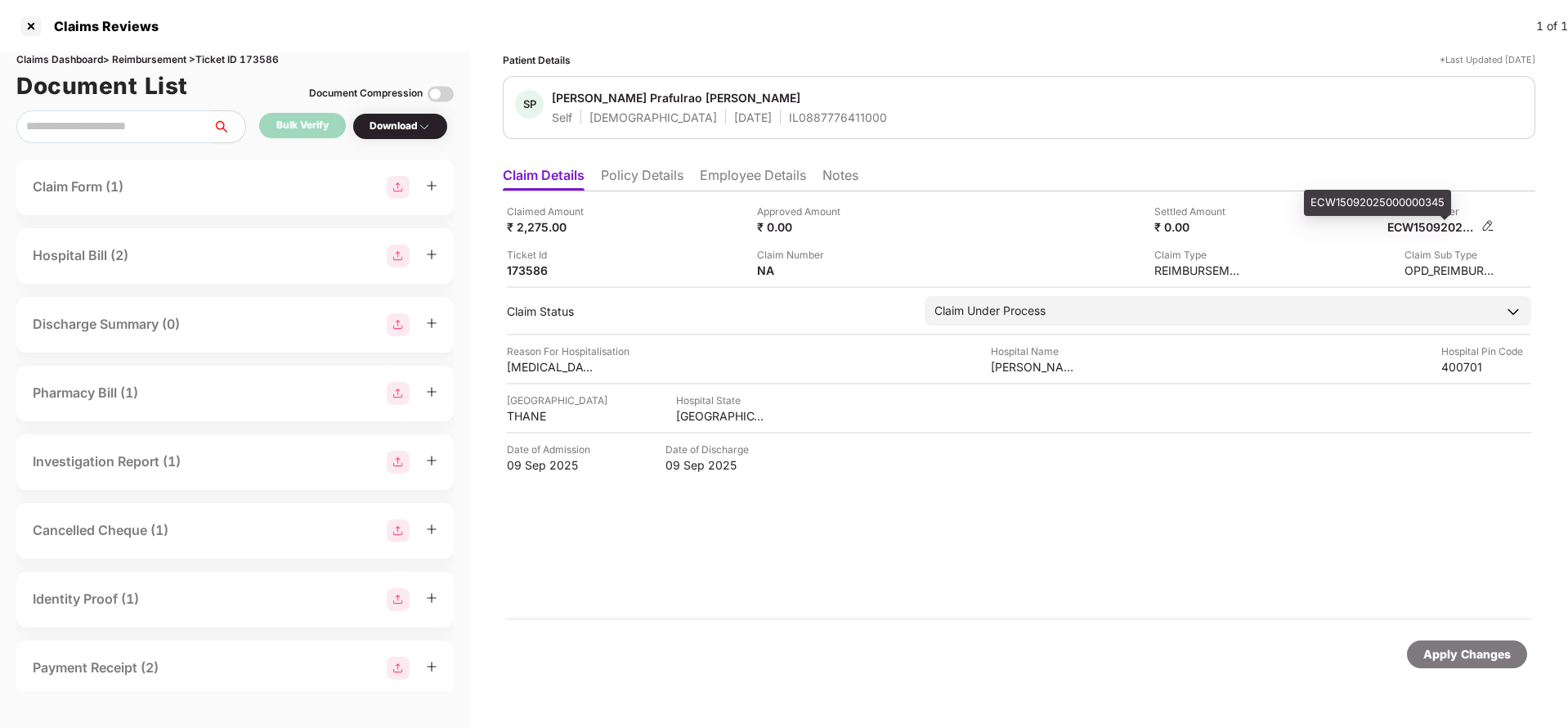
click at [1418, 232] on div "ECW15092025000000345" at bounding box center [1432, 227] width 90 height 16
copy div "ECW15092025000000345"
click at [789, 124] on div "IL0887776411000" at bounding box center [838, 117] width 98 height 16
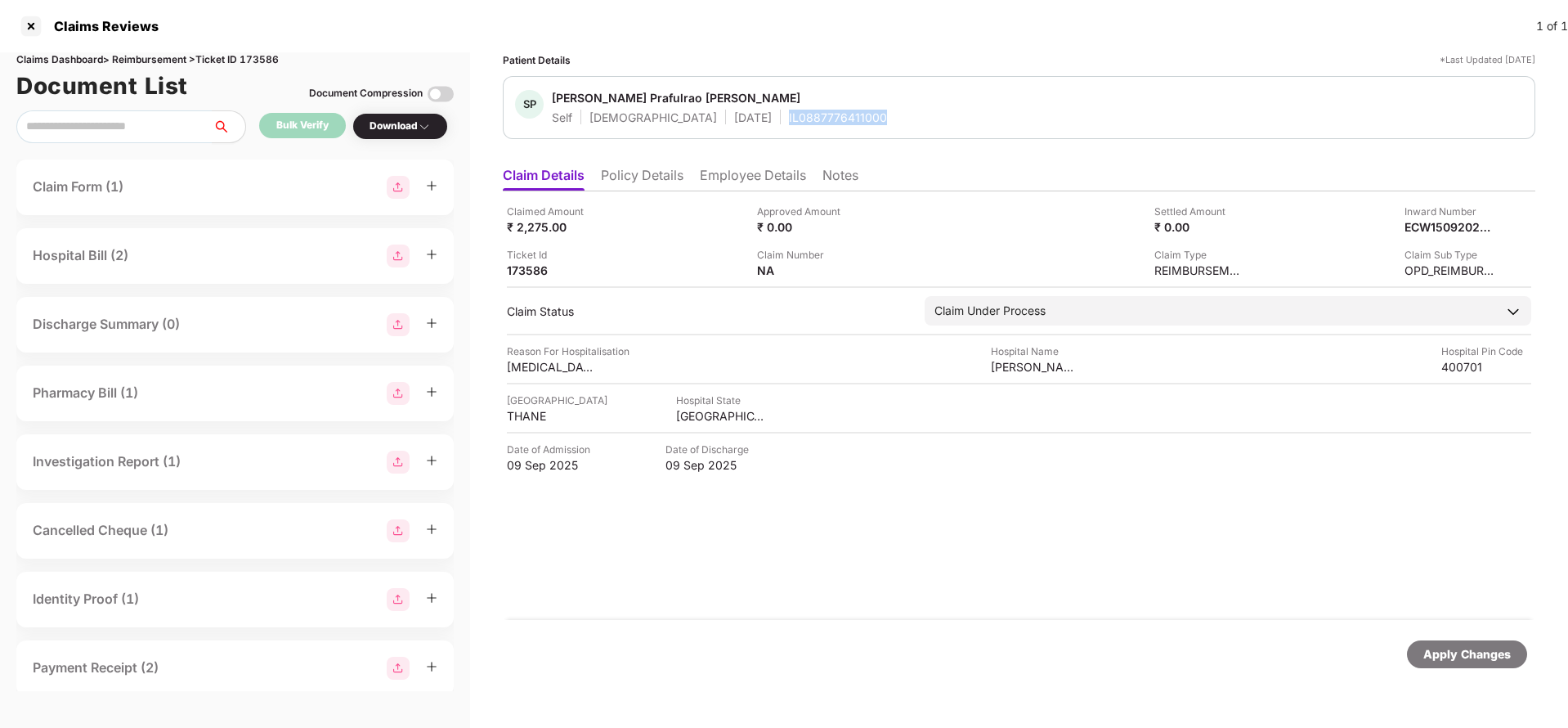
click at [789, 124] on div "IL0887776411000" at bounding box center [838, 117] width 98 height 16
copy div "IL0887776411000"
click at [1486, 657] on div "Apply Changes" at bounding box center [1467, 654] width 87 height 18
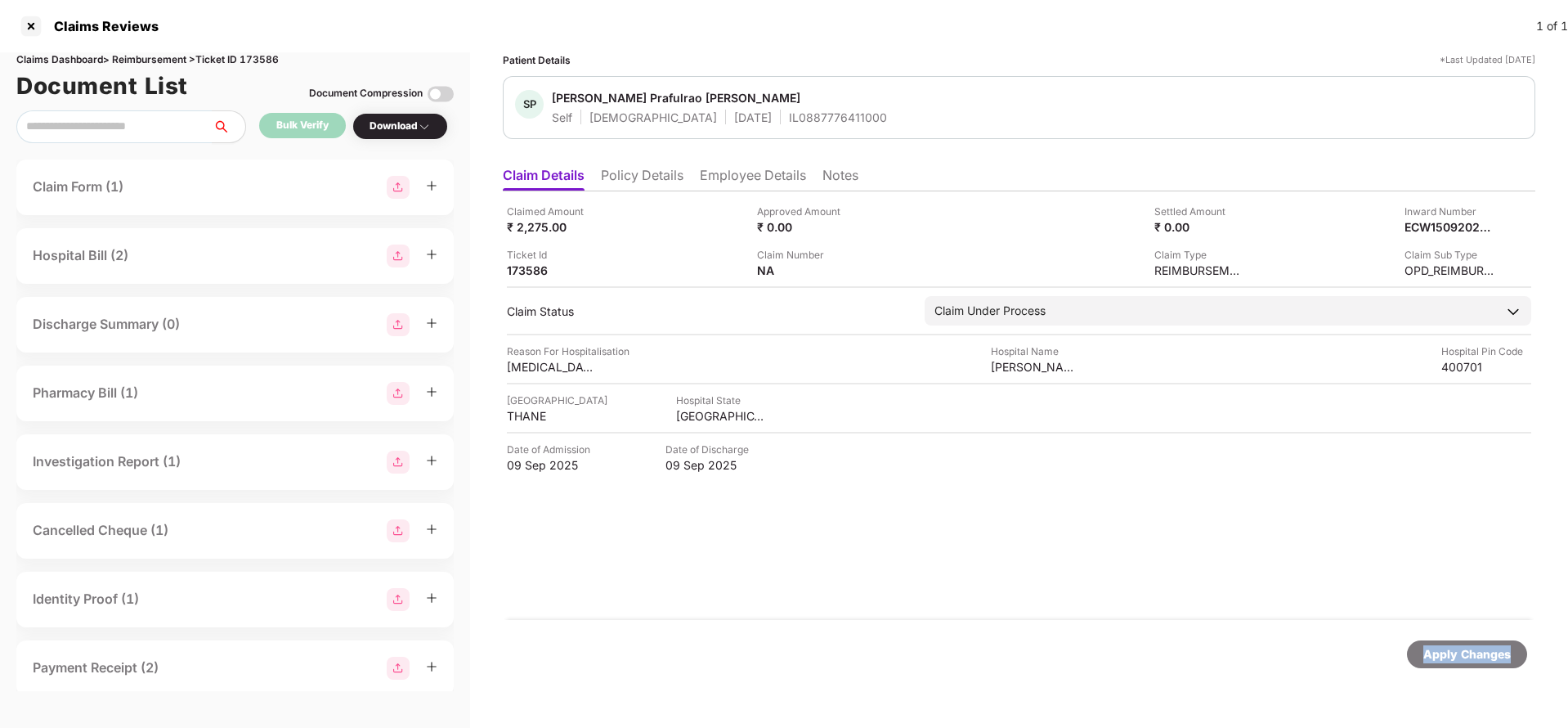
click at [1486, 657] on div "Apply Changes" at bounding box center [1467, 654] width 87 height 18
click at [267, 61] on div "Claims Dashboard > Reimbursement > Ticket ID 173586" at bounding box center [235, 60] width 437 height 16
copy div "173586"
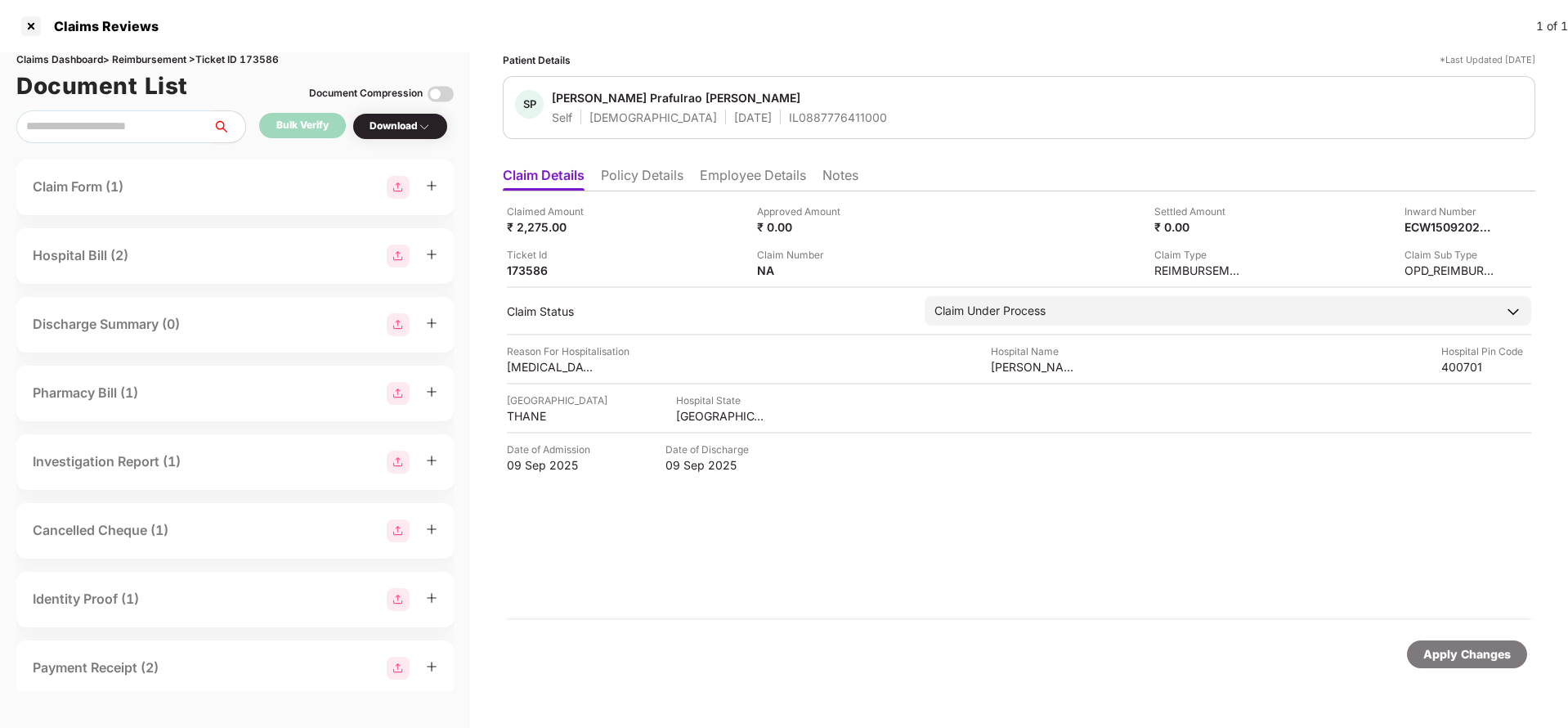
click at [1453, 655] on div "Apply Changes" at bounding box center [1467, 654] width 87 height 18
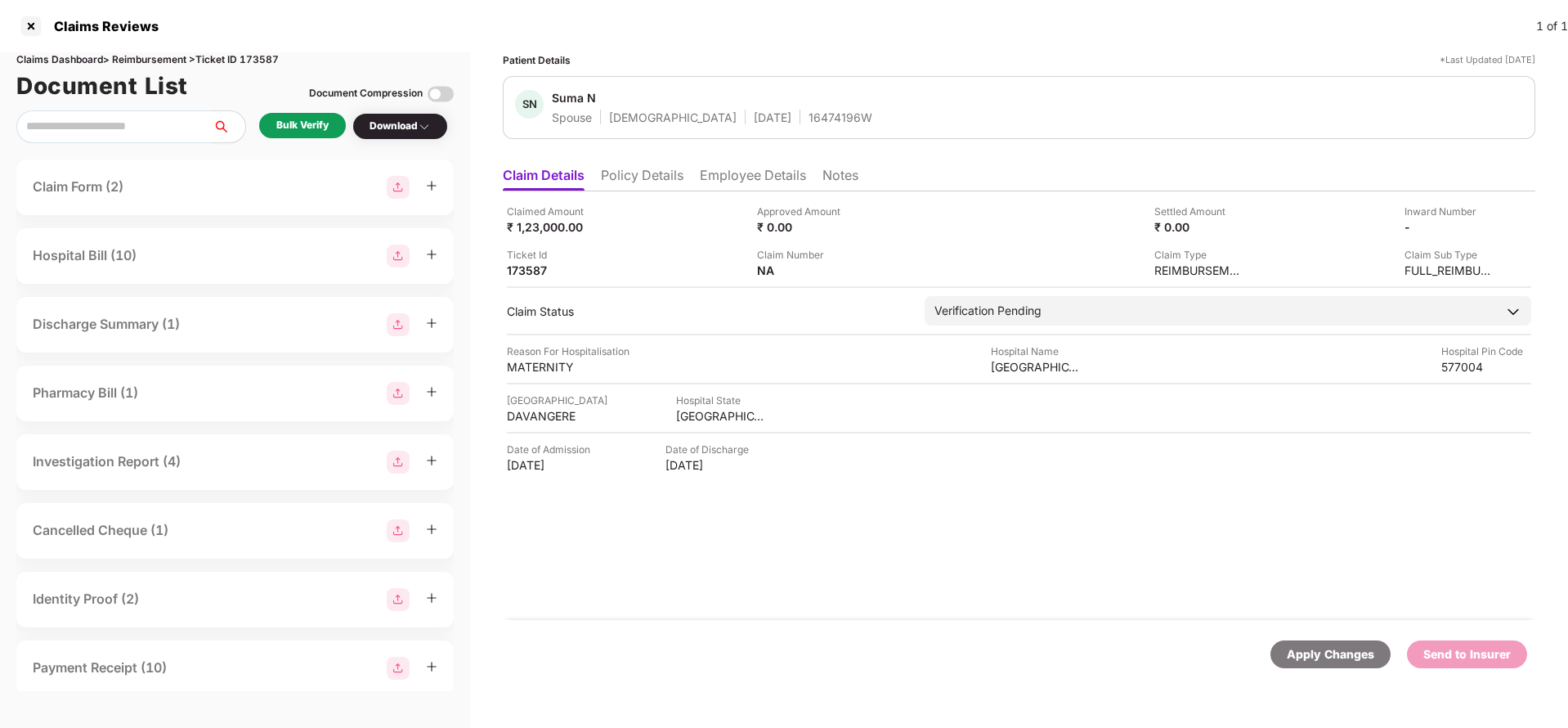
click at [643, 180] on li "Policy Details" at bounding box center [642, 178] width 83 height 24
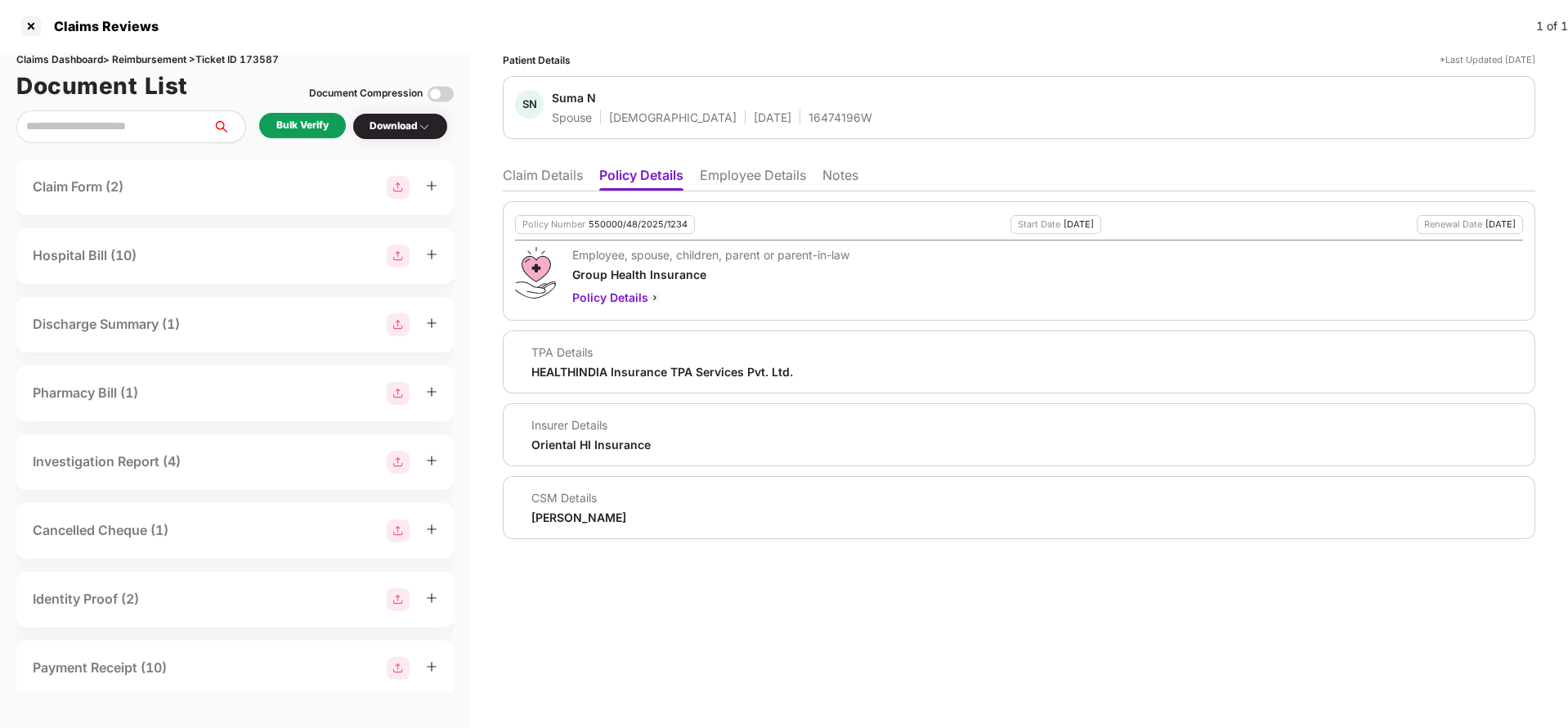
click at [751, 199] on div "Policy Number 550000/48/2025/1234 Start Date [DATE] Renewal Date [DATE] Employe…" at bounding box center [1019, 365] width 1032 height 347
click at [747, 176] on li "Employee Details" at bounding box center [752, 178] width 107 height 24
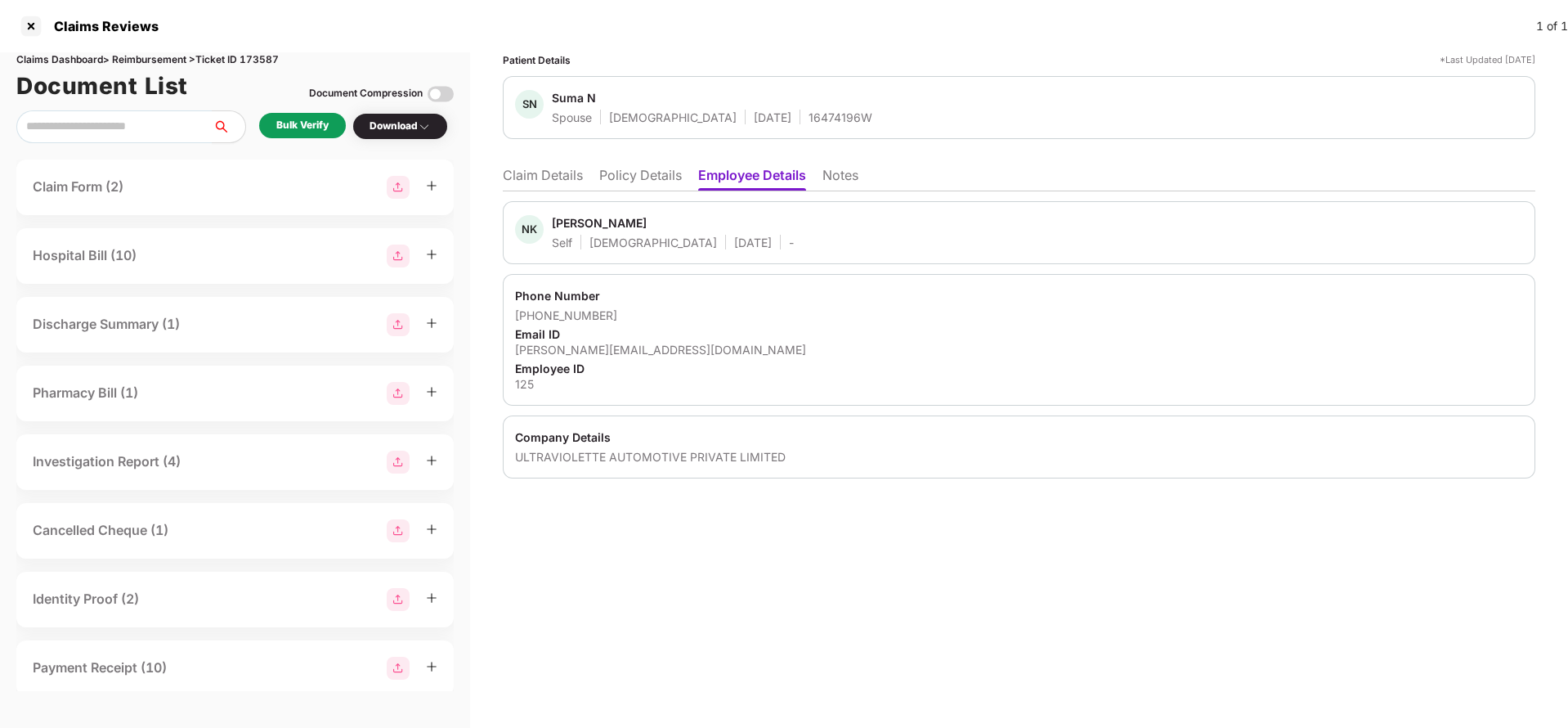
click at [626, 175] on li "Policy Details" at bounding box center [640, 178] width 83 height 24
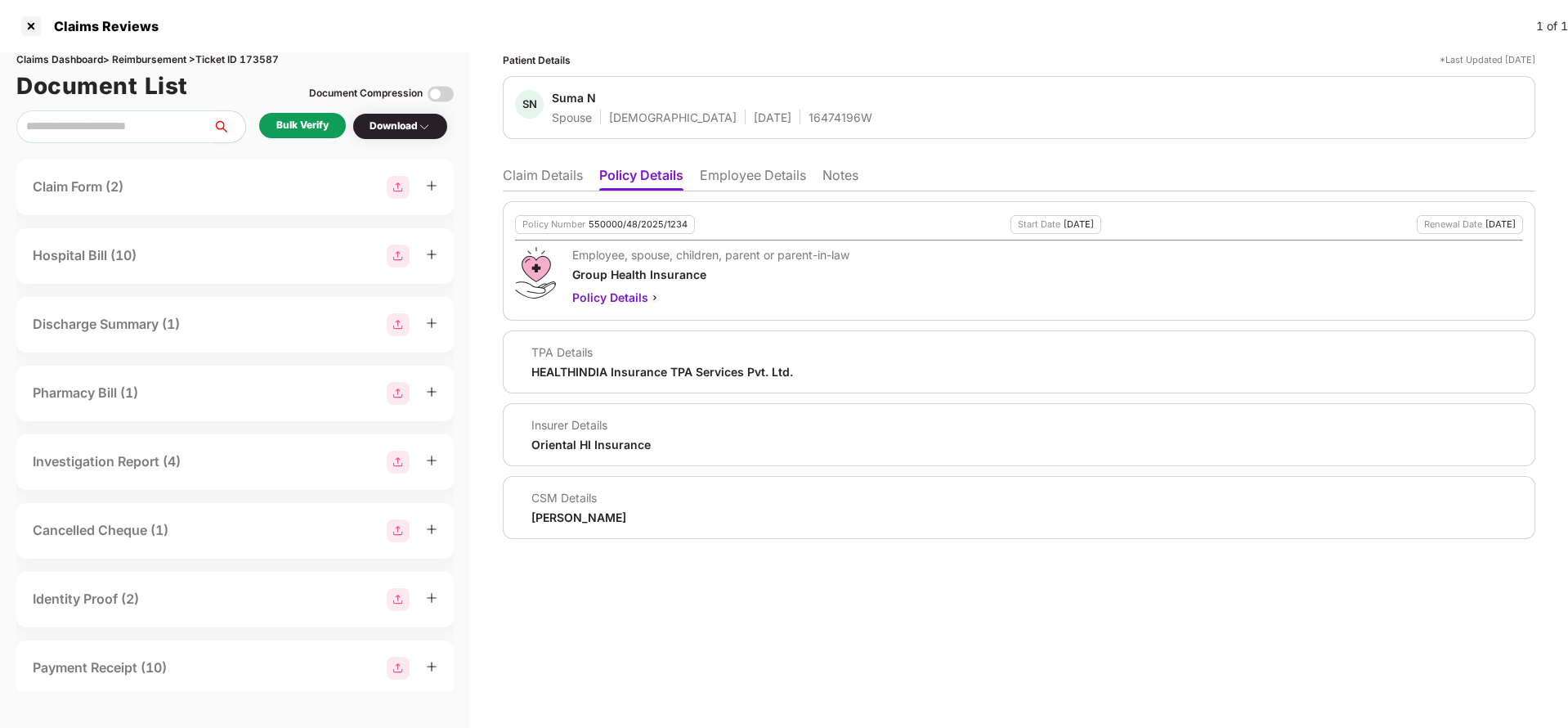
click at [566, 178] on li "Claim Details" at bounding box center [543, 178] width 80 height 24
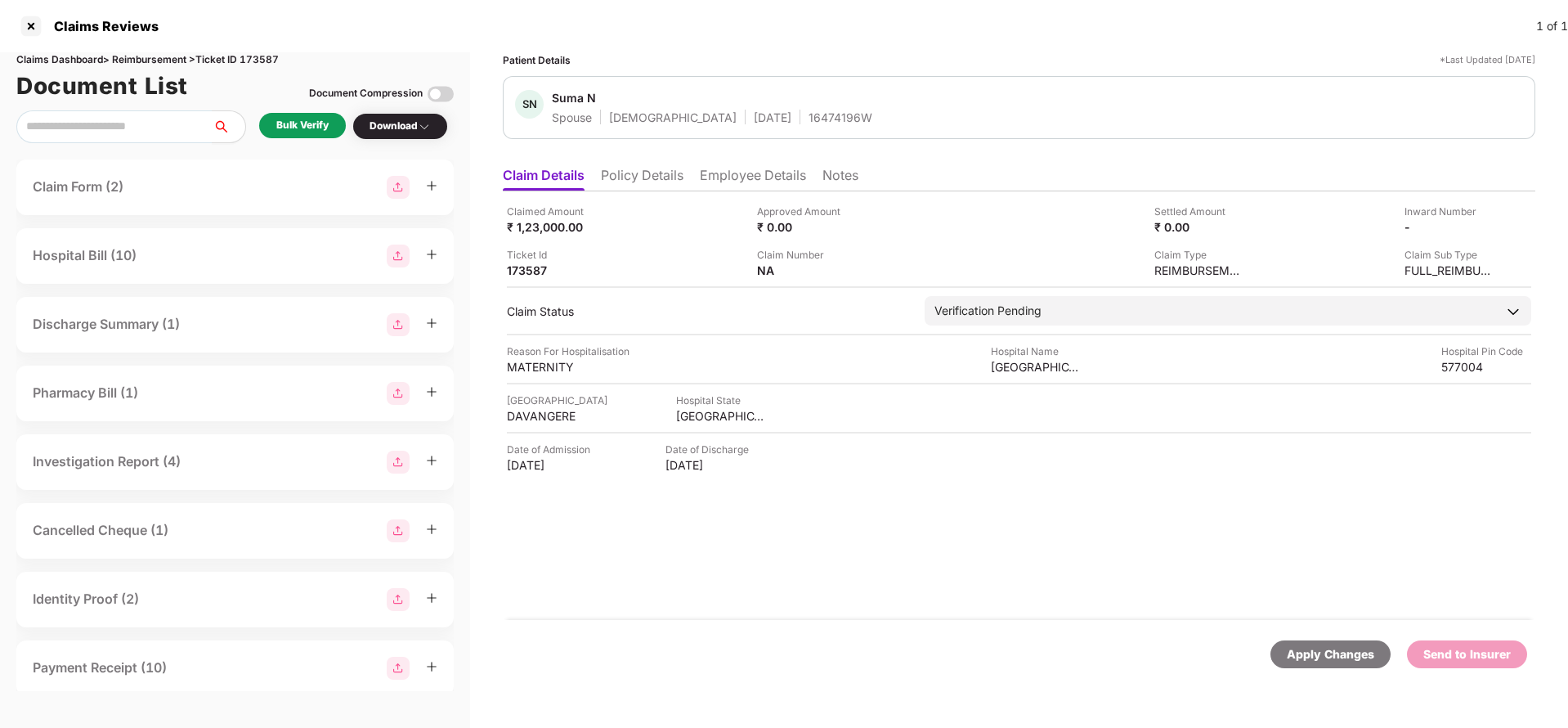
click at [632, 172] on li "Policy Details" at bounding box center [642, 178] width 83 height 24
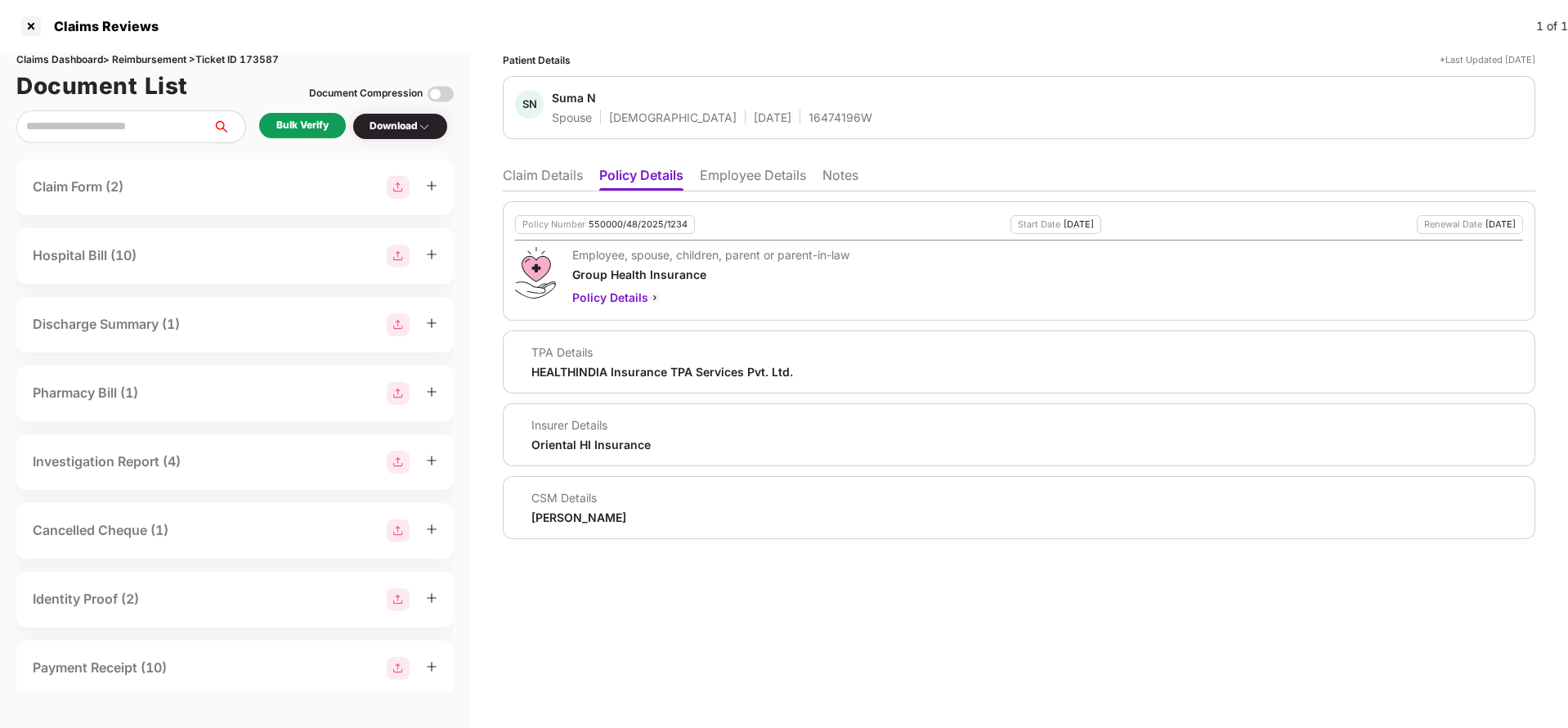
click at [548, 171] on li "Claim Details" at bounding box center [543, 178] width 80 height 24
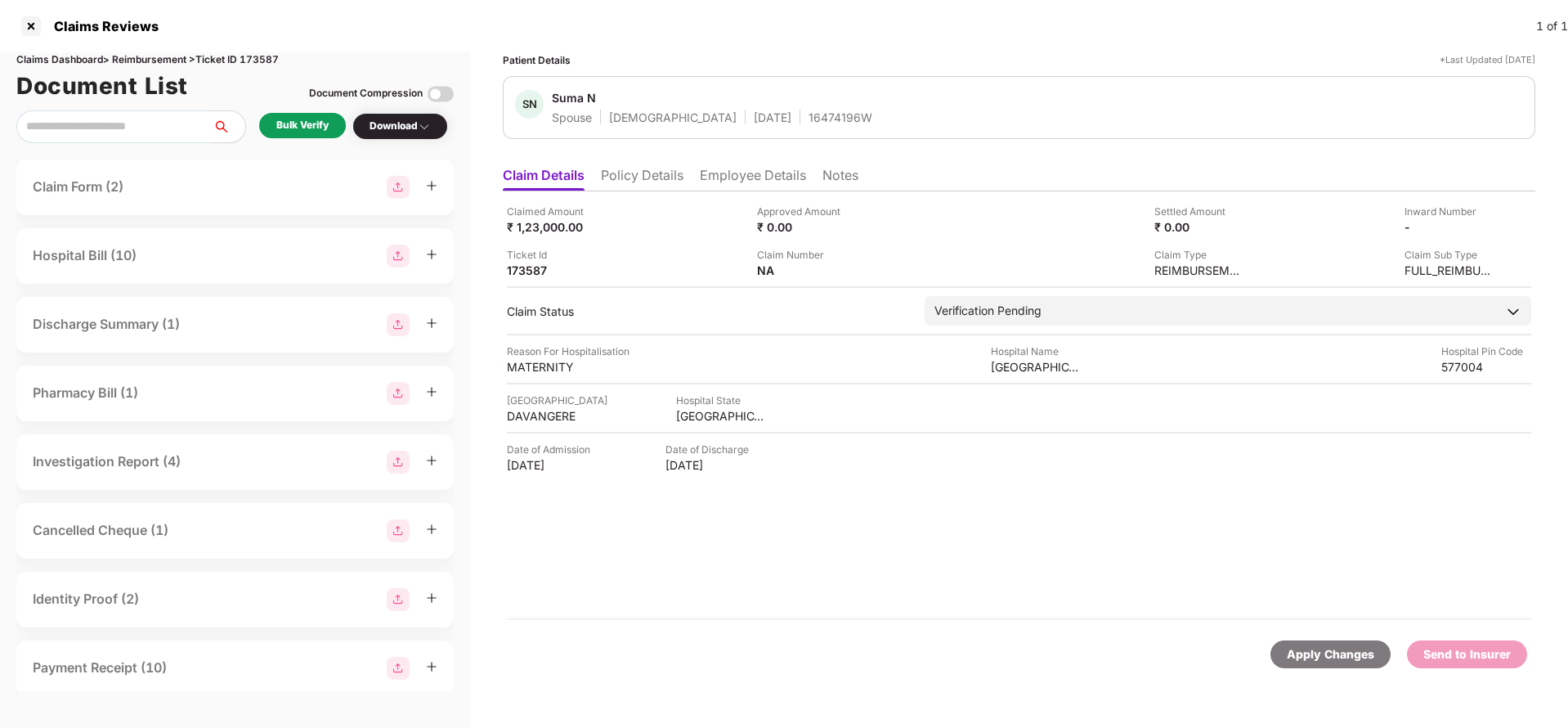
click at [312, 121] on div "Bulk Verify" at bounding box center [302, 126] width 52 height 16
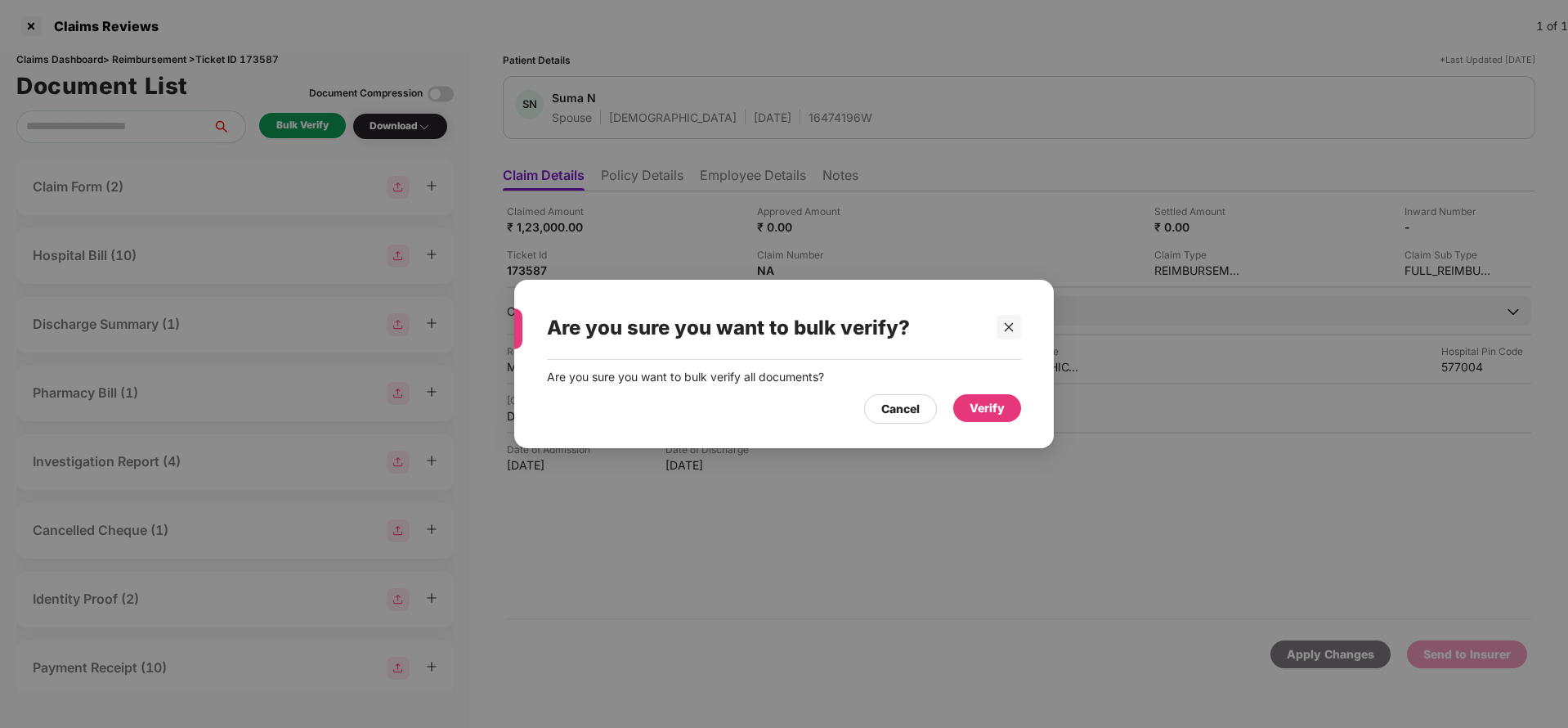
click at [973, 399] on div "Verify" at bounding box center [987, 408] width 35 height 18
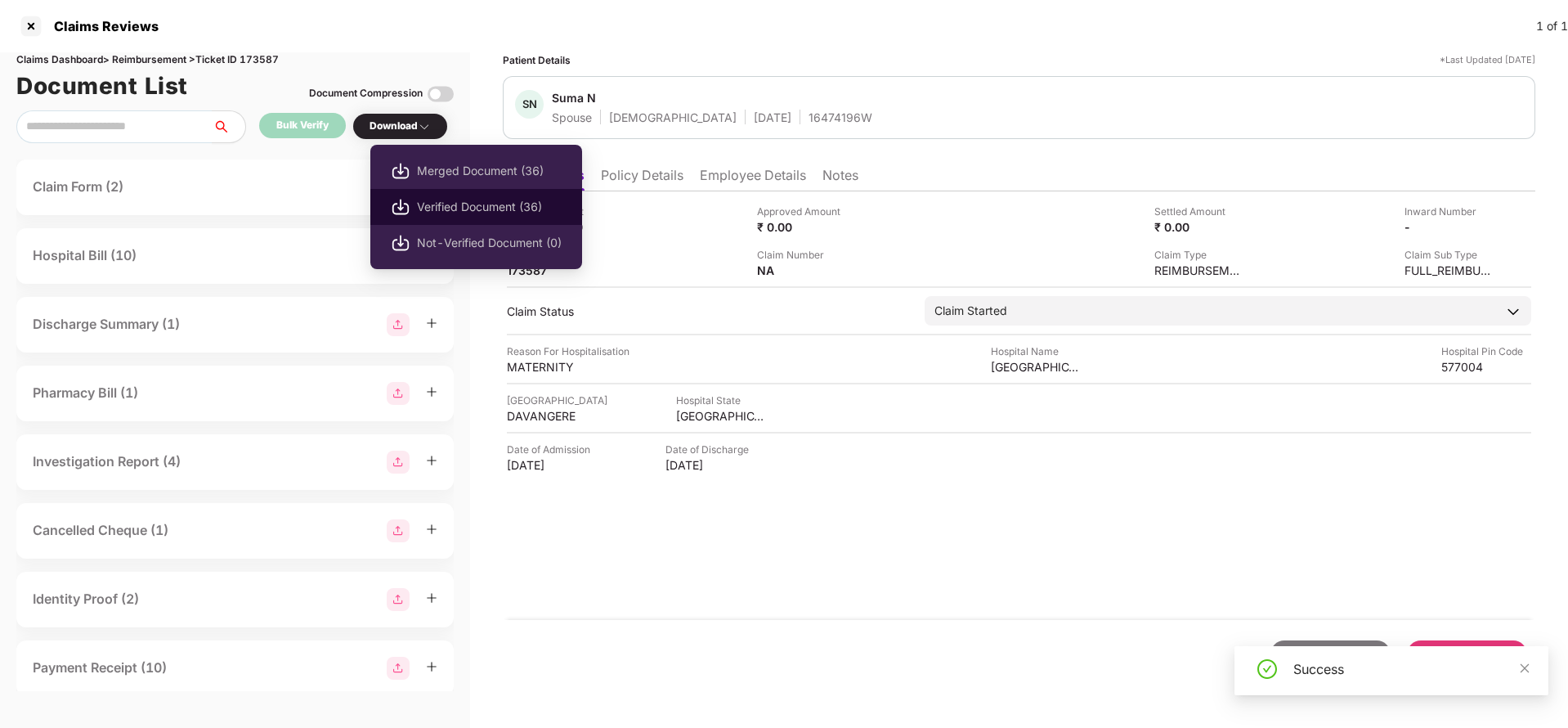
click at [444, 202] on span "Verified Document (36)" at bounding box center [489, 207] width 144 height 18
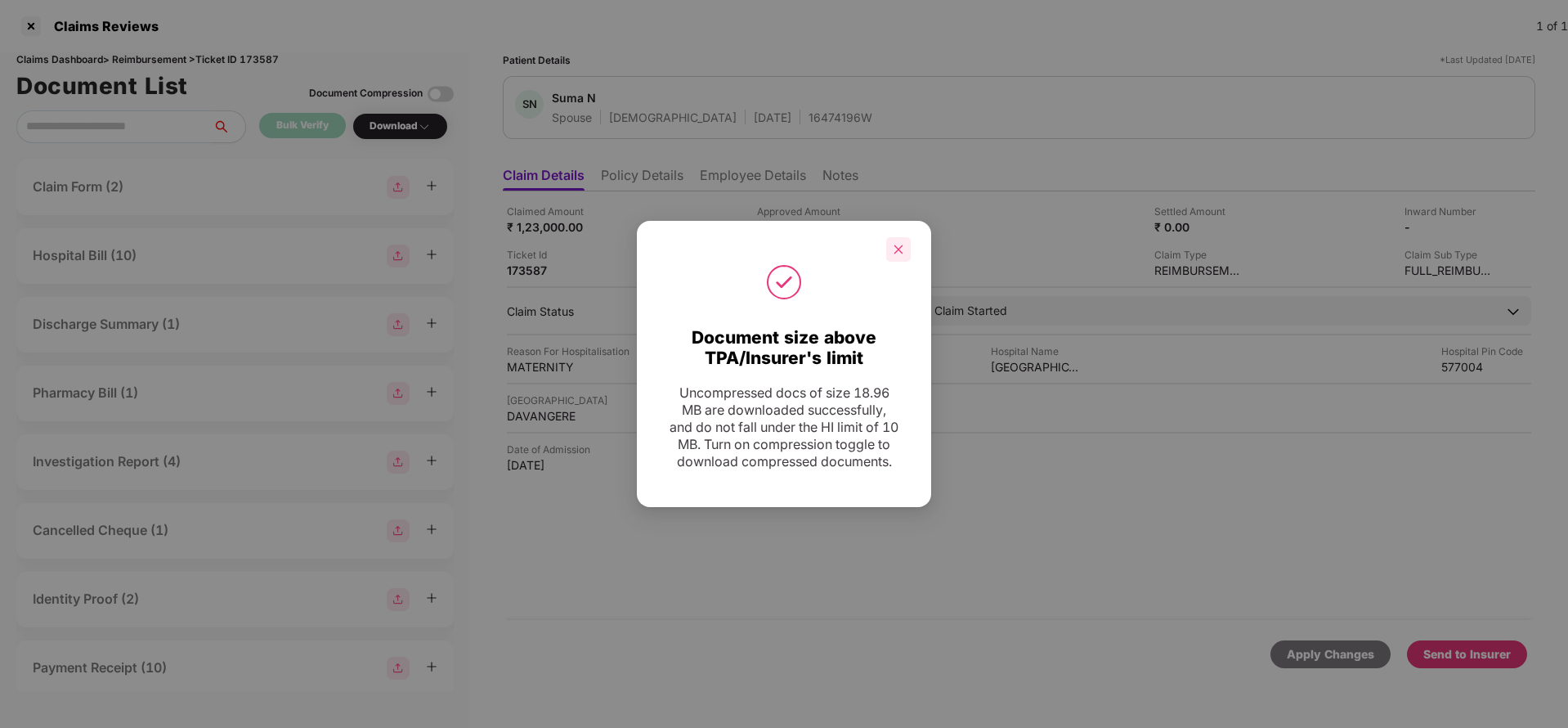
click at [888, 248] on div at bounding box center [899, 249] width 25 height 25
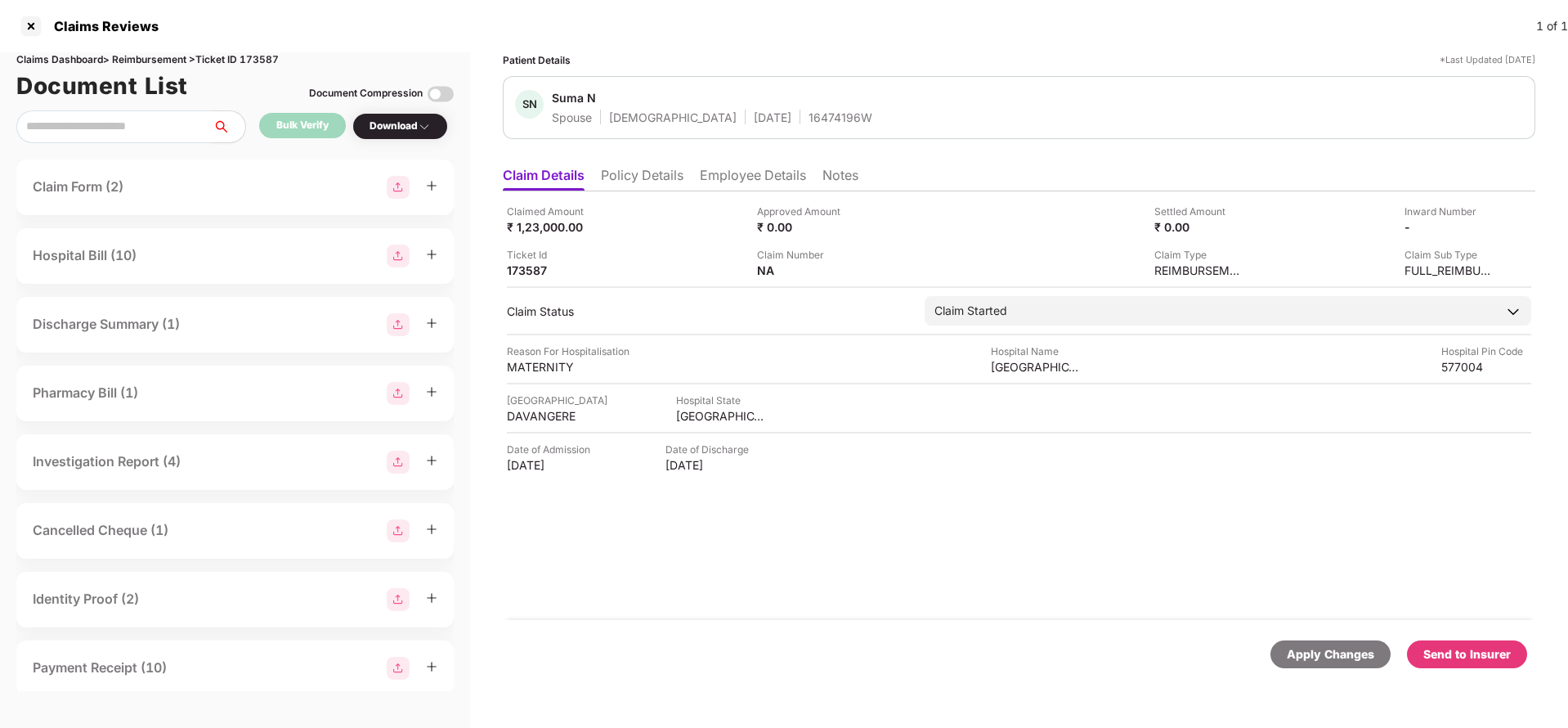
click at [1500, 651] on div "Send to Insurer" at bounding box center [1467, 654] width 87 height 18
click at [1419, 236] on div "Claimed Amount ₹ 1,23,000.00 Approved Amount ₹ 0.00 Settled Amount ₹ 0.00 Inwar…" at bounding box center [1018, 241] width 1024 height 74
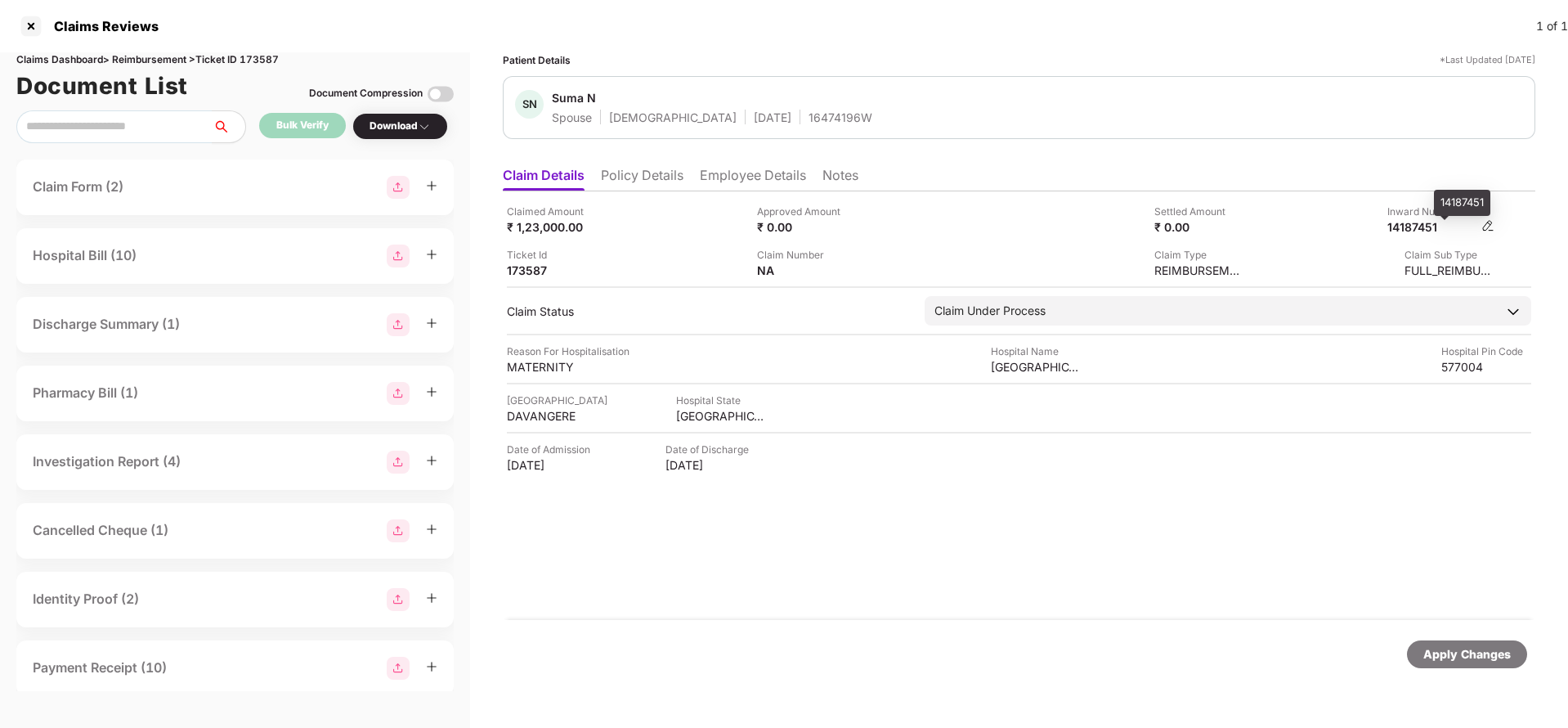
click at [1422, 228] on div "14187451" at bounding box center [1432, 227] width 90 height 16
copy div "14187451"
click at [809, 114] on div "16474196W" at bounding box center [840, 117] width 63 height 16
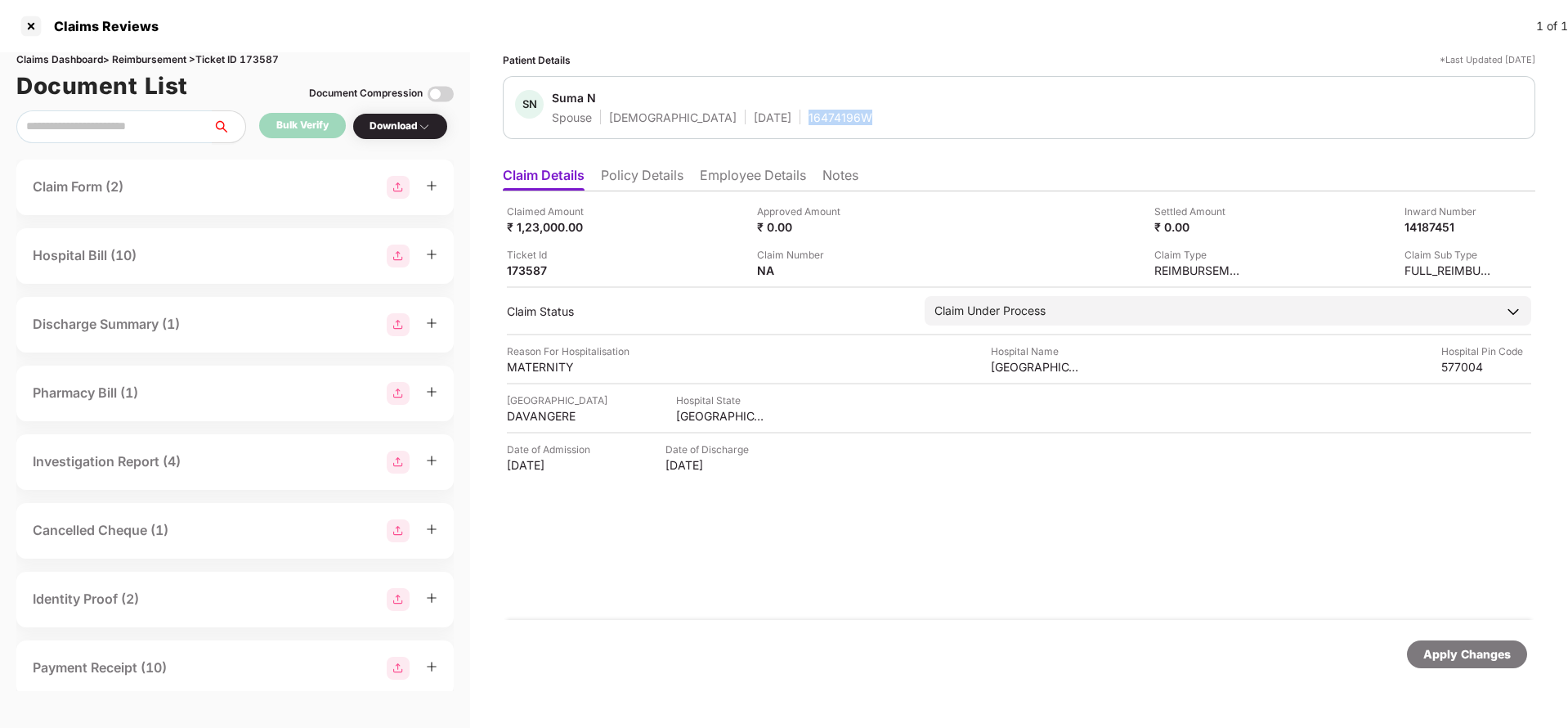
click at [809, 114] on div "16474196W" at bounding box center [840, 117] width 63 height 16
copy div "16474196W"
click at [1486, 656] on div "Apply Changes" at bounding box center [1467, 654] width 87 height 18
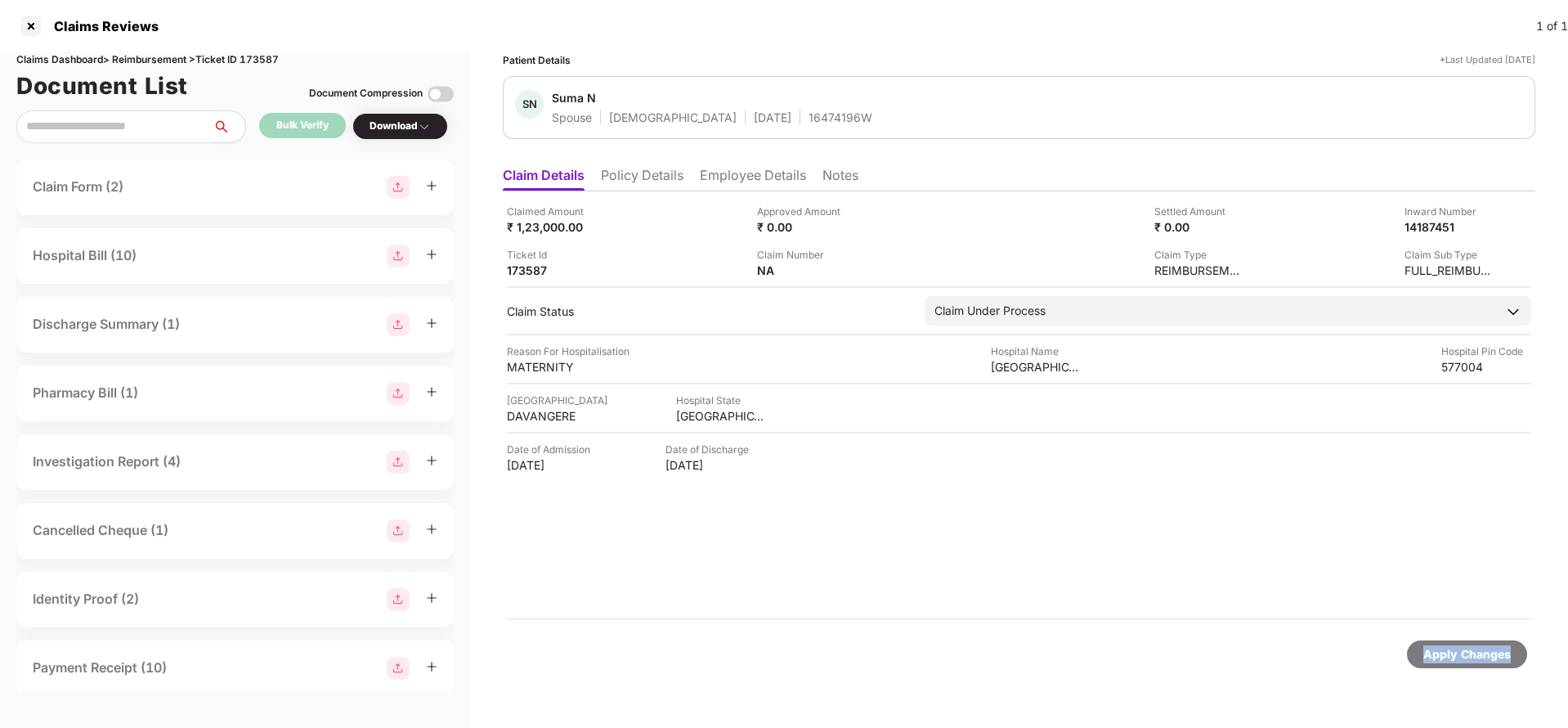
click at [1486, 656] on div "Apply Changes" at bounding box center [1467, 654] width 87 height 18
click at [259, 63] on div "Claims Dashboard > Reimbursement > Ticket ID 173587" at bounding box center [235, 60] width 437 height 16
copy div "173587"
click at [1457, 665] on div "Apply Changes" at bounding box center [1467, 655] width 120 height 28
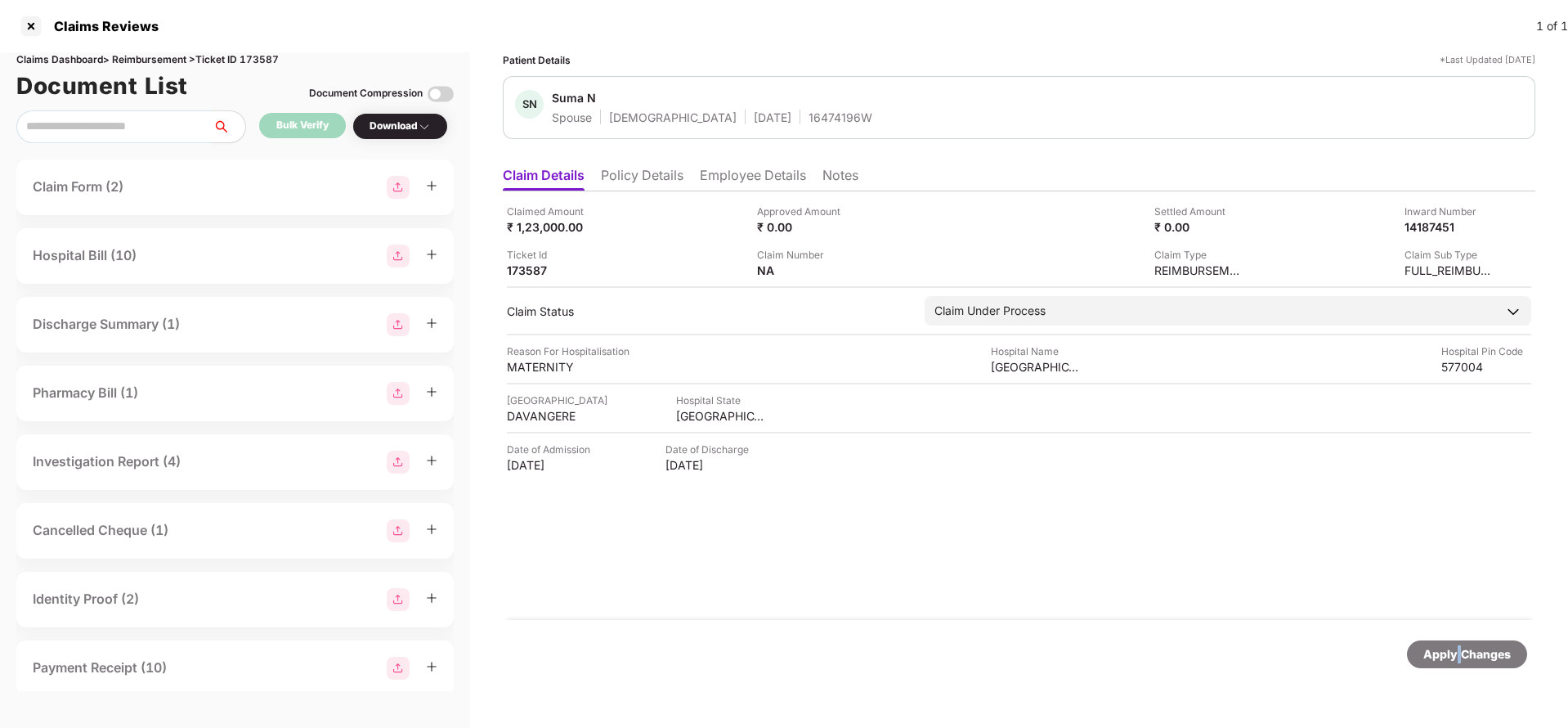
click at [1457, 665] on div "Apply Changes" at bounding box center [1467, 655] width 120 height 28
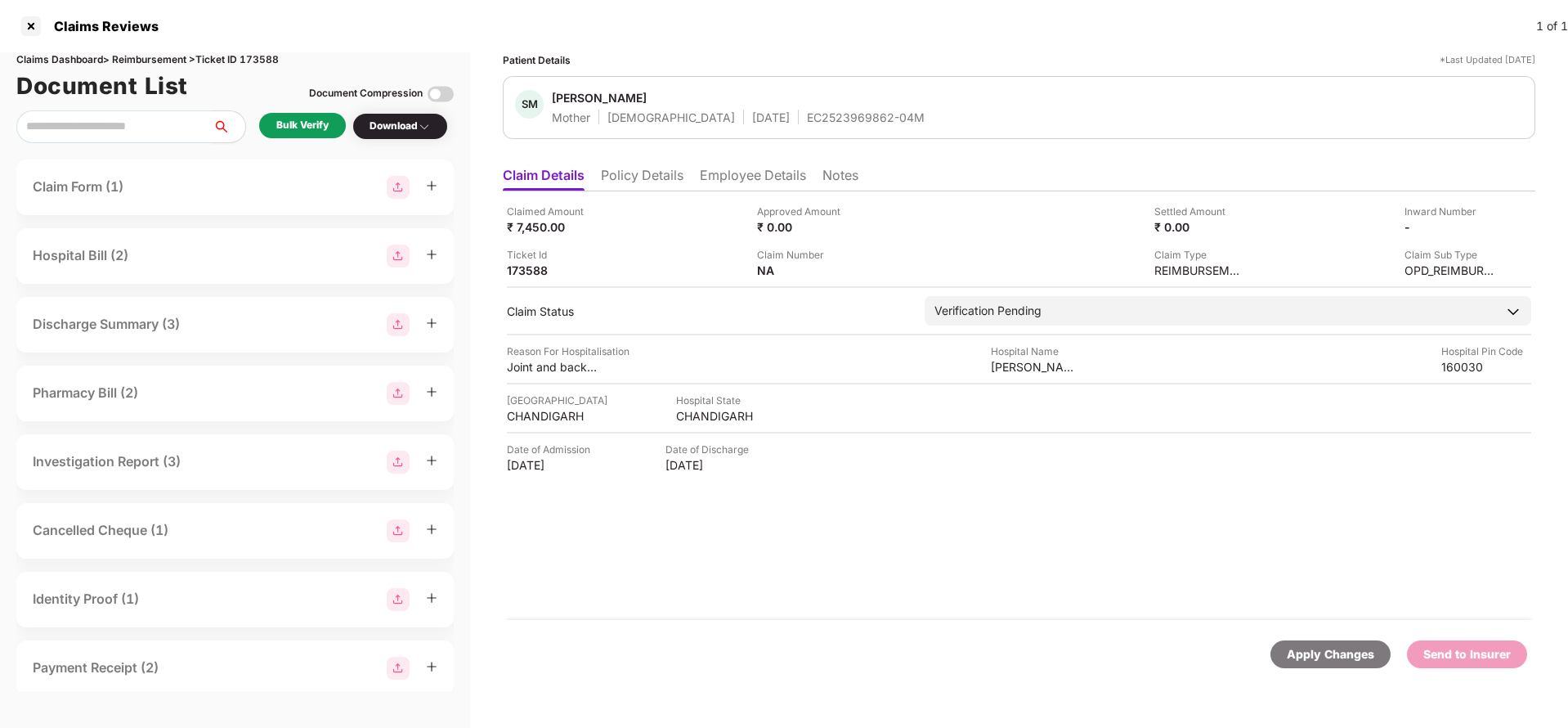
click at [636, 170] on li "Policy Details" at bounding box center [642, 178] width 83 height 24
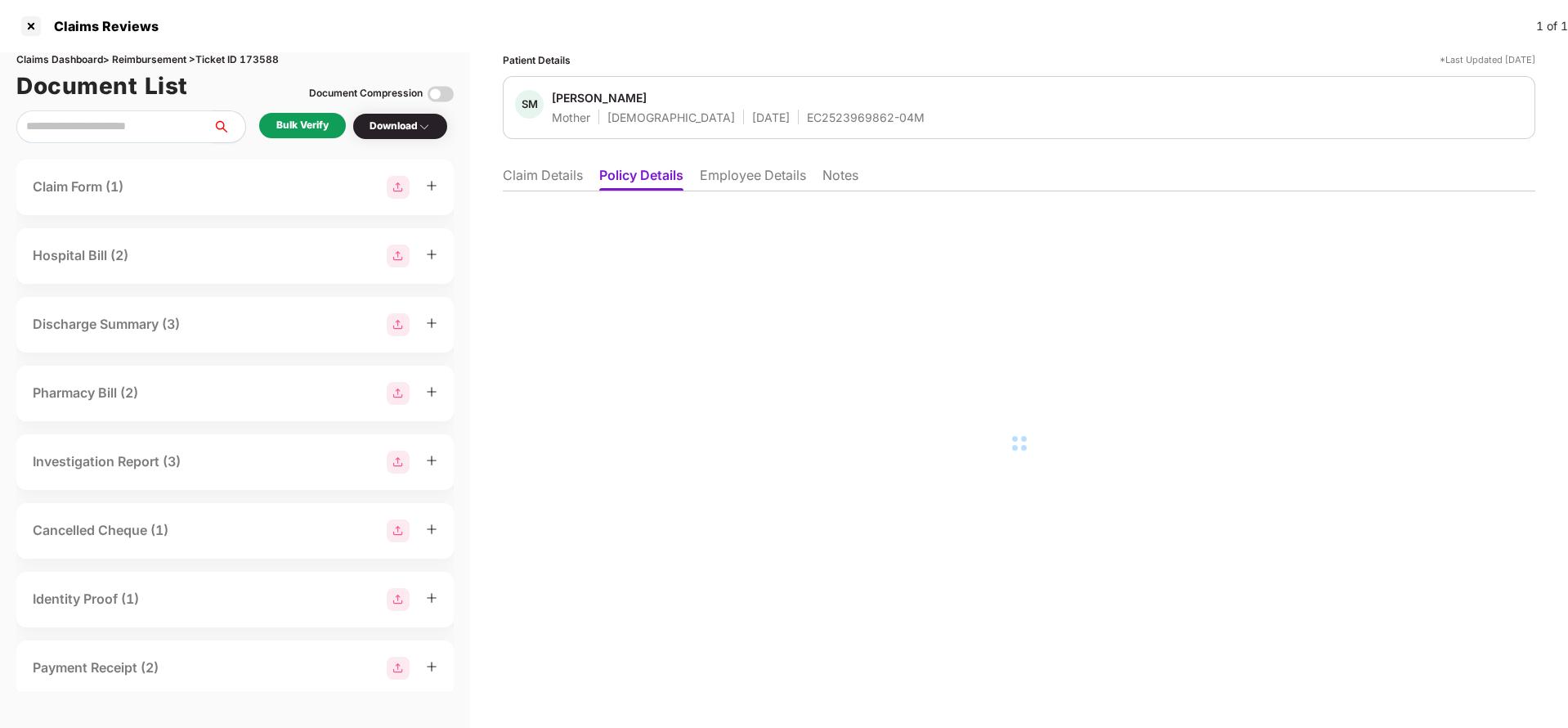
click at [740, 168] on li "Employee Details" at bounding box center [752, 178] width 107 height 24
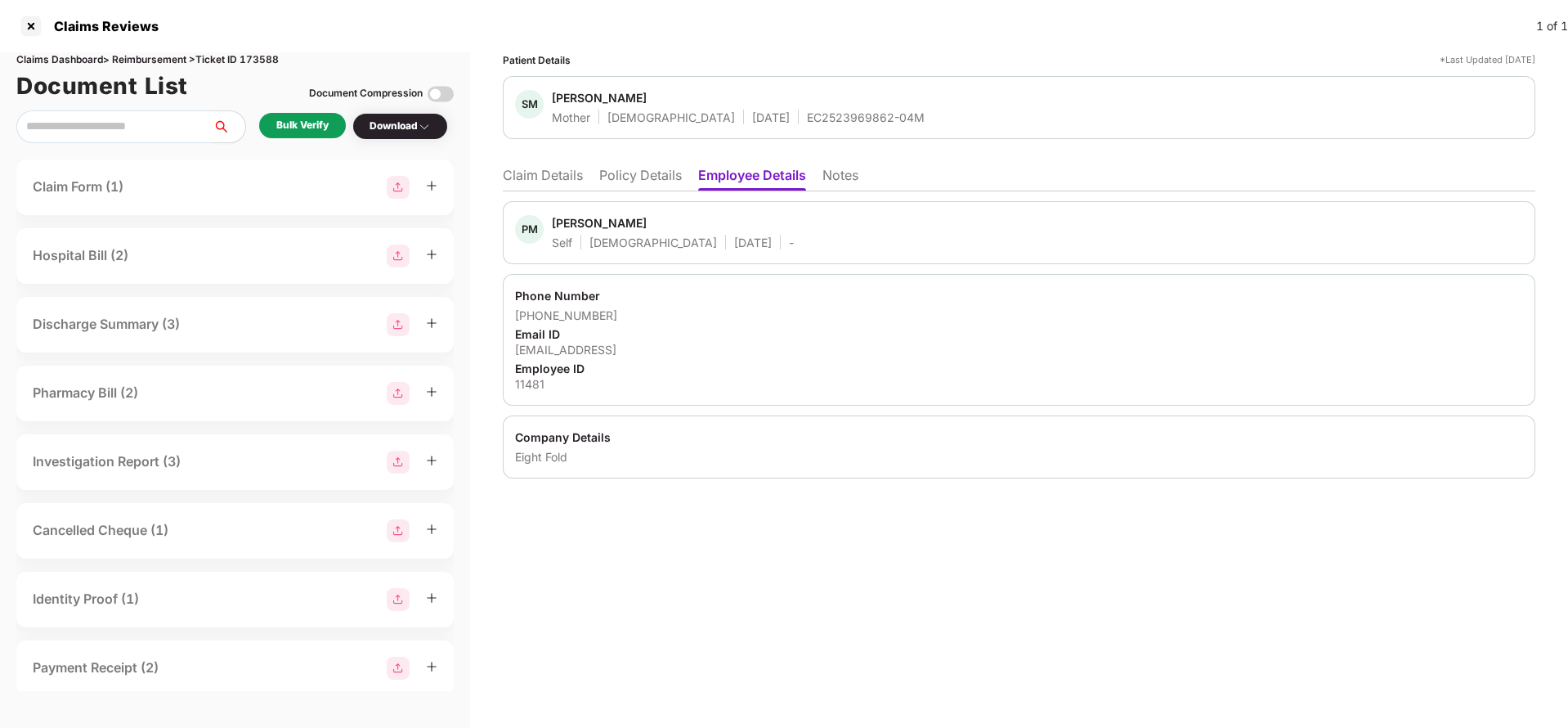
click at [635, 187] on li "Policy Details" at bounding box center [640, 178] width 83 height 24
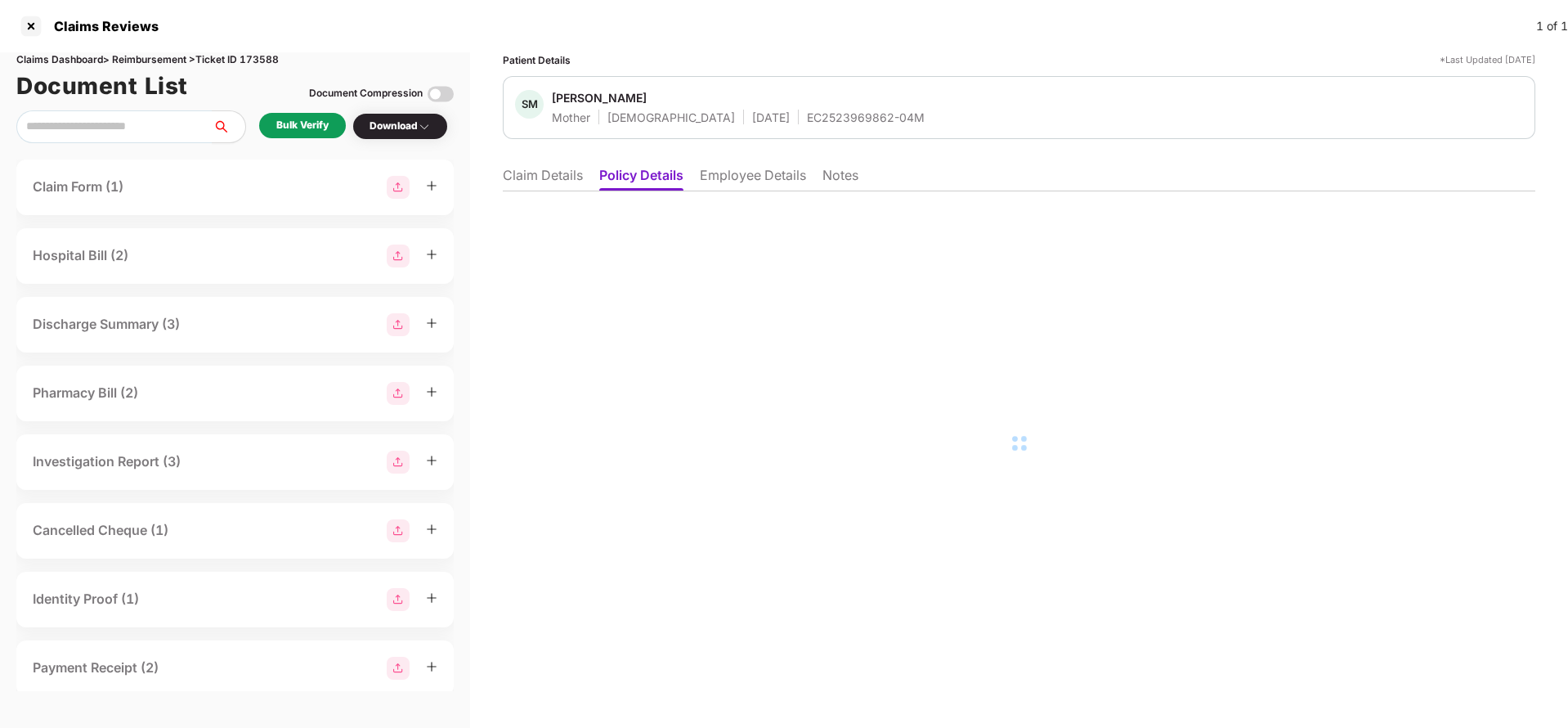
click at [573, 167] on li "Claim Details" at bounding box center [543, 178] width 80 height 24
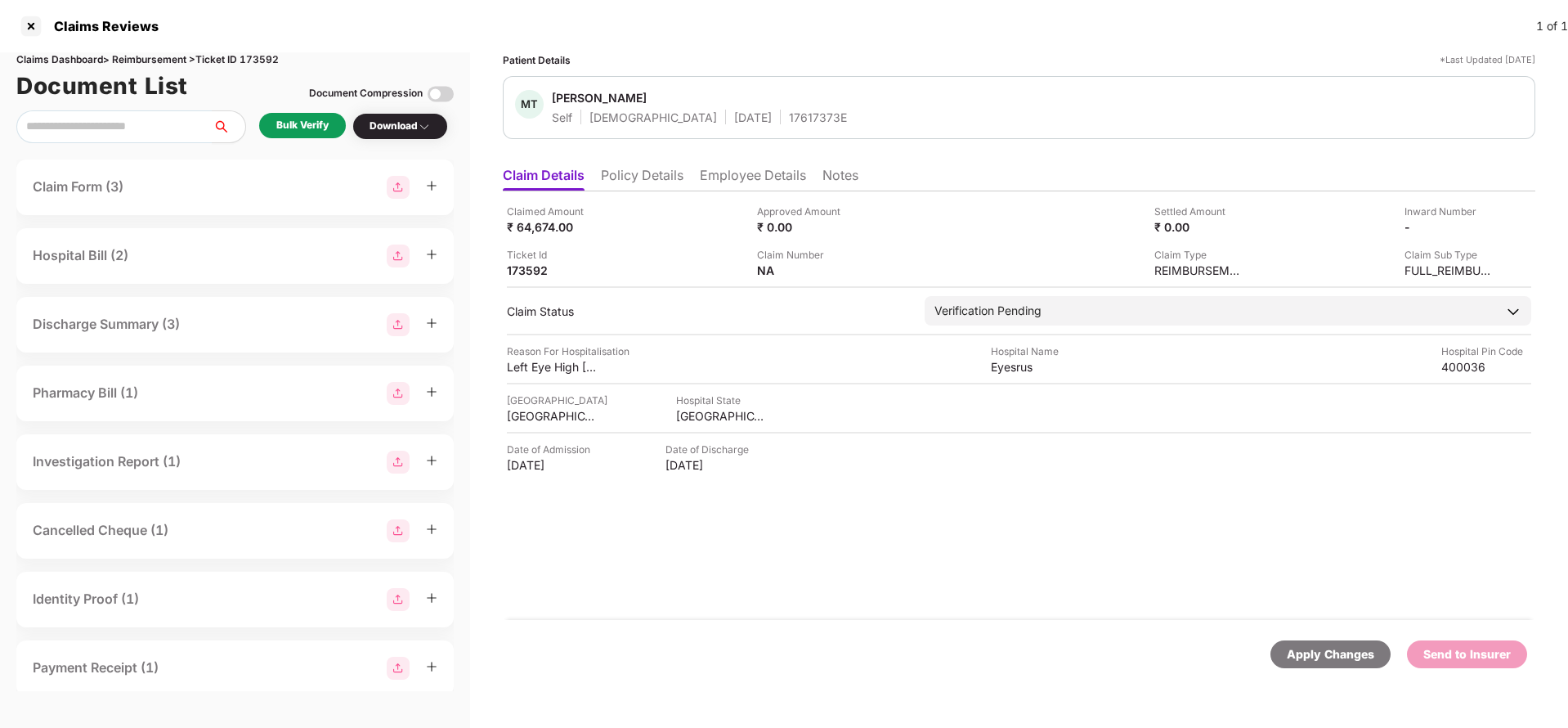
click at [648, 172] on li "Policy Details" at bounding box center [642, 178] width 83 height 24
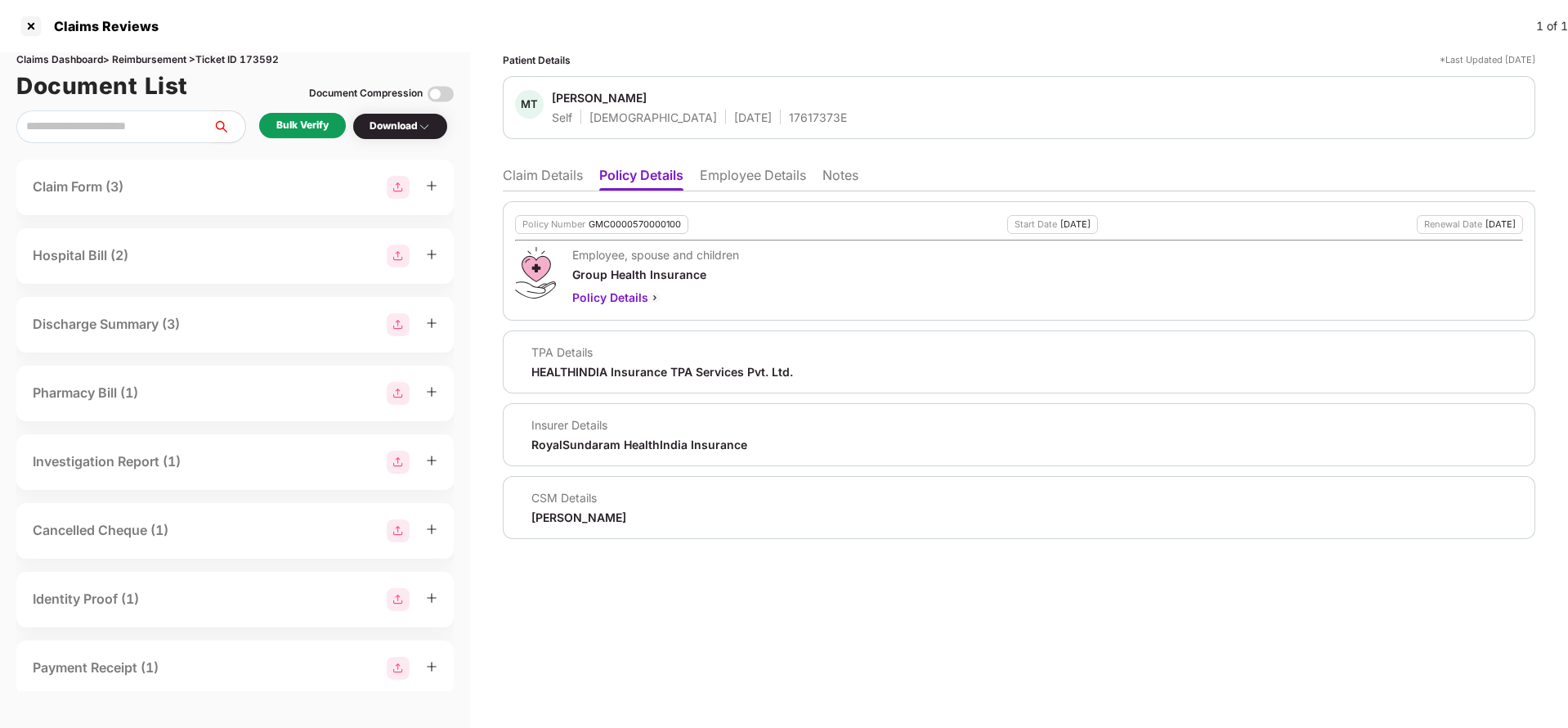
click at [780, 178] on li "Employee Details" at bounding box center [752, 178] width 107 height 24
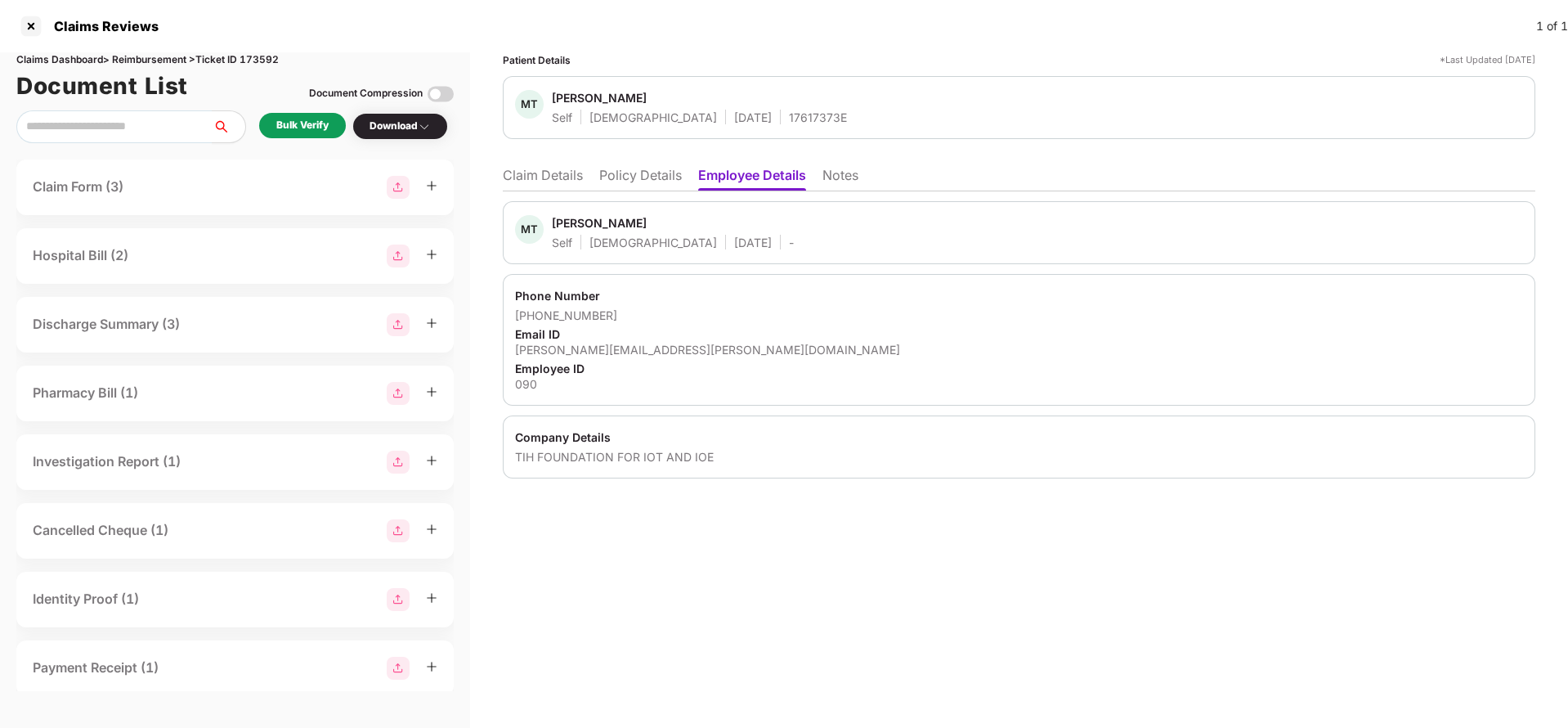
click at [518, 169] on li "Claim Details" at bounding box center [543, 178] width 80 height 24
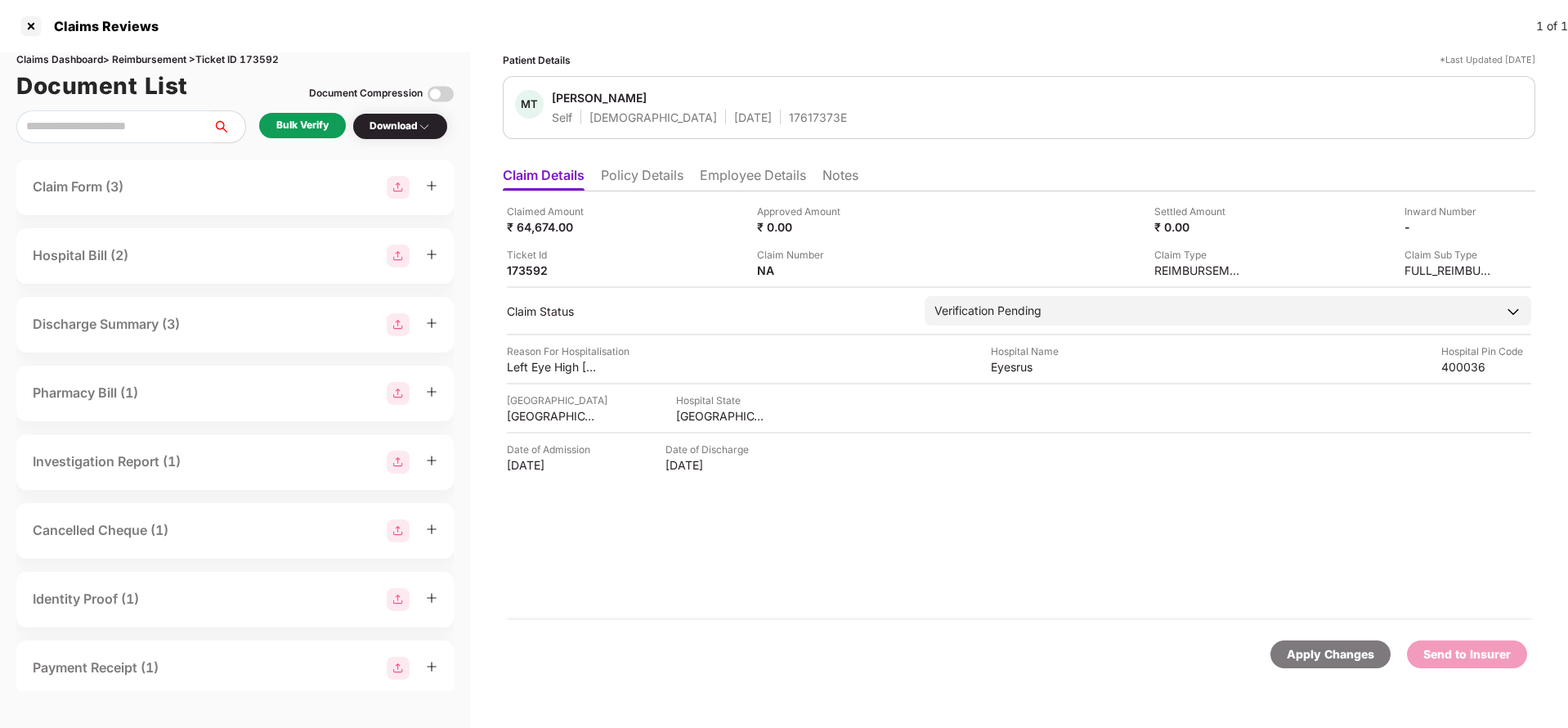
click at [316, 120] on div "Bulk Verify" at bounding box center [302, 126] width 52 height 16
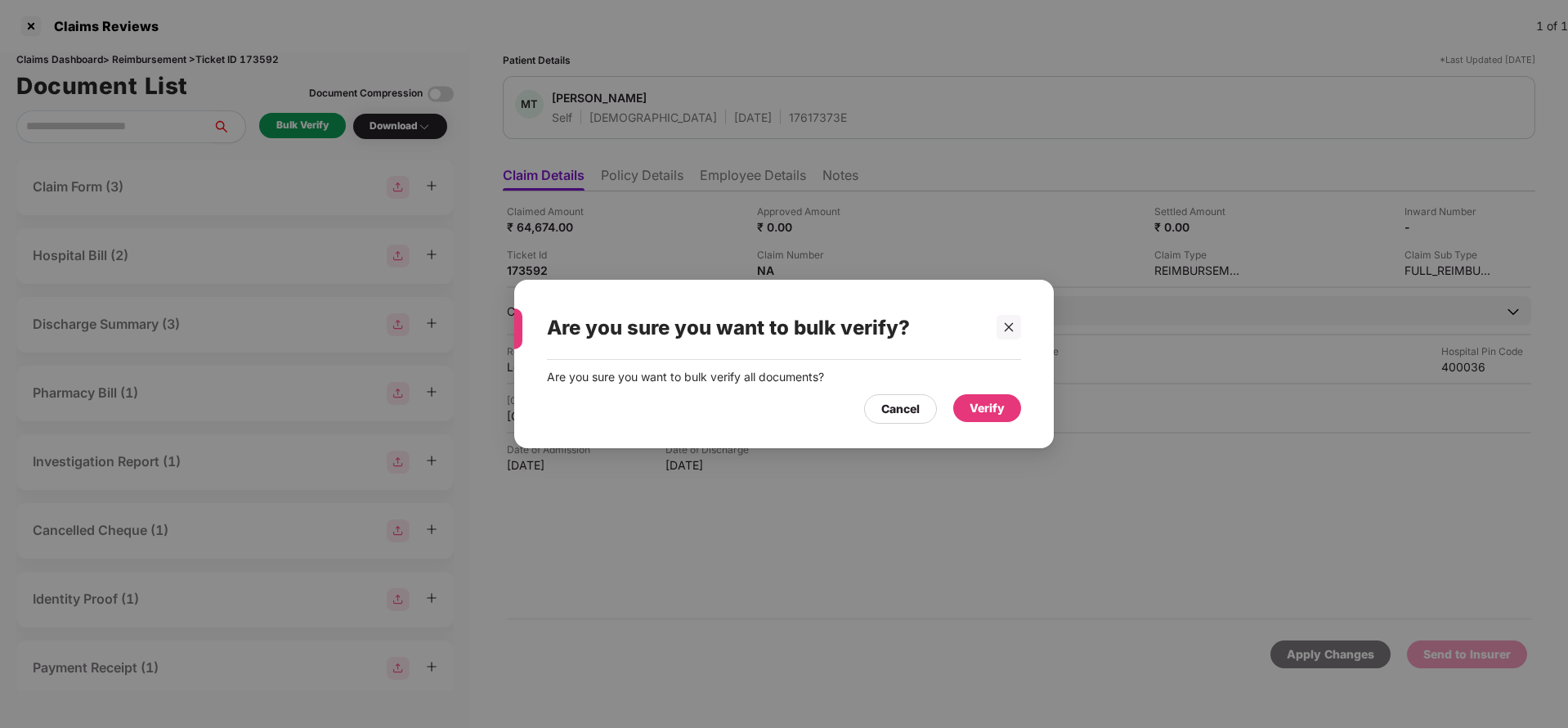
click at [1004, 413] on div "Verify" at bounding box center [987, 408] width 35 height 18
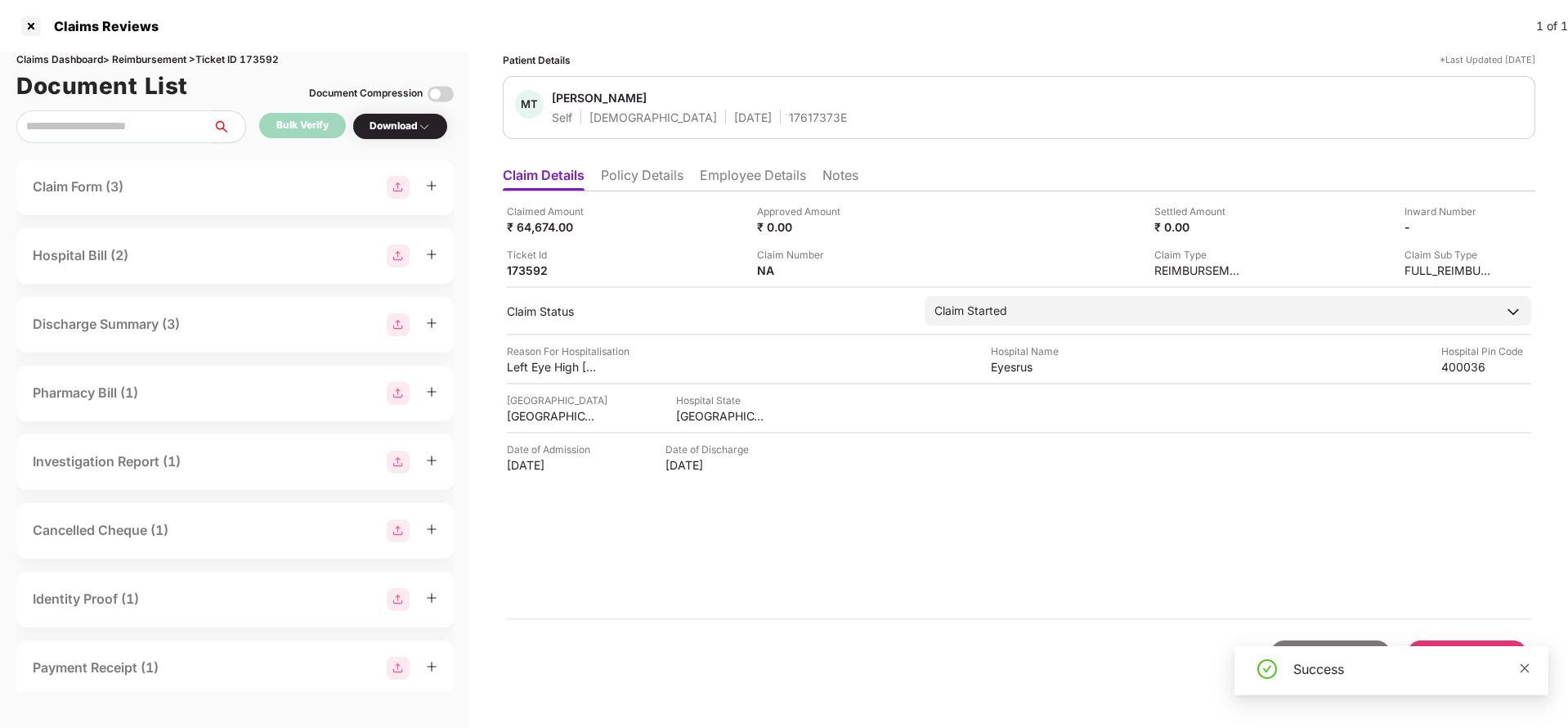
click at [1527, 668] on icon "close" at bounding box center [1524, 668] width 11 height 11
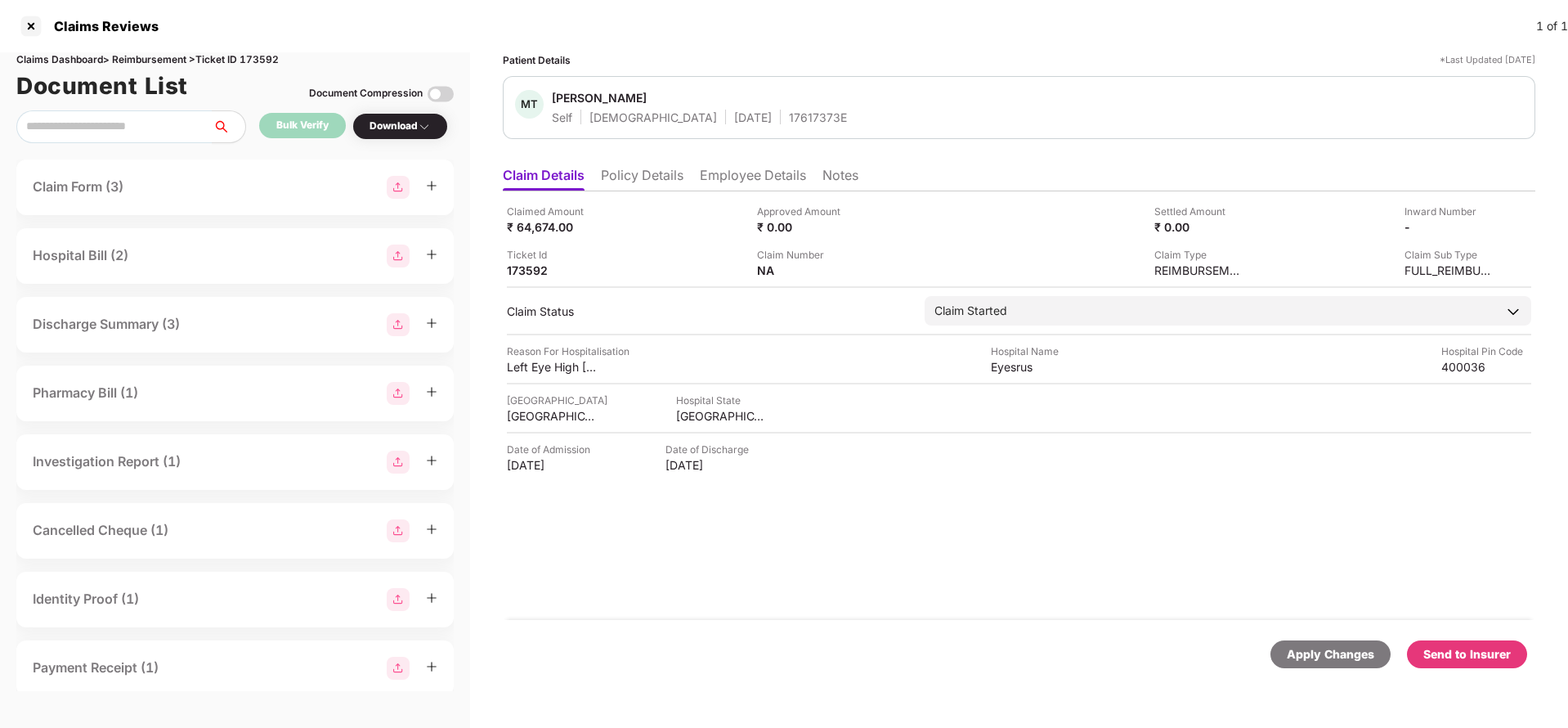
click at [1458, 656] on div "Send to Insurer" at bounding box center [1467, 654] width 87 height 18
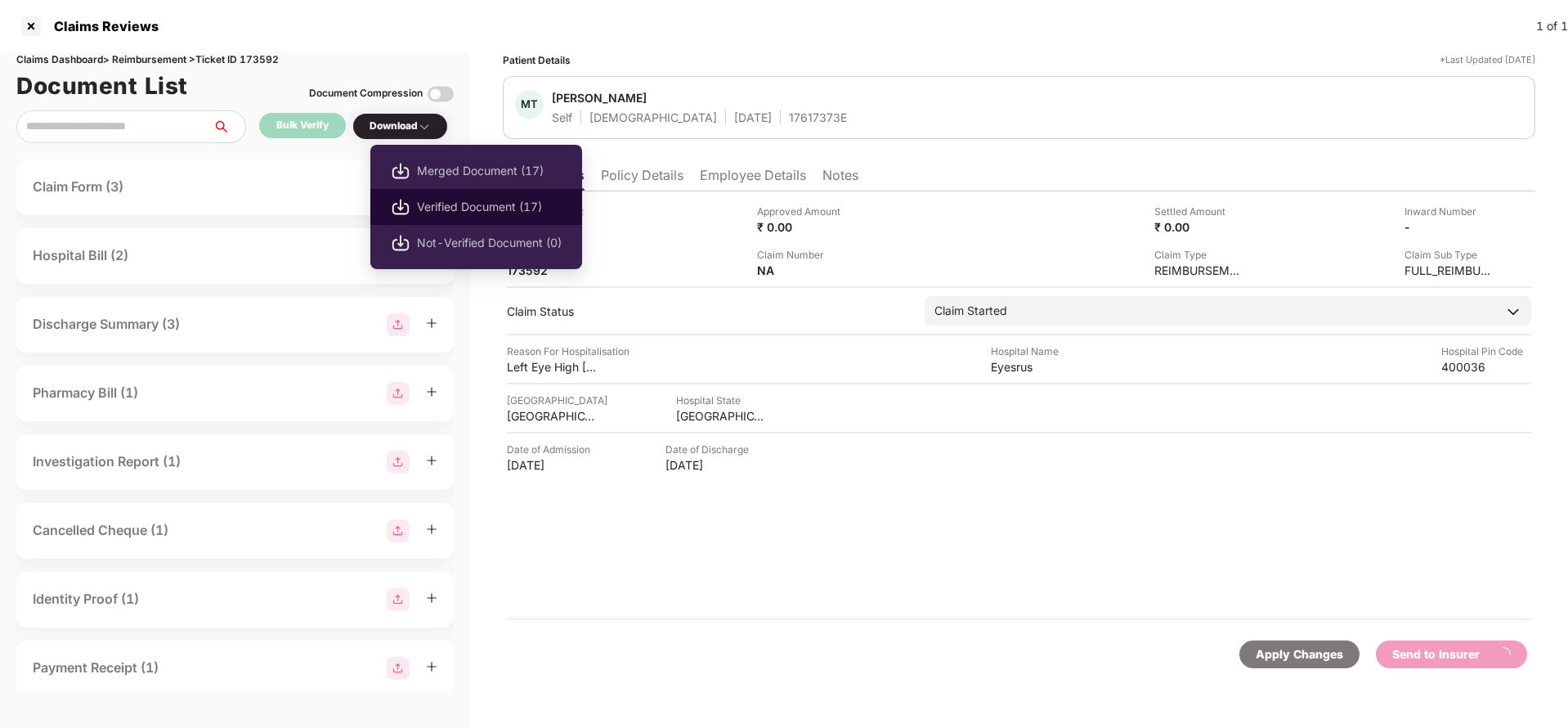
click at [437, 214] on span "Verified Document (17)" at bounding box center [489, 207] width 144 height 18
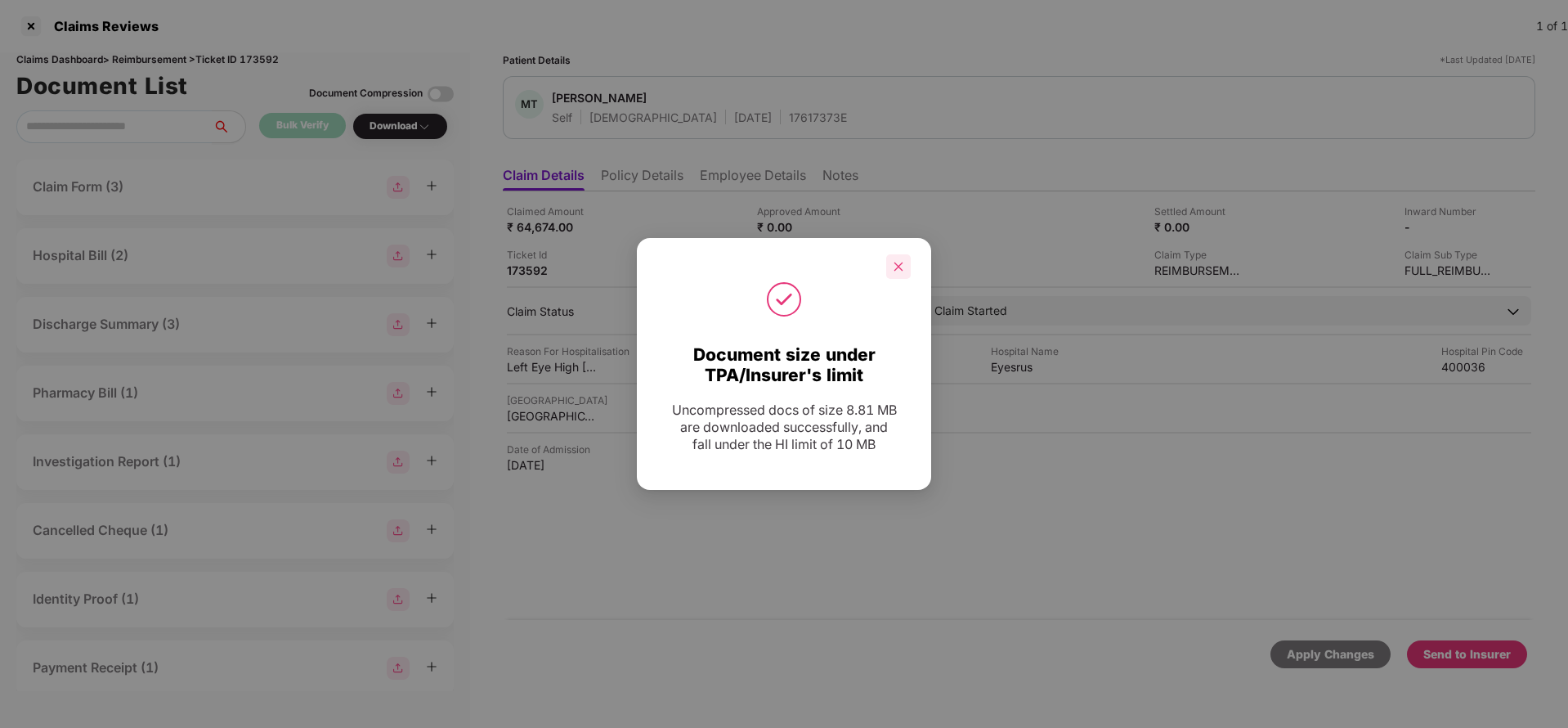
click at [898, 261] on icon "close" at bounding box center [898, 266] width 11 height 11
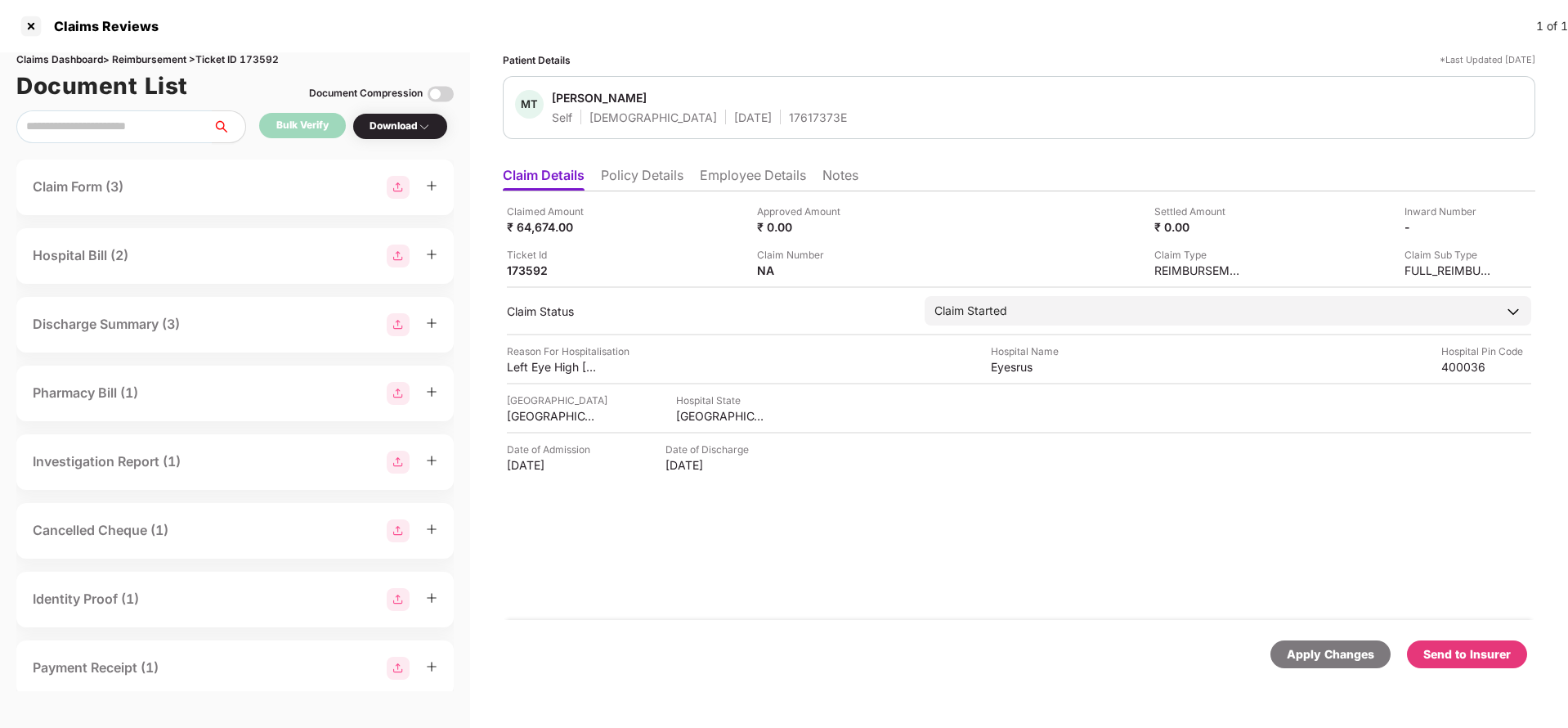
click at [1461, 657] on div "Send to Insurer" at bounding box center [1467, 654] width 87 height 18
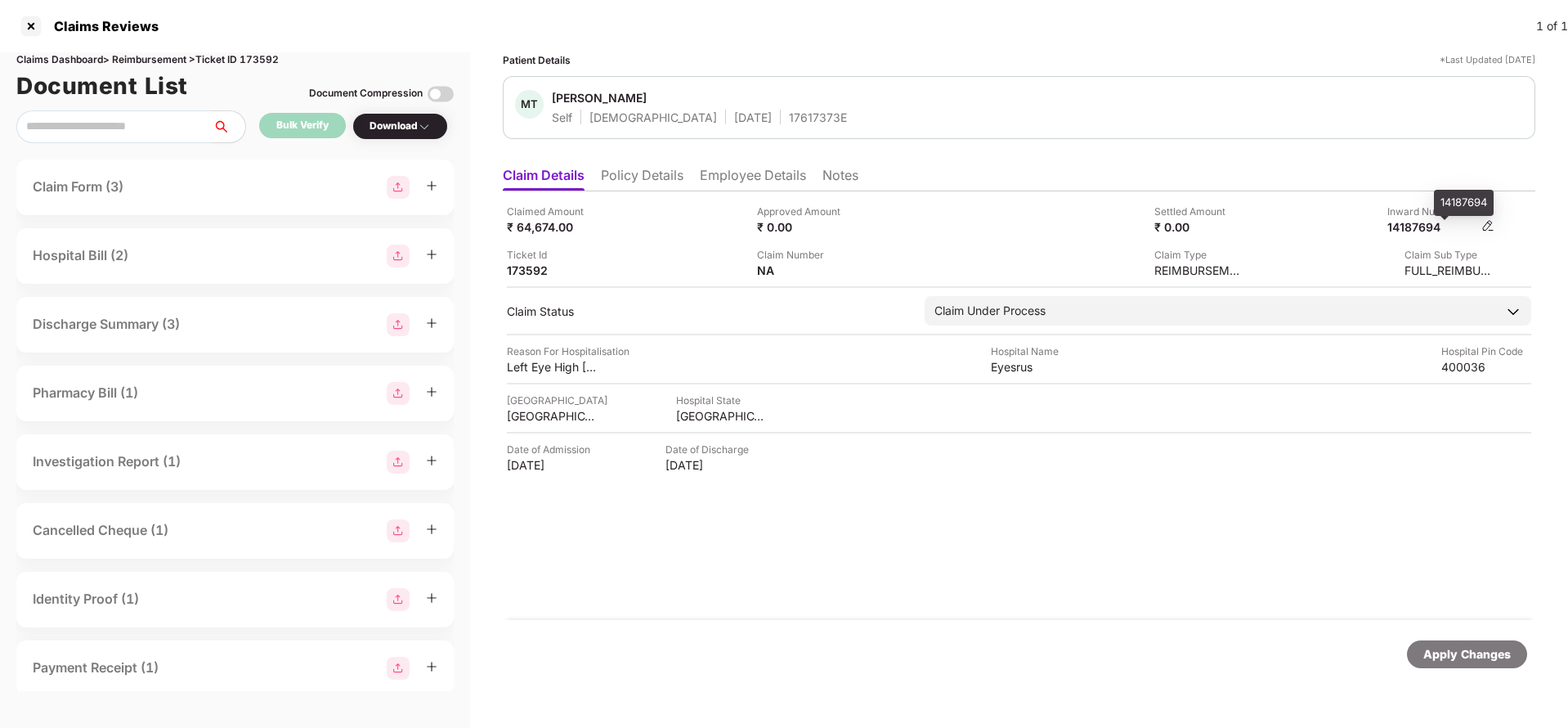
click at [1431, 225] on div "14187694" at bounding box center [1432, 227] width 90 height 16
copy div "14187694"
click at [789, 119] on div "17617373E" at bounding box center [818, 117] width 58 height 16
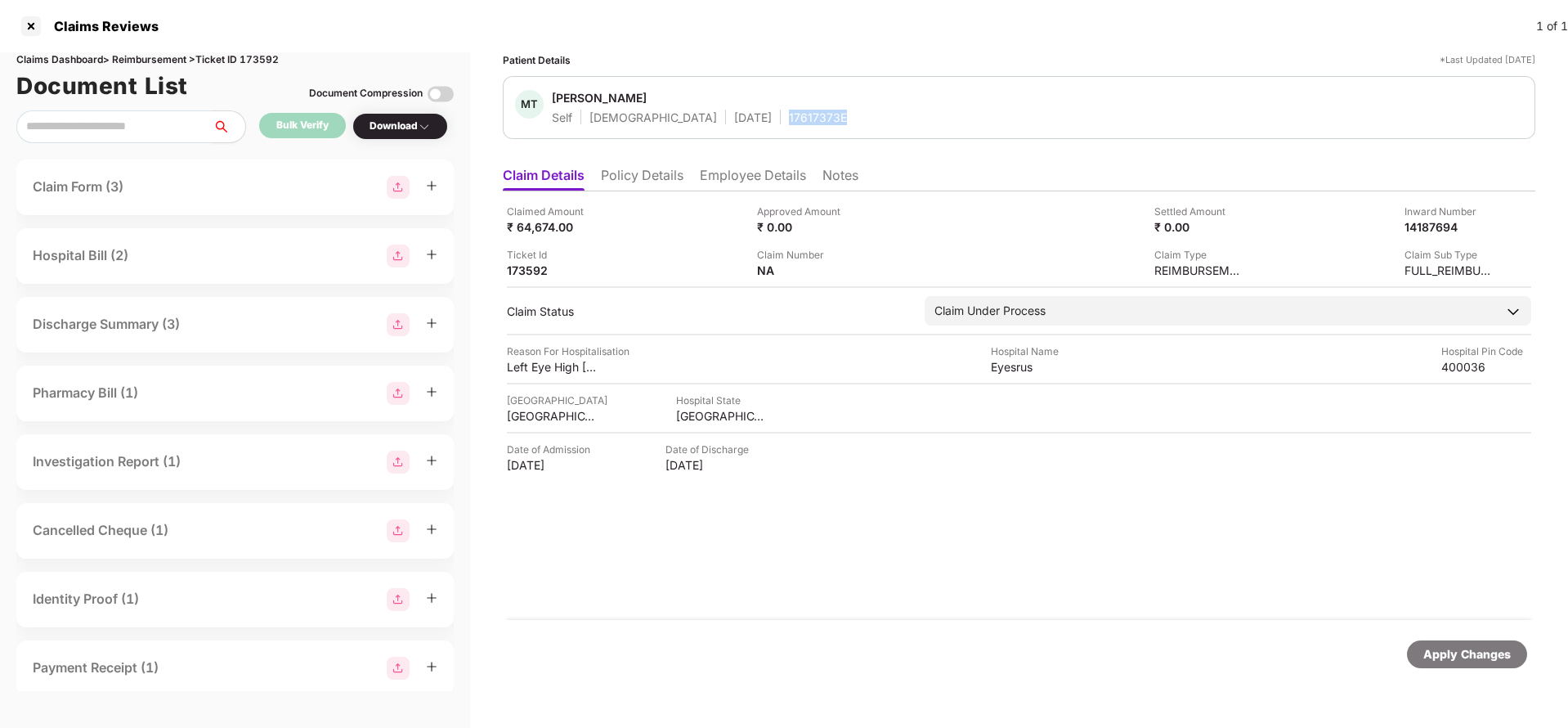
click at [789, 119] on div "17617373E" at bounding box center [818, 117] width 58 height 16
copy div "17617373E"
click at [1478, 667] on div "Apply Changes" at bounding box center [1467, 655] width 120 height 28
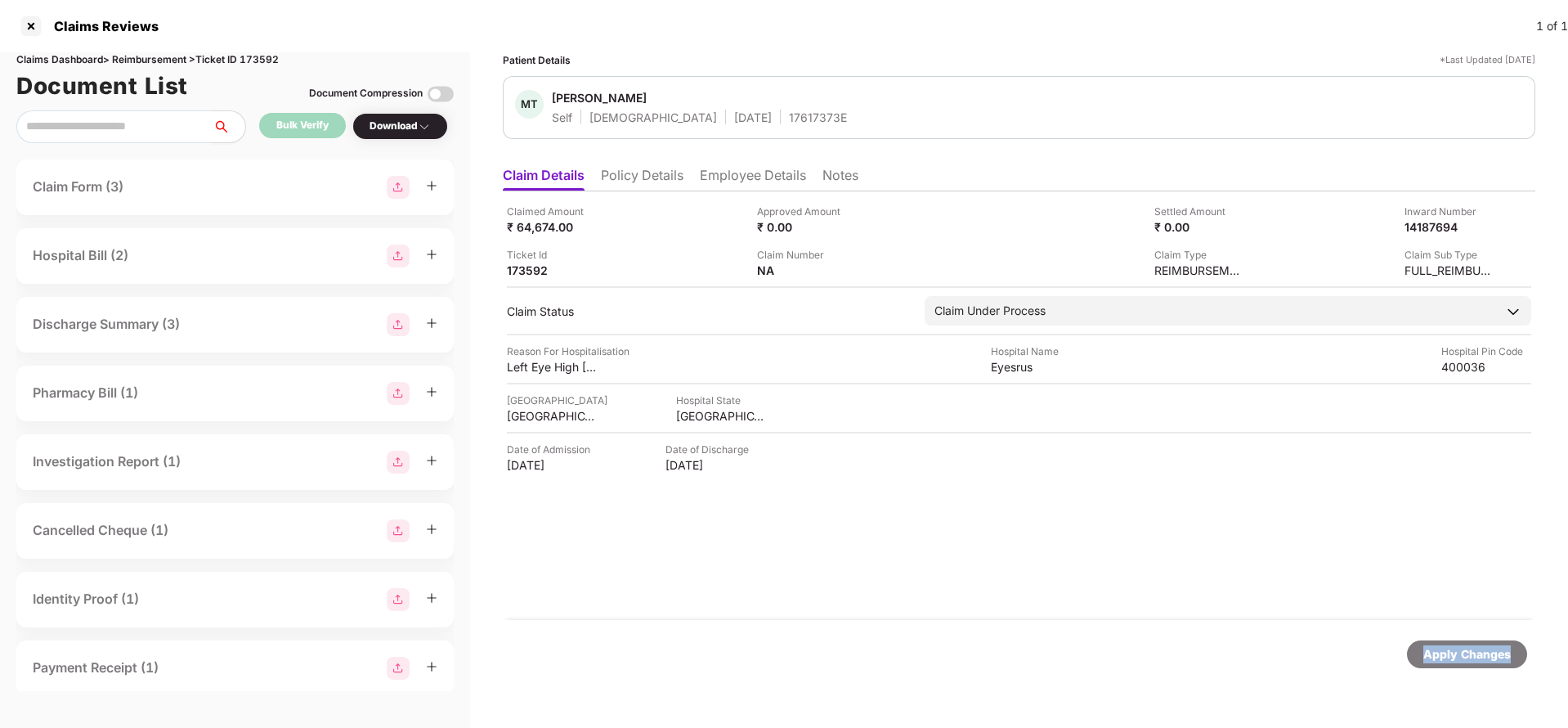
click at [1478, 667] on div "Apply Changes" at bounding box center [1467, 655] width 120 height 28
click at [263, 55] on div "Claims Dashboard > Reimbursement > Ticket ID 173592" at bounding box center [235, 60] width 437 height 16
copy div "173592"
click at [1443, 659] on div "Apply Changes" at bounding box center [1467, 654] width 87 height 18
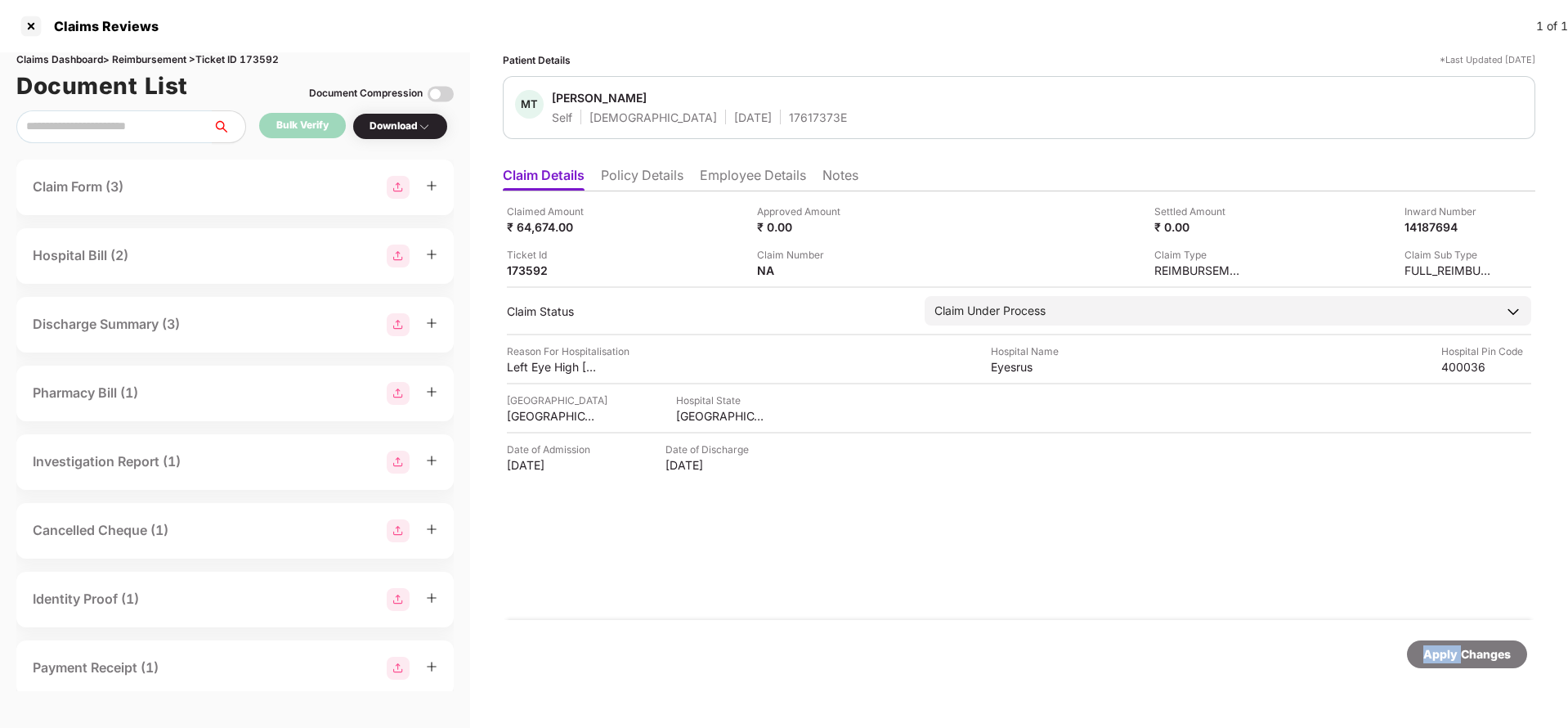
click at [1443, 659] on div "Apply Changes" at bounding box center [1467, 654] width 87 height 18
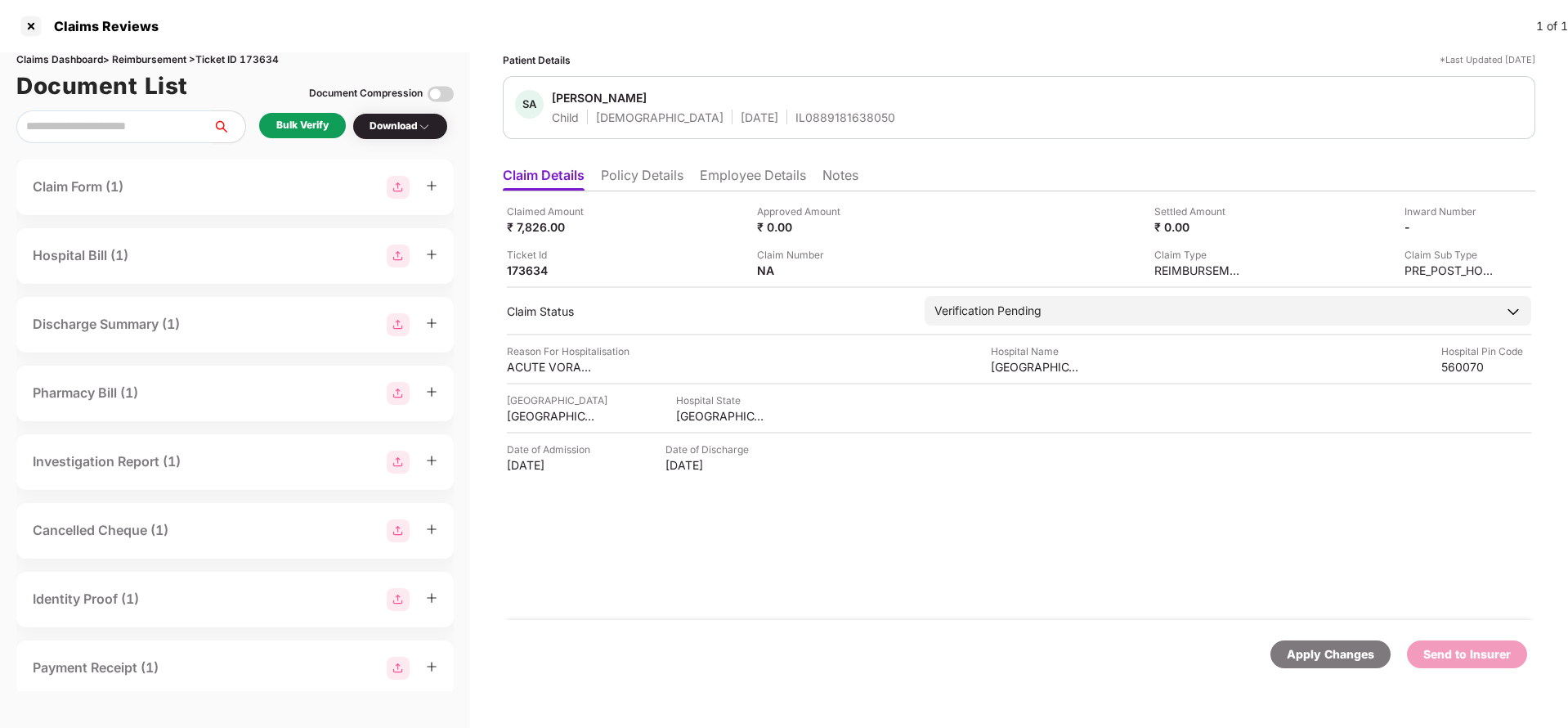
click at [650, 179] on li "Policy Details" at bounding box center [642, 178] width 83 height 24
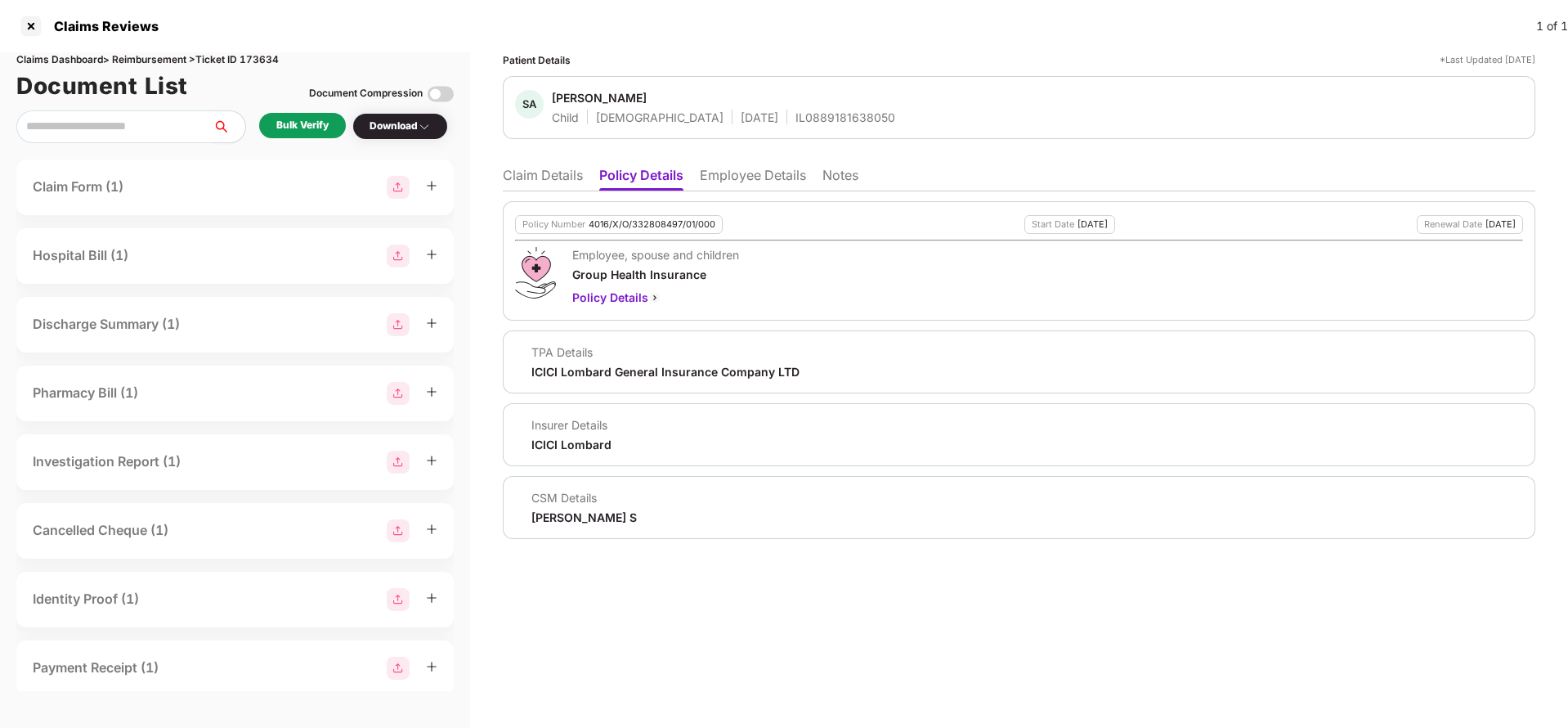
click at [638, 220] on div "4016/X/O/332808497/01/000" at bounding box center [652, 225] width 127 height 11
copy div "4016/X/O/332808497/01/000"
click at [743, 182] on li "Employee Details" at bounding box center [752, 178] width 107 height 24
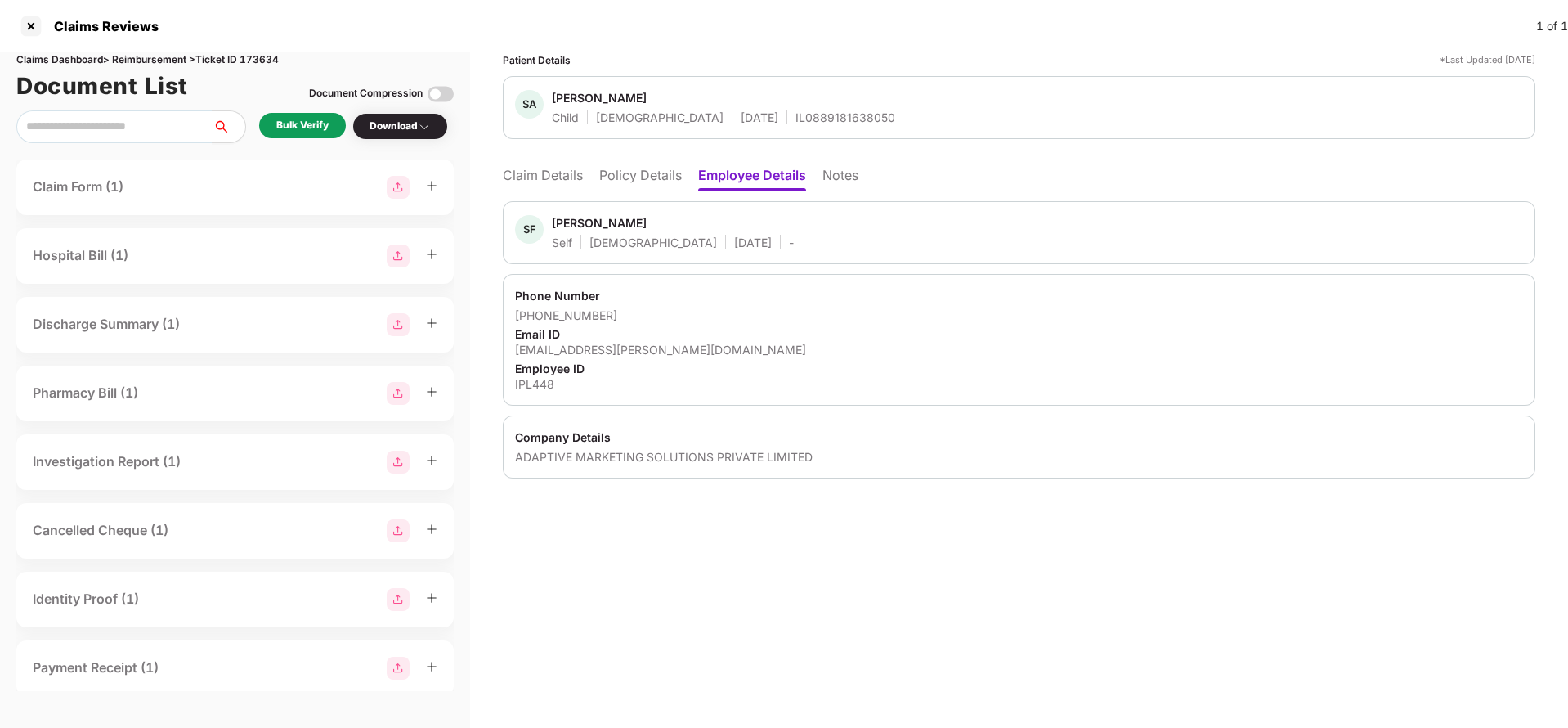
click at [529, 167] on li "Claim Details" at bounding box center [543, 178] width 80 height 24
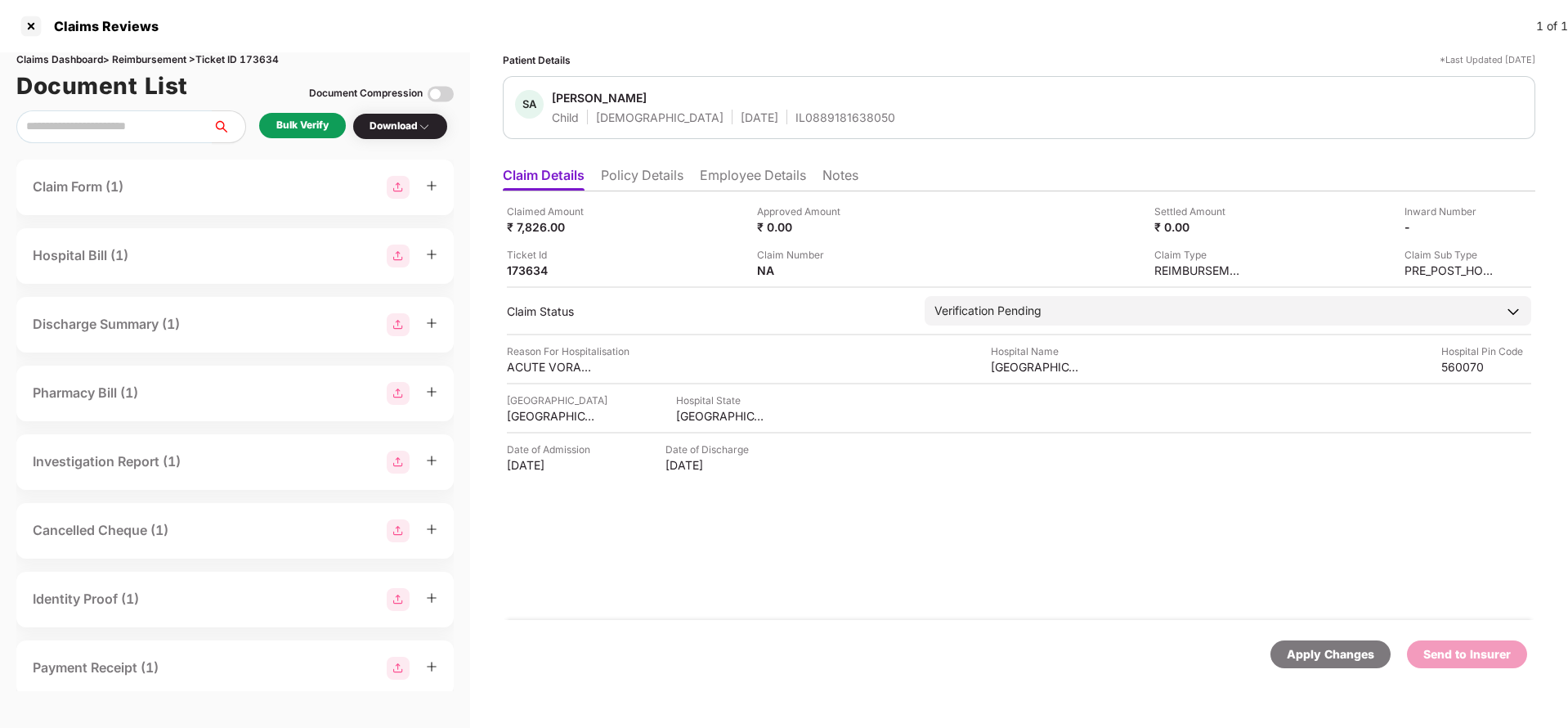
click at [666, 173] on li "Policy Details" at bounding box center [642, 178] width 83 height 24
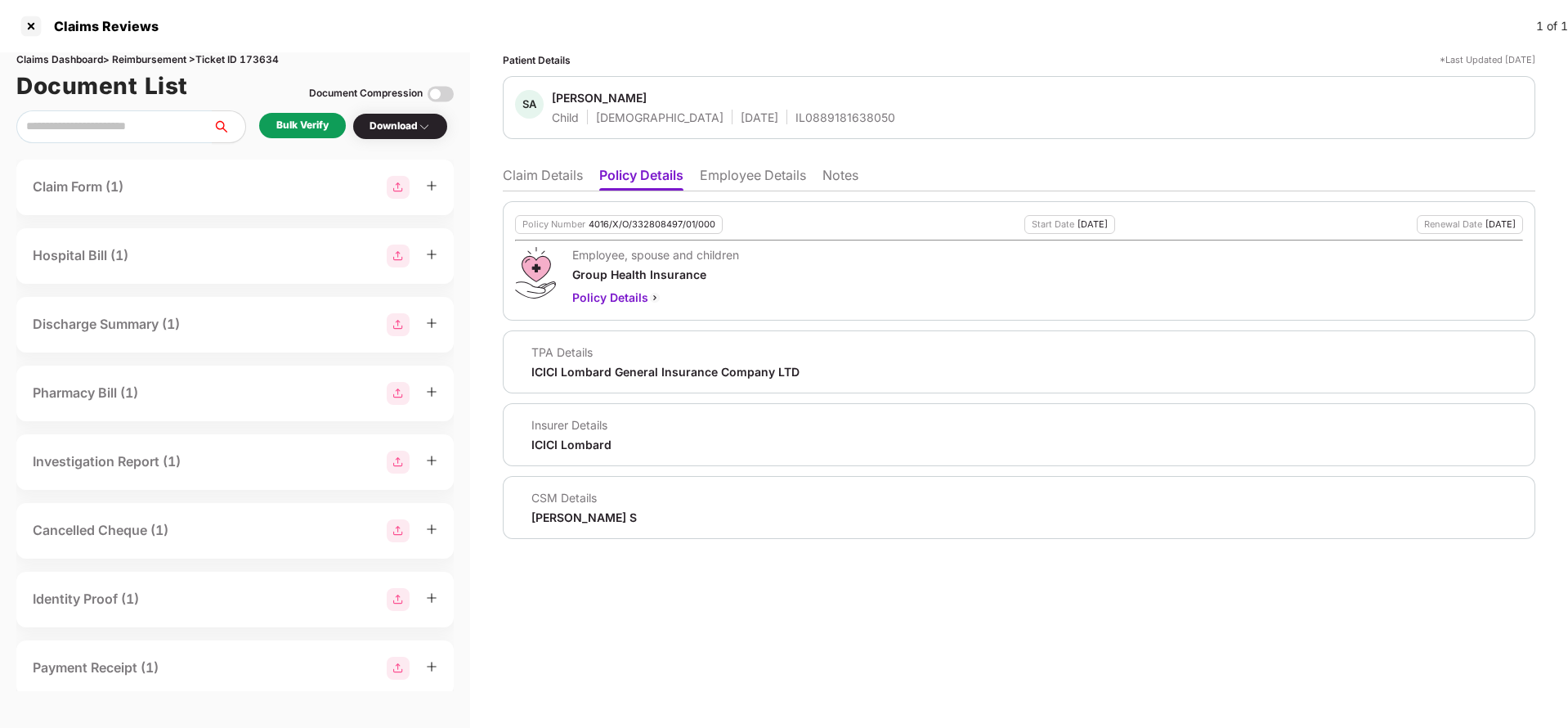
click at [637, 234] on div "Policy Number 4016/X/O/332808497/01/000 Start Date [DATE] Renewal Date [DATE] E…" at bounding box center [1019, 260] width 1032 height 119
click at [643, 225] on div "4016/X/O/332808497/01/000" at bounding box center [652, 225] width 127 height 11
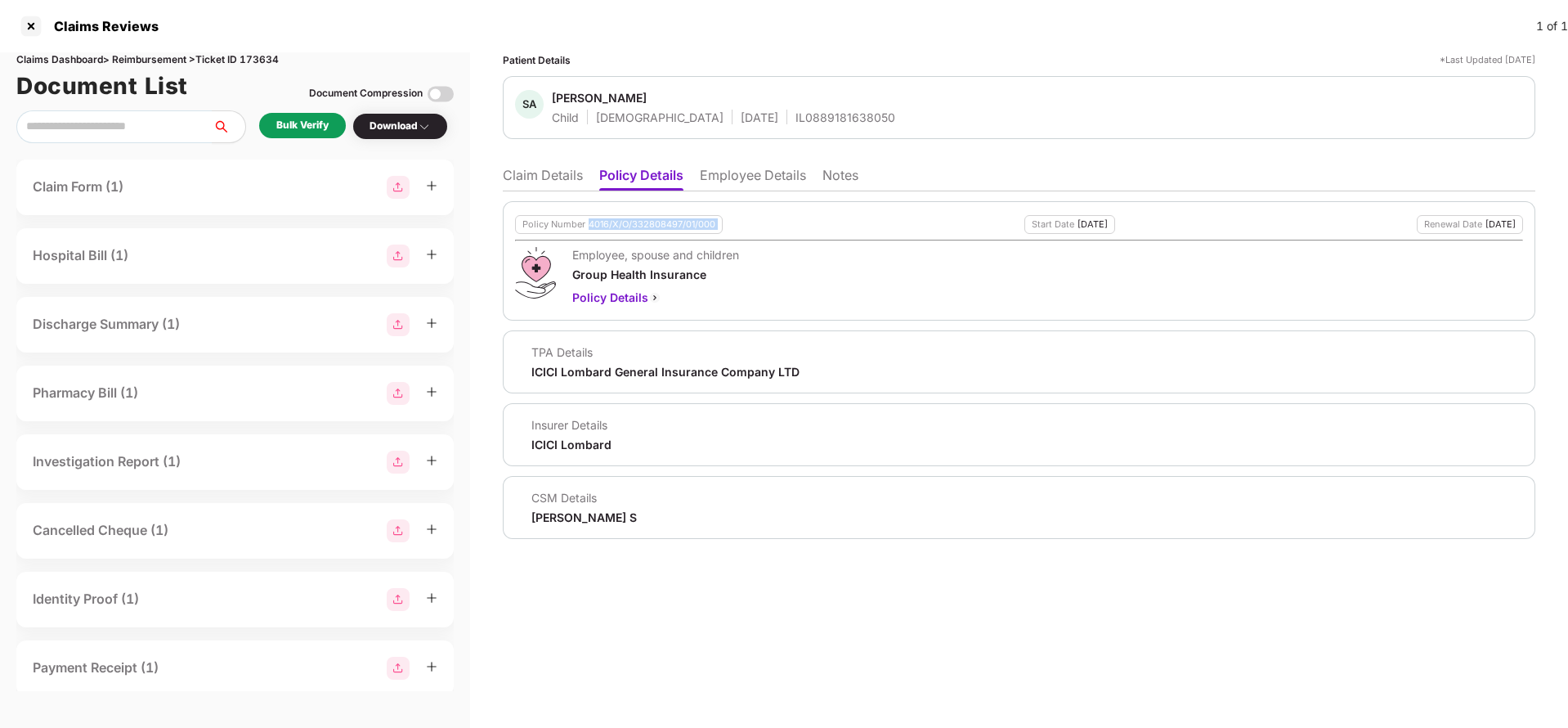
click at [643, 225] on div "4016/X/O/332808497/01/000" at bounding box center [652, 225] width 127 height 11
copy div "4016/X/O/332808497/01/000"
click at [789, 107] on span "Sheikh Aliza" at bounding box center [723, 100] width 344 height 19
click at [795, 121] on div "IL0889181638050" at bounding box center [845, 117] width 100 height 16
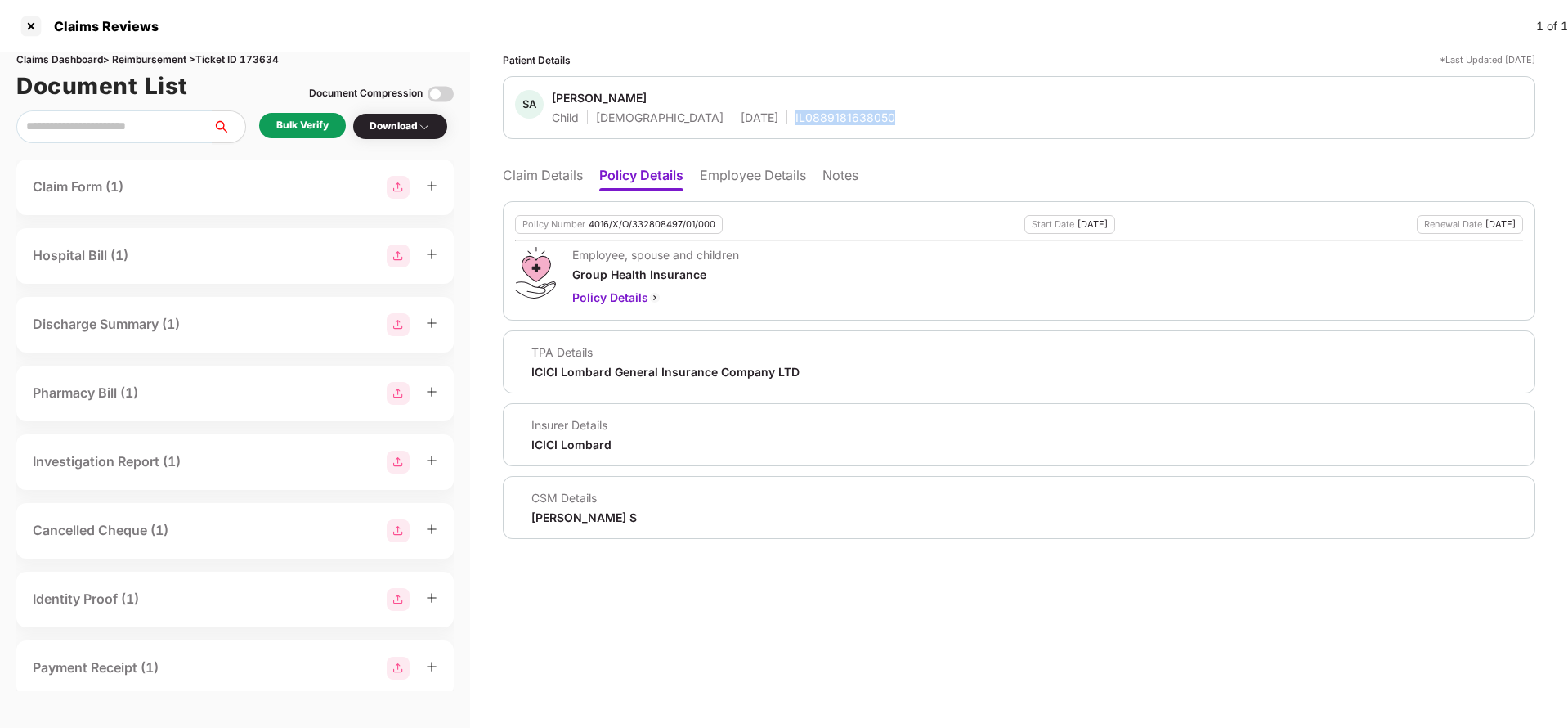
click at [795, 121] on div "IL0889181638050" at bounding box center [845, 117] width 100 height 16
copy div "IL0889181638050"
click at [734, 175] on li "Employee Details" at bounding box center [752, 178] width 107 height 24
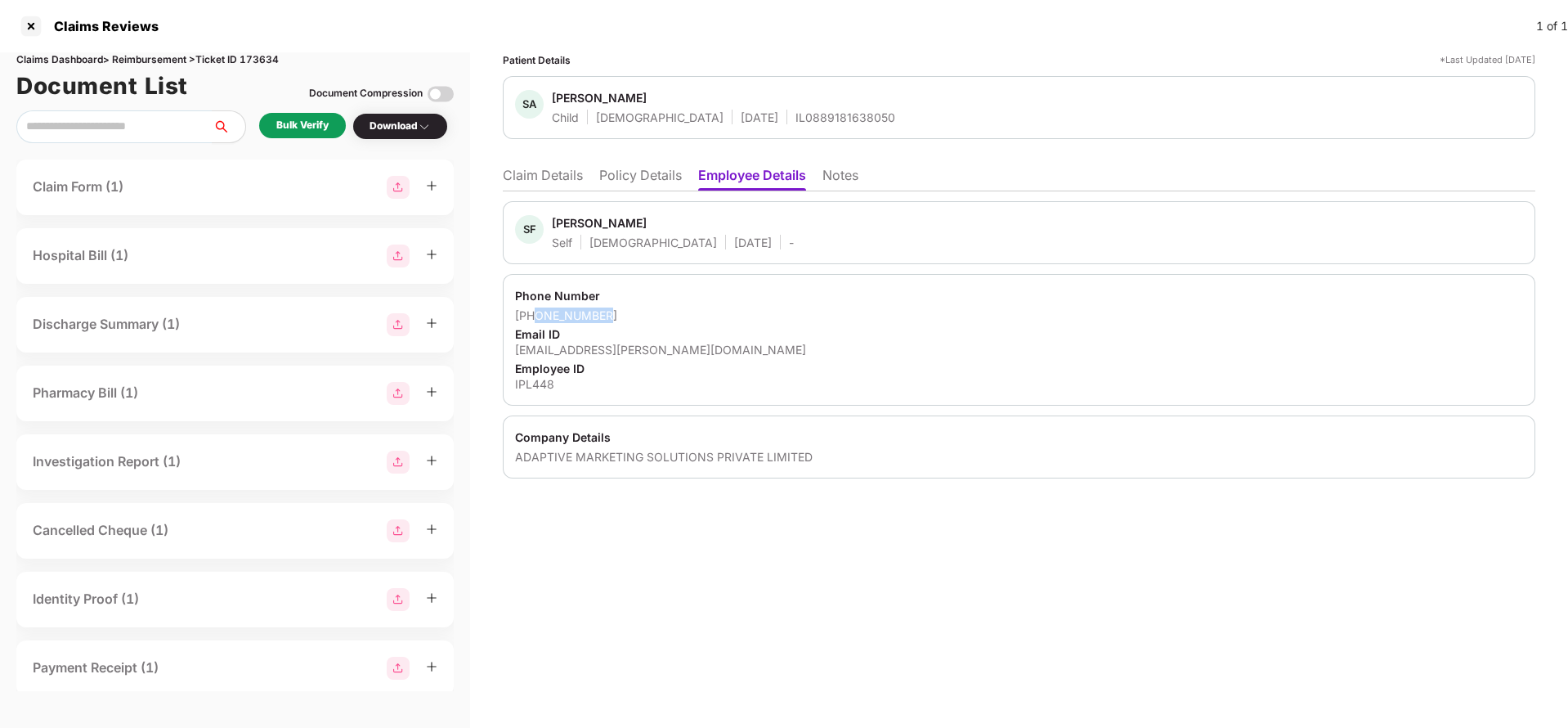
drag, startPoint x: 538, startPoint y: 317, endPoint x: 634, endPoint y: 308, distance: 96.4
click at [634, 308] on div "+917019970506" at bounding box center [1019, 316] width 1008 height 16
copy div "7019970506"
click at [616, 352] on div "sheikh.firoz@ipl.university" at bounding box center [1019, 350] width 1008 height 16
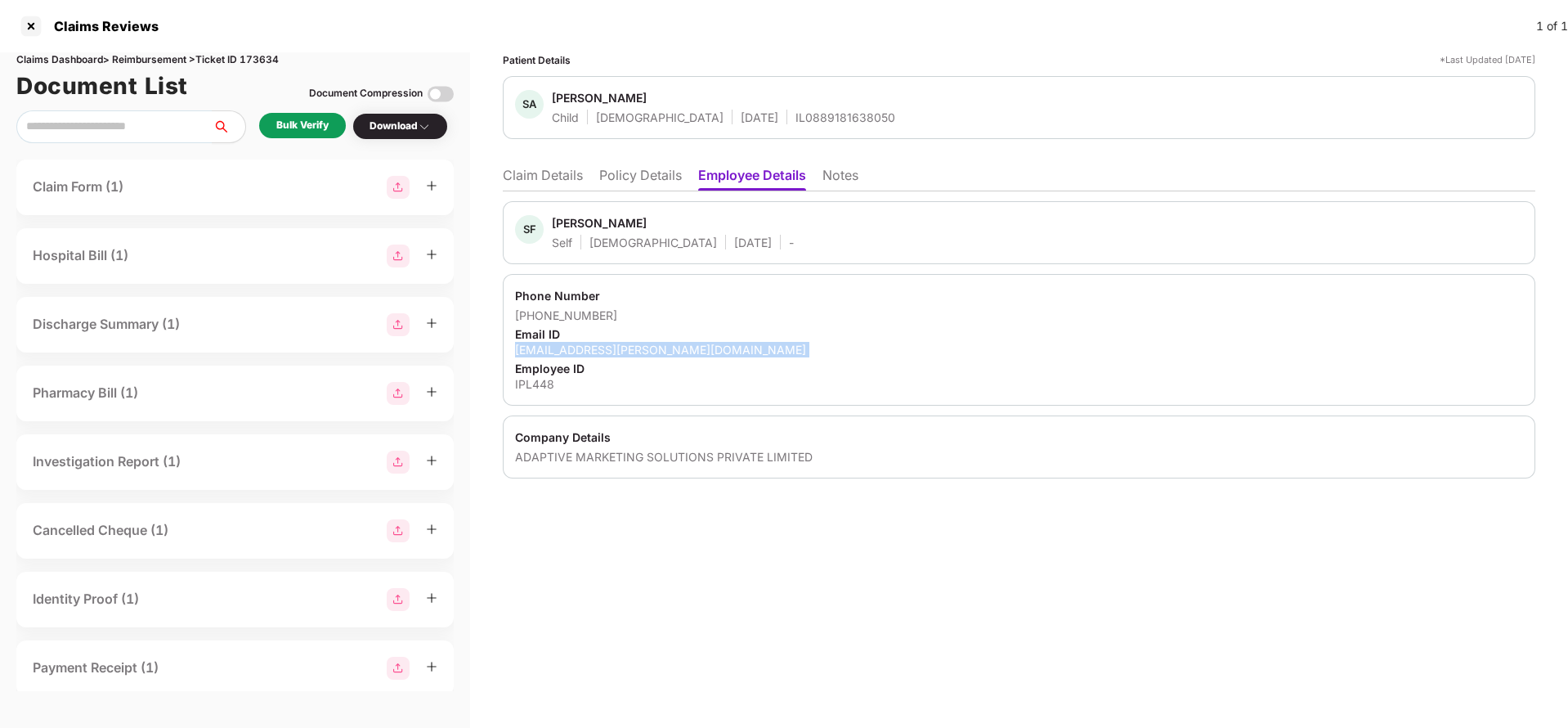
click at [616, 352] on div "sheikh.firoz@ipl.university" at bounding box center [1019, 350] width 1008 height 16
copy div "sheikh.firoz@ipl.university"
click at [554, 173] on li "Claim Details" at bounding box center [543, 178] width 80 height 24
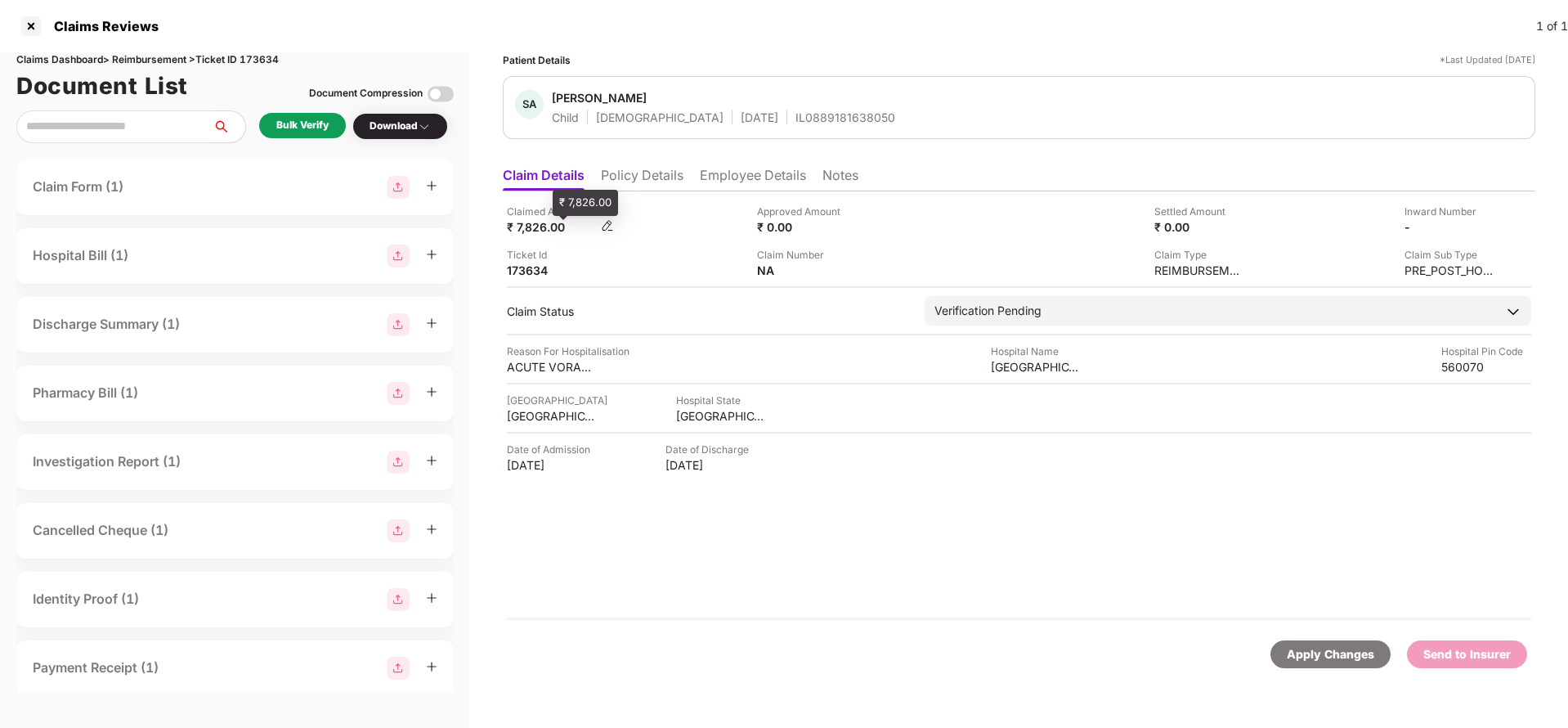
click at [539, 231] on div "₹ 7,826.00" at bounding box center [551, 227] width 90 height 16
copy div "7,826"
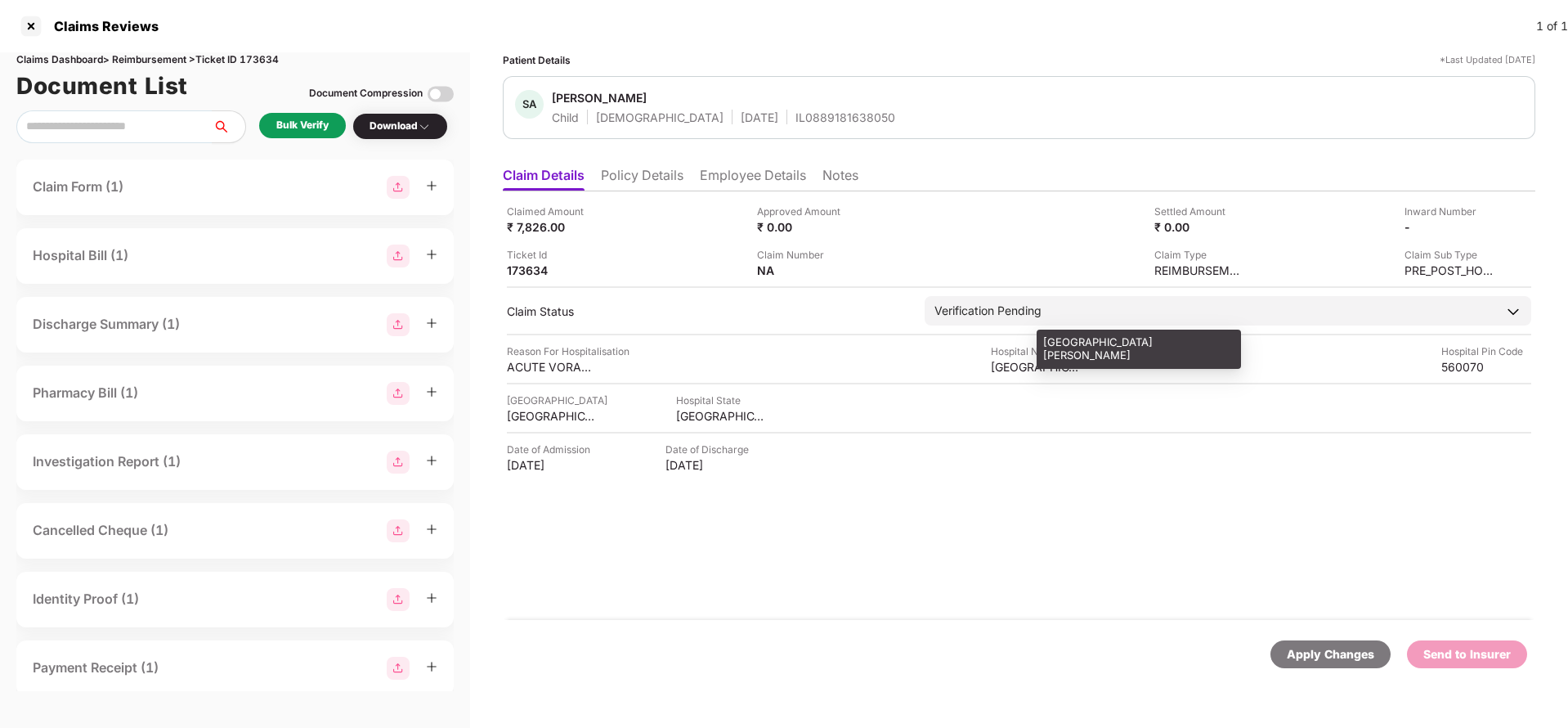
click at [1022, 366] on div "SRI SAIRAM HOSPITAL" at bounding box center [1036, 367] width 90 height 16
copy div "SRI SAIRAM HOSPITAL"
click at [299, 119] on div "Bulk Verify" at bounding box center [302, 126] width 52 height 16
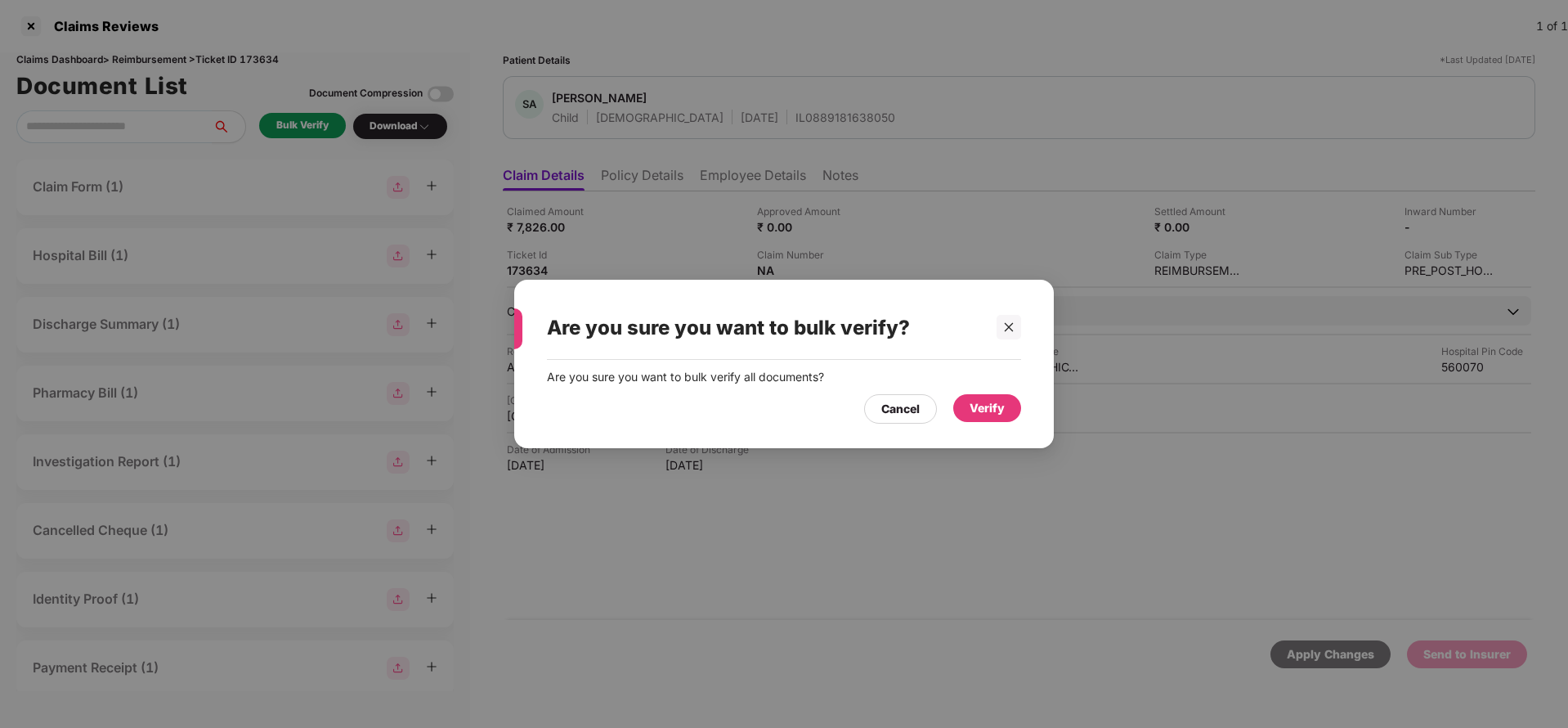
click at [994, 404] on div "Verify" at bounding box center [987, 408] width 35 height 18
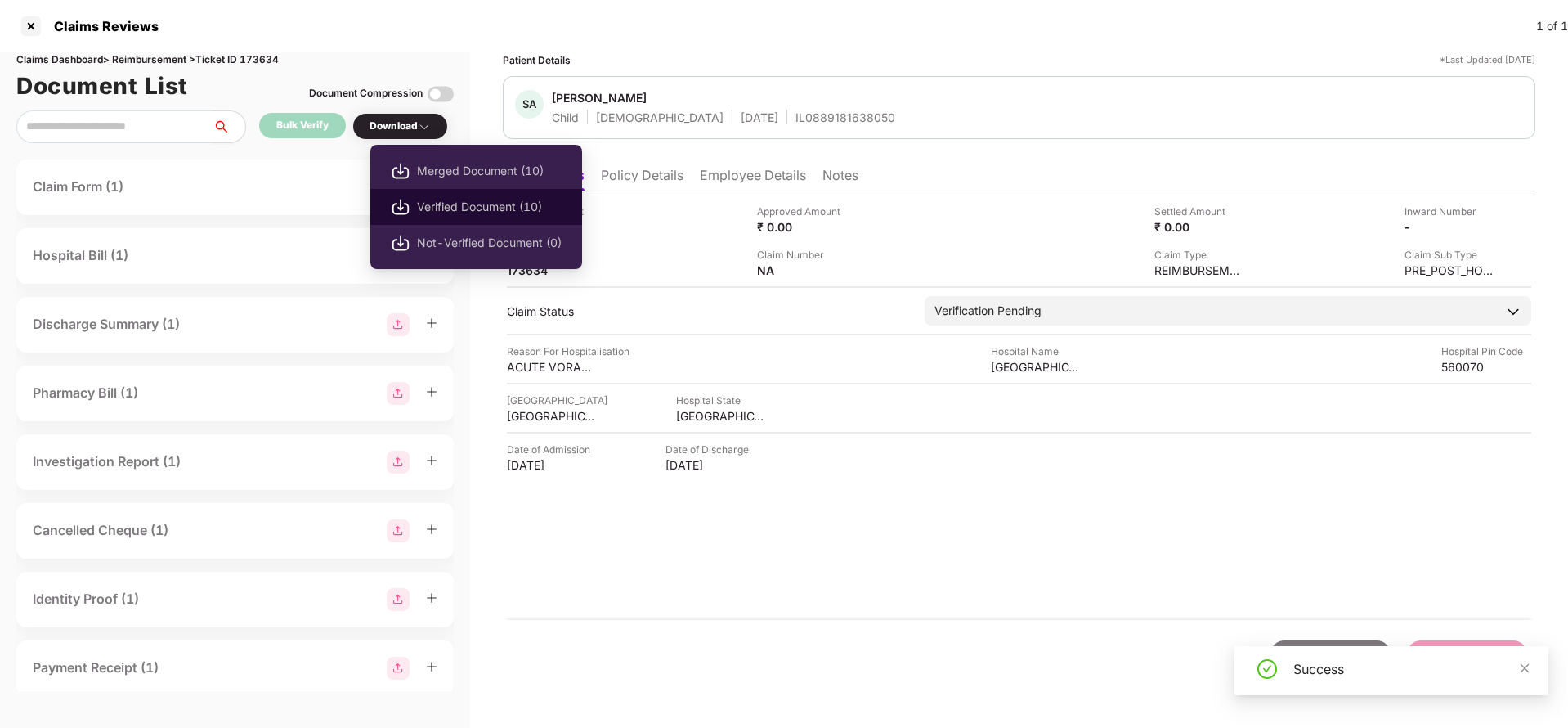
click at [455, 216] on li "Verified Document (10)" at bounding box center [476, 206] width 211 height 36
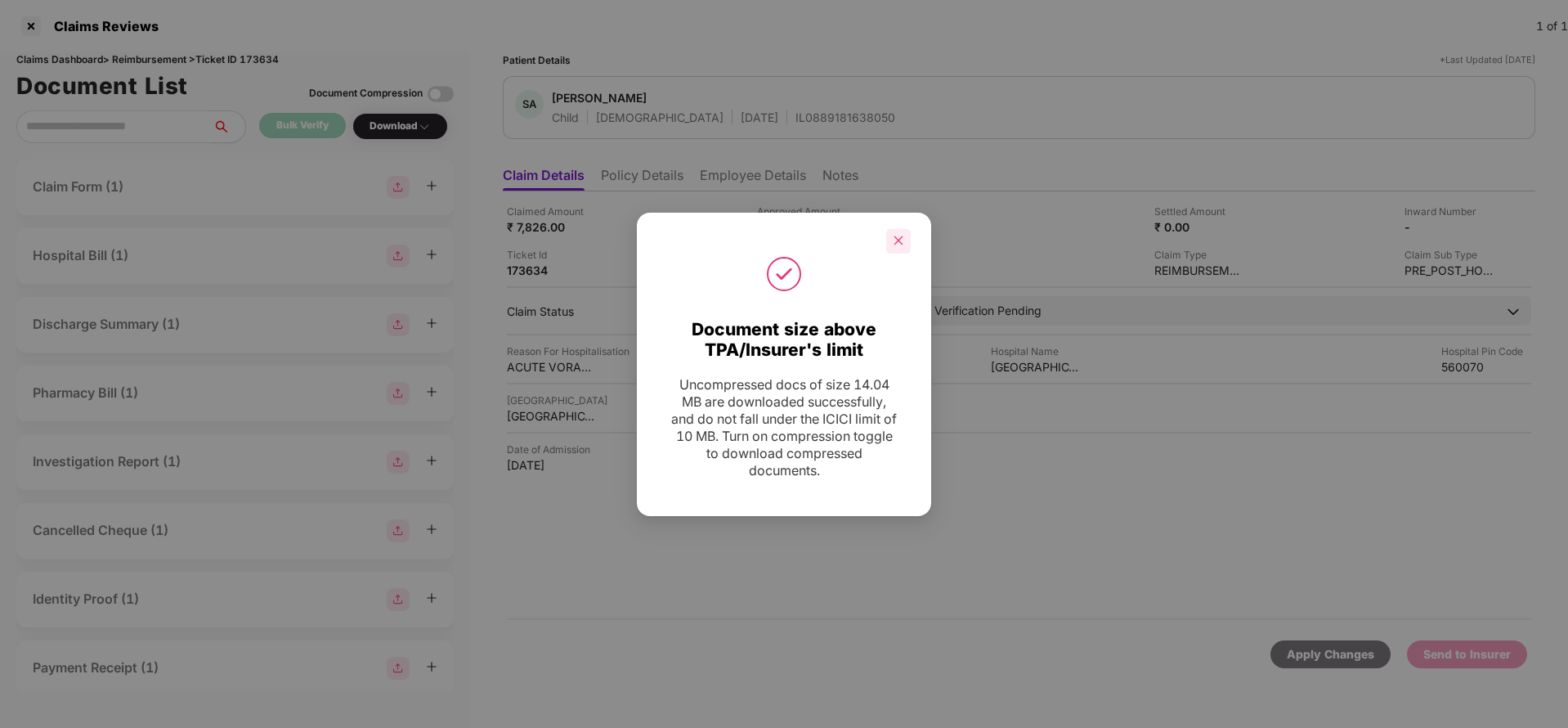
click at [893, 238] on icon "close" at bounding box center [898, 240] width 11 height 11
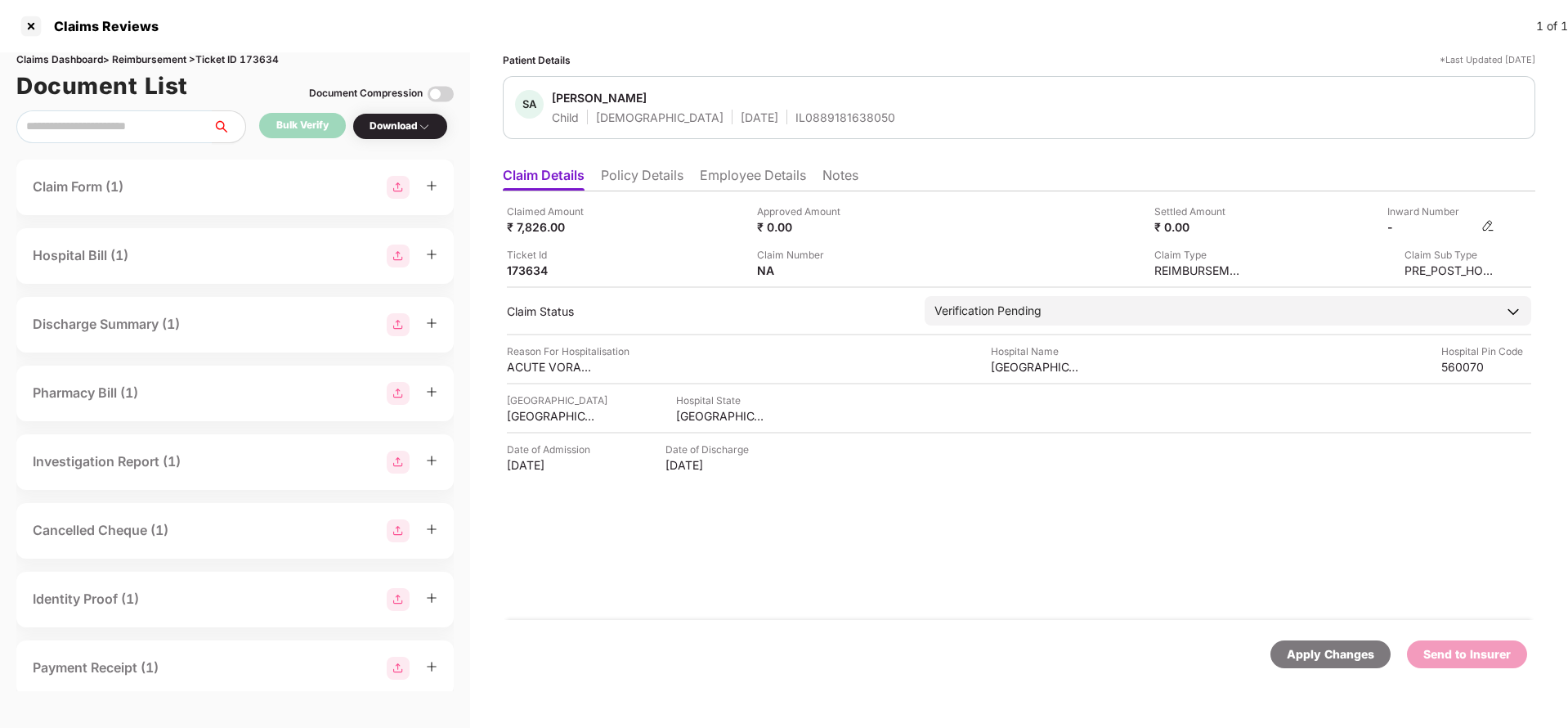
click at [1483, 227] on img at bounding box center [1488, 226] width 13 height 13
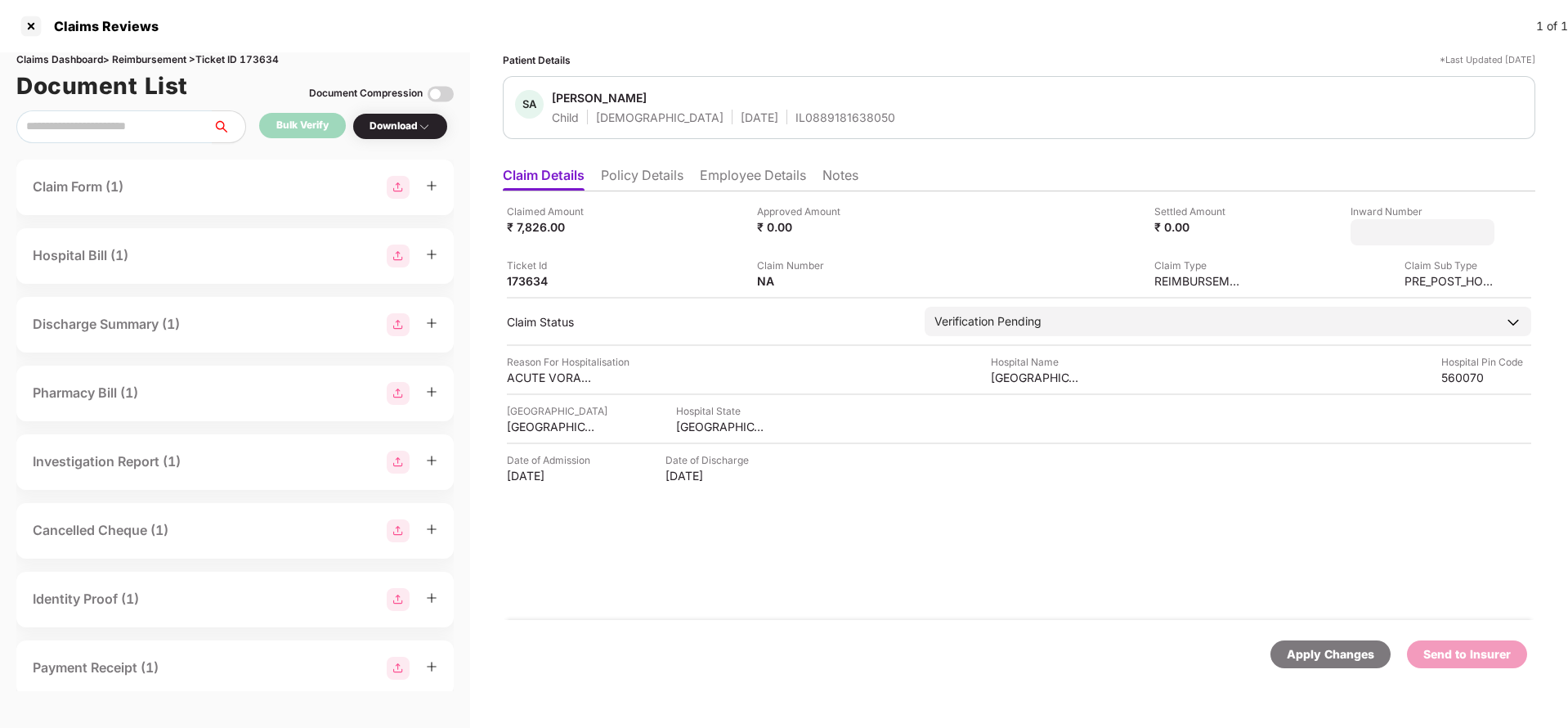
type input "**********"
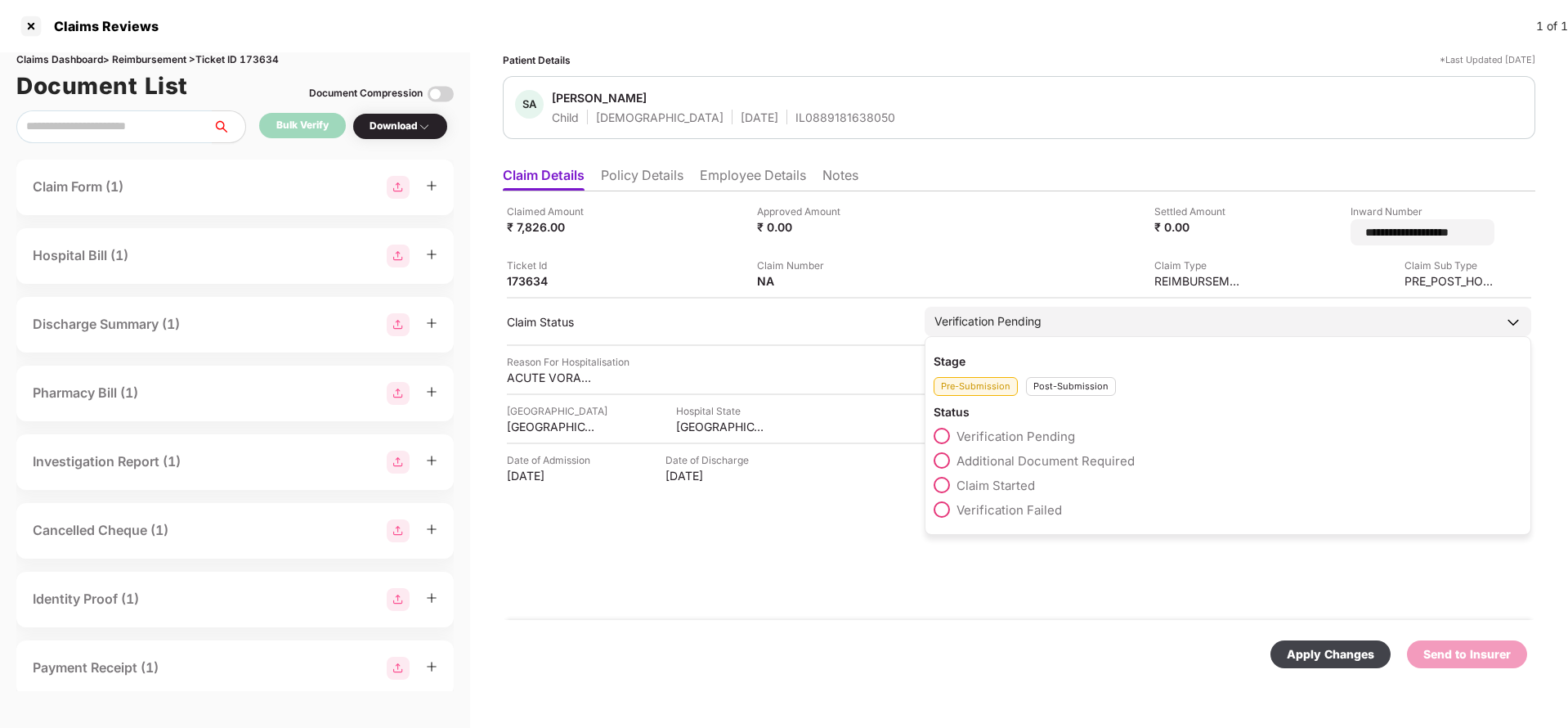
click at [1000, 316] on div "Verification Pending" at bounding box center [988, 321] width 107 height 18
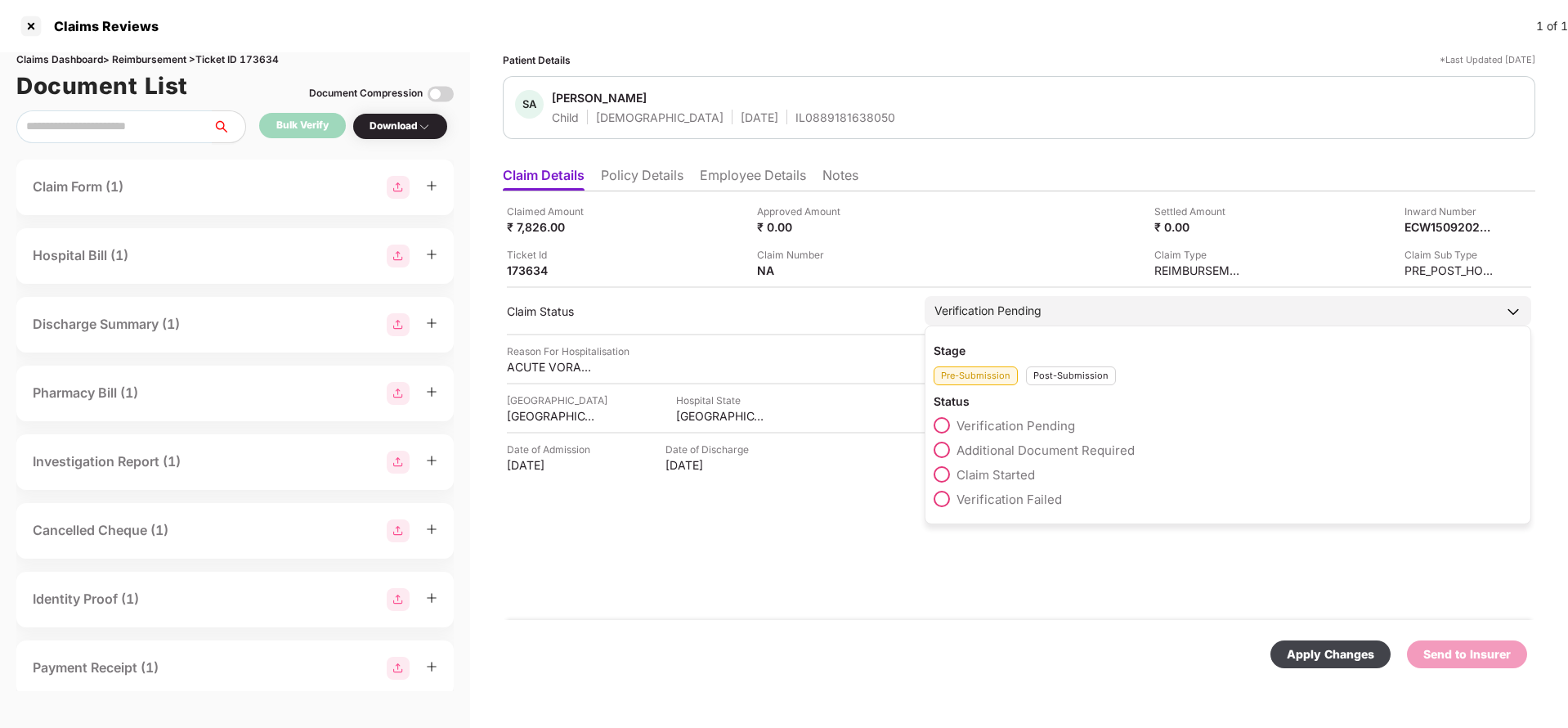
click at [1094, 377] on div "Post-Submission" at bounding box center [1071, 375] width 90 height 19
click at [1051, 453] on span "Claim Under Process" at bounding box center [1018, 450] width 123 height 16
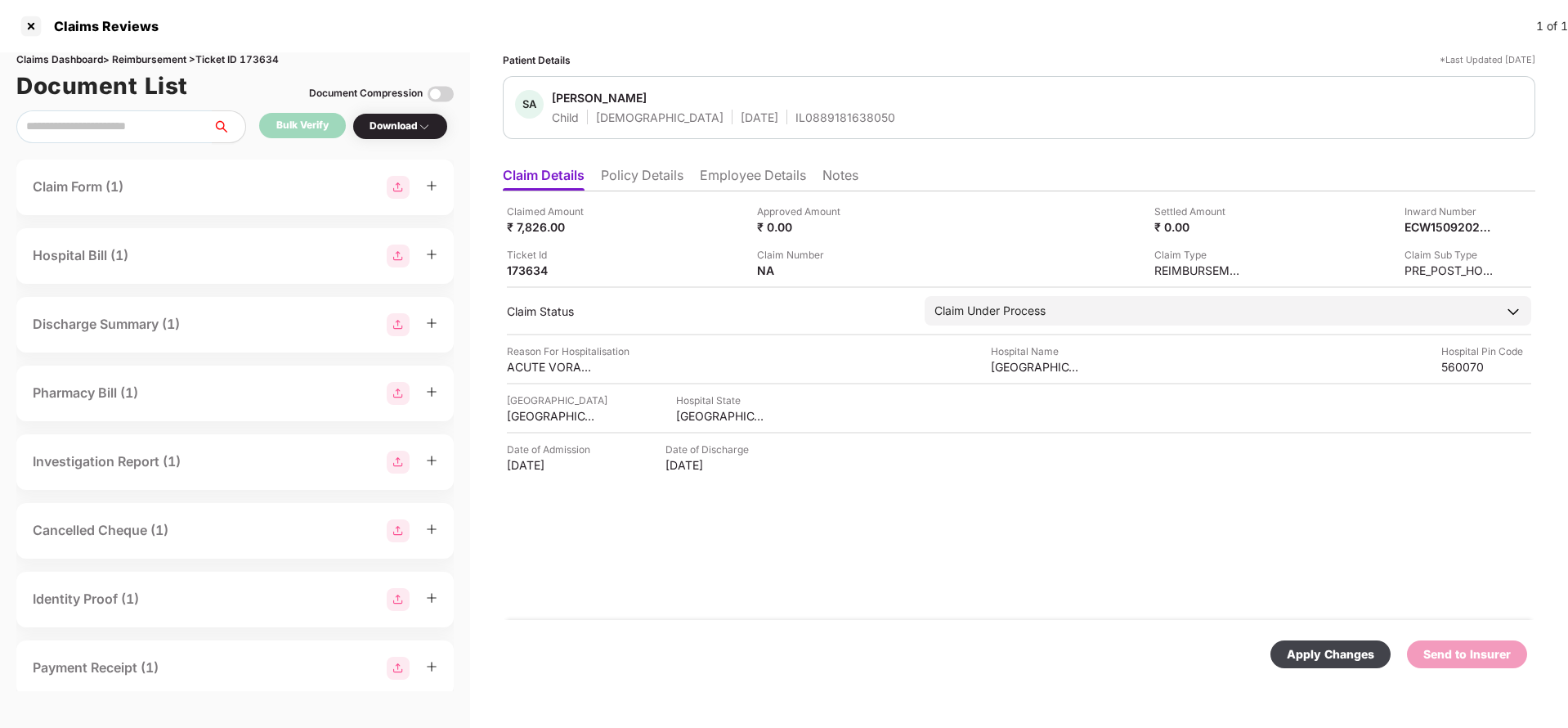
click at [1361, 651] on div "Apply Changes" at bounding box center [1330, 654] width 87 height 18
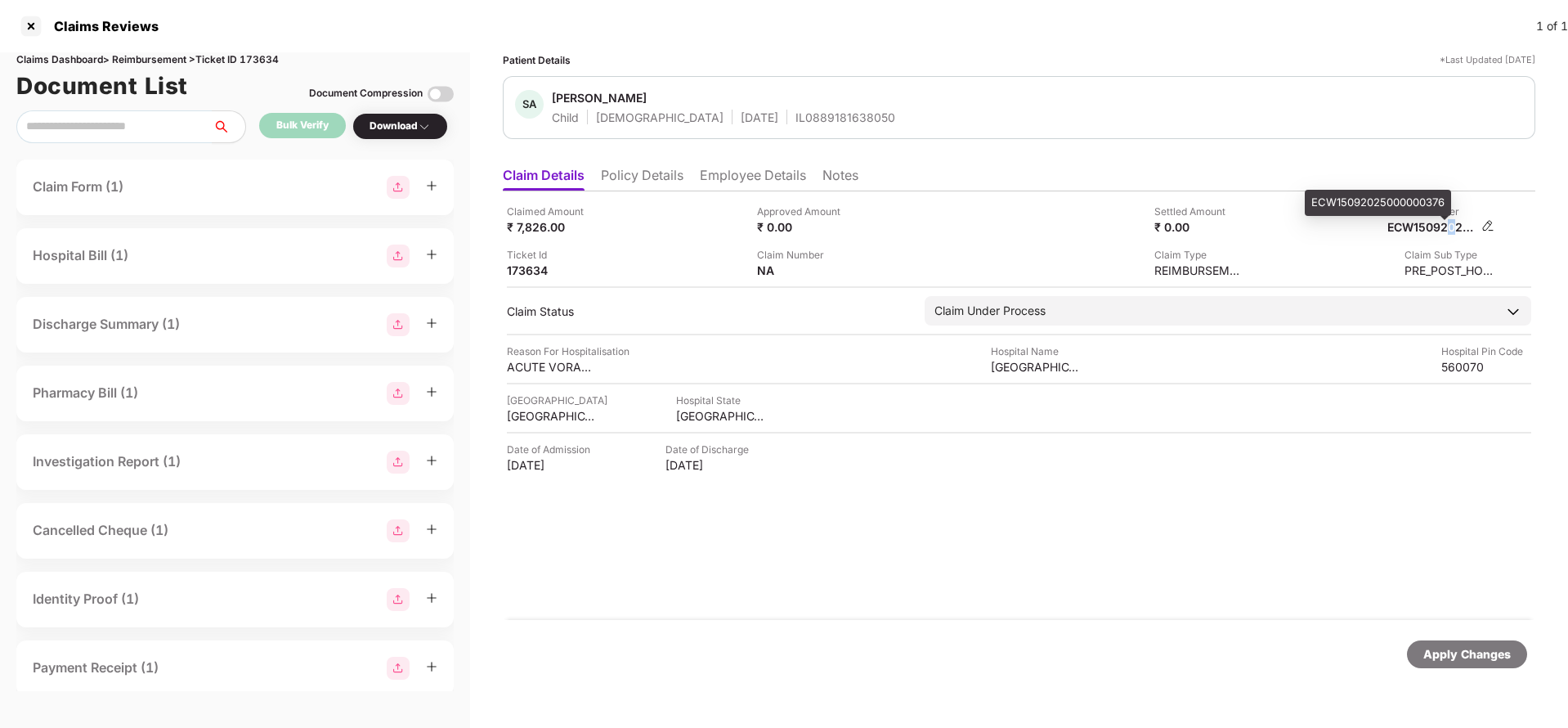
click at [1453, 225] on div "ECW15092025000000376" at bounding box center [1432, 227] width 90 height 16
copy div "0"
click at [1453, 225] on div "ECW15092025000000376" at bounding box center [1432, 227] width 90 height 16
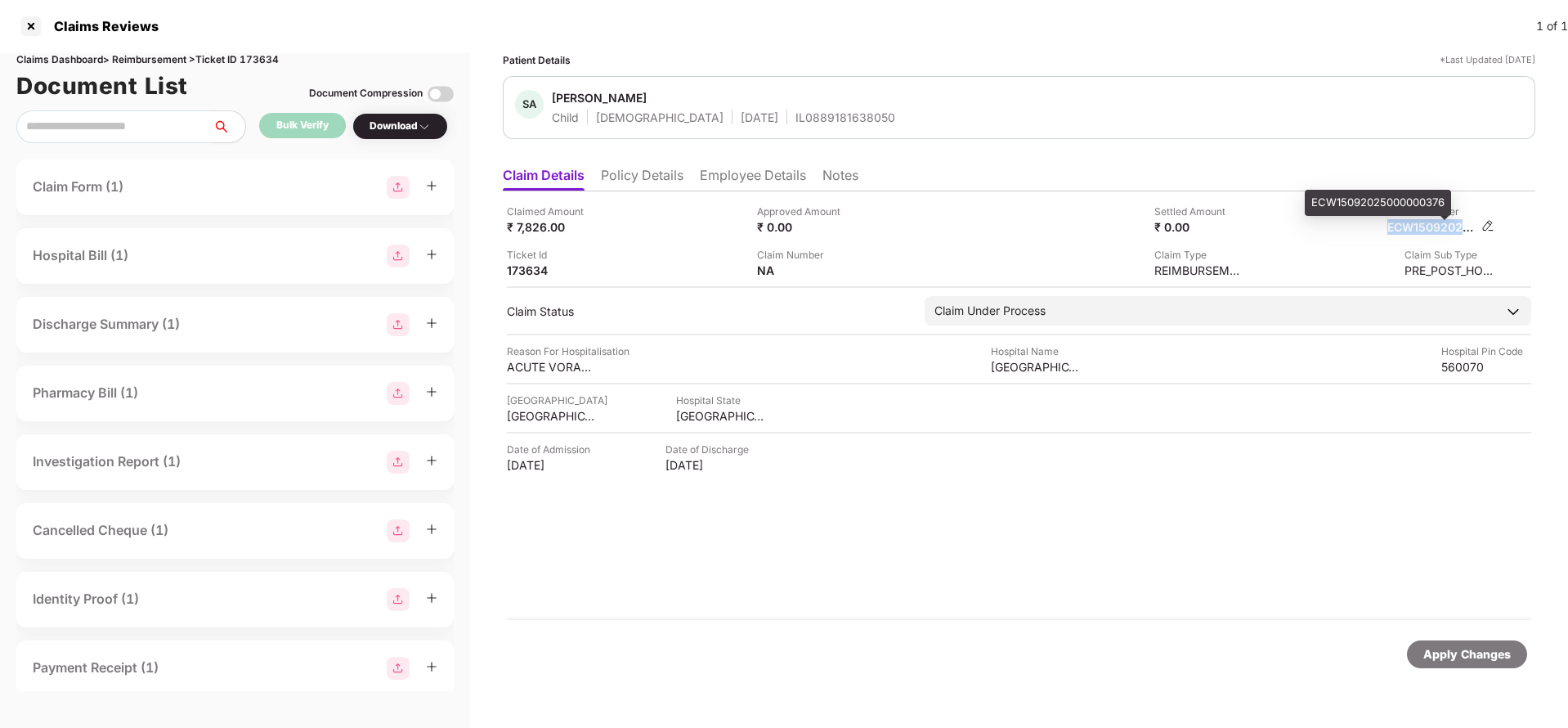
click at [1453, 225] on div "ECW15092025000000376" at bounding box center [1432, 227] width 90 height 16
click at [789, 106] on span "Sheikh Aliza" at bounding box center [723, 100] width 344 height 19
click at [795, 117] on div "IL0889181638050" at bounding box center [845, 117] width 100 height 16
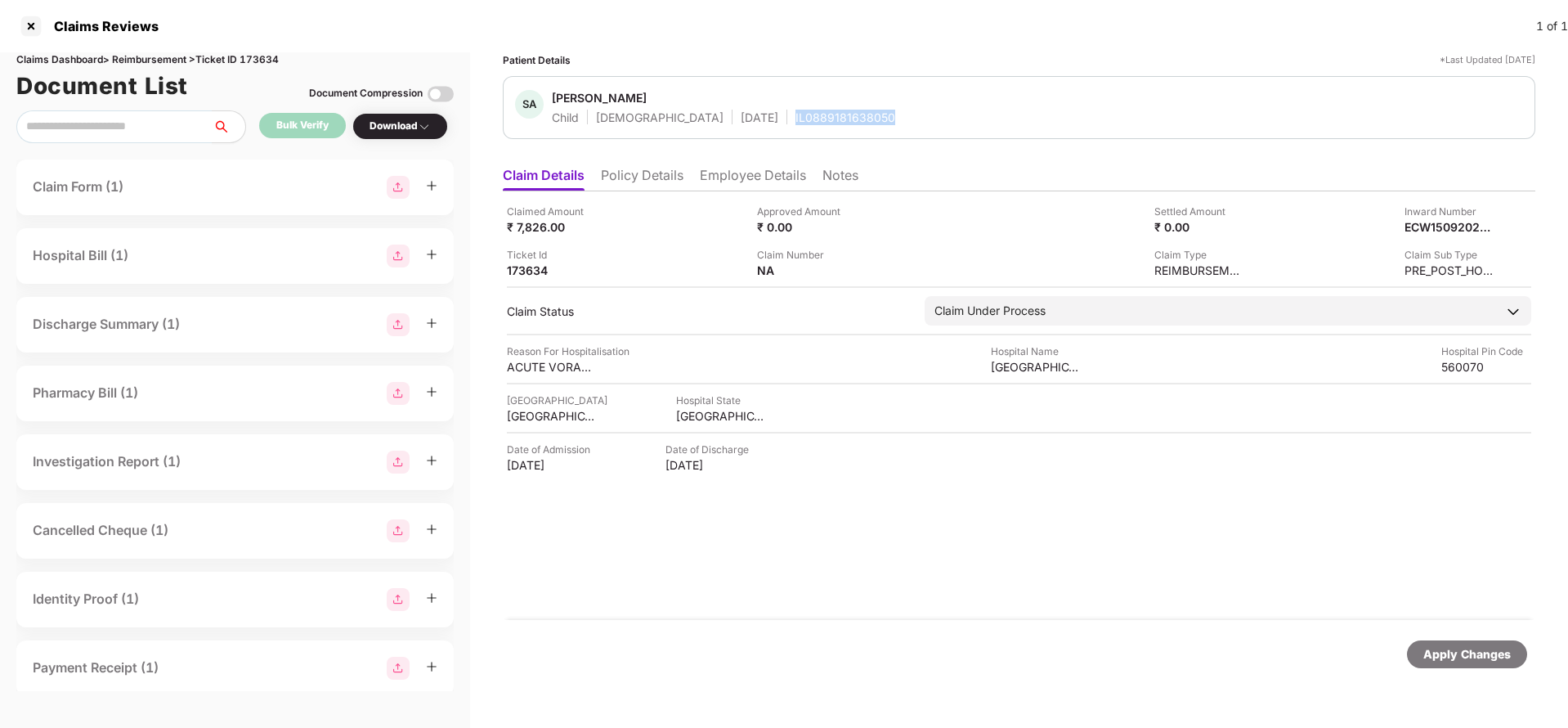
click at [795, 117] on div "IL0889181638050" at bounding box center [845, 117] width 100 height 16
copy div "IL0889181638050"
click at [1444, 652] on div "Apply Changes" at bounding box center [1467, 654] width 87 height 18
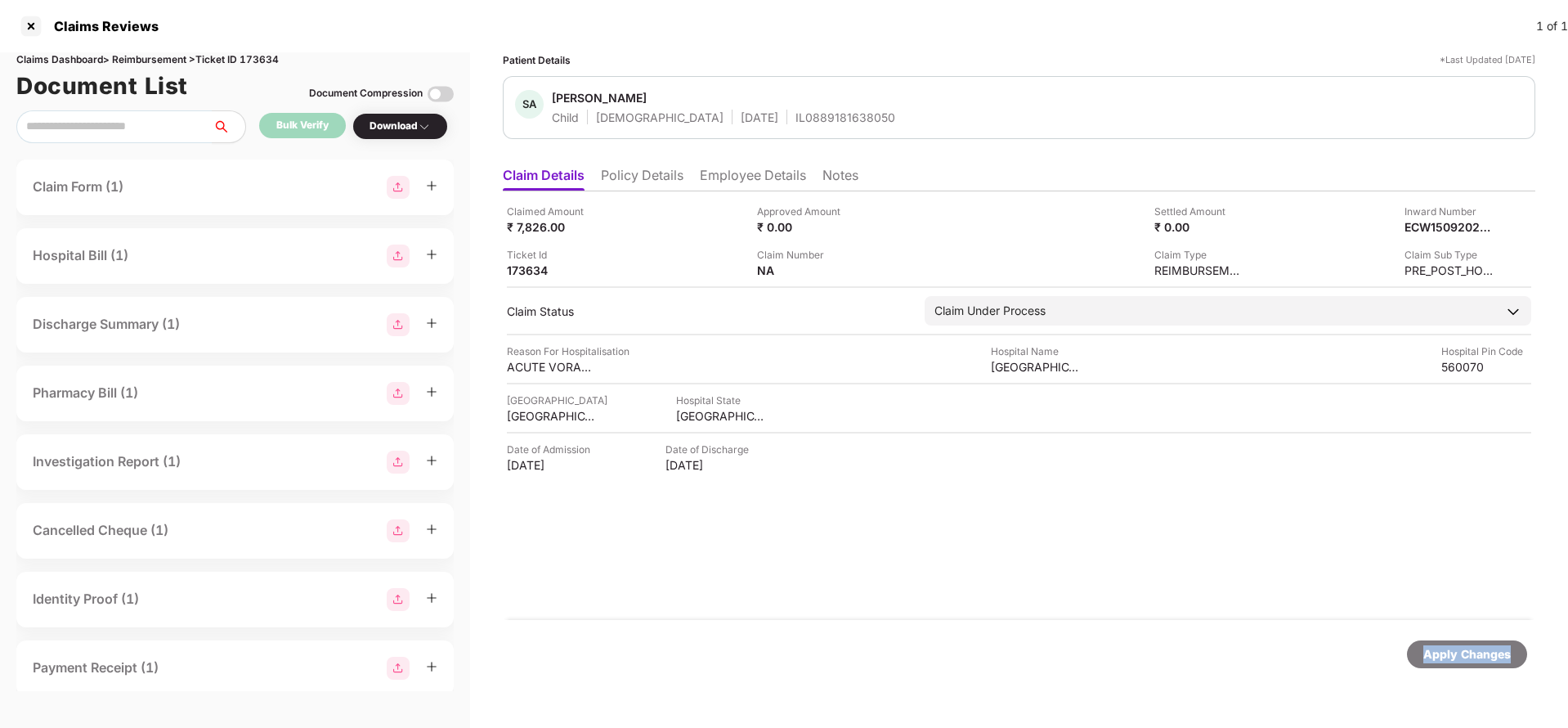
click at [1444, 652] on div "Apply Changes" at bounding box center [1467, 654] width 87 height 18
click at [265, 58] on div "Claims Dashboard > Reimbursement > Ticket ID 173634" at bounding box center [235, 60] width 437 height 16
copy div "173634"
click at [1505, 653] on div "Apply Changes" at bounding box center [1467, 654] width 87 height 18
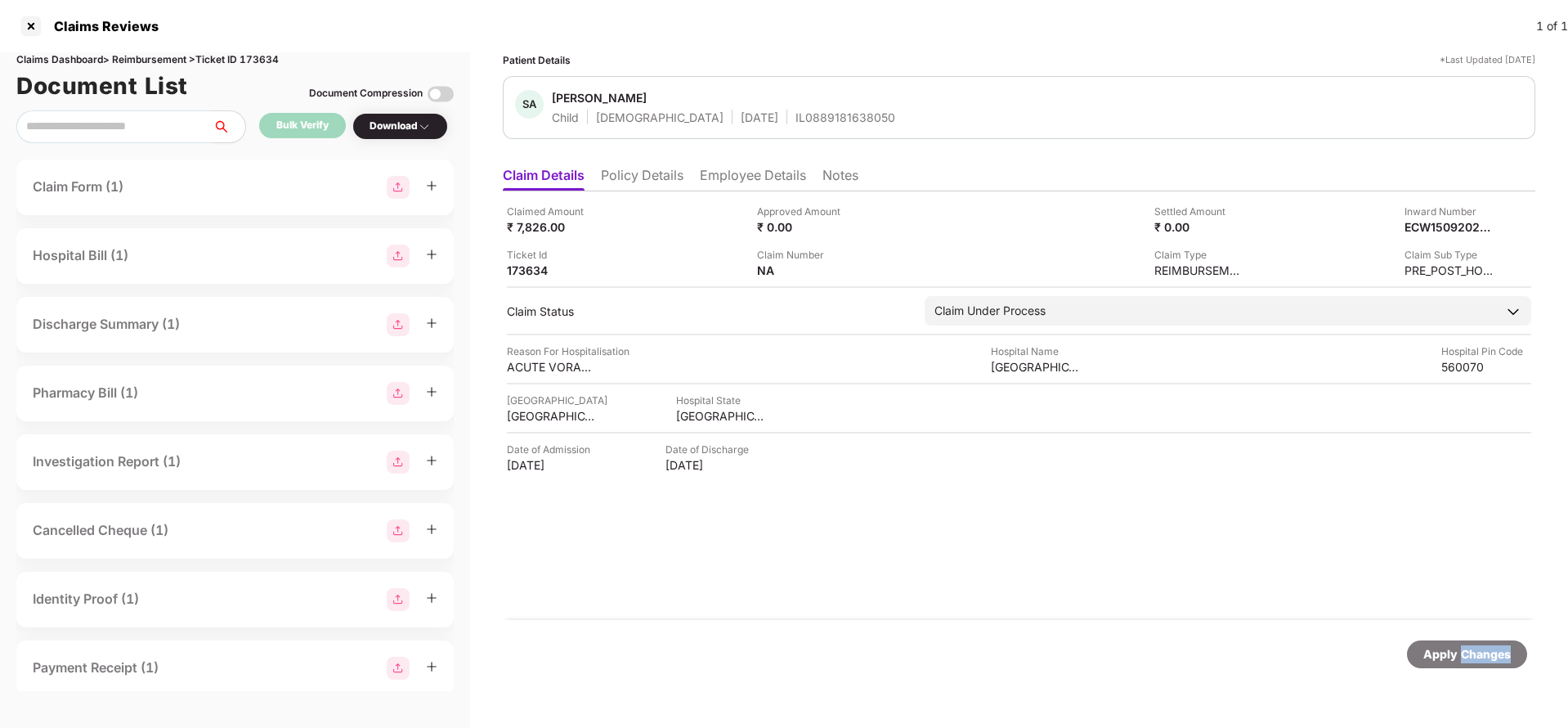
click at [1505, 653] on div "Apply Changes" at bounding box center [1467, 654] width 87 height 18
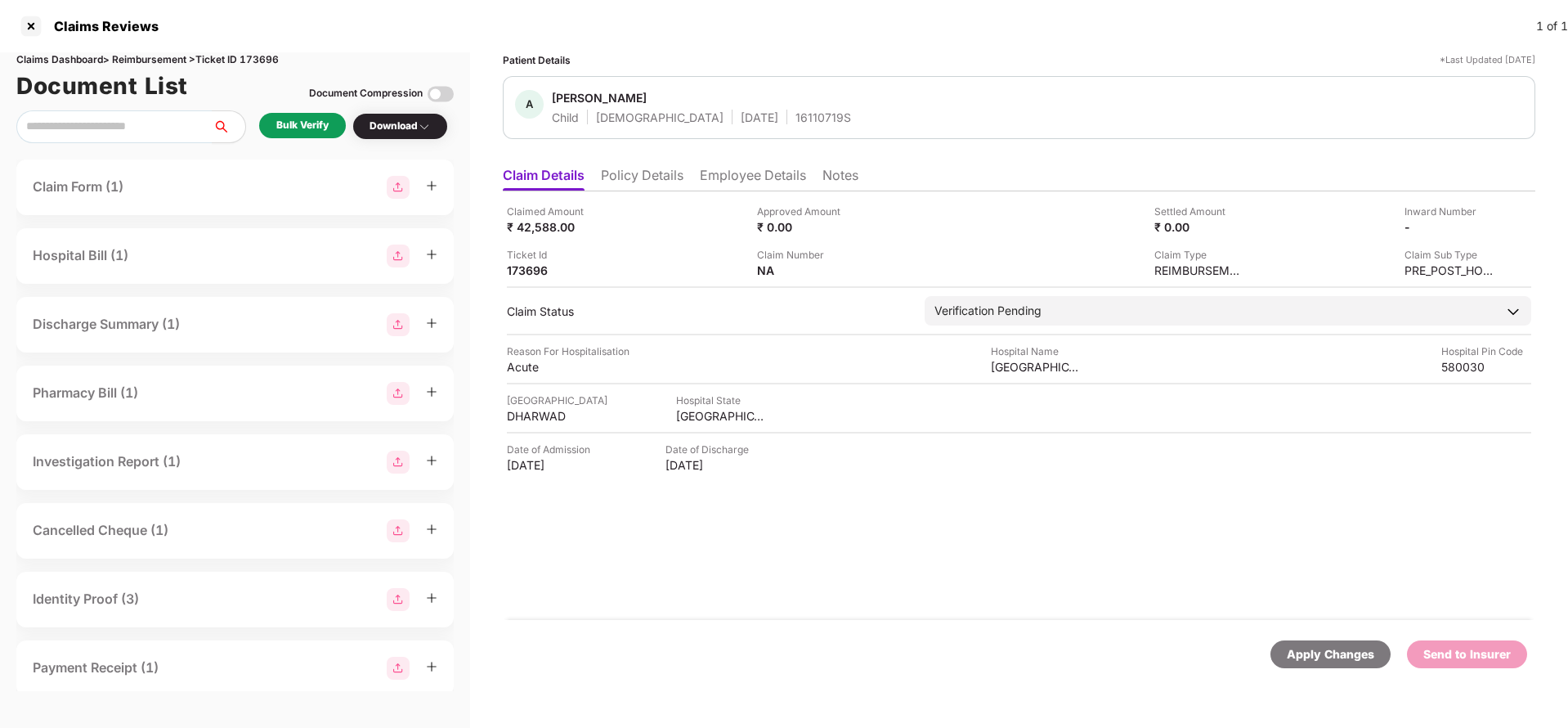
click at [643, 176] on li "Policy Details" at bounding box center [642, 178] width 83 height 24
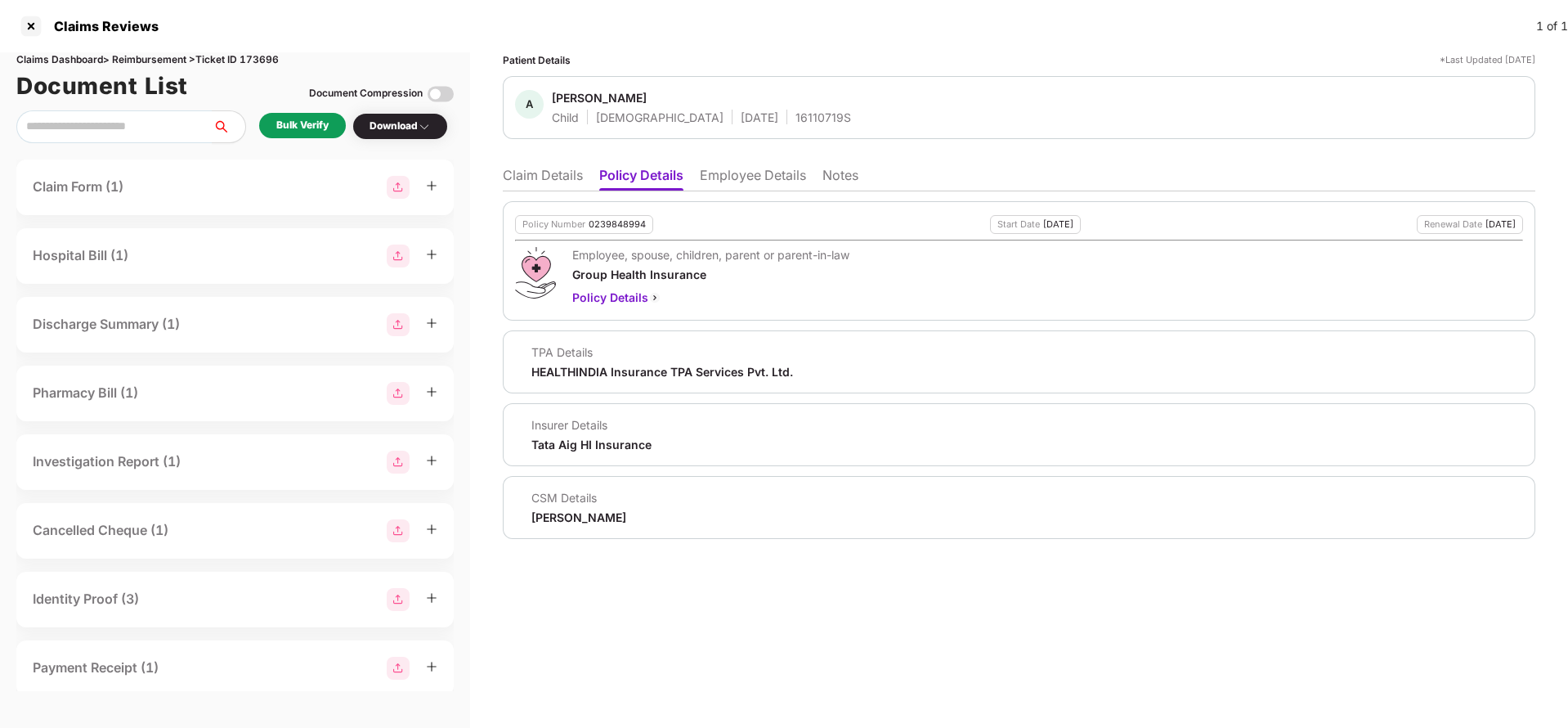
click at [703, 178] on li "Employee Details" at bounding box center [752, 178] width 107 height 24
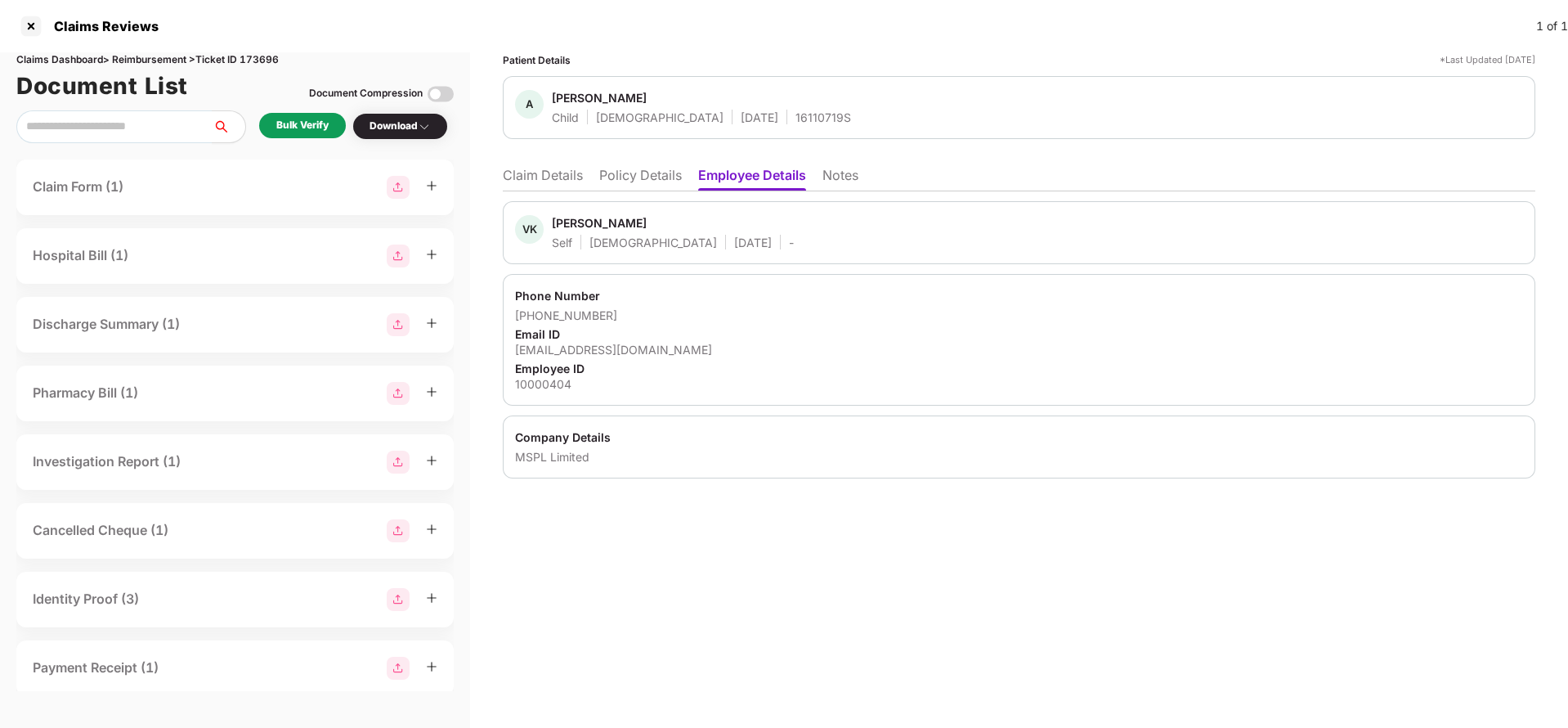
click at [511, 167] on li "Claim Details" at bounding box center [543, 178] width 80 height 24
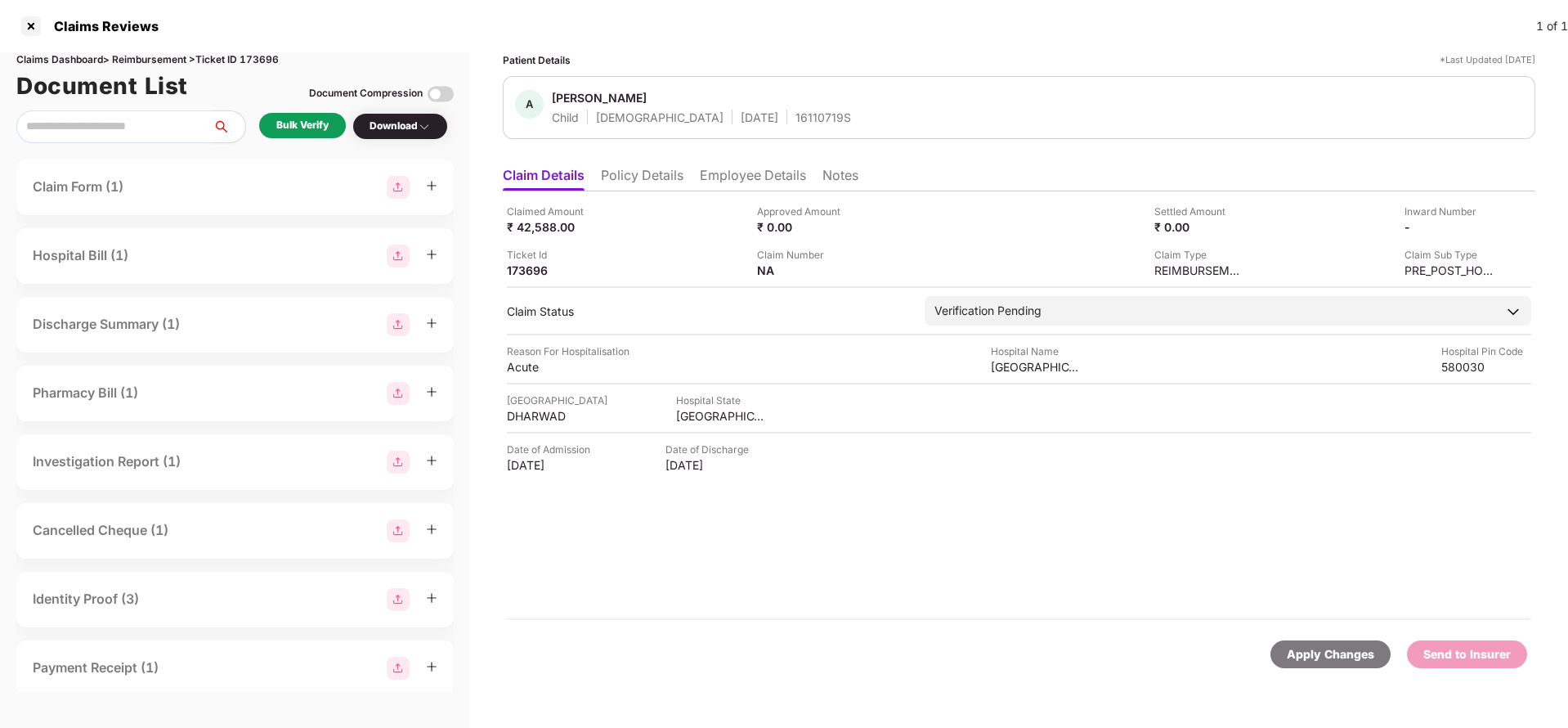
click at [290, 134] on div "Bulk Verify" at bounding box center [302, 125] width 86 height 26
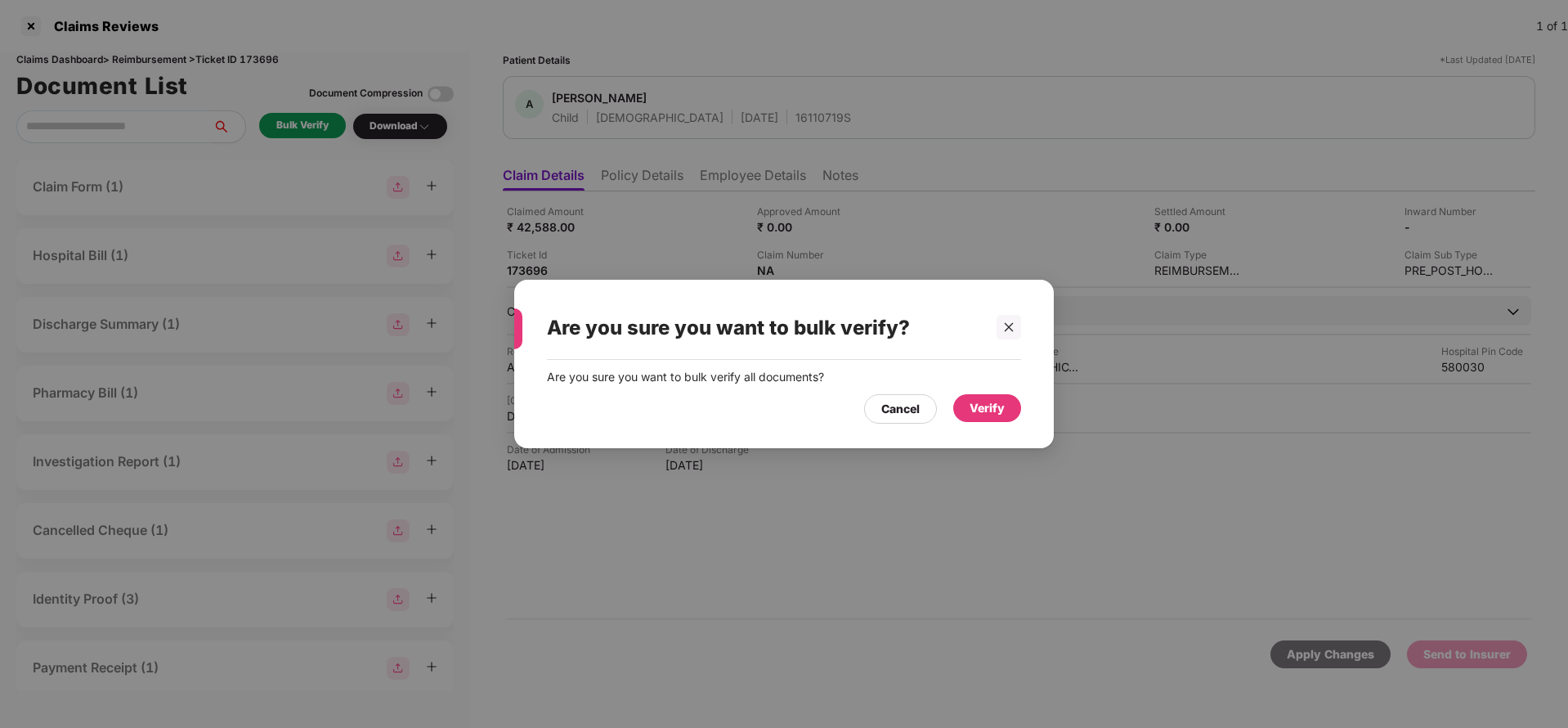
click at [993, 412] on div "Verify" at bounding box center [987, 408] width 35 height 18
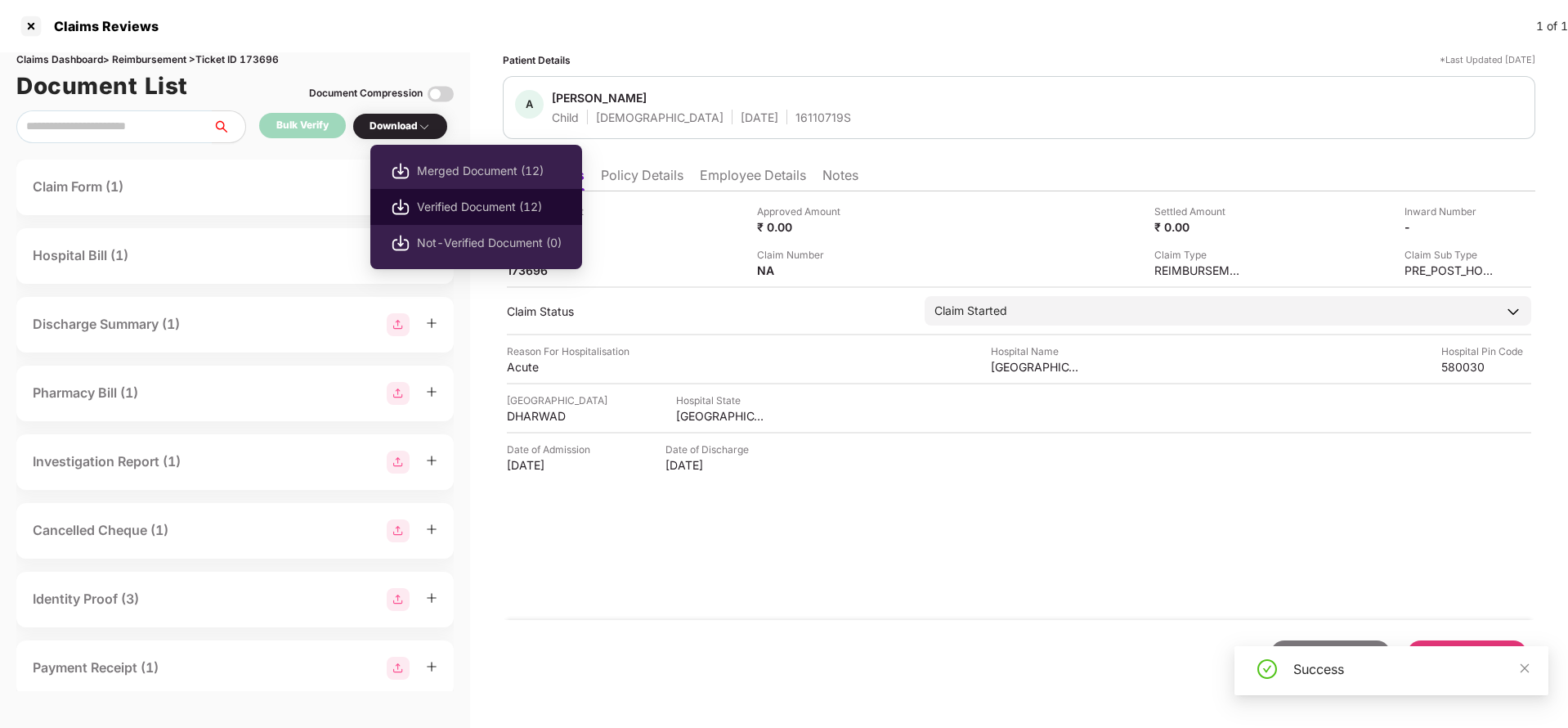
click at [447, 208] on span "Verified Document (12)" at bounding box center [489, 207] width 144 height 18
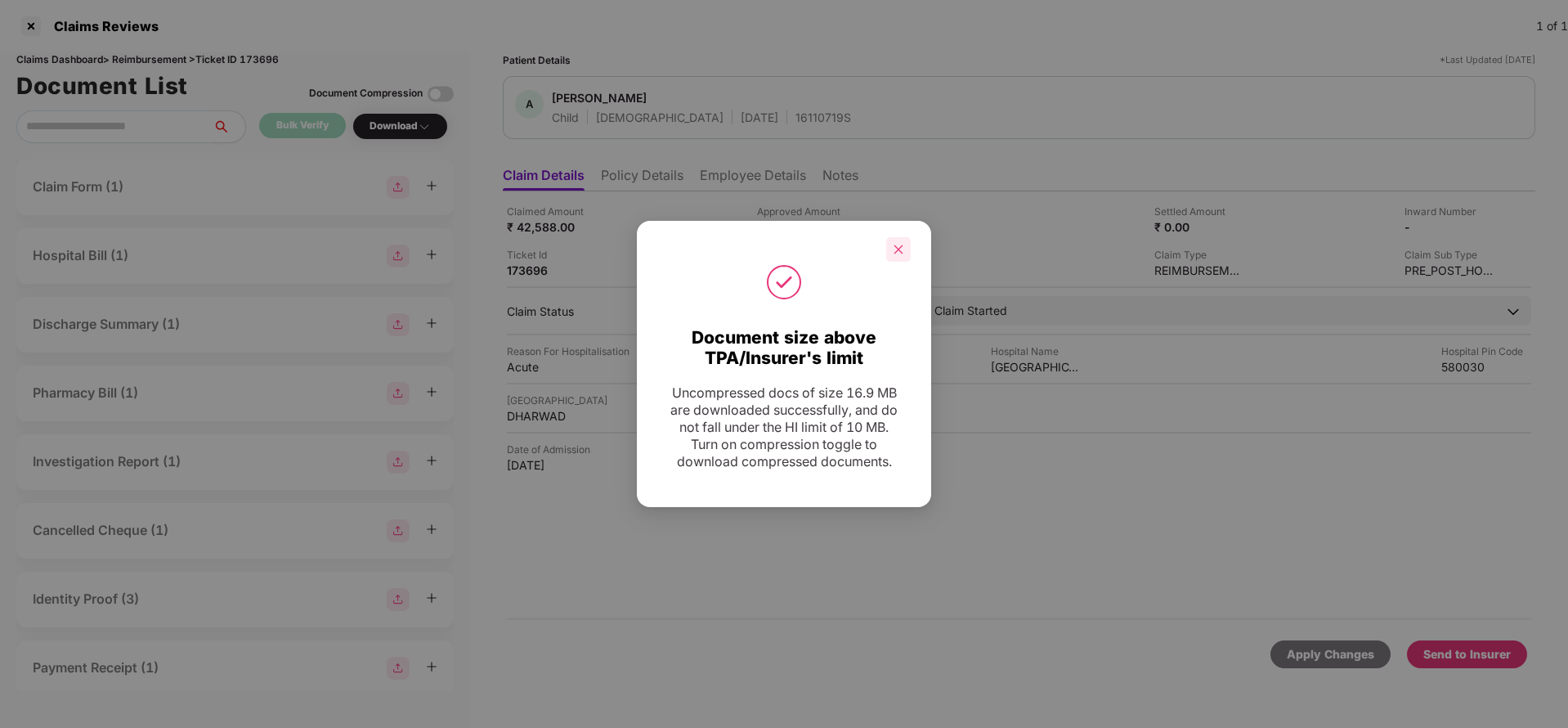
click at [896, 245] on icon "close" at bounding box center [898, 249] width 11 height 11
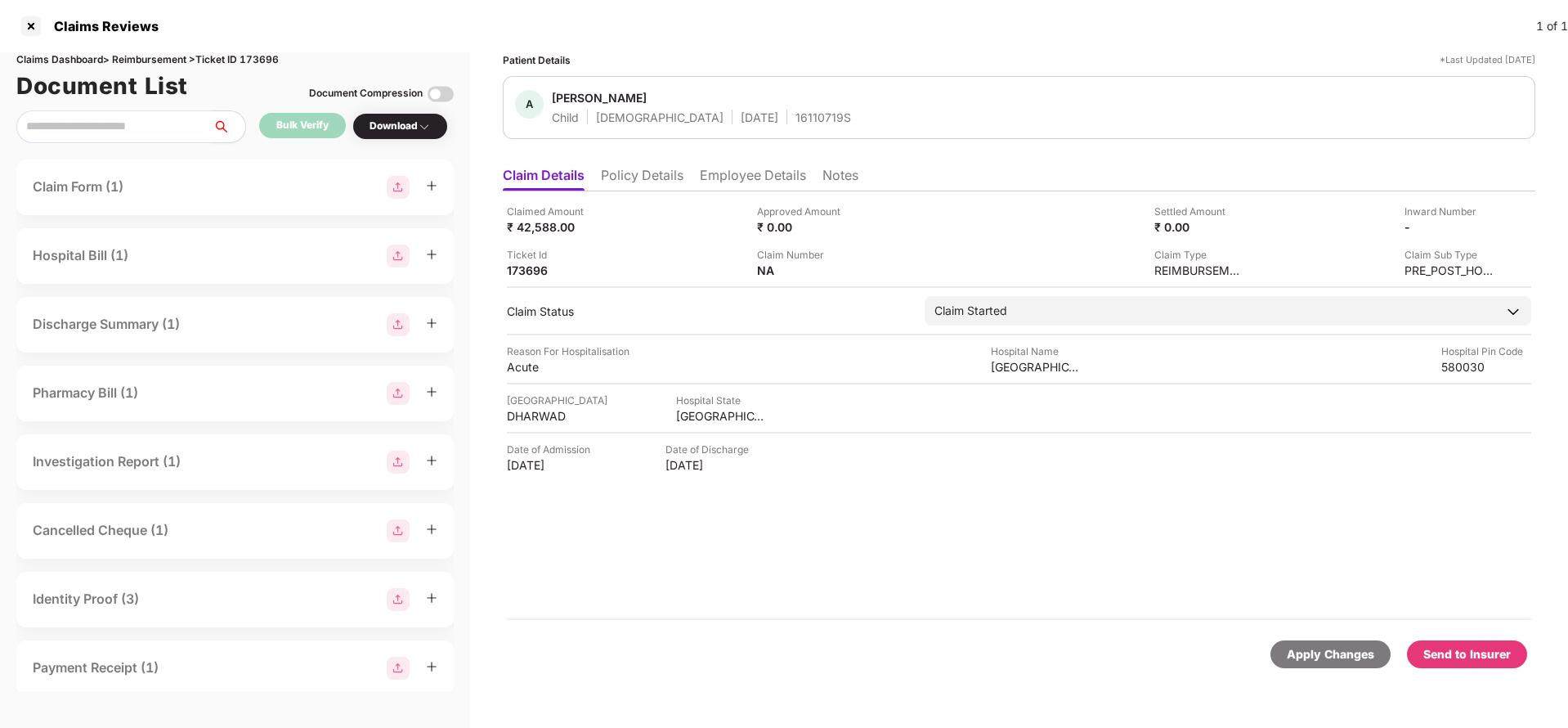
click at [1454, 653] on div "Send to Insurer" at bounding box center [1467, 654] width 87 height 18
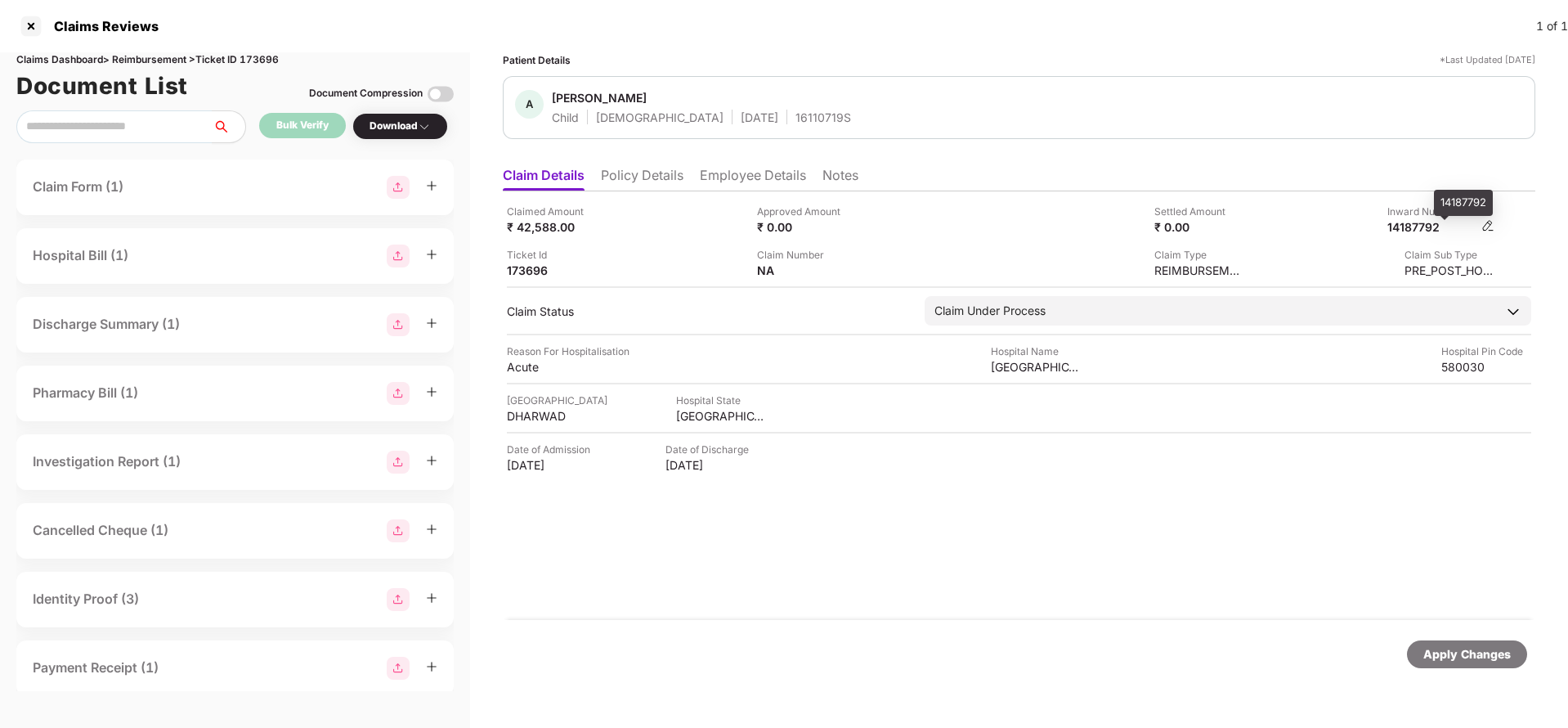
click at [1436, 228] on div "14187792" at bounding box center [1432, 227] width 90 height 16
copy div "14187792"
click at [742, 101] on span "[PERSON_NAME]" at bounding box center [701, 100] width 300 height 19
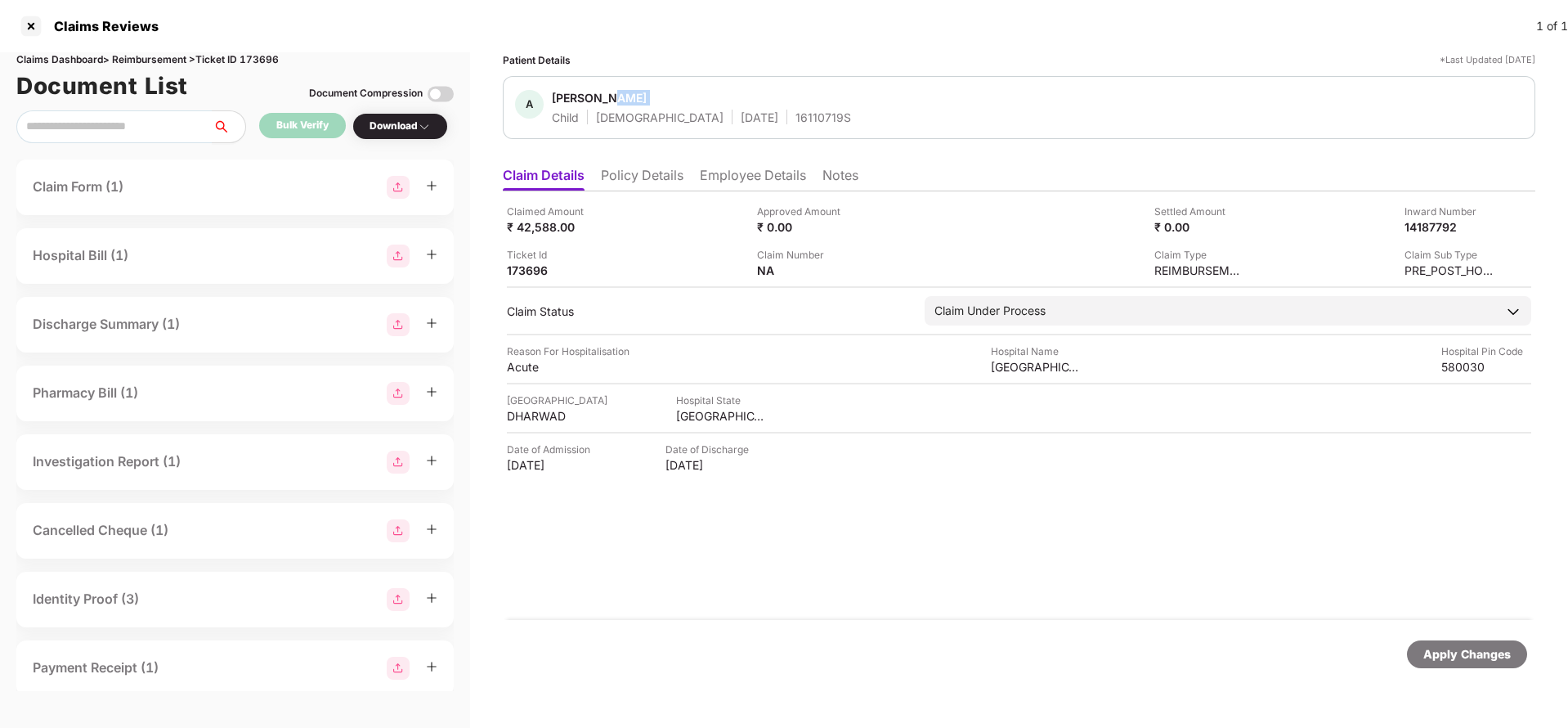
click at [742, 101] on span "[PERSON_NAME]" at bounding box center [701, 100] width 300 height 19
click at [795, 123] on div "16110719S" at bounding box center [823, 117] width 55 height 16
copy div "16110719S"
click at [1472, 658] on div "Apply Changes" at bounding box center [1467, 654] width 87 height 18
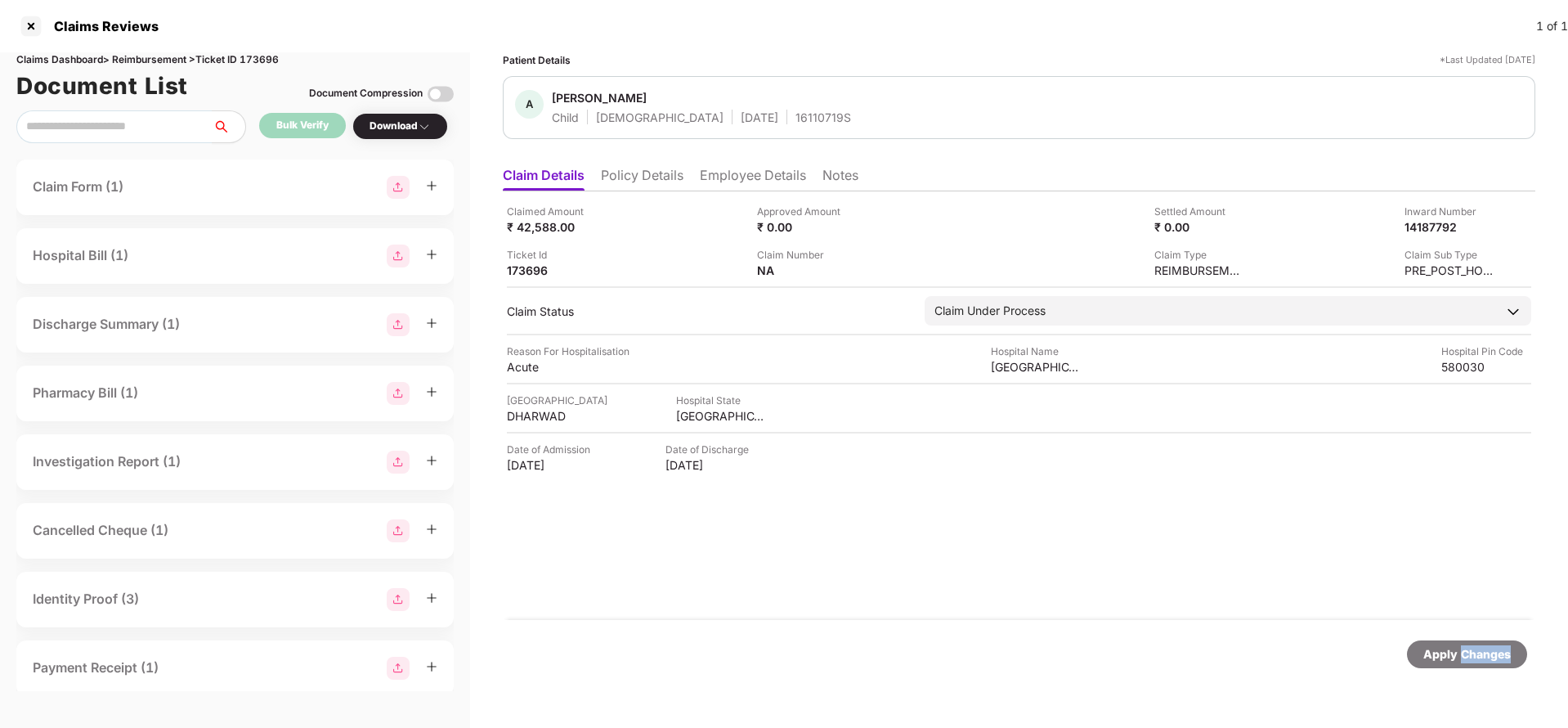
click at [1472, 658] on div "Apply Changes" at bounding box center [1467, 654] width 87 height 18
click at [264, 56] on div "Claims Dashboard > Reimbursement > Ticket ID 173696" at bounding box center [235, 60] width 437 height 16
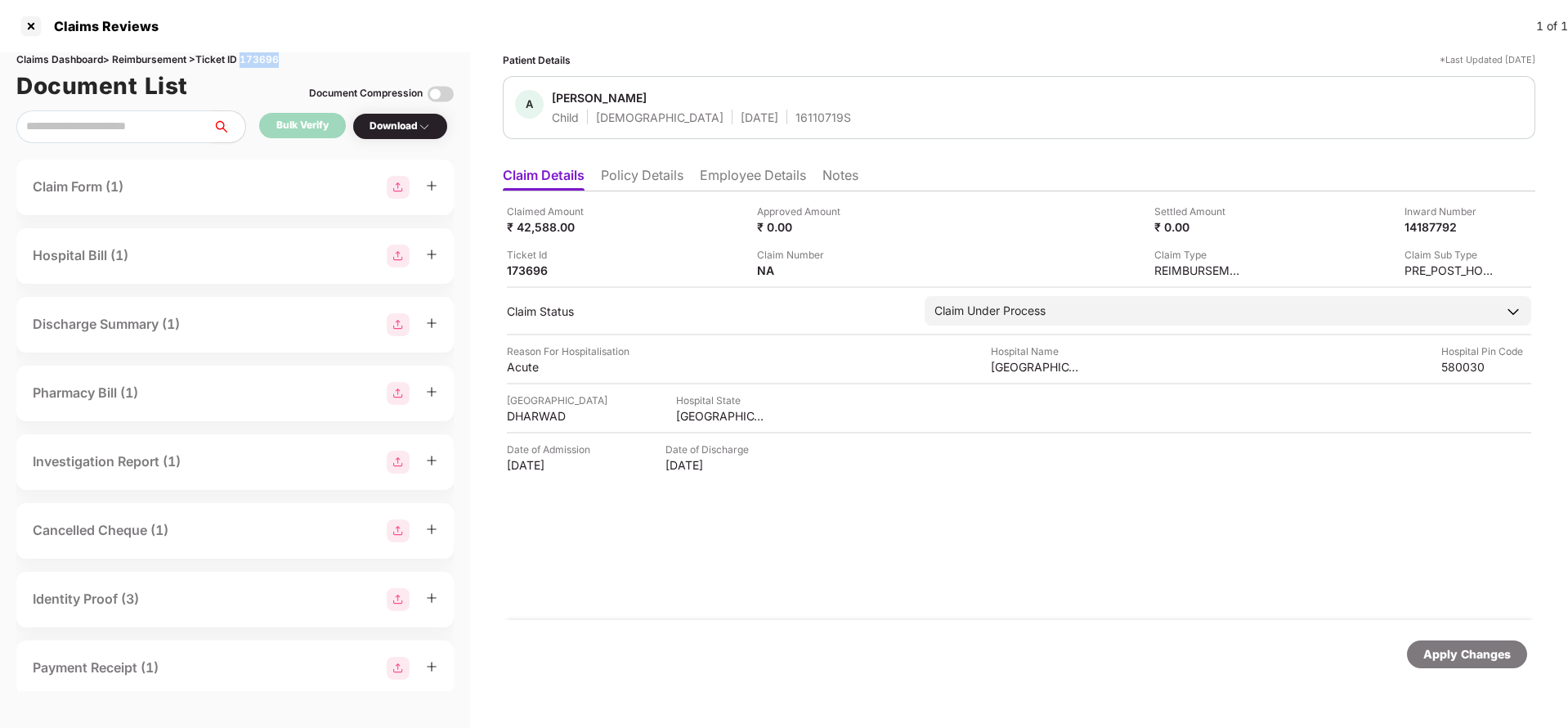
copy div "173696"
click at [1457, 653] on div "Apply Changes" at bounding box center [1467, 654] width 87 height 18
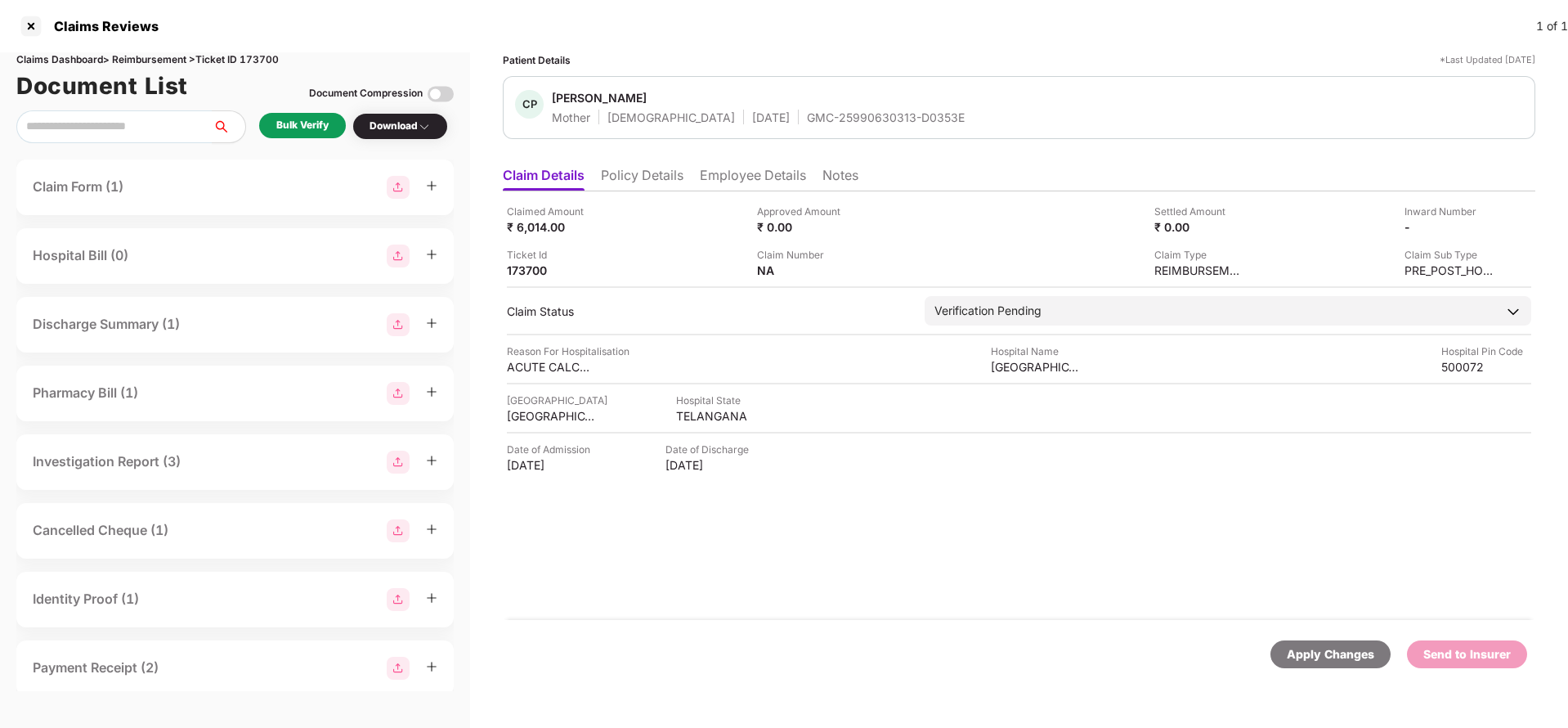
click at [653, 185] on li "Policy Details" at bounding box center [642, 178] width 83 height 24
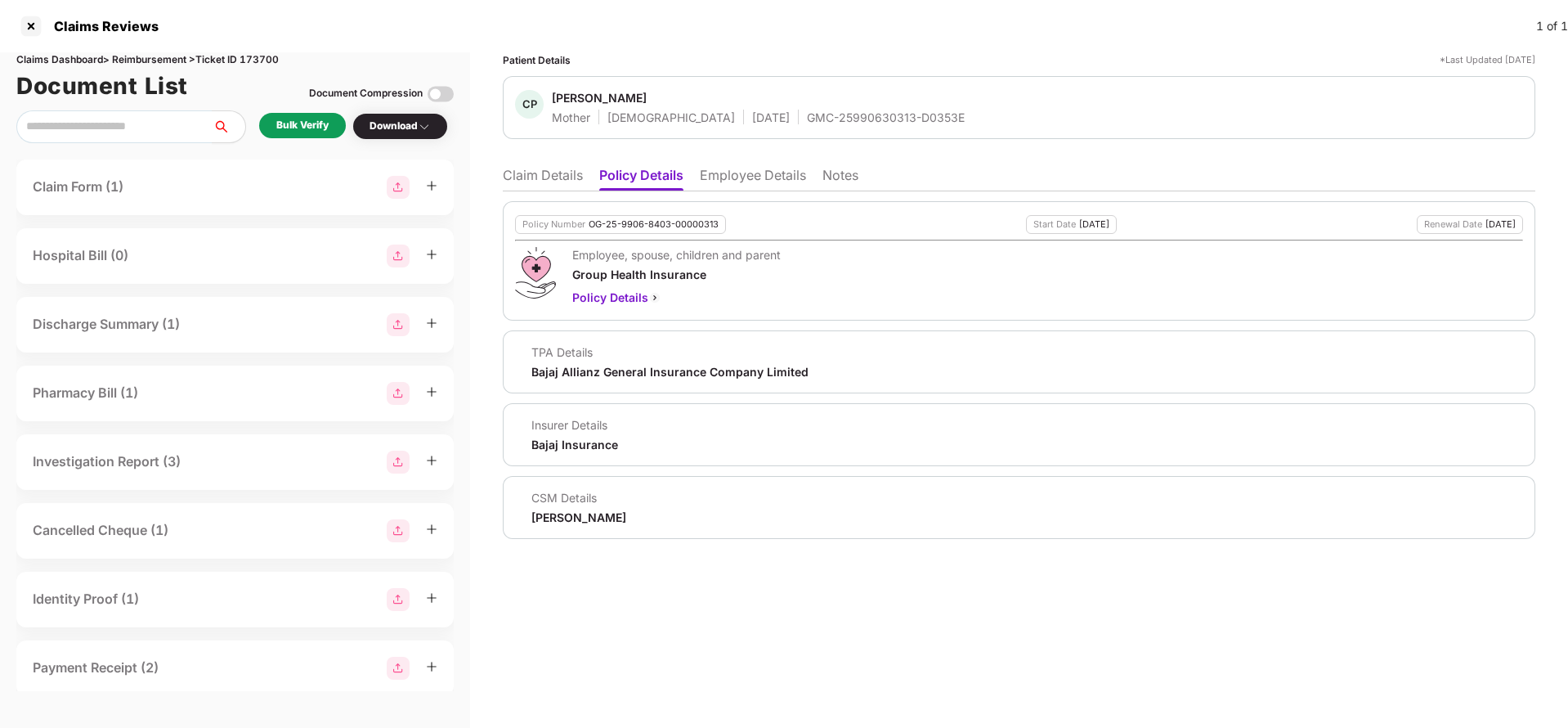
click at [781, 195] on div "Policy Number OG-25-9906-8403-00000313 Start Date [DATE] Renewal Date [DATE] Em…" at bounding box center [1019, 365] width 1032 height 347
click at [781, 186] on li "Employee Details" at bounding box center [752, 178] width 107 height 24
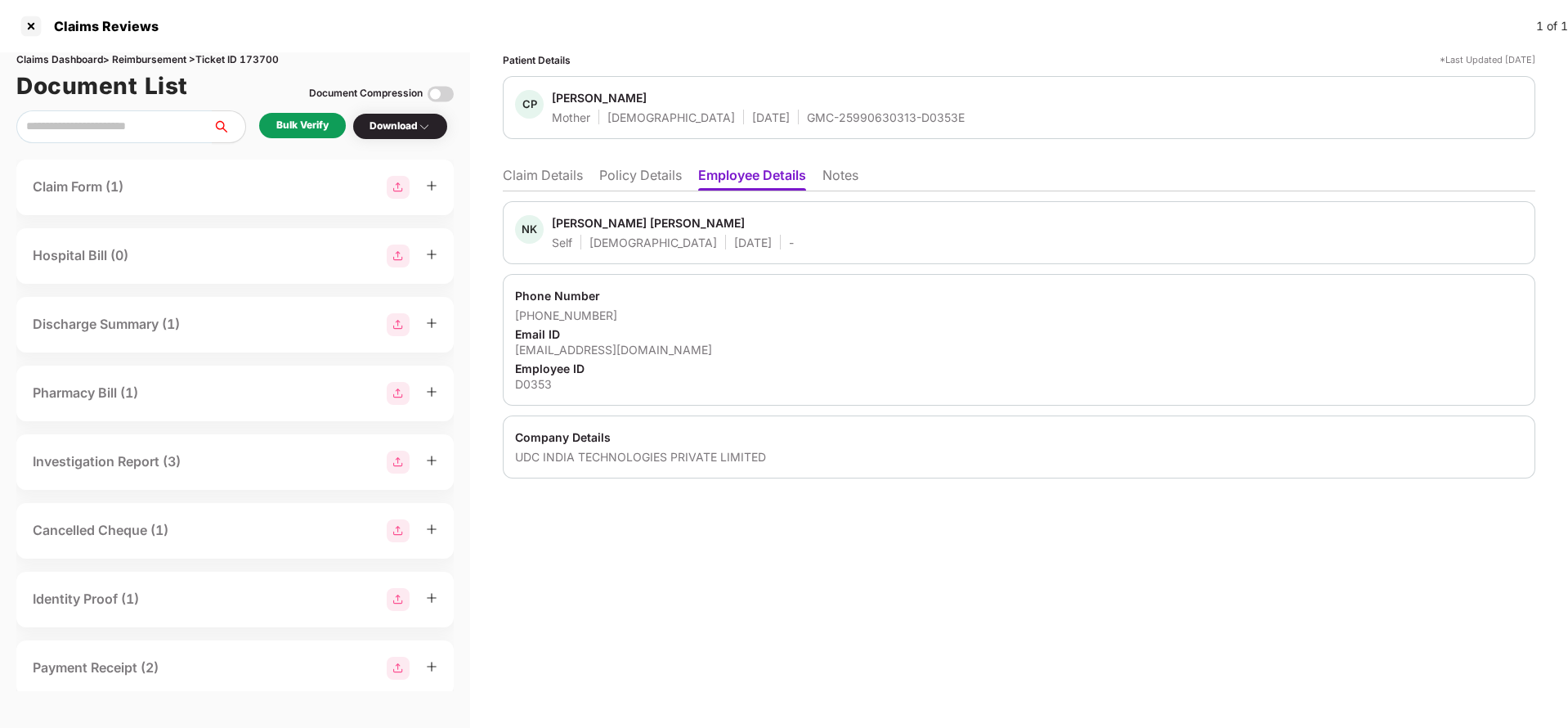
click at [558, 172] on li "Claim Details" at bounding box center [543, 178] width 80 height 24
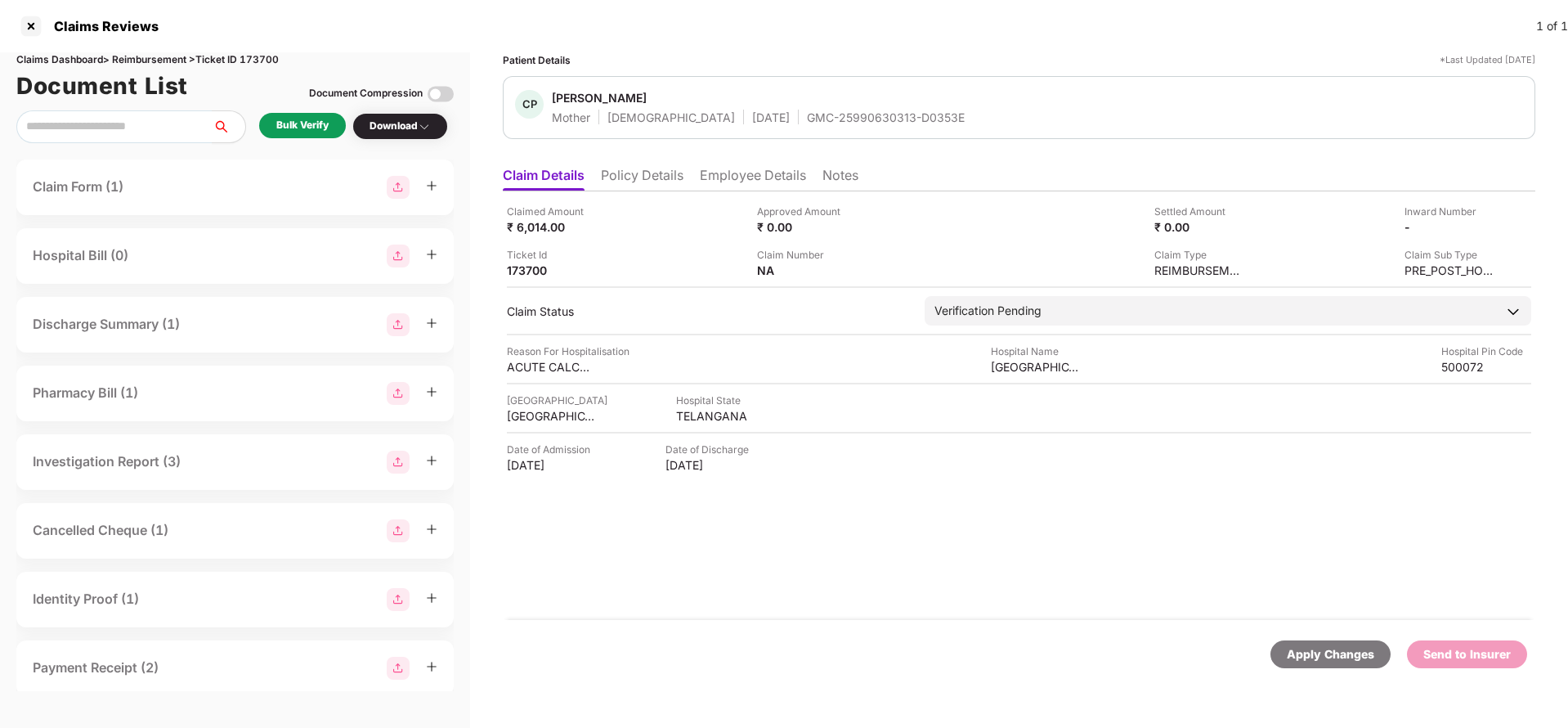
click at [292, 119] on div "Bulk Verify" at bounding box center [302, 126] width 52 height 16
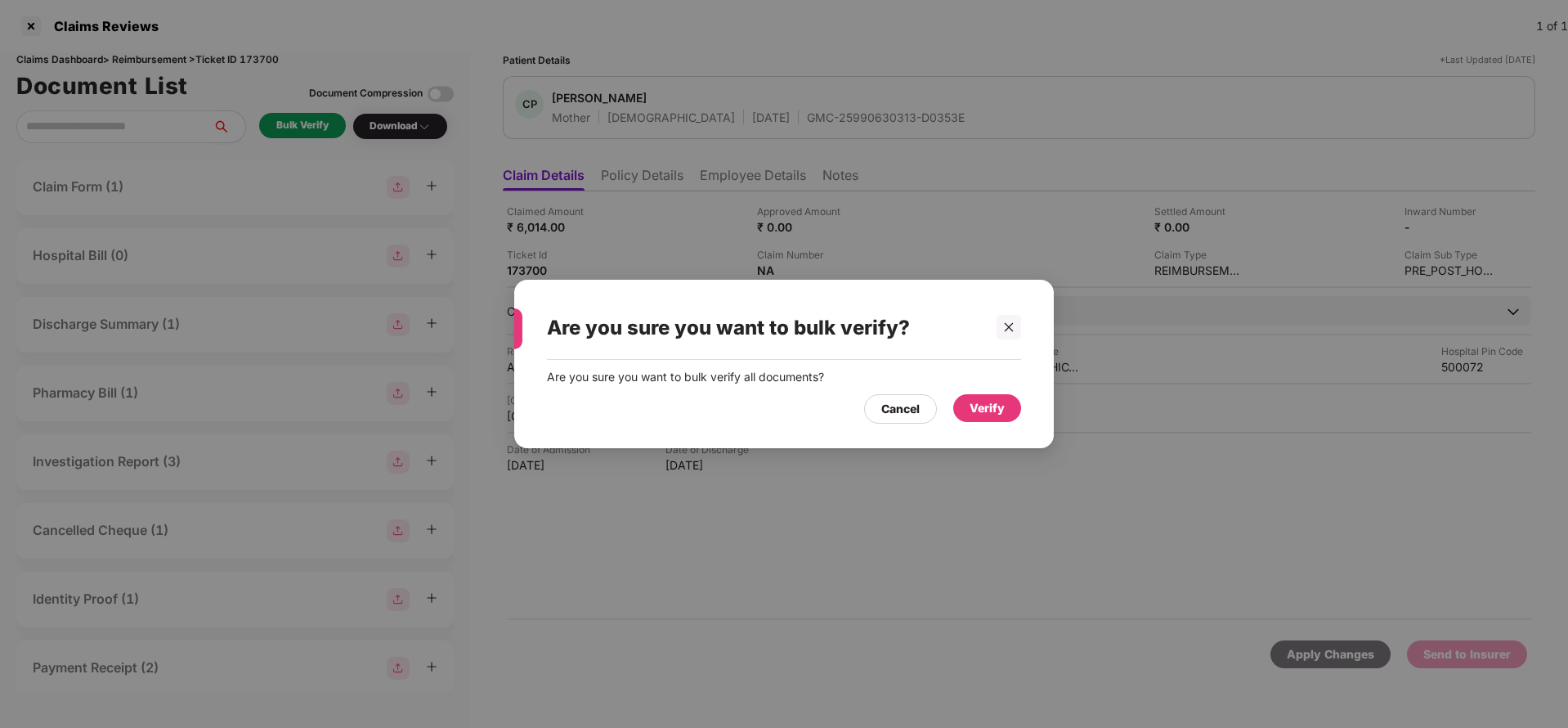
click at [969, 397] on div "Verify" at bounding box center [987, 408] width 68 height 28
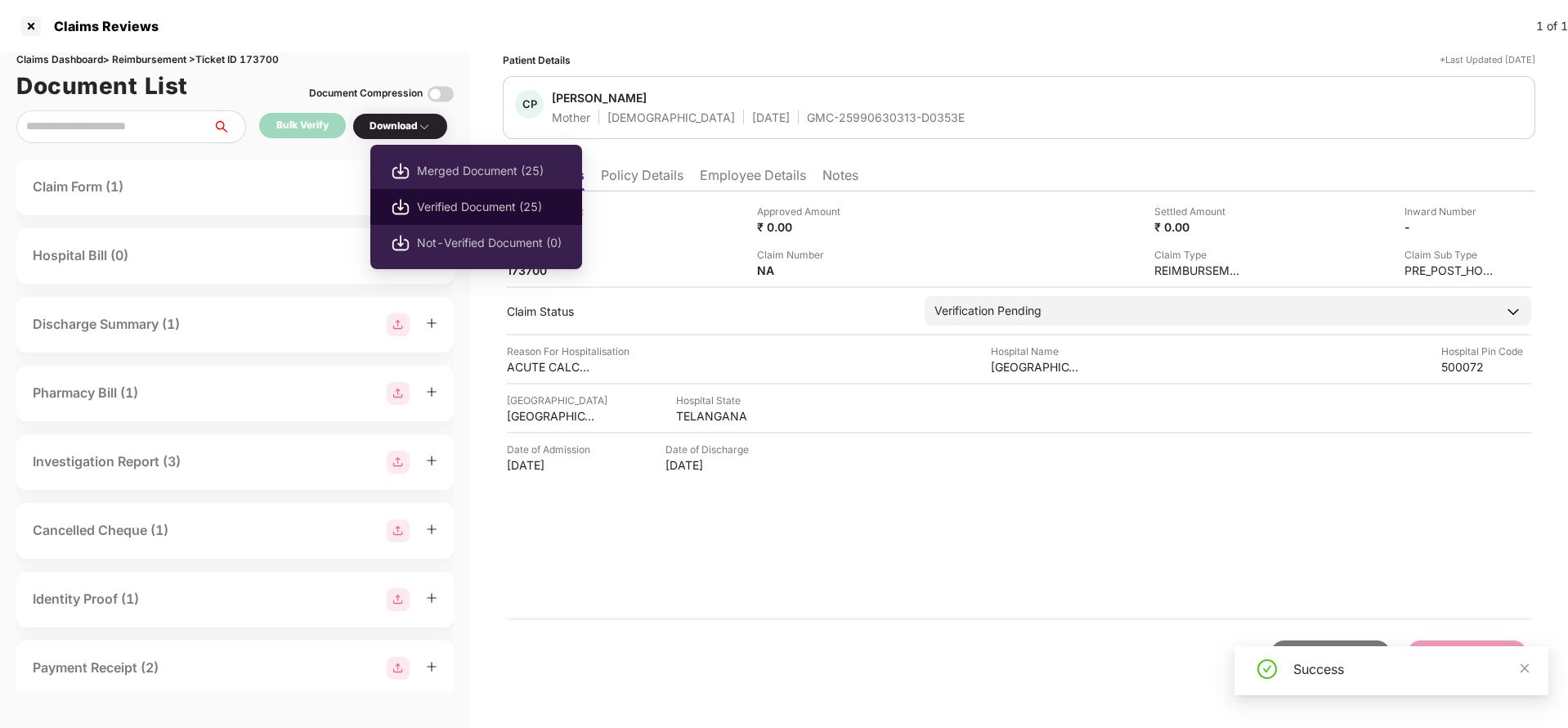
click at [461, 211] on span "Verified Document (25)" at bounding box center [489, 207] width 144 height 18
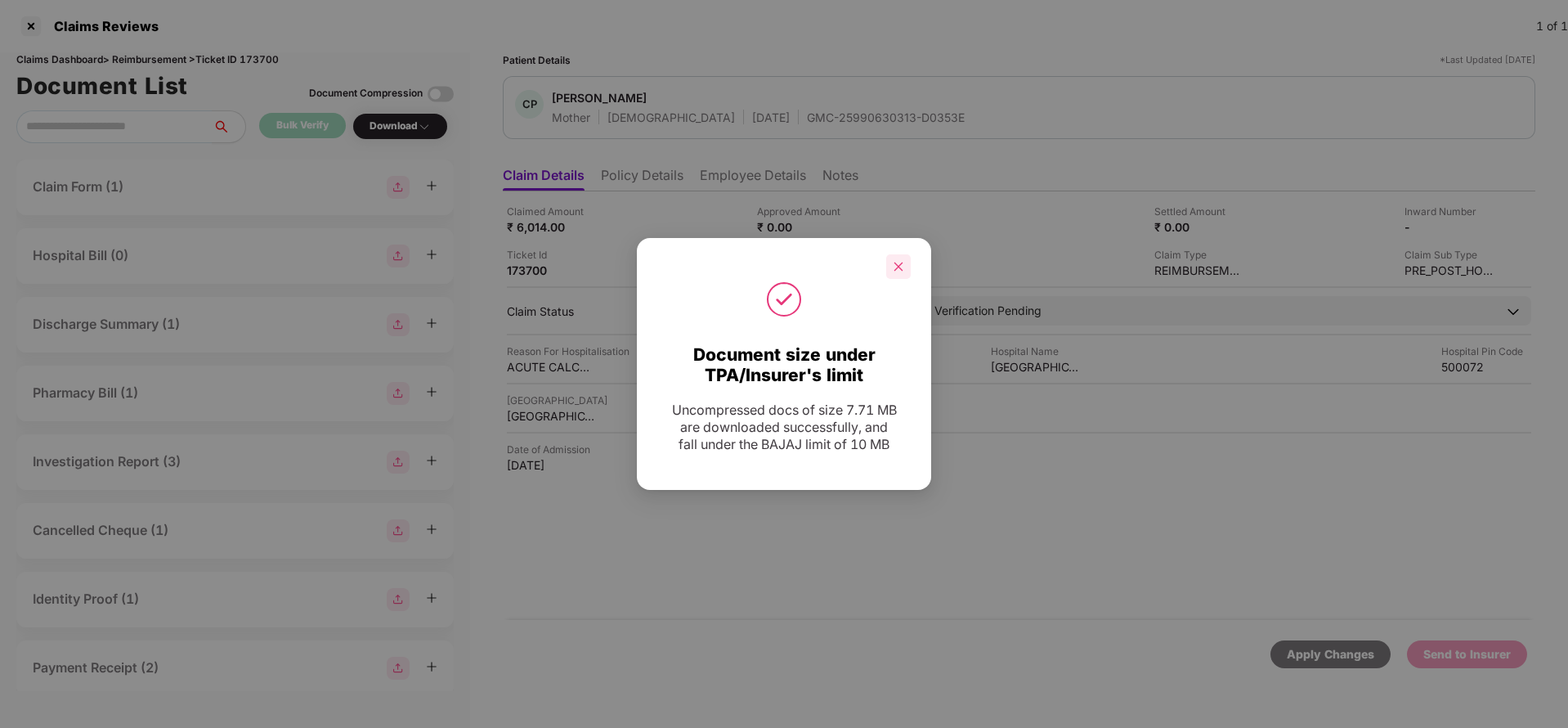
click at [892, 262] on icon "close" at bounding box center [898, 266] width 11 height 11
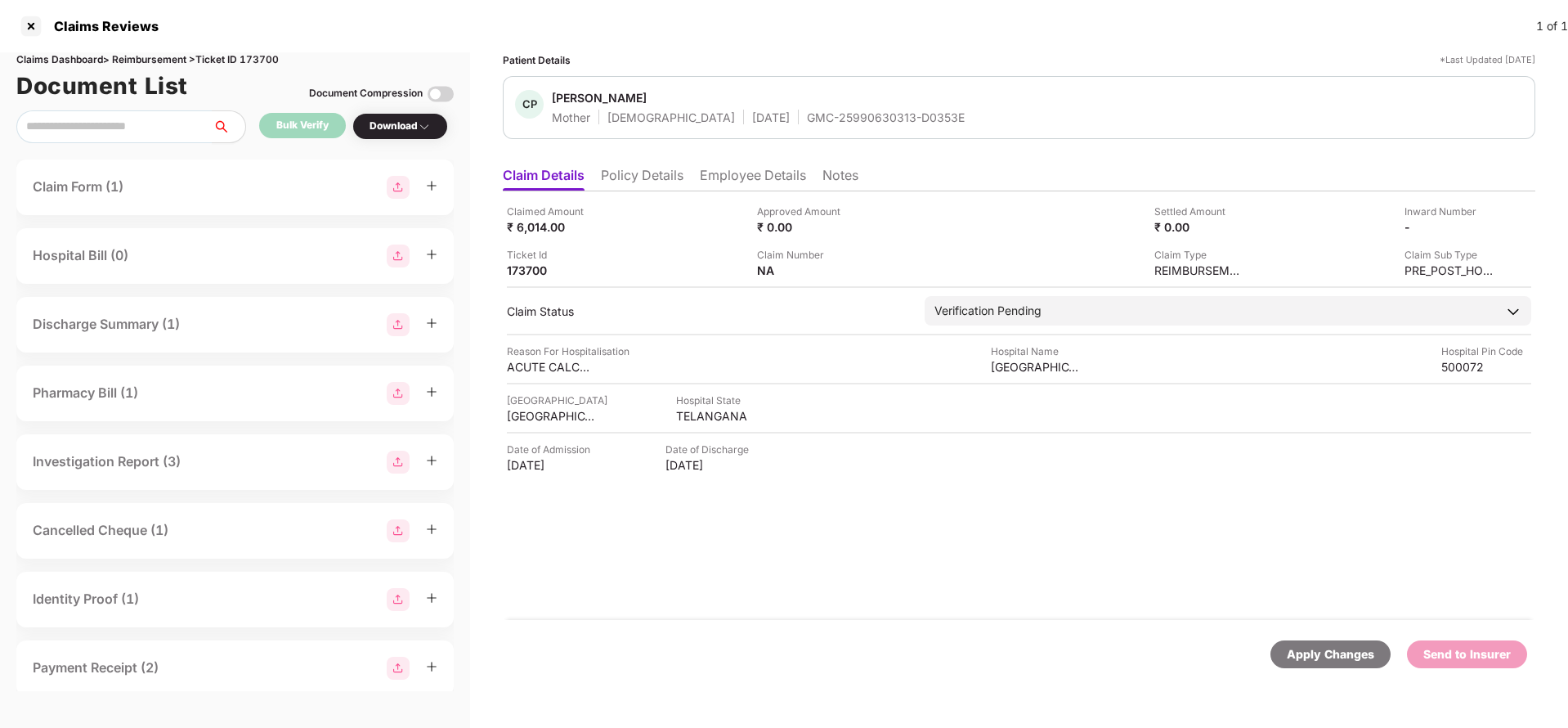
click at [807, 109] on div "GMC-25990630313-D0353E" at bounding box center [885, 117] width 158 height 16
copy div "GMC-25990630313-D0353E"
click at [1494, 227] on img at bounding box center [1488, 226] width 13 height 13
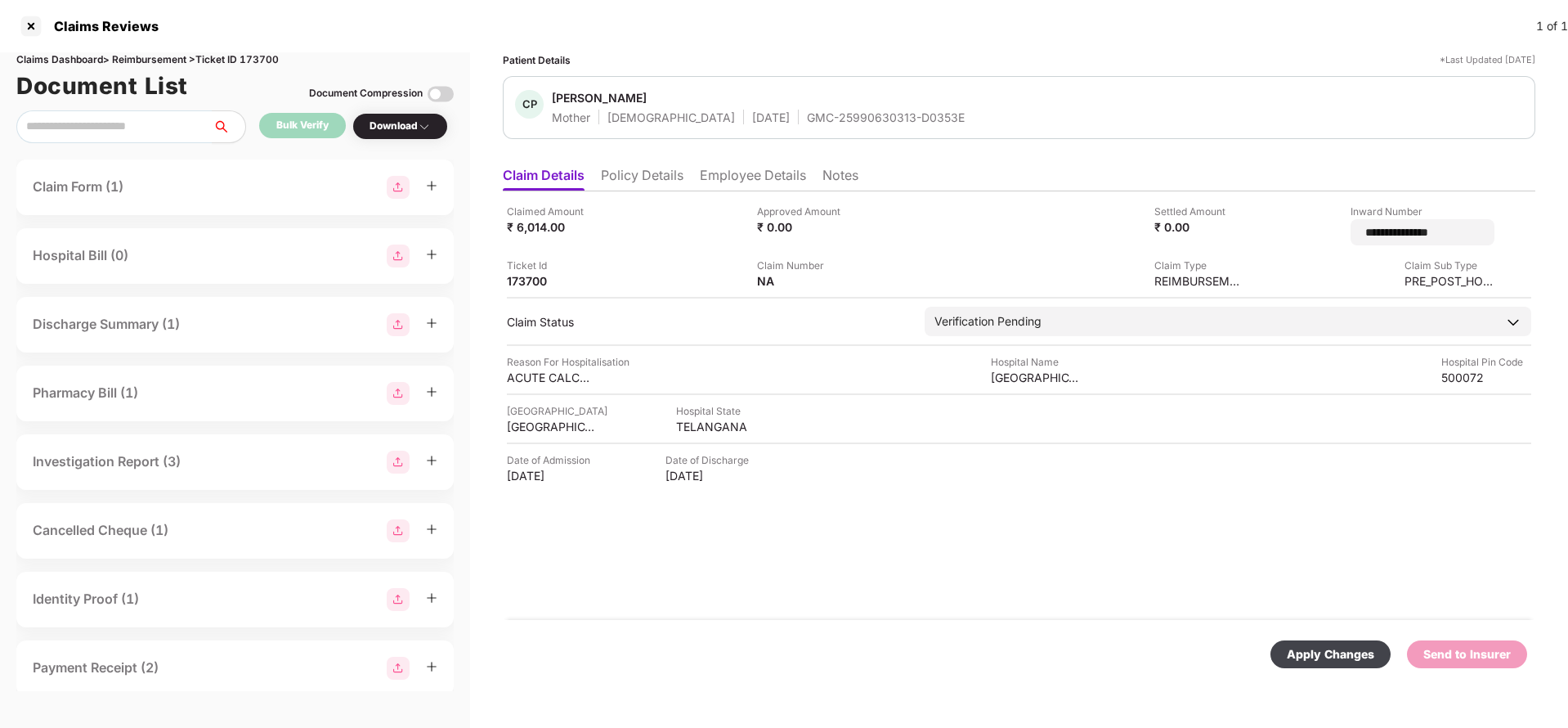
type input "**********"
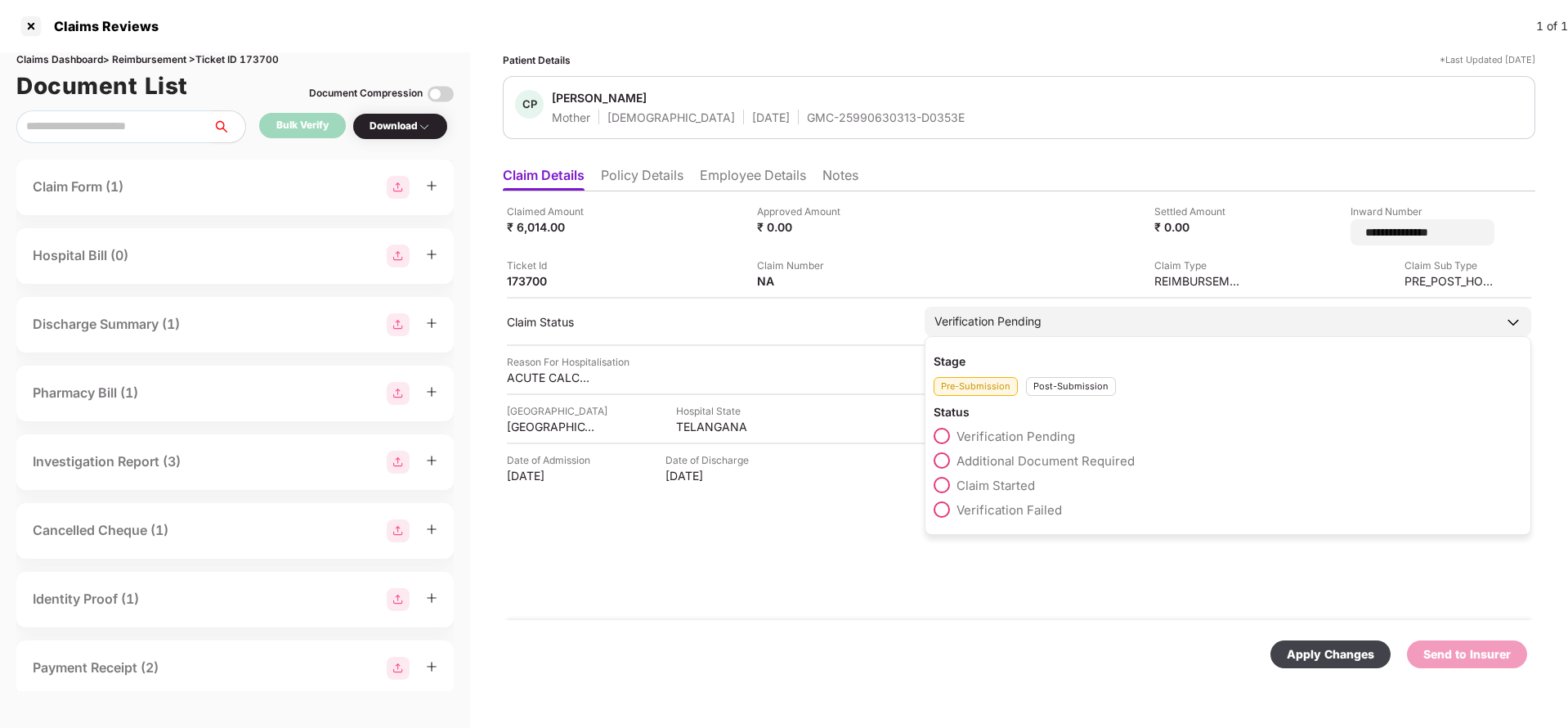
click at [1093, 325] on div "Verification Pending Stage Pre-Submission Post-Submission Status Verification P…" at bounding box center [1228, 321] width 607 height 29
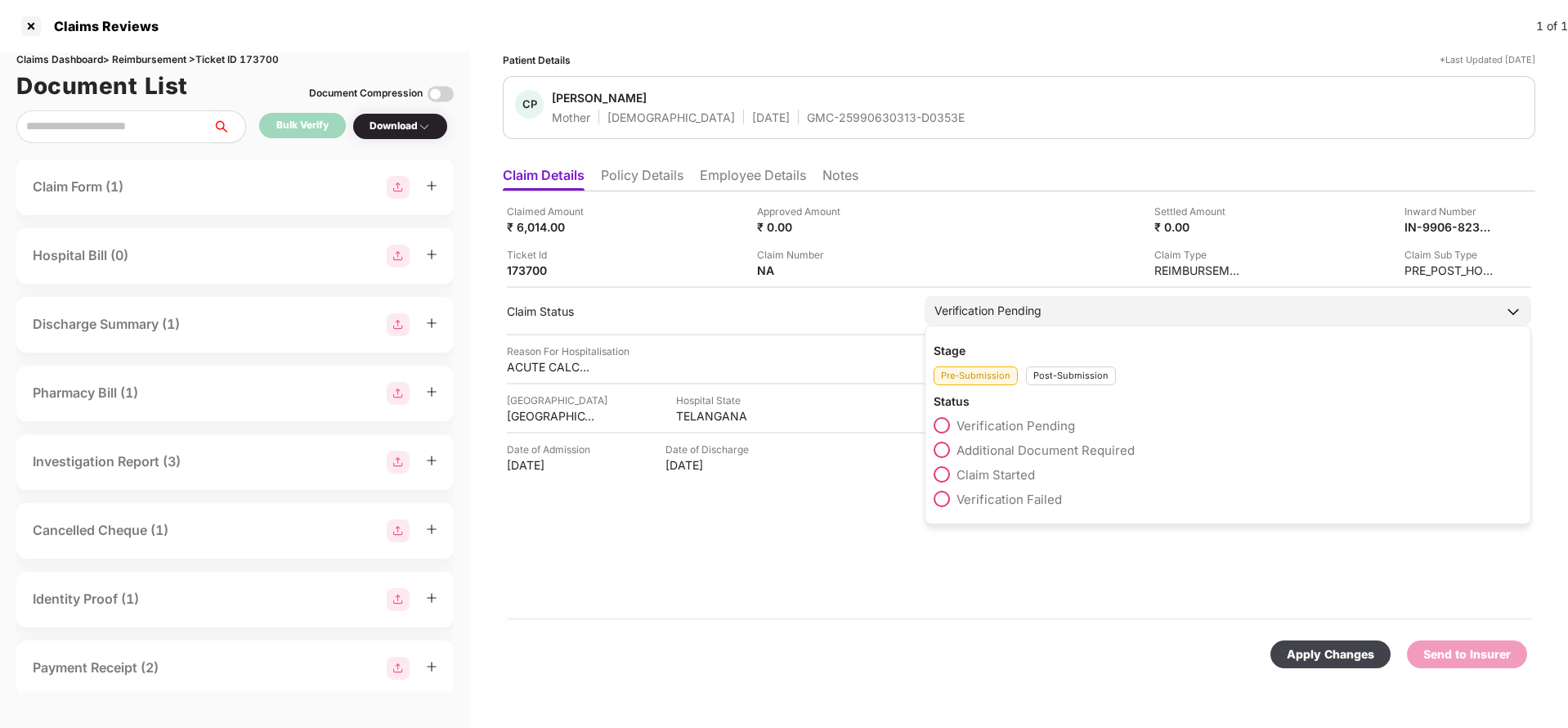
click at [1063, 379] on div "Post-Submission" at bounding box center [1071, 375] width 90 height 19
click at [1030, 448] on span "Claim Under Process" at bounding box center [1018, 450] width 123 height 16
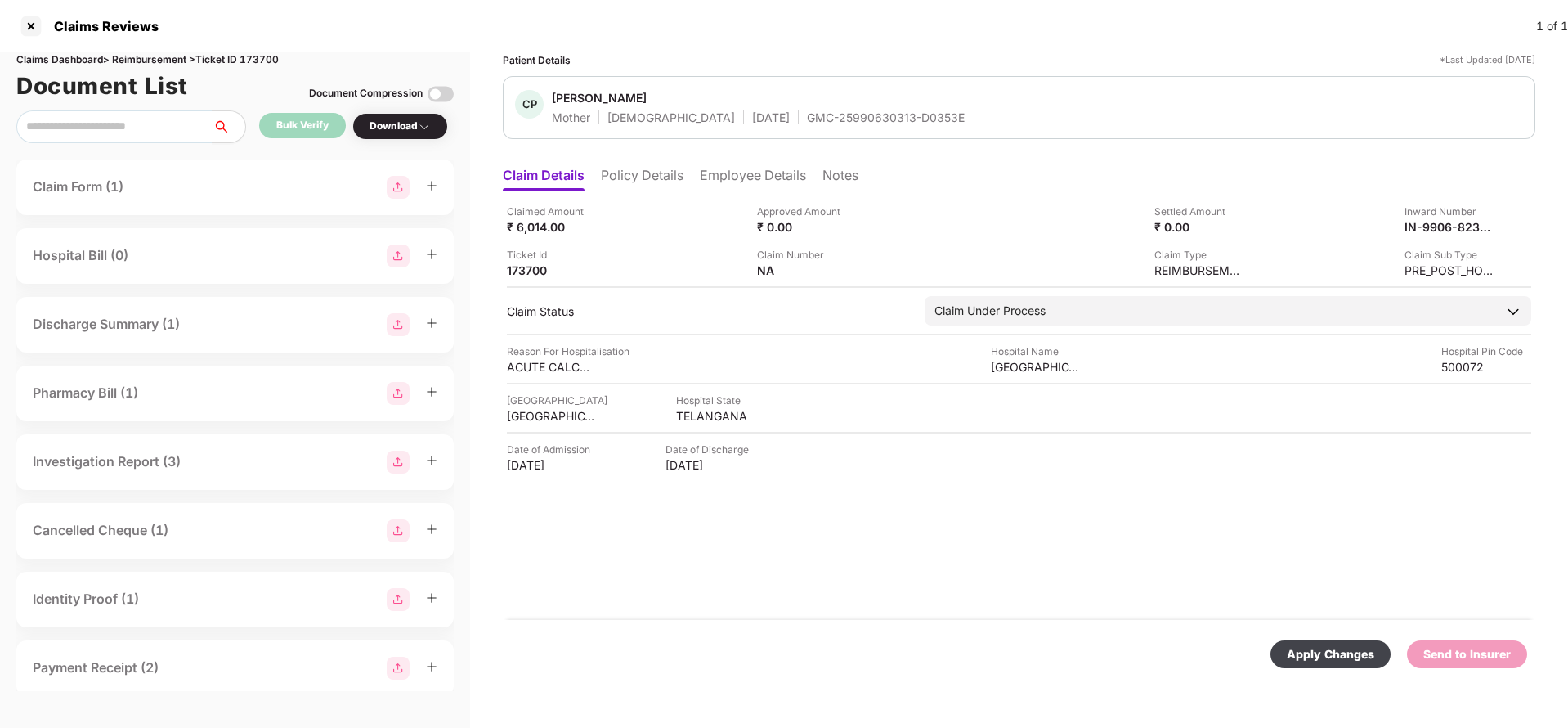
click at [1324, 658] on div "Apply Changes" at bounding box center [1330, 654] width 87 height 18
click at [737, 187] on li "Employee Details" at bounding box center [752, 178] width 107 height 24
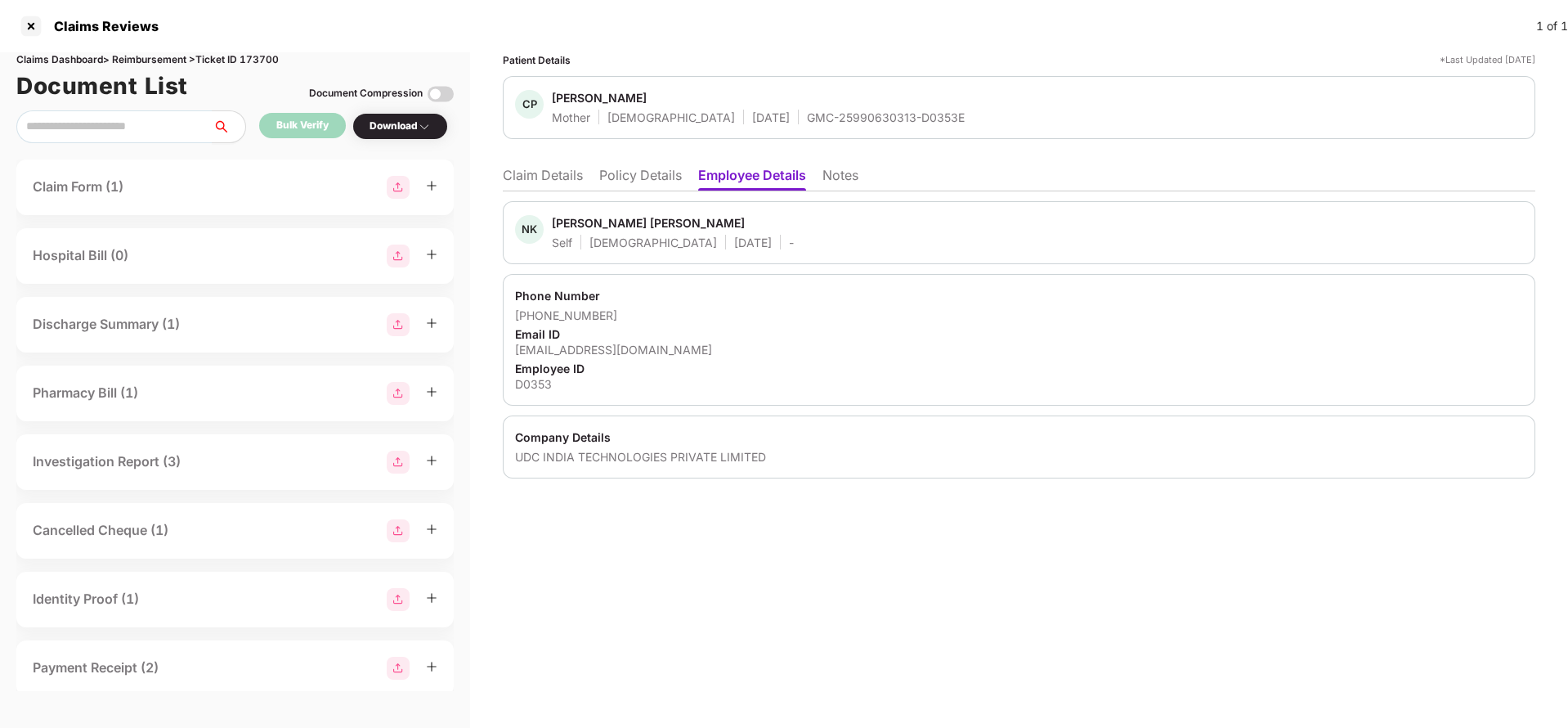
click at [539, 182] on li "Claim Details" at bounding box center [543, 178] width 80 height 24
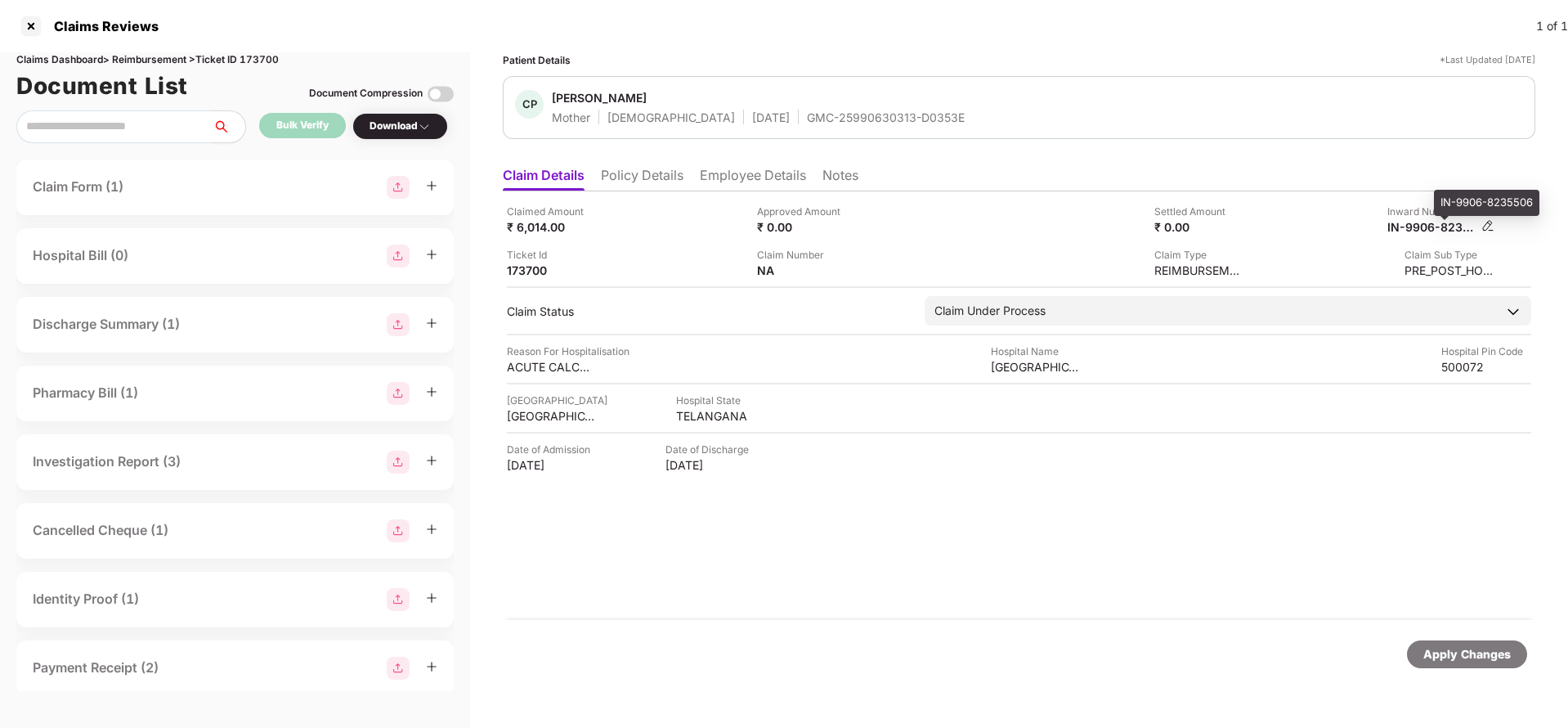
click at [1441, 231] on div "IN-9906-8235506" at bounding box center [1432, 227] width 90 height 16
click at [807, 119] on div "GMC-25990630313-D0353E" at bounding box center [885, 117] width 158 height 16
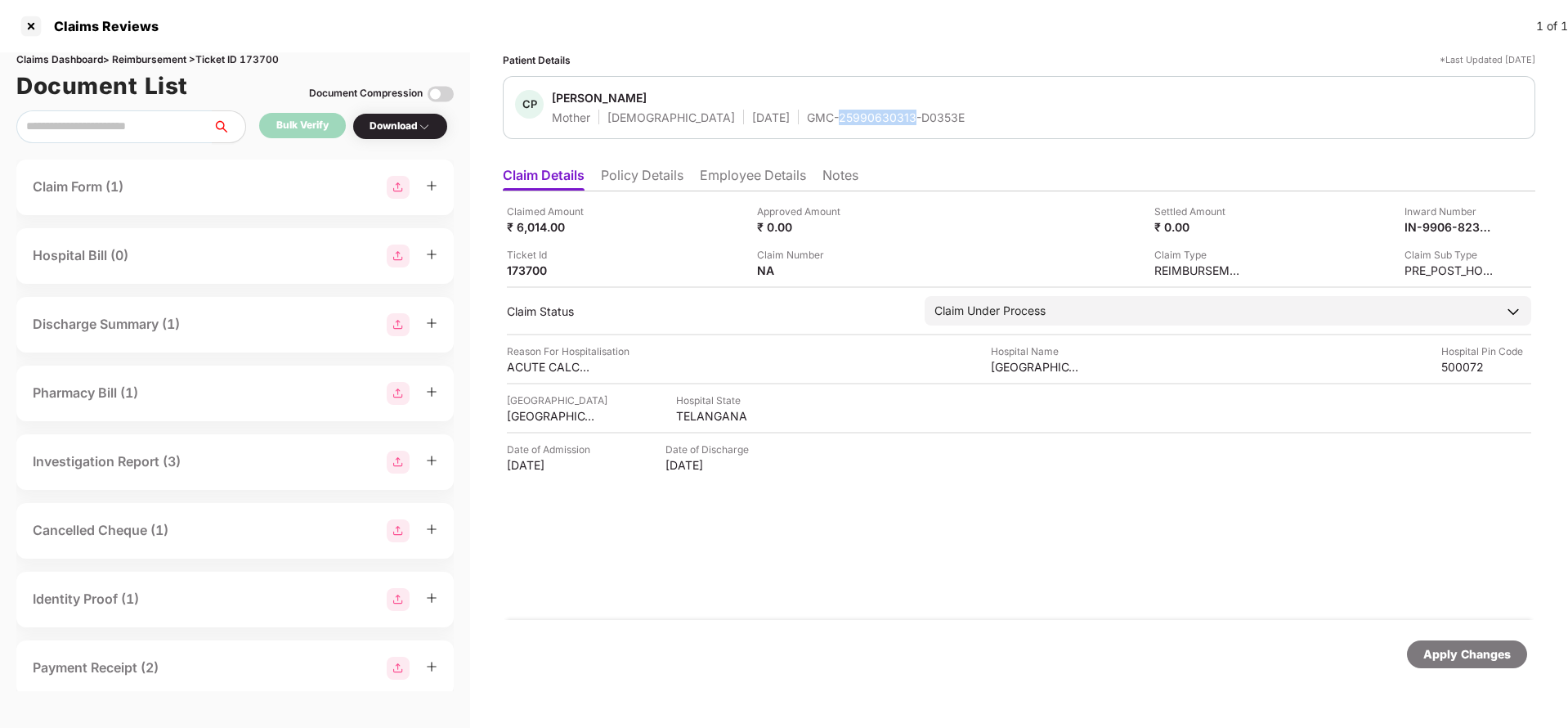
click at [807, 119] on div "GMC-25990630313-D0353E" at bounding box center [885, 117] width 158 height 16
copy div "GMC-25990630313-D0353E"
click at [1459, 658] on div "Apply Changes" at bounding box center [1467, 654] width 87 height 18
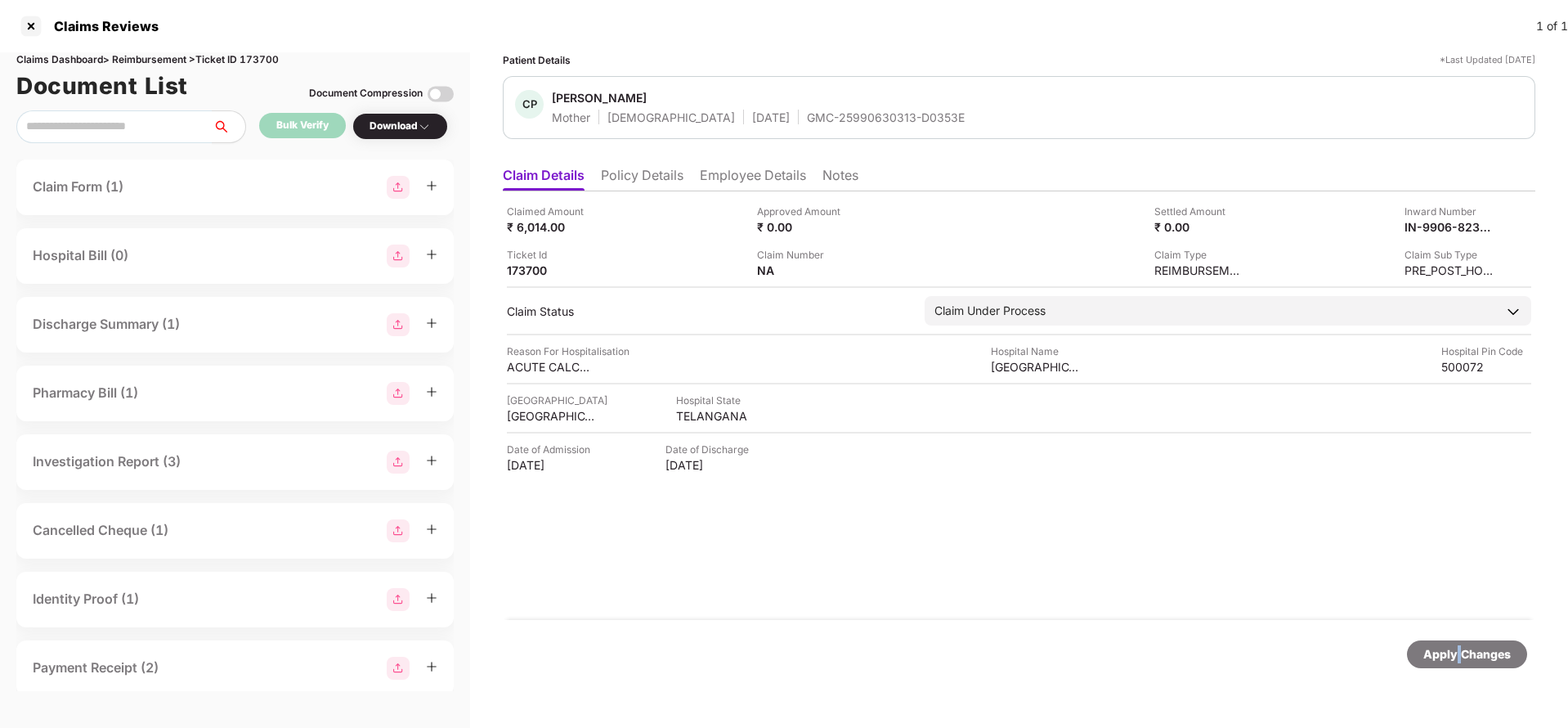
click at [1459, 658] on div "Apply Changes" at bounding box center [1467, 654] width 87 height 18
click at [263, 55] on div "Claims Dashboard > Reimbursement > Ticket ID 173700" at bounding box center [235, 60] width 437 height 16
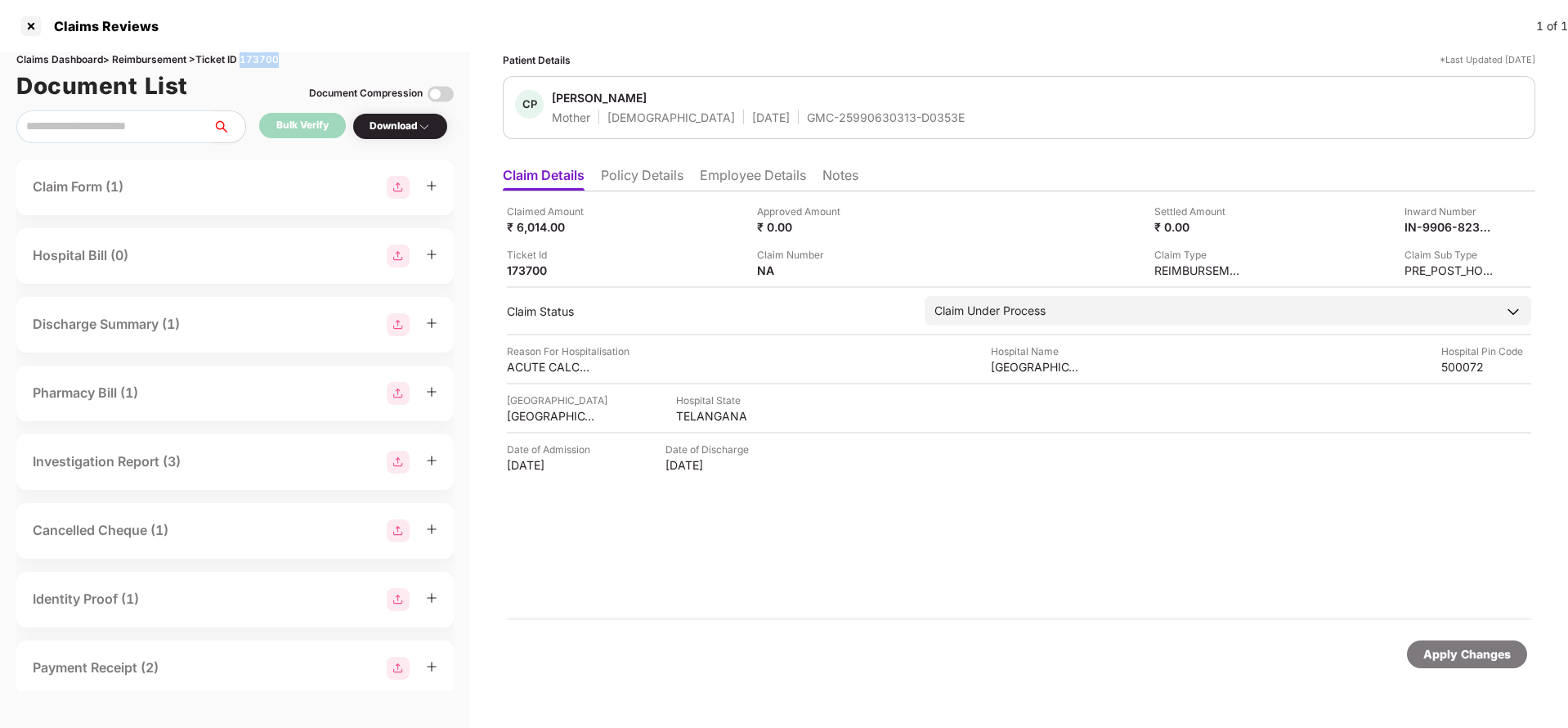
copy div "173700"
click at [1431, 656] on div "Apply Changes" at bounding box center [1467, 654] width 87 height 18
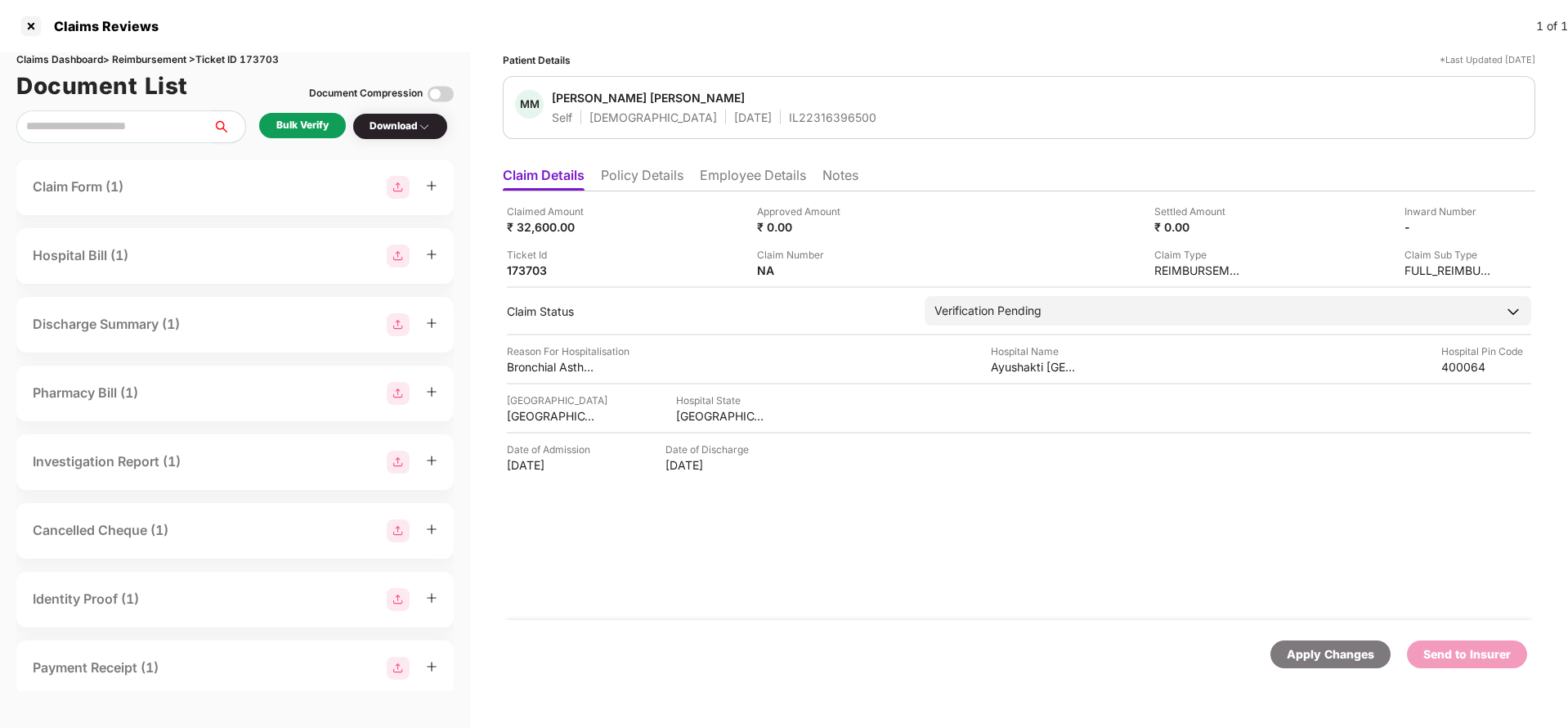
click at [639, 174] on li "Policy Details" at bounding box center [642, 178] width 83 height 24
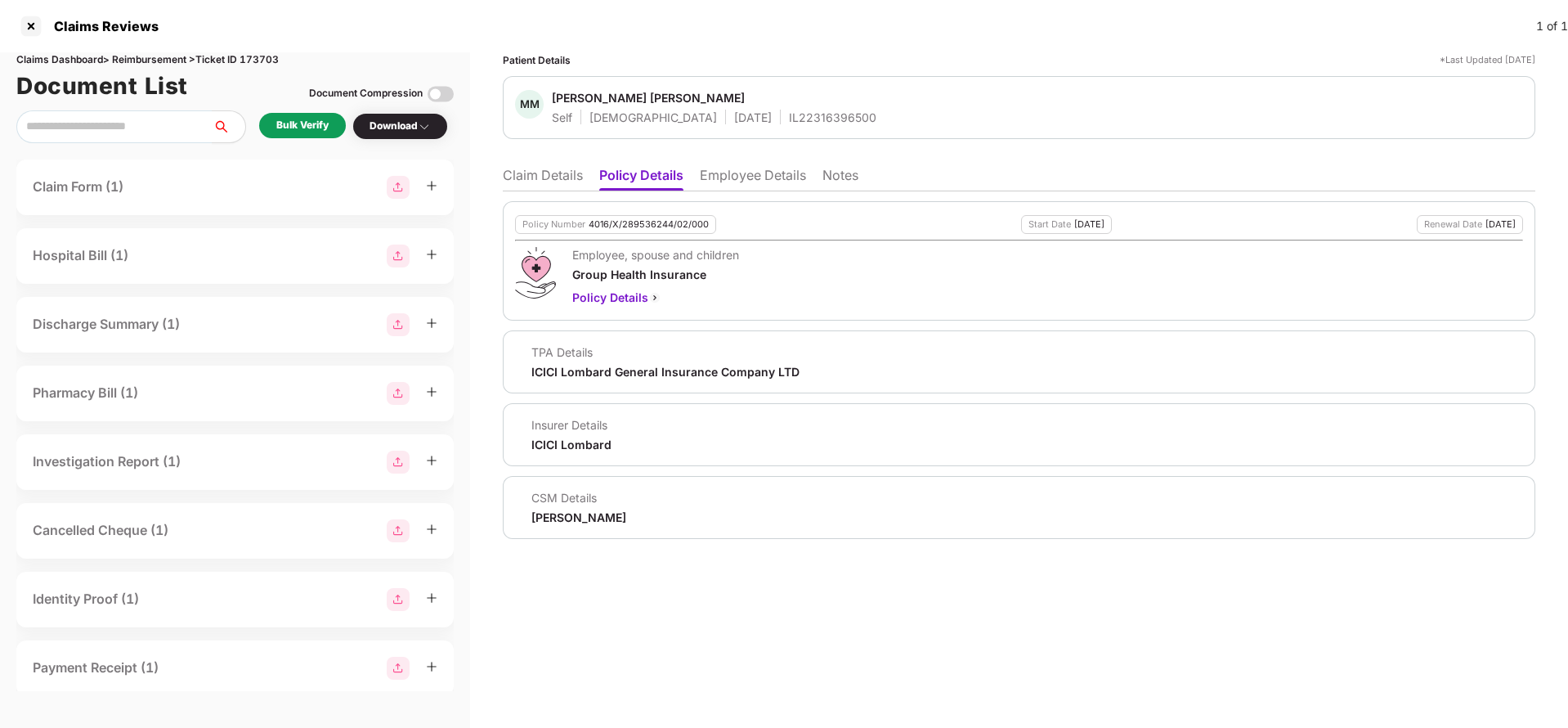
click at [652, 227] on div "4016/X/289536244/02/000" at bounding box center [648, 225] width 120 height 11
copy div "4016/X/289536244/02/000"
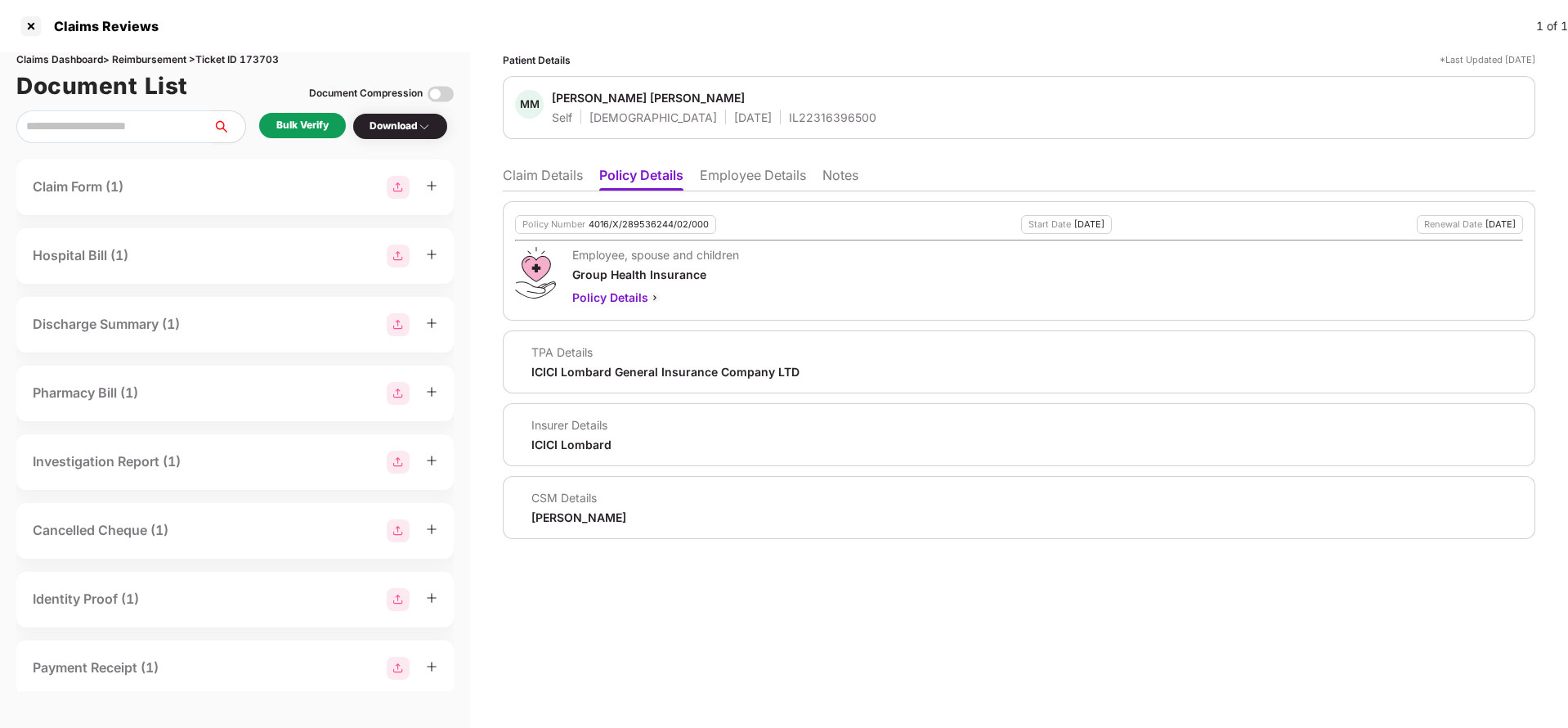
click at [777, 129] on div "MM [PERSON_NAME] [PERSON_NAME] Self [DEMOGRAPHIC_DATA] [DATE] IL22316396500" at bounding box center [1019, 107] width 1032 height 63
copy div "IL22316396500"
click at [751, 173] on li "Employee Details" at bounding box center [752, 178] width 107 height 24
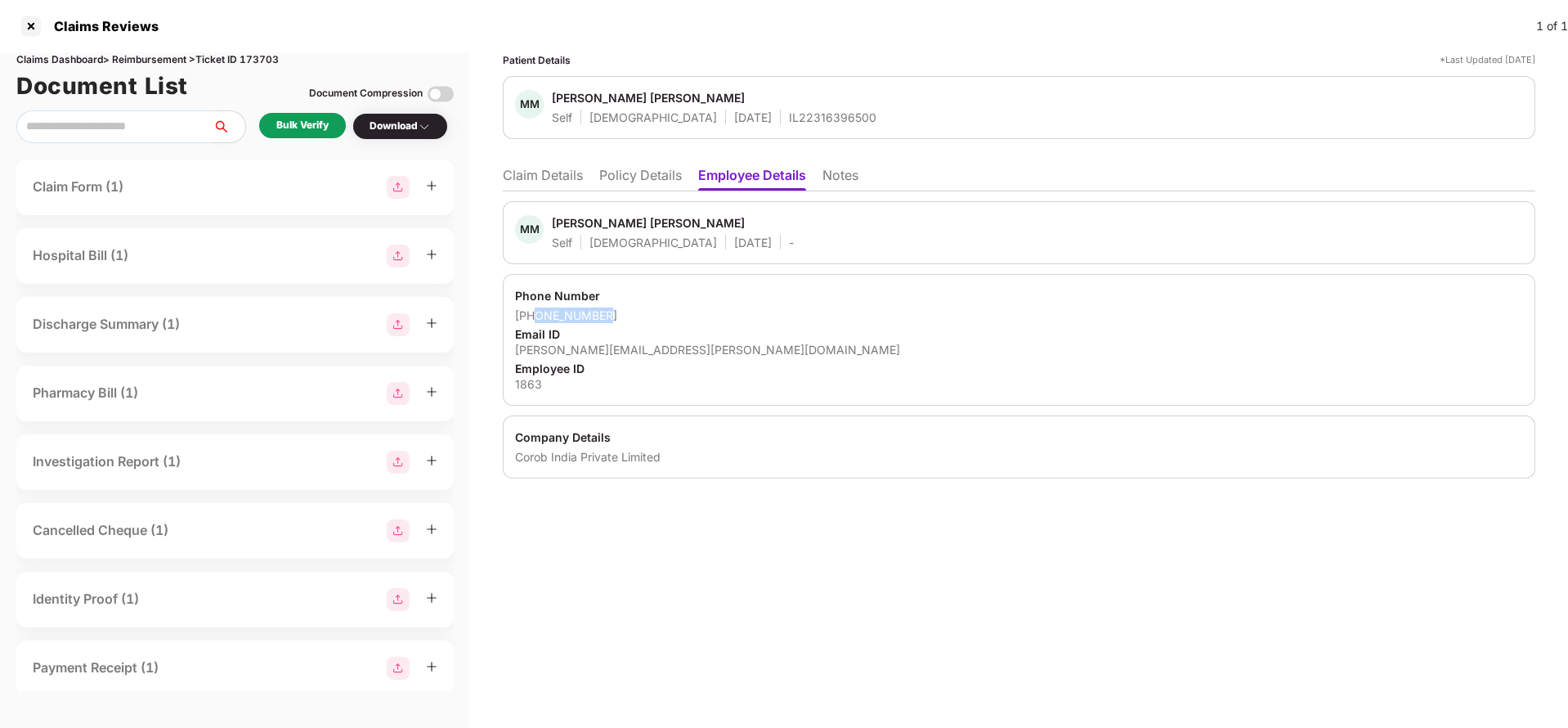
drag, startPoint x: 535, startPoint y: 312, endPoint x: 677, endPoint y: 313, distance: 142.0
click at [677, 313] on div "[PHONE_NUMBER]" at bounding box center [1019, 316] width 1008 height 16
copy div "7208025658"
click at [536, 179] on li "Claim Details" at bounding box center [543, 178] width 80 height 24
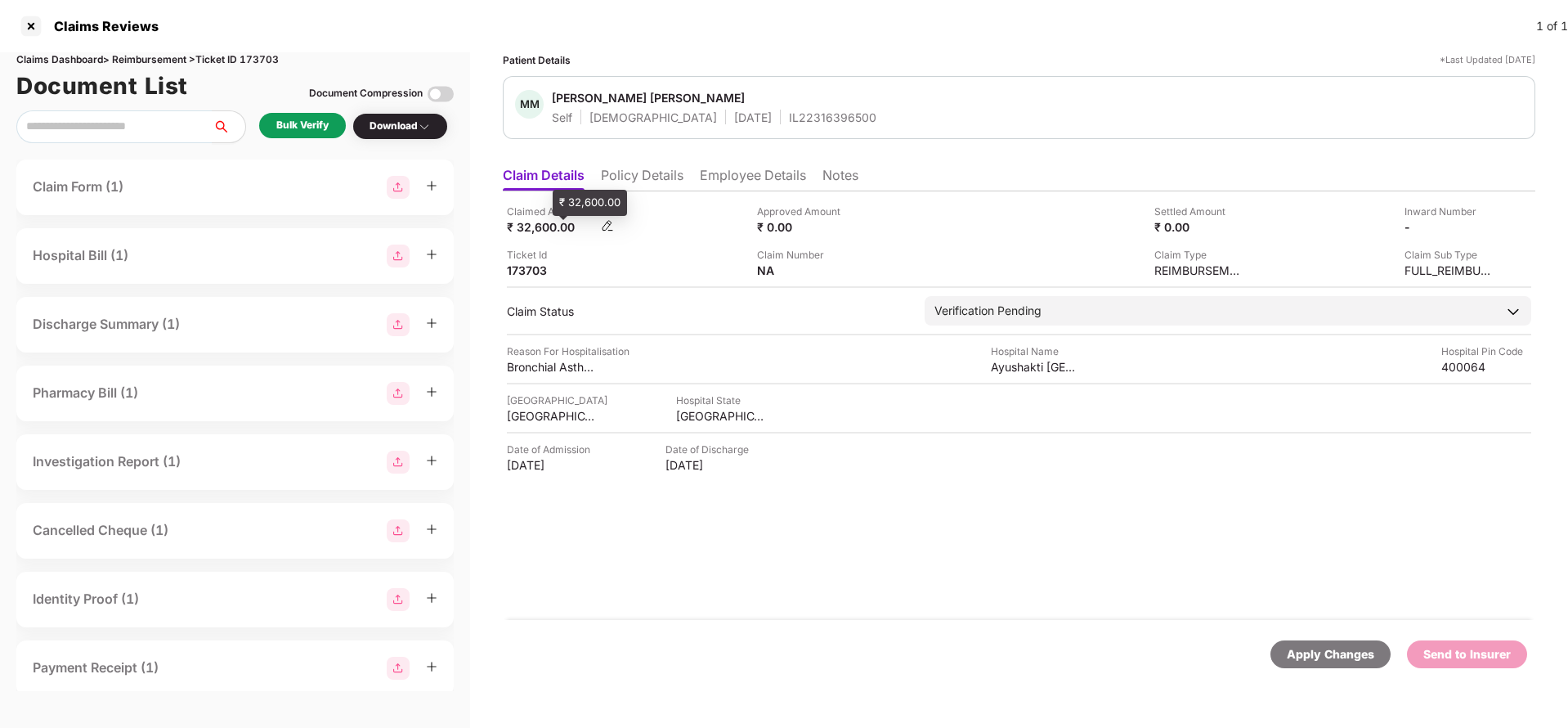
click at [536, 233] on div "₹ 32,600.00" at bounding box center [551, 227] width 90 height 16
copy div "32,600"
click at [1032, 364] on div "Ayushakti [GEOGRAPHIC_DATA]" at bounding box center [1036, 367] width 90 height 16
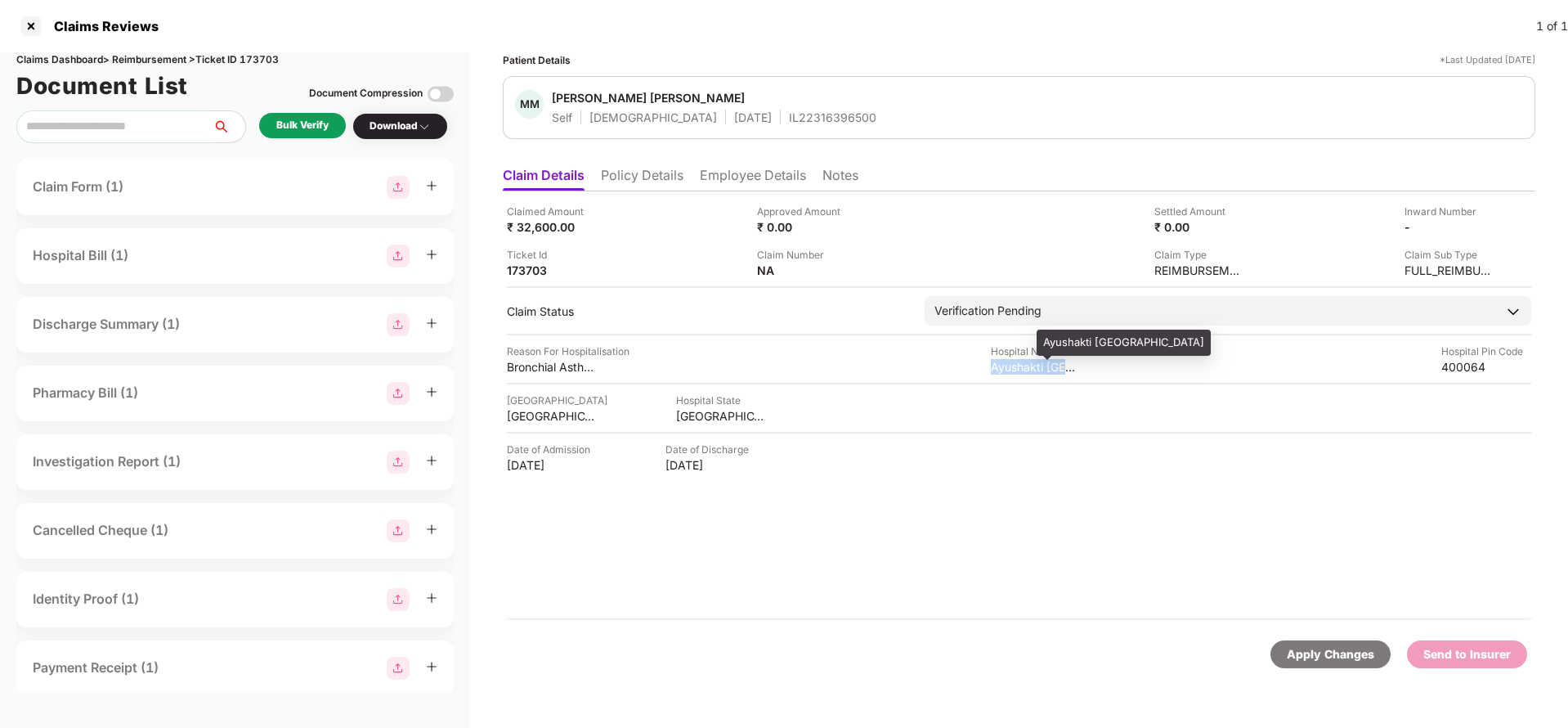
click at [1032, 364] on div "Ayushakti [GEOGRAPHIC_DATA]" at bounding box center [1036, 367] width 90 height 16
copy div "Ayushakti [GEOGRAPHIC_DATA]"
click at [307, 123] on div "Bulk Verify" at bounding box center [302, 126] width 52 height 16
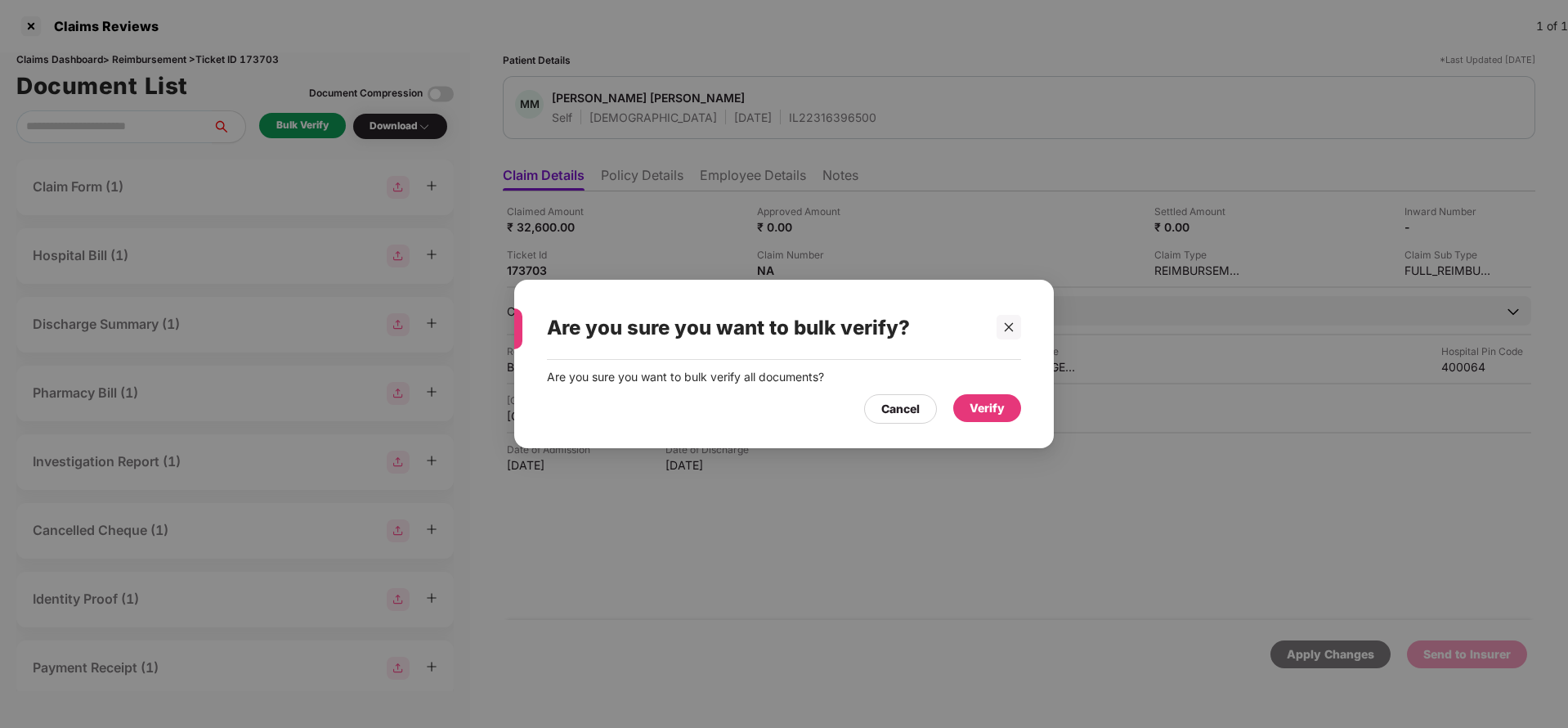
click at [1014, 413] on div "Verify" at bounding box center [987, 408] width 68 height 28
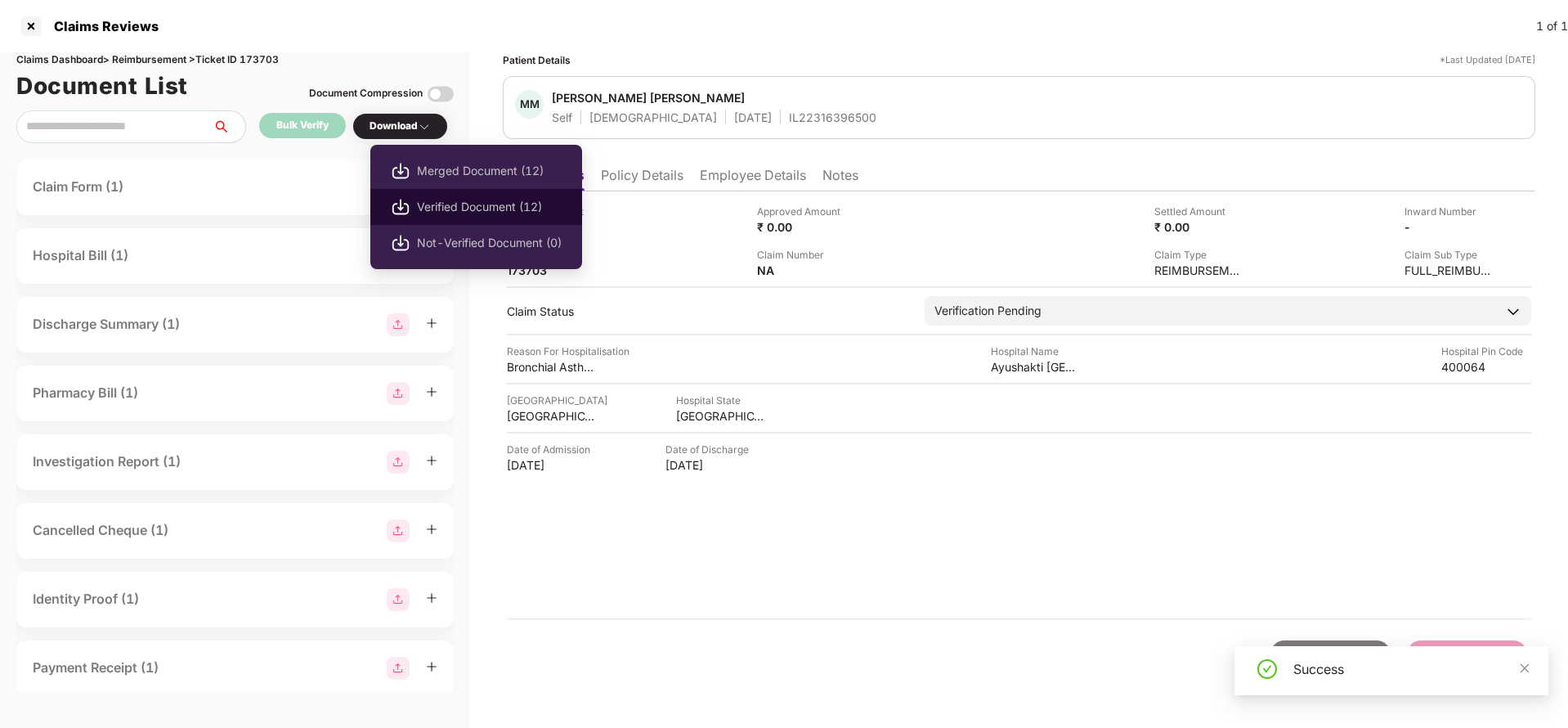
click at [448, 210] on span "Verified Document (12)" at bounding box center [489, 207] width 144 height 18
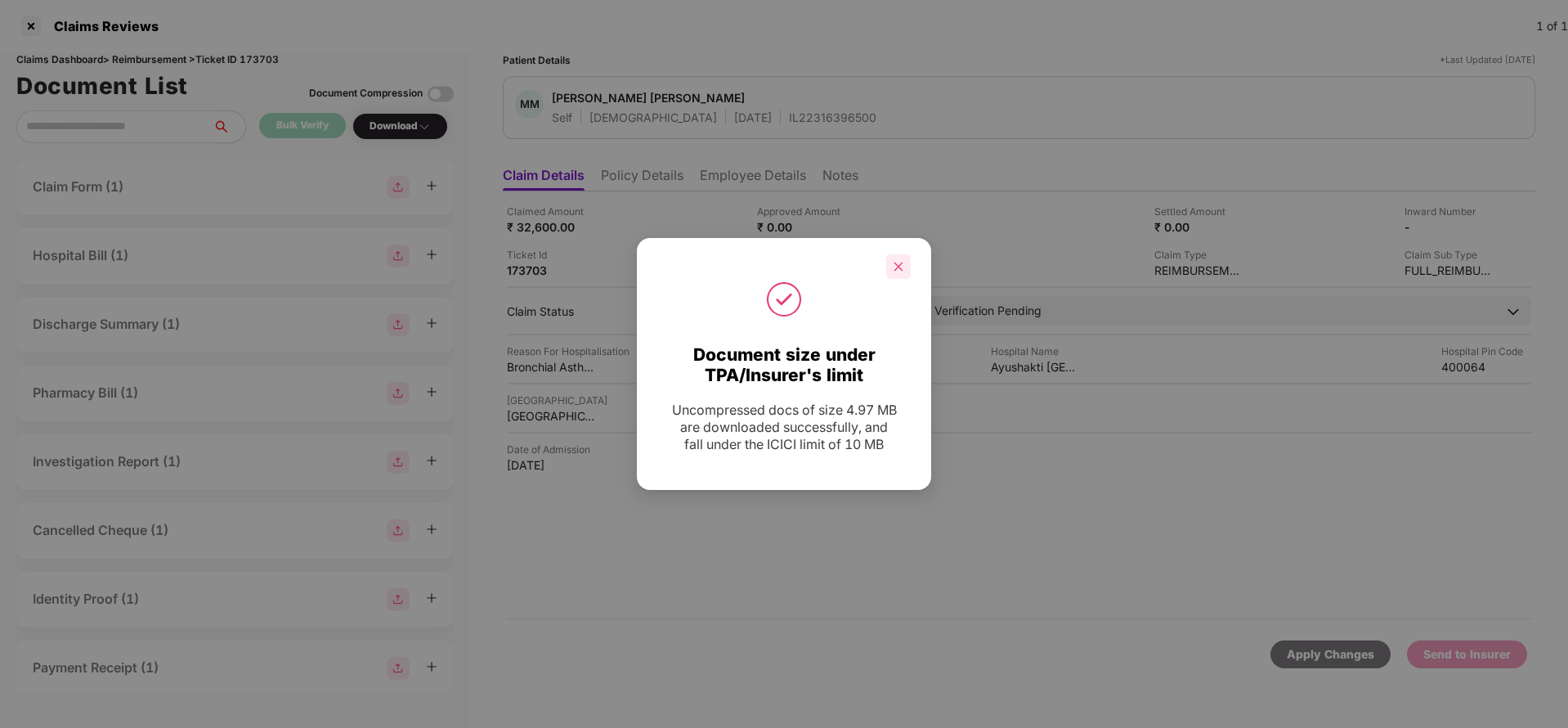
click at [901, 276] on div at bounding box center [899, 267] width 25 height 25
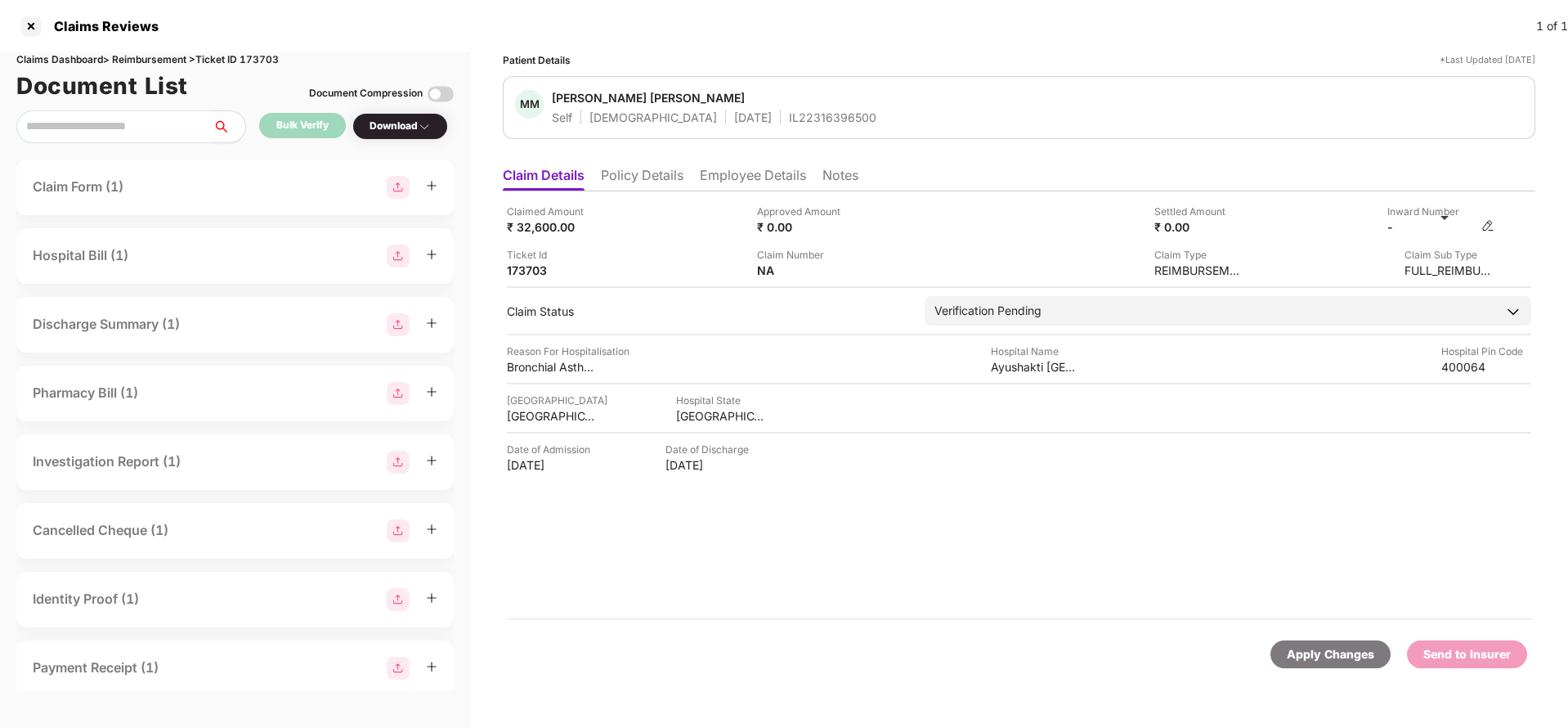
click at [1491, 227] on img at bounding box center [1488, 226] width 13 height 13
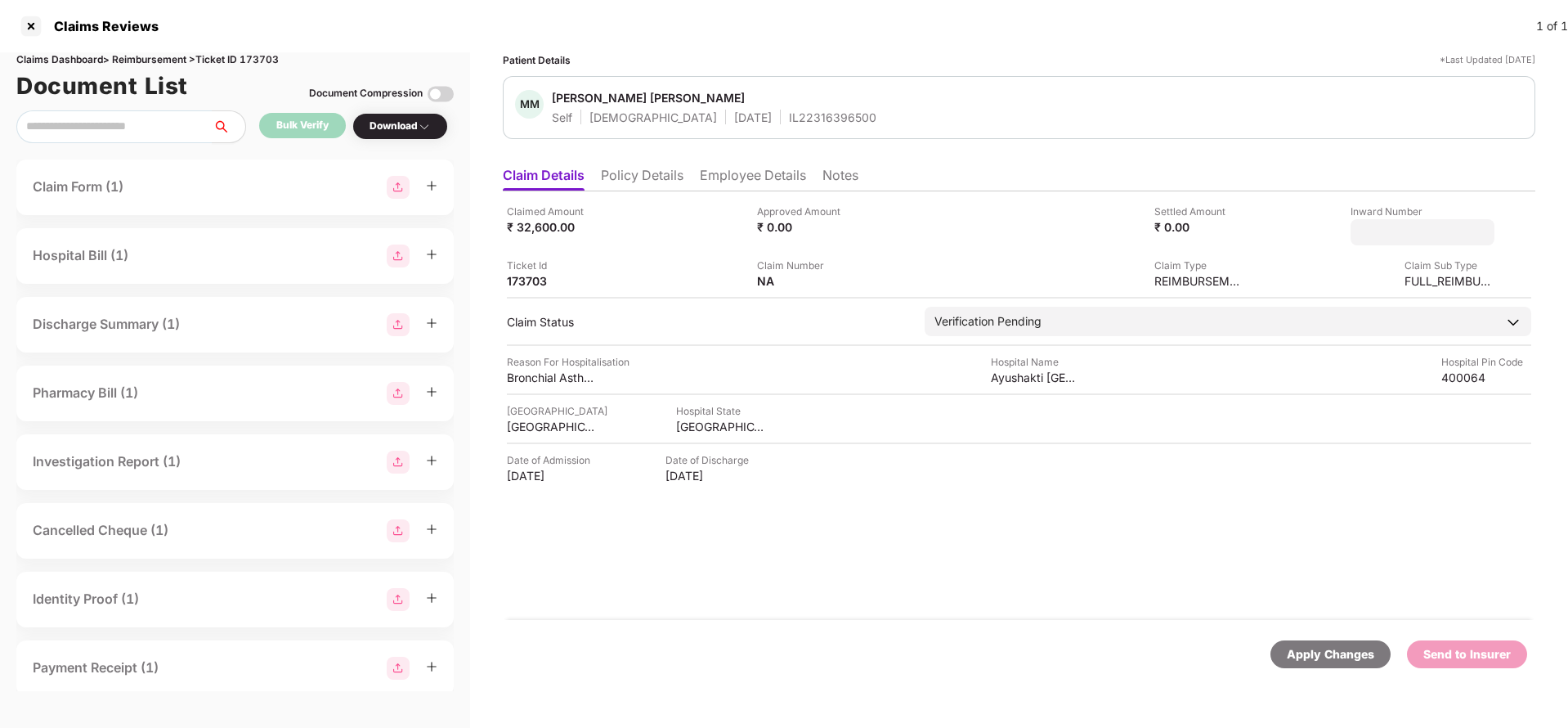
type input "**********"
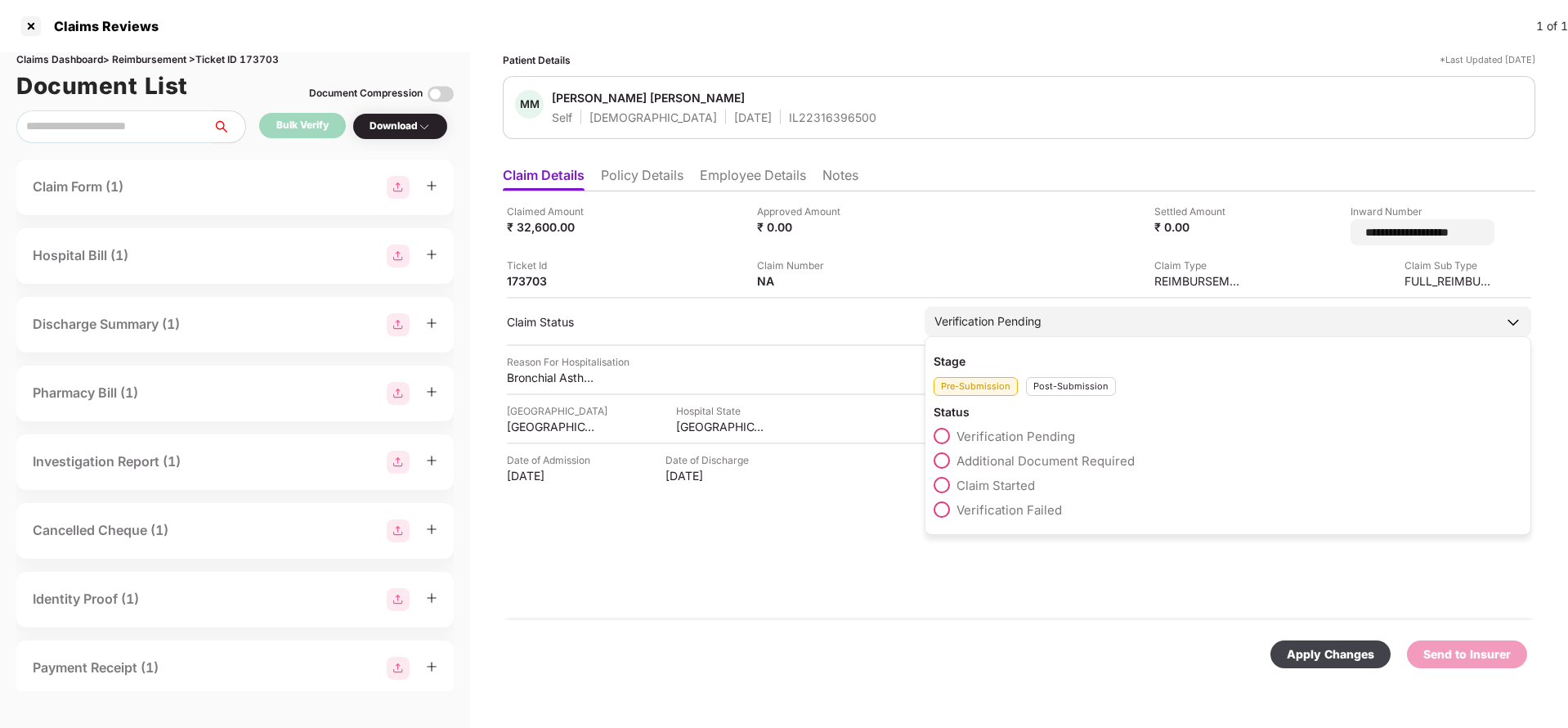
click at [1064, 332] on div "Verification Pending Stage Pre-Submission Post-Submission Status Verification P…" at bounding box center [1228, 321] width 607 height 29
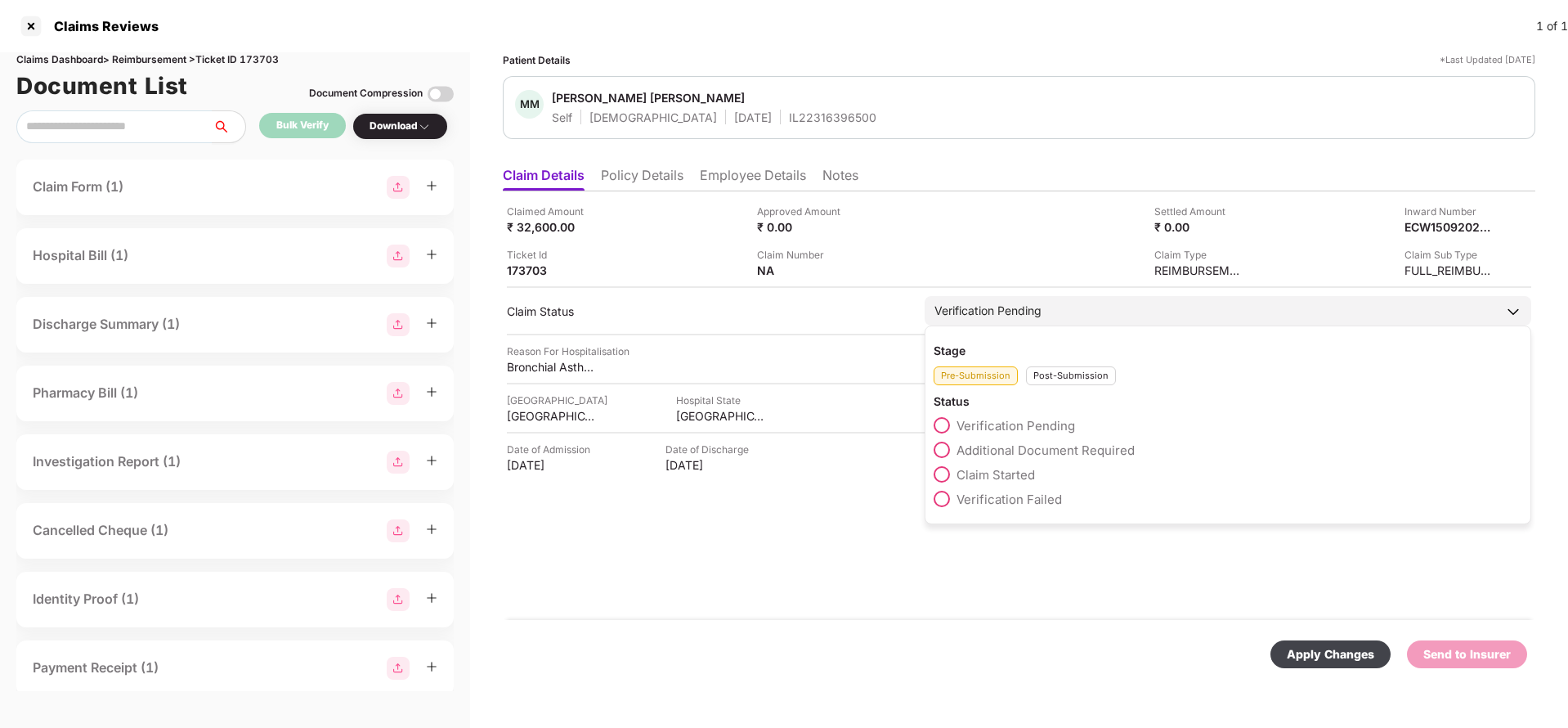
click at [1071, 379] on div "Post-Submission" at bounding box center [1071, 375] width 90 height 19
click at [1056, 457] on span "Claim Under Process" at bounding box center [1018, 450] width 123 height 16
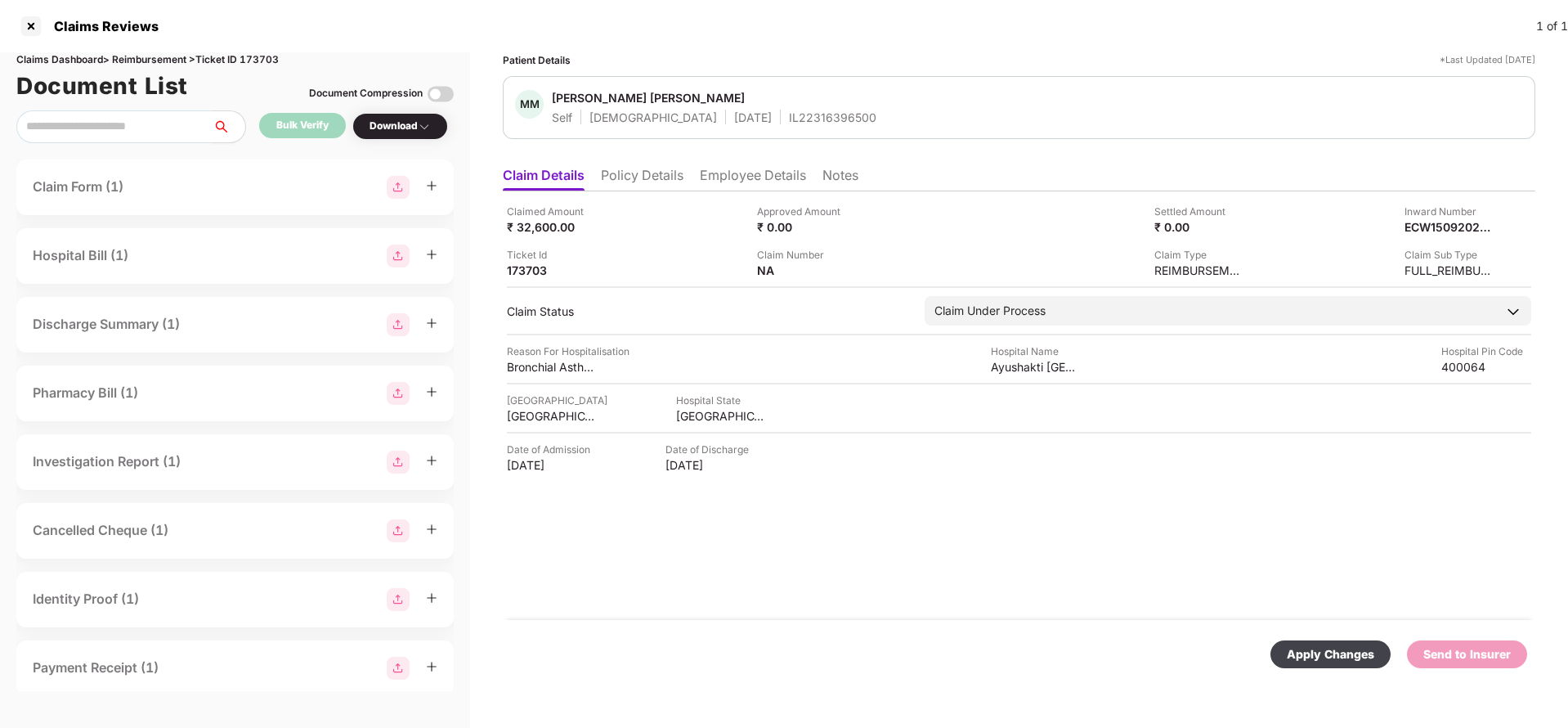
click at [1361, 664] on div "Apply Changes" at bounding box center [1330, 655] width 120 height 28
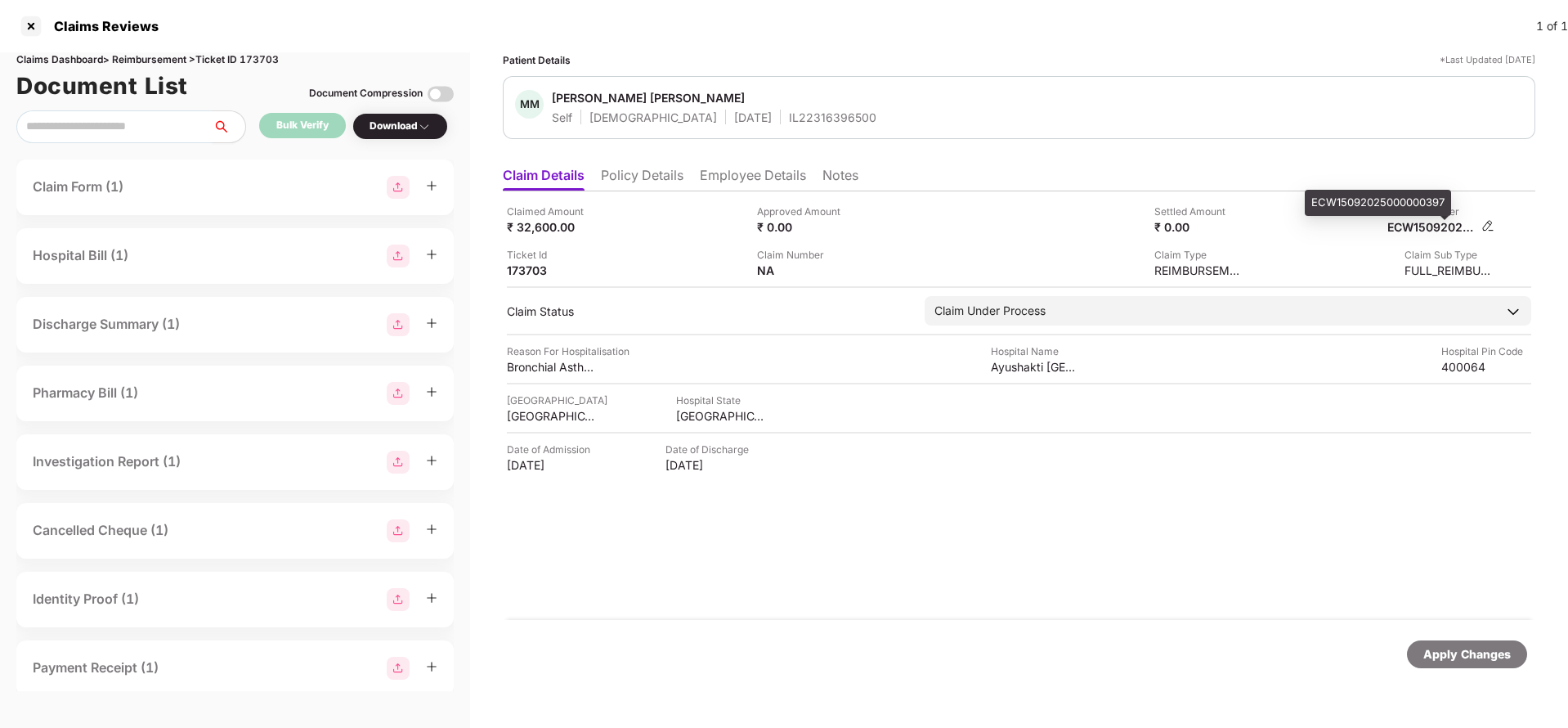
click at [1415, 221] on div "ECW15092025000000397" at bounding box center [1432, 227] width 90 height 16
copy div "ECW15092025000000397"
click at [789, 122] on div "IL22316396500" at bounding box center [832, 117] width 87 height 16
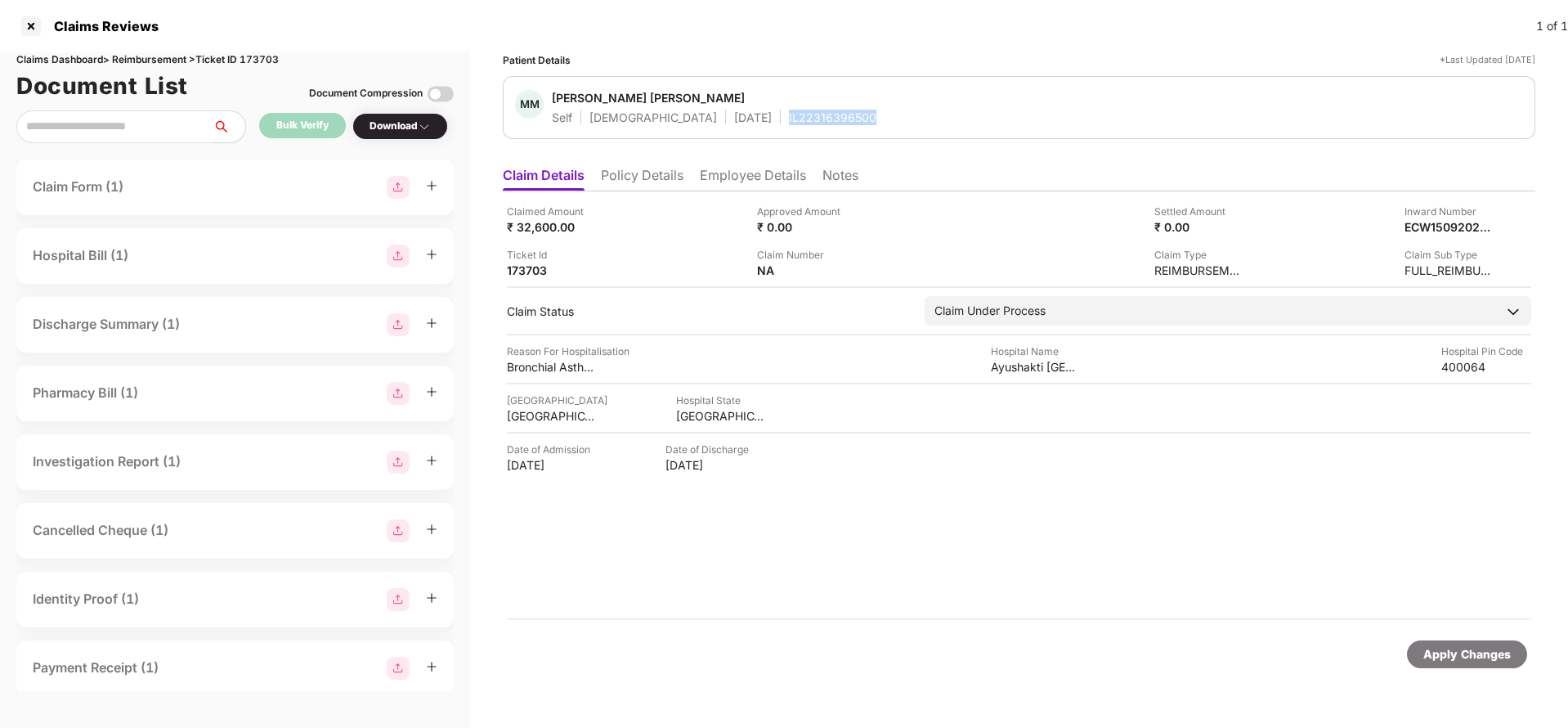
click at [789, 122] on div "IL22316396500" at bounding box center [832, 117] width 87 height 16
copy div "IL22316396500"
click at [1483, 658] on div "Apply Changes" at bounding box center [1467, 654] width 87 height 18
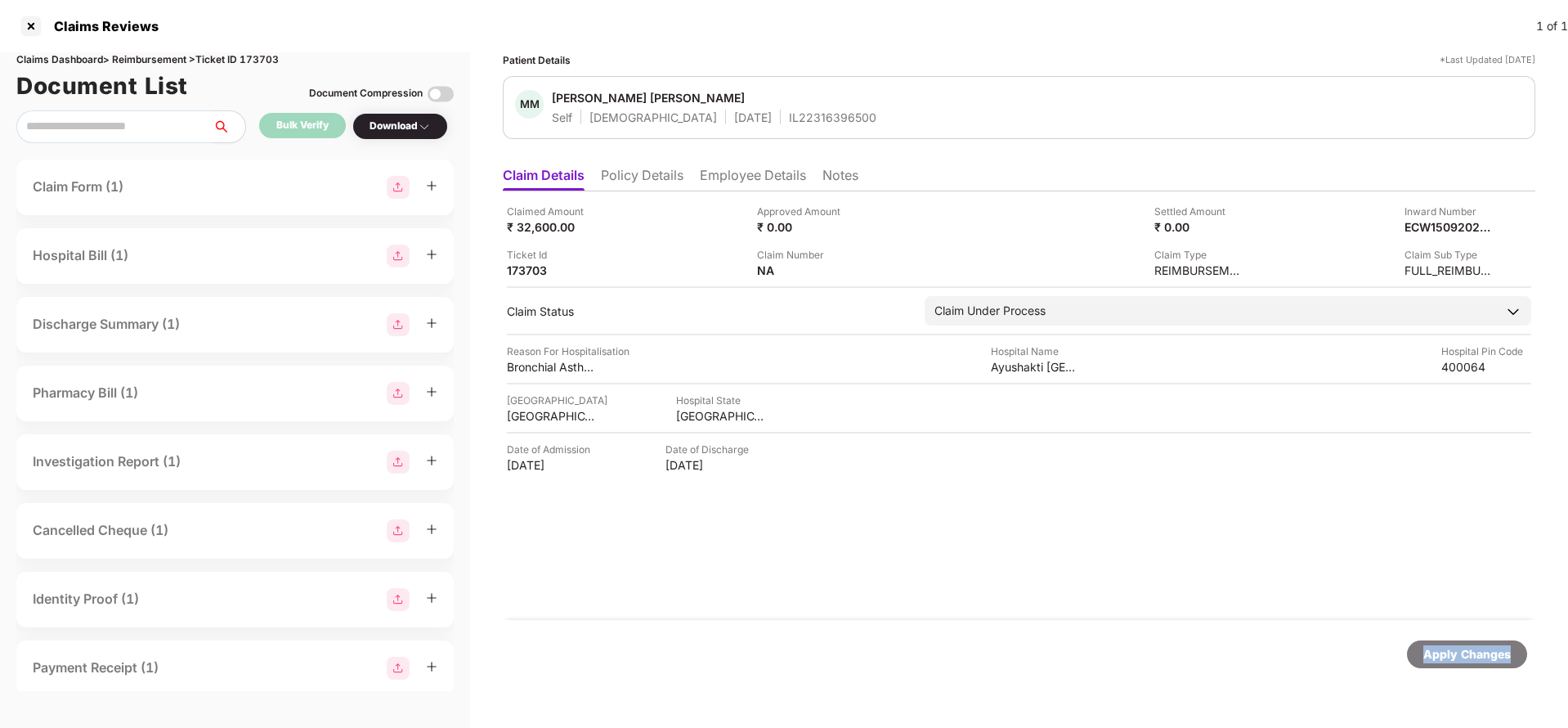
click at [1483, 658] on div "Apply Changes" at bounding box center [1467, 654] width 87 height 18
click at [263, 60] on div "Claims Dashboard > Reimbursement > Ticket ID 173703" at bounding box center [235, 60] width 437 height 16
copy div "173703"
click at [1441, 649] on div "Apply Changes" at bounding box center [1467, 654] width 87 height 18
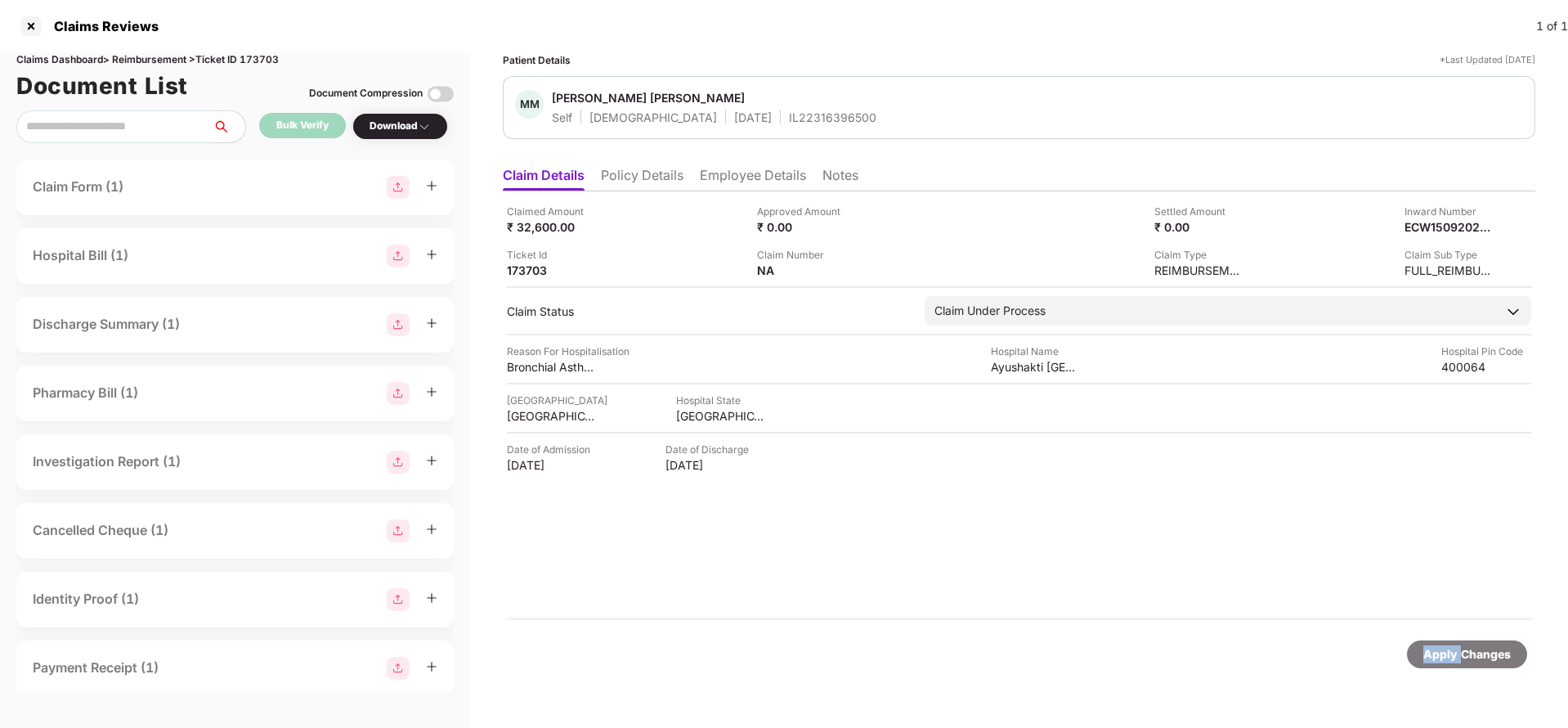
click at [1441, 649] on div "Apply Changes" at bounding box center [1467, 654] width 87 height 18
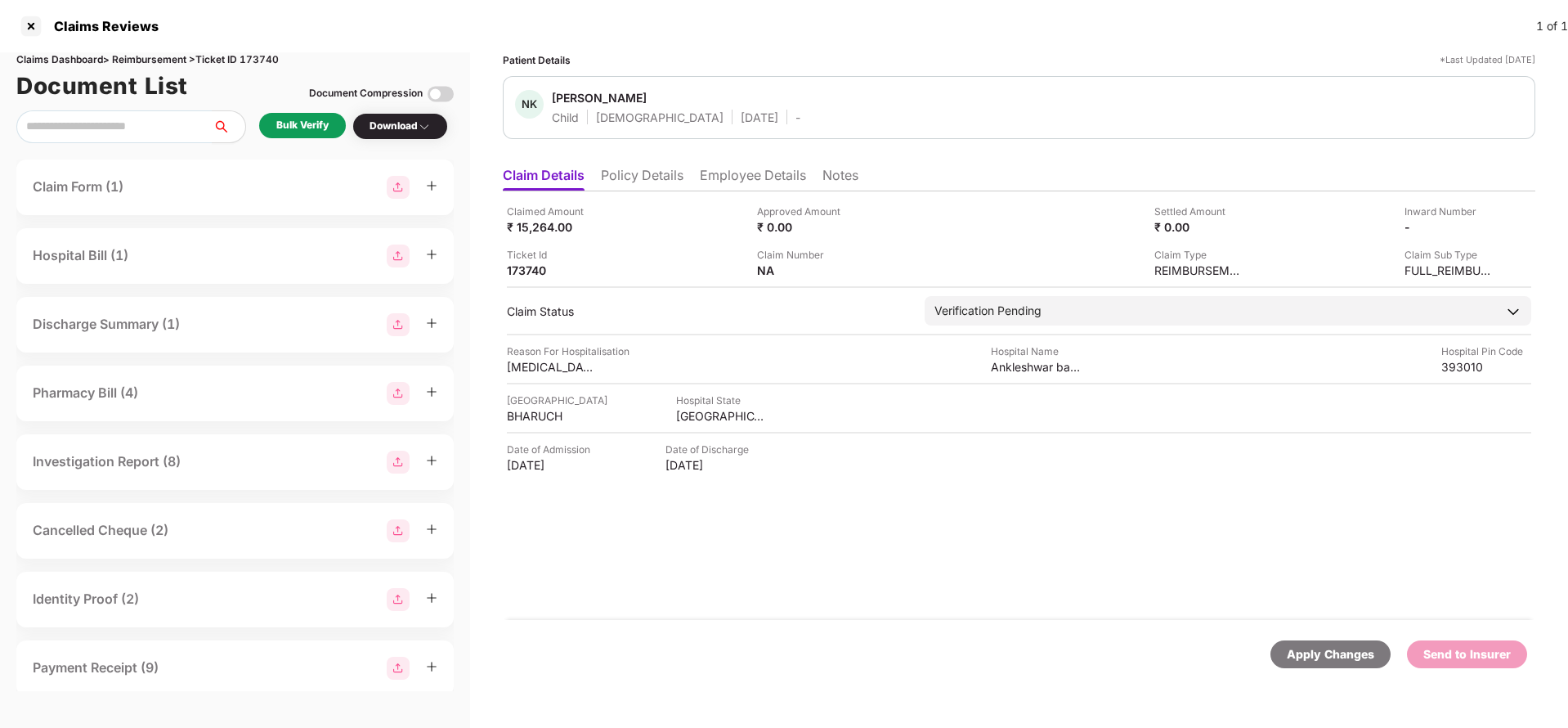
click at [647, 164] on ul "Claim Details Policy Details Employee Details Notes" at bounding box center [1019, 175] width 1032 height 33
click at [647, 176] on li "Policy Details" at bounding box center [642, 178] width 83 height 24
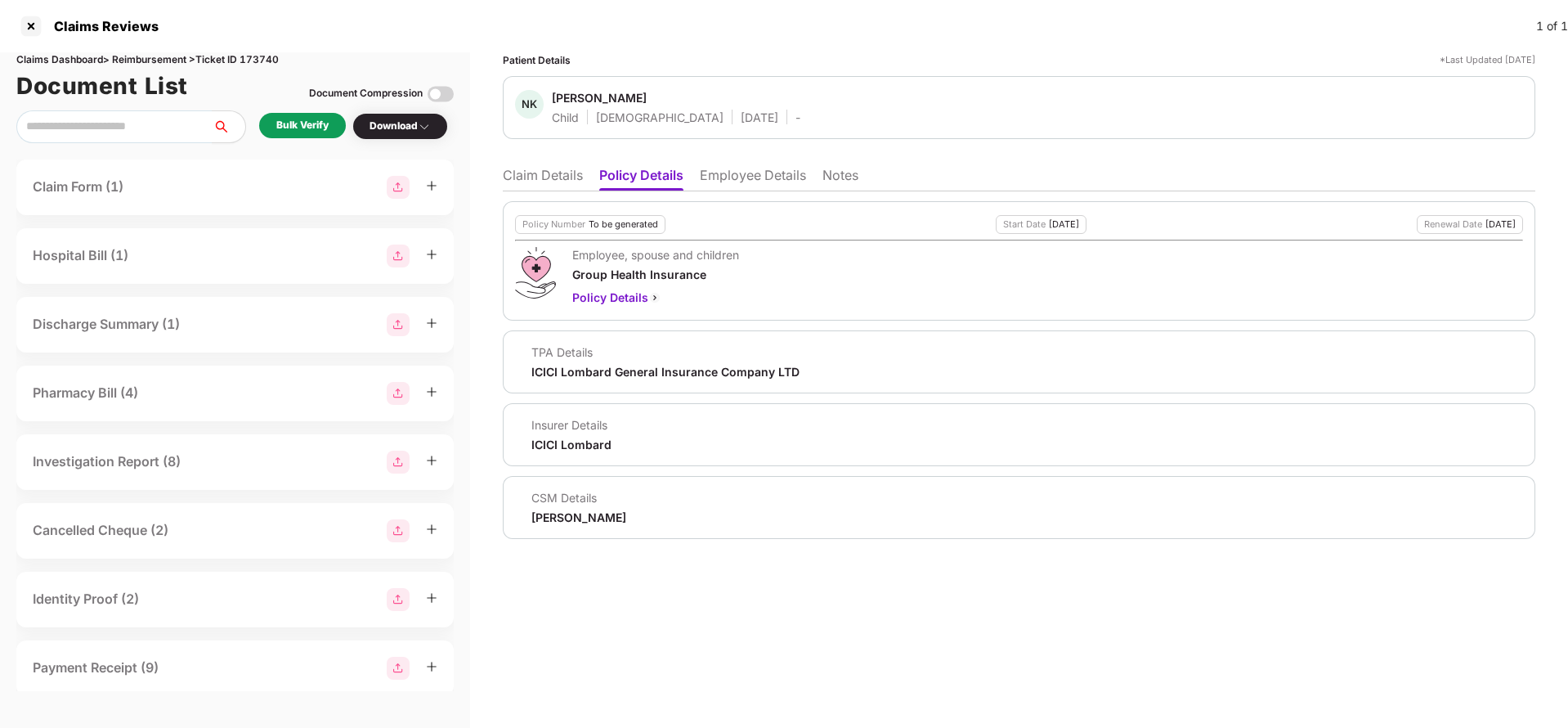
click at [766, 186] on li "Employee Details" at bounding box center [752, 178] width 107 height 24
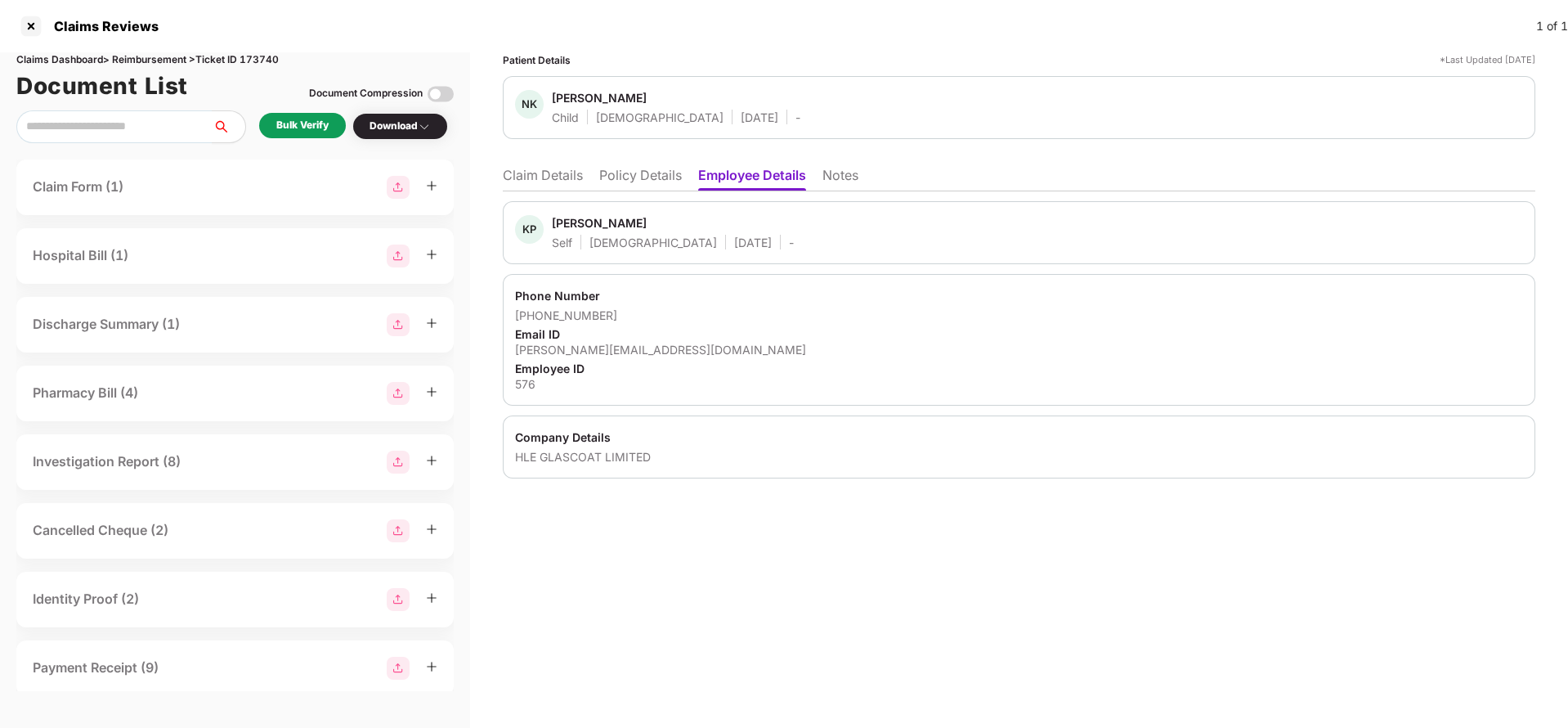
click at [549, 181] on li "Claim Details" at bounding box center [543, 178] width 80 height 24
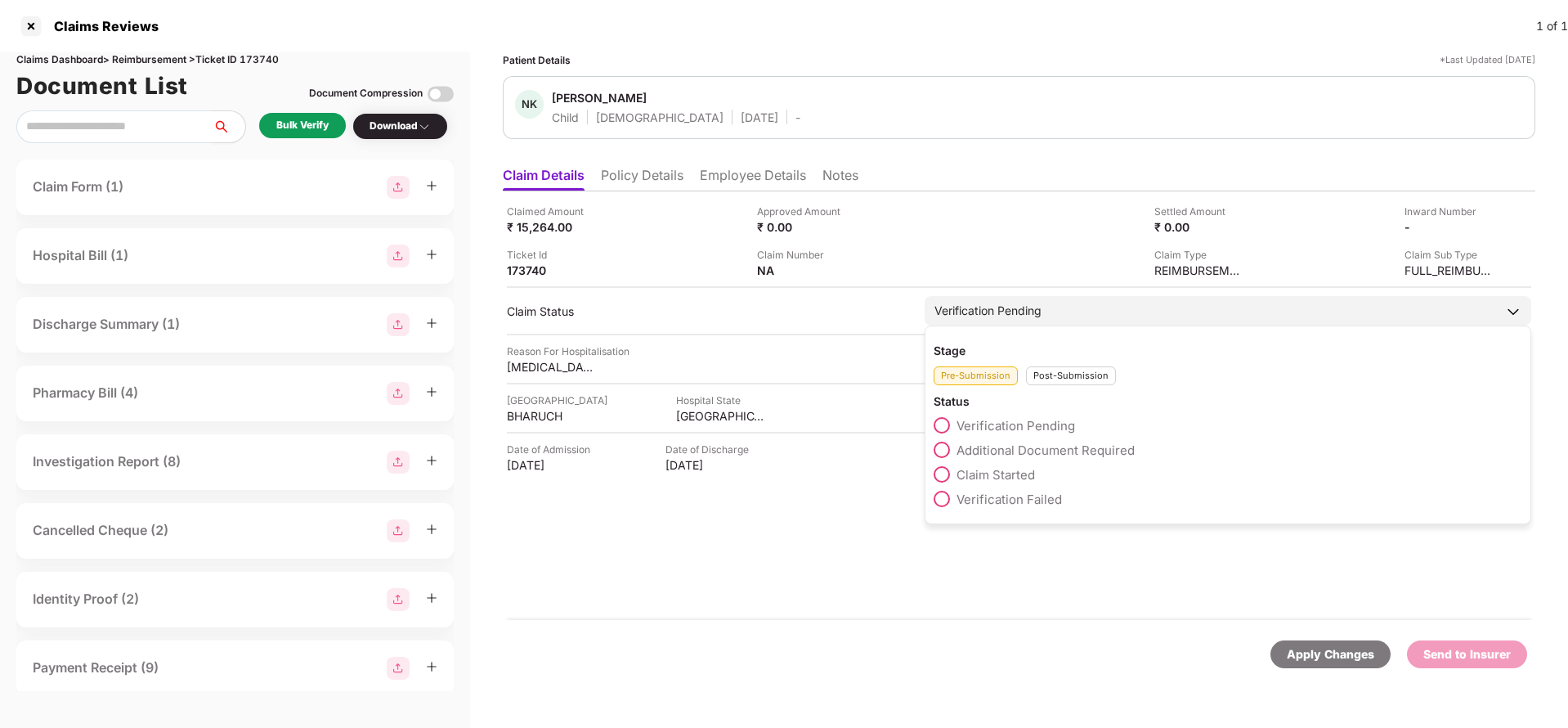
click at [995, 479] on span "Claim Started" at bounding box center [995, 475] width 78 height 16
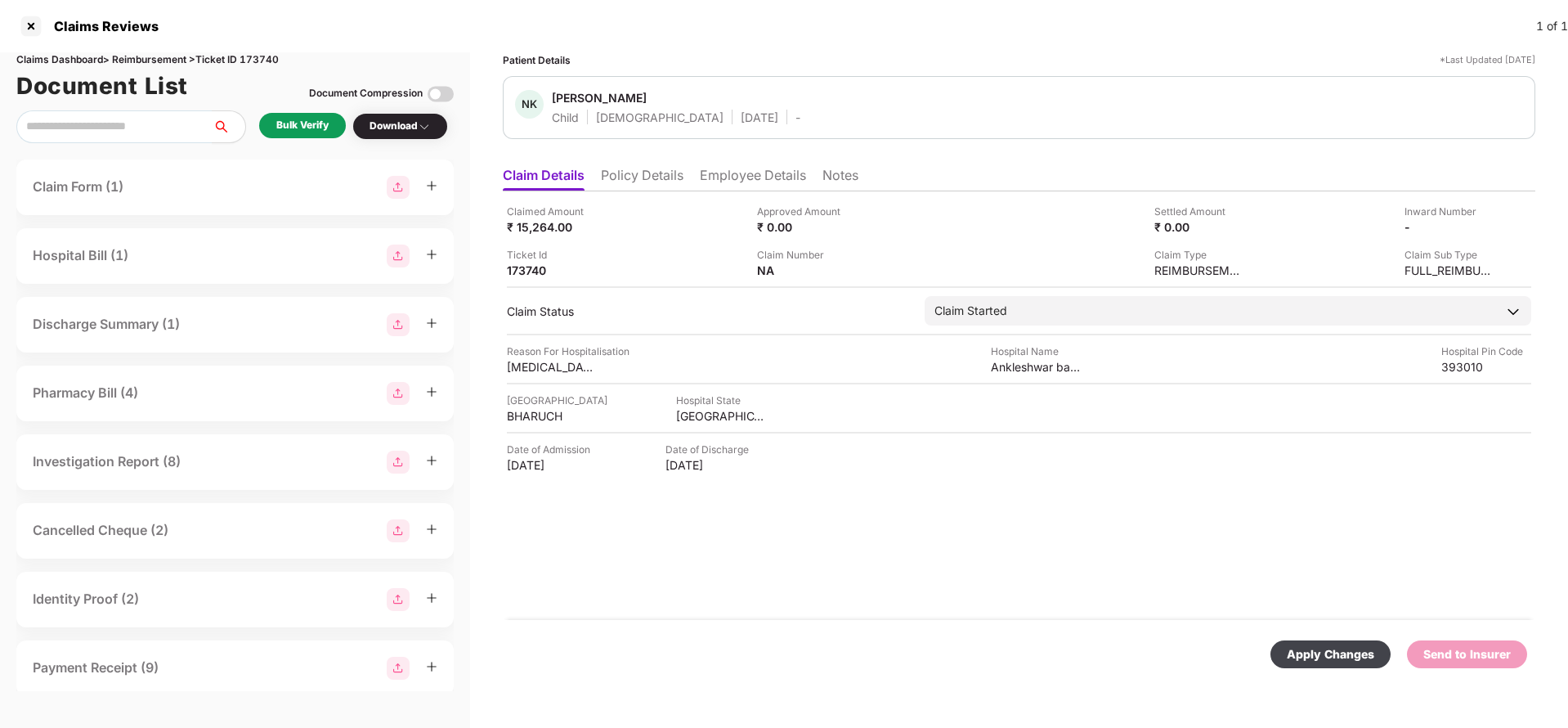
click at [1310, 642] on div "Apply Changes" at bounding box center [1330, 655] width 120 height 28
click at [624, 178] on li "Policy Details" at bounding box center [642, 178] width 83 height 24
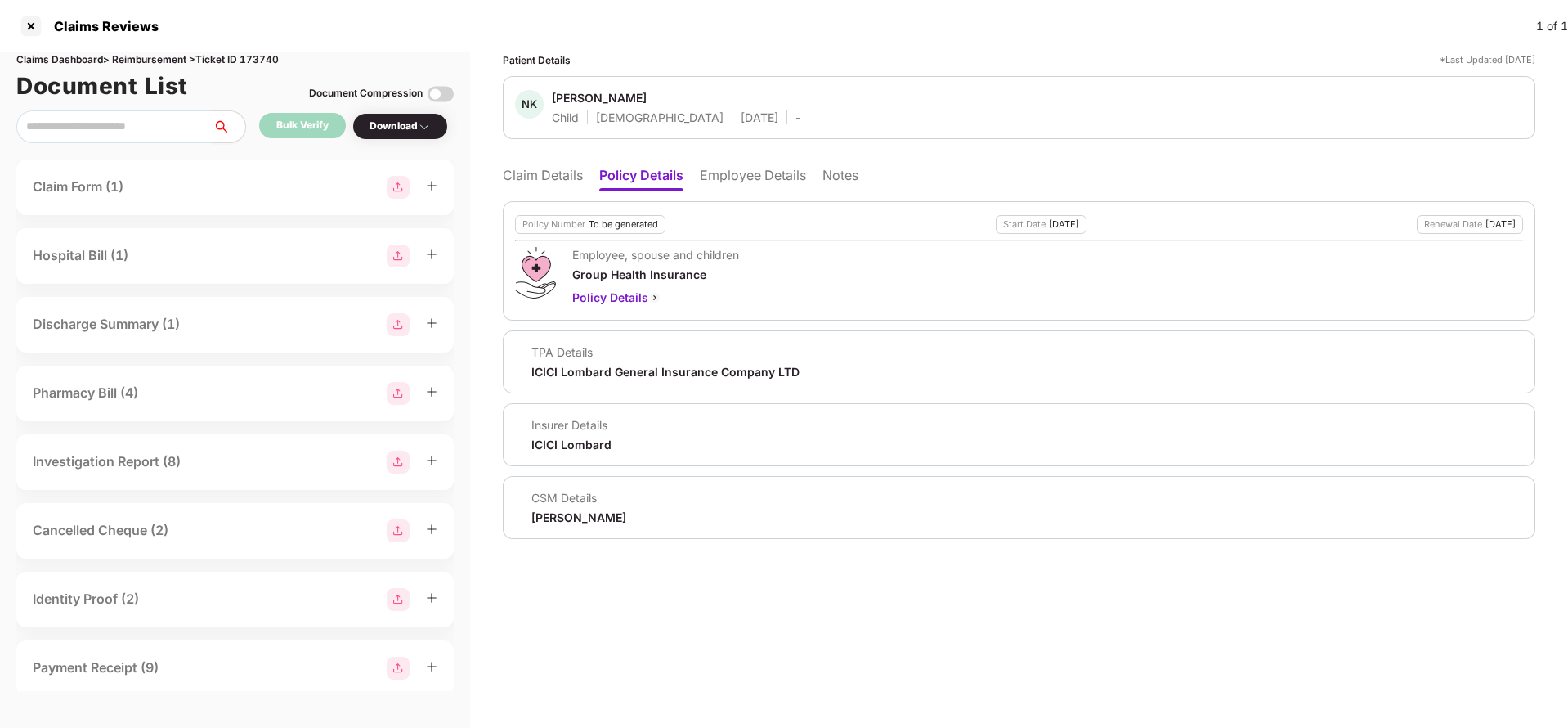
click at [551, 176] on li "Claim Details" at bounding box center [543, 178] width 80 height 24
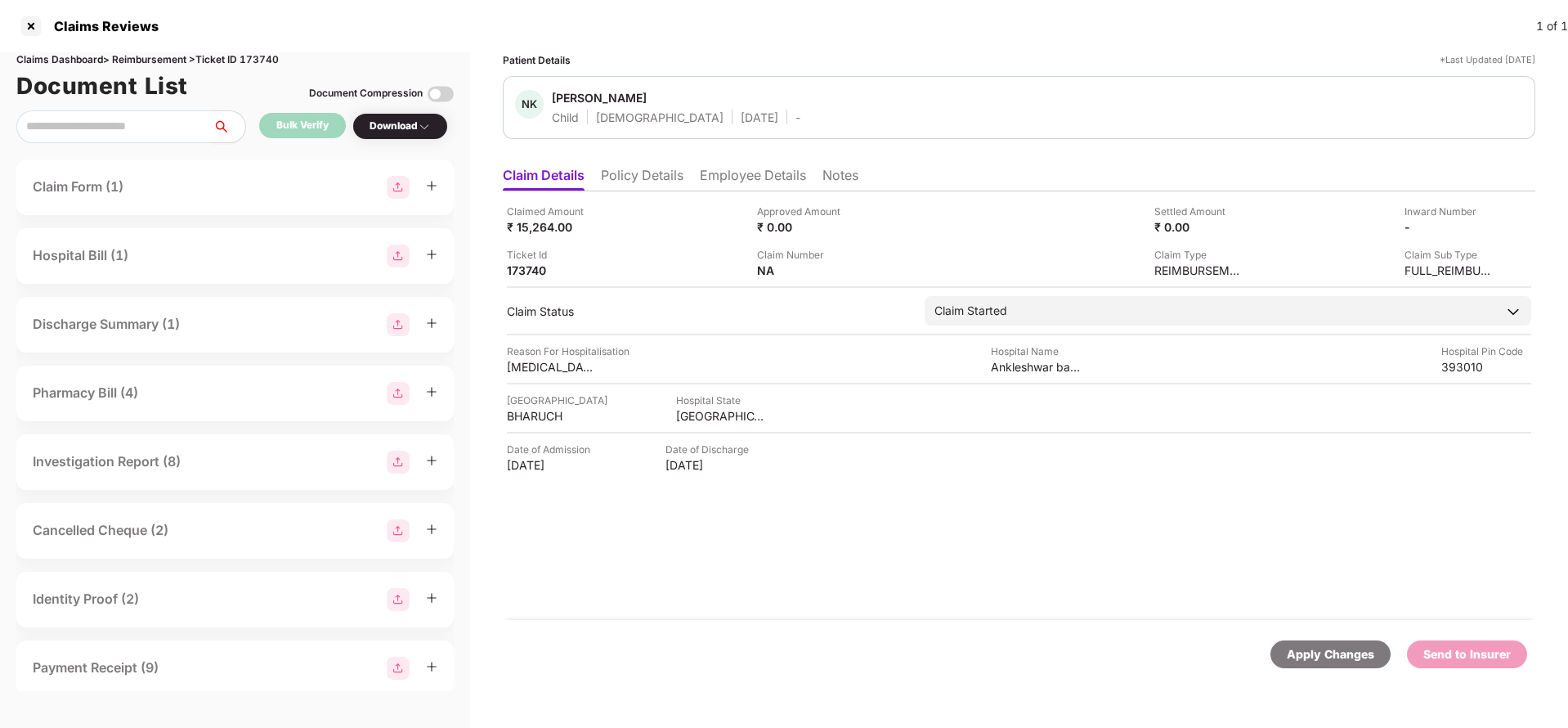
click at [604, 163] on ul "Claim Details Policy Details Employee Details Notes" at bounding box center [1019, 175] width 1032 height 33
click at [627, 176] on li "Policy Details" at bounding box center [642, 178] width 83 height 24
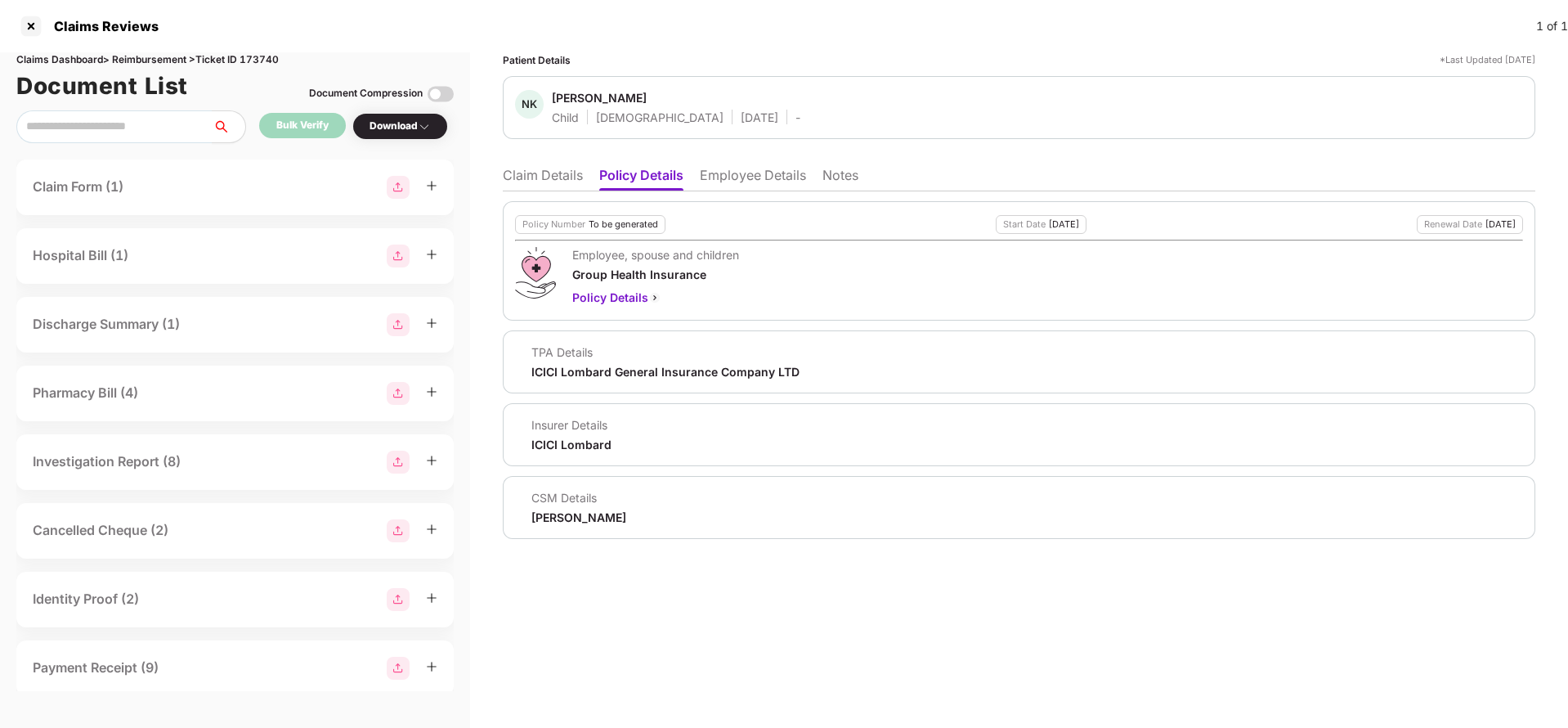
click at [630, 375] on div "ICICI Lombard General Insurance Company LTD" at bounding box center [665, 372] width 268 height 16
copy div "ICICI Lombard General Insurance Company LTD"
click at [769, 179] on li "Employee Details" at bounding box center [752, 178] width 107 height 24
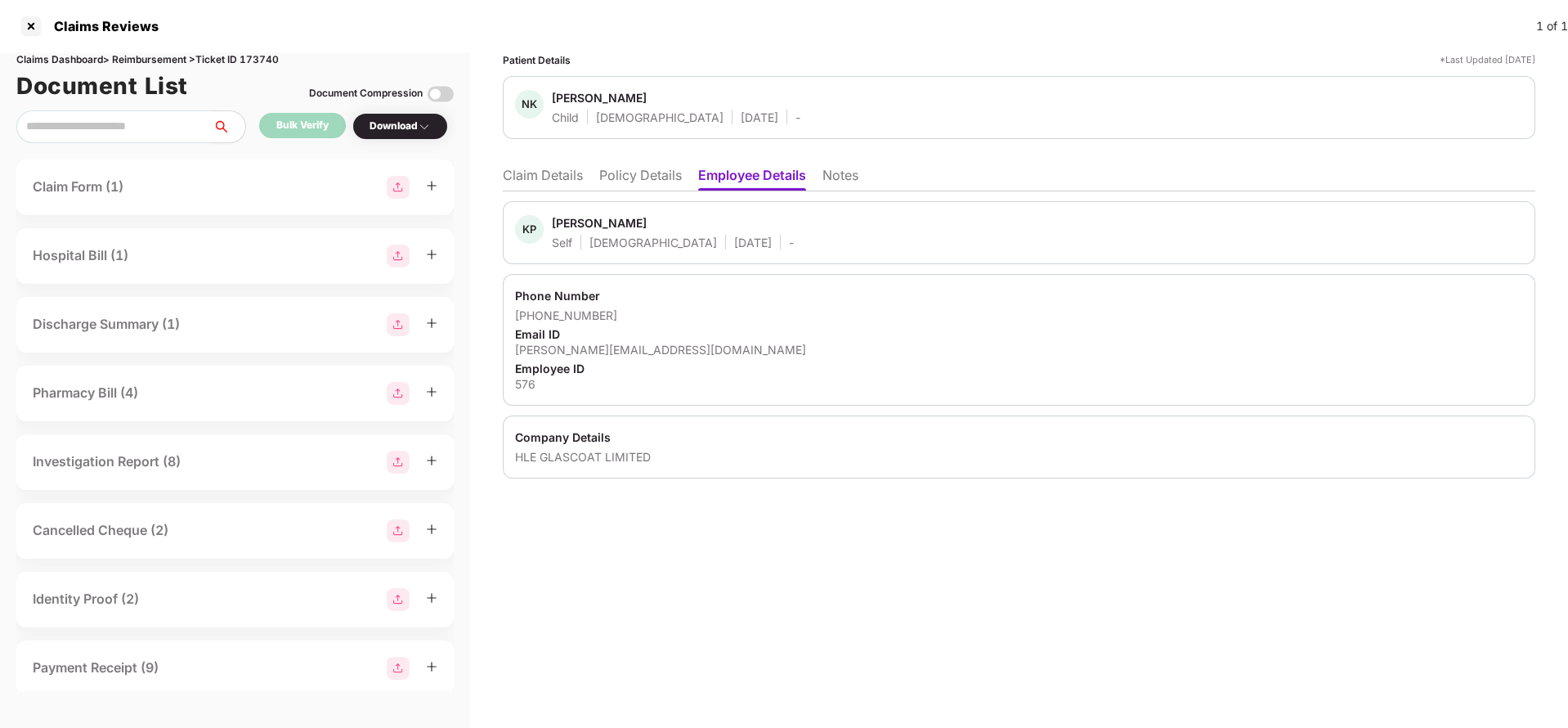
click at [523, 188] on li "Claim Details" at bounding box center [543, 178] width 80 height 24
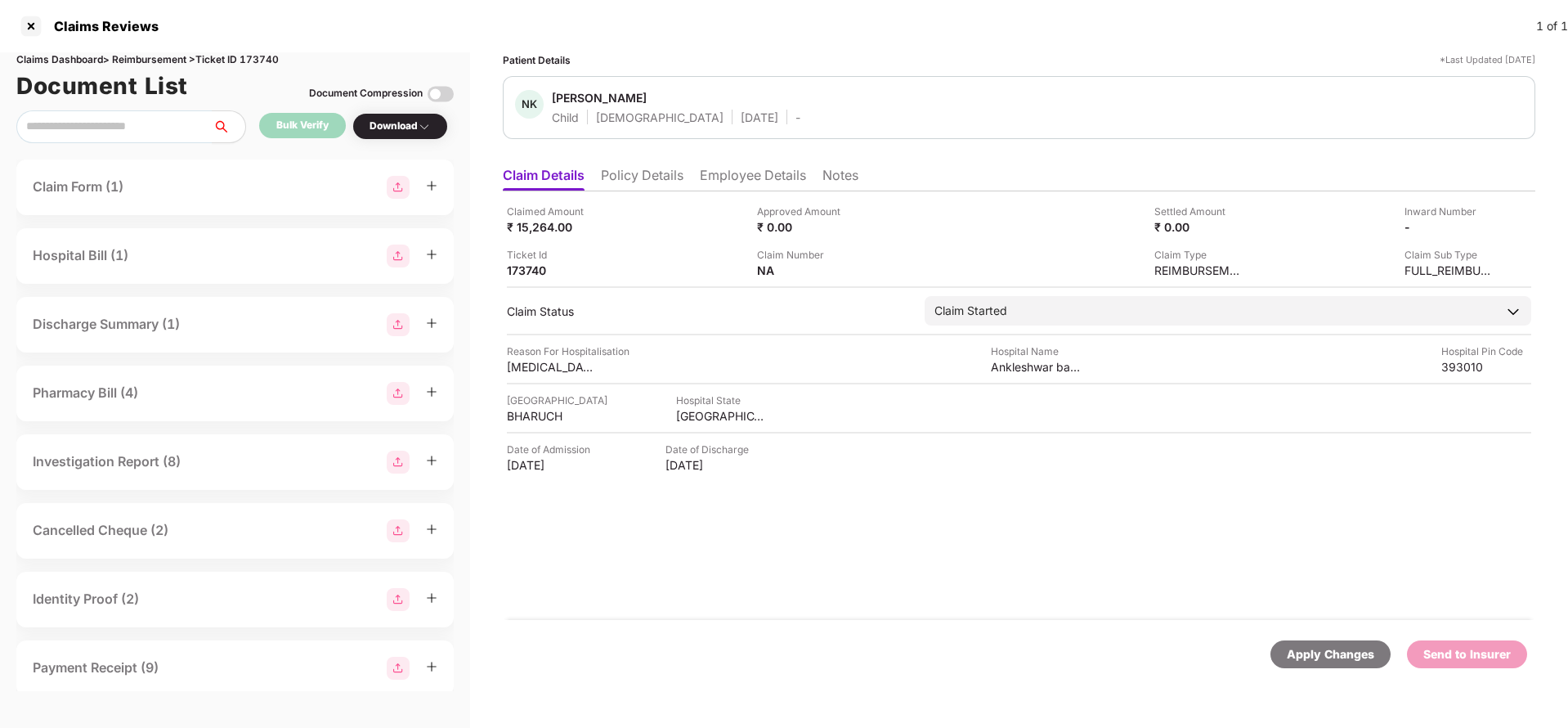
click at [1312, 653] on div "Apply Changes" at bounding box center [1330, 654] width 87 height 18
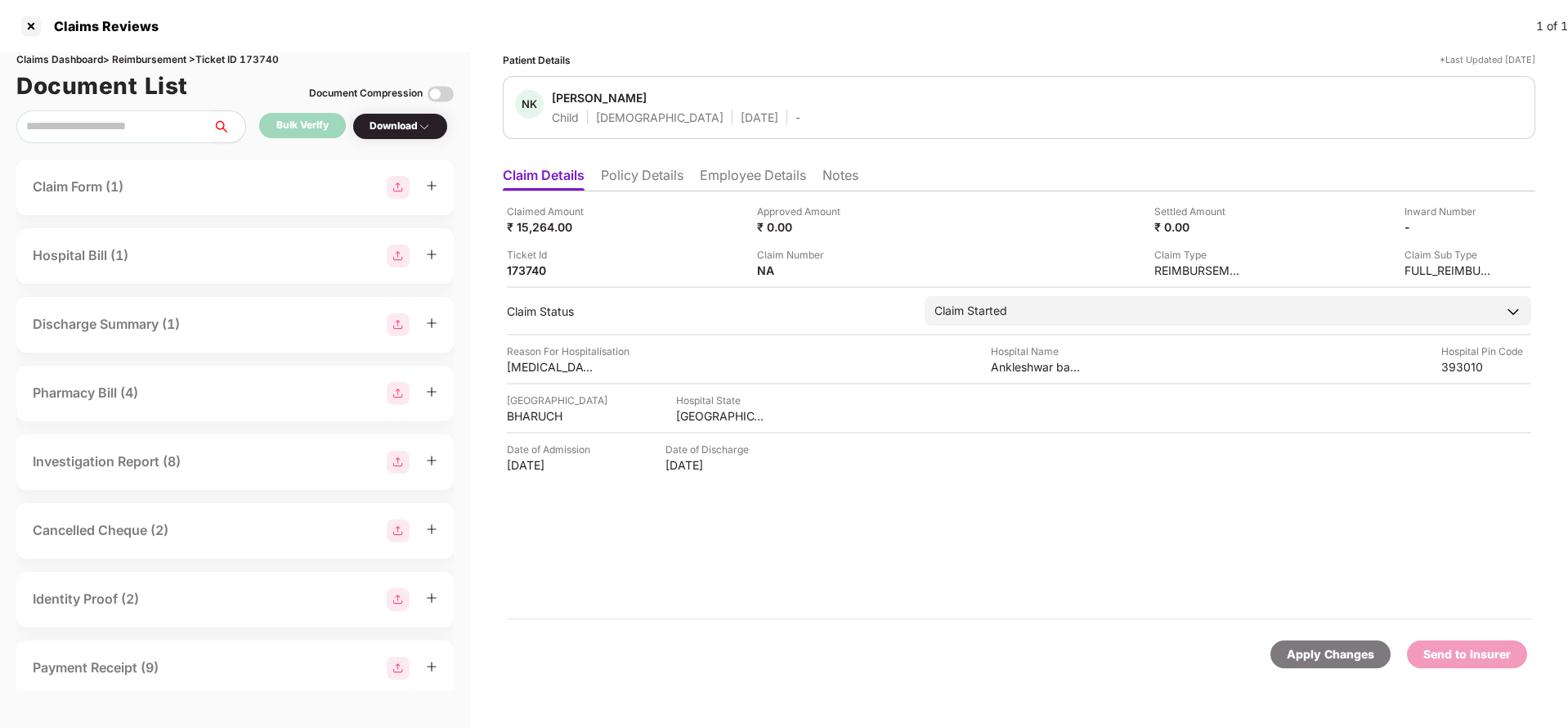
click at [255, 59] on div "Claims Dashboard > Reimbursement > Ticket ID 173740" at bounding box center [235, 60] width 437 height 16
copy div "173740"
click at [1336, 657] on div "Apply Changes" at bounding box center [1330, 654] width 87 height 18
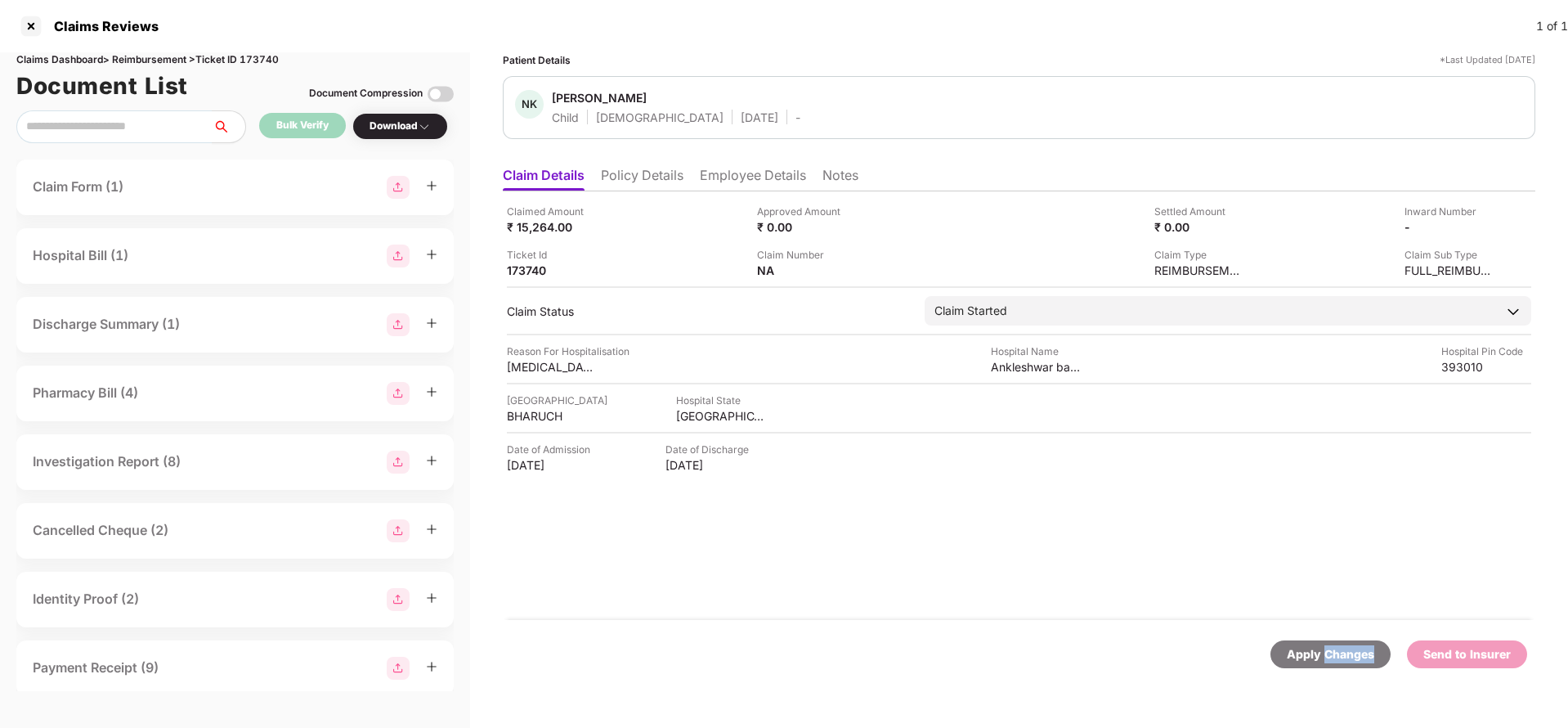
click at [1336, 657] on div "Apply Changes" at bounding box center [1330, 654] width 87 height 18
click at [629, 176] on li "Policy Details" at bounding box center [642, 178] width 83 height 24
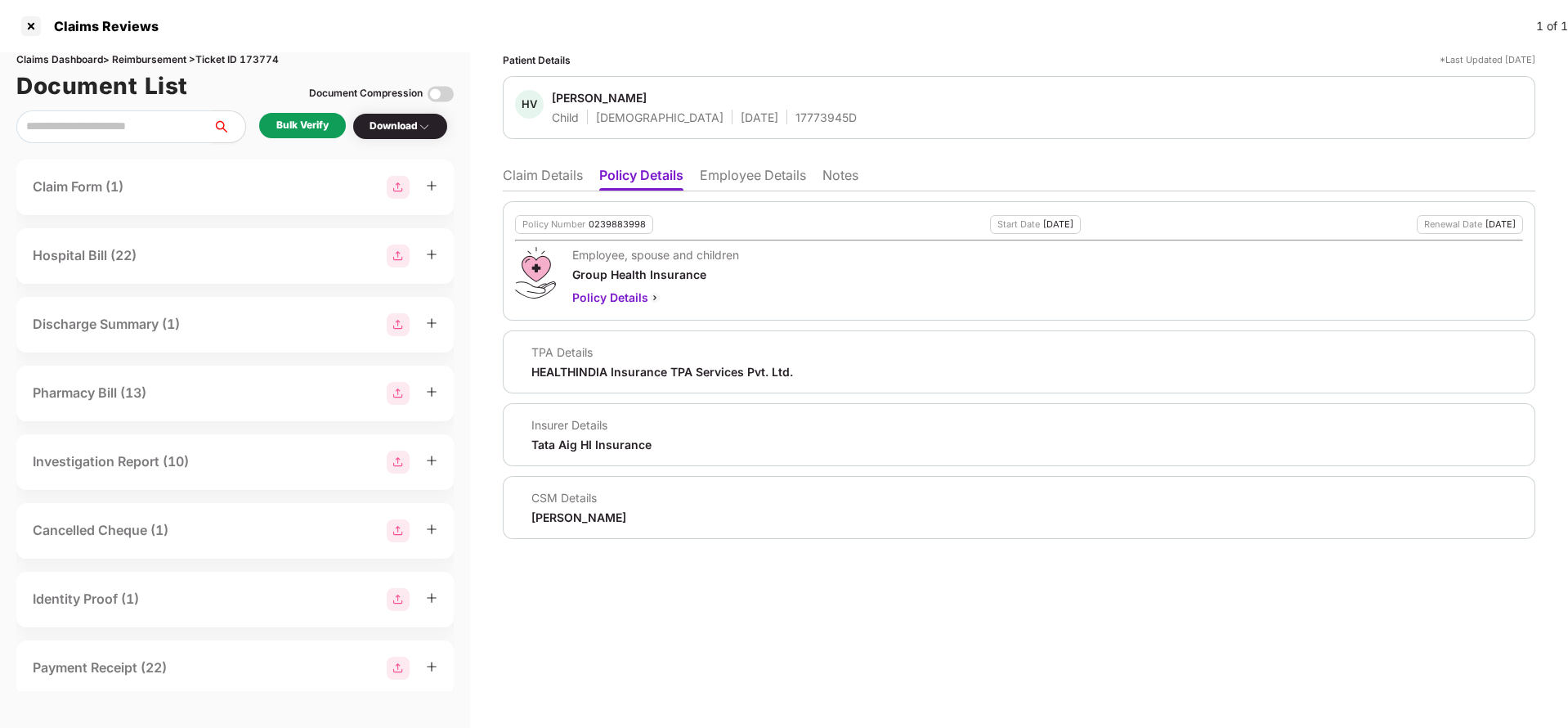
click at [773, 182] on li "Employee Details" at bounding box center [752, 178] width 107 height 24
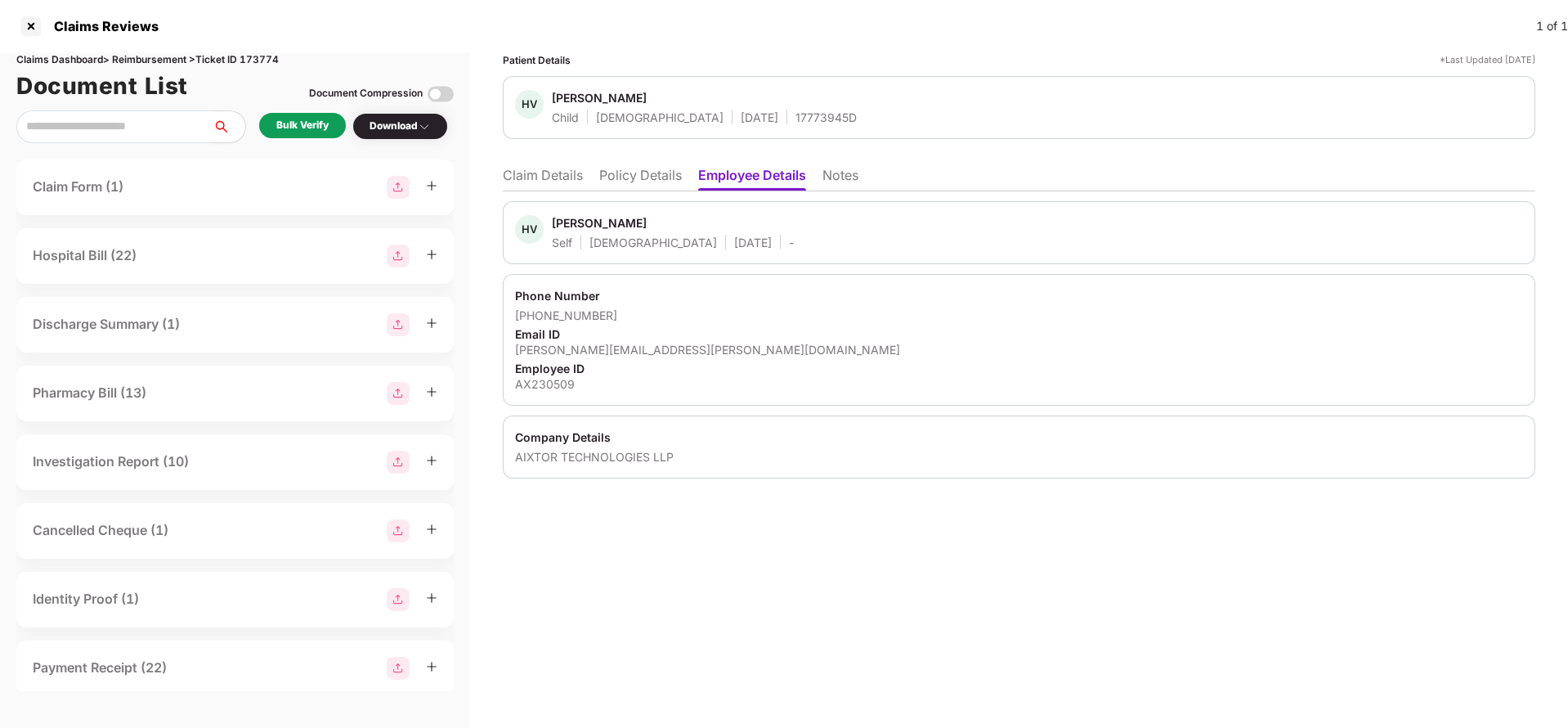
click at [653, 178] on li "Policy Details" at bounding box center [640, 178] width 83 height 24
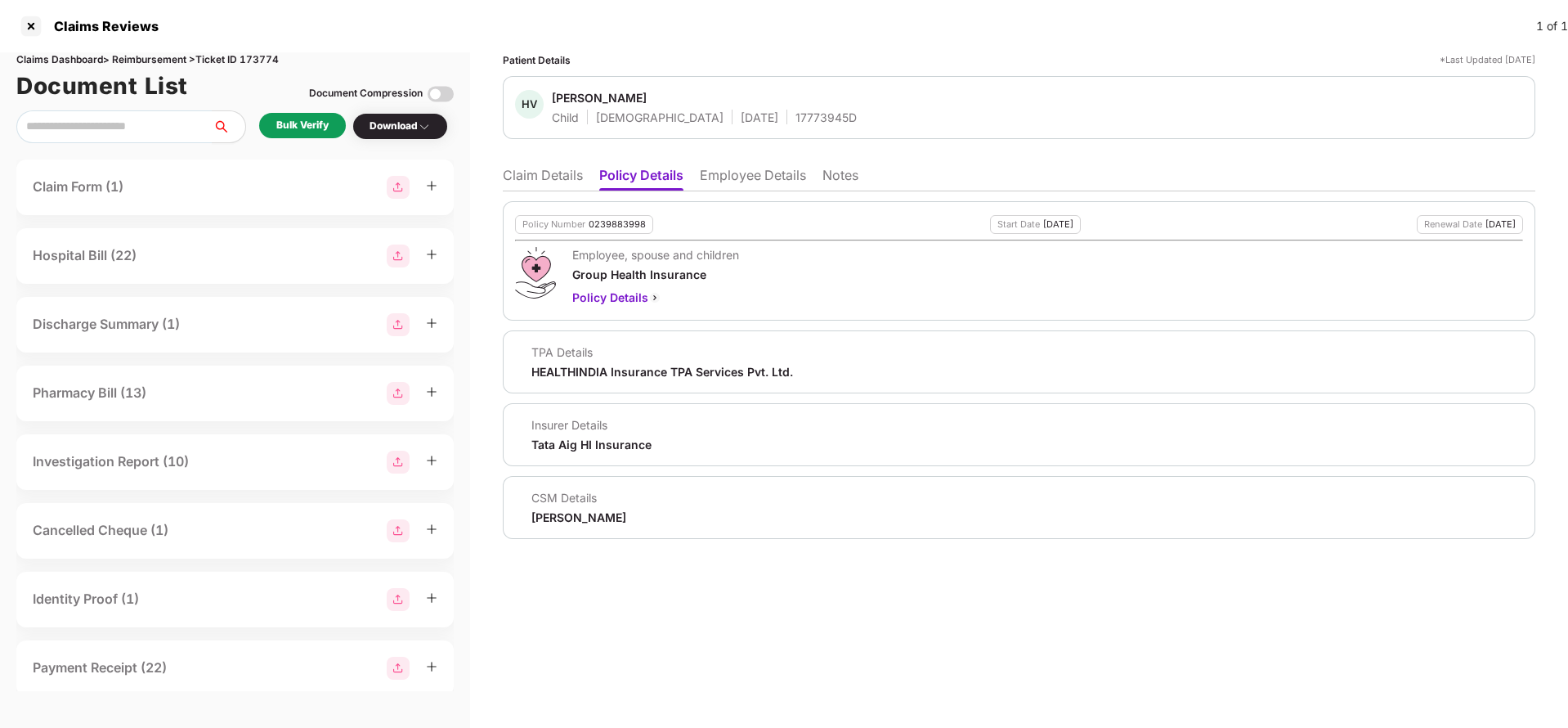
click at [540, 176] on li "Claim Details" at bounding box center [543, 178] width 80 height 24
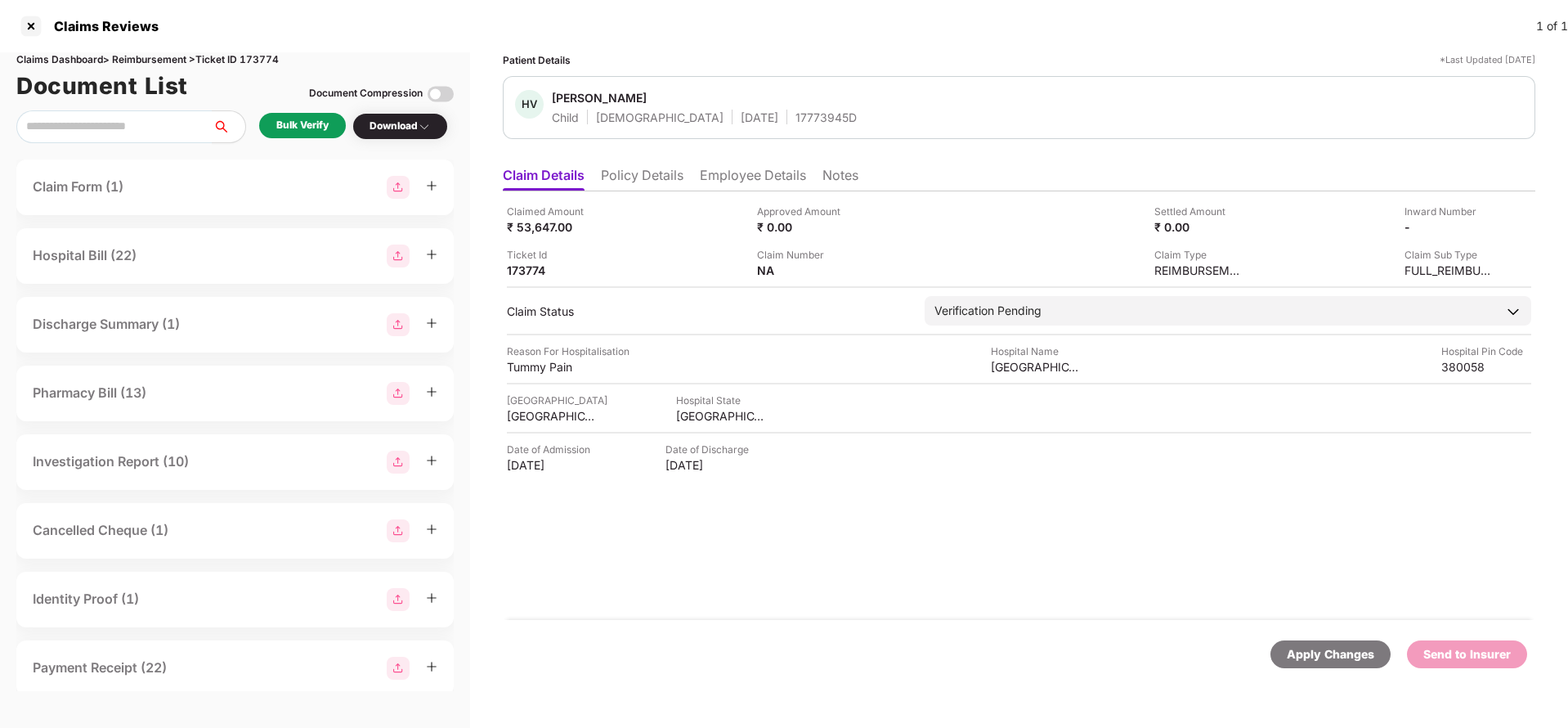
click at [263, 119] on div "Bulk Verify" at bounding box center [302, 125] width 86 height 26
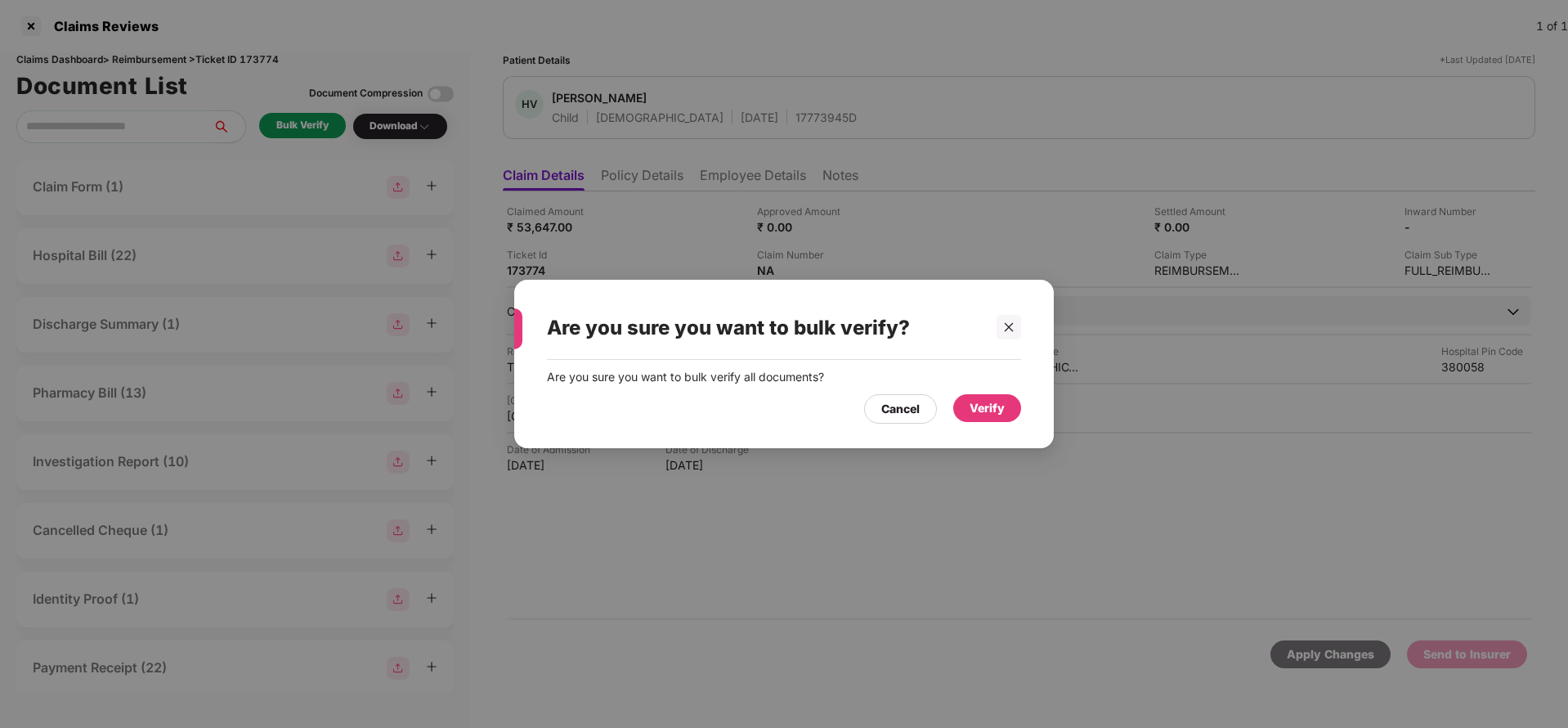
click at [979, 418] on div "Verify" at bounding box center [987, 408] width 68 height 28
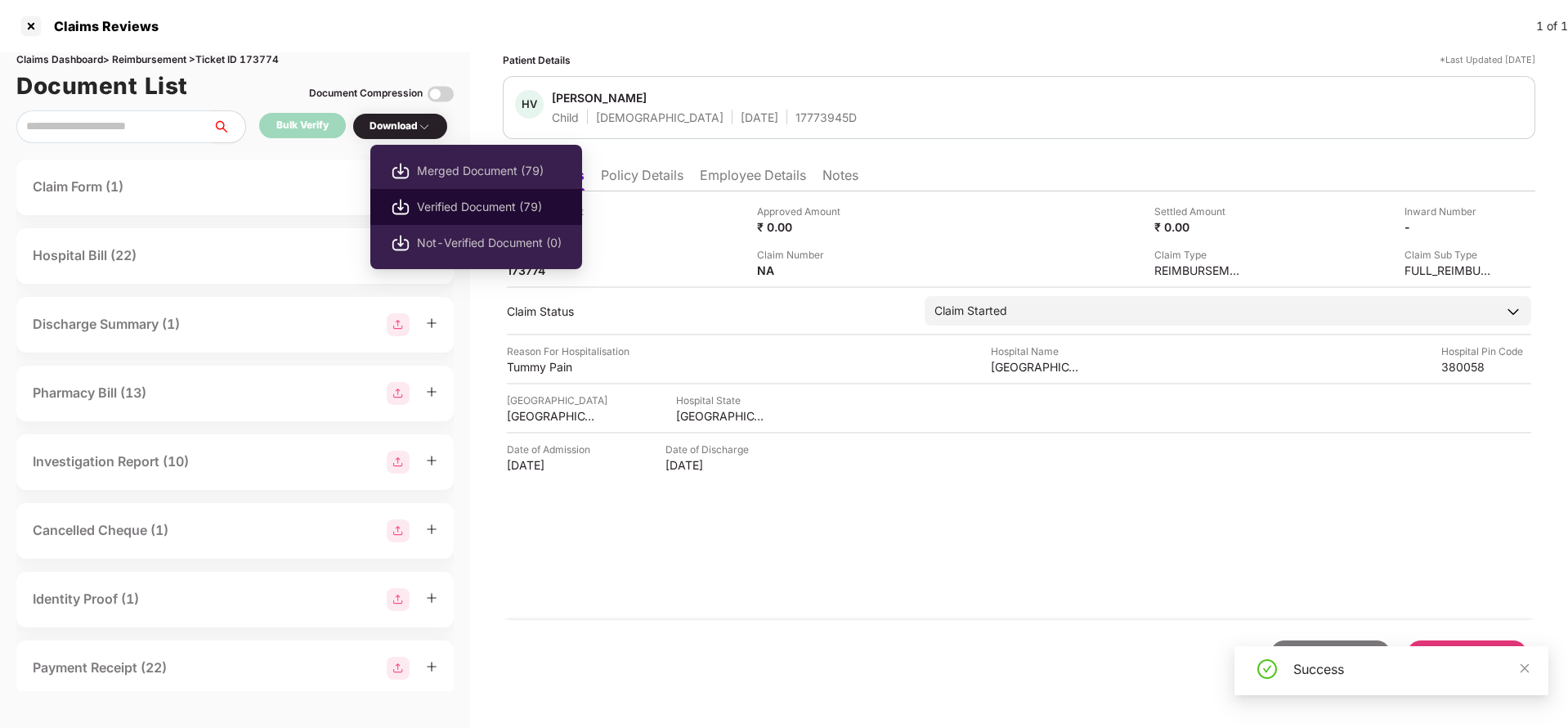
click at [453, 201] on span "Verified Document (79)" at bounding box center [489, 207] width 144 height 18
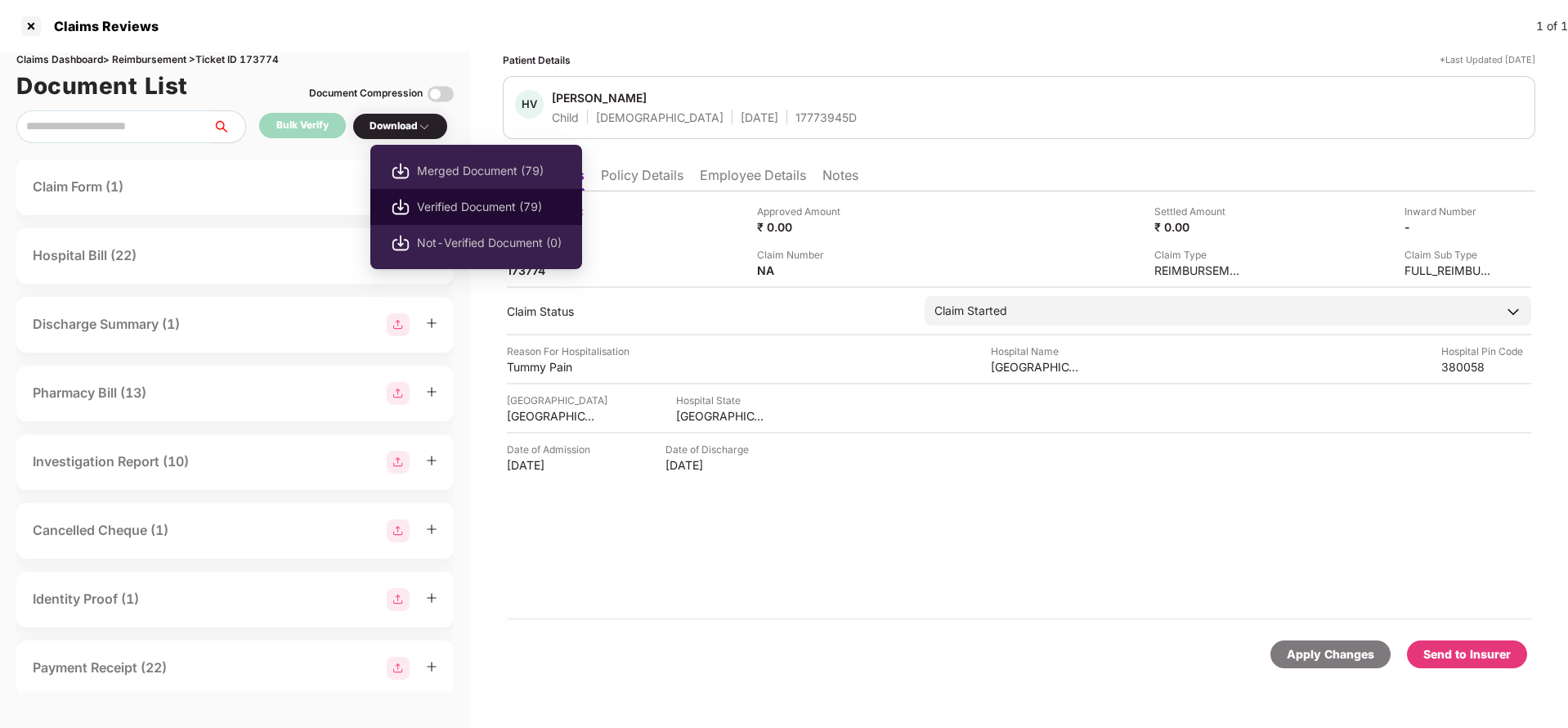
click at [454, 211] on span "Verified Document (79)" at bounding box center [489, 207] width 144 height 18
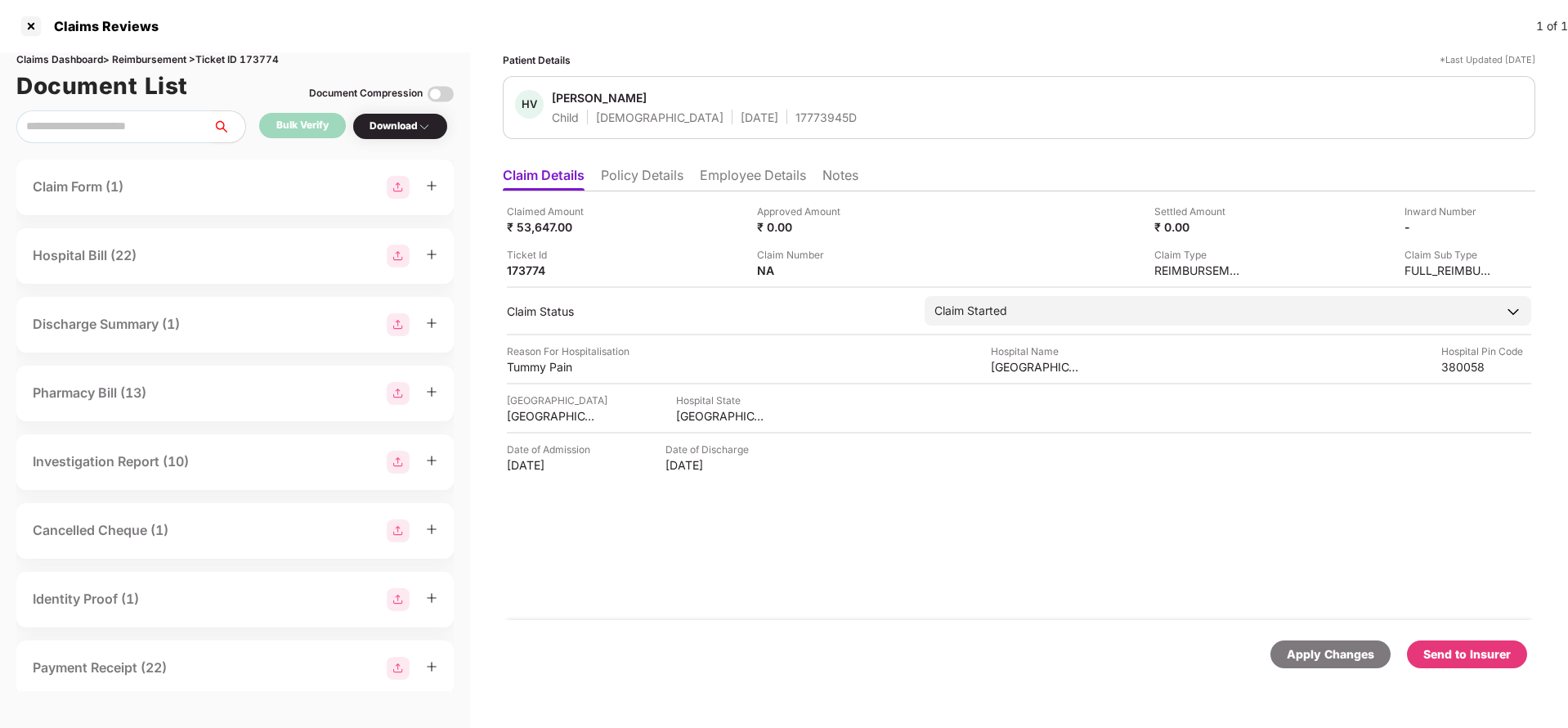
click at [1470, 653] on div "Send to Insurer" at bounding box center [1467, 654] width 87 height 18
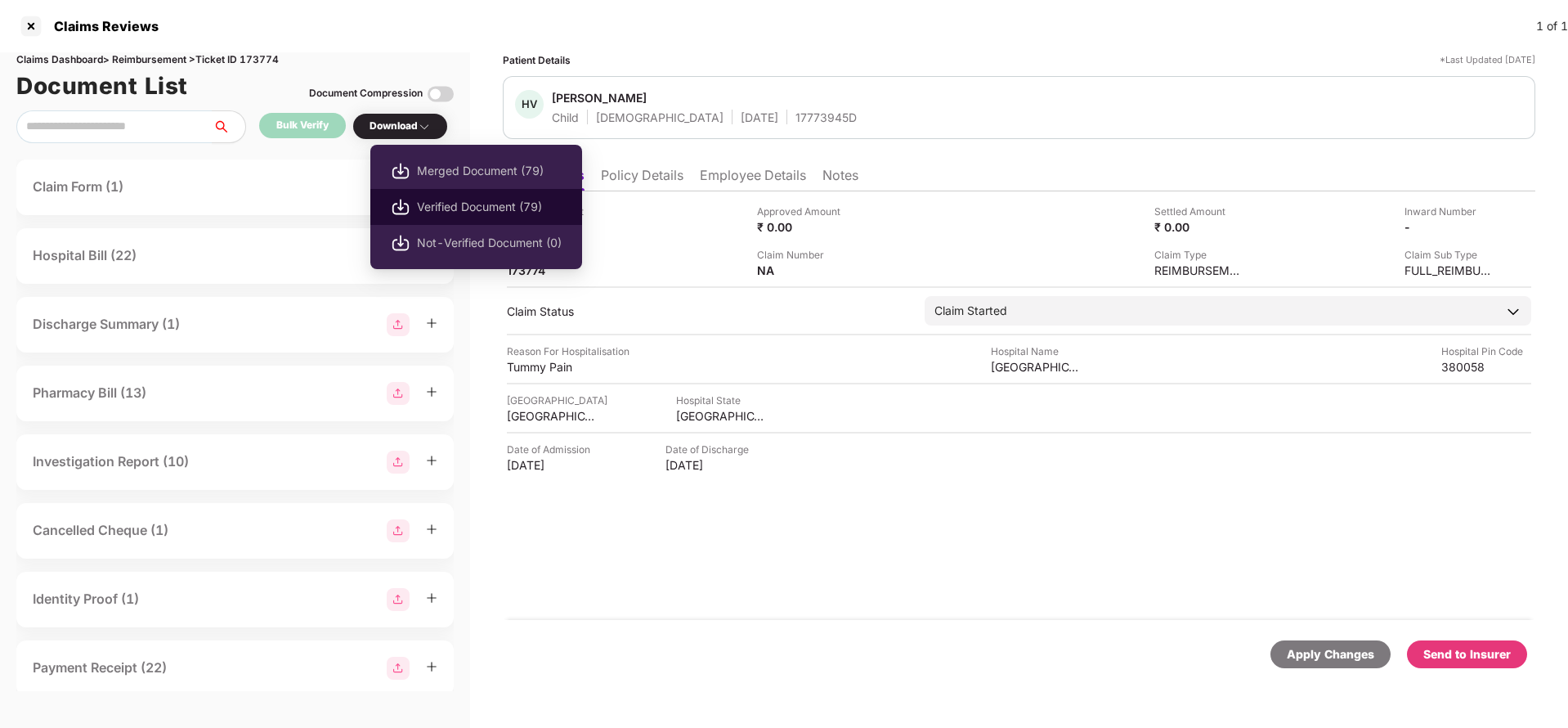
click at [437, 200] on span "Verified Document (79)" at bounding box center [489, 207] width 144 height 18
click at [444, 212] on span "Verified Document (79)" at bounding box center [489, 207] width 144 height 18
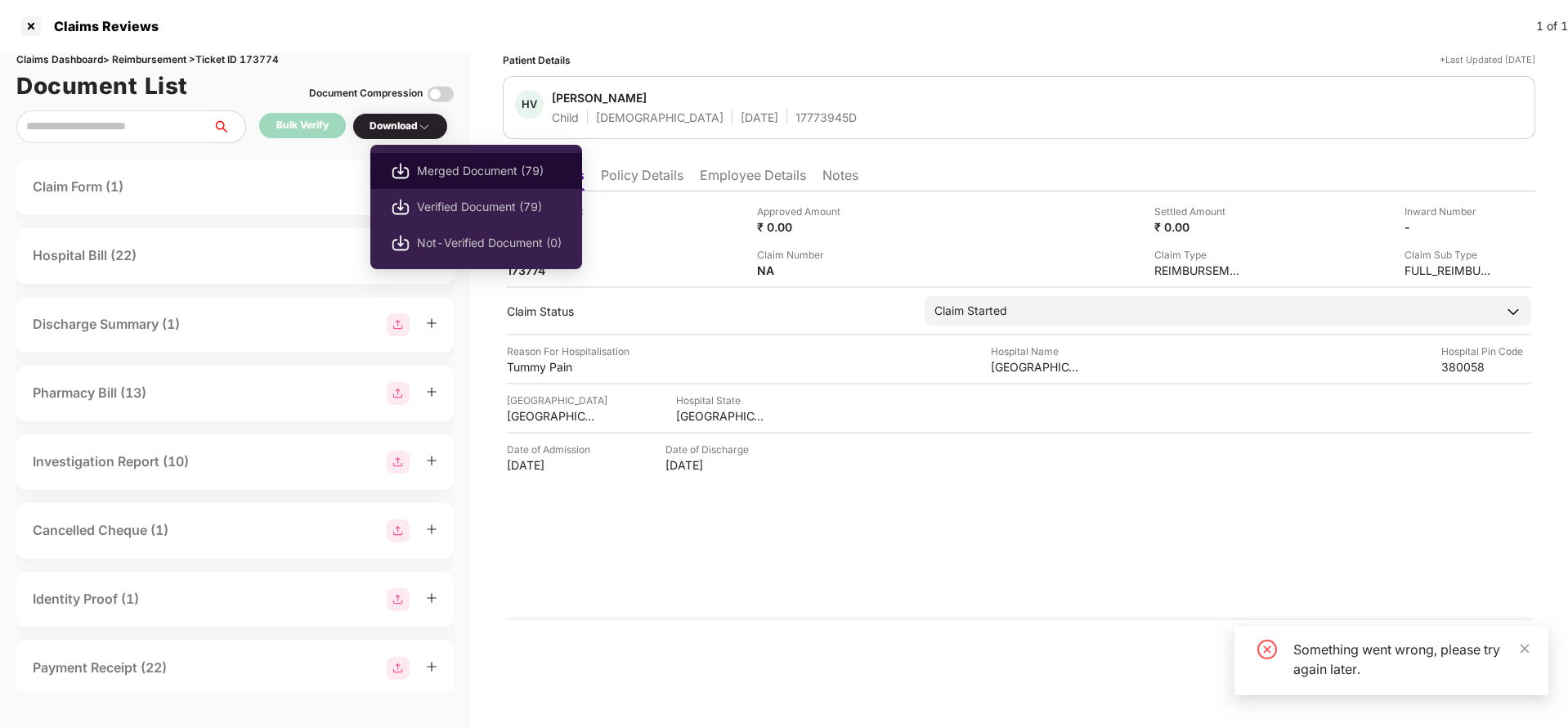
click at [454, 179] on span "Merged Document (79)" at bounding box center [489, 171] width 144 height 18
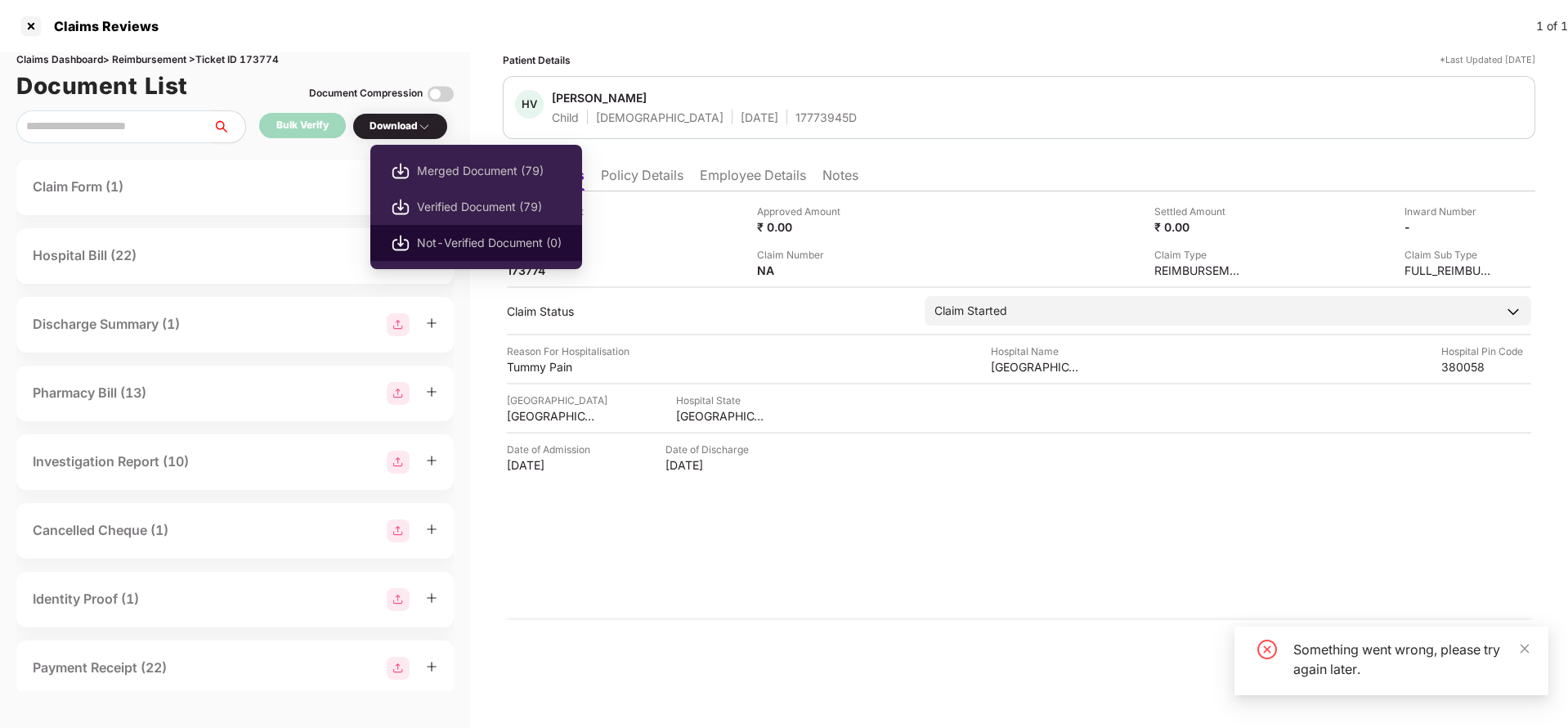
click at [457, 230] on li "Not-Verified Document (0)" at bounding box center [476, 242] width 211 height 36
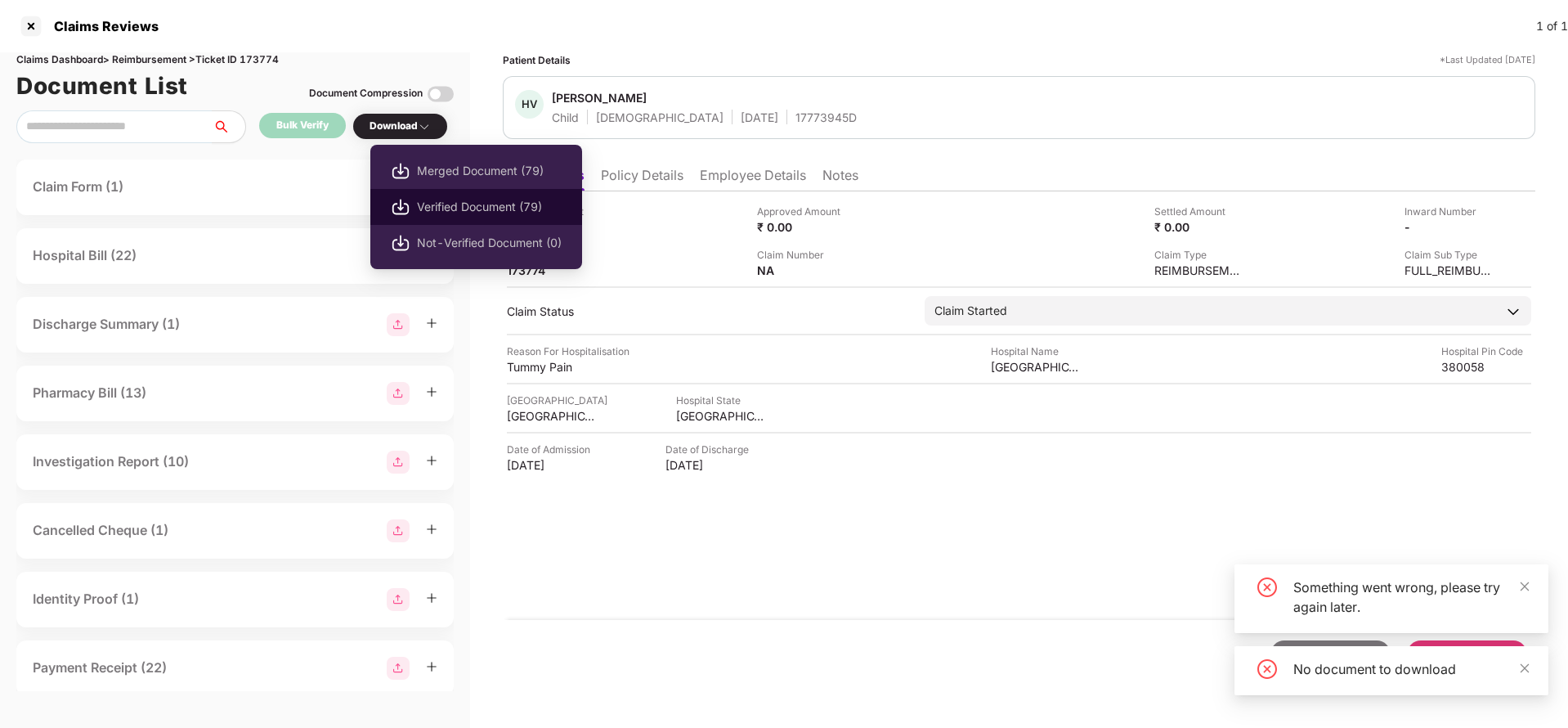
click at [455, 210] on span "Verified Document (79)" at bounding box center [489, 207] width 144 height 18
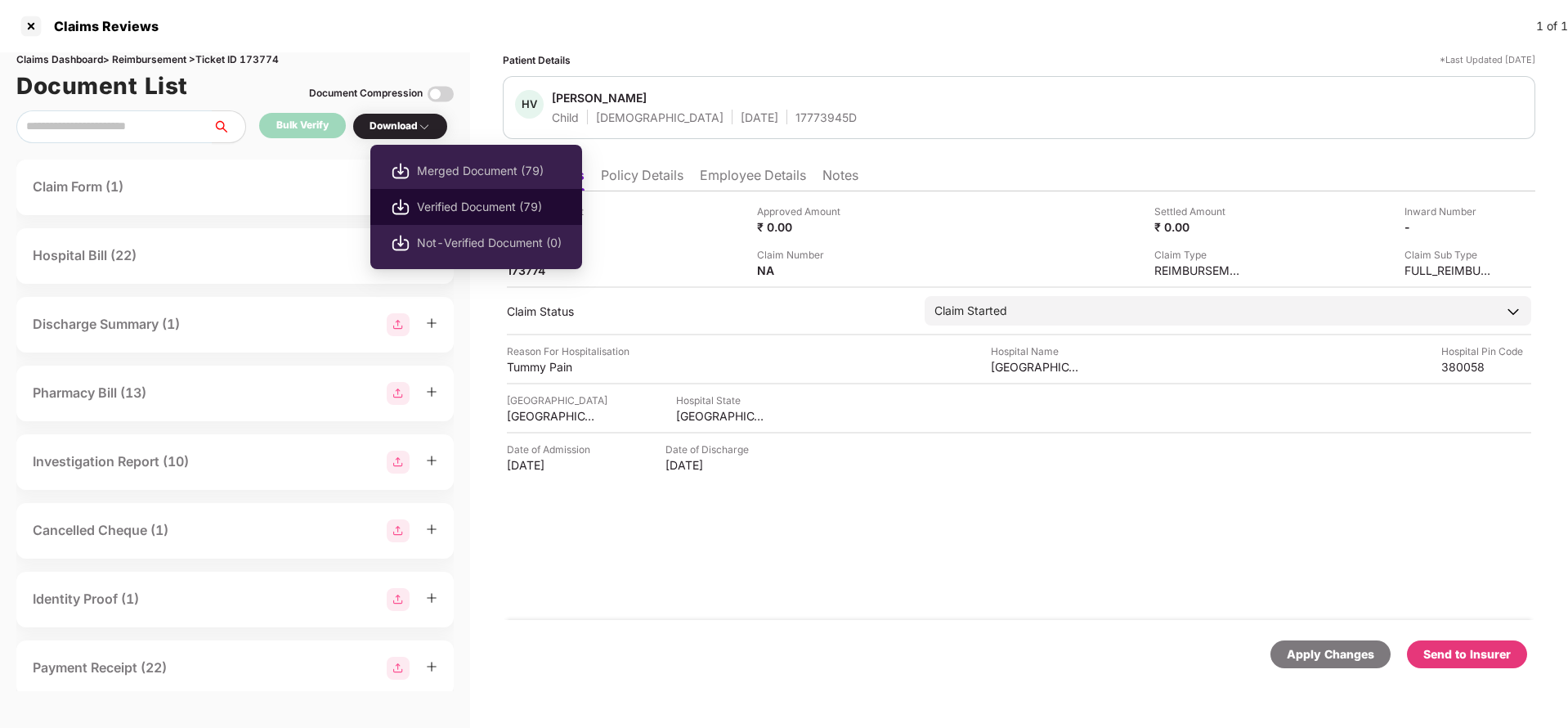
click at [489, 216] on li "Verified Document (79)" at bounding box center [476, 206] width 211 height 36
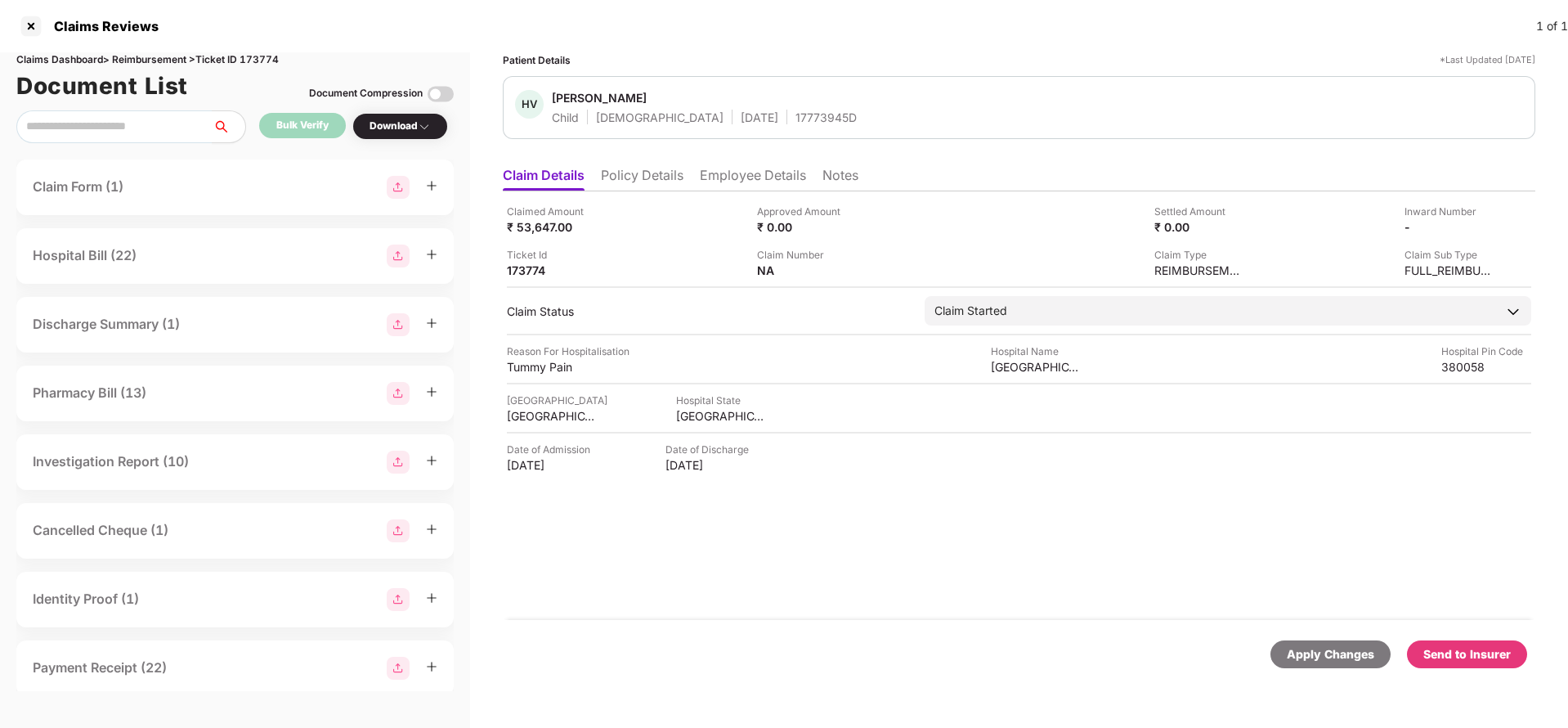
click at [209, 197] on div "Claim Form (1)" at bounding box center [234, 188] width 404 height 23
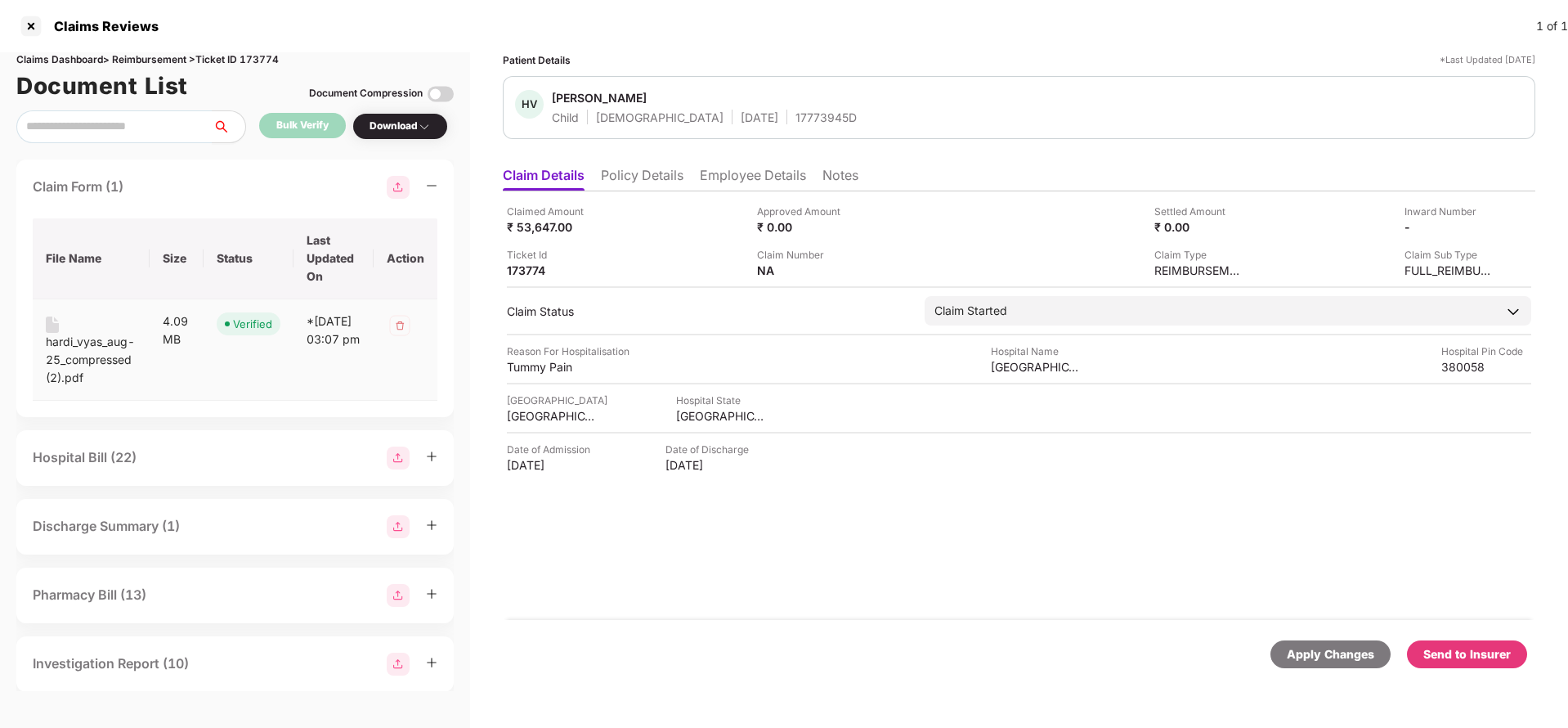
click at [93, 360] on div "hardi_vyas_aug-25_compressed (2).pdf" at bounding box center [91, 360] width 91 height 54
click at [195, 451] on div "Hospital Bill (22)" at bounding box center [234, 458] width 404 height 23
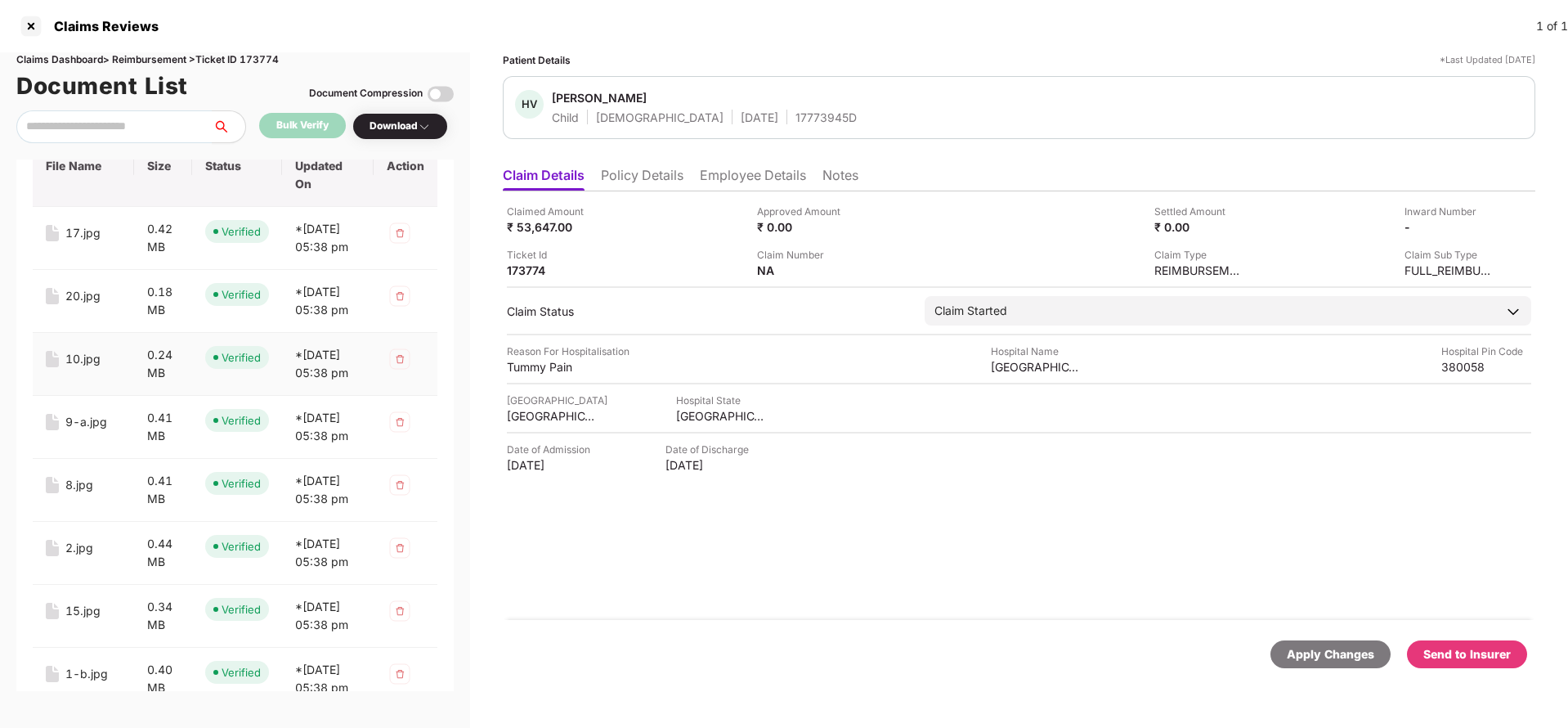
scroll to position [368, 0]
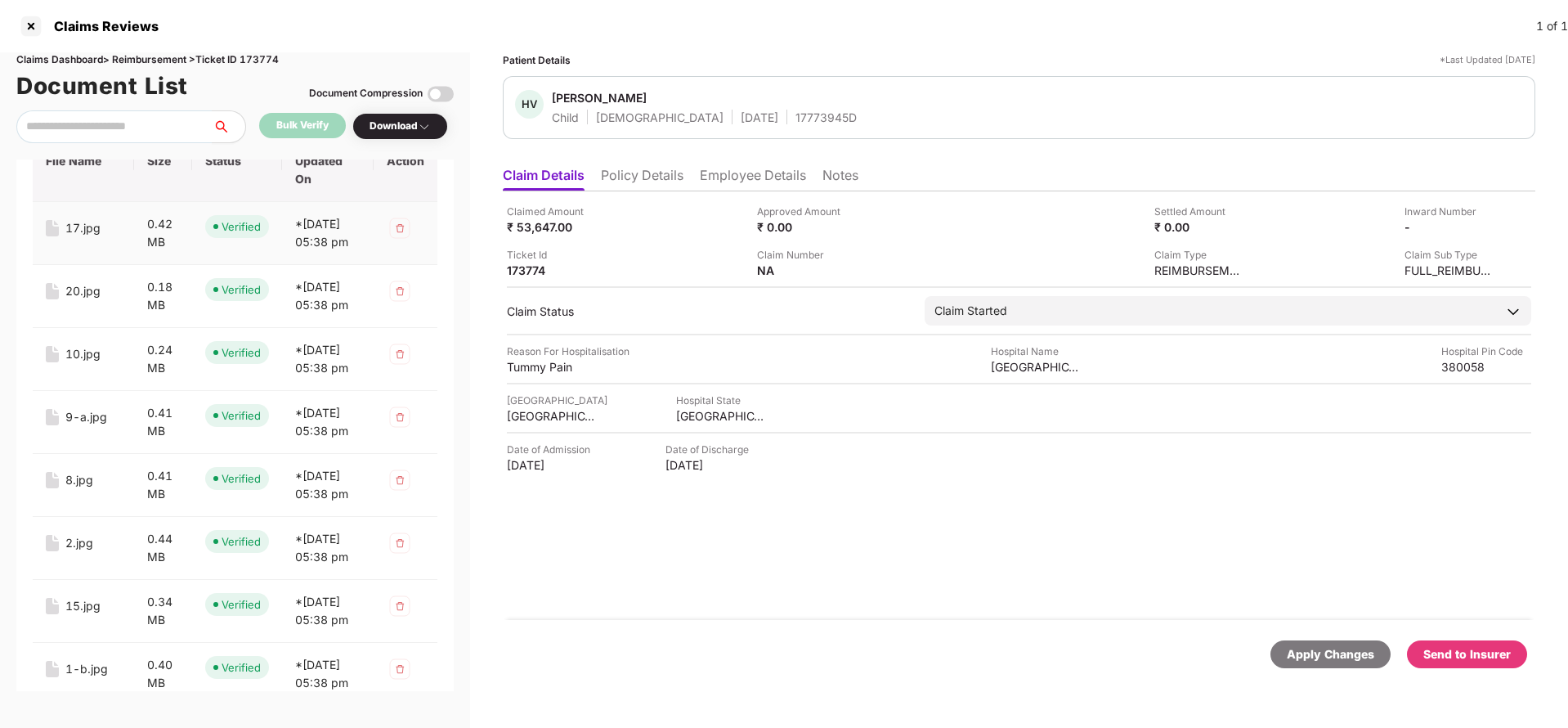
click at [66, 232] on div "17.jpg" at bounding box center [83, 228] width 35 height 18
click at [80, 301] on div "20.jpg" at bounding box center [83, 291] width 35 height 18
click at [85, 363] on div "10.jpg" at bounding box center [83, 354] width 35 height 18
click at [91, 426] on div "9-a.jpg" at bounding box center [85, 417] width 41 height 18
click at [78, 489] on div "8.jpg" at bounding box center [79, 480] width 28 height 18
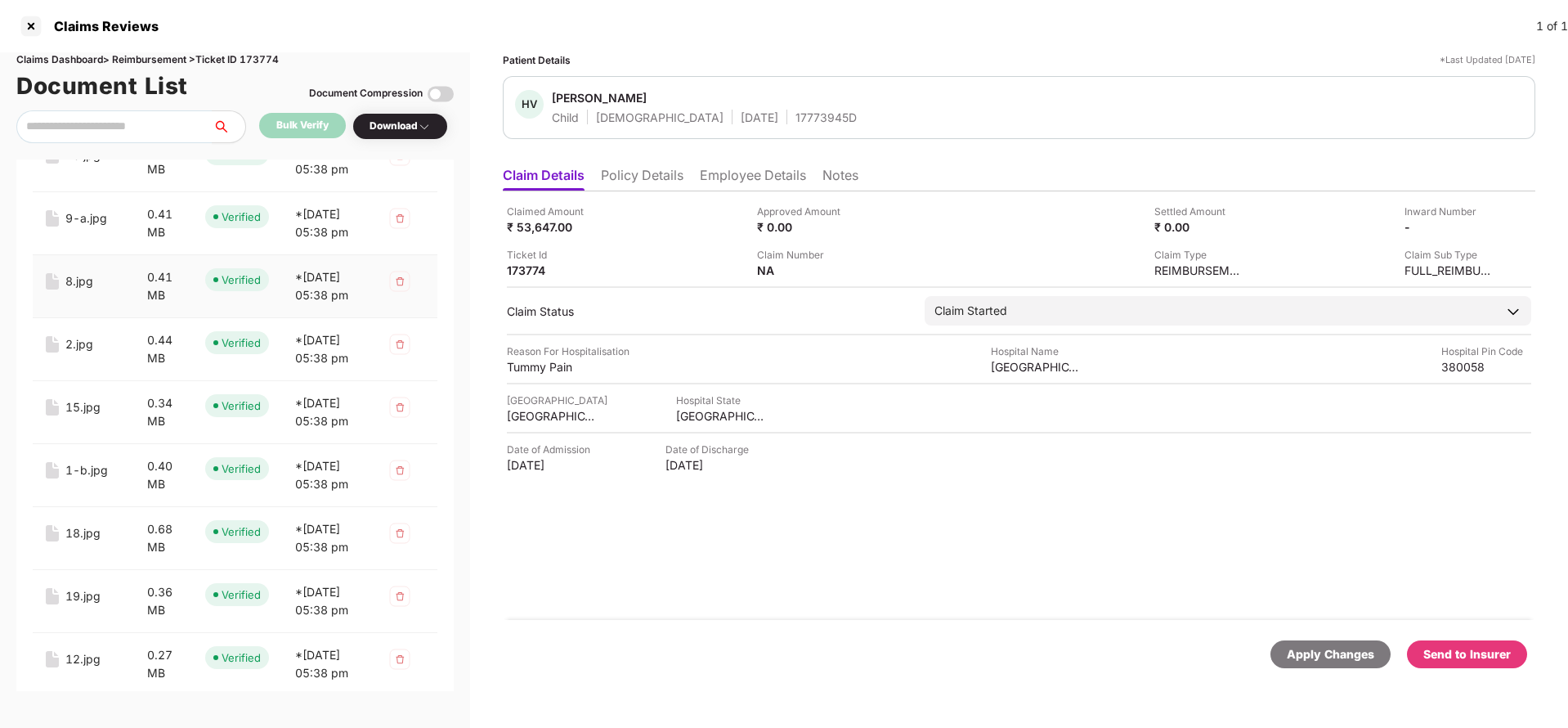
scroll to position [613, 0]
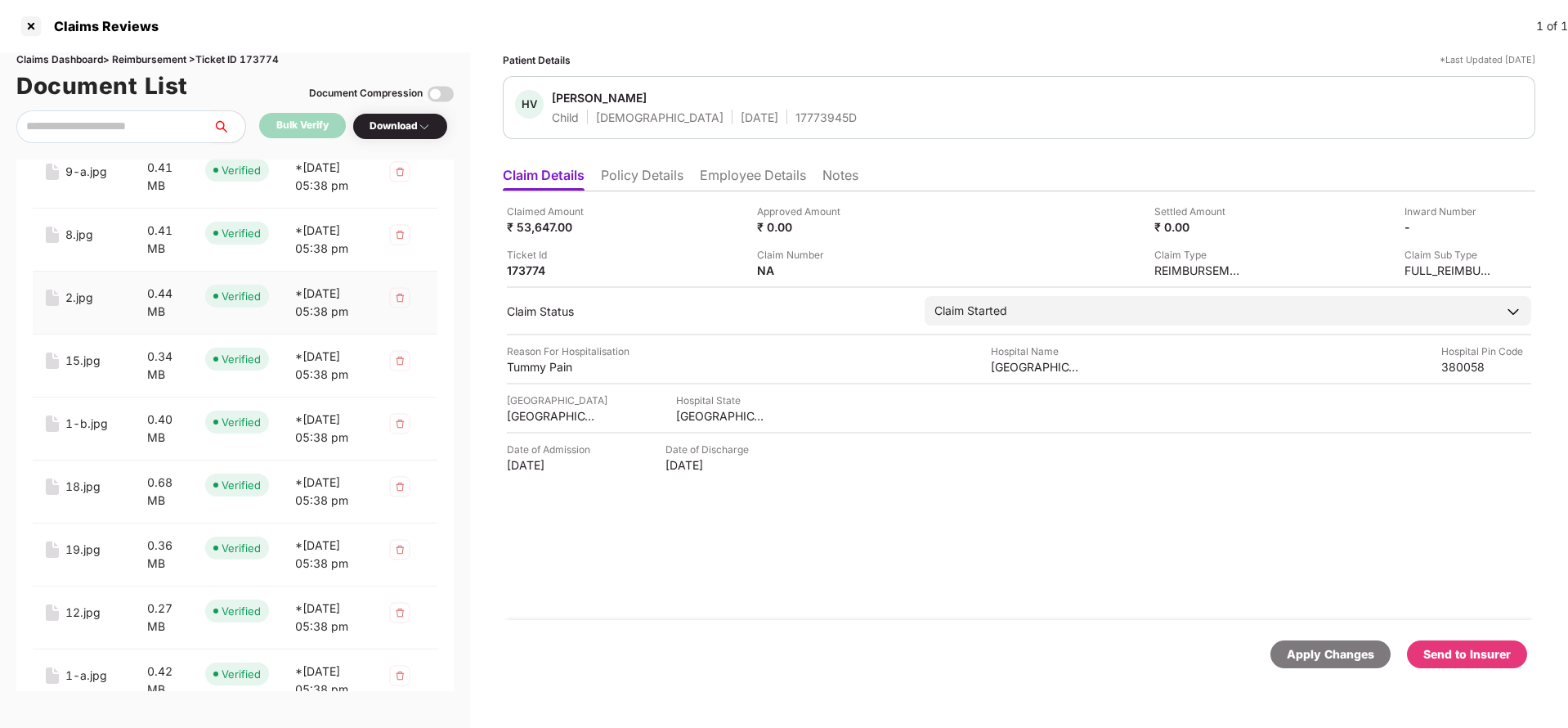
click at [77, 307] on div "2.jpg" at bounding box center [79, 298] width 28 height 18
click at [90, 369] on div "15.jpg" at bounding box center [83, 360] width 35 height 18
click at [98, 433] on div "1-b.jpg" at bounding box center [86, 424] width 42 height 18
click at [86, 495] on div "18.jpg" at bounding box center [83, 487] width 35 height 18
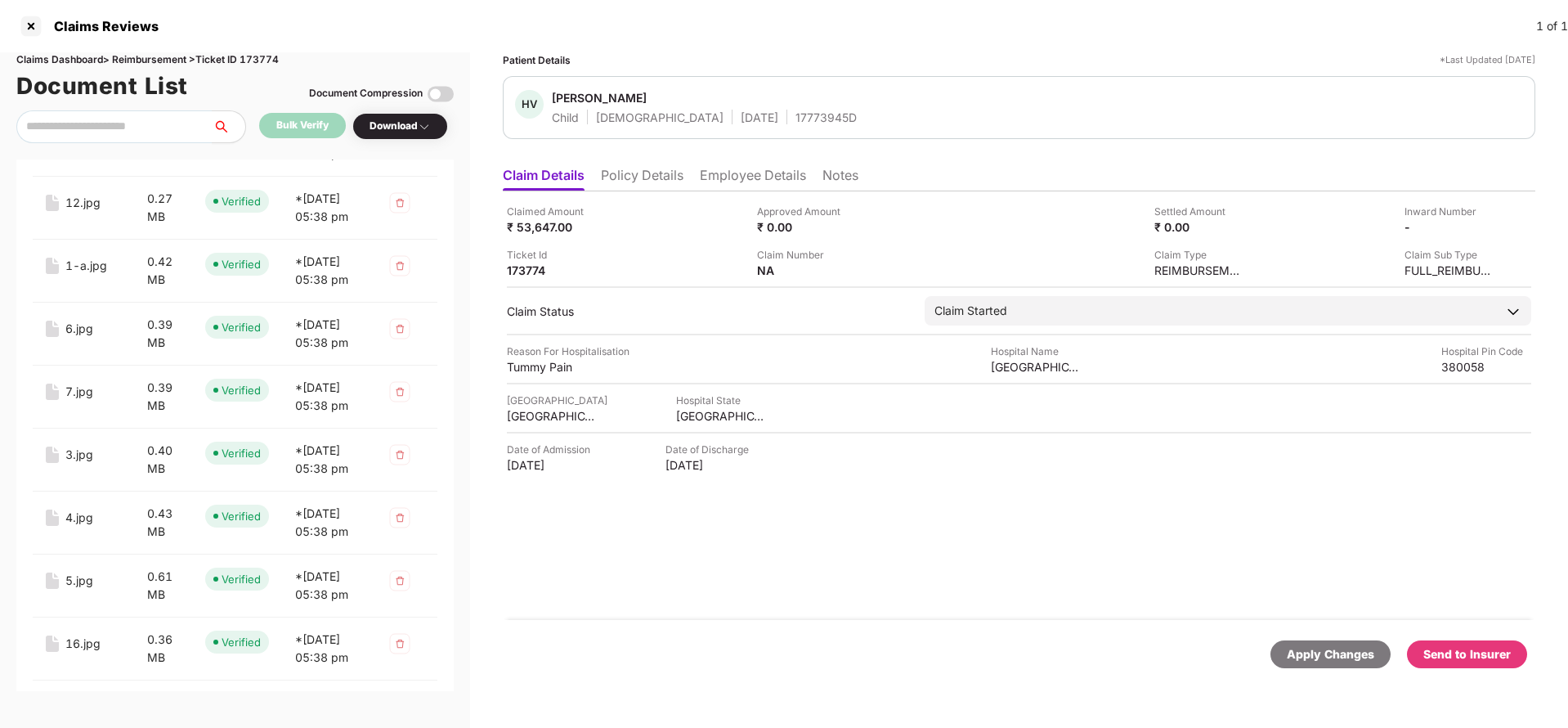
scroll to position [1104, 0]
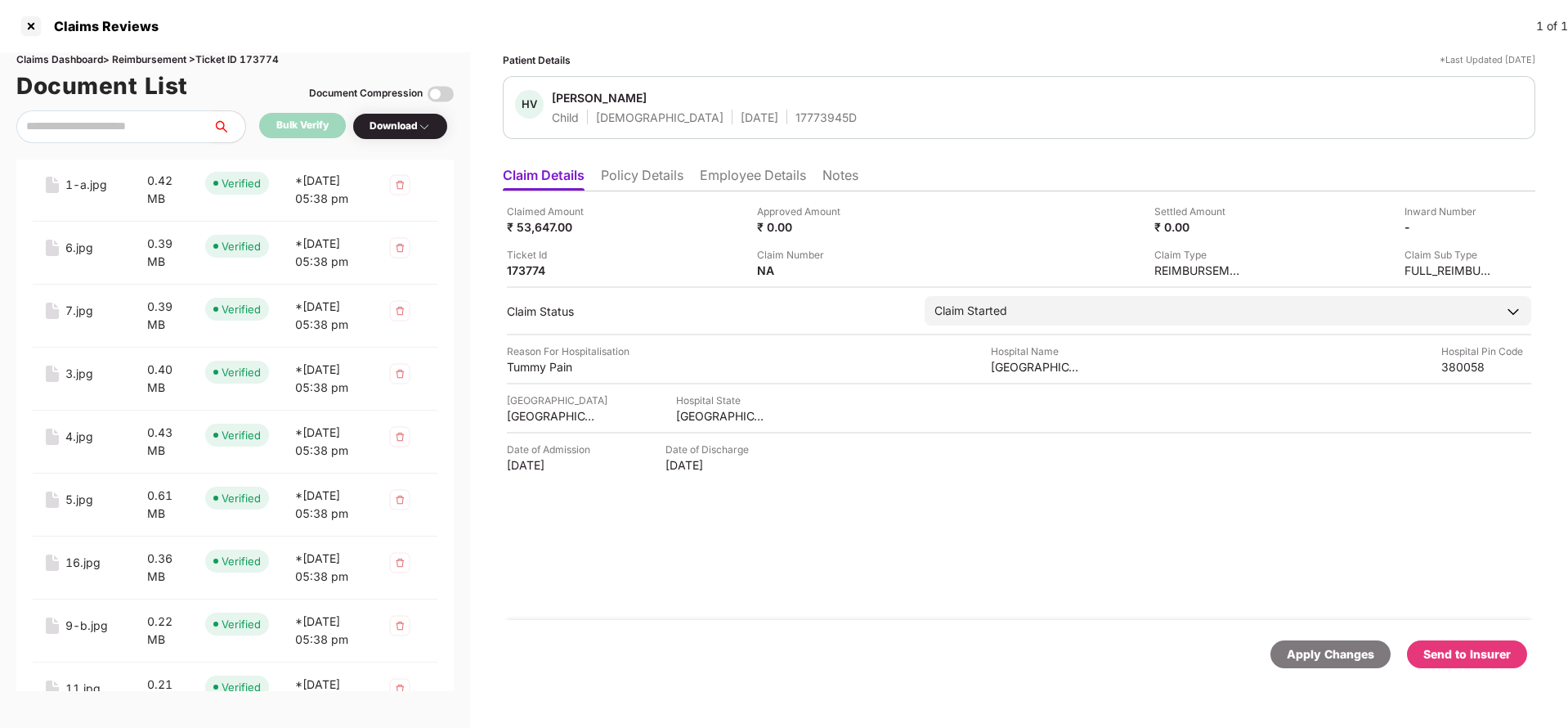
click at [77, 96] on td "19.jpg" at bounding box center [83, 63] width 101 height 63
click at [80, 68] on div "19.jpg" at bounding box center [83, 59] width 35 height 18
click at [80, 130] on div "12.jpg" at bounding box center [83, 122] width 35 height 18
click at [92, 194] on div "1-a.jpg" at bounding box center [85, 185] width 41 height 18
click at [80, 256] on div "6.jpg" at bounding box center [79, 248] width 28 height 18
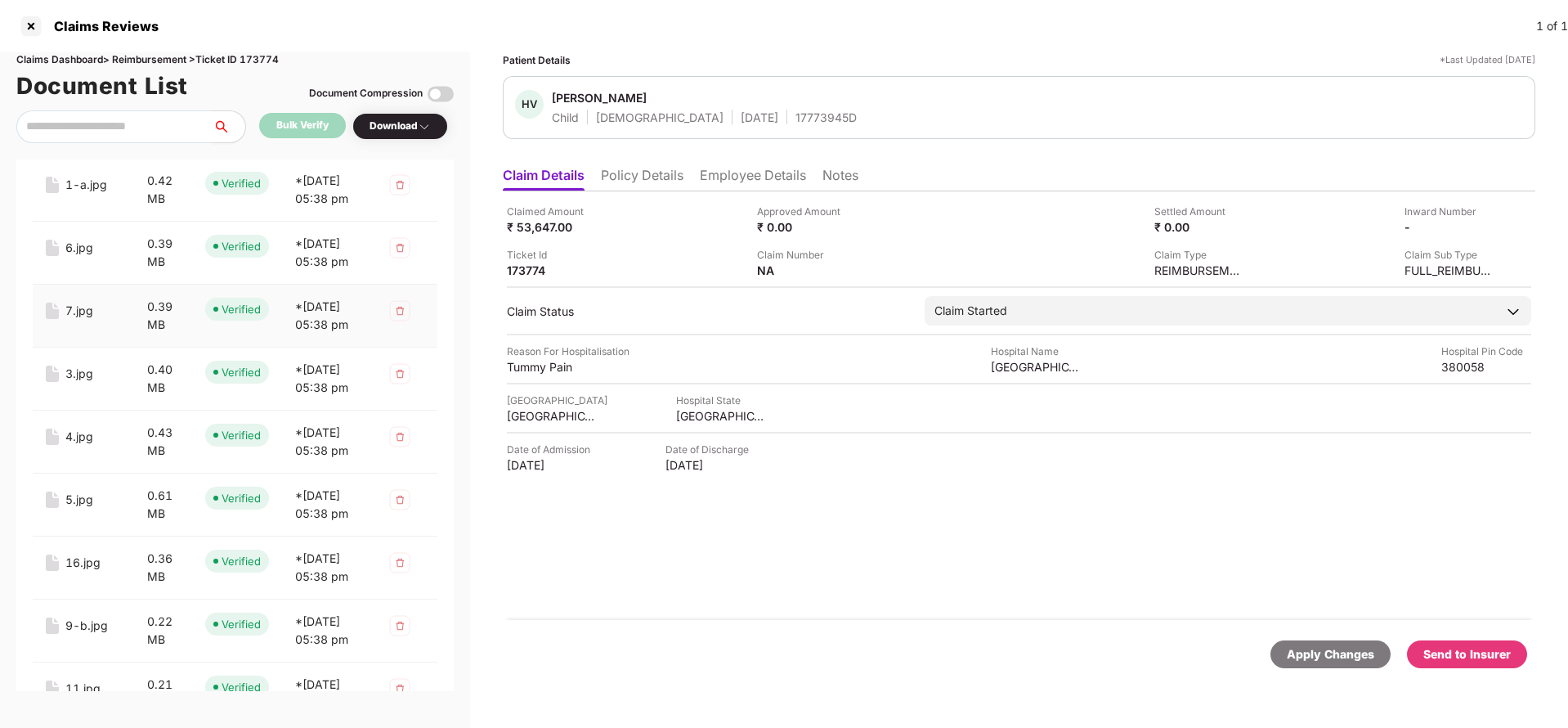
click at [81, 320] on div "7.jpg" at bounding box center [79, 310] width 28 height 18
click at [77, 383] on div "3.jpg" at bounding box center [79, 374] width 28 height 18
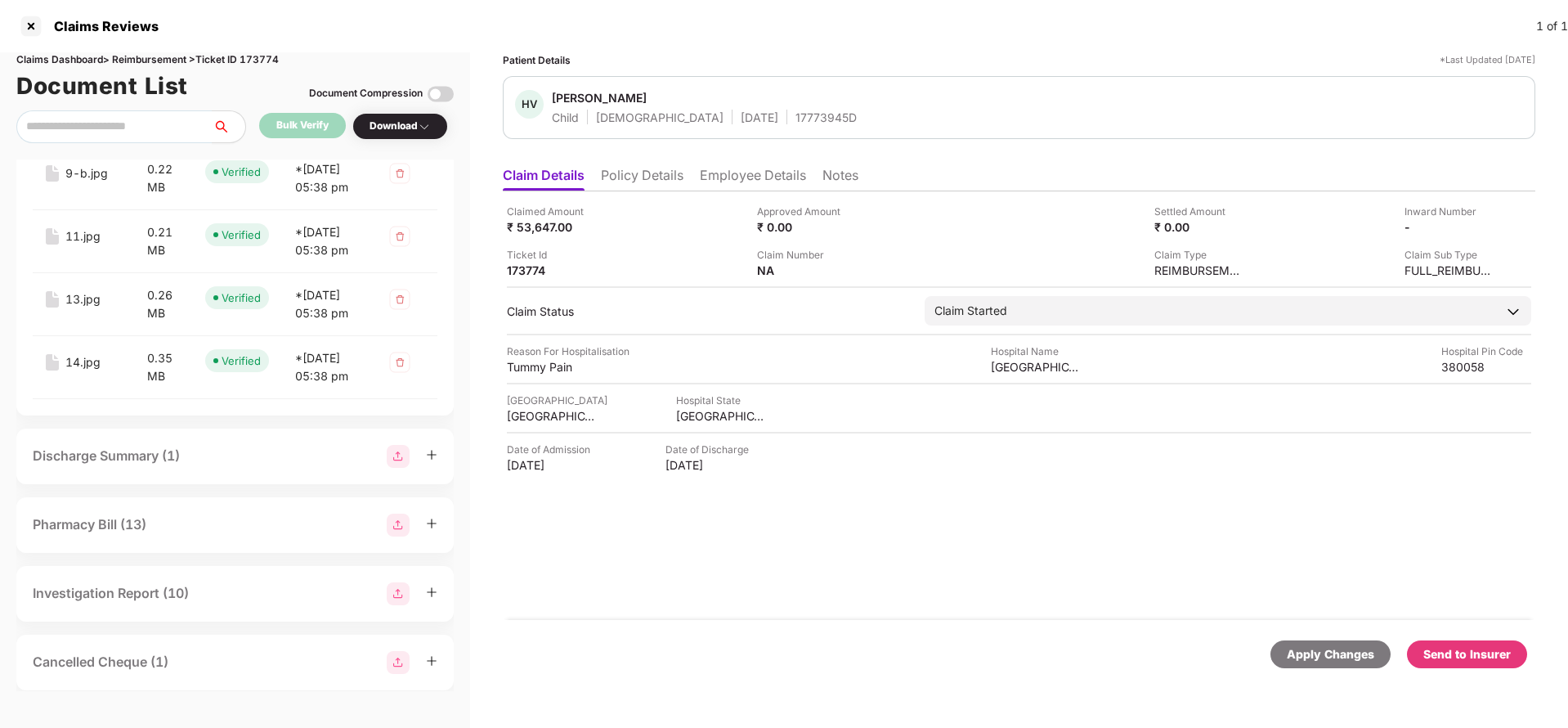
scroll to position [1595, 0]
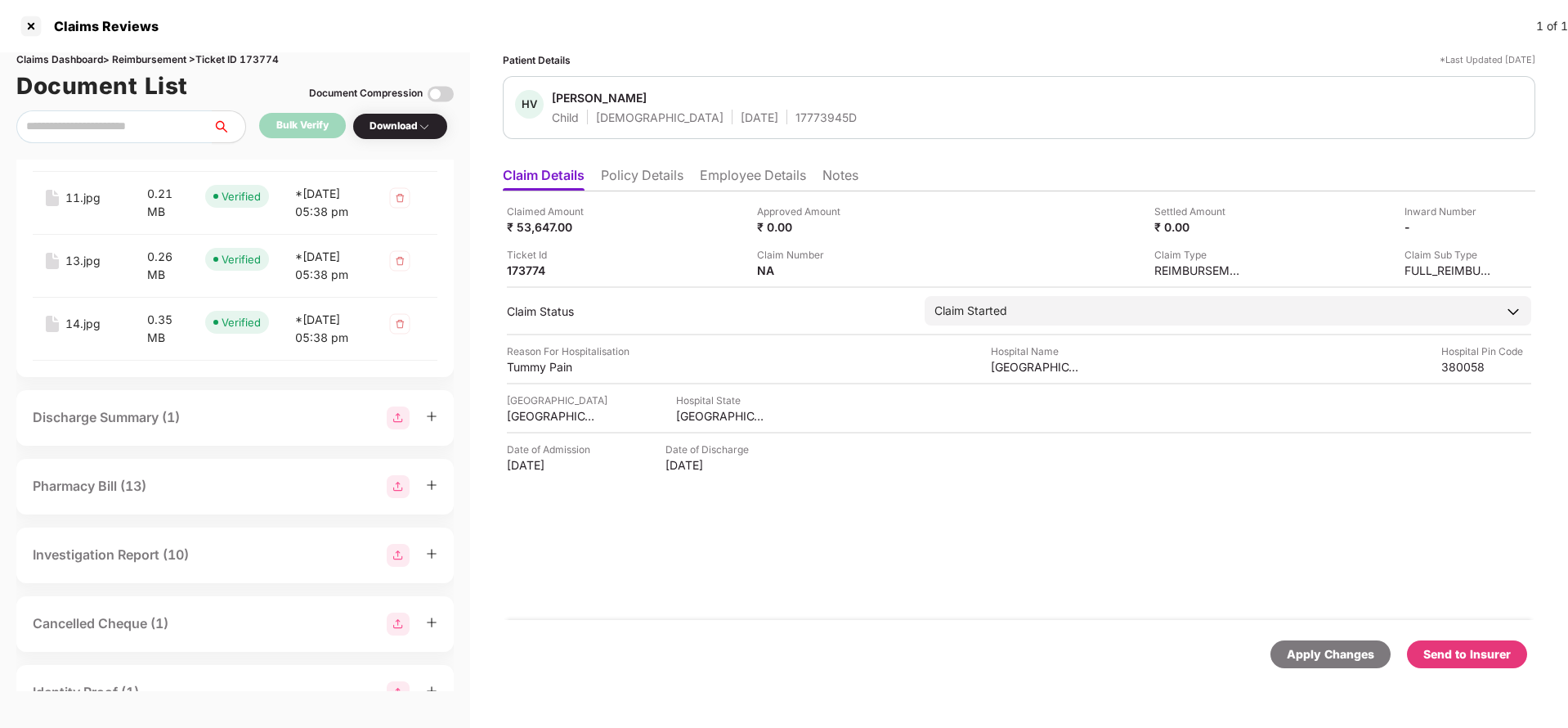
click at [71, 18] on div "5.jpg" at bounding box center [79, 9] width 28 height 18
click at [78, 81] on div "16.jpg" at bounding box center [83, 71] width 35 height 18
click at [80, 144] on div "9-b.jpg" at bounding box center [86, 135] width 42 height 18
click at [85, 207] on div "11.jpg" at bounding box center [83, 197] width 35 height 18
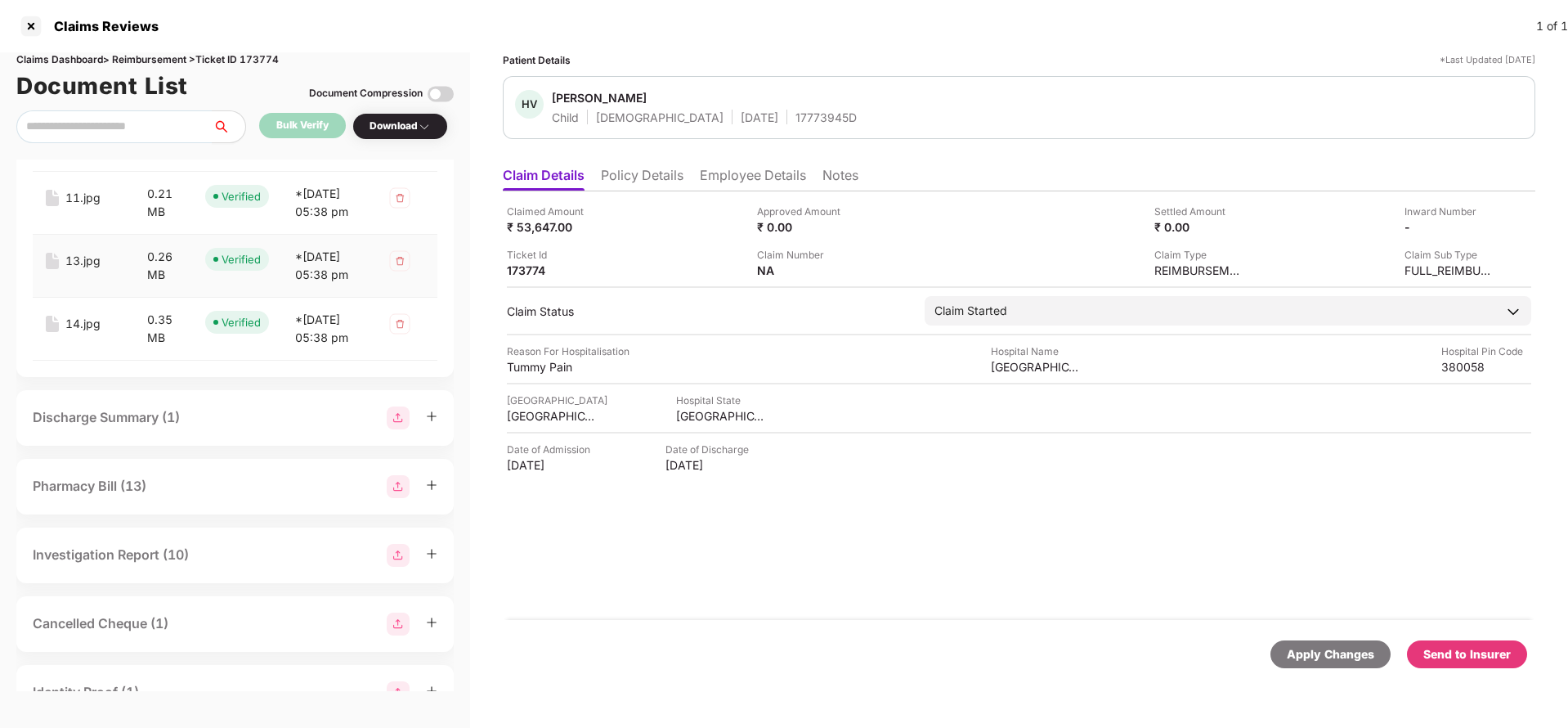
click at [79, 270] on div "13.jpg" at bounding box center [83, 261] width 35 height 18
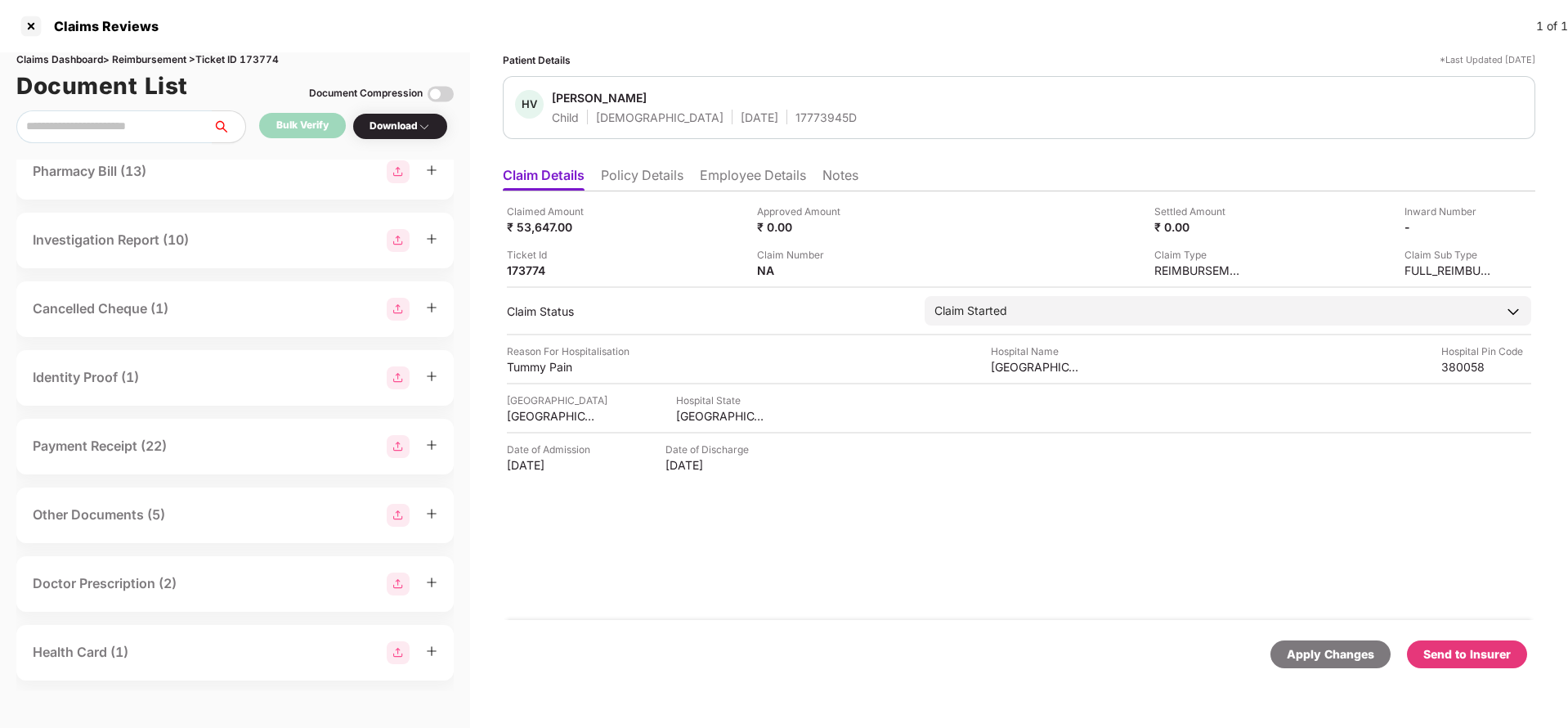
scroll to position [1963, 0]
click at [83, 16] on div "14.jpg" at bounding box center [83, 6] width 35 height 18
click at [202, 129] on div "Discharge Summary (1)" at bounding box center [235, 100] width 437 height 56
click at [206, 112] on div "Discharge Summary (1)" at bounding box center [234, 100] width 404 height 23
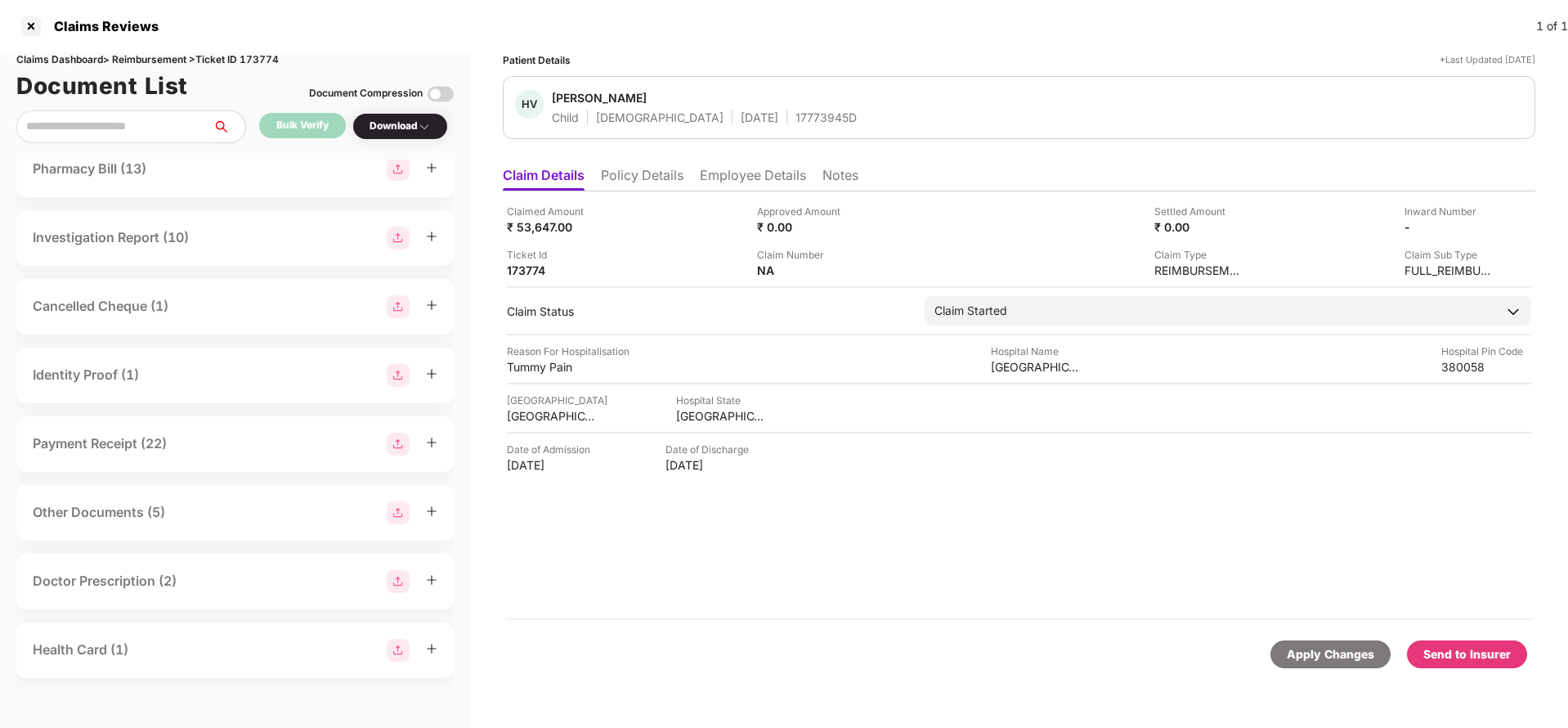
click at [76, 98] on div "discharge.pdf" at bounding box center [83, 89] width 75 height 18
click at [174, 181] on div "Pharmacy Bill (13)" at bounding box center [234, 169] width 404 height 23
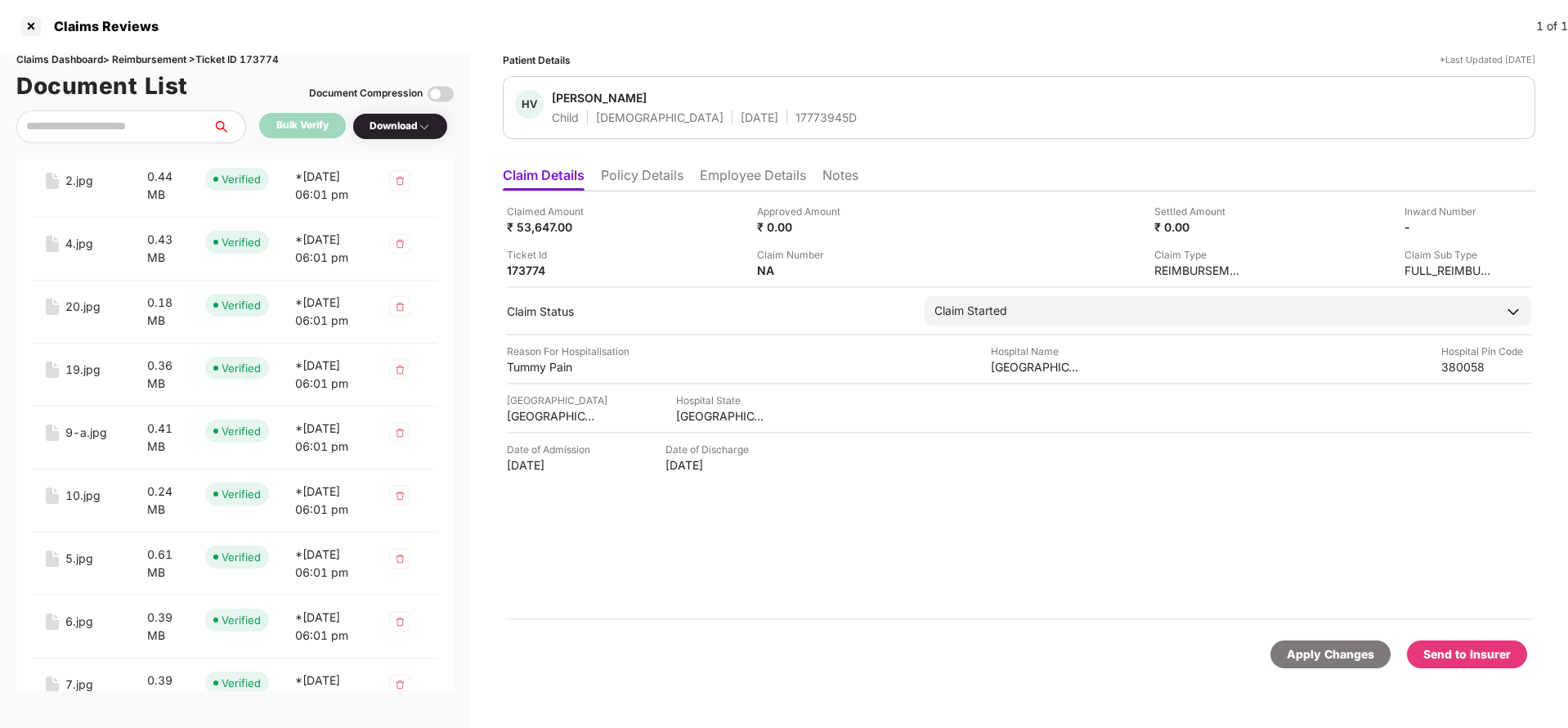
click at [78, 63] on div "15.jpg" at bounding box center [83, 55] width 35 height 18
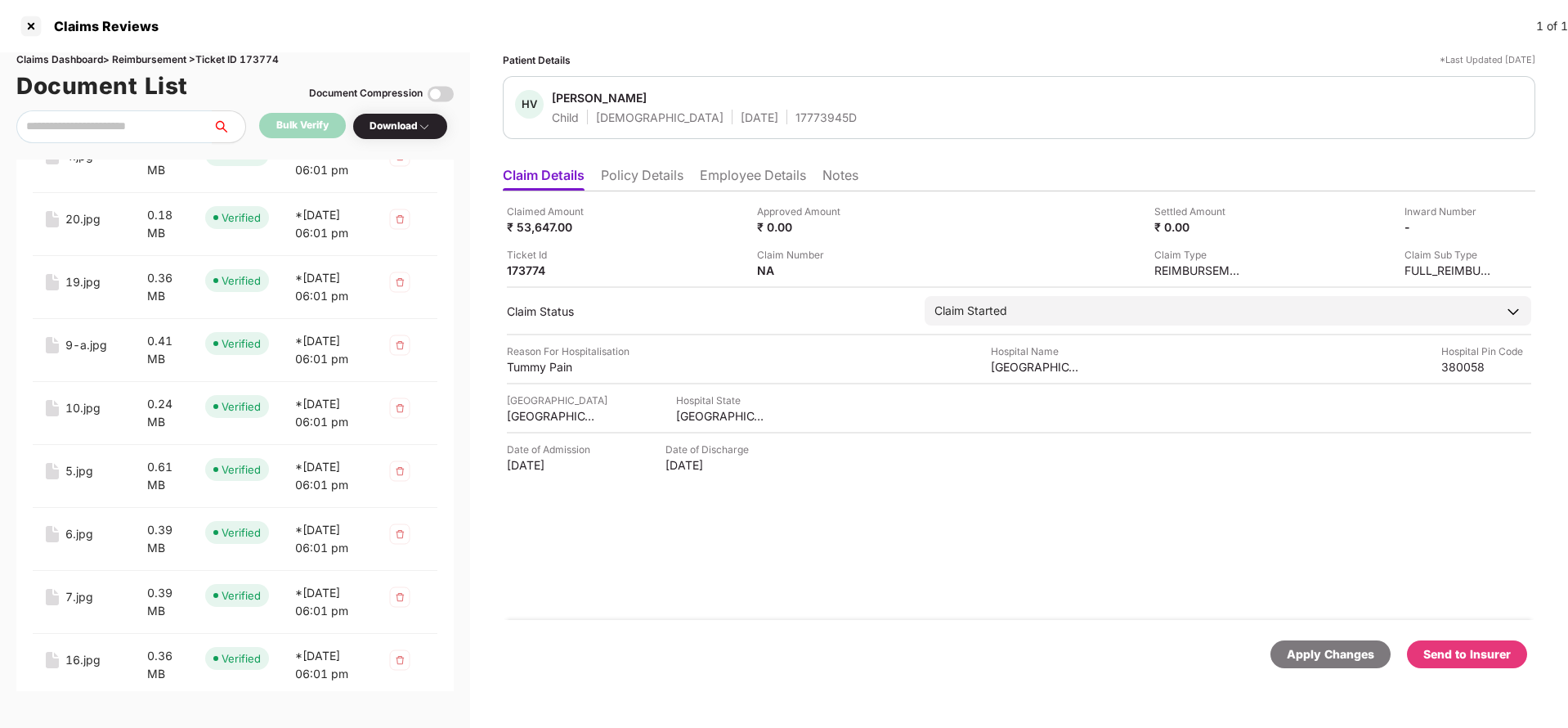
scroll to position [2454, 0]
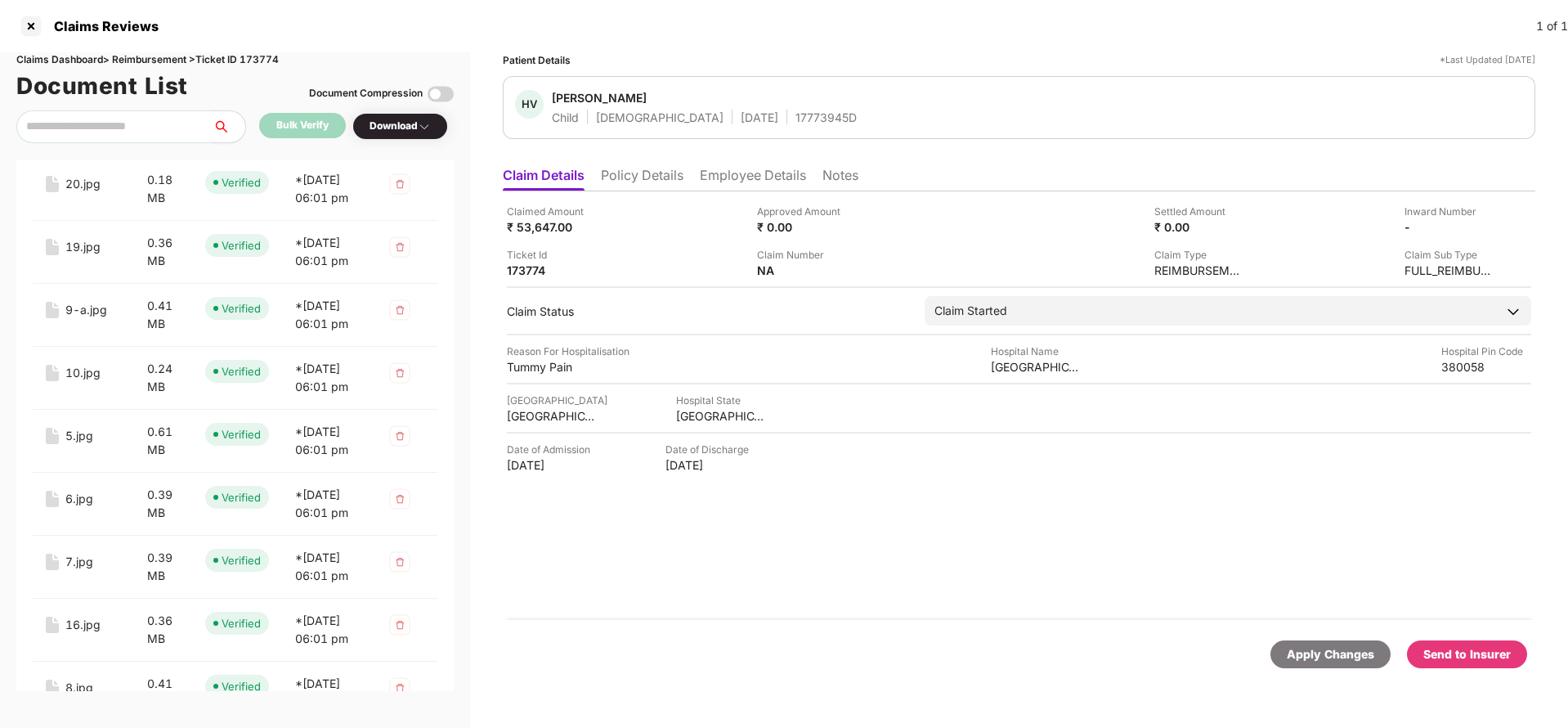
click at [78, 67] on div "2.jpg" at bounding box center [79, 58] width 28 height 18
click at [74, 130] on div "4.jpg" at bounding box center [79, 121] width 28 height 18
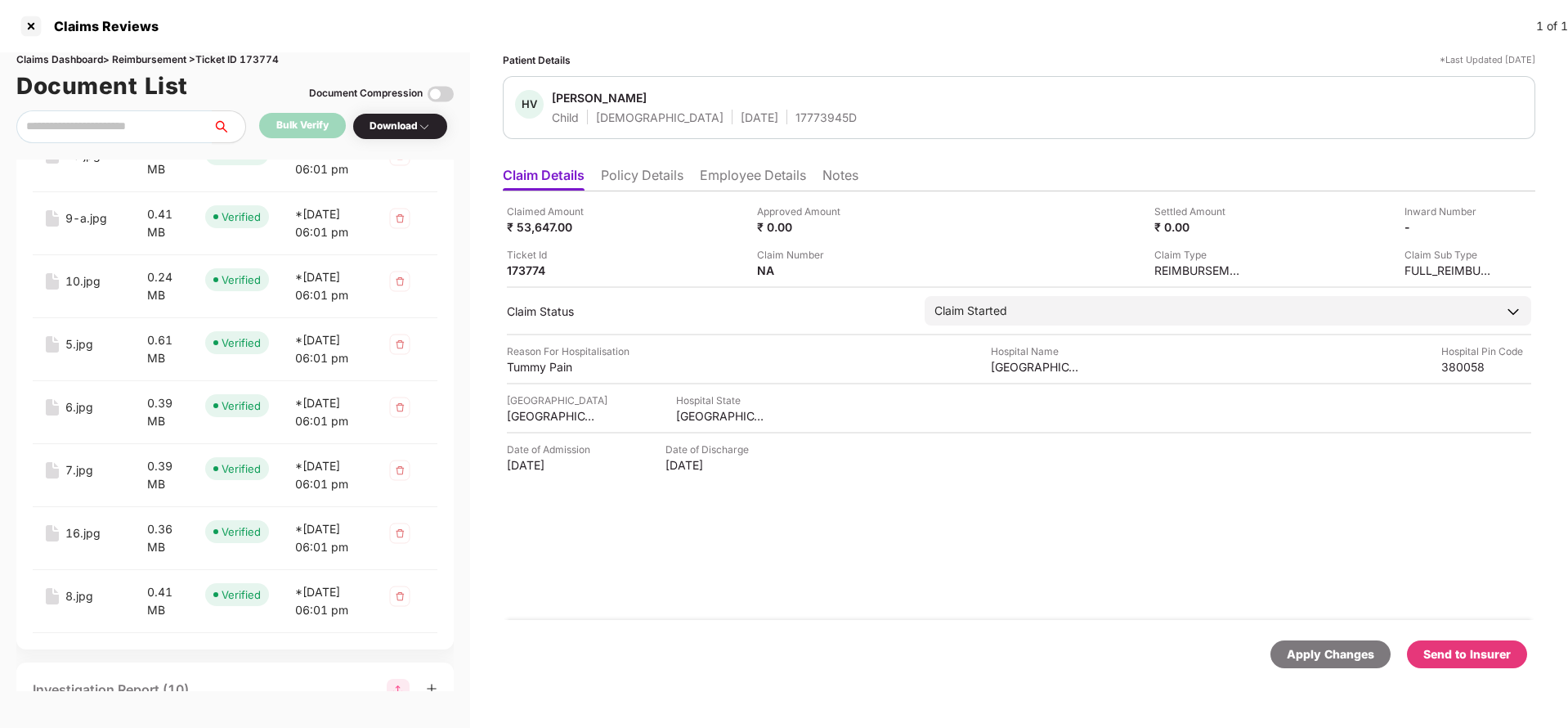
scroll to position [2576, 0]
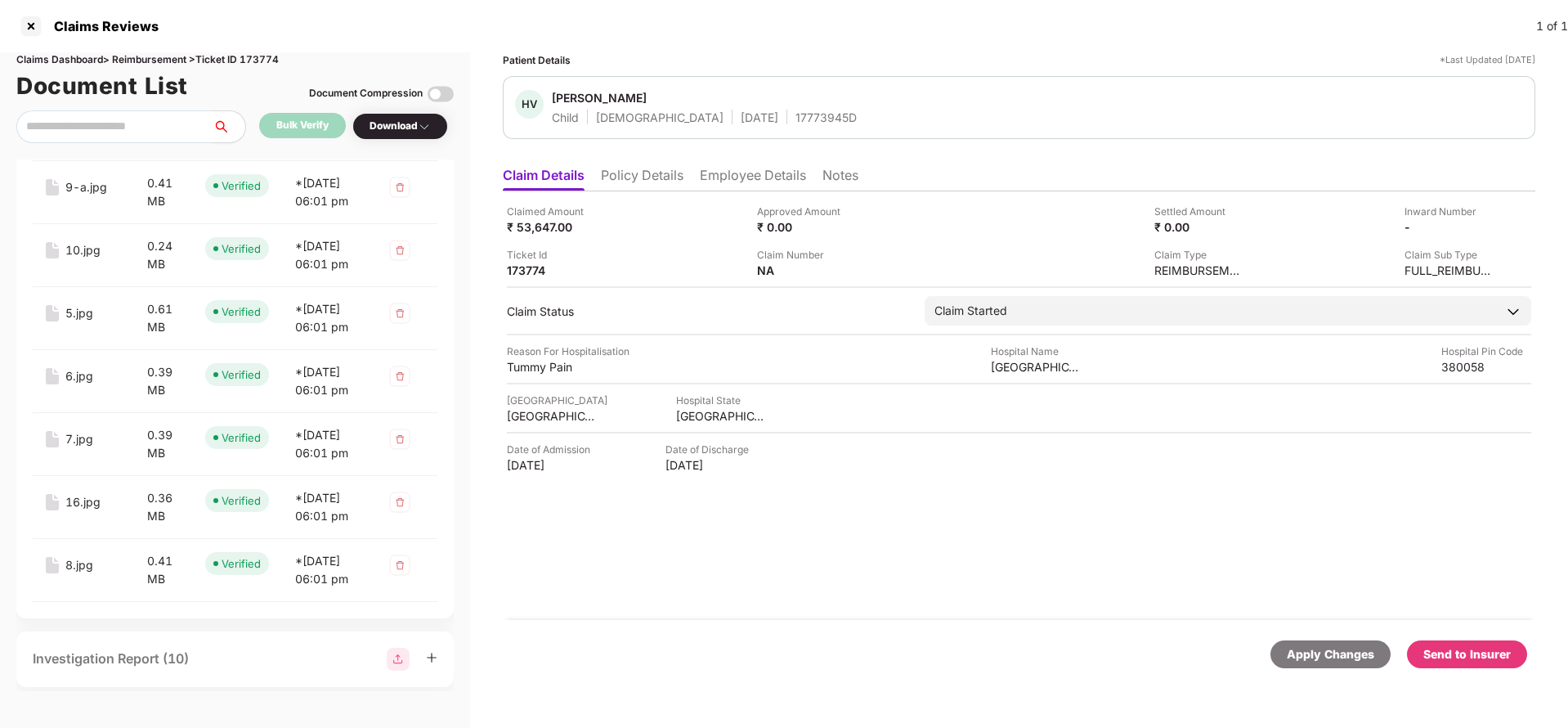
click at [75, 71] on div "20.jpg" at bounding box center [83, 61] width 35 height 18
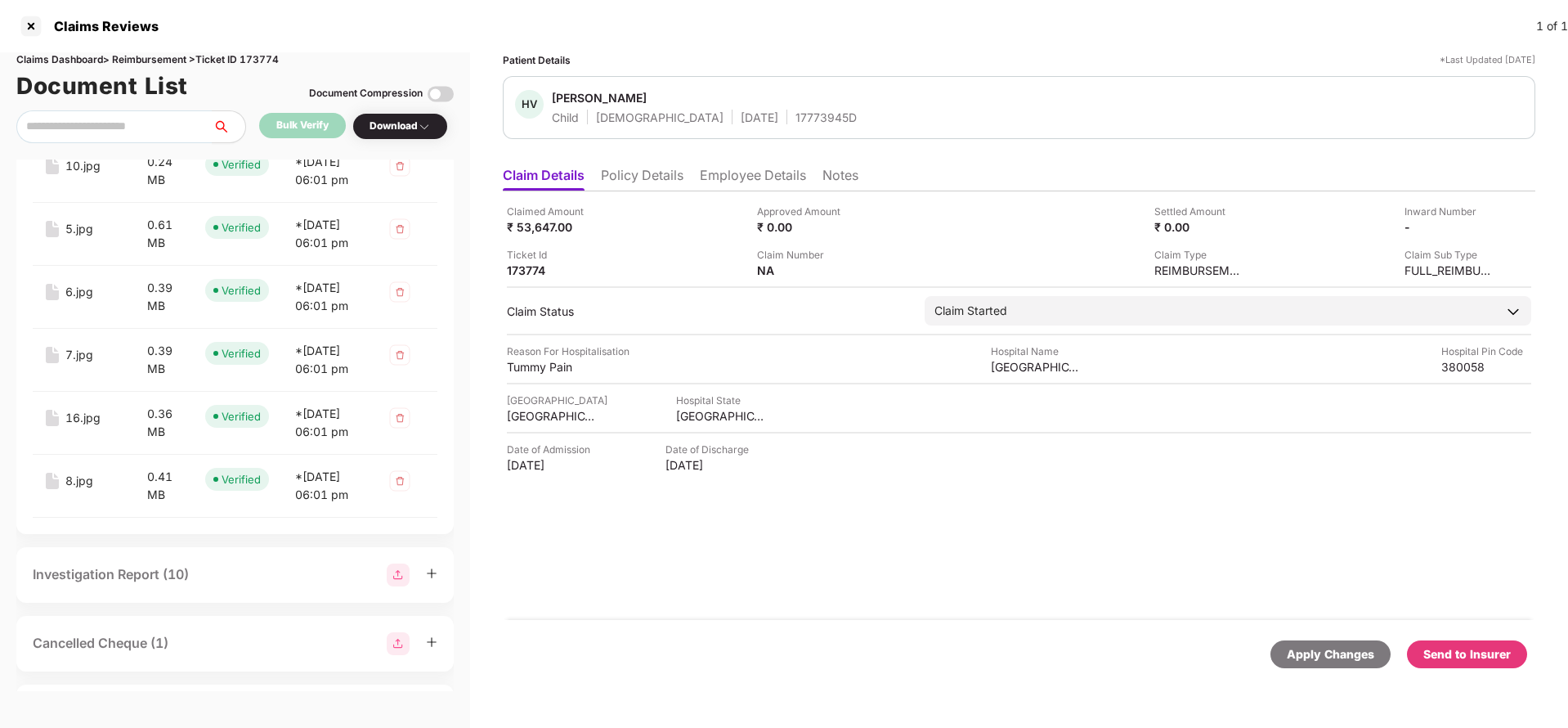
scroll to position [2699, 0]
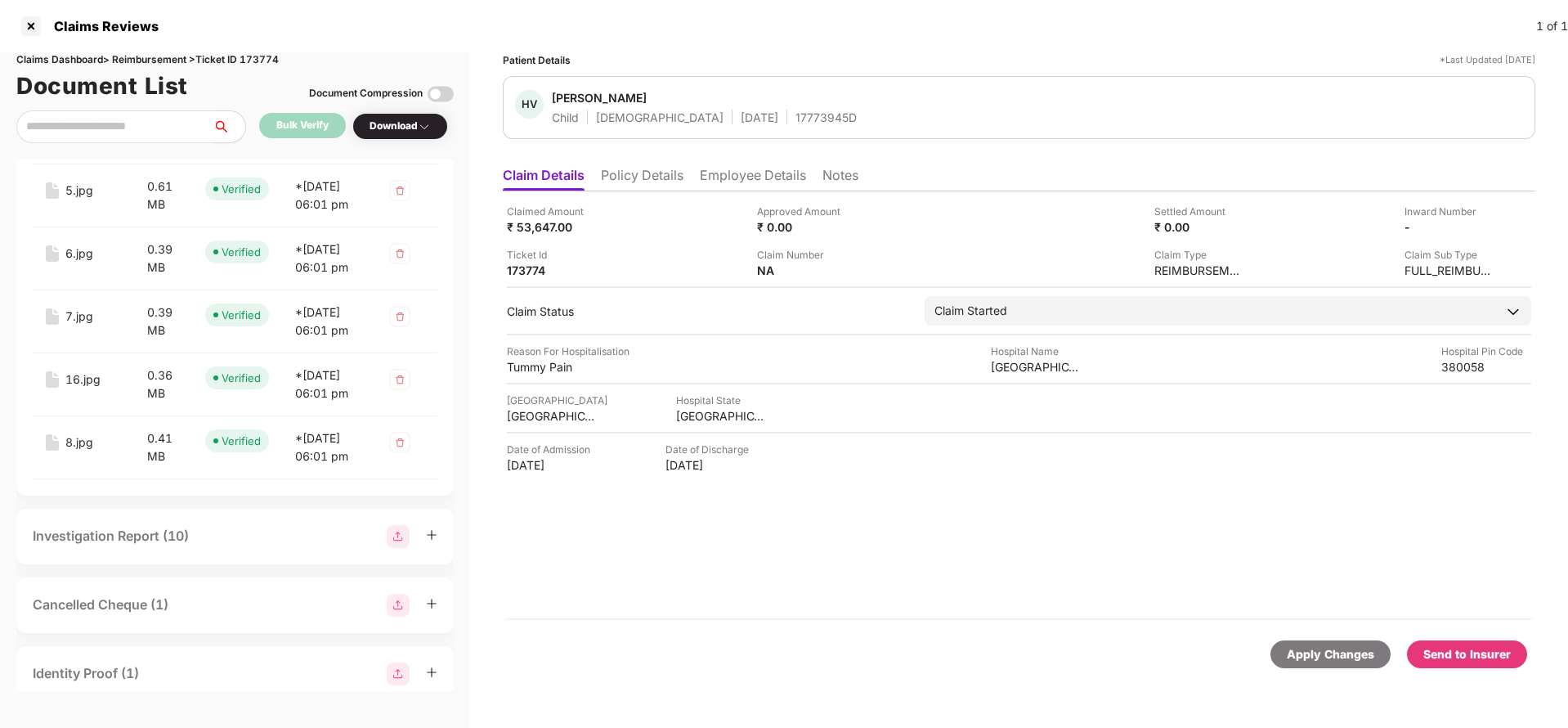
click at [79, 11] on div "19.jpg" at bounding box center [83, 2] width 35 height 18
click at [85, 74] on div "9-a.jpg" at bounding box center [85, 64] width 41 height 18
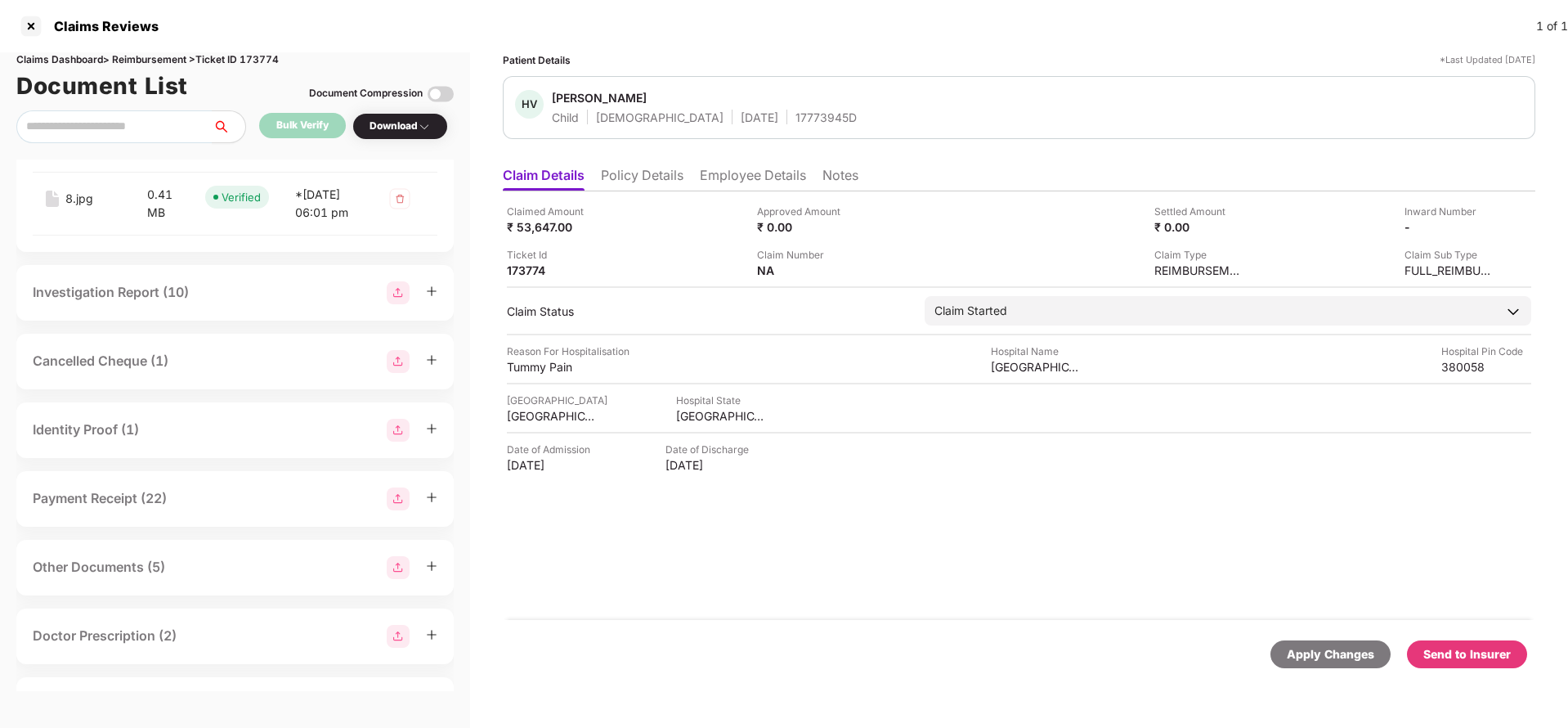
scroll to position [2945, 0]
click at [85, 17] on div "6.jpg" at bounding box center [79, 8] width 28 height 18
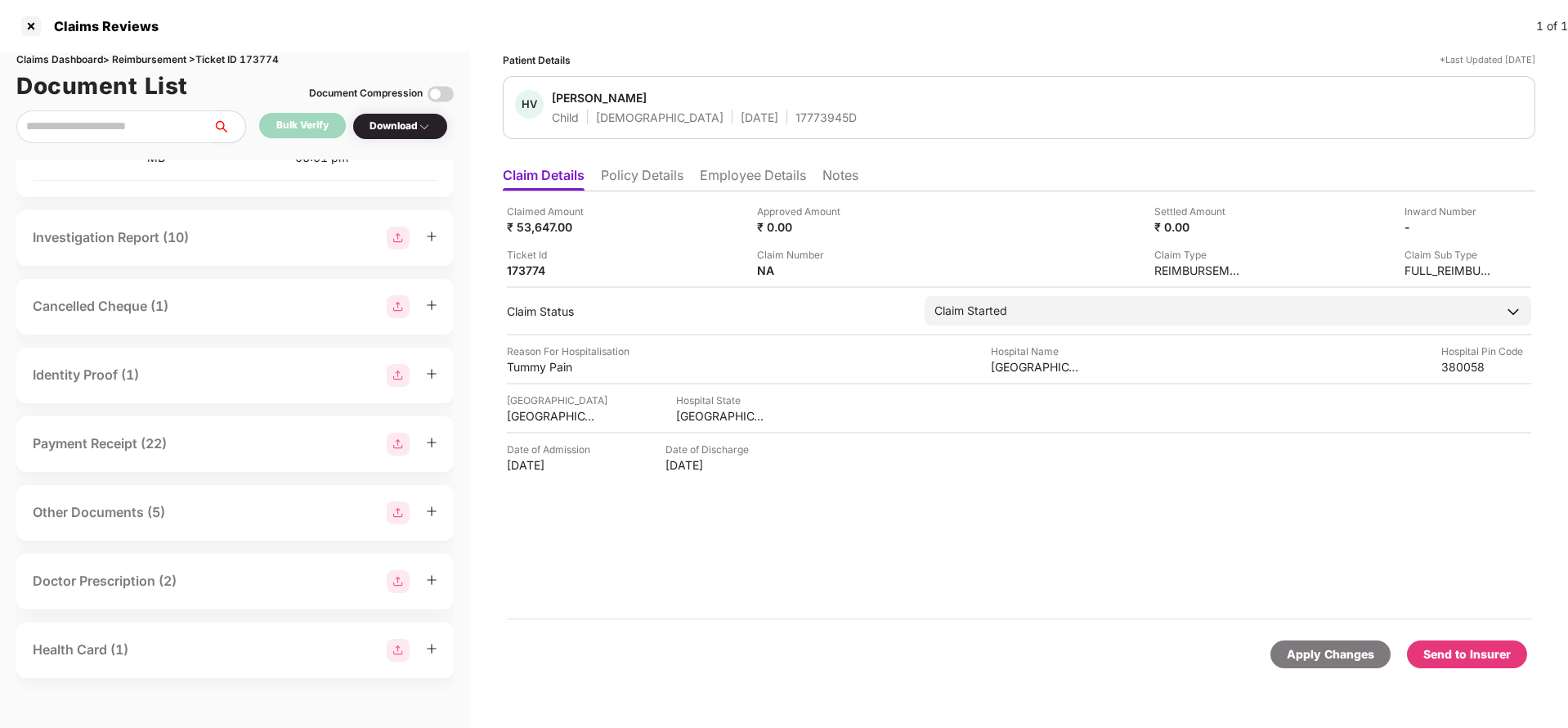
click at [74, 27] on div "7.jpg" at bounding box center [79, 18] width 28 height 18
click at [88, 90] on div "16.jpg" at bounding box center [83, 81] width 35 height 18
click at [75, 153] on div "8.jpg" at bounding box center [79, 144] width 28 height 18
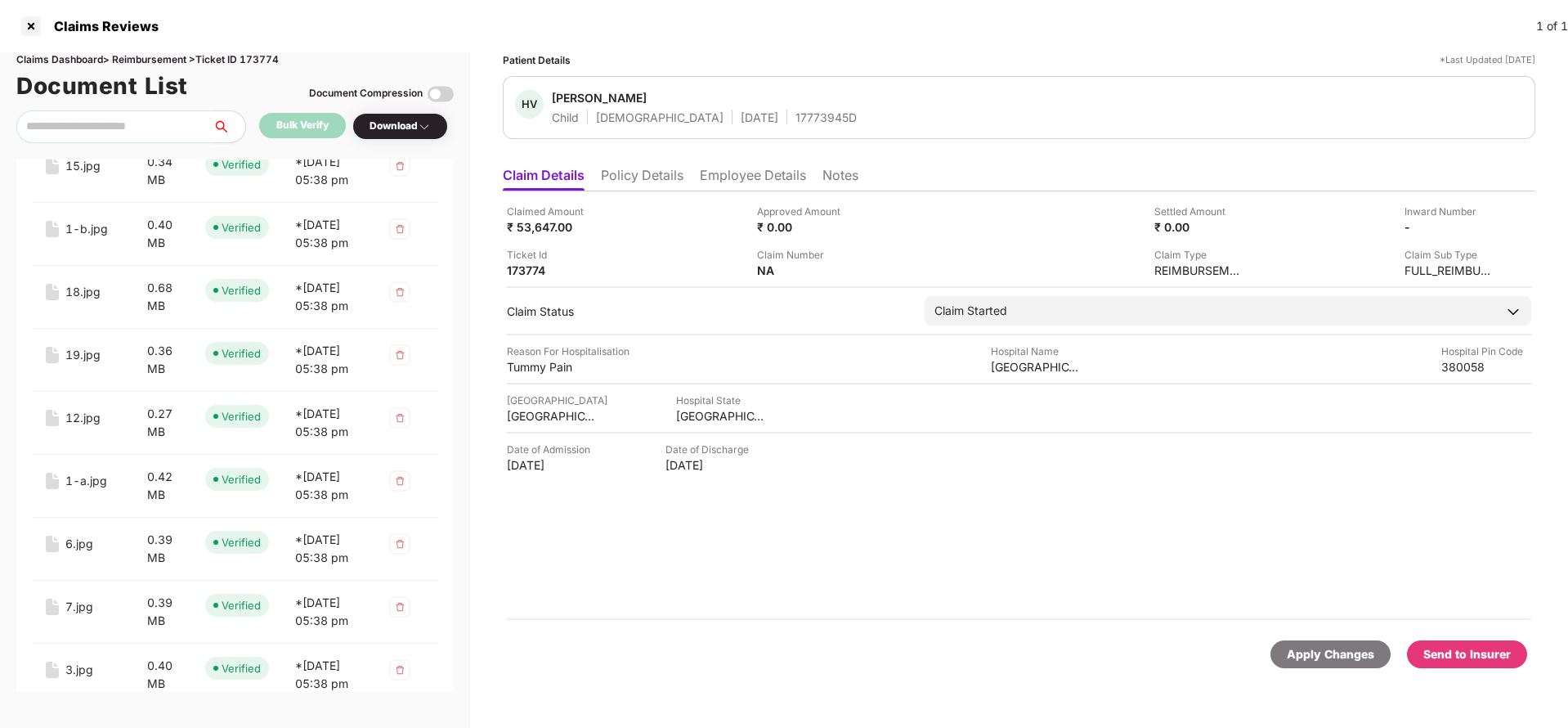
scroll to position [699, 0]
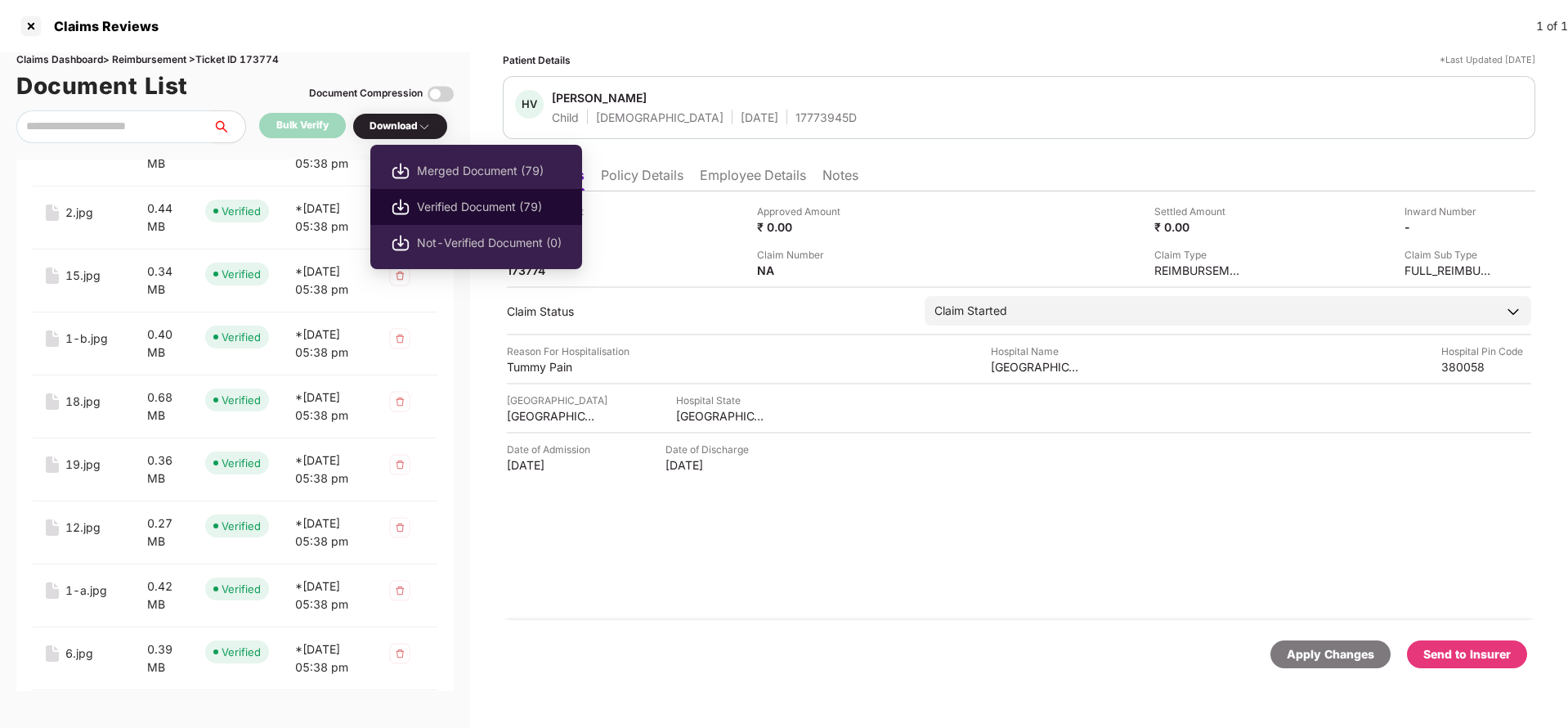
click at [487, 203] on span "Verified Document (79)" at bounding box center [489, 207] width 144 height 18
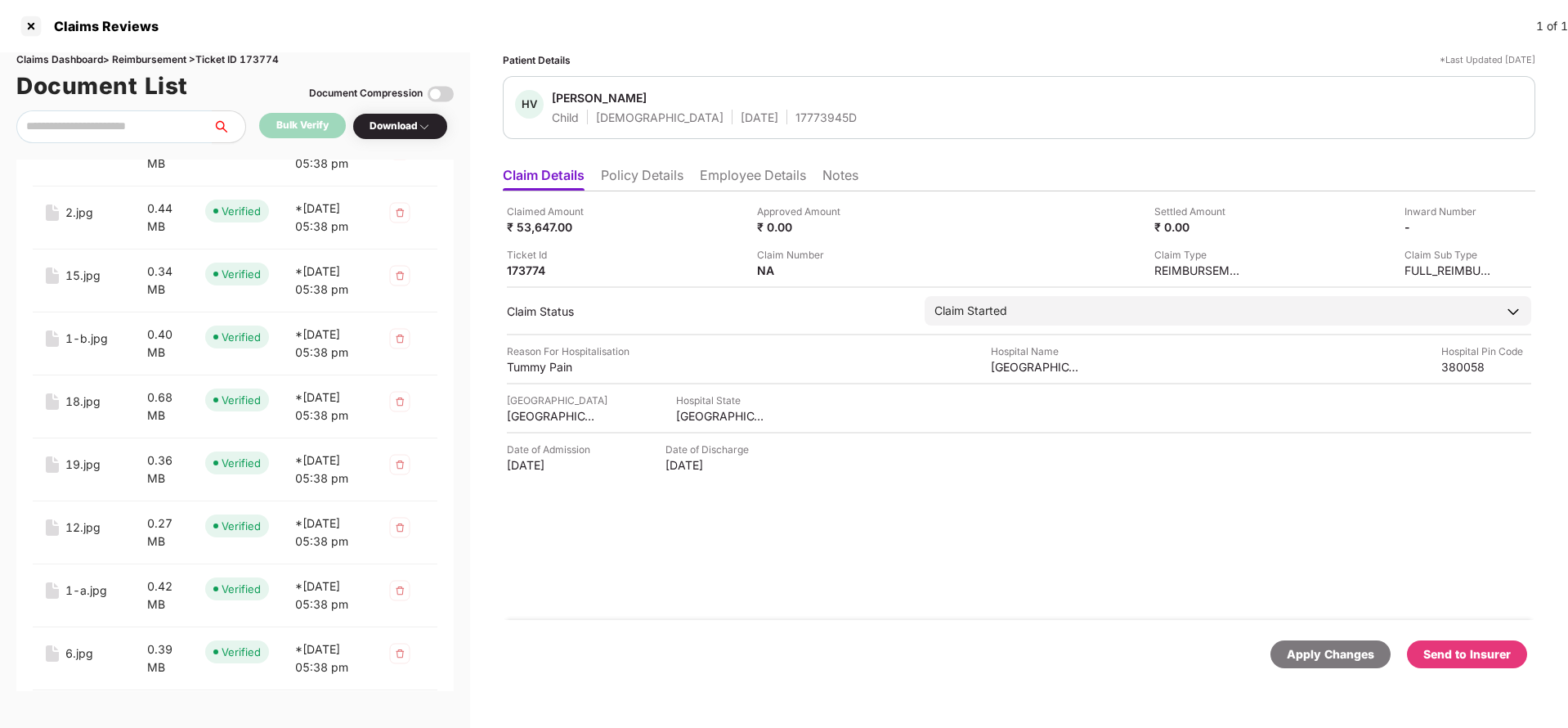
click at [763, 610] on div "Claimed Amount ₹ 53,647.00 Approved Amount ₹ 0.00 Settled Amount ₹ 0.00 Inward …" at bounding box center [1019, 405] width 1032 height 428
click at [405, 130] on div "Download" at bounding box center [400, 127] width 62 height 16
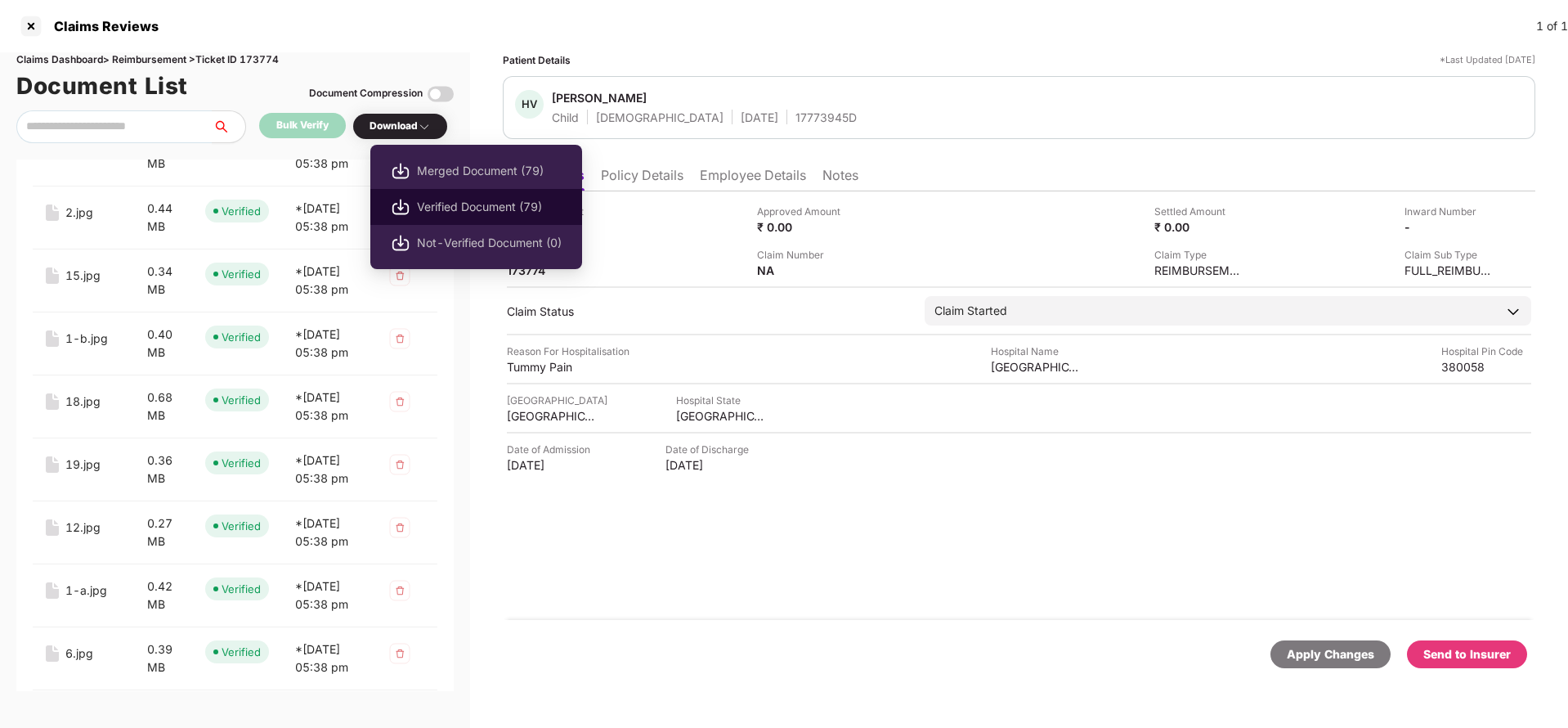
click at [457, 207] on span "Verified Document (79)" at bounding box center [489, 207] width 144 height 18
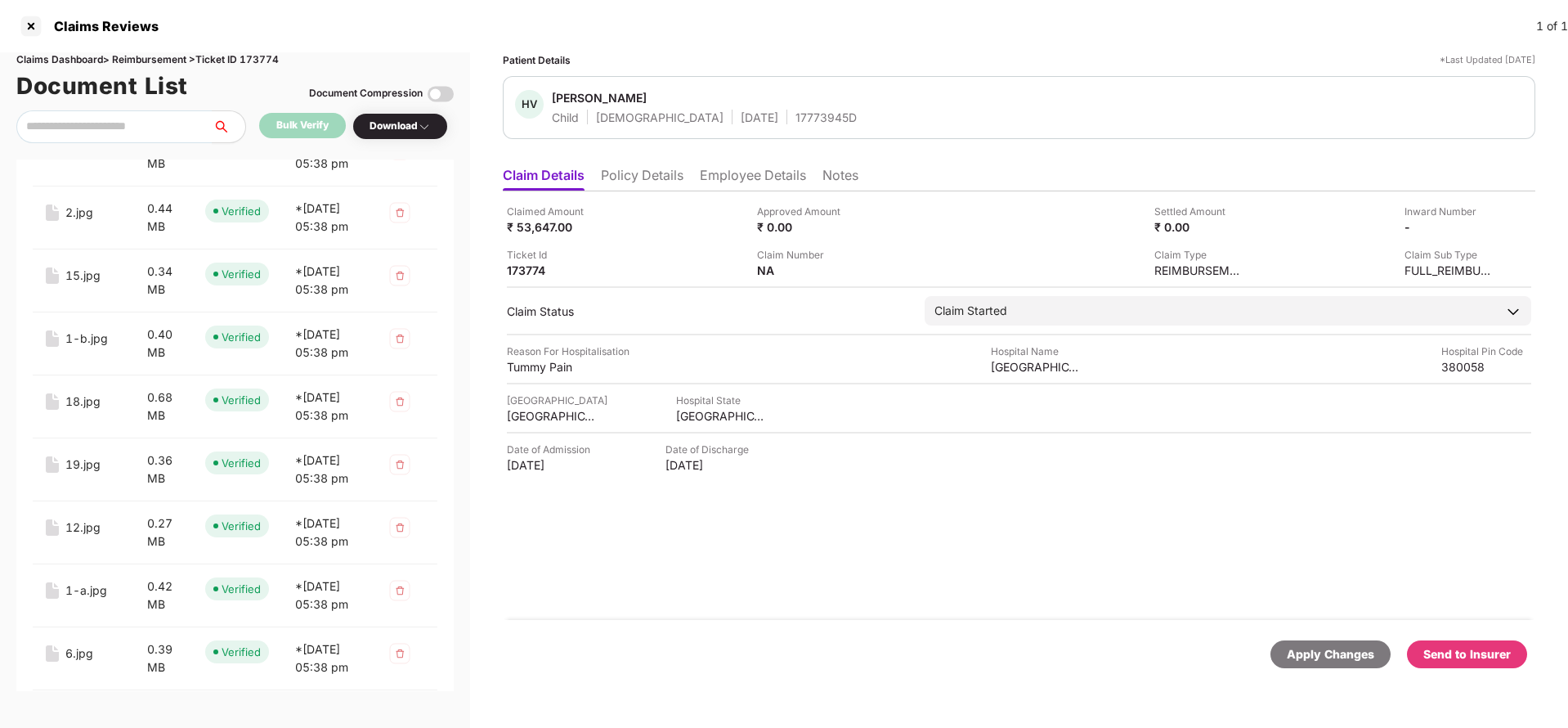
click at [261, 53] on div "Claims Dashboard > Reimbursement > Ticket ID 173774" at bounding box center [235, 60] width 437 height 16
copy div "173774"
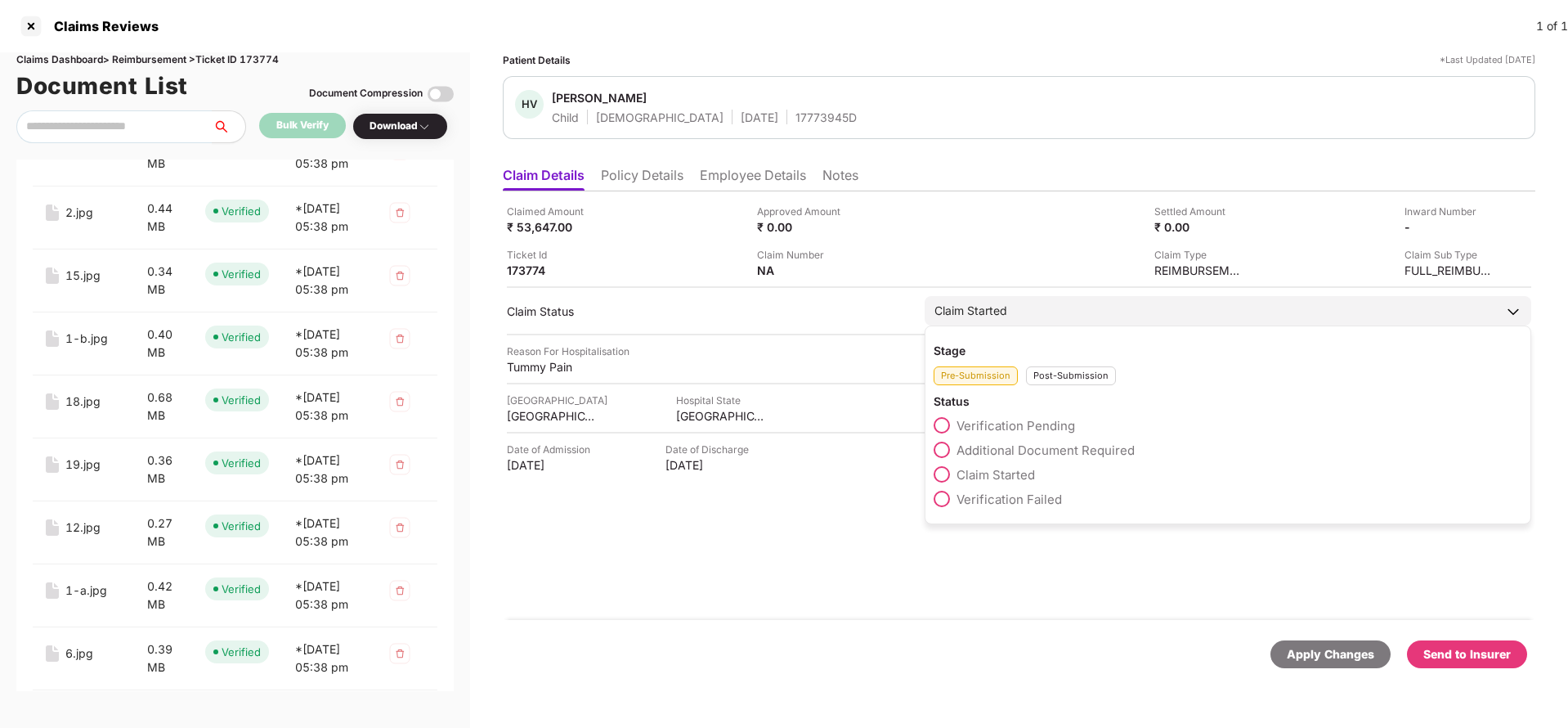
click at [1005, 431] on span "Verification Pending" at bounding box center [1016, 426] width 119 height 16
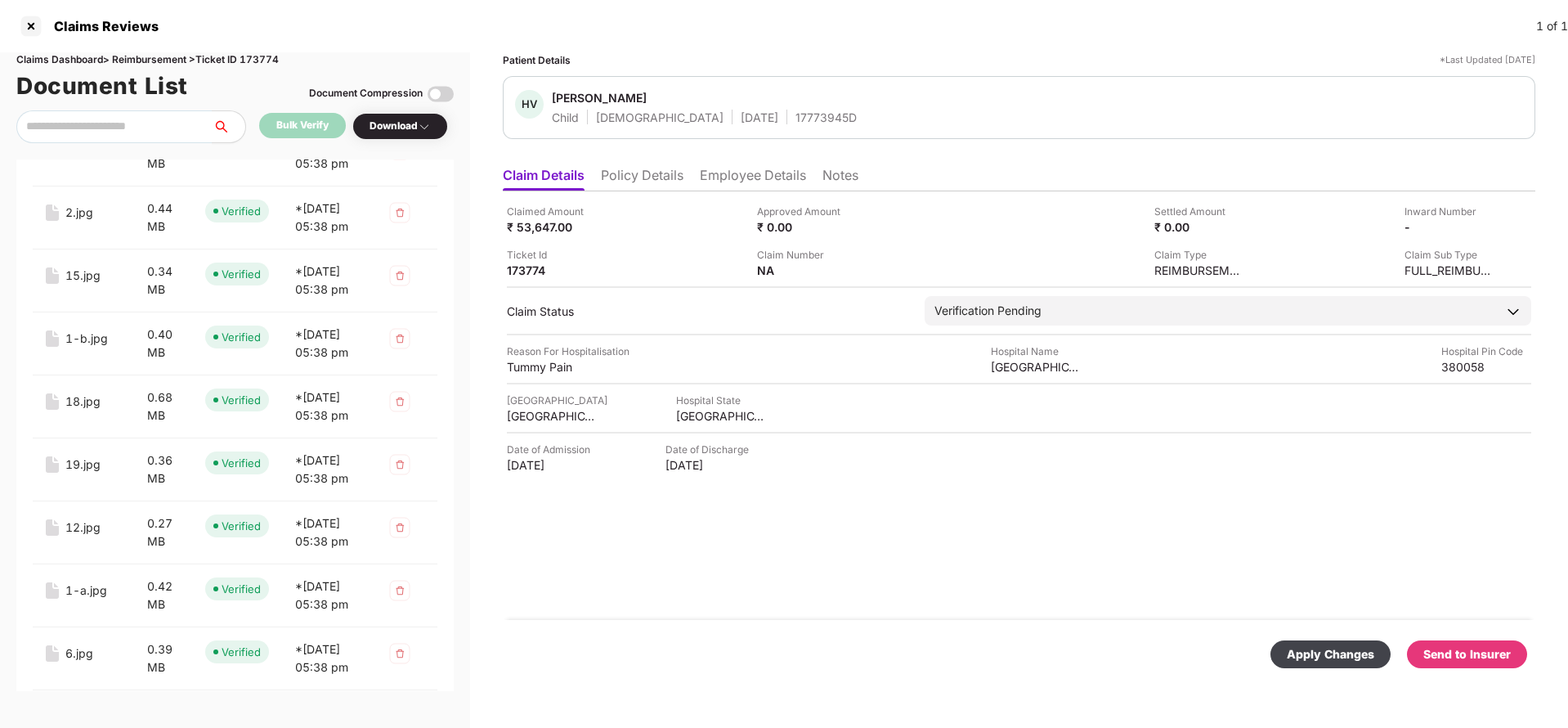
click at [1305, 653] on div "Apply Changes" at bounding box center [1330, 654] width 87 height 18
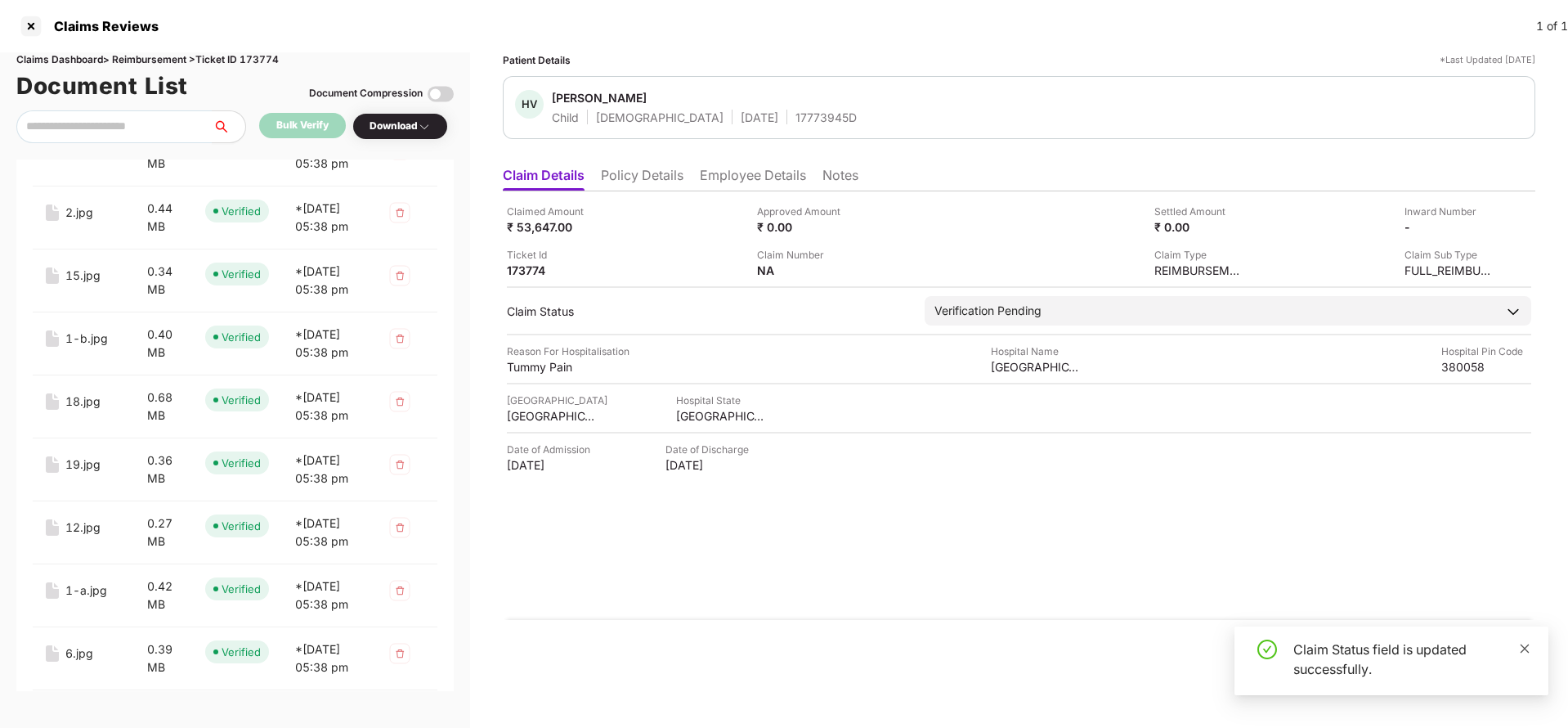
click at [1527, 650] on icon "close" at bounding box center [1525, 648] width 9 height 9
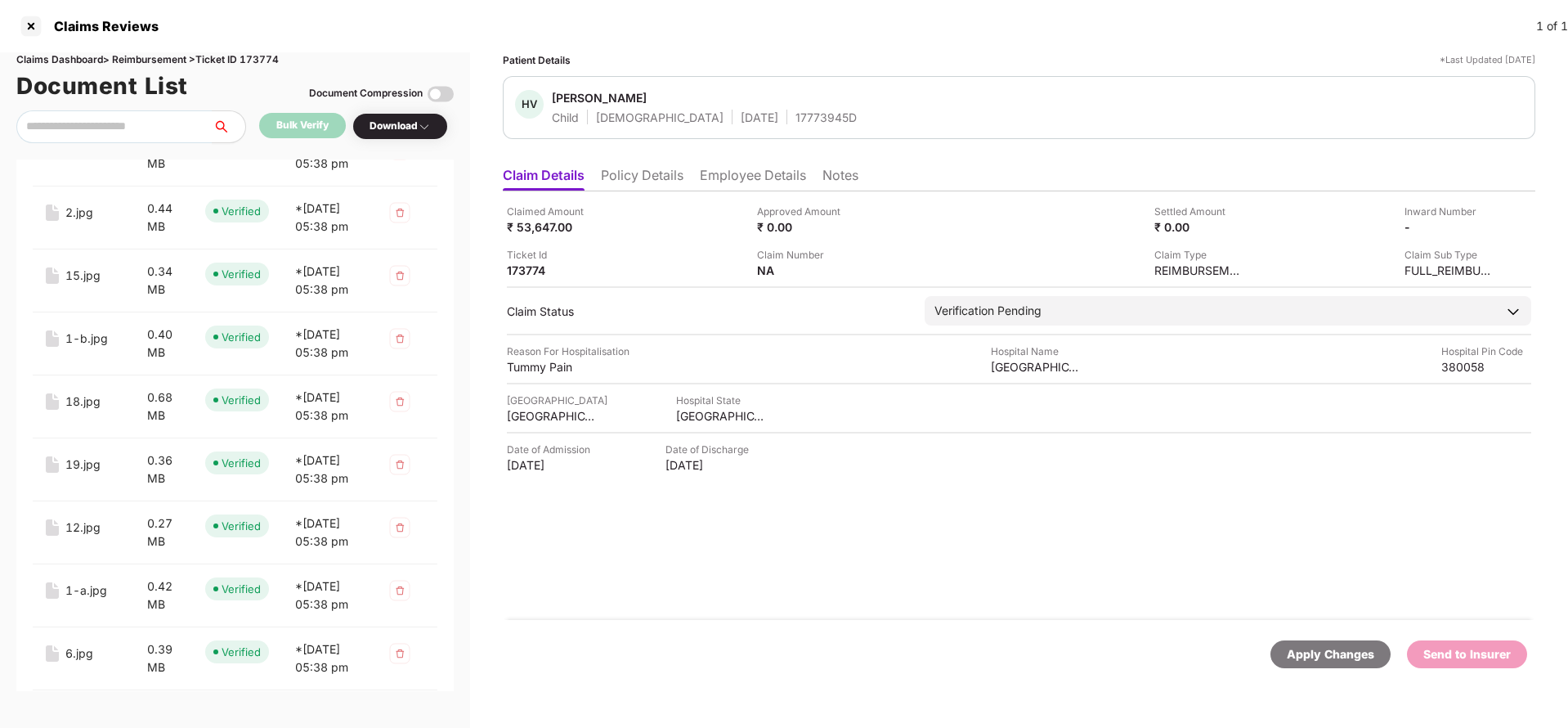
click at [1317, 653] on div "Apply Changes" at bounding box center [1330, 654] width 87 height 18
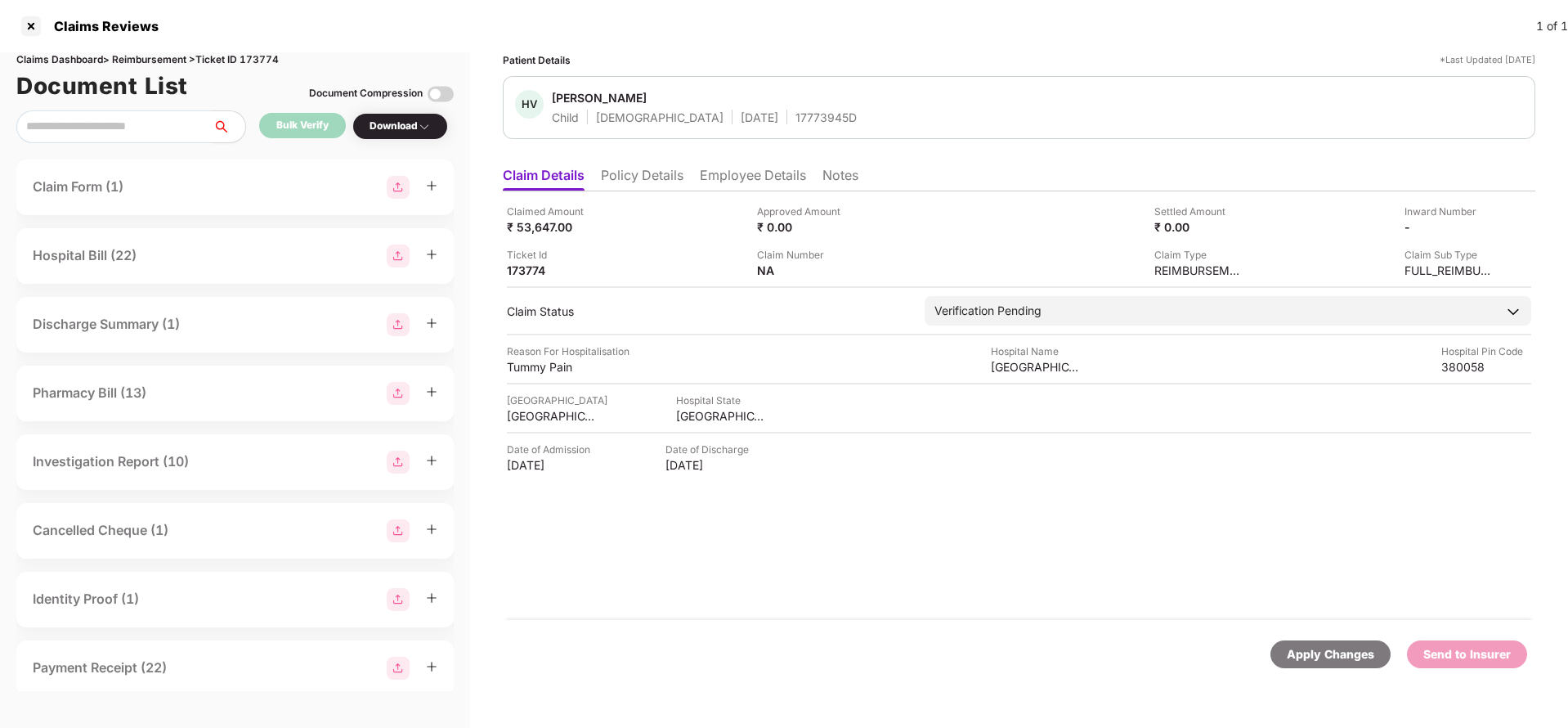
click at [622, 175] on li "Policy Details" at bounding box center [642, 178] width 83 height 24
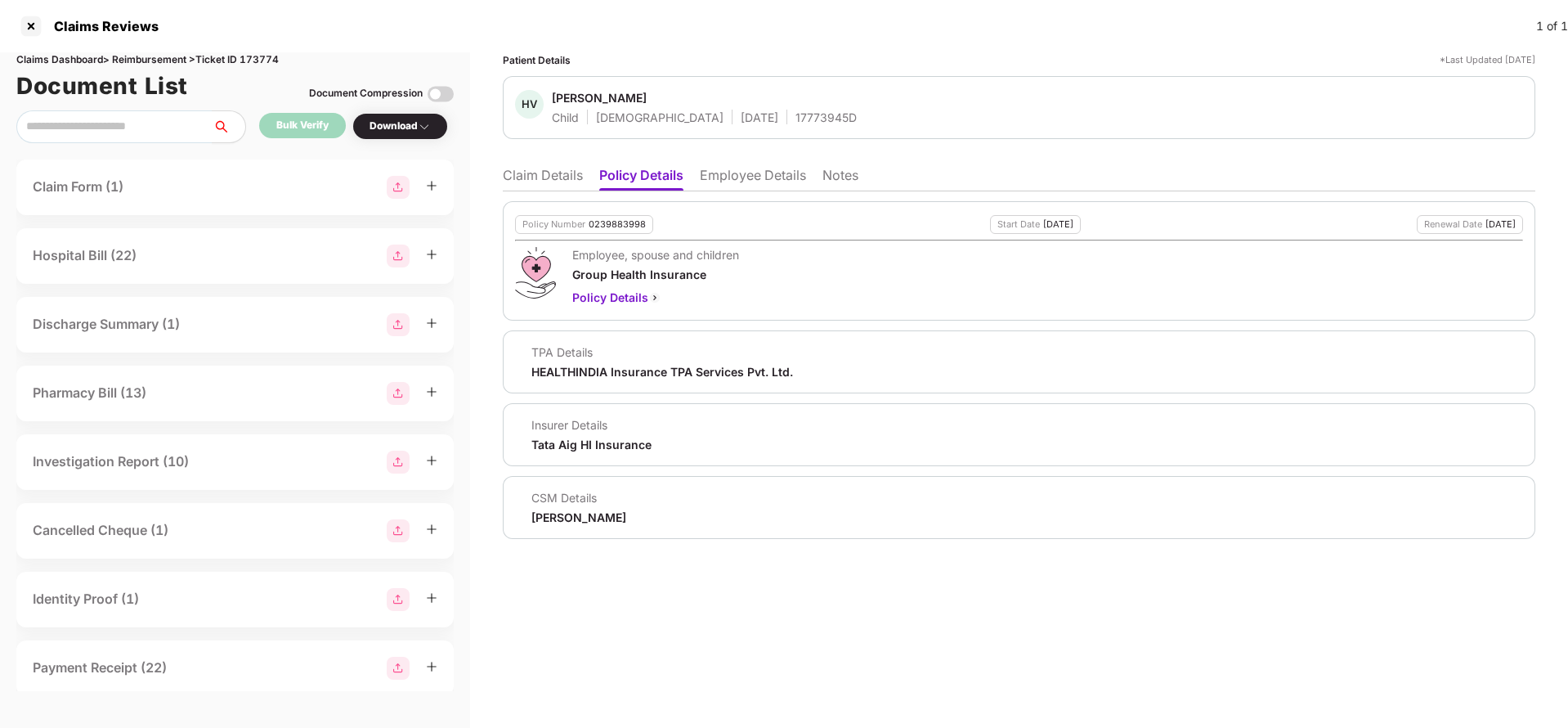
click at [719, 175] on li "Employee Details" at bounding box center [752, 178] width 107 height 24
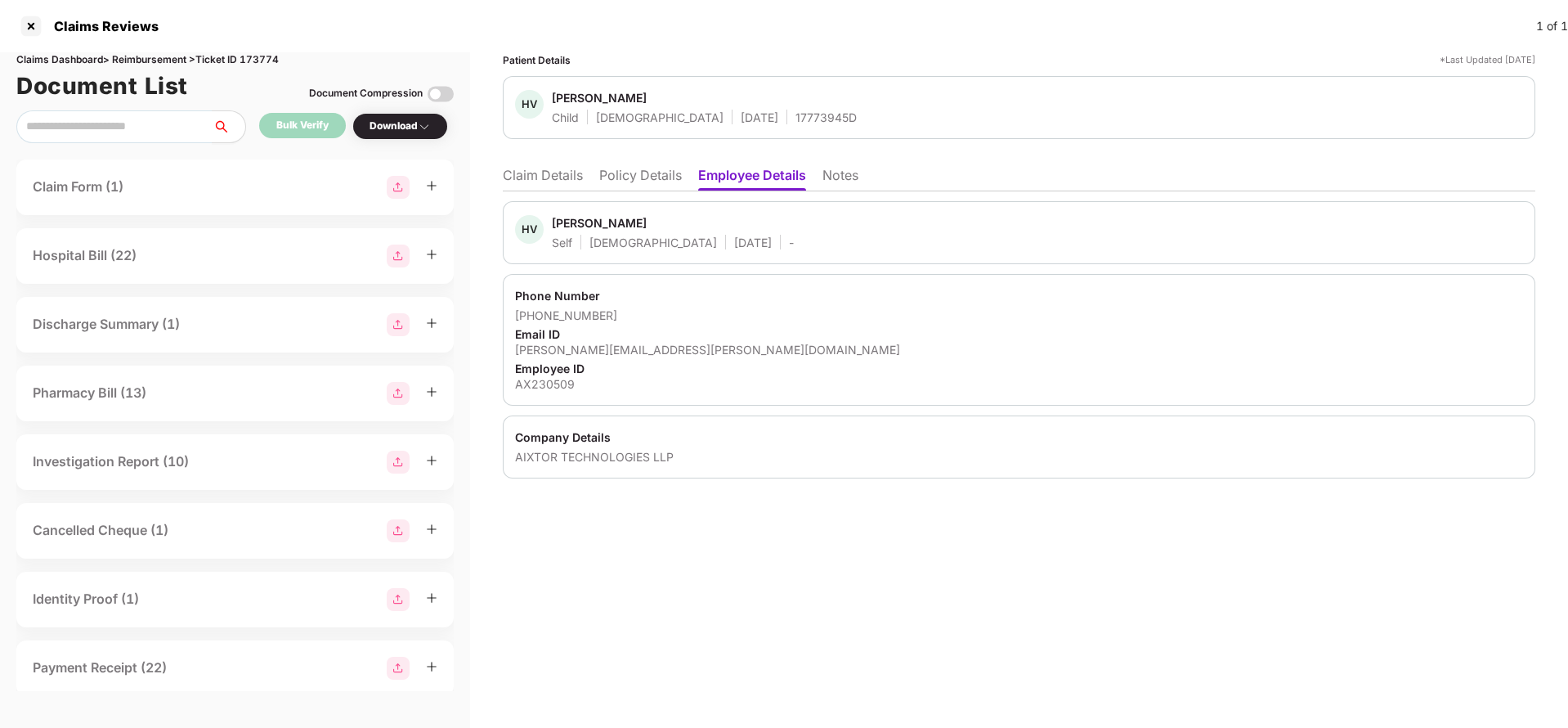
click at [599, 192] on div "HV [PERSON_NAME] Self [DEMOGRAPHIC_DATA] [DATE] - Phone Number [PHONE_NUMBER] E…" at bounding box center [1019, 335] width 1032 height 287
click at [573, 191] on div "HV [PERSON_NAME] Self [DEMOGRAPHIC_DATA] [DATE] - Phone Number [PHONE_NUMBER] E…" at bounding box center [1019, 335] width 1032 height 287
click at [485, 167] on div "Patient Details *Last Updated [DATE] [PERSON_NAME] [PERSON_NAME] Child [DEMOGRA…" at bounding box center [1019, 390] width 1098 height 676
click at [517, 169] on li "Claim Details" at bounding box center [543, 178] width 80 height 24
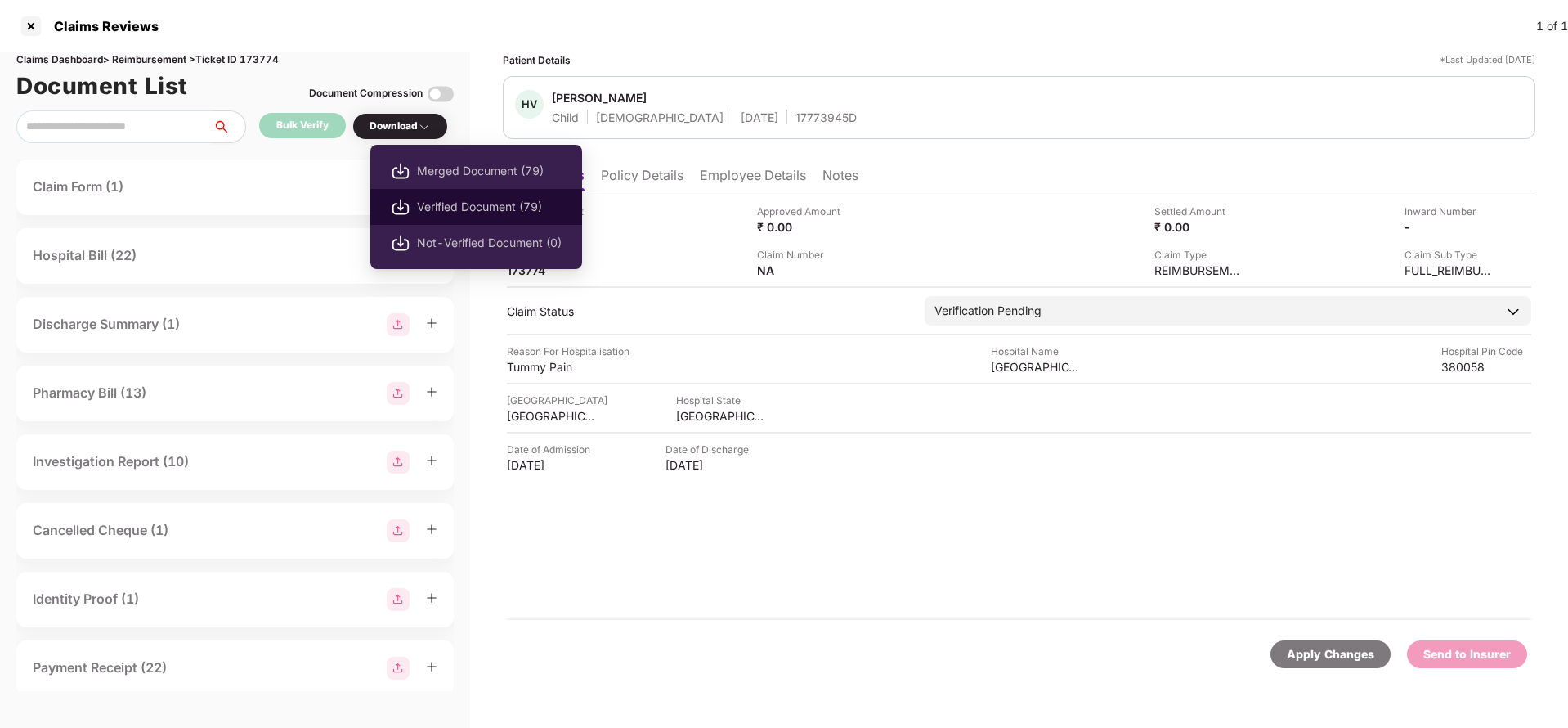
click at [464, 199] on span "Verified Document (79)" at bounding box center [489, 207] width 144 height 18
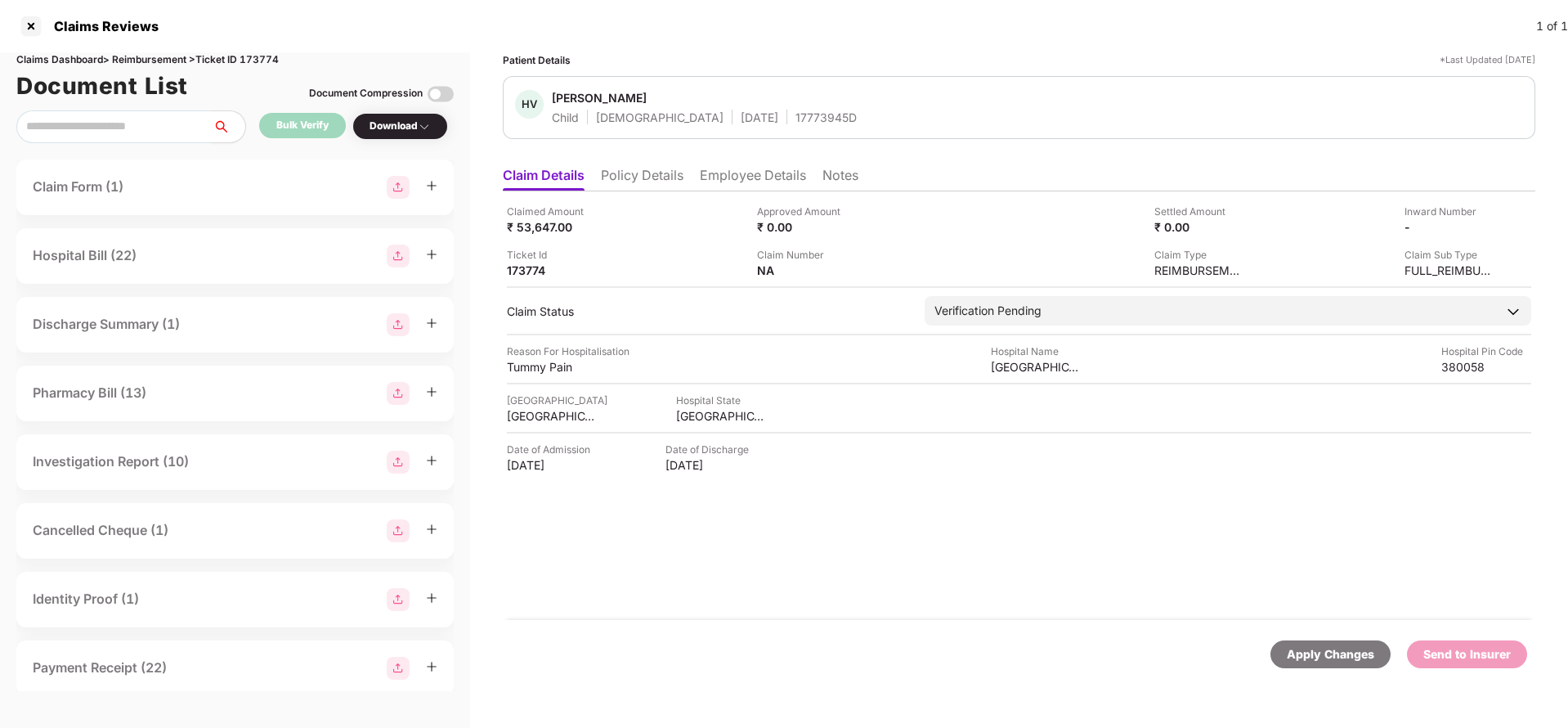
click at [1311, 641] on div "Apply Changes" at bounding box center [1330, 655] width 120 height 28
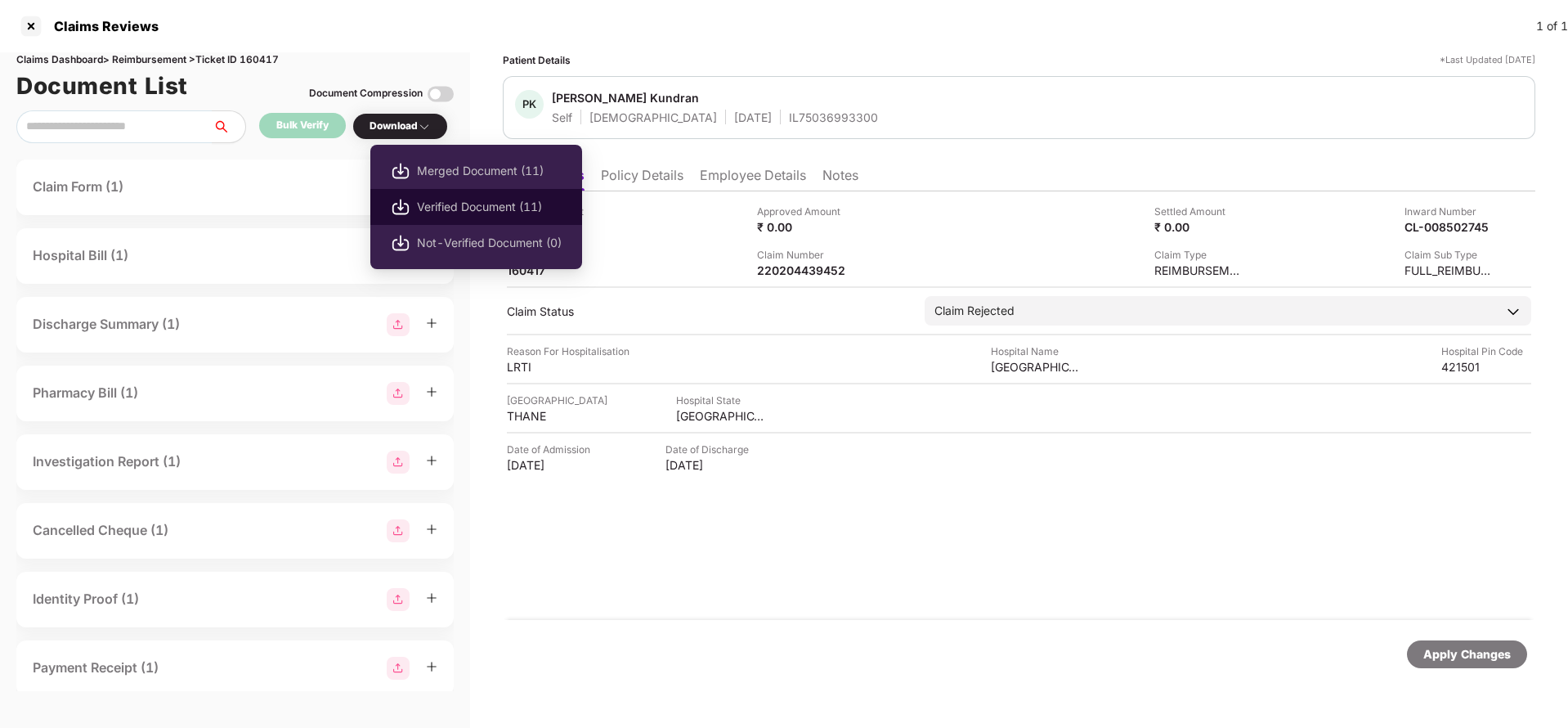
click at [453, 213] on span "Verified Document (11)" at bounding box center [489, 207] width 144 height 18
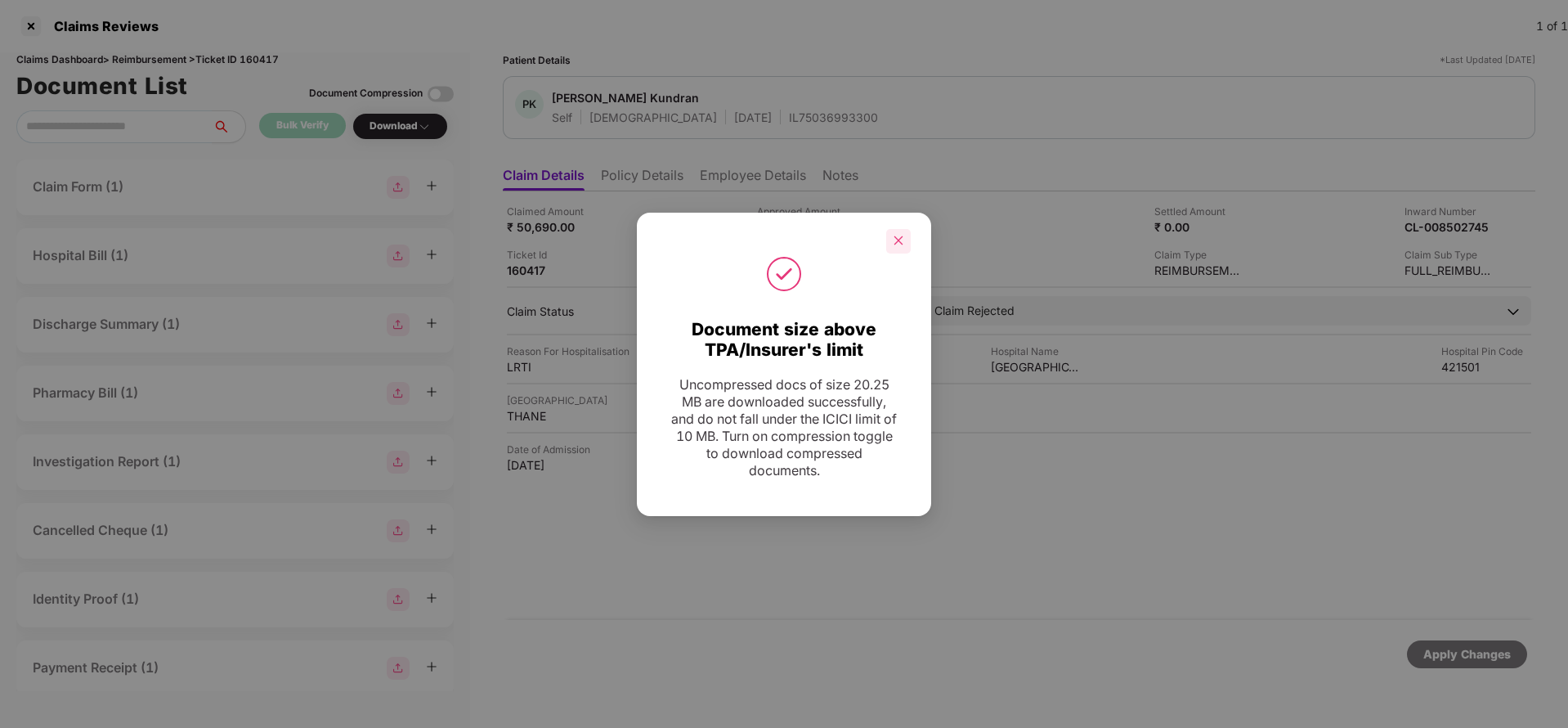
click at [895, 243] on icon "close" at bounding box center [899, 241] width 9 height 9
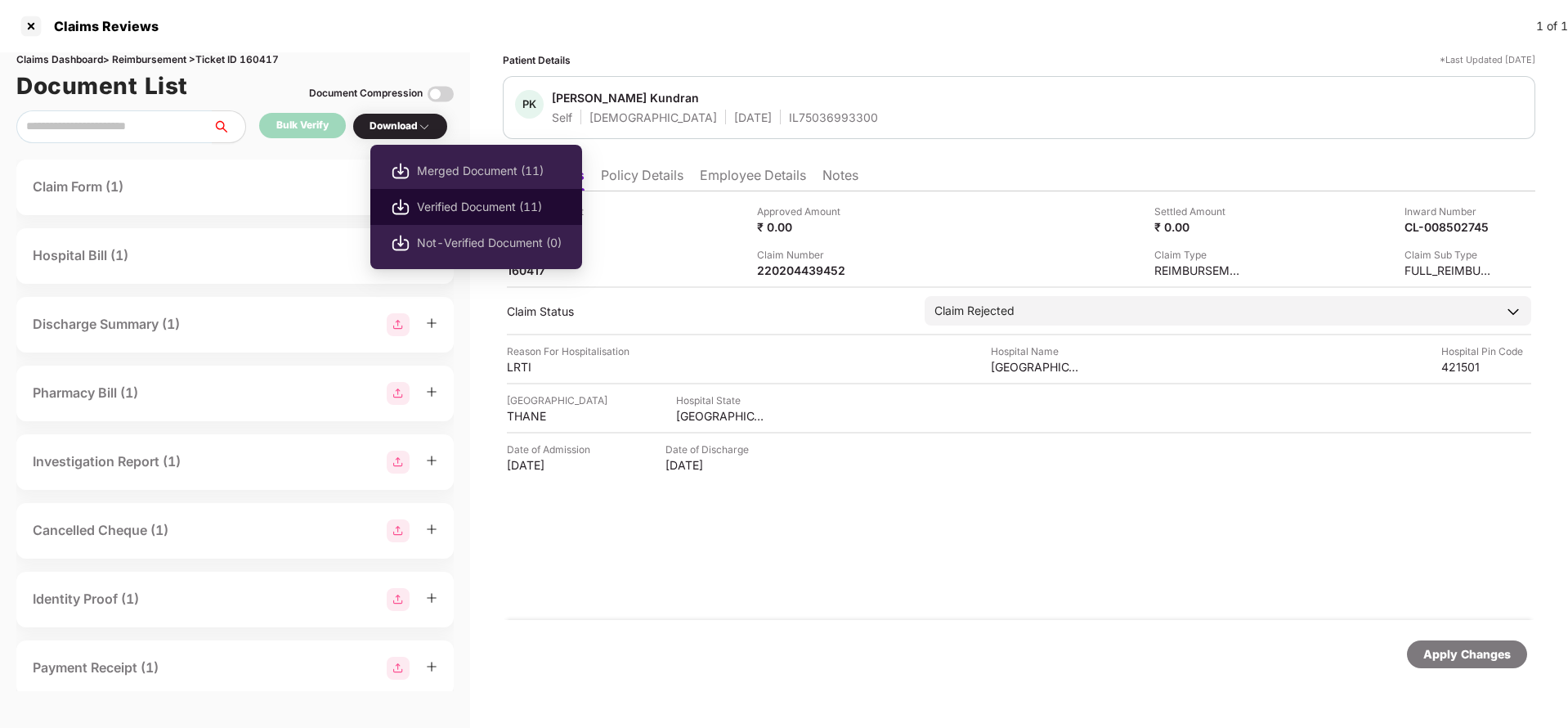
click at [454, 202] on span "Verified Document (11)" at bounding box center [489, 207] width 144 height 18
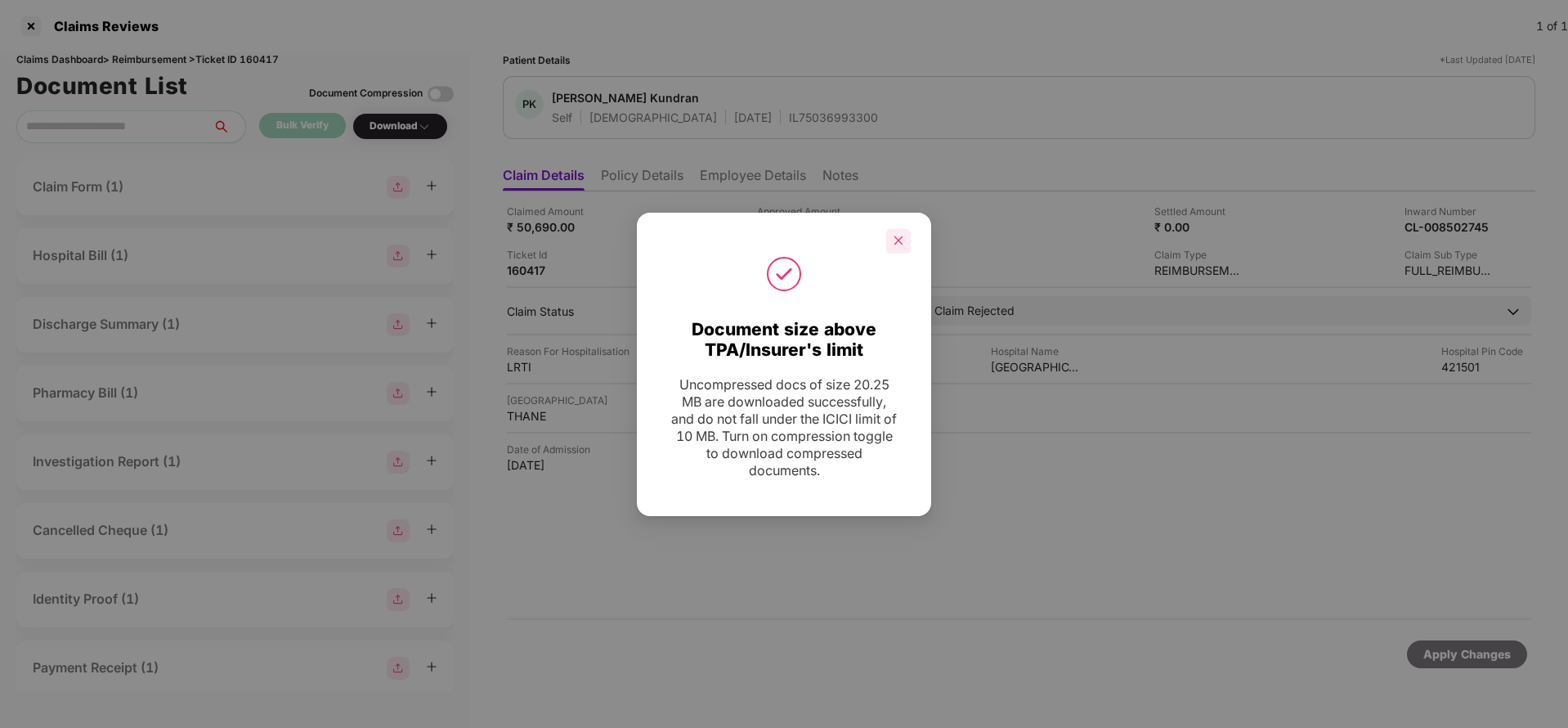
click at [897, 238] on icon "close" at bounding box center [899, 241] width 9 height 9
